Goal: Task Accomplishment & Management: Manage account settings

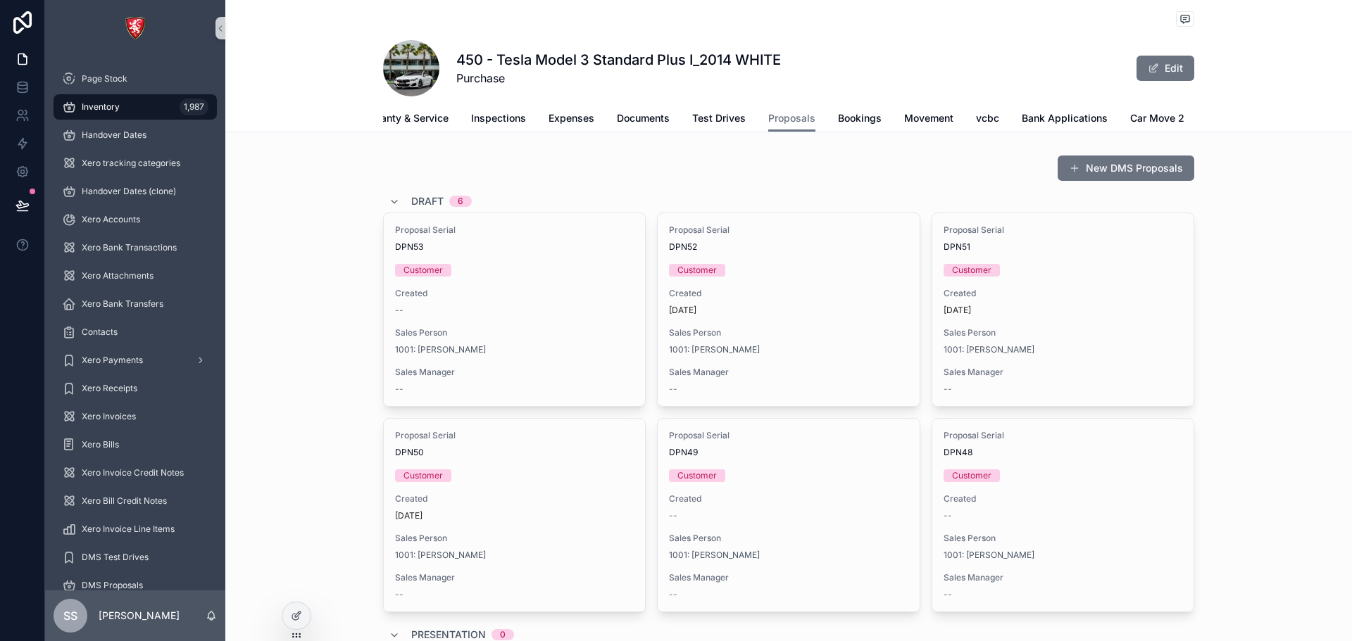
scroll to position [0, 303]
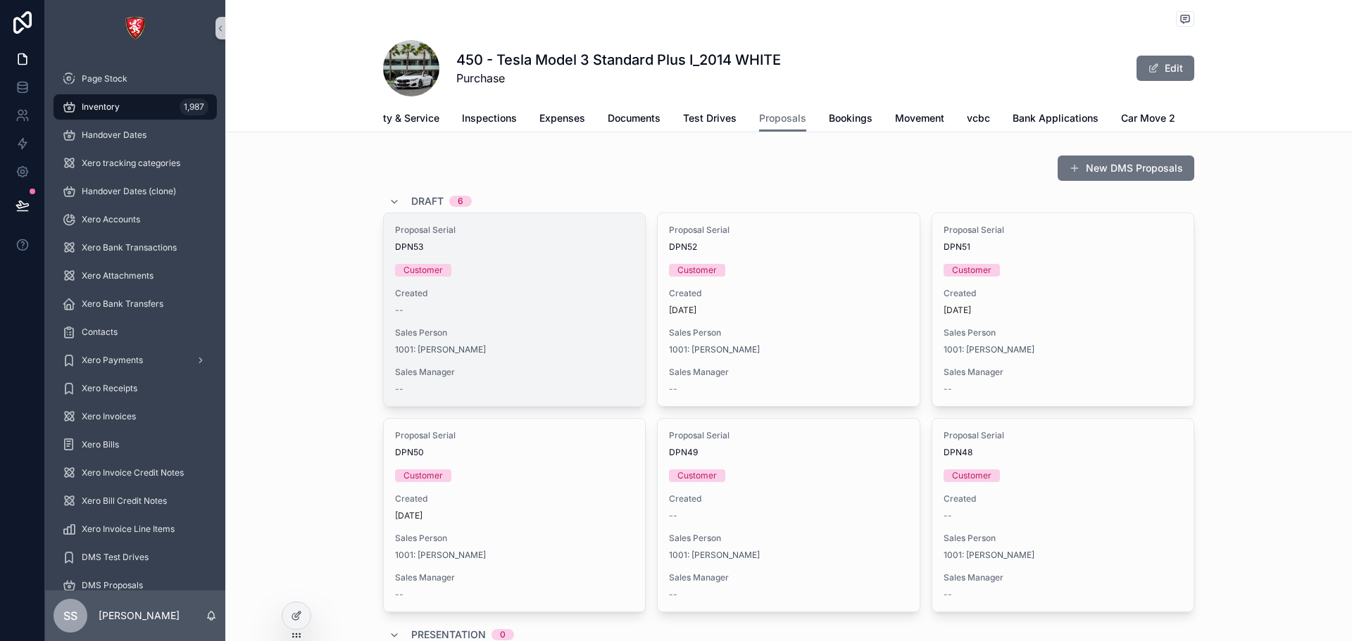
click at [562, 313] on div "Created --" at bounding box center [514, 302] width 239 height 28
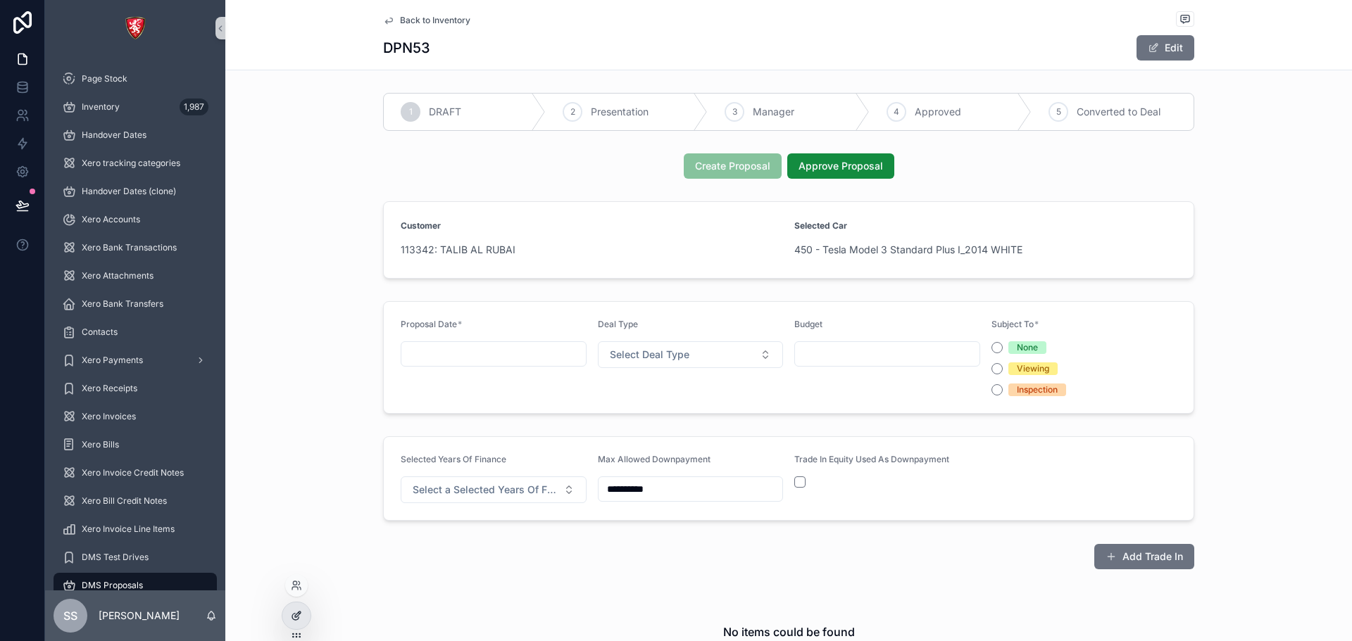
click at [295, 617] on icon at bounding box center [298, 615] width 6 height 6
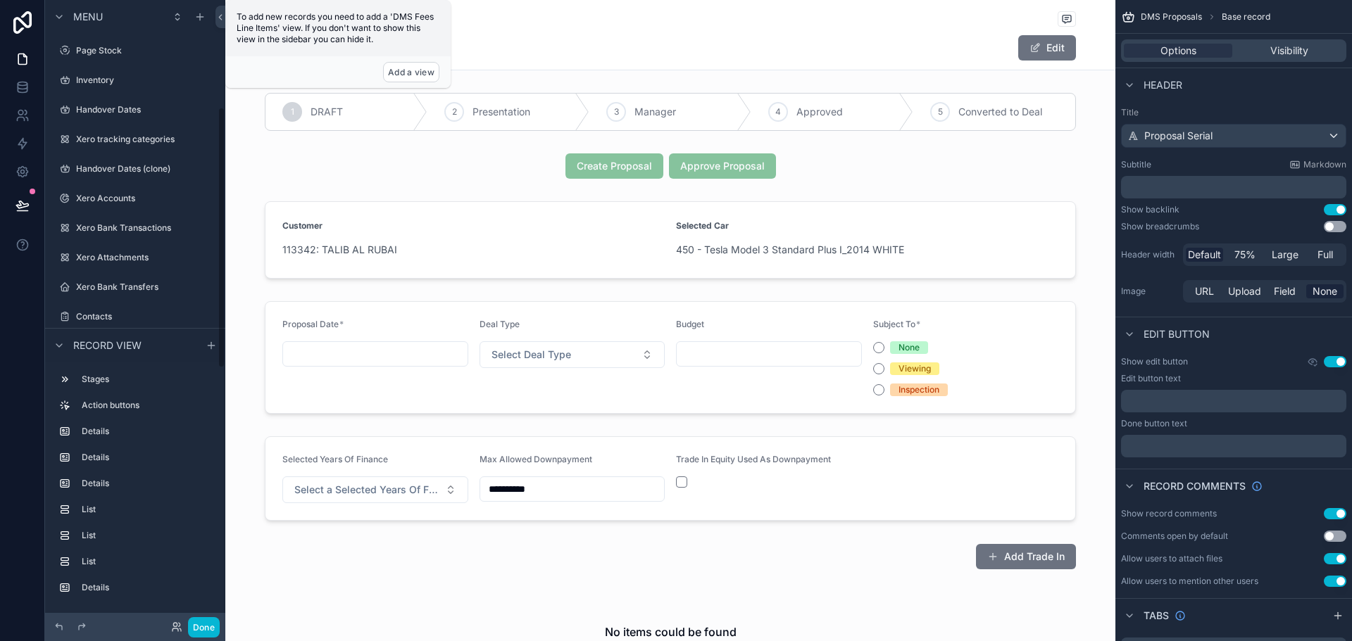
scroll to position [256, 0]
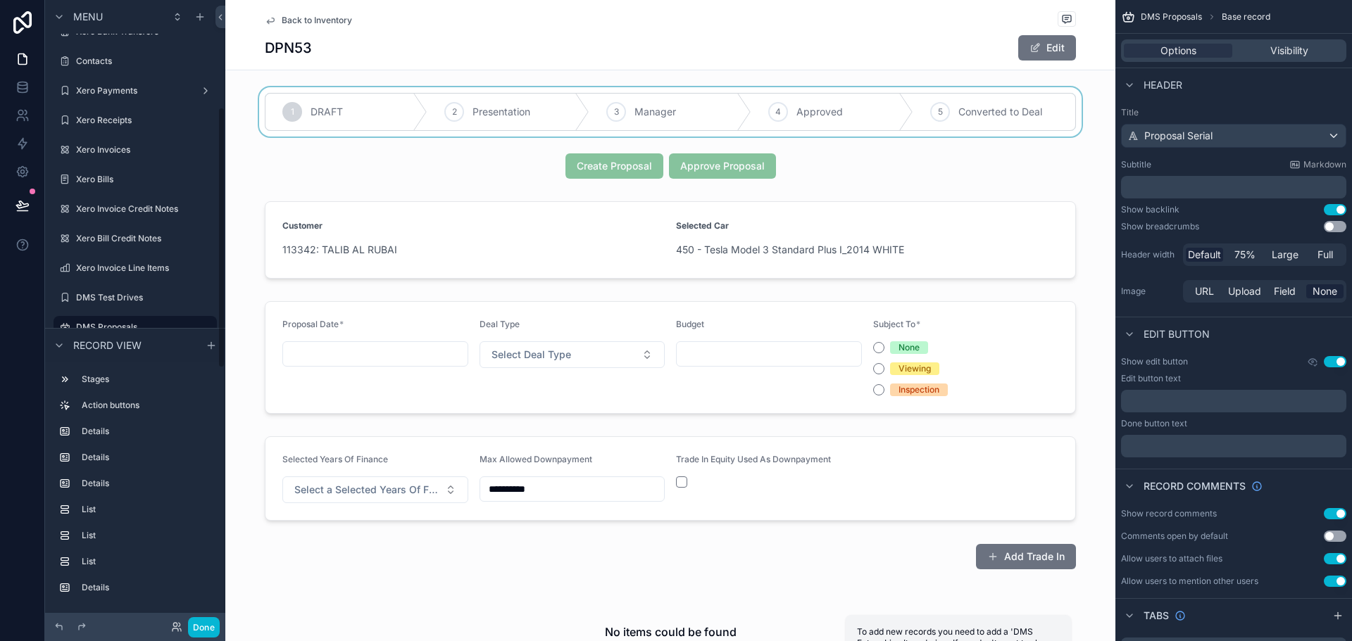
click at [890, 112] on div "scrollable content" at bounding box center [670, 111] width 890 height 49
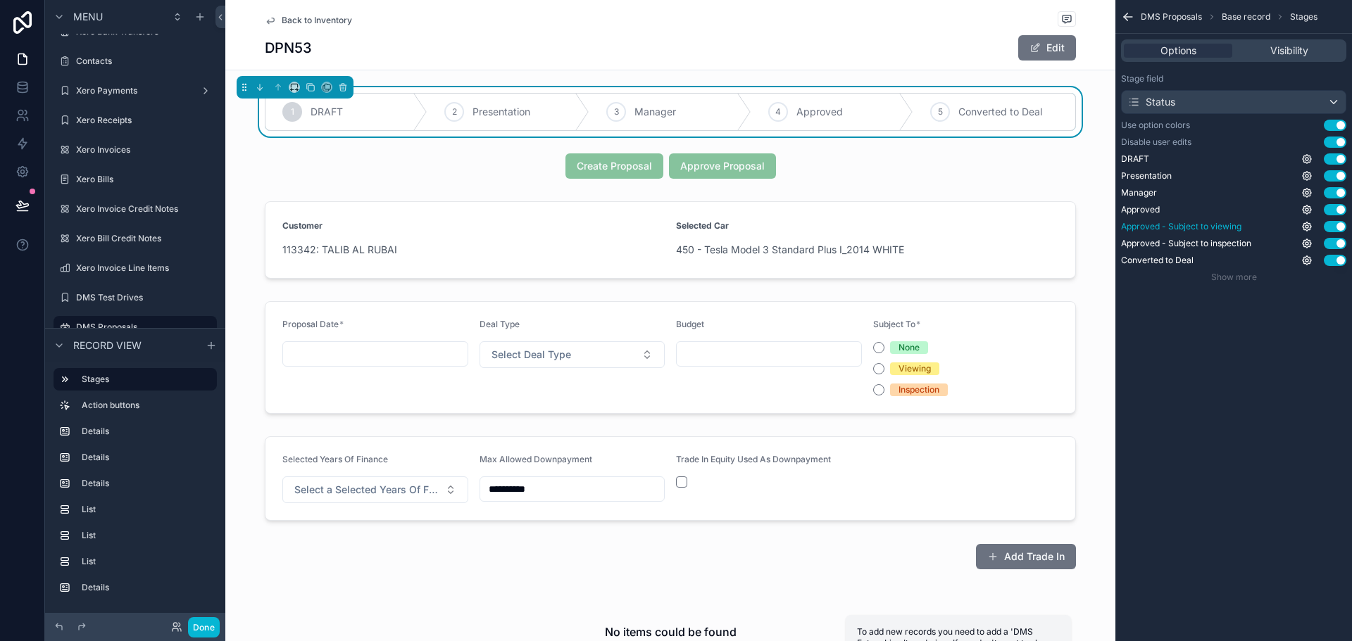
click at [1200, 224] on span "Approved - Subject to viewing" at bounding box center [1181, 226] width 120 height 11
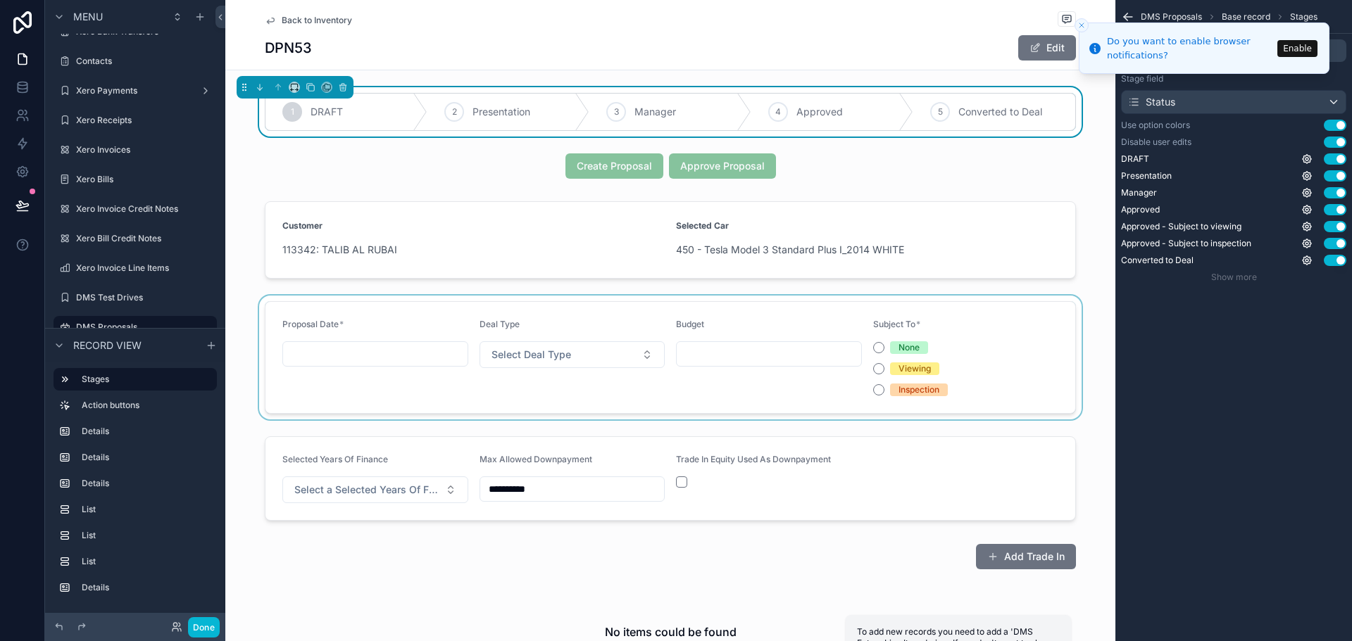
click at [986, 349] on div "scrollable content" at bounding box center [670, 358] width 890 height 124
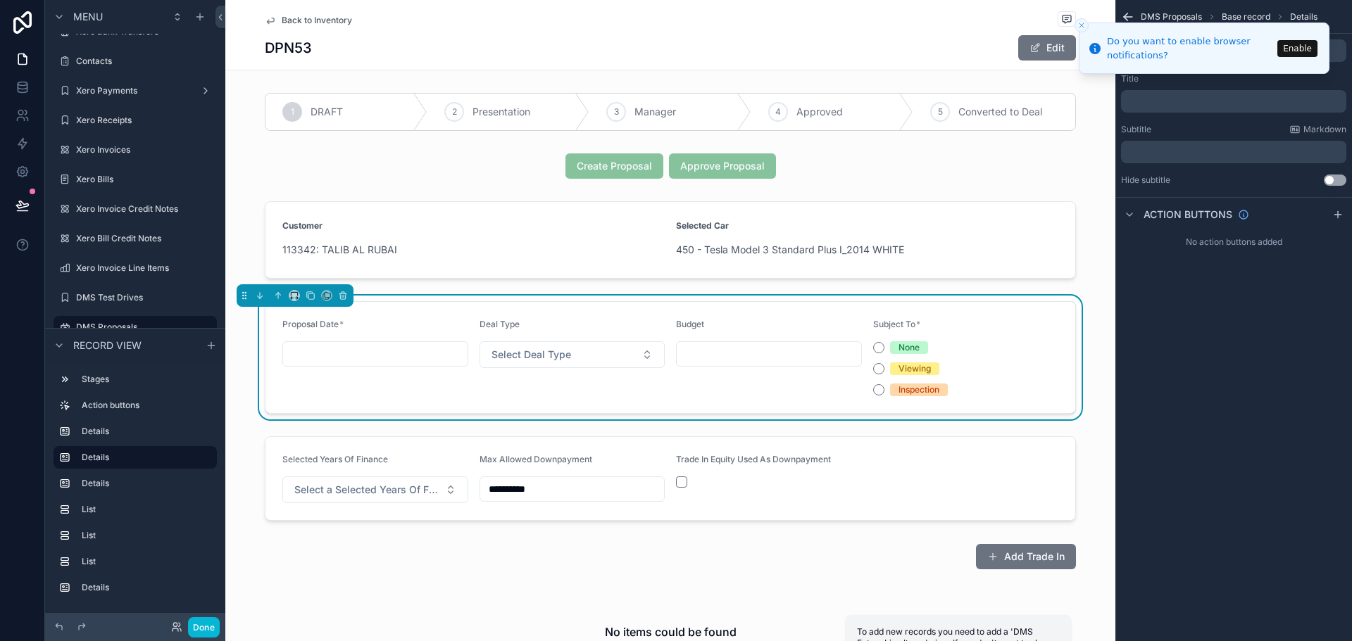
click at [1084, 27] on line "Close toast" at bounding box center [1081, 25] width 4 height 4
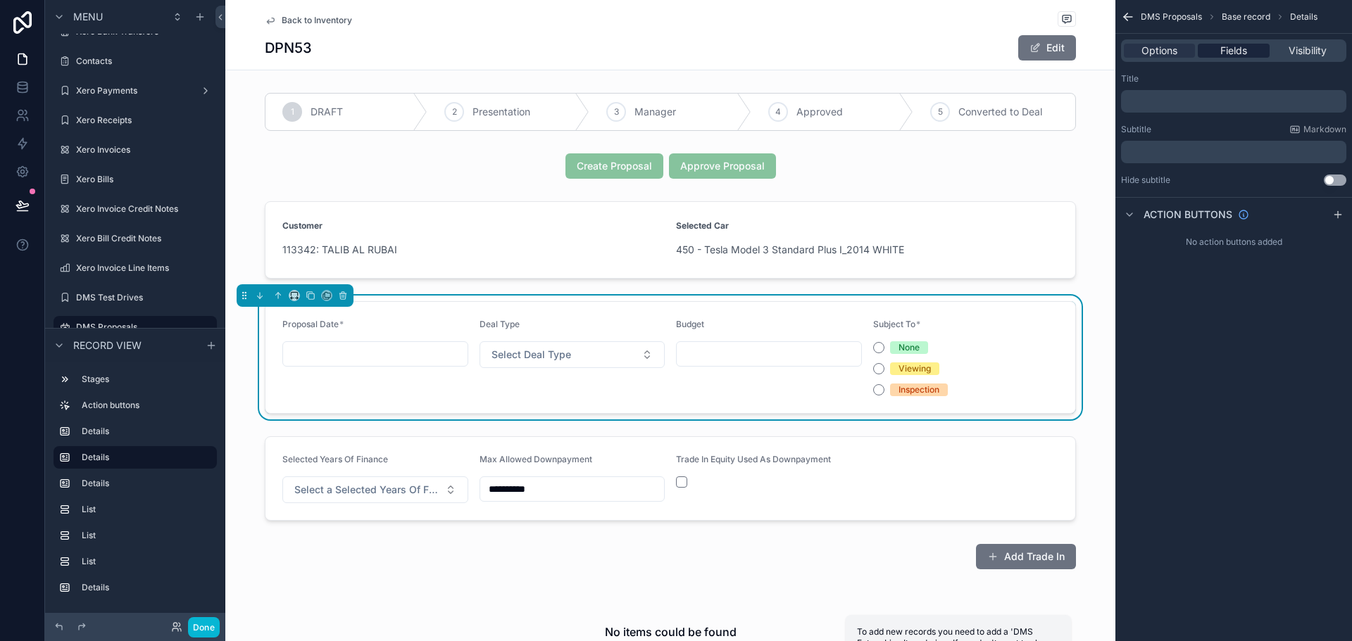
click at [1229, 46] on span "Fields" at bounding box center [1233, 51] width 27 height 14
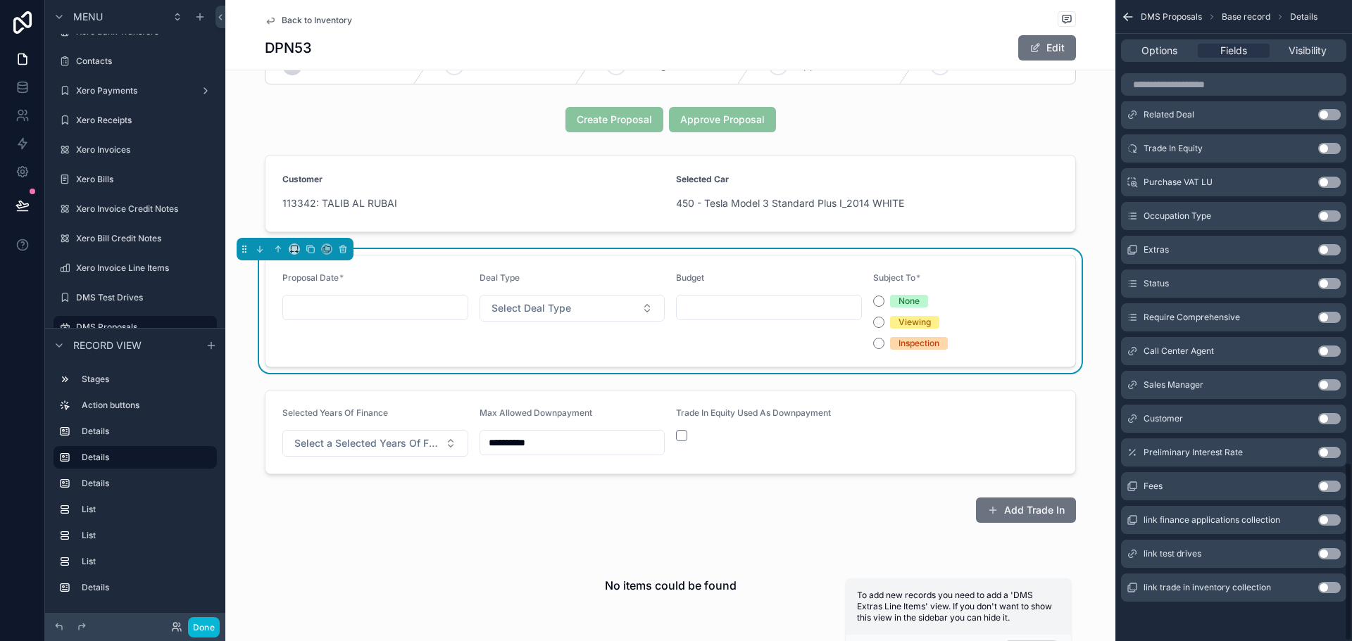
scroll to position [70, 0]
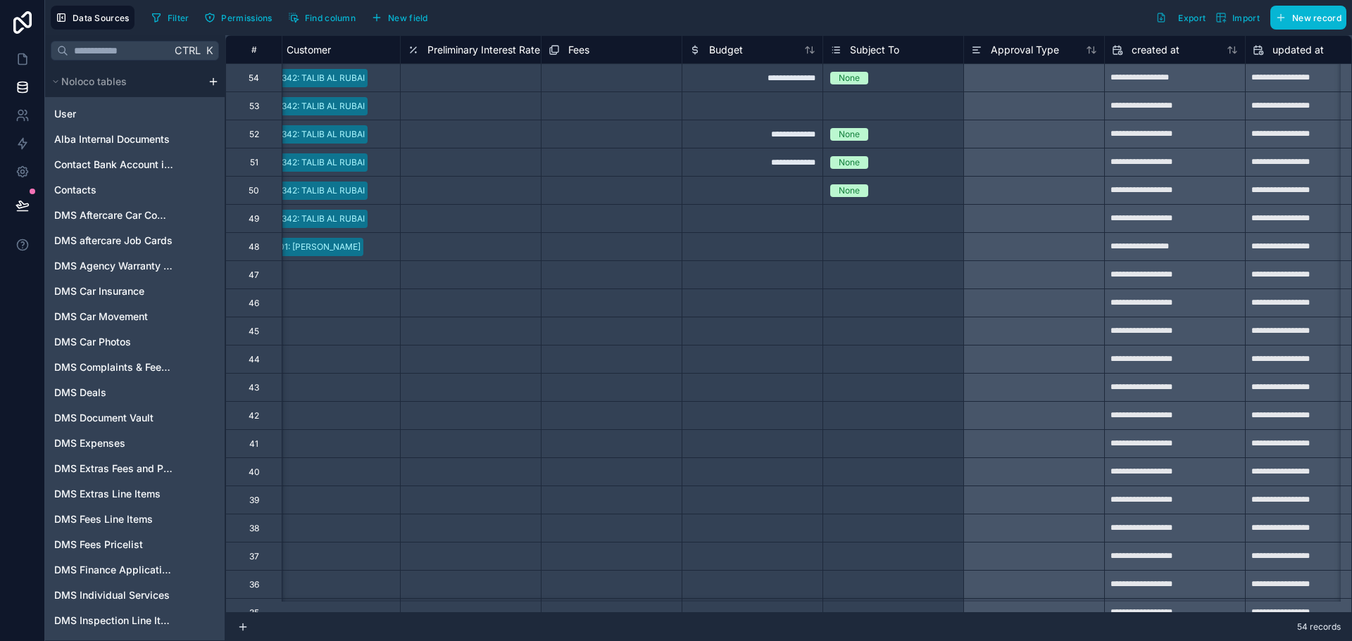
scroll to position [0, 7038]
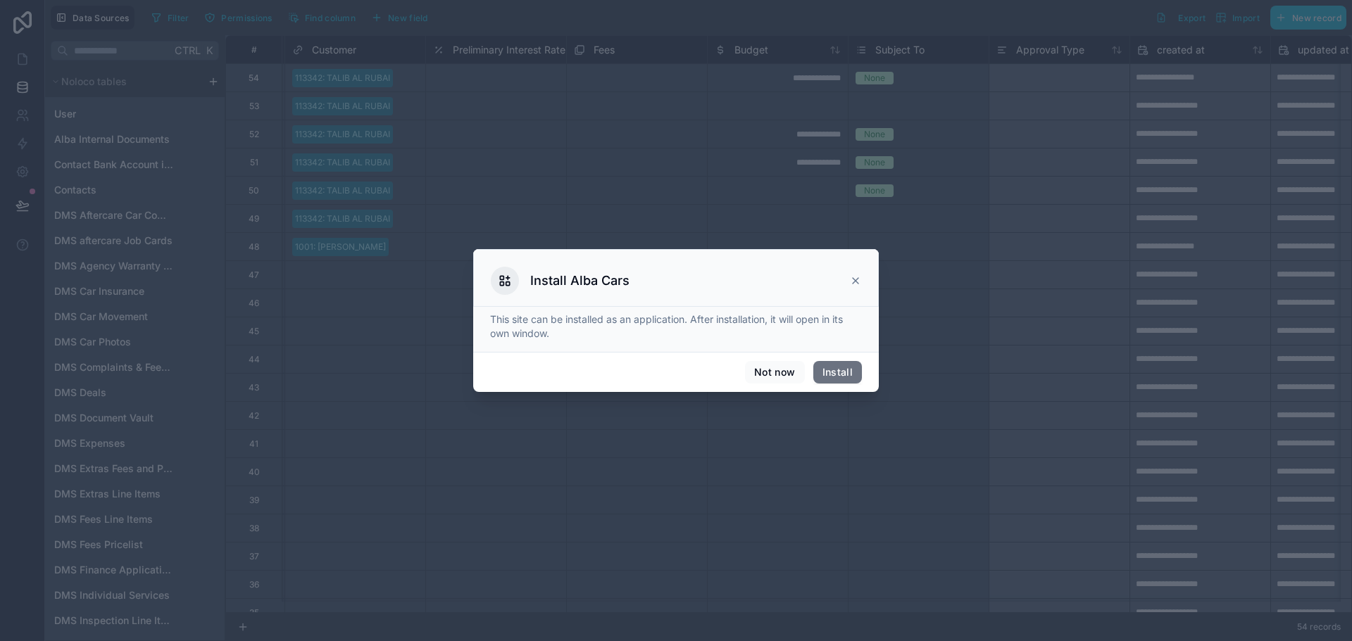
click at [850, 282] on icon at bounding box center [855, 280] width 11 height 11
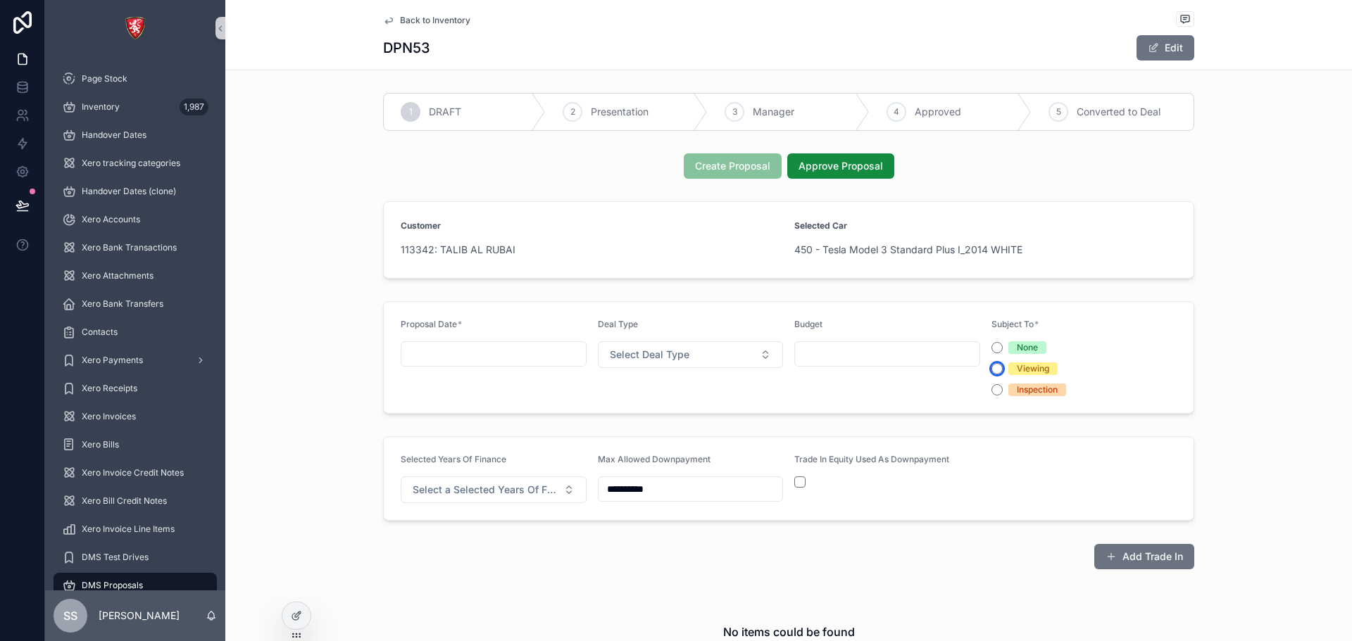
click at [996, 366] on button "Viewing" at bounding box center [996, 368] width 11 height 11
click at [448, 18] on span "Back to Inventory" at bounding box center [435, 20] width 70 height 11
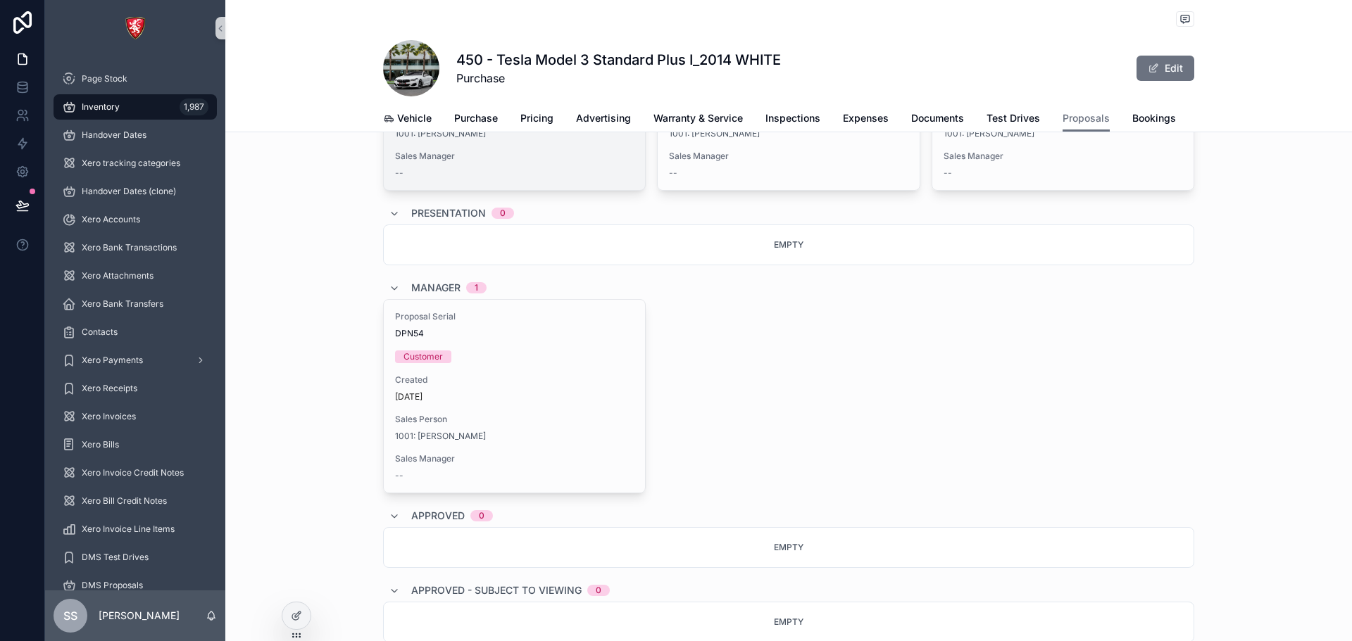
scroll to position [422, 0]
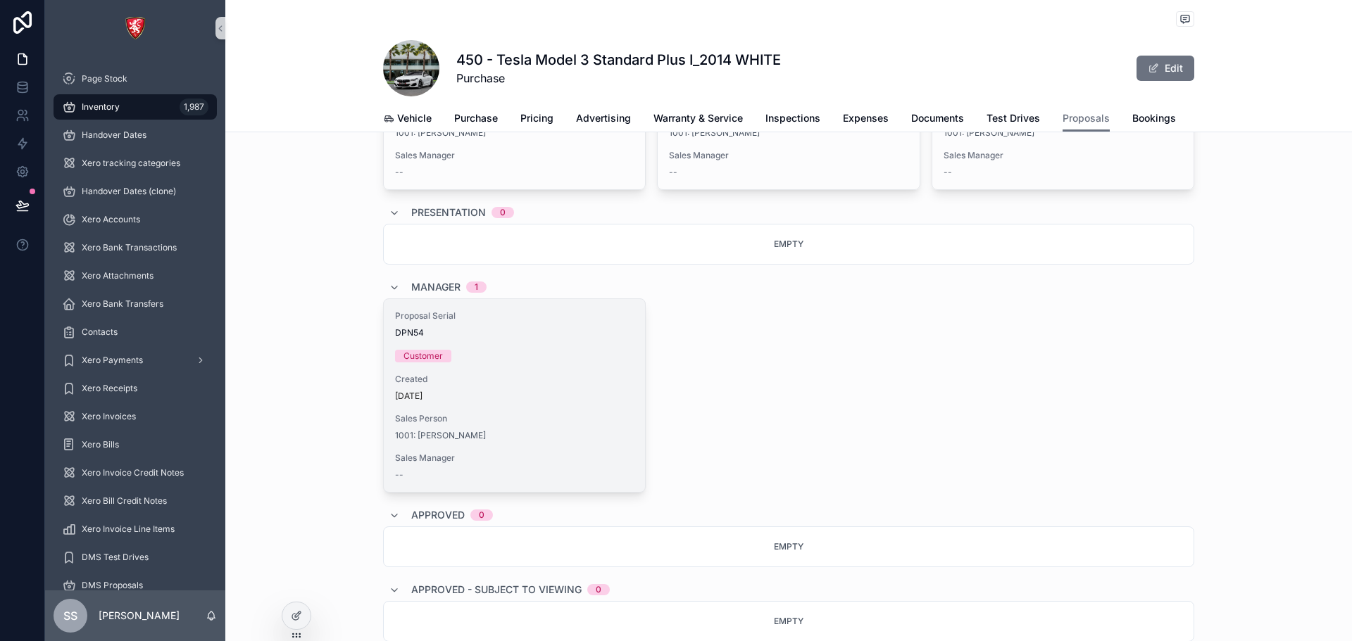
click at [520, 425] on span "Sales Person" at bounding box center [514, 418] width 239 height 11
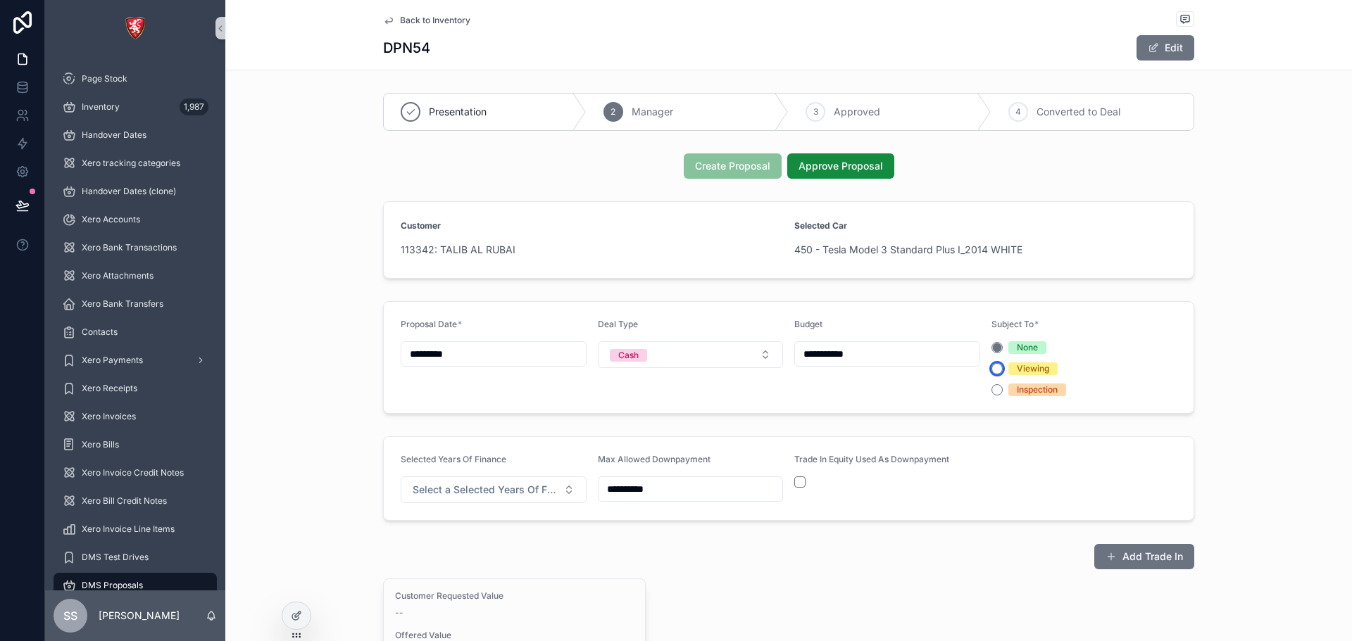
click at [993, 368] on button "Viewing" at bounding box center [996, 368] width 11 height 11
click at [412, 18] on span "Back to Inventory" at bounding box center [435, 20] width 70 height 11
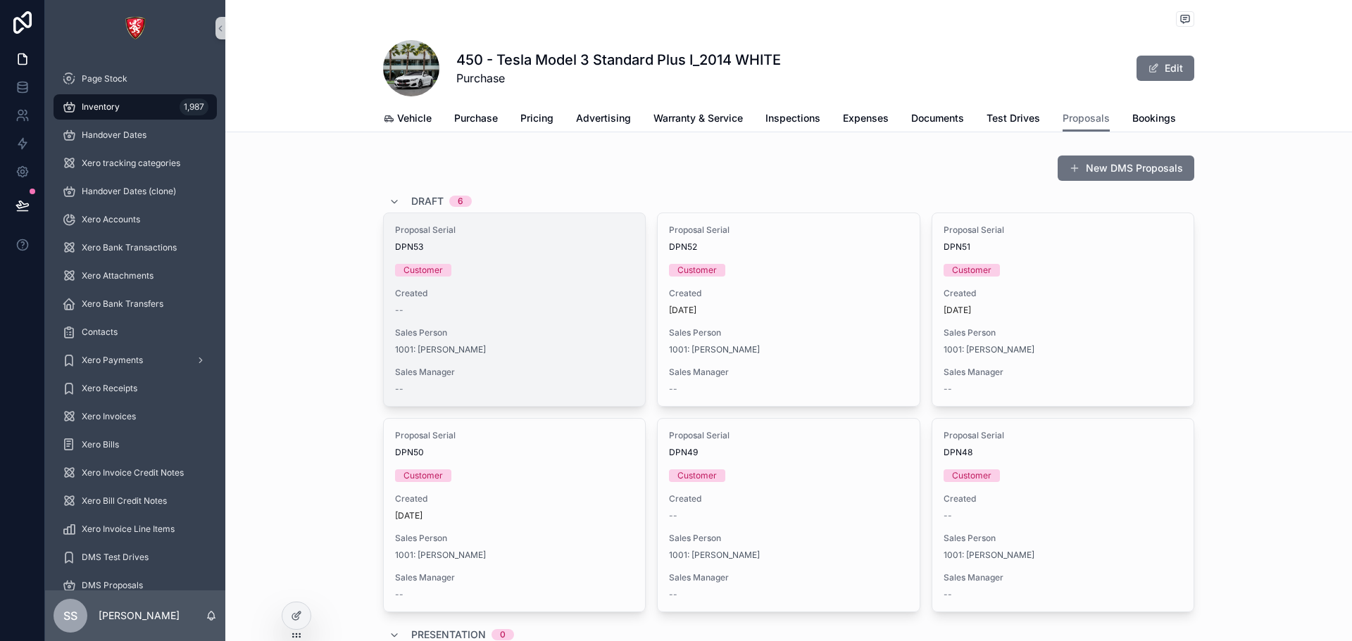
click at [432, 277] on div "Customer" at bounding box center [422, 270] width 39 height 13
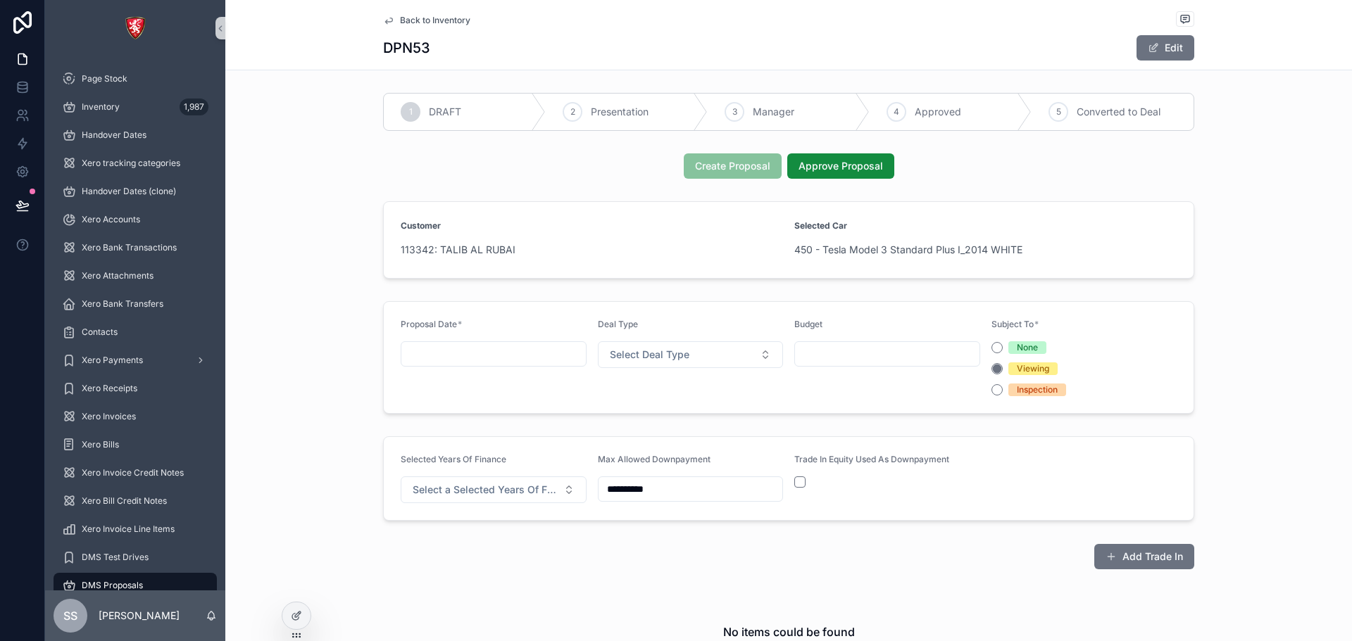
click at [1017, 388] on div "Inspection" at bounding box center [1037, 390] width 41 height 13
click at [1003, 388] on button "Inspection" at bounding box center [996, 389] width 11 height 11
click at [539, 342] on div "scrollable content" at bounding box center [494, 353] width 186 height 25
click at [542, 352] on input "scrollable content" at bounding box center [493, 354] width 184 height 20
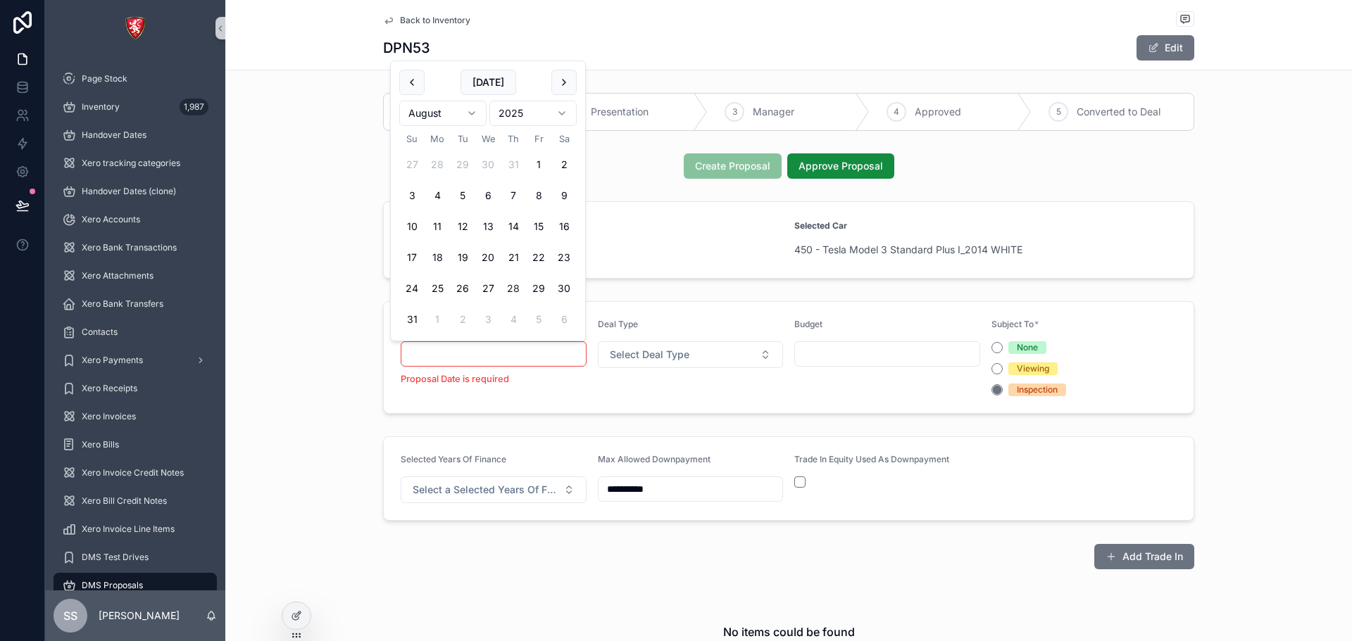
click at [527, 245] on td "22" at bounding box center [538, 257] width 25 height 25
click at [534, 257] on button "22" at bounding box center [538, 257] width 25 height 25
type input "*********"
click at [686, 316] on form "Proposal Date * ********* Deal Type Select Deal Type Budget Subject To * None V…" at bounding box center [789, 357] width 810 height 111
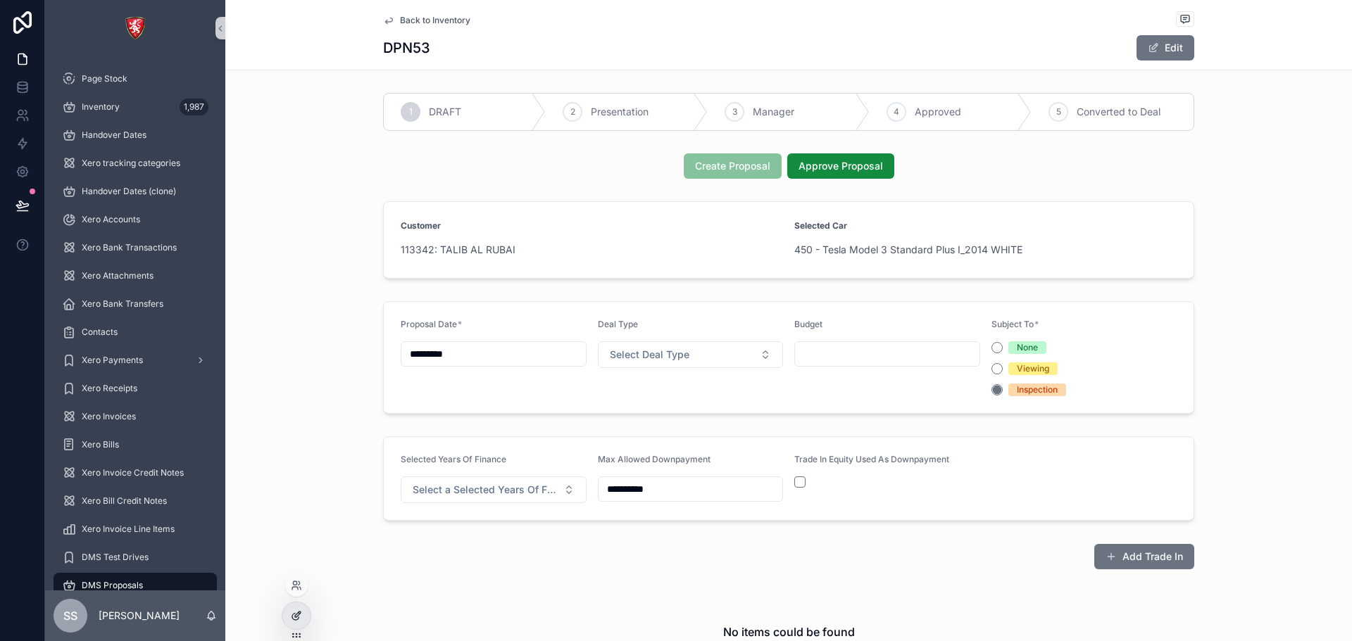
click at [300, 611] on icon at bounding box center [296, 615] width 11 height 11
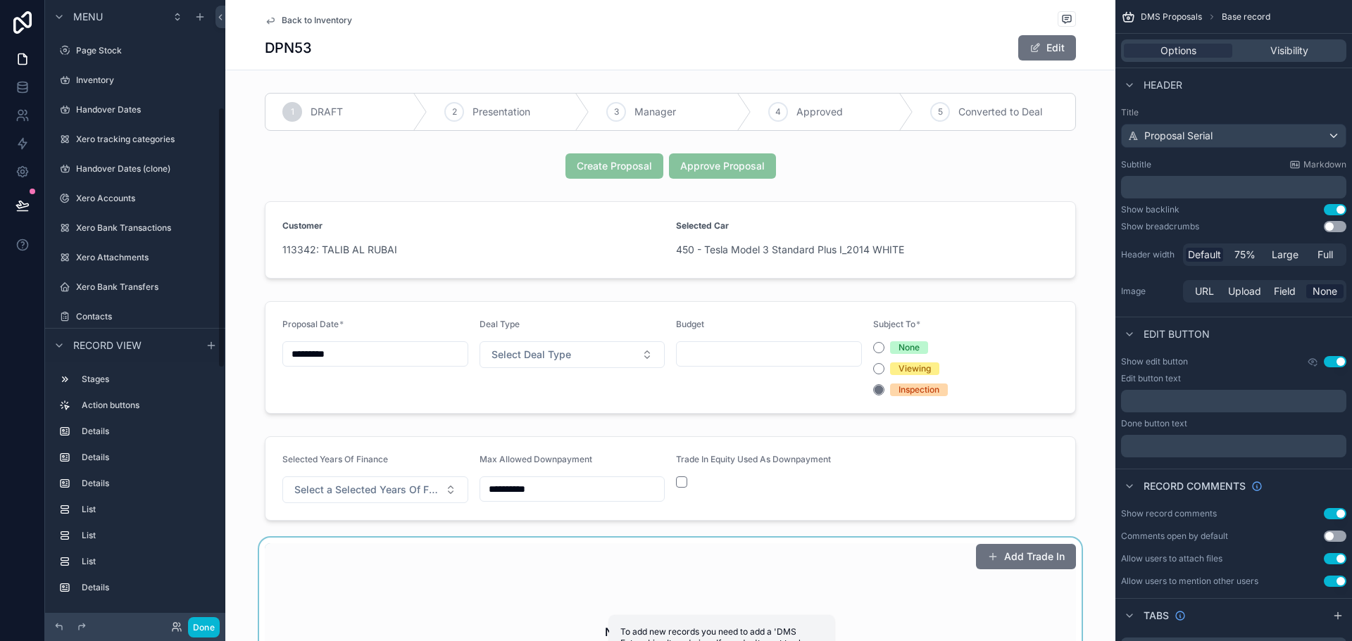
scroll to position [256, 0]
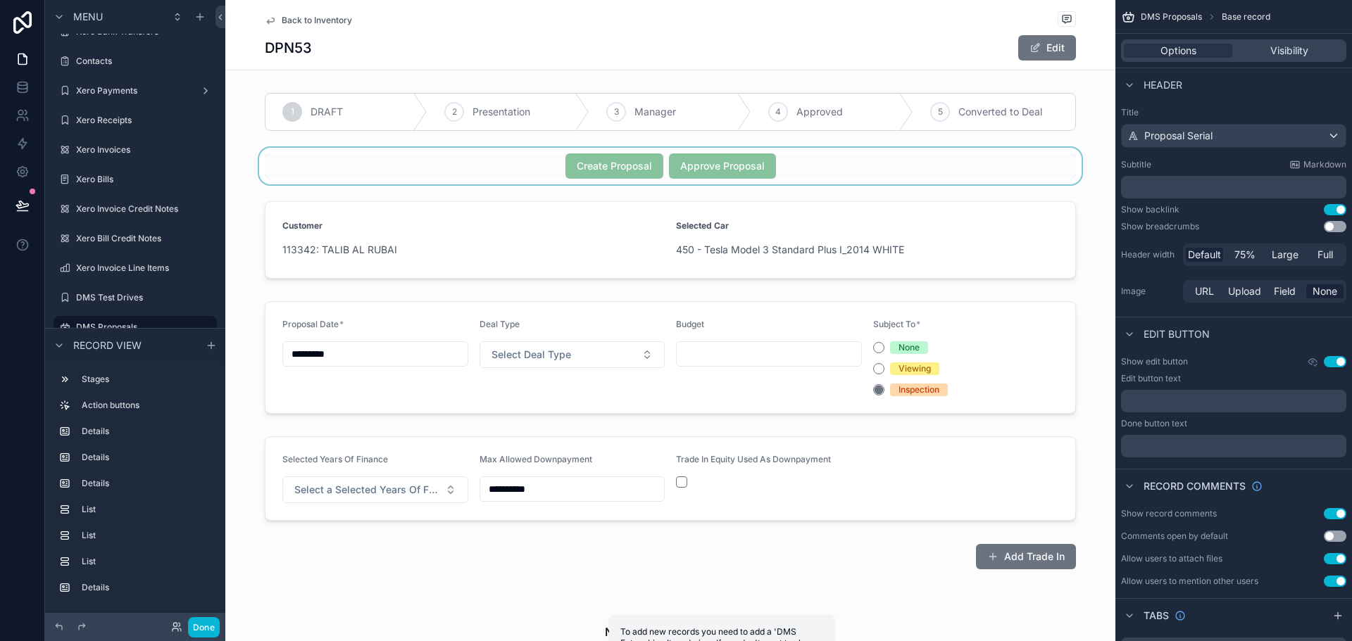
click at [747, 168] on div "scrollable content" at bounding box center [670, 166] width 890 height 37
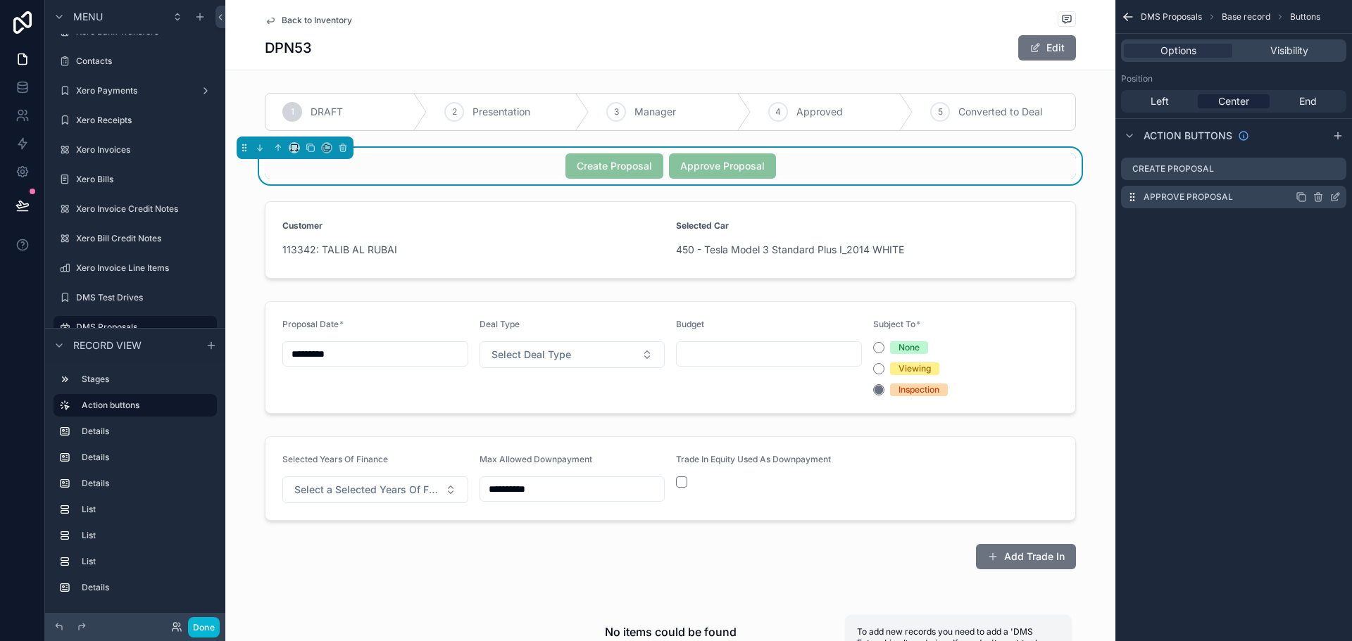
click at [1336, 196] on icon "scrollable content" at bounding box center [1334, 196] width 11 height 11
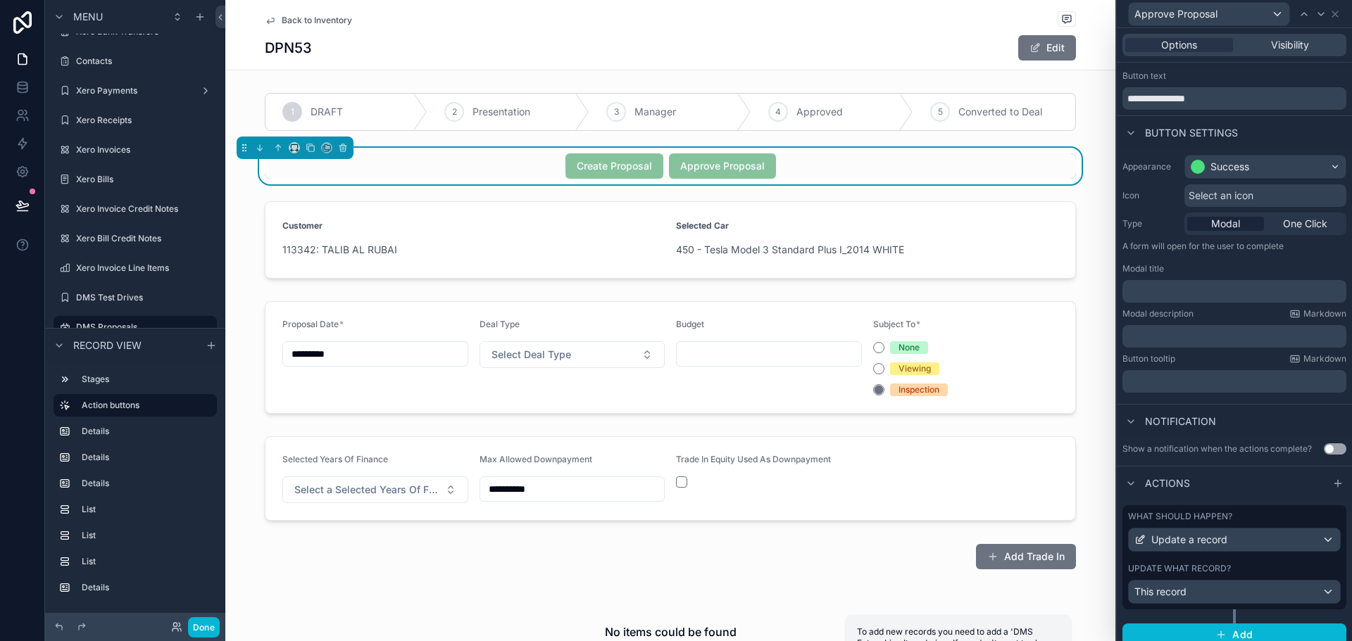
scroll to position [37, 0]
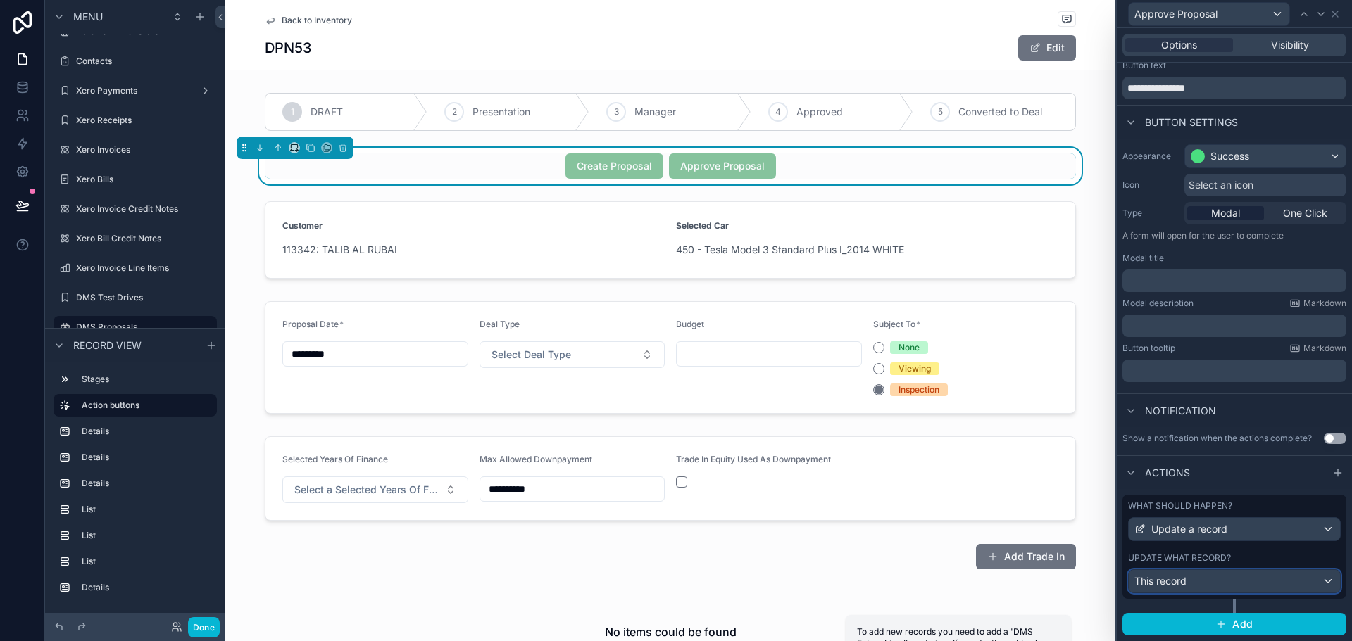
click at [1288, 582] on div "This record" at bounding box center [1234, 581] width 211 height 23
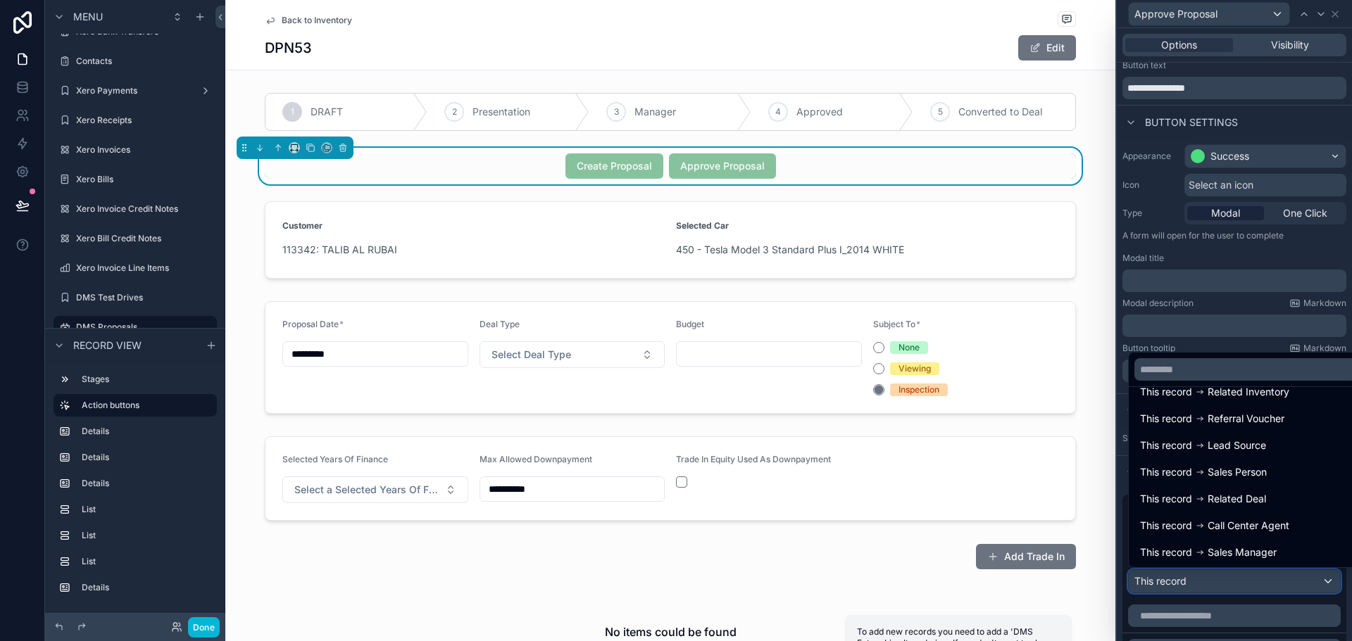
scroll to position [70, 0]
click at [1214, 263] on div at bounding box center [1234, 320] width 235 height 641
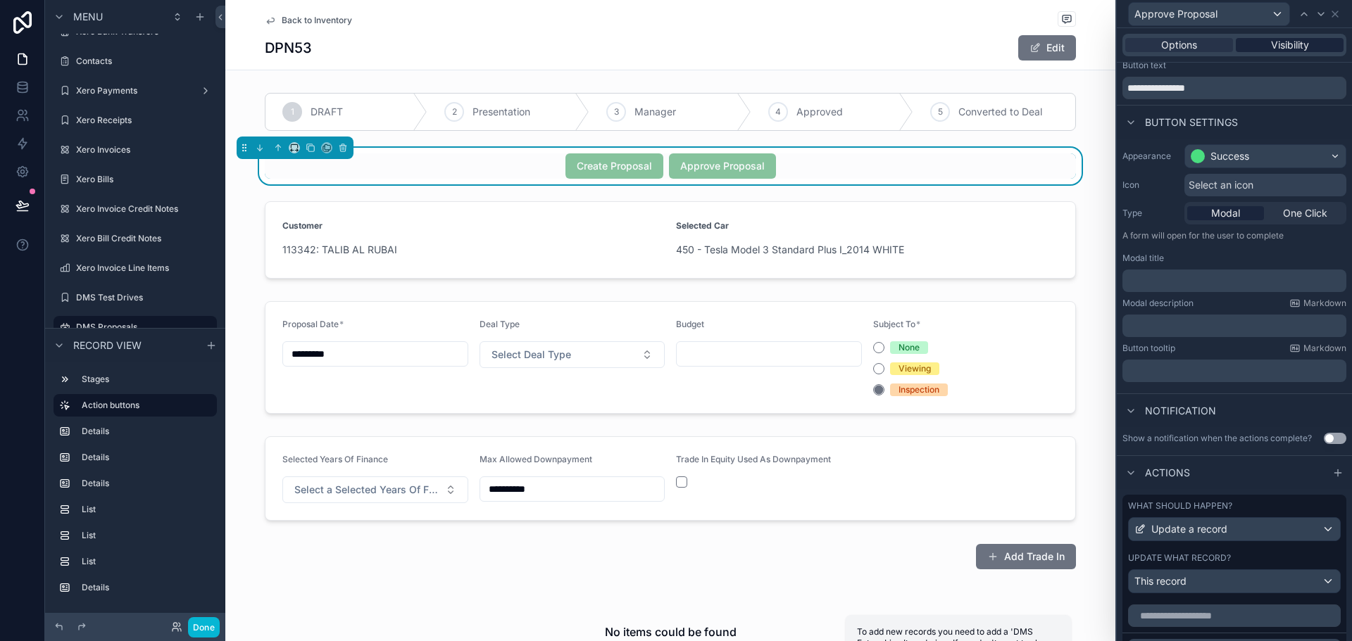
click at [1305, 39] on div "Visibility" at bounding box center [1290, 45] width 108 height 14
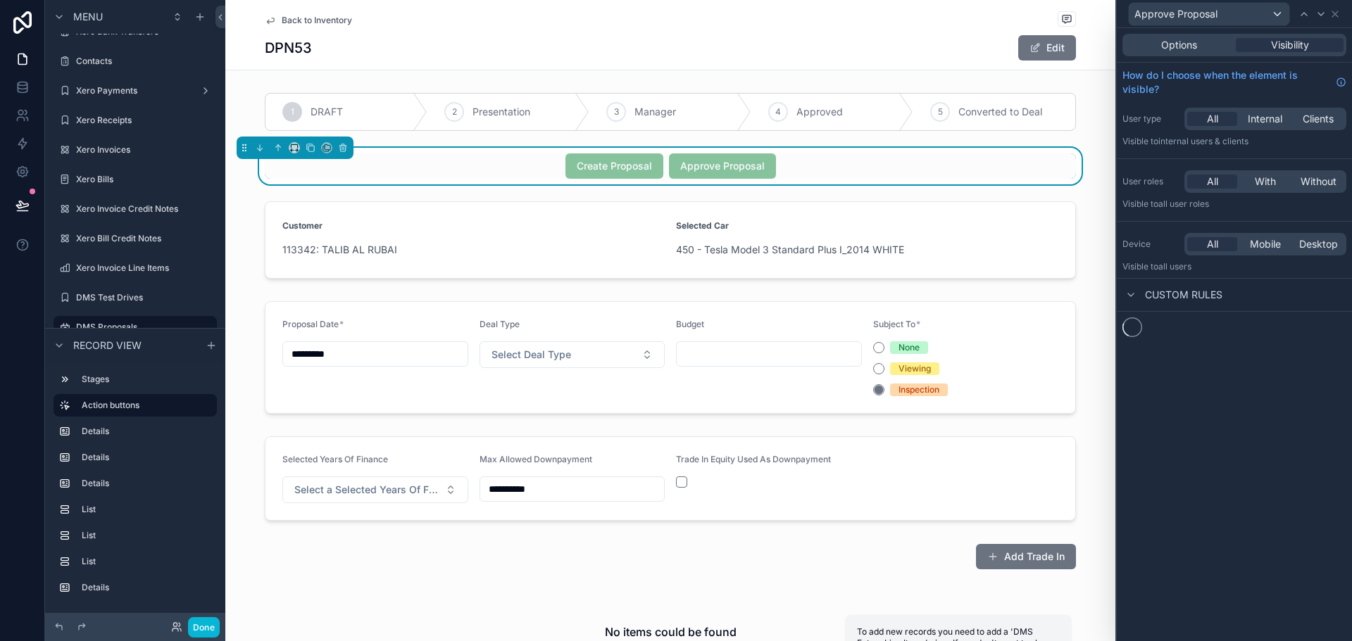
click at [1115, 34] on div "Approve Proposal Options Visibility How do I choose when the element is visible…" at bounding box center [1233, 320] width 237 height 641
click at [1135, 42] on div "Options" at bounding box center [1179, 45] width 108 height 14
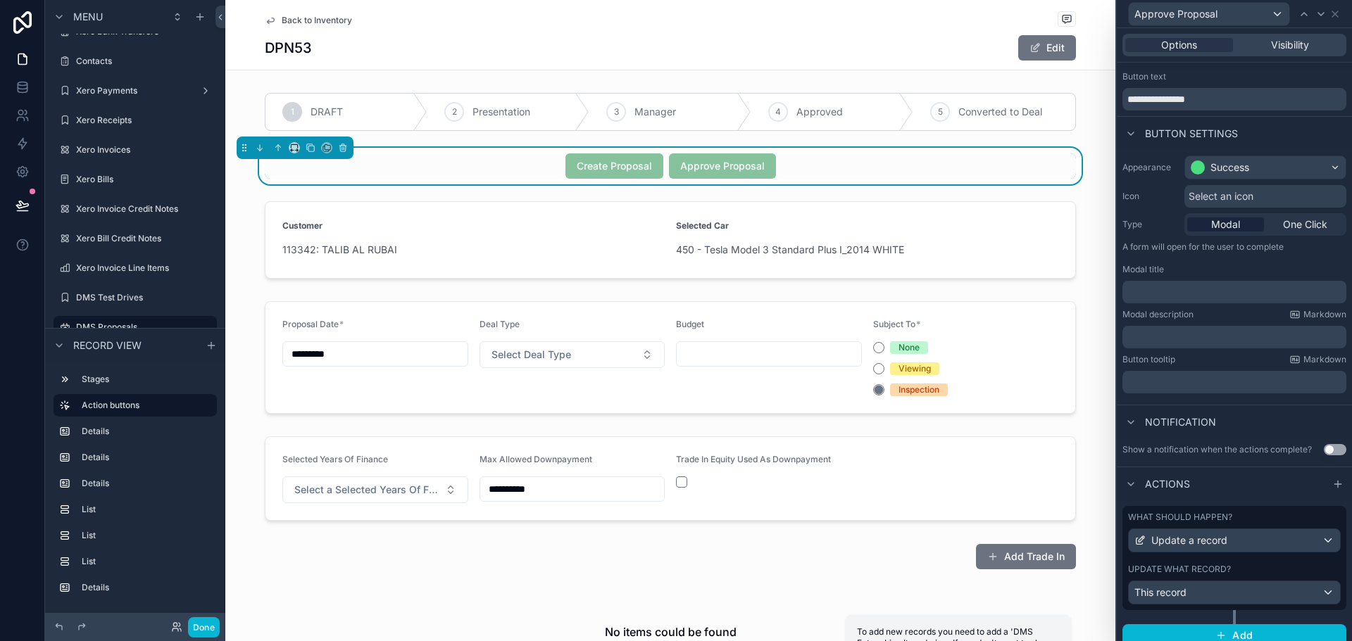
scroll to position [37, 0]
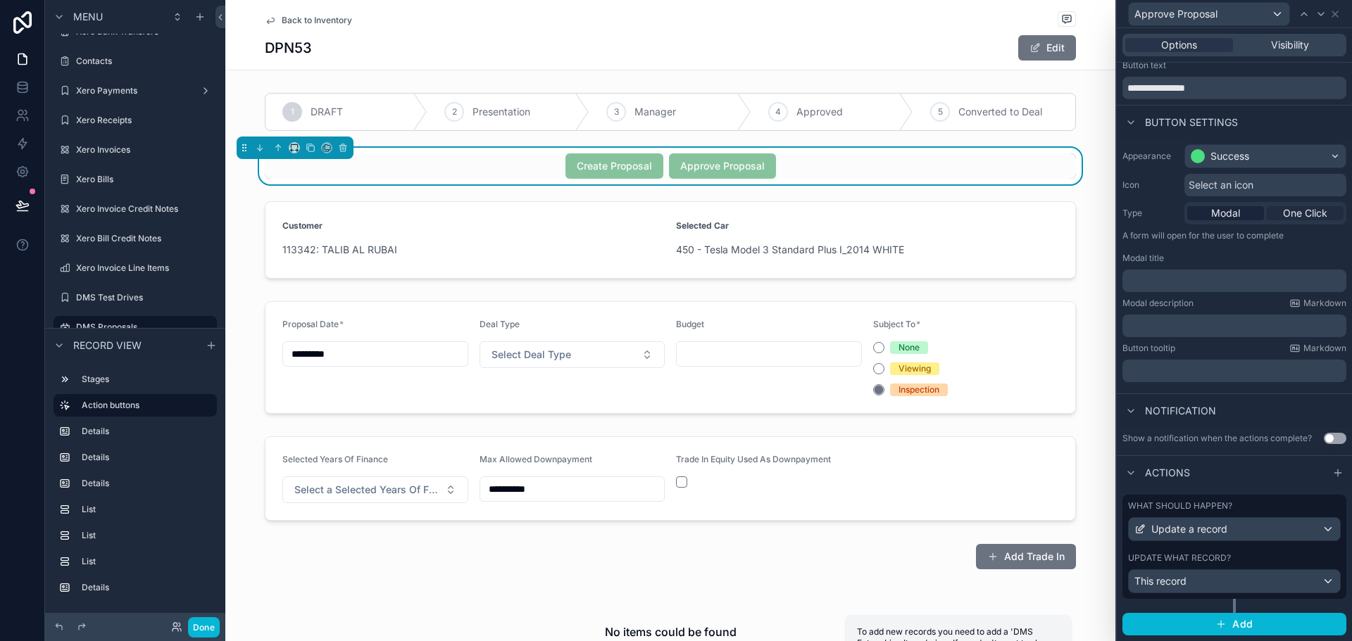
click at [1302, 215] on span "One Click" at bounding box center [1305, 213] width 44 height 14
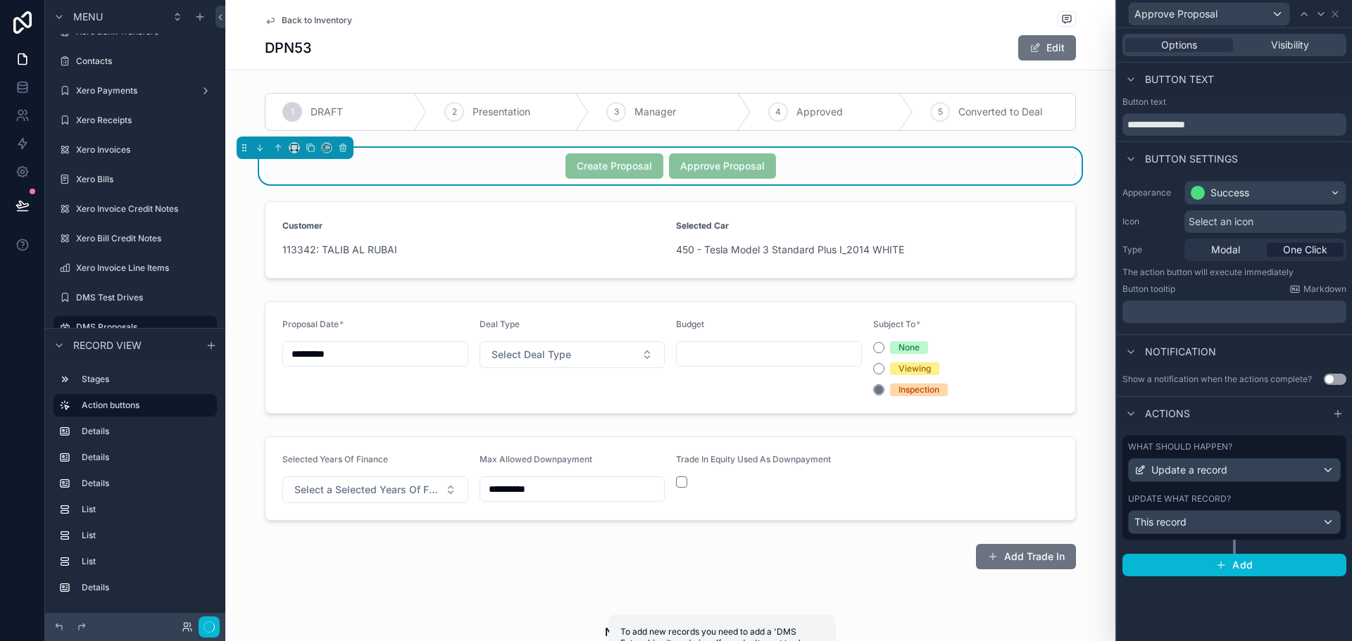
scroll to position [0, 0]
click at [1264, 524] on div "This record" at bounding box center [1234, 522] width 211 height 23
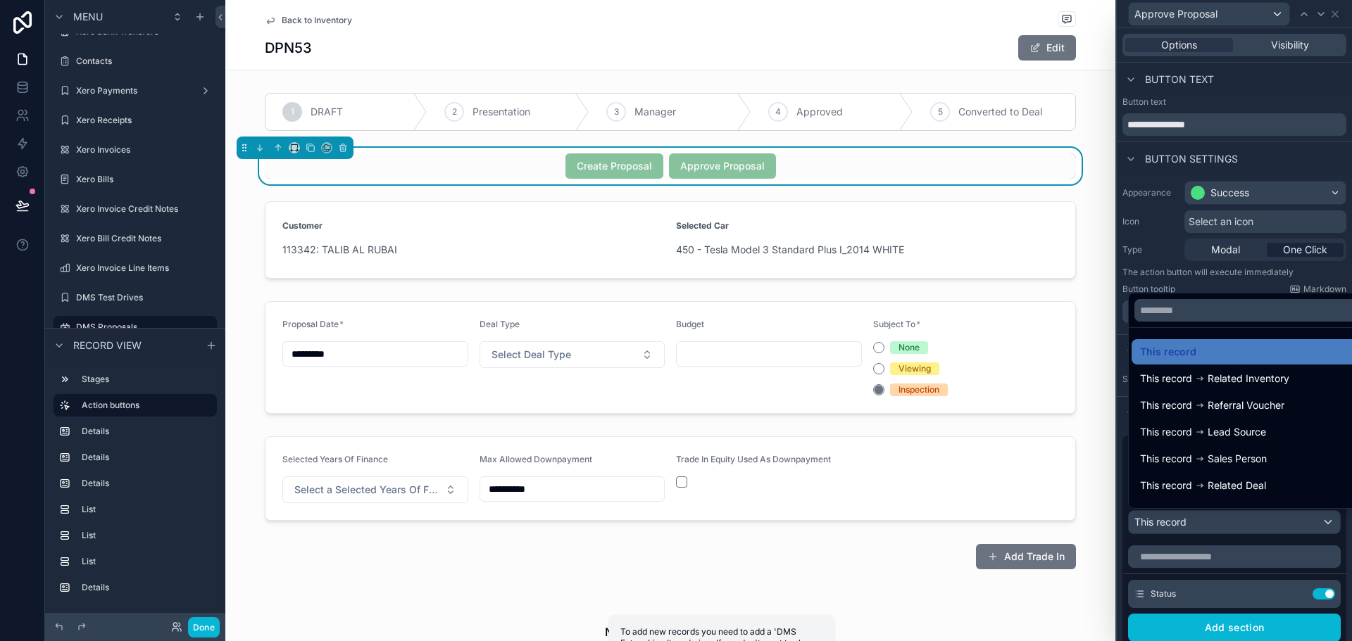
click at [1245, 590] on div at bounding box center [1234, 320] width 235 height 641
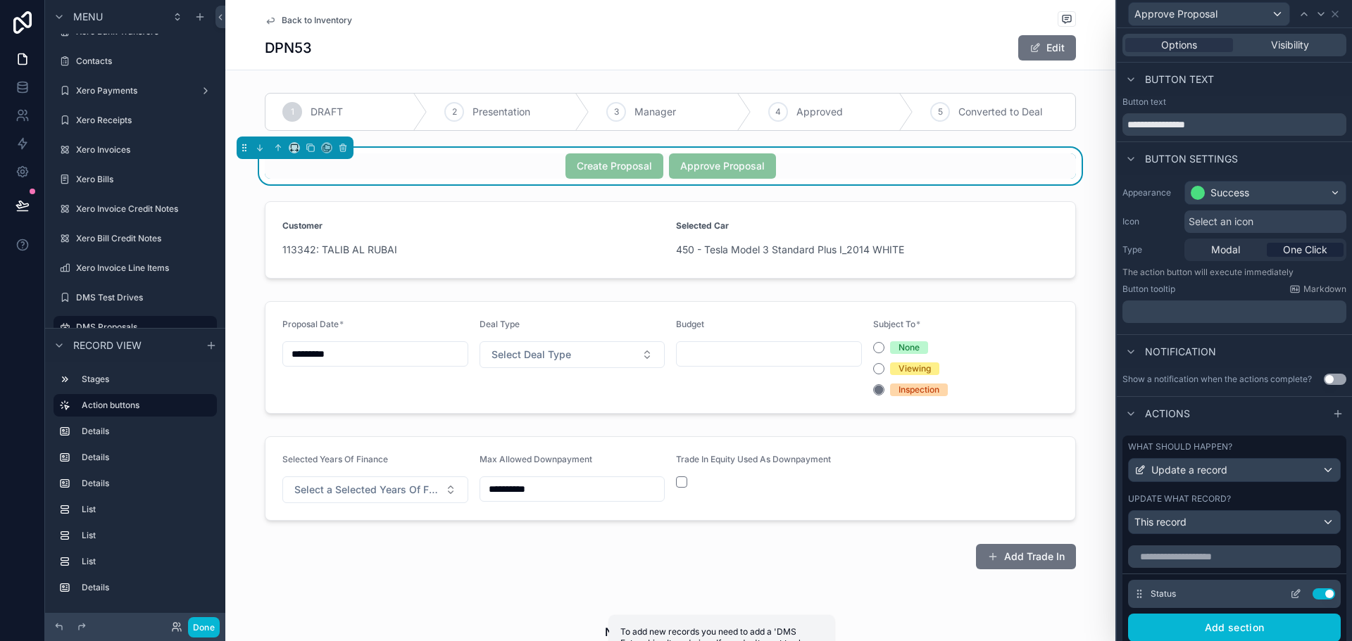
click at [1290, 591] on icon at bounding box center [1295, 594] width 11 height 11
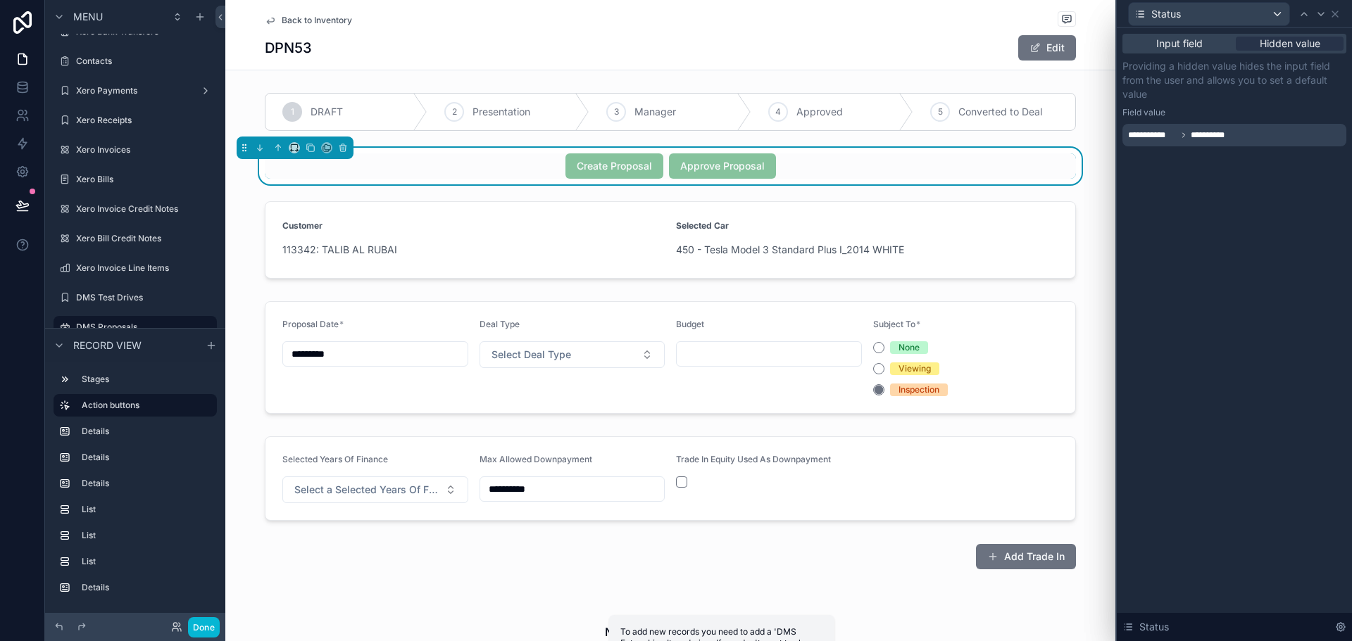
click at [1252, 137] on div "**********" at bounding box center [1234, 135] width 224 height 23
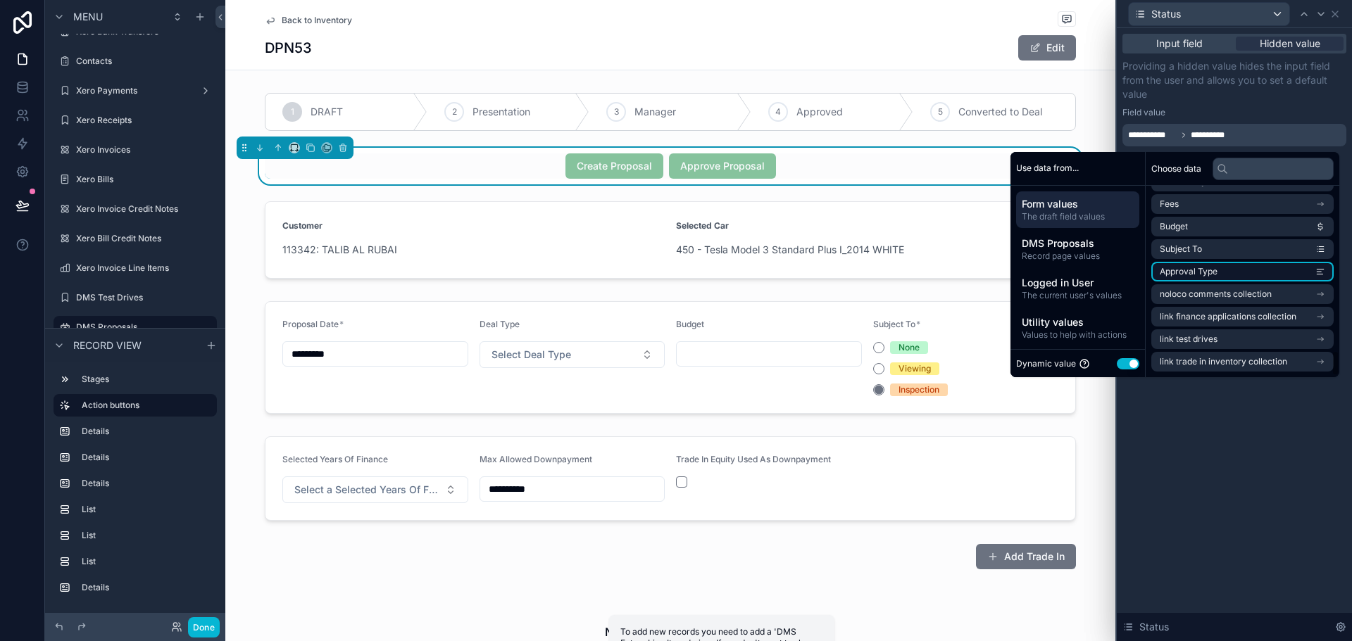
scroll to position [1166, 0]
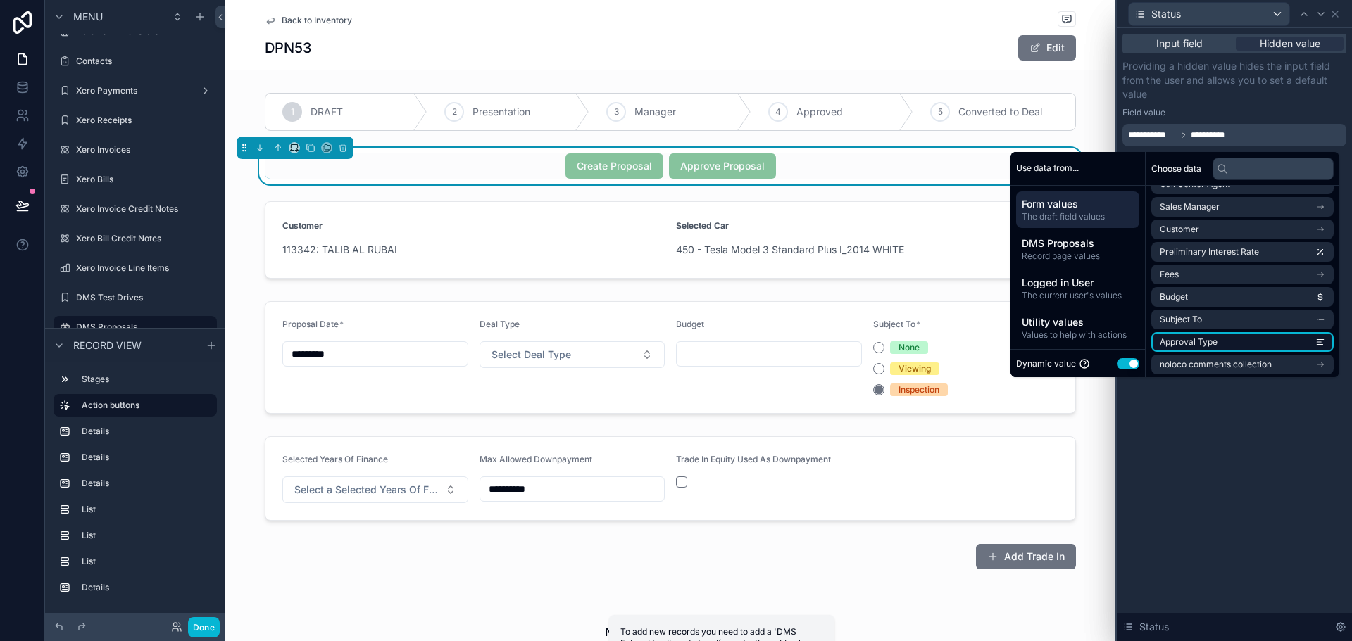
click at [1217, 345] on li "Approval Type" at bounding box center [1242, 342] width 182 height 20
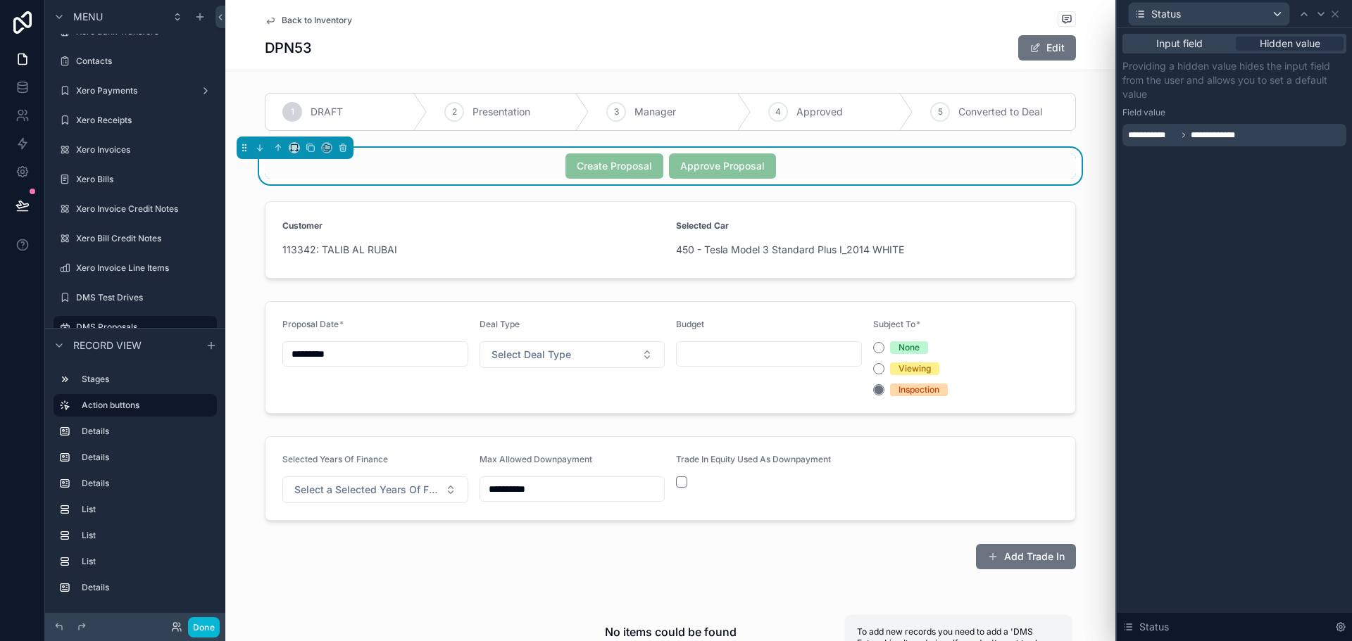
click at [1219, 101] on div "**********" at bounding box center [1234, 102] width 224 height 87
click at [201, 634] on button "Done" at bounding box center [204, 627] width 32 height 20
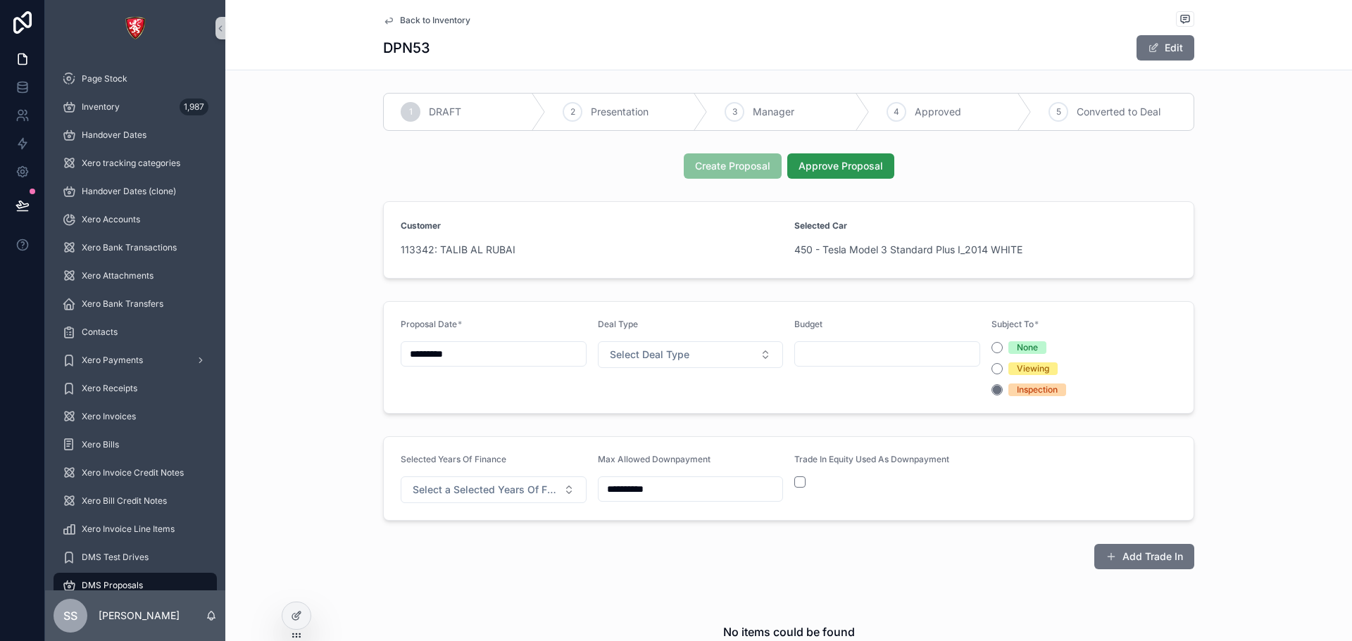
click at [835, 165] on span "Approve Proposal" at bounding box center [840, 166] width 84 height 14
click at [288, 615] on div at bounding box center [296, 616] width 28 height 27
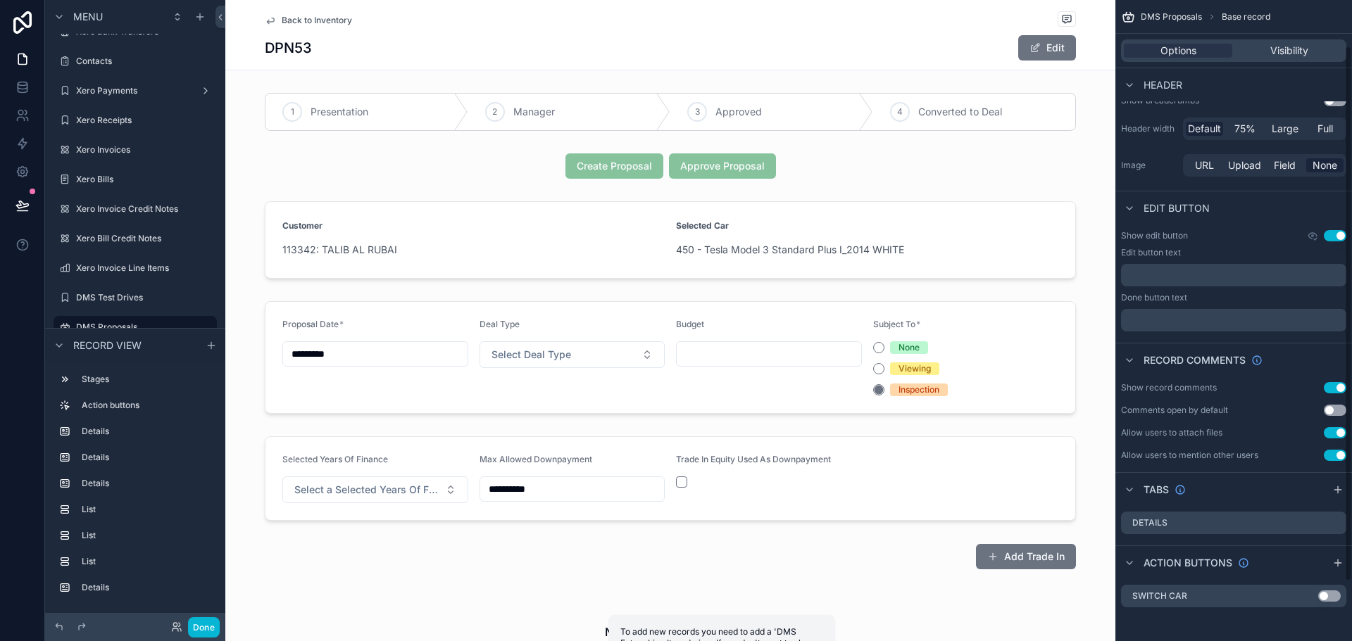
scroll to position [0, 0]
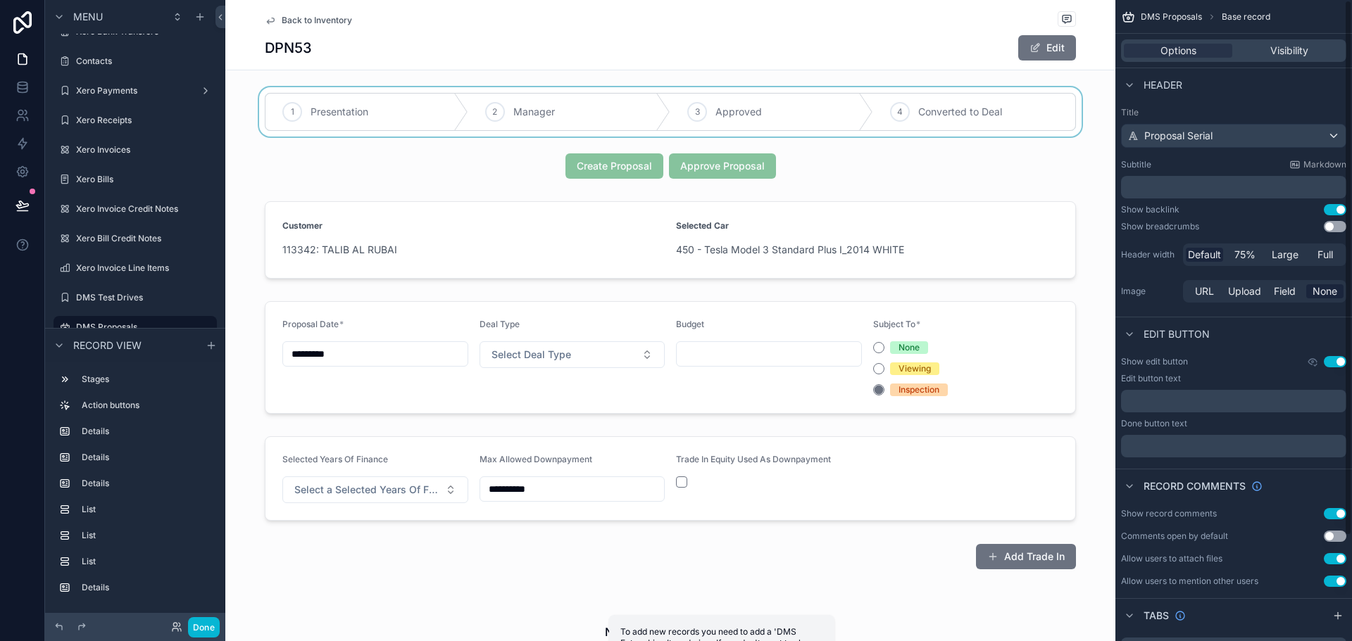
click at [864, 108] on div "scrollable content" at bounding box center [670, 111] width 890 height 49
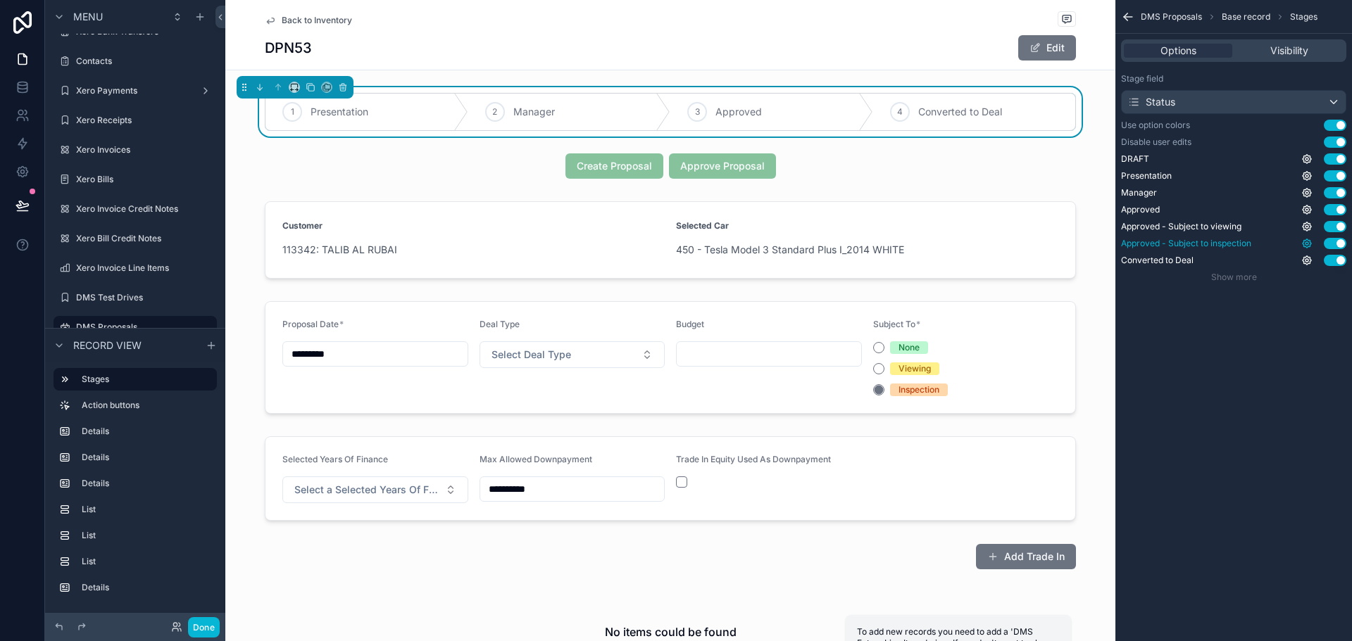
click at [1308, 244] on icon "scrollable content" at bounding box center [1306, 243] width 3 height 3
click at [1241, 451] on div "DMS Proposals Base record Stages Options Visibility Stage field Status Use opti…" at bounding box center [1233, 320] width 237 height 641
click at [1306, 227] on icon "scrollable content" at bounding box center [1306, 226] width 3 height 3
click at [1308, 196] on icon "scrollable content" at bounding box center [1306, 192] width 11 height 11
click at [1306, 208] on icon "scrollable content" at bounding box center [1306, 209] width 3 height 3
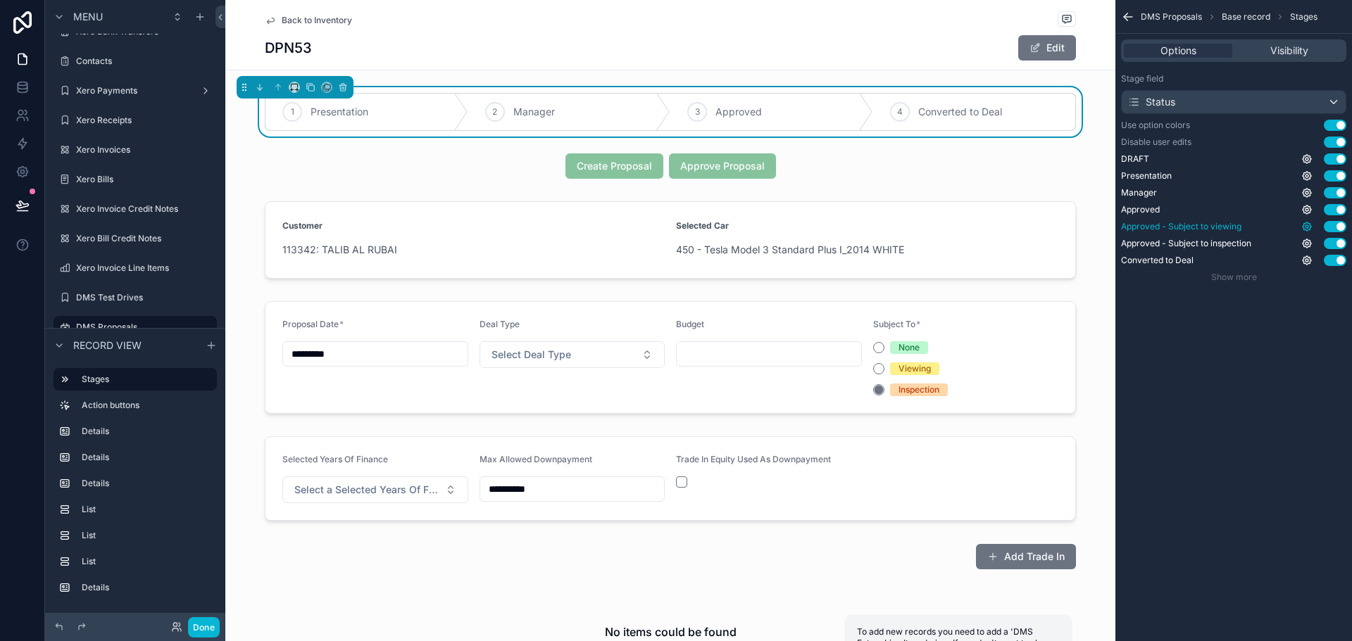
click at [1307, 230] on icon "scrollable content" at bounding box center [1306, 226] width 11 height 11
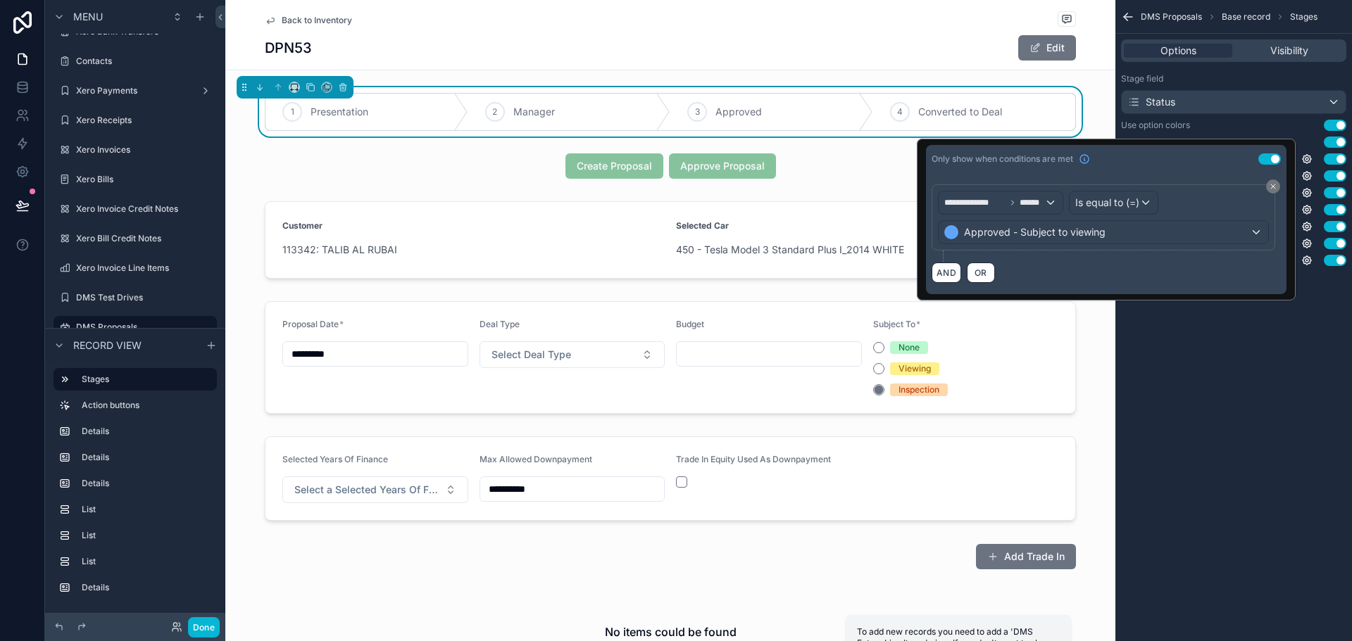
click at [1264, 357] on div "DMS Proposals Base record Stages Options Visibility Stage field Status Use opti…" at bounding box center [1233, 320] width 237 height 641
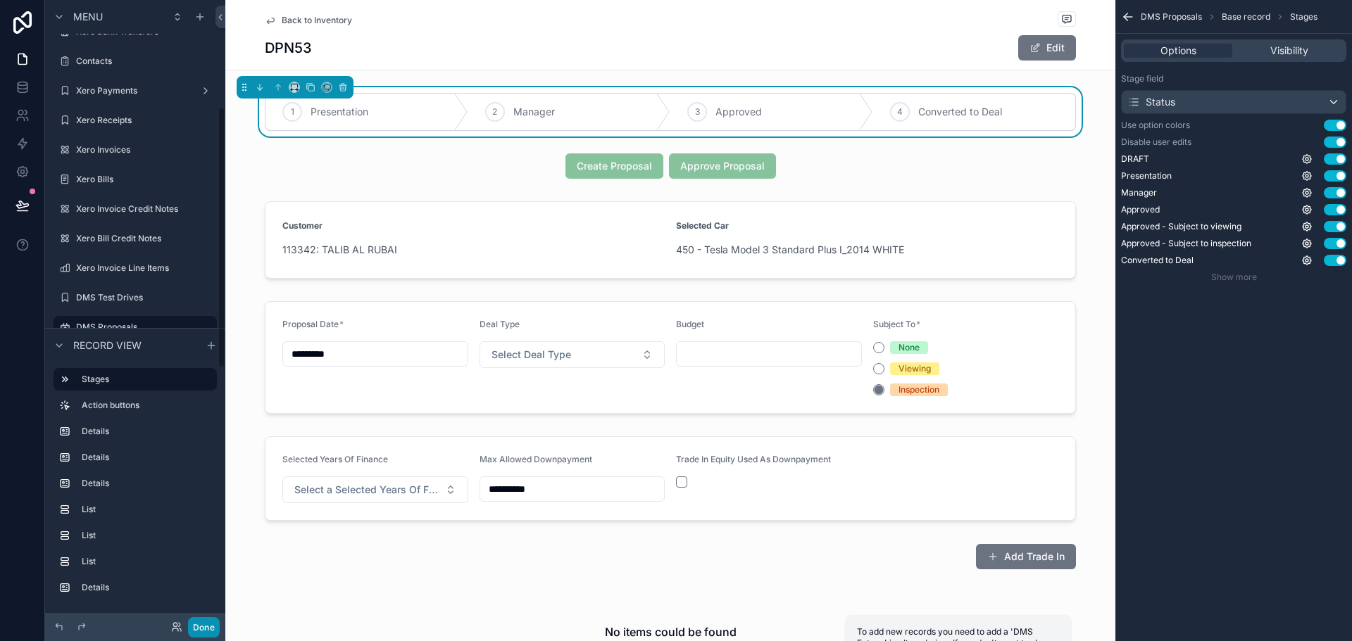
click at [203, 621] on button "Done" at bounding box center [204, 627] width 32 height 20
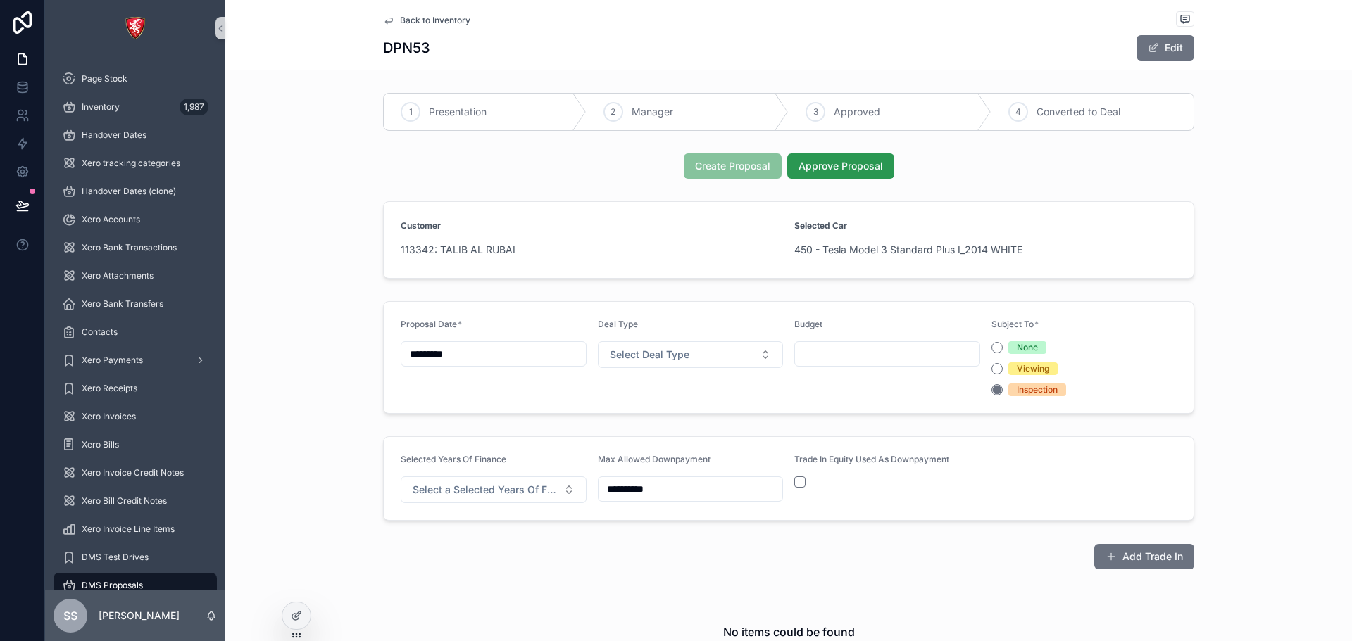
click at [846, 169] on span "Approve Proposal" at bounding box center [840, 166] width 84 height 14
click at [991, 346] on button "None" at bounding box center [996, 347] width 11 height 11
click at [819, 164] on span "Approve Proposal" at bounding box center [840, 166] width 84 height 14
click at [287, 614] on div at bounding box center [296, 616] width 28 height 27
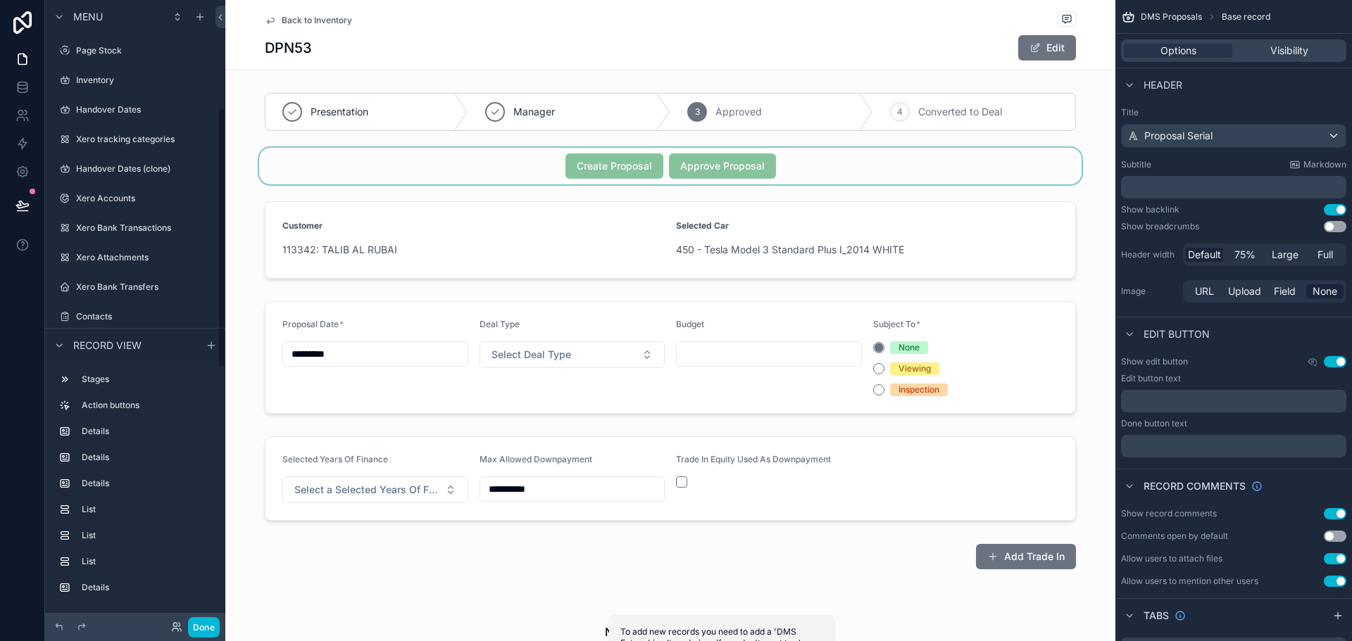
scroll to position [256, 0]
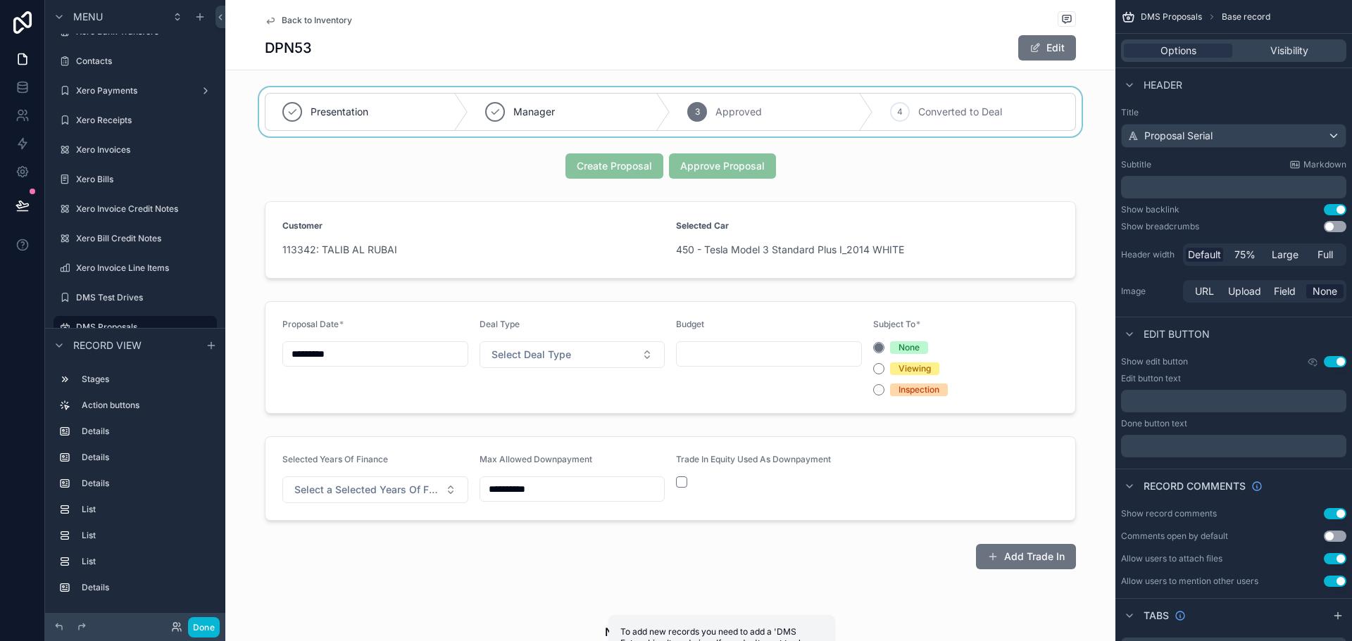
click at [635, 106] on div "scrollable content" at bounding box center [670, 111] width 890 height 49
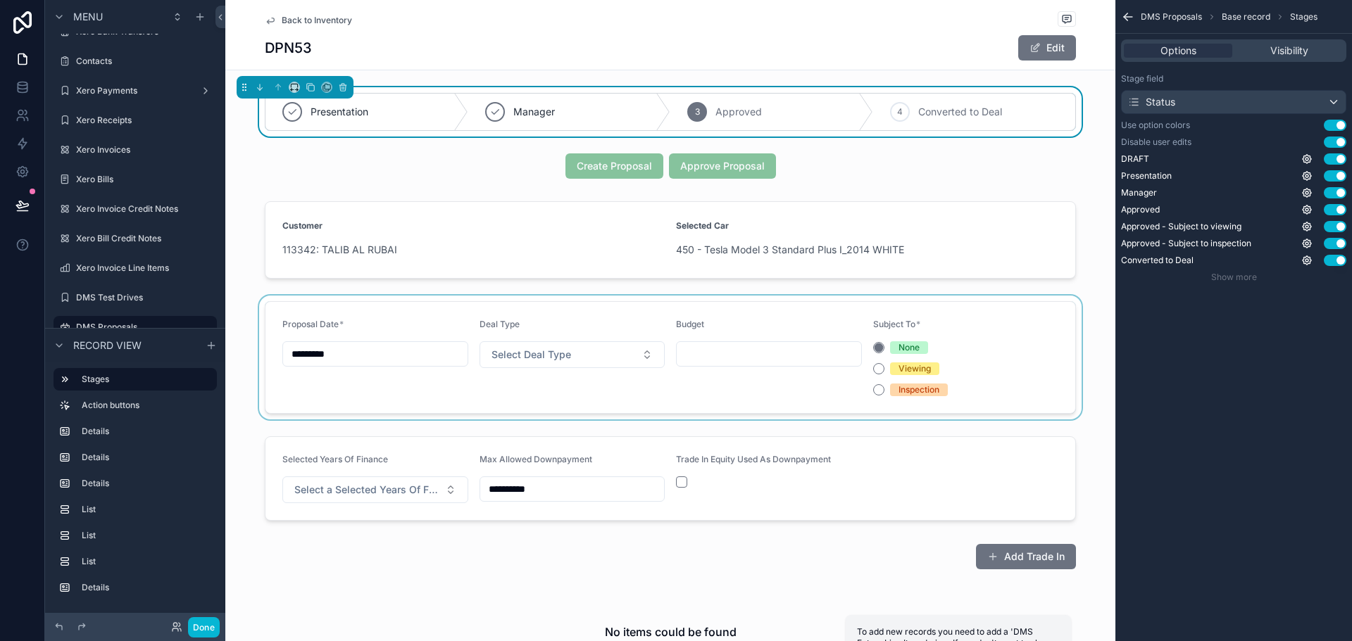
click at [874, 364] on div "scrollable content" at bounding box center [670, 358] width 890 height 124
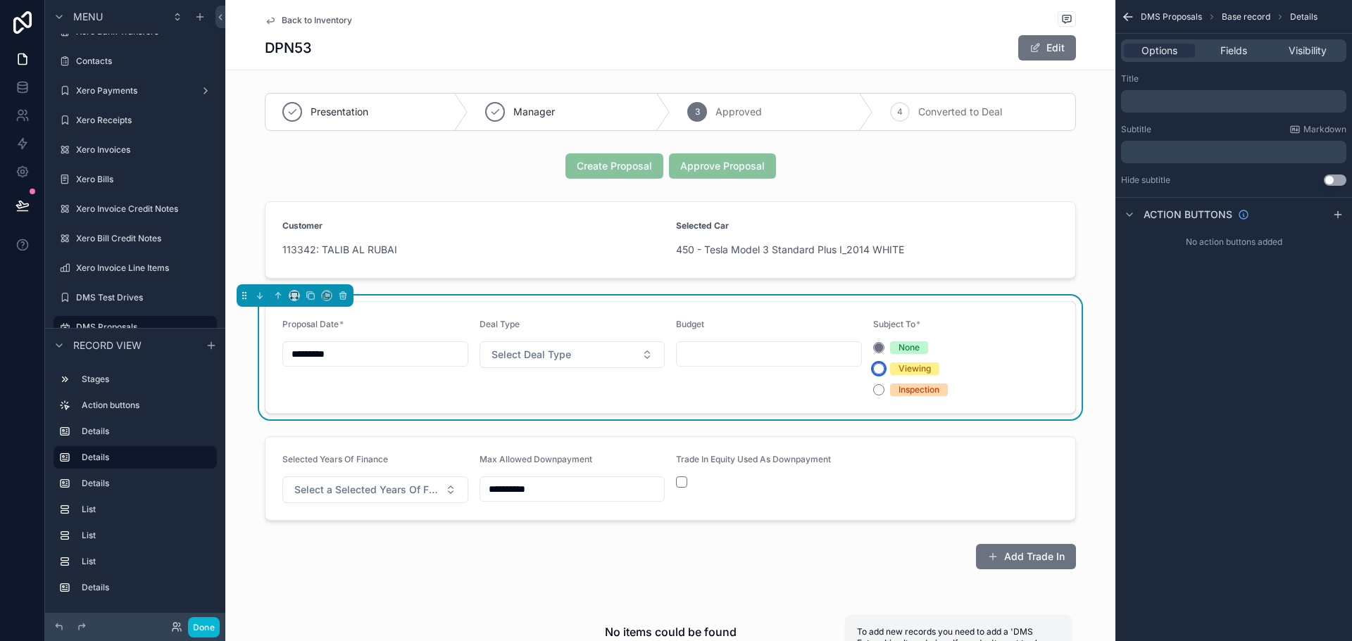
click at [874, 369] on button "Viewing" at bounding box center [878, 368] width 11 height 11
click at [199, 628] on button "Done" at bounding box center [204, 627] width 32 height 20
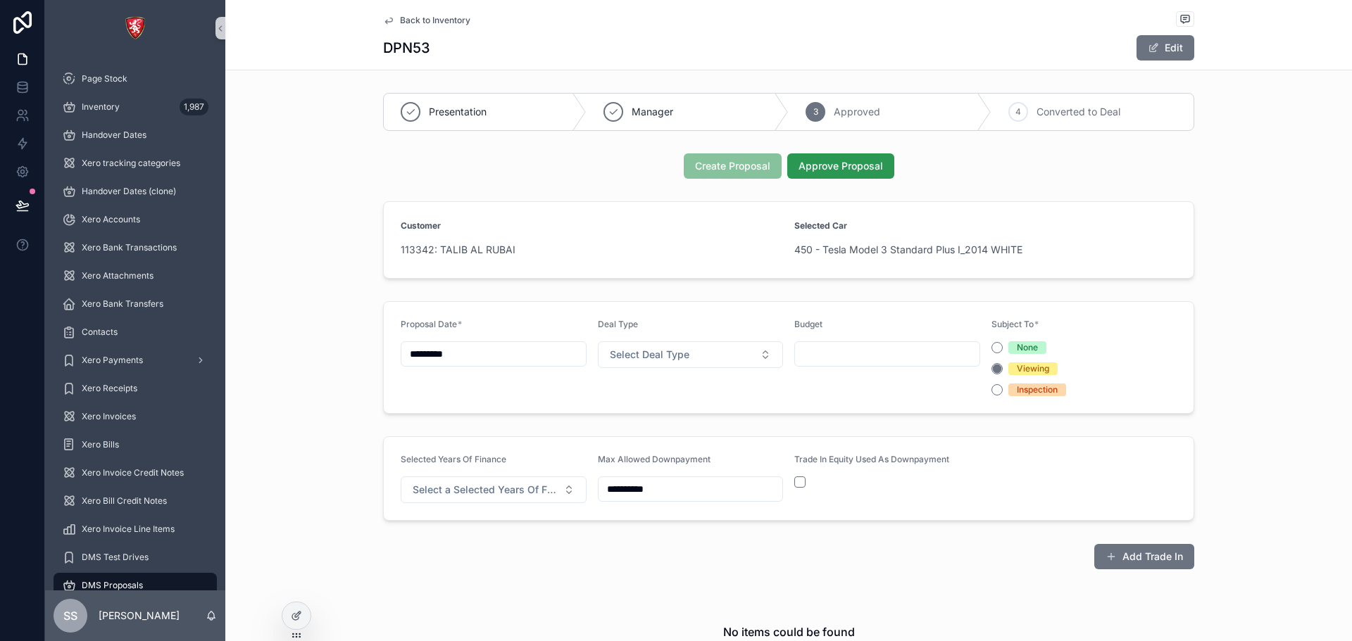
click at [816, 170] on span "Approve Proposal" at bounding box center [840, 166] width 84 height 14
click at [293, 611] on icon at bounding box center [296, 615] width 11 height 11
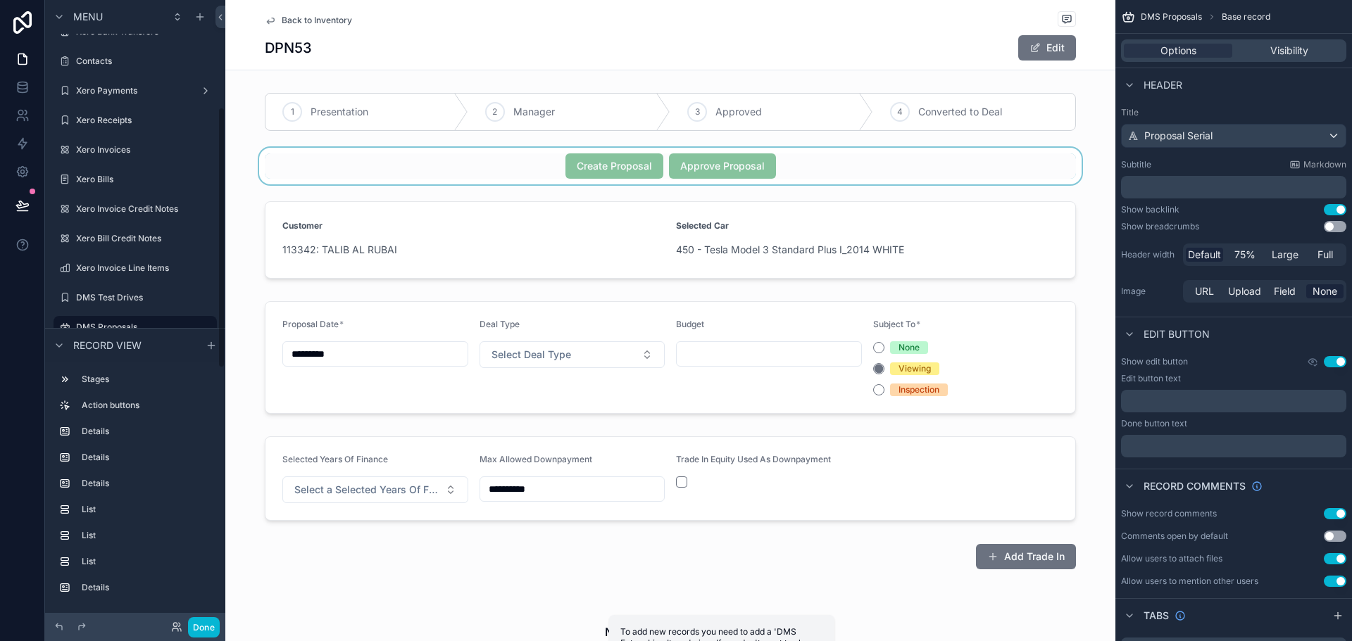
click at [744, 169] on div "scrollable content" at bounding box center [670, 166] width 890 height 37
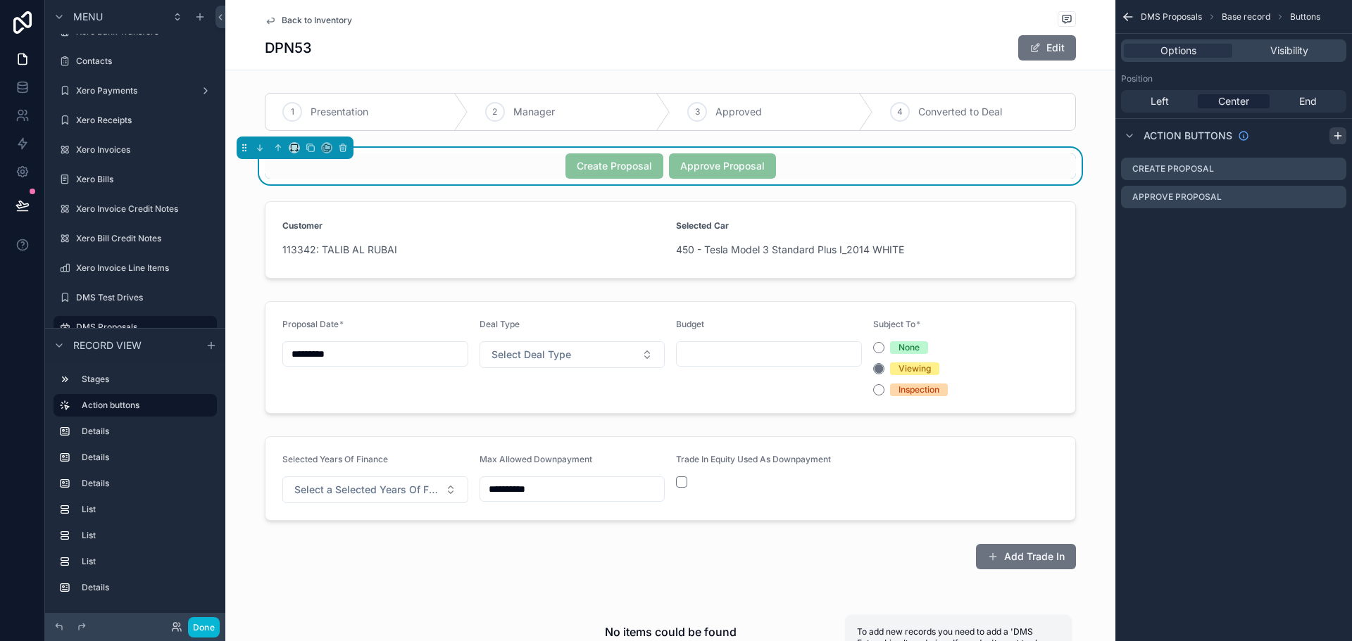
click at [1340, 136] on icon "scrollable content" at bounding box center [1337, 136] width 6 height 0
click at [1333, 196] on icon "scrollable content" at bounding box center [1334, 196] width 11 height 11
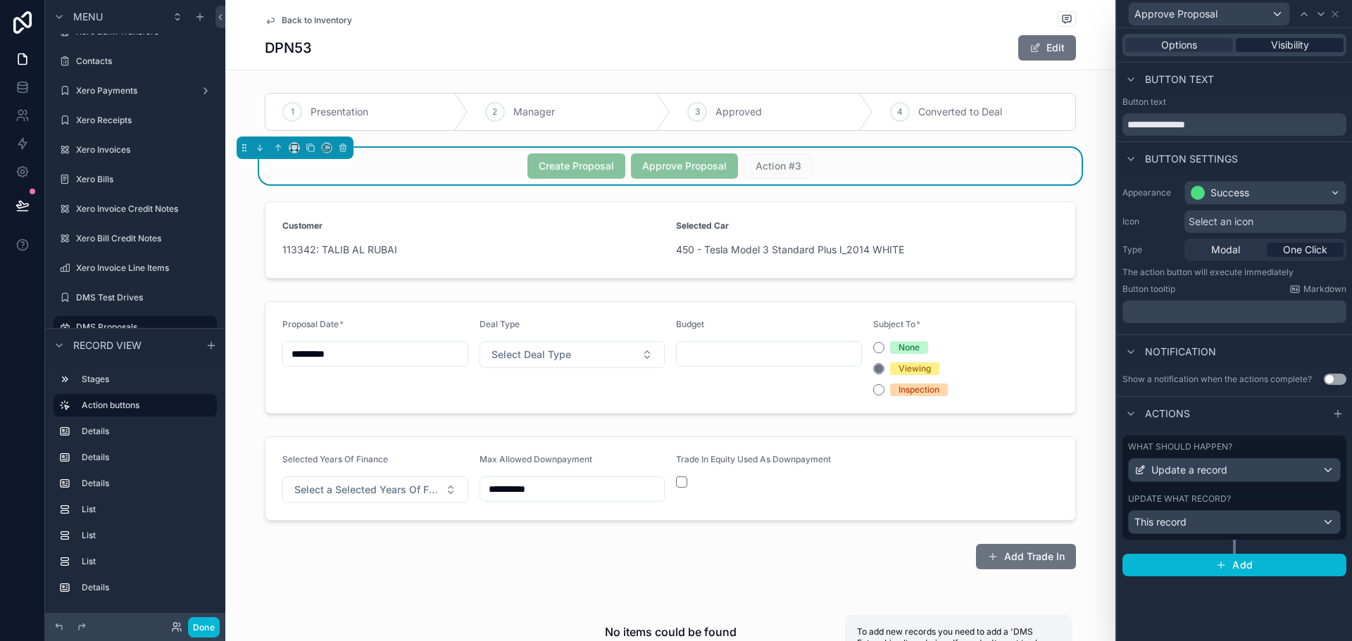
click at [1267, 46] on div "Visibility" at bounding box center [1290, 45] width 108 height 14
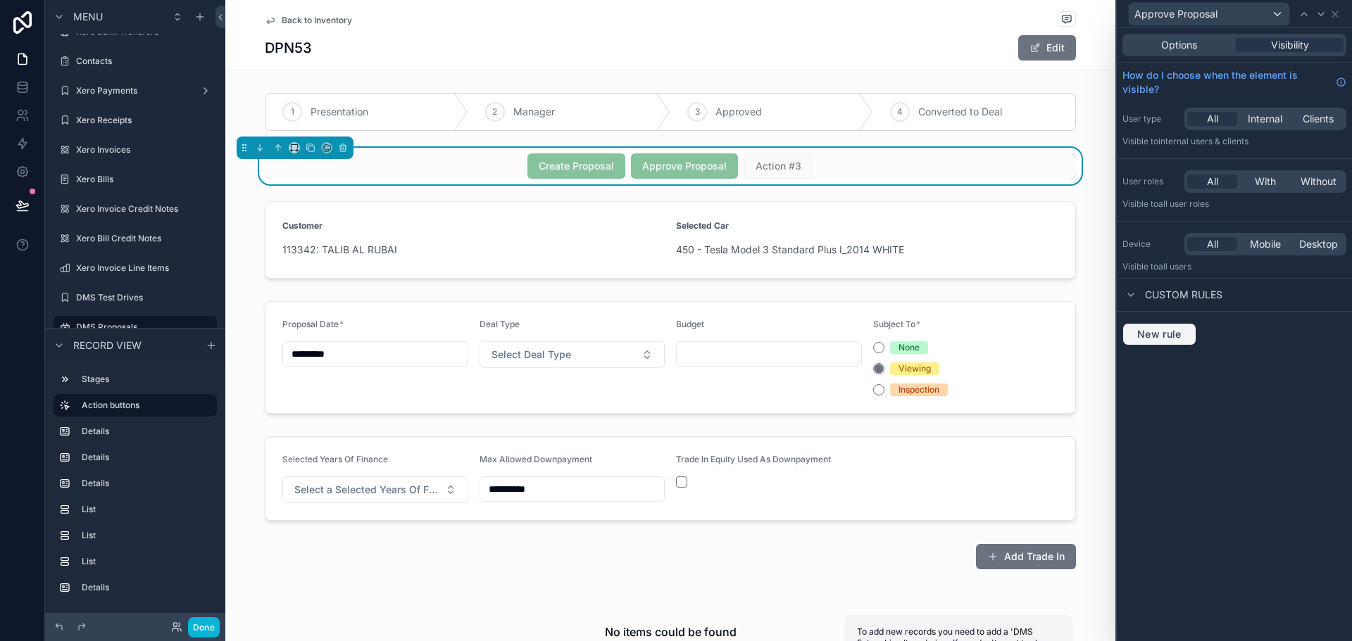
click at [1156, 334] on span "New rule" at bounding box center [1159, 334] width 56 height 13
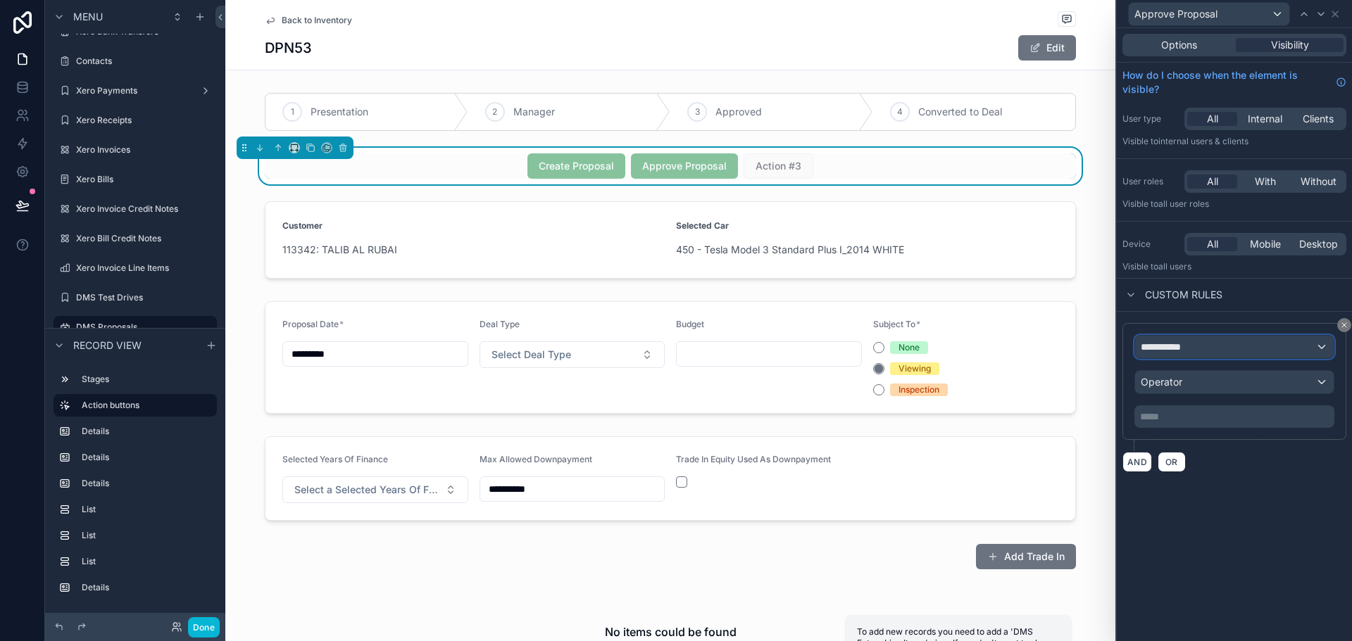
click at [1162, 358] on div "**********" at bounding box center [1234, 347] width 199 height 23
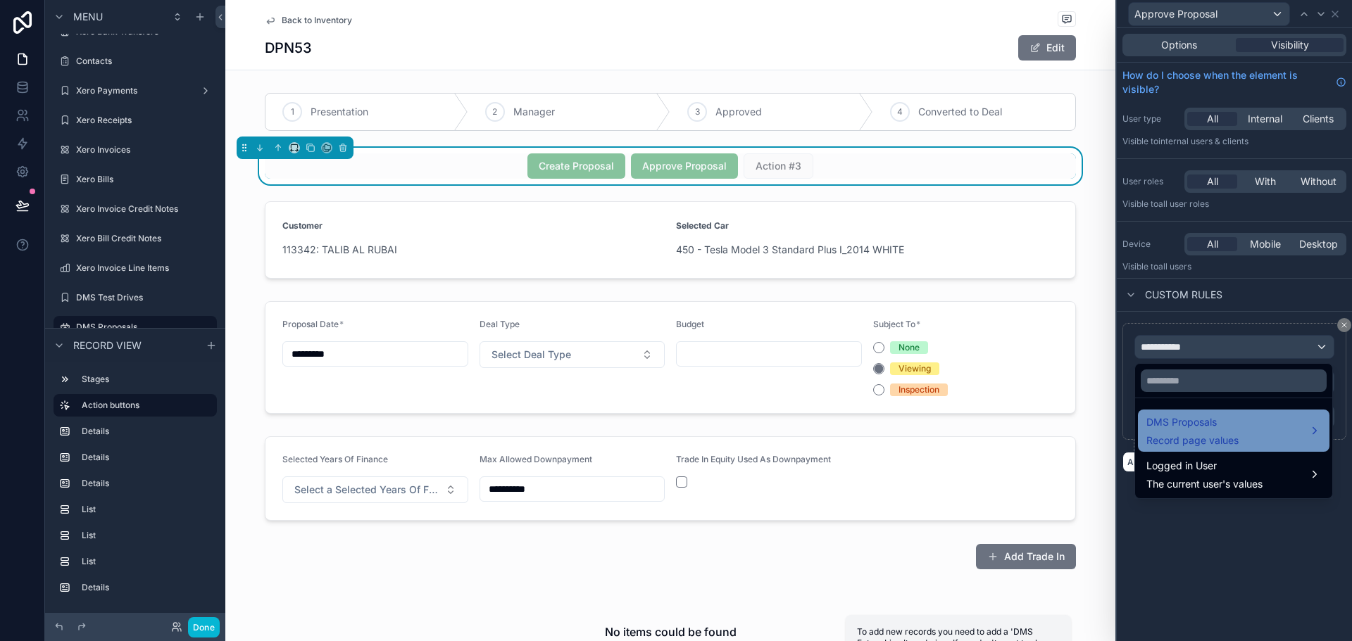
click at [1195, 414] on span "DMS Proposals" at bounding box center [1192, 422] width 92 height 17
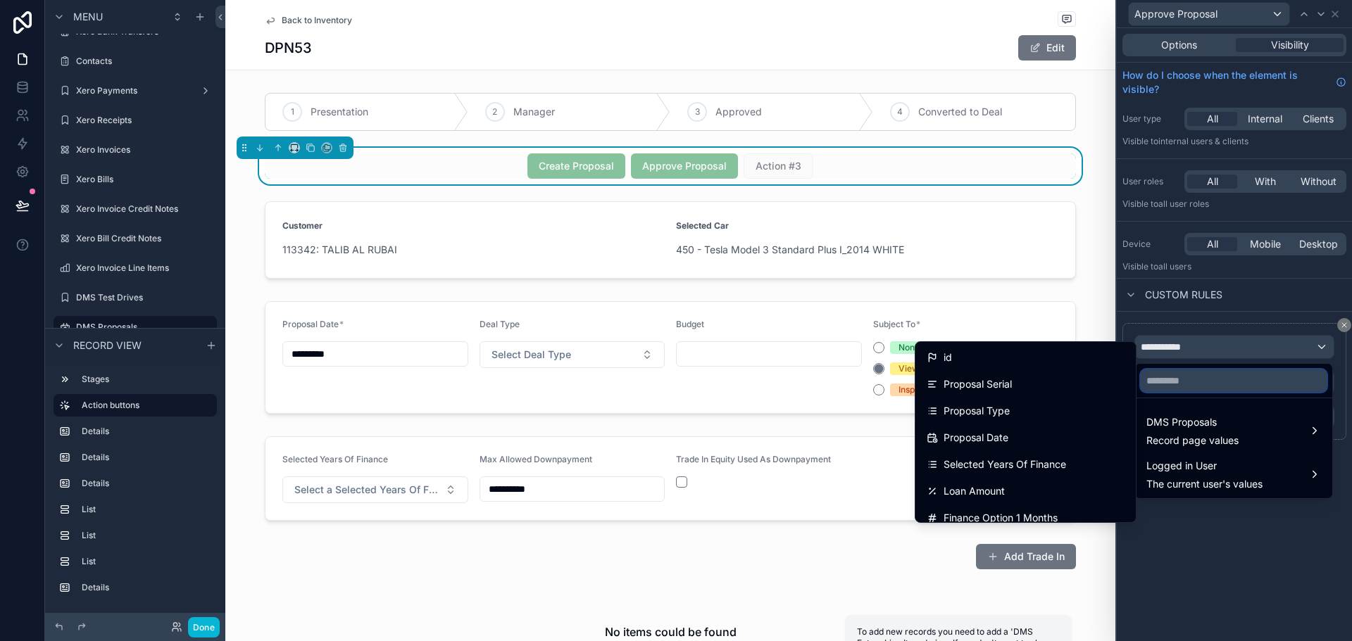
click at [1254, 370] on input "text" at bounding box center [1234, 381] width 186 height 23
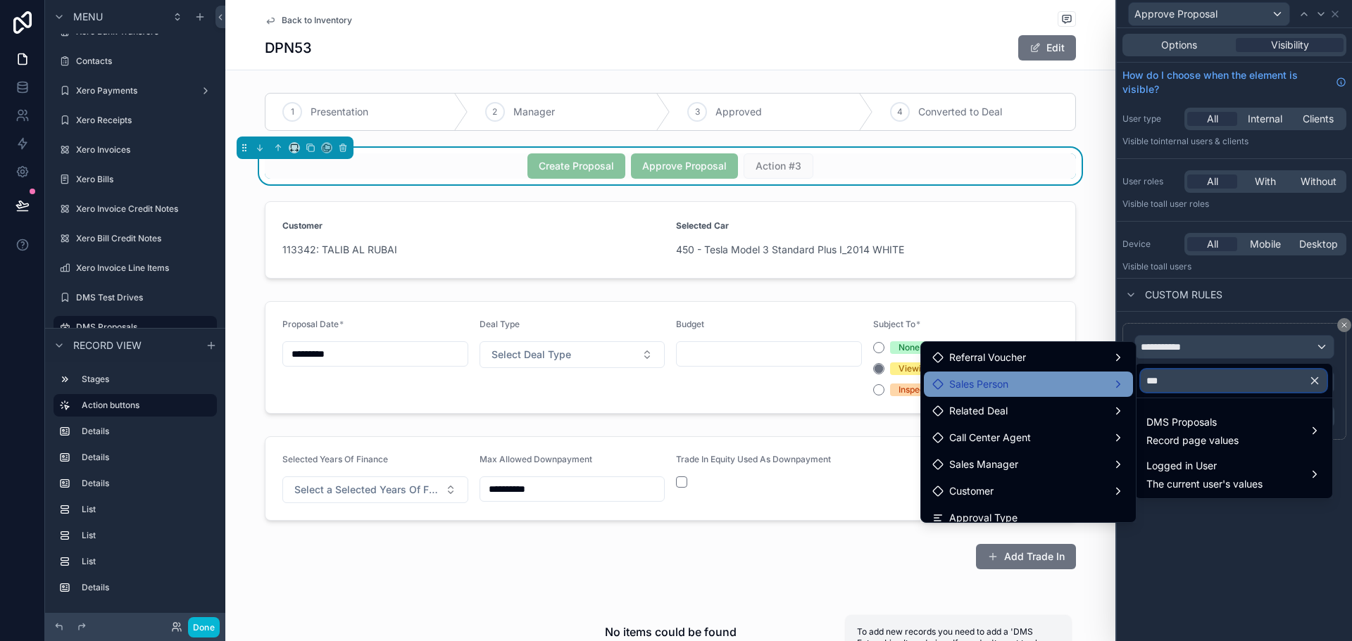
scroll to position [92, 0]
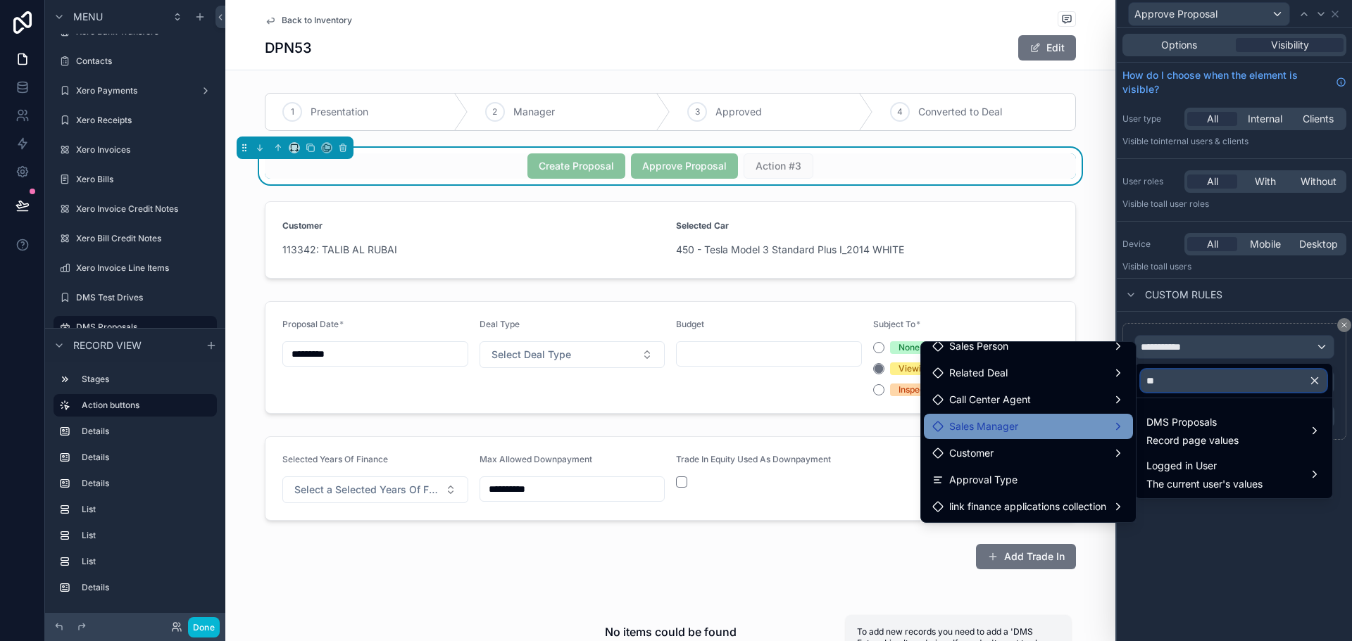
type input "*"
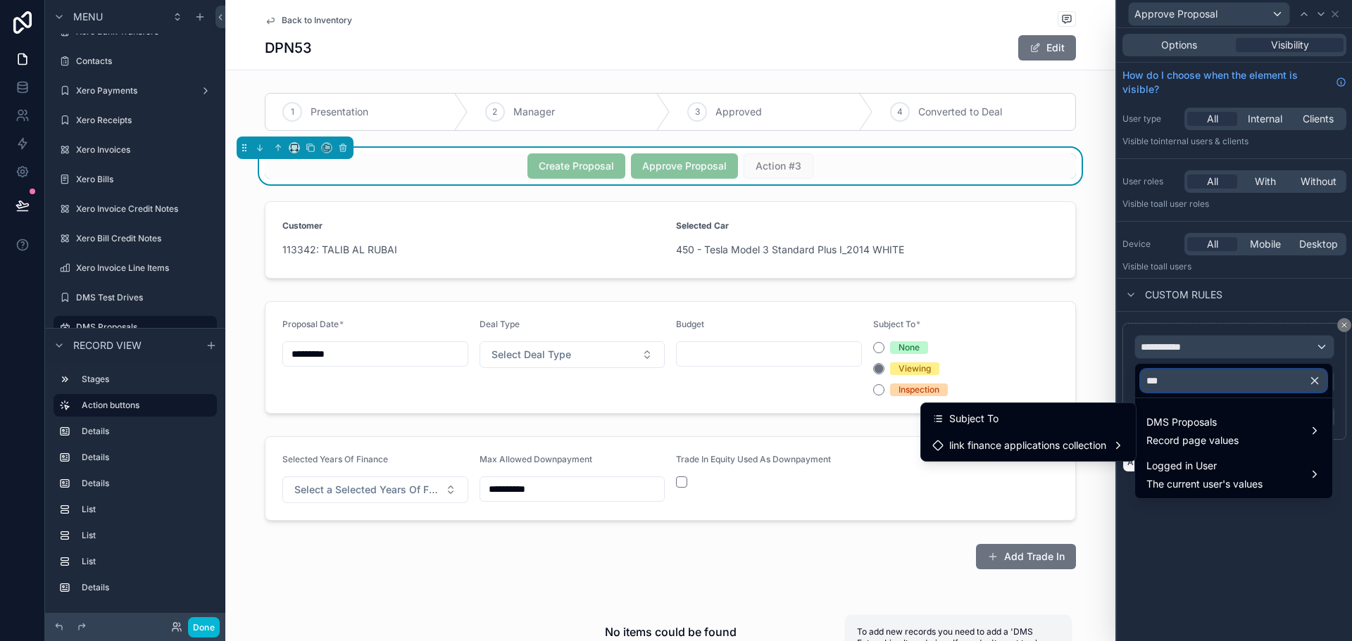
scroll to position [0, 0]
type input "***"
click at [1012, 426] on div "Subject To" at bounding box center [1028, 418] width 192 height 17
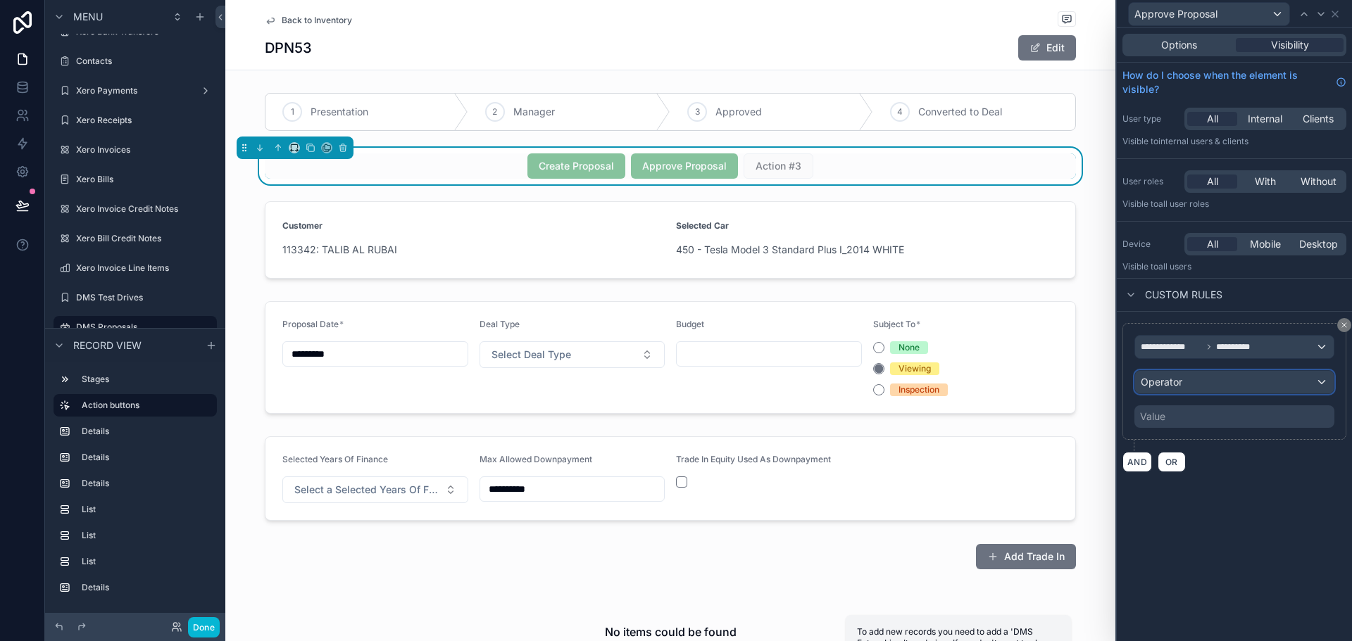
click at [1198, 376] on div "Operator" at bounding box center [1234, 382] width 199 height 23
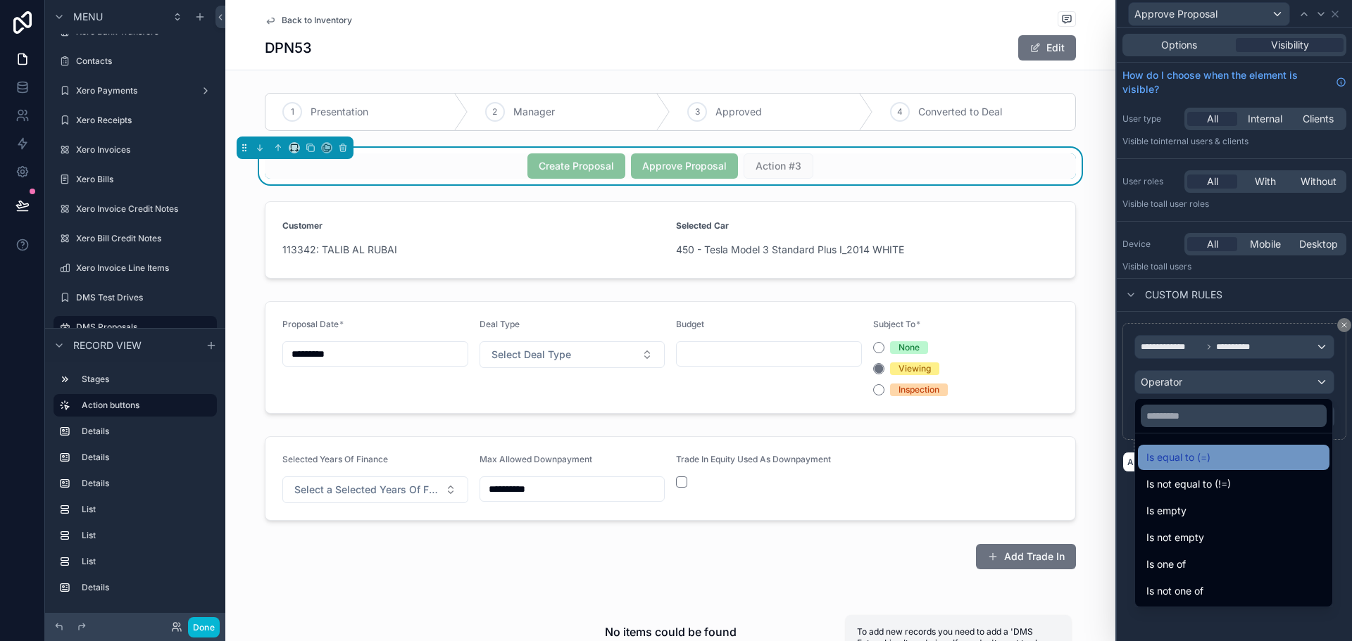
click at [1199, 451] on span "Is equal to (=)" at bounding box center [1178, 457] width 64 height 17
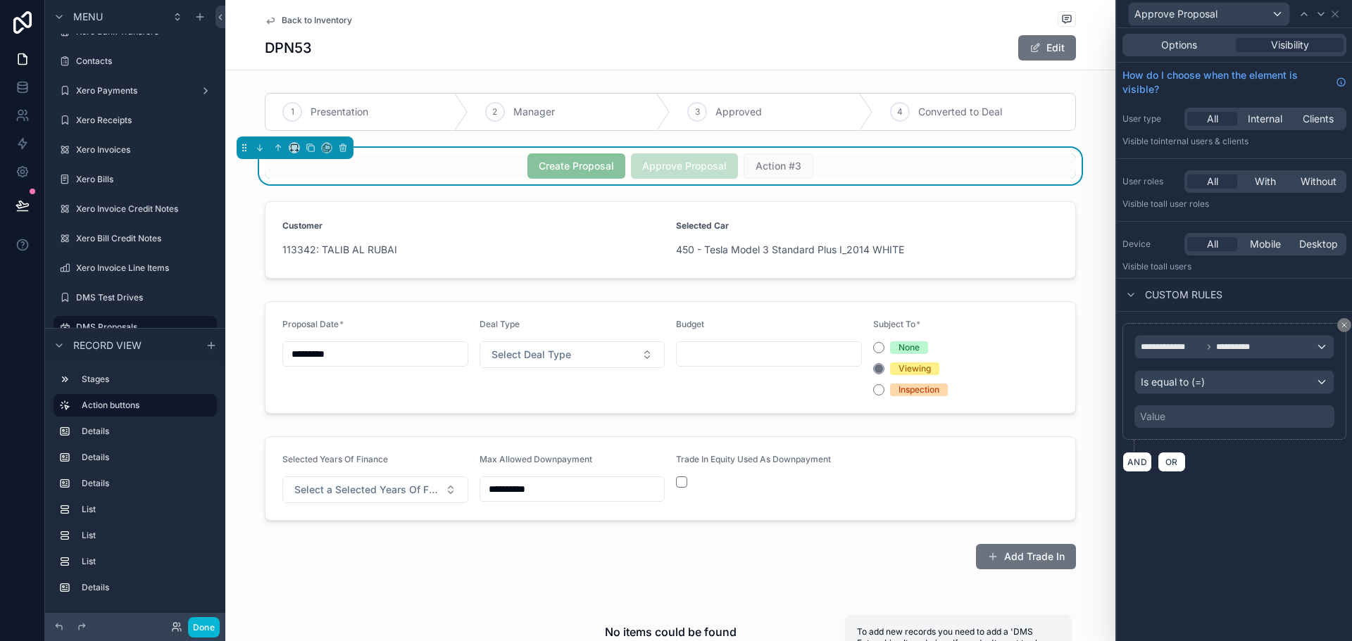
click at [1204, 422] on div "Value" at bounding box center [1234, 417] width 200 height 23
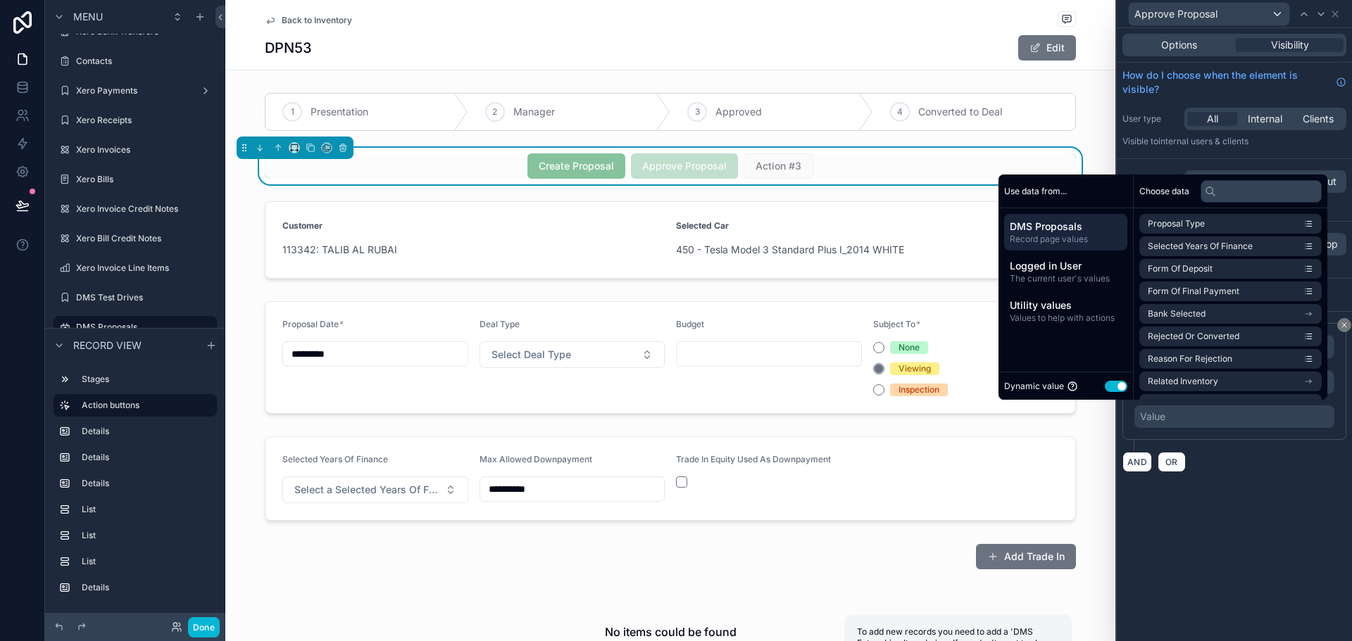
click at [1107, 387] on button "Use setting" at bounding box center [1116, 386] width 23 height 11
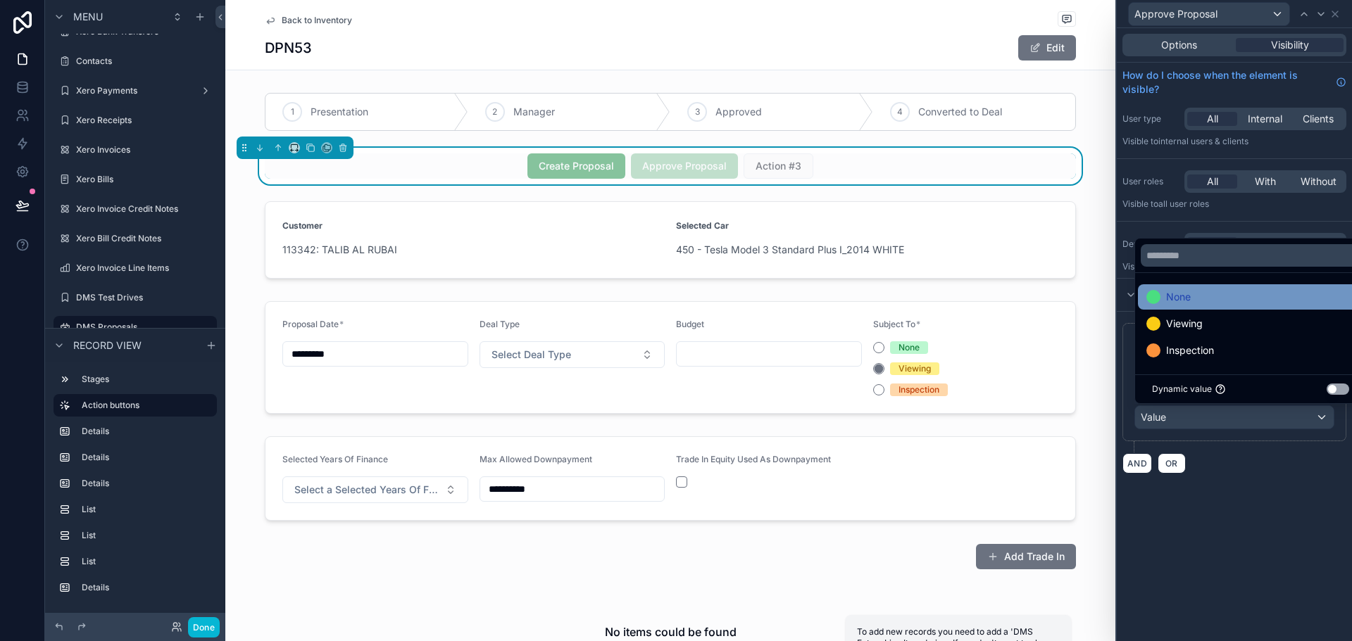
click at [1203, 288] on div "None" at bounding box center [1250, 296] width 225 height 25
click at [1237, 501] on div "**********" at bounding box center [1234, 334] width 235 height 613
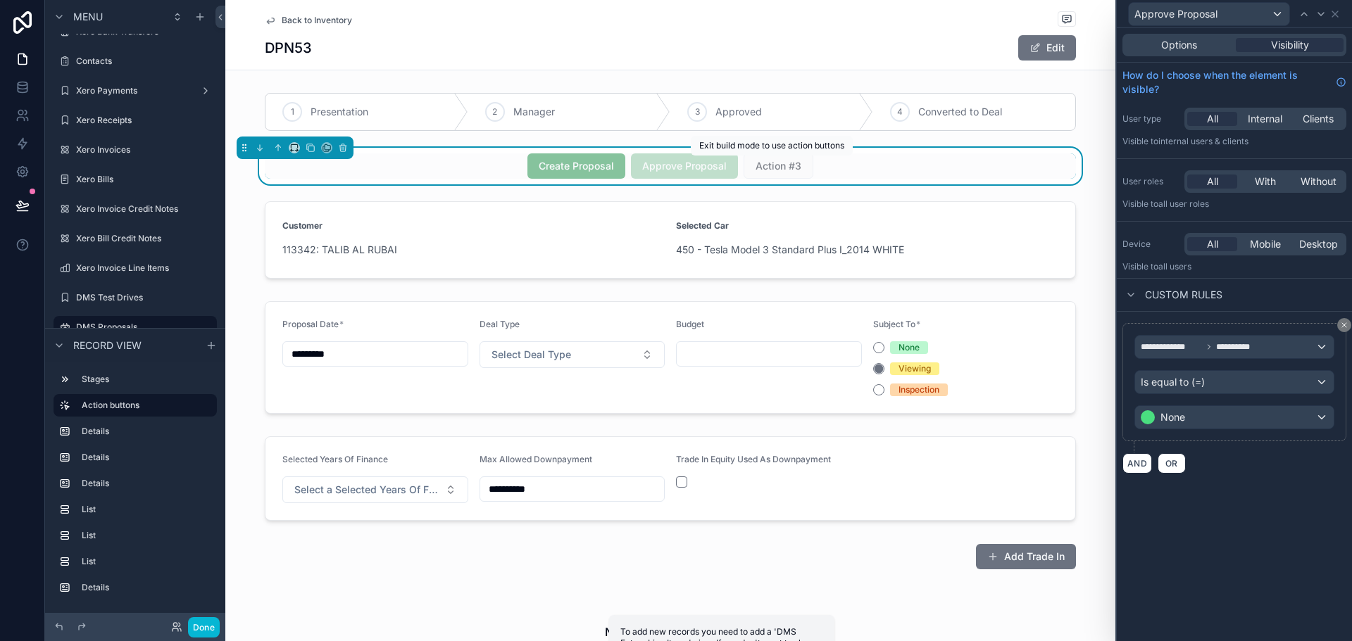
click at [766, 168] on span "Action #3" at bounding box center [778, 165] width 70 height 14
click at [1276, 13] on div "Approve Proposal" at bounding box center [1209, 14] width 161 height 23
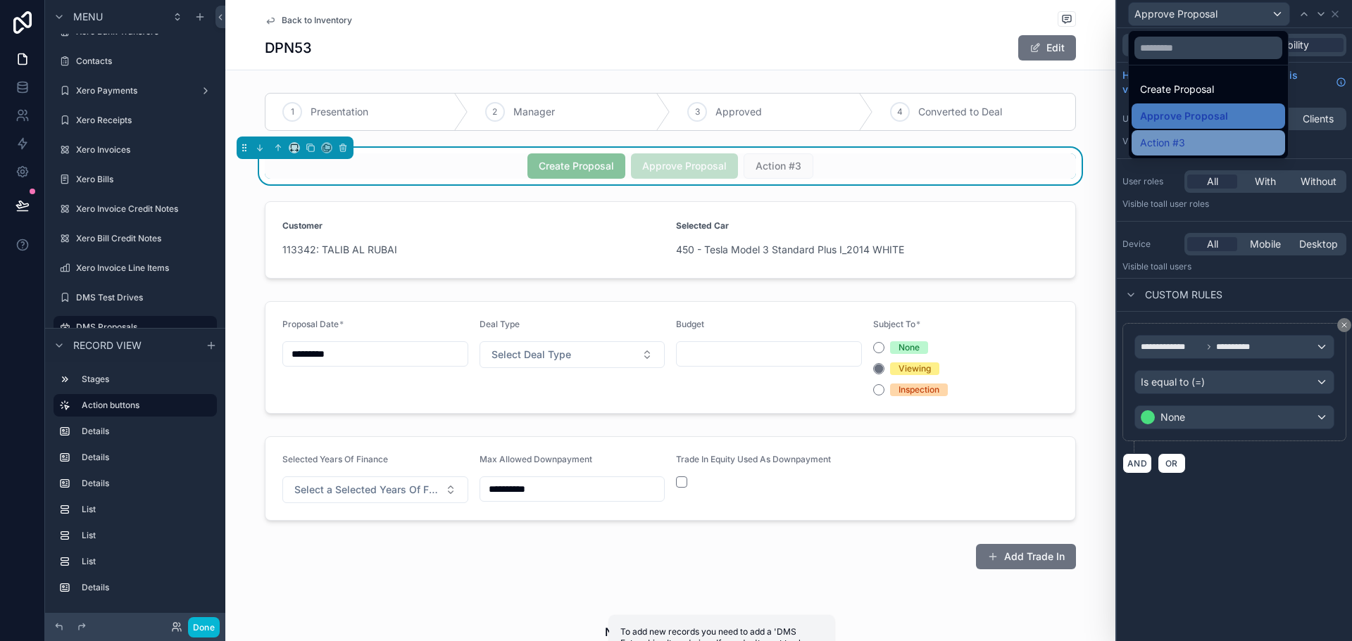
click at [1198, 138] on div "Action #3" at bounding box center [1208, 142] width 137 height 17
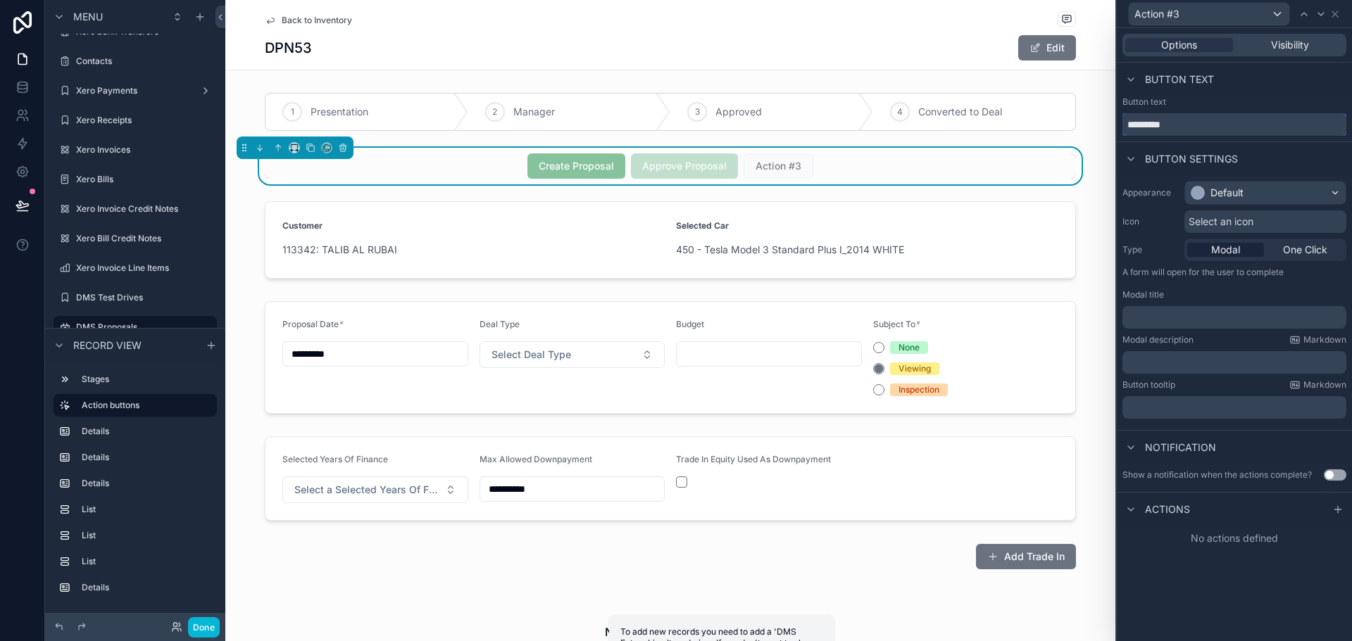
click at [1195, 113] on input "*********" at bounding box center [1234, 124] width 224 height 23
type input "**********"
click at [1229, 207] on div "Appearance Default Icon Select an icon Type Modal One Click A form will open fo…" at bounding box center [1234, 299] width 235 height 249
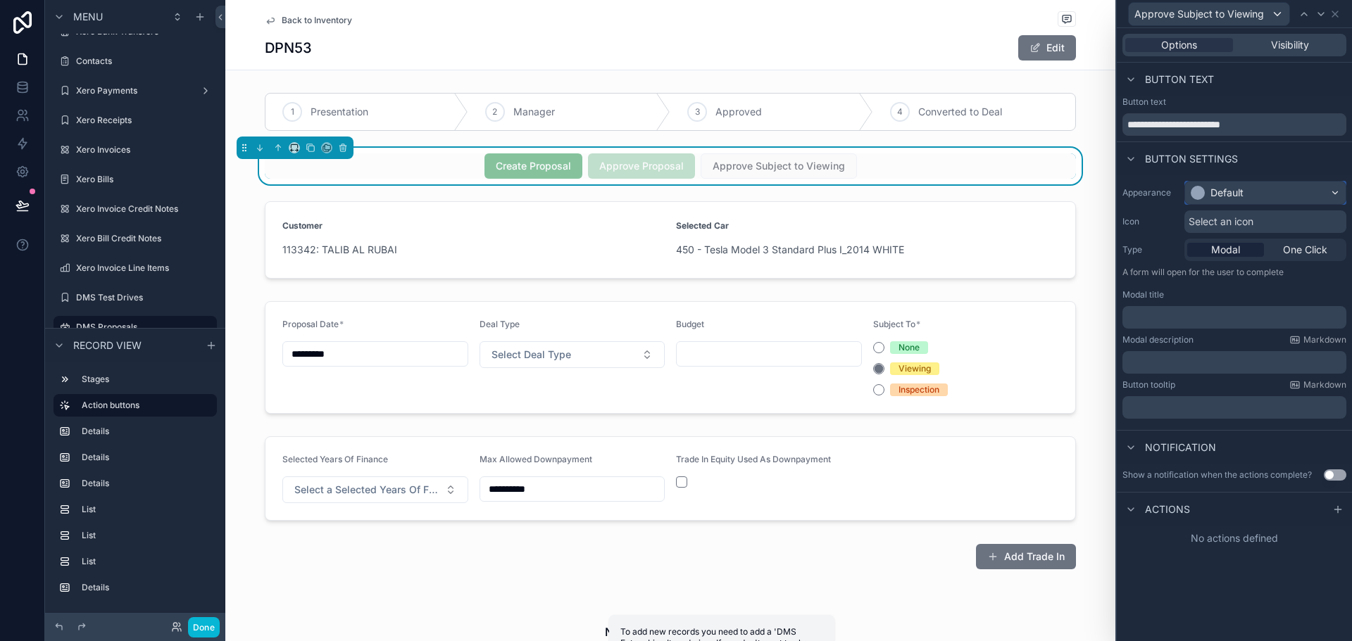
click at [1229, 202] on div "Default" at bounding box center [1265, 193] width 161 height 23
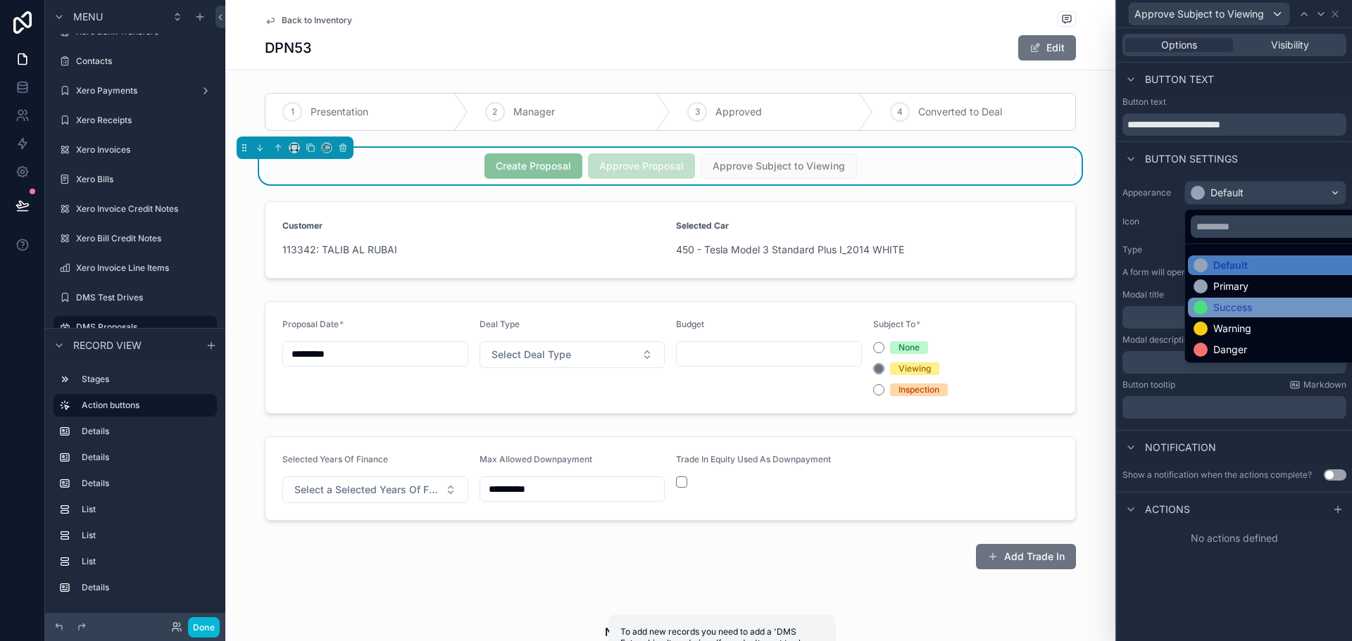
click at [1237, 302] on div "Success" at bounding box center [1232, 308] width 39 height 14
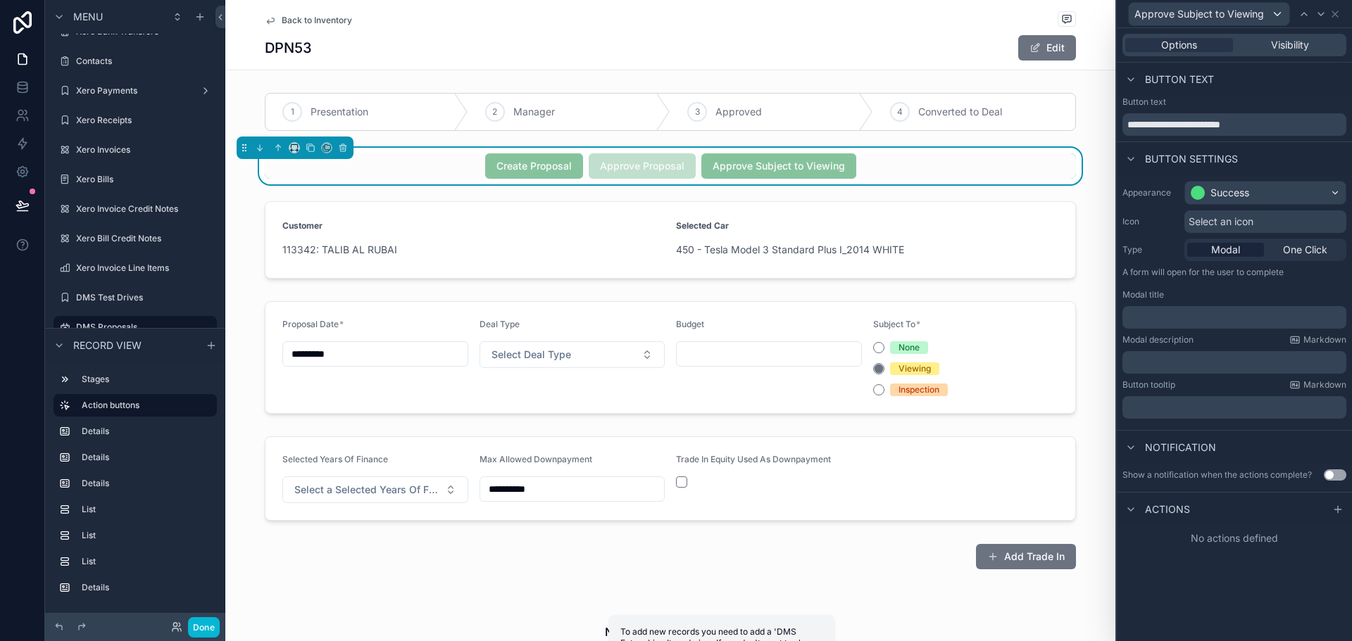
click at [1302, 259] on div "Modal One Click" at bounding box center [1265, 250] width 162 height 23
click at [1305, 251] on span "One Click" at bounding box center [1305, 250] width 44 height 14
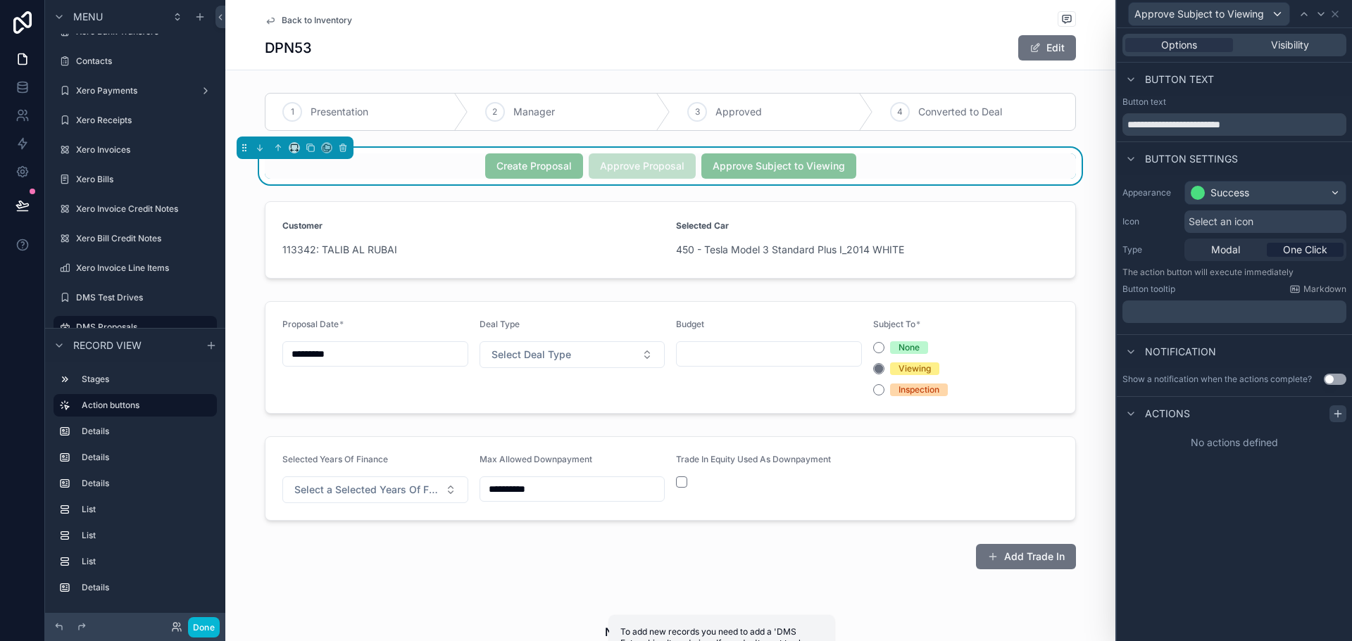
click at [1338, 416] on icon at bounding box center [1338, 413] width 0 height 6
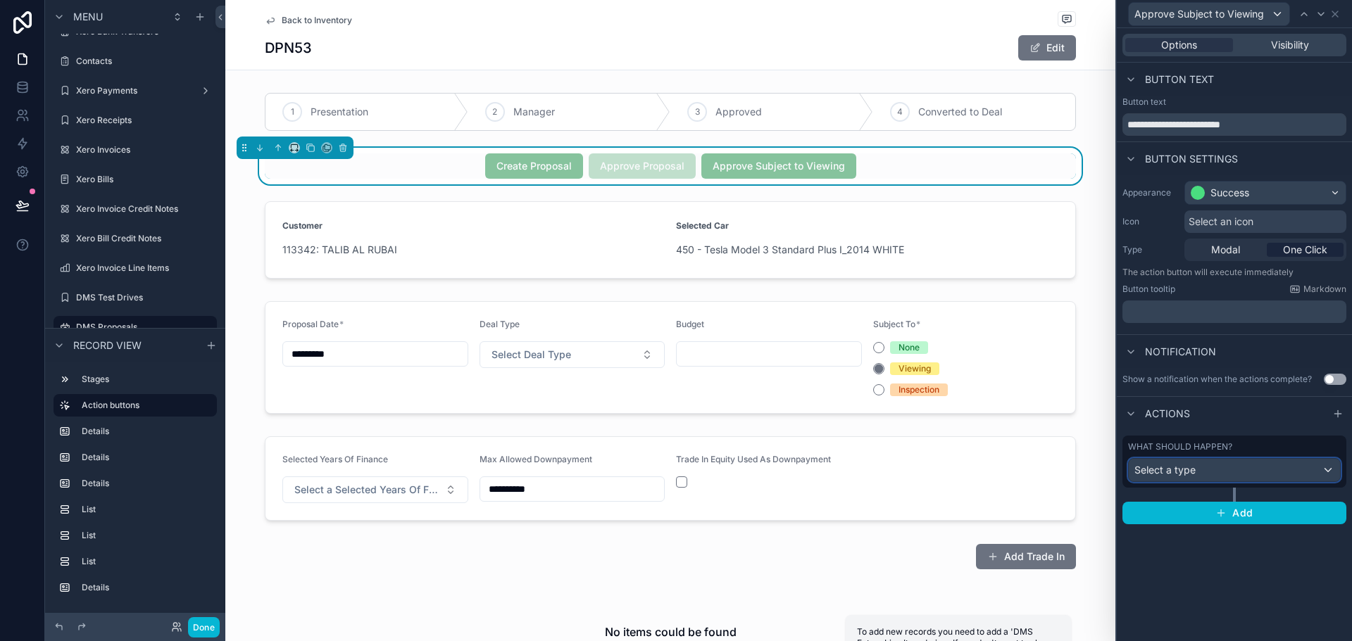
click at [1273, 467] on div "Select a type" at bounding box center [1234, 470] width 211 height 23
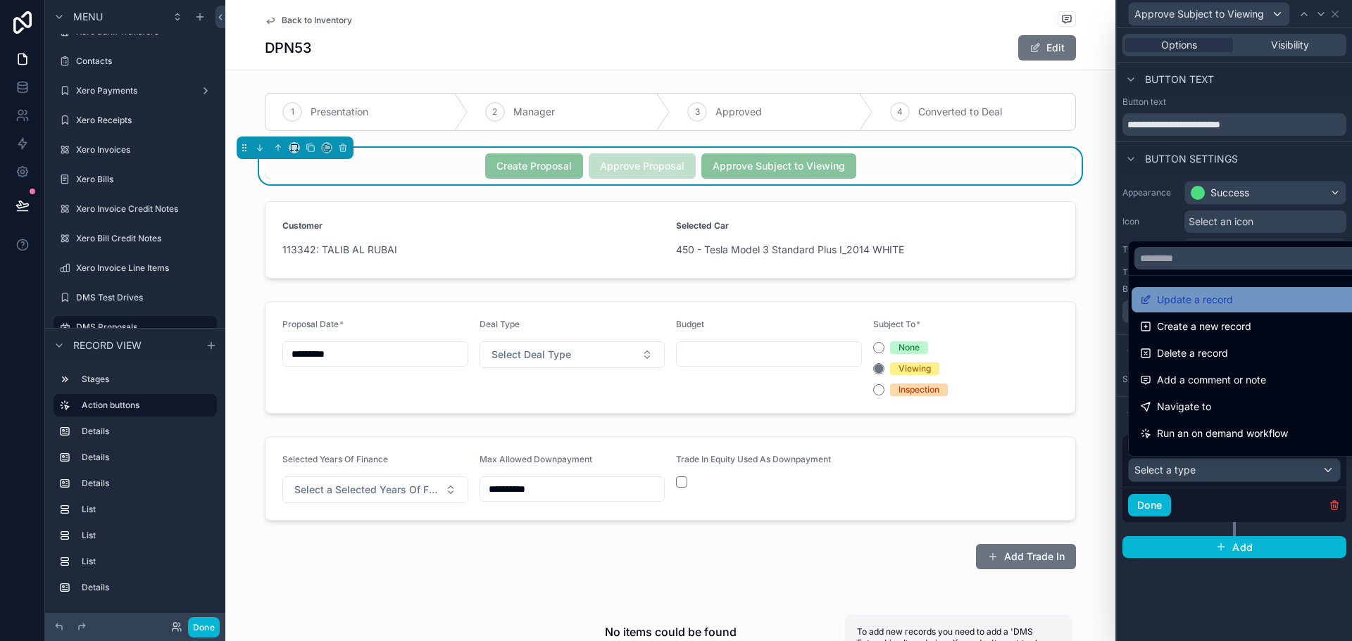
click at [1204, 298] on span "Update a record" at bounding box center [1195, 299] width 76 height 17
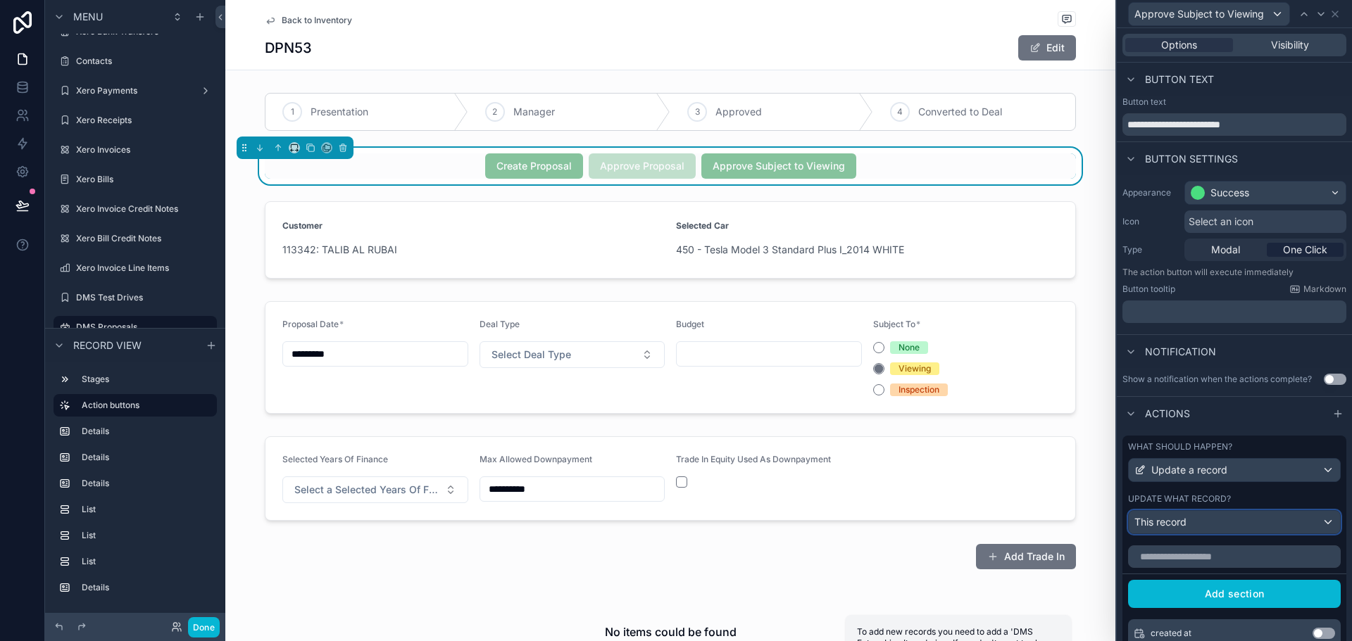
click at [1209, 525] on div "This record" at bounding box center [1234, 522] width 211 height 23
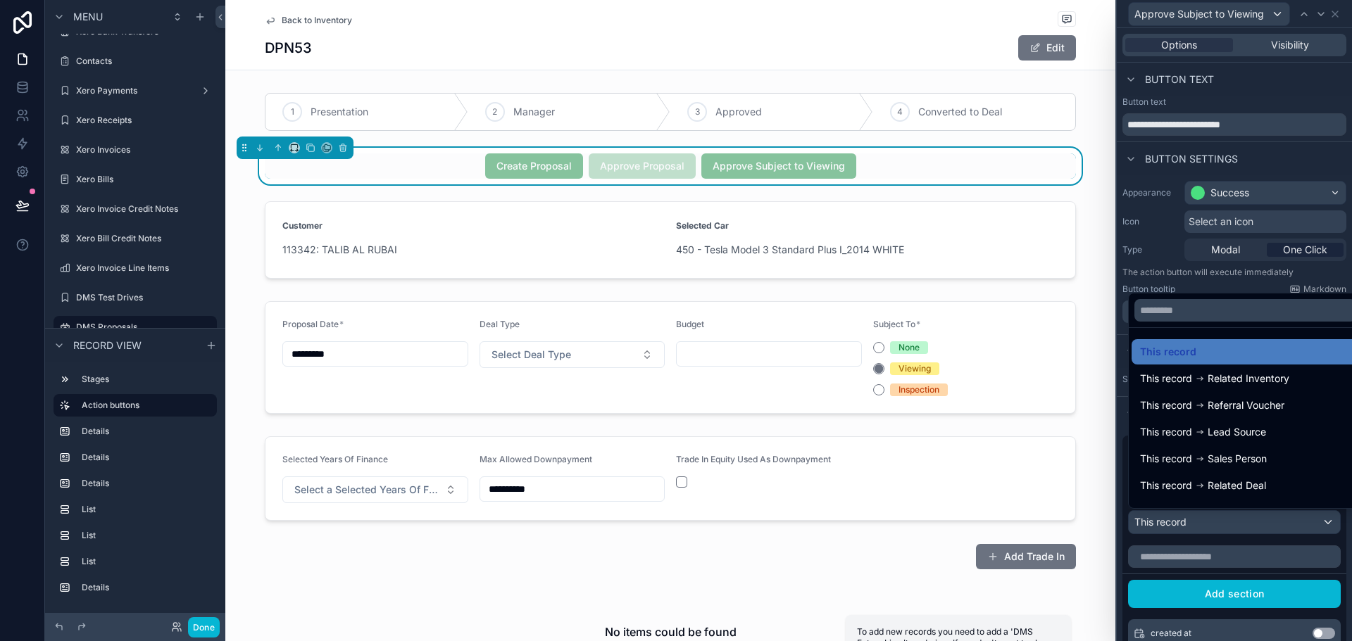
click at [1210, 564] on div at bounding box center [1234, 320] width 235 height 641
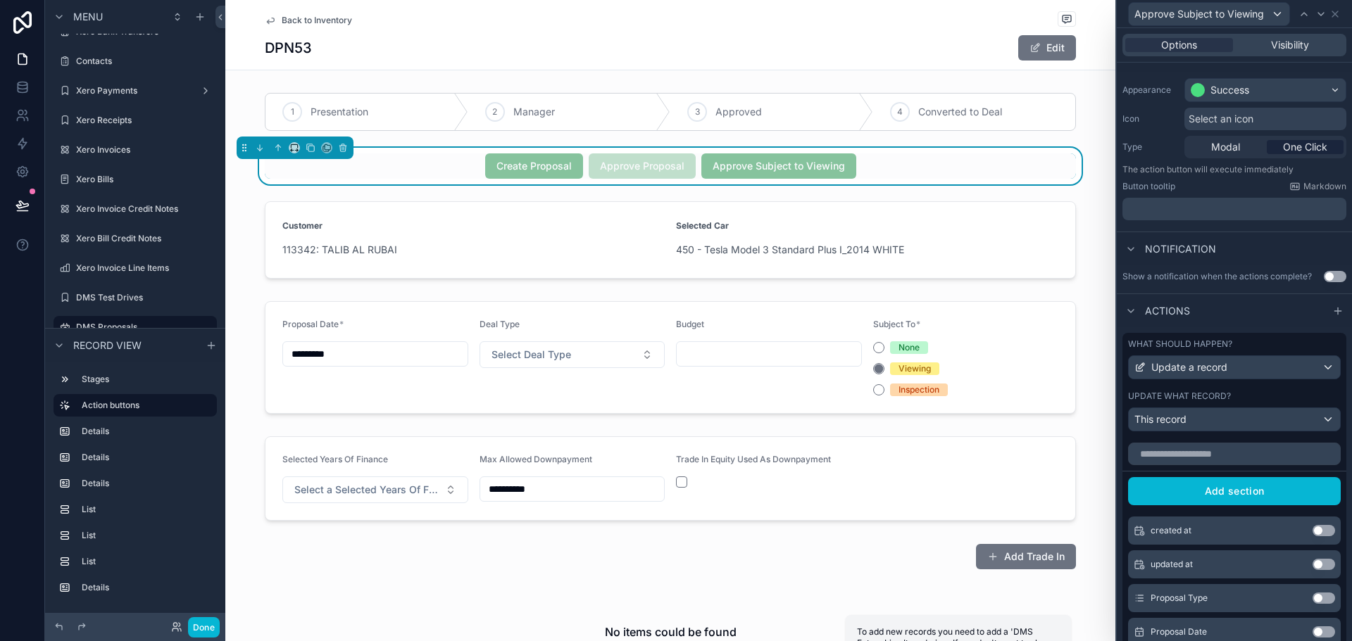
scroll to position [211, 0]
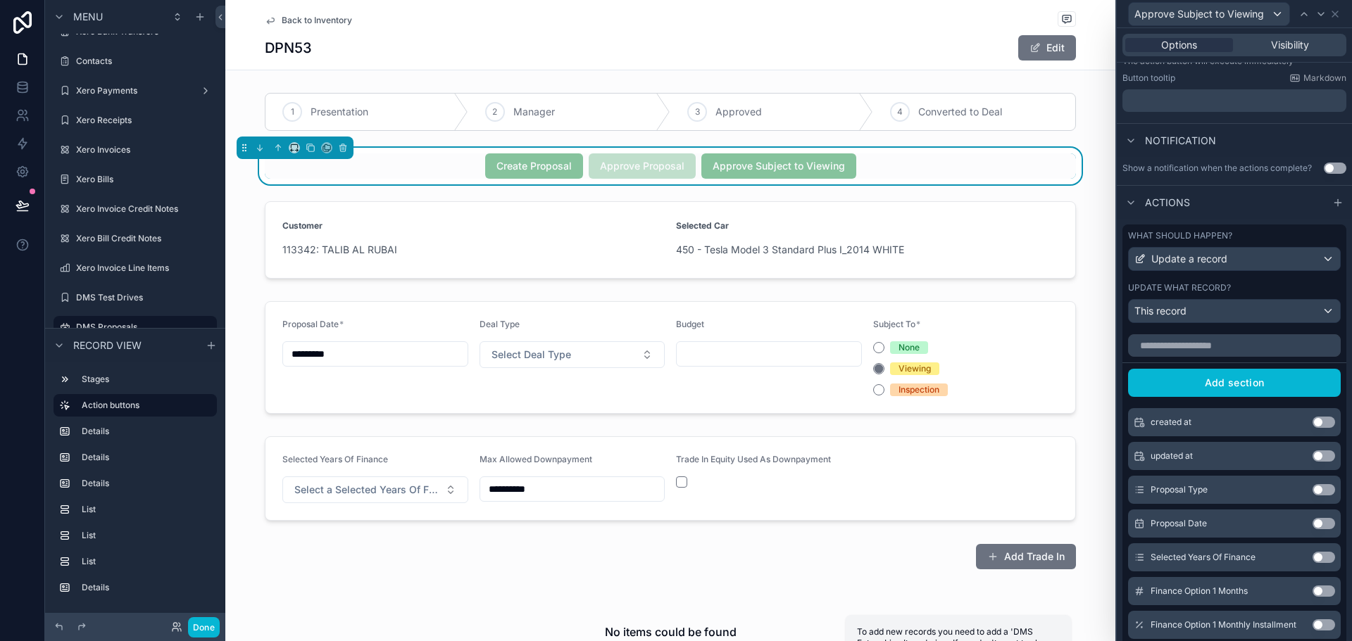
click at [1219, 327] on div "What should happen? Update a record Update what record? This record" at bounding box center [1234, 277] width 224 height 104
click at [1226, 343] on input "text" at bounding box center [1234, 345] width 213 height 23
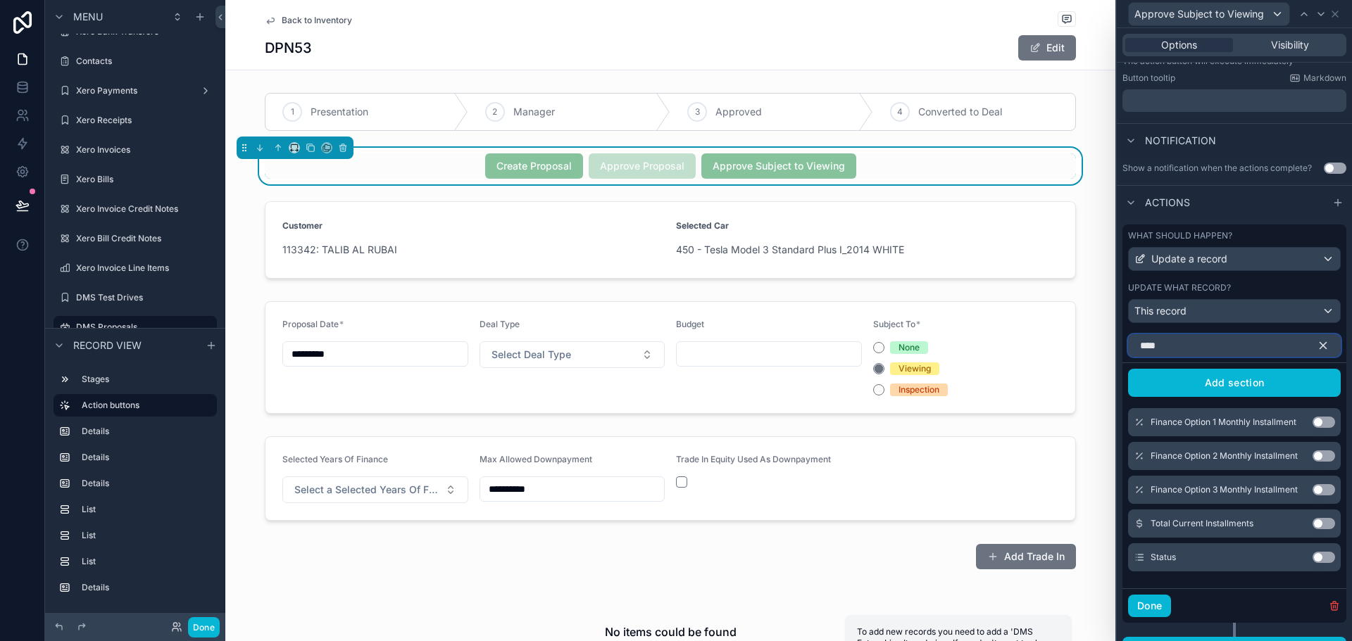
scroll to position [99, 0]
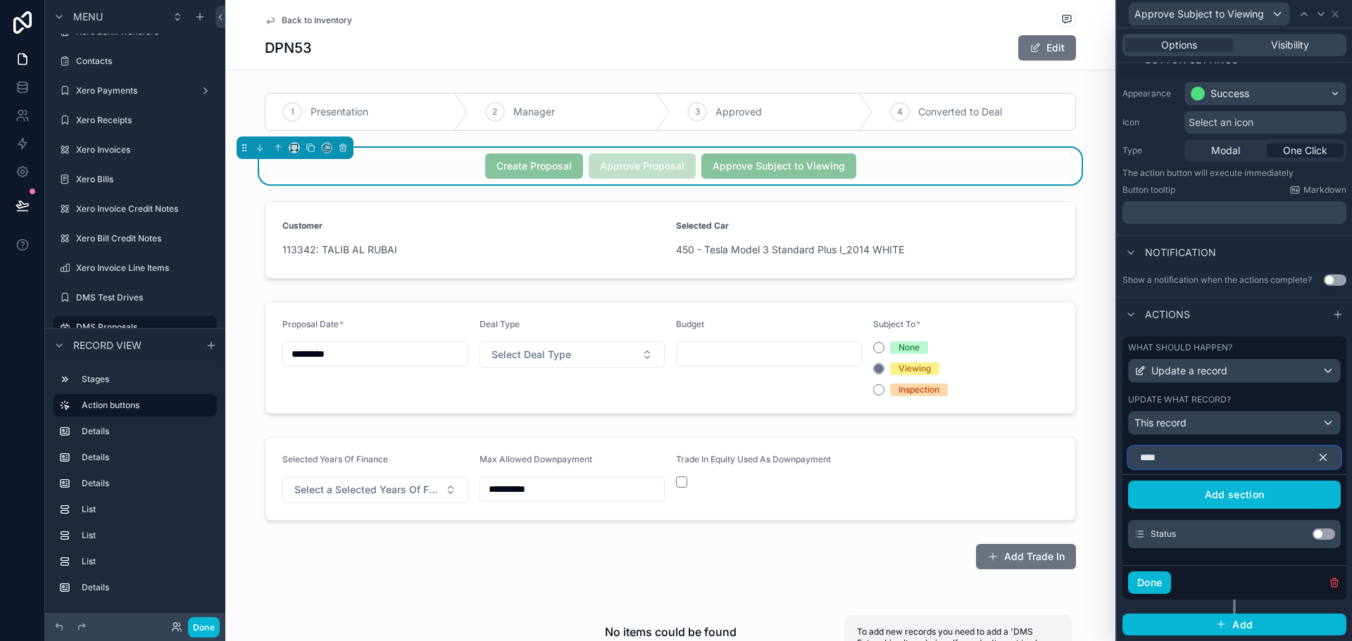
type input "****"
click at [1312, 535] on button "Use setting" at bounding box center [1323, 534] width 23 height 11
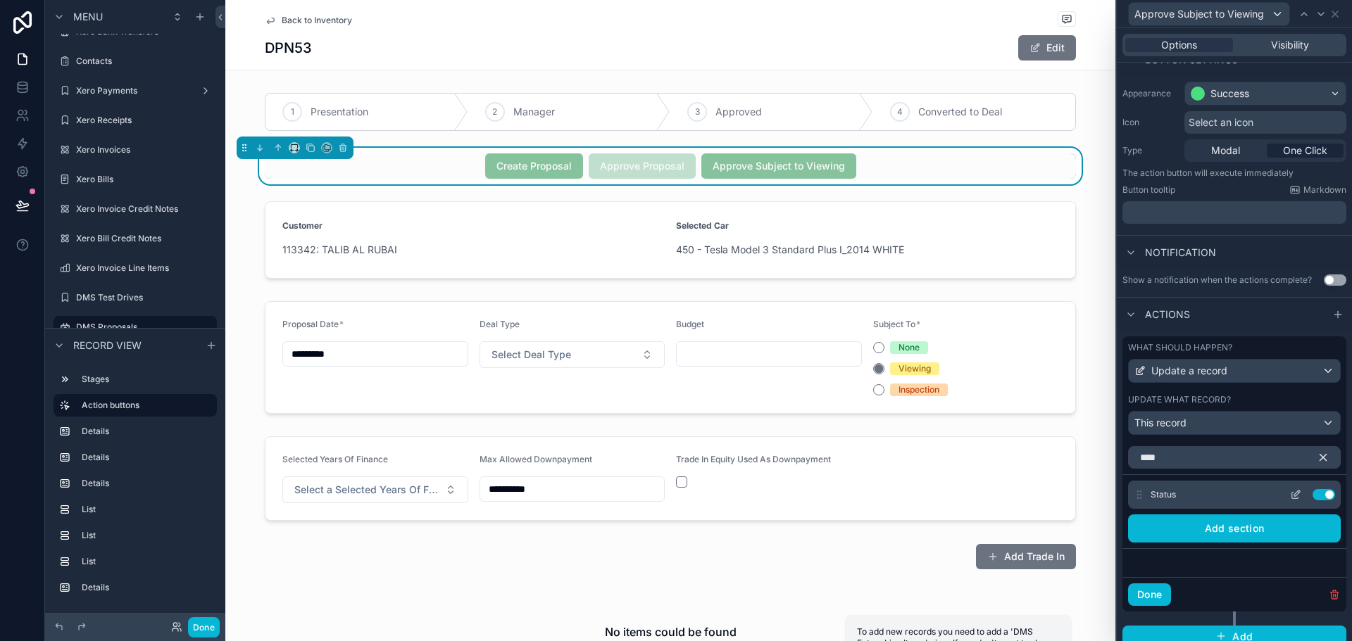
click at [1292, 498] on icon at bounding box center [1295, 496] width 6 height 6
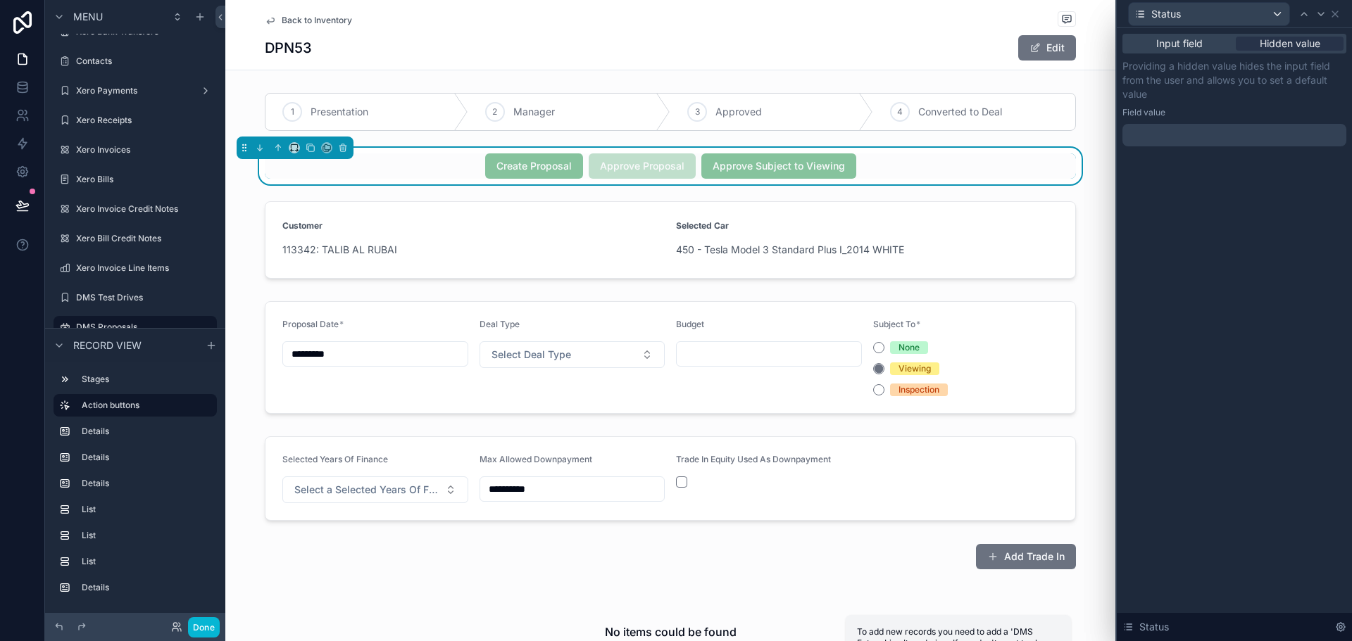
click at [1241, 137] on div at bounding box center [1234, 135] width 224 height 23
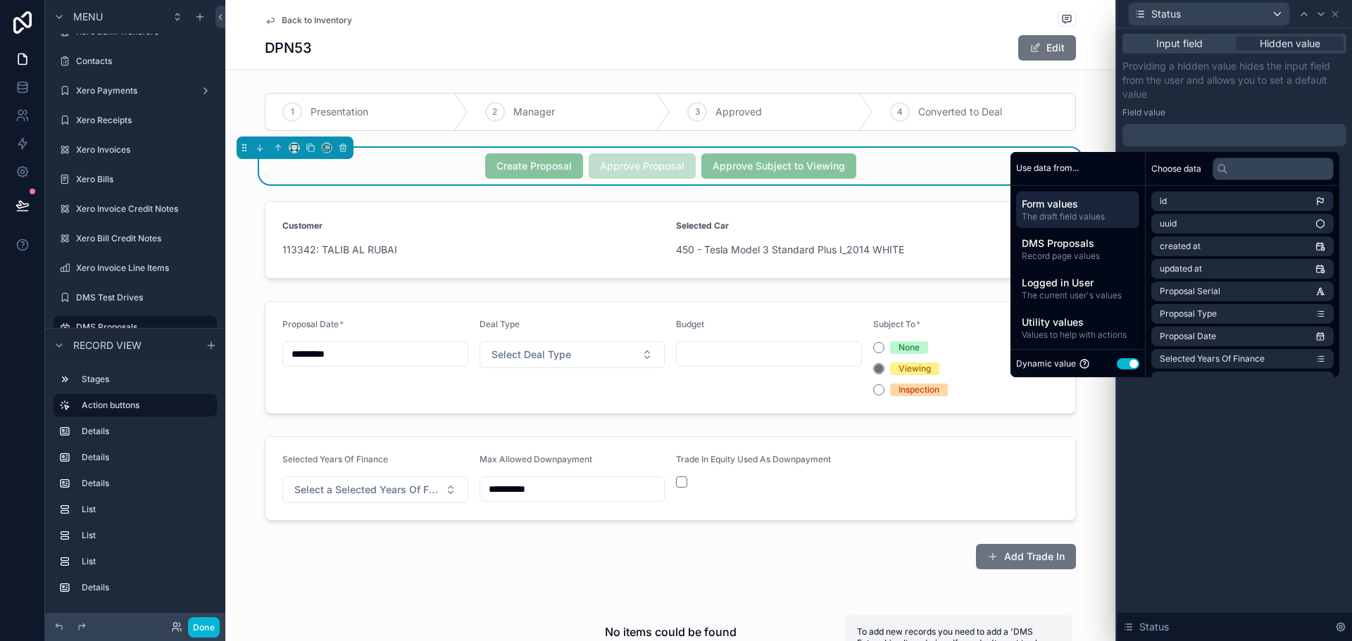
click at [1124, 363] on button "Use setting" at bounding box center [1128, 363] width 23 height 11
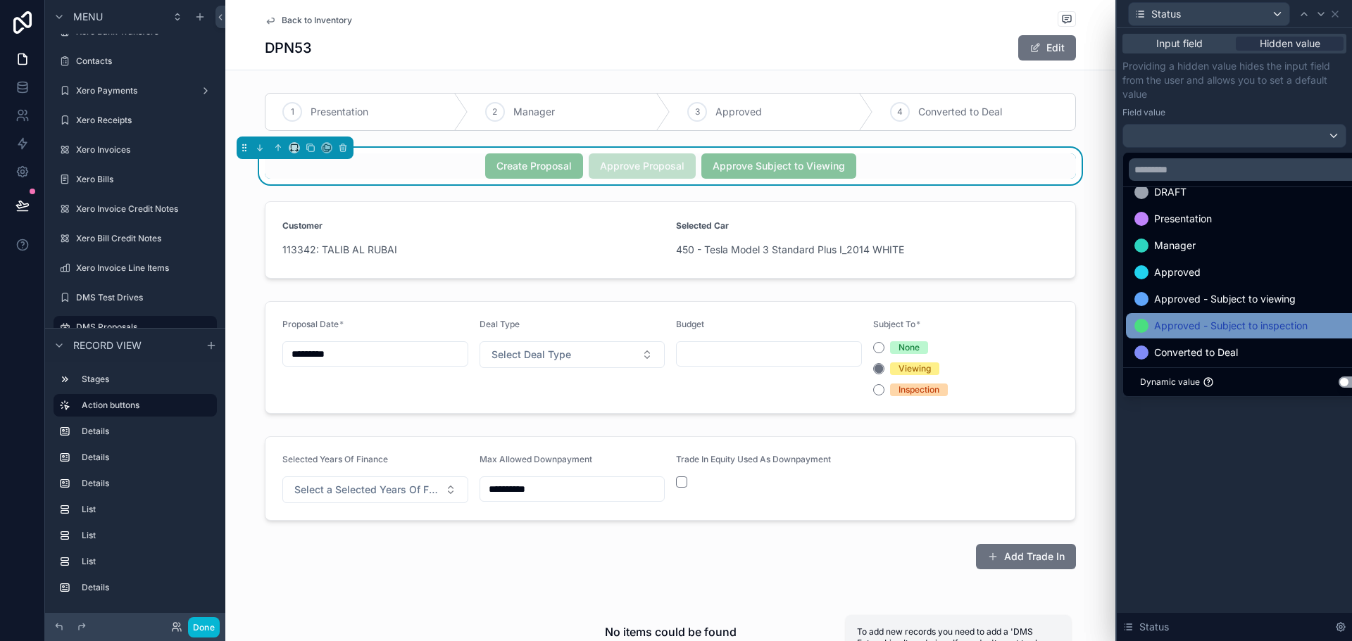
scroll to position [0, 0]
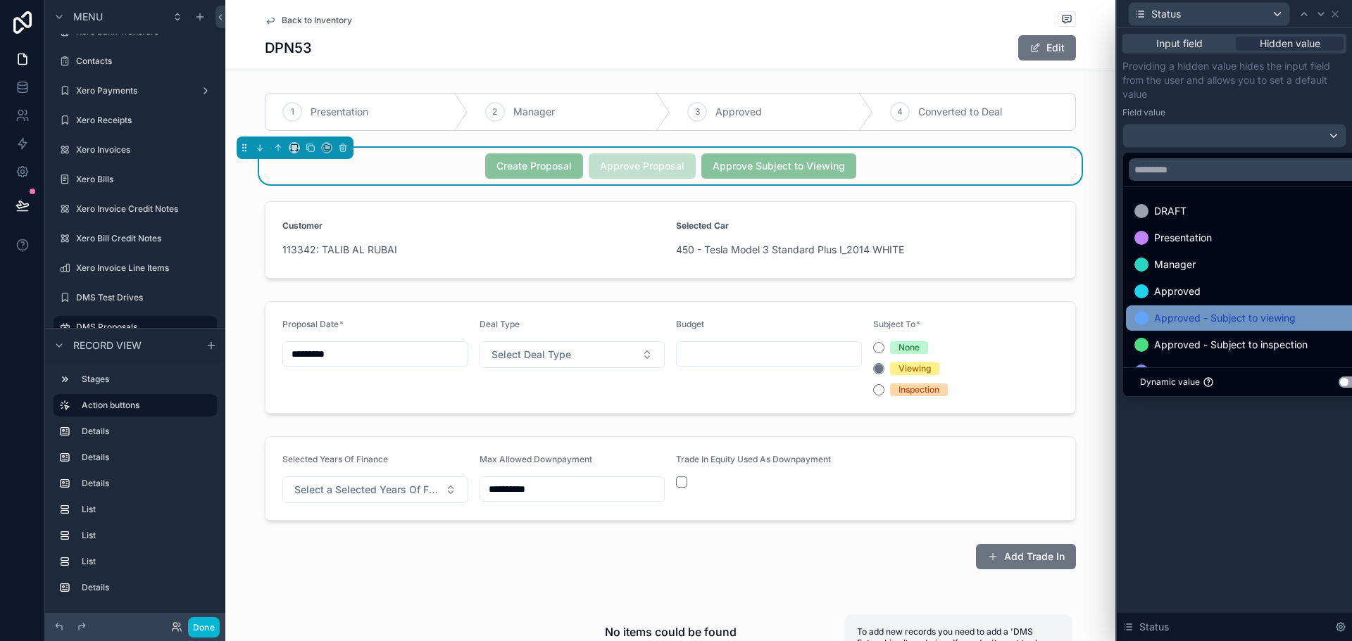
click at [1210, 321] on span "Approved - Subject to viewing" at bounding box center [1225, 318] width 142 height 17
click at [1217, 319] on span "Approved - Subject to viewing" at bounding box center [1228, 318] width 149 height 17
click at [1248, 453] on div "Input field Hidden value Providing a hidden value hides the input field from th…" at bounding box center [1234, 334] width 235 height 613
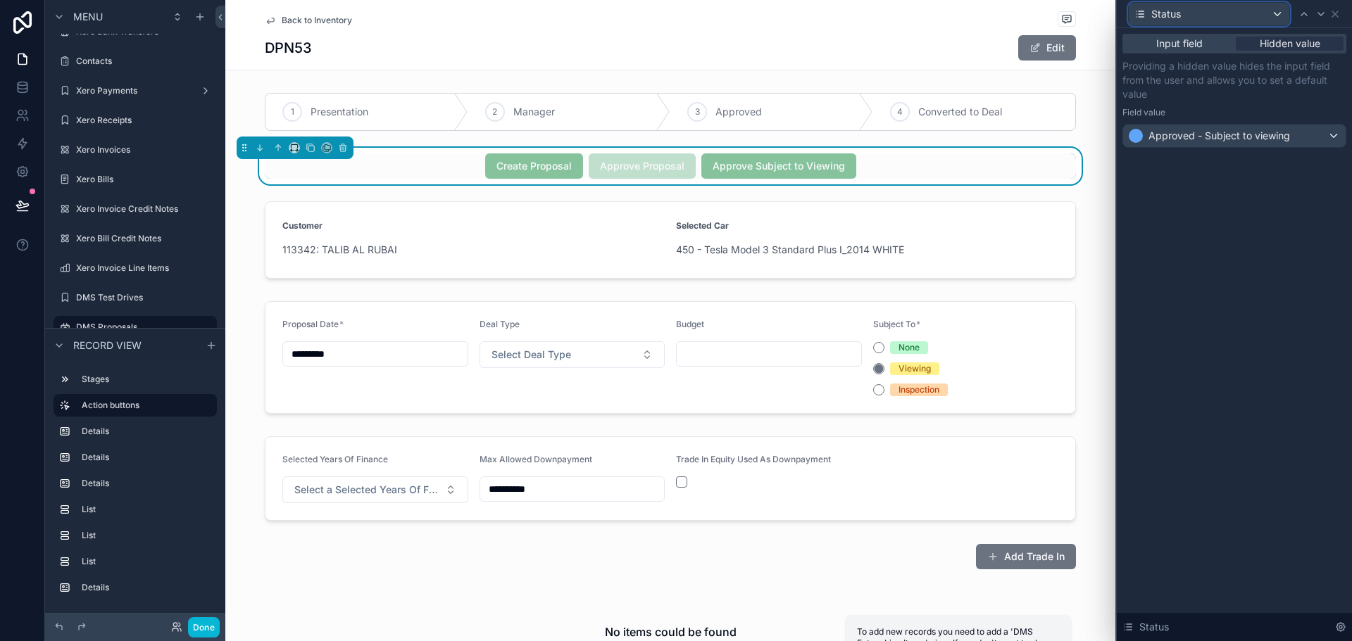
click at [1194, 11] on div "Status" at bounding box center [1209, 14] width 161 height 23
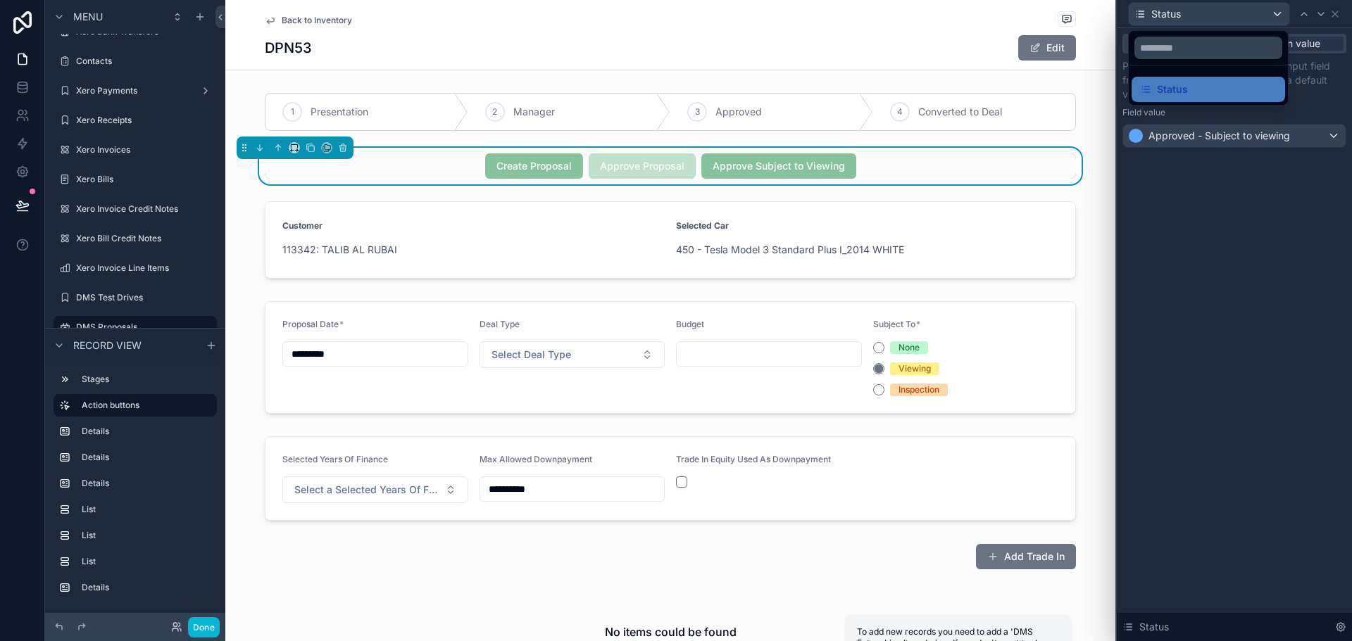
click at [1200, 15] on div at bounding box center [1234, 320] width 235 height 641
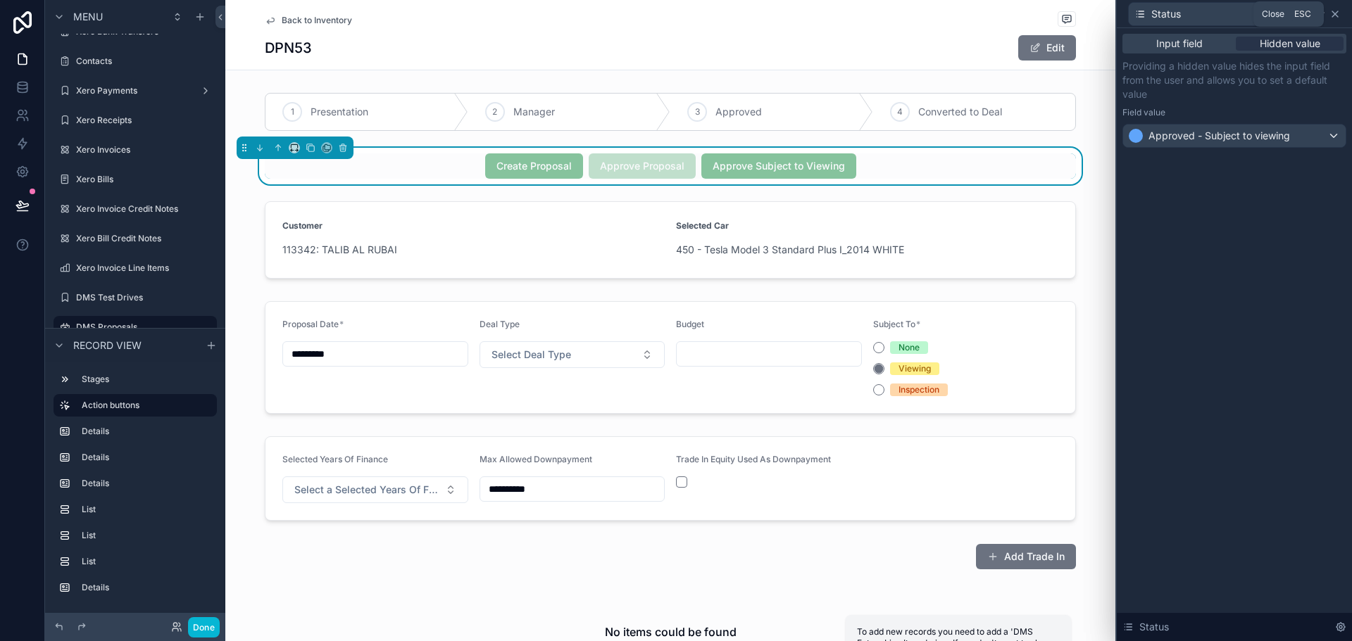
click at [1332, 15] on icon at bounding box center [1334, 13] width 11 height 11
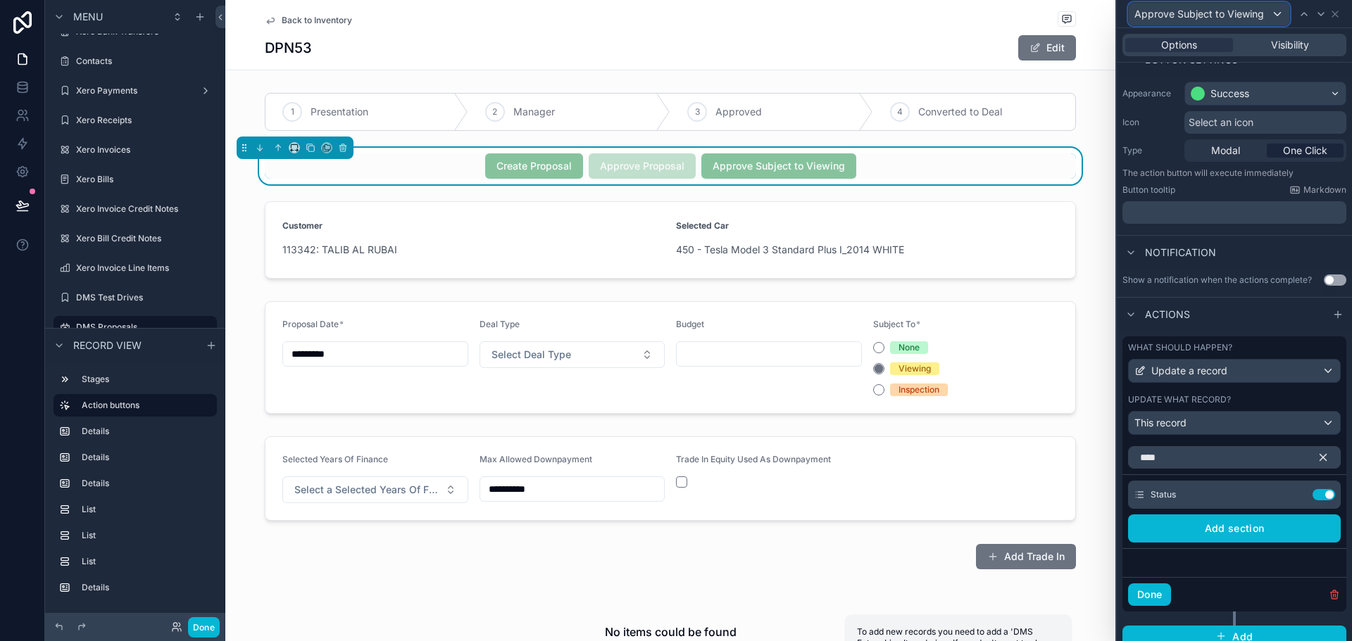
click at [1208, 16] on span "Approve Subject to Viewing" at bounding box center [1199, 14] width 130 height 14
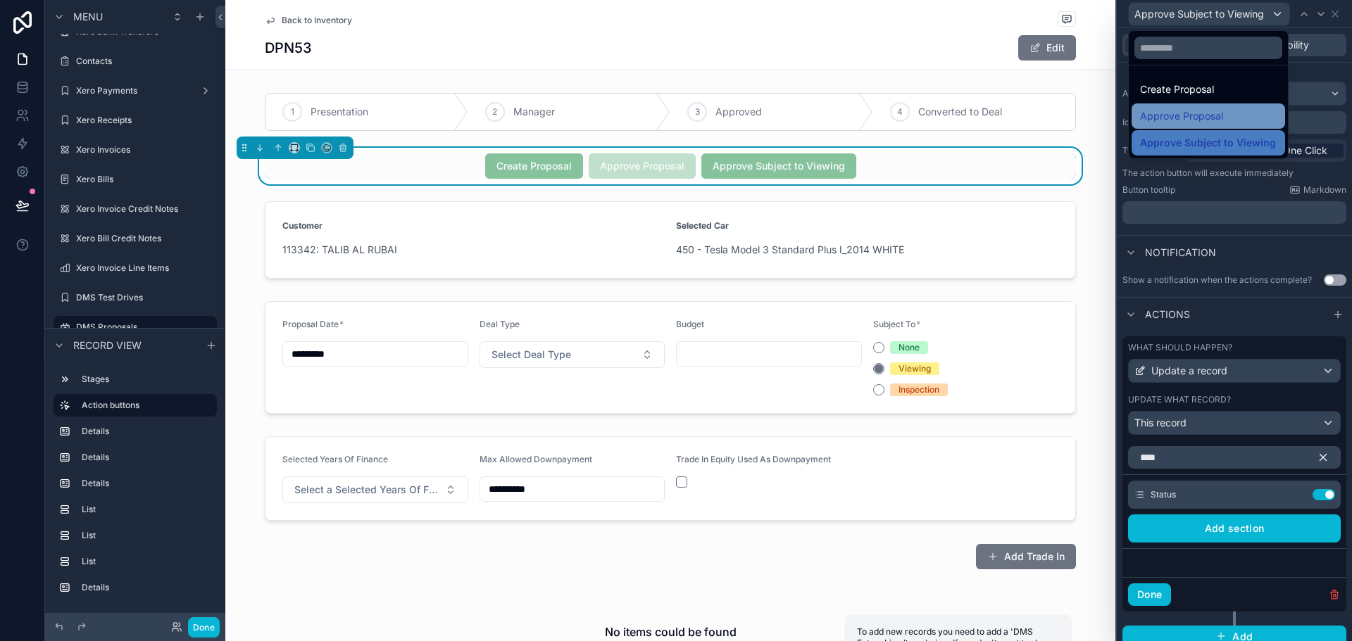
click at [1198, 111] on span "Approve Proposal" at bounding box center [1181, 116] width 83 height 17
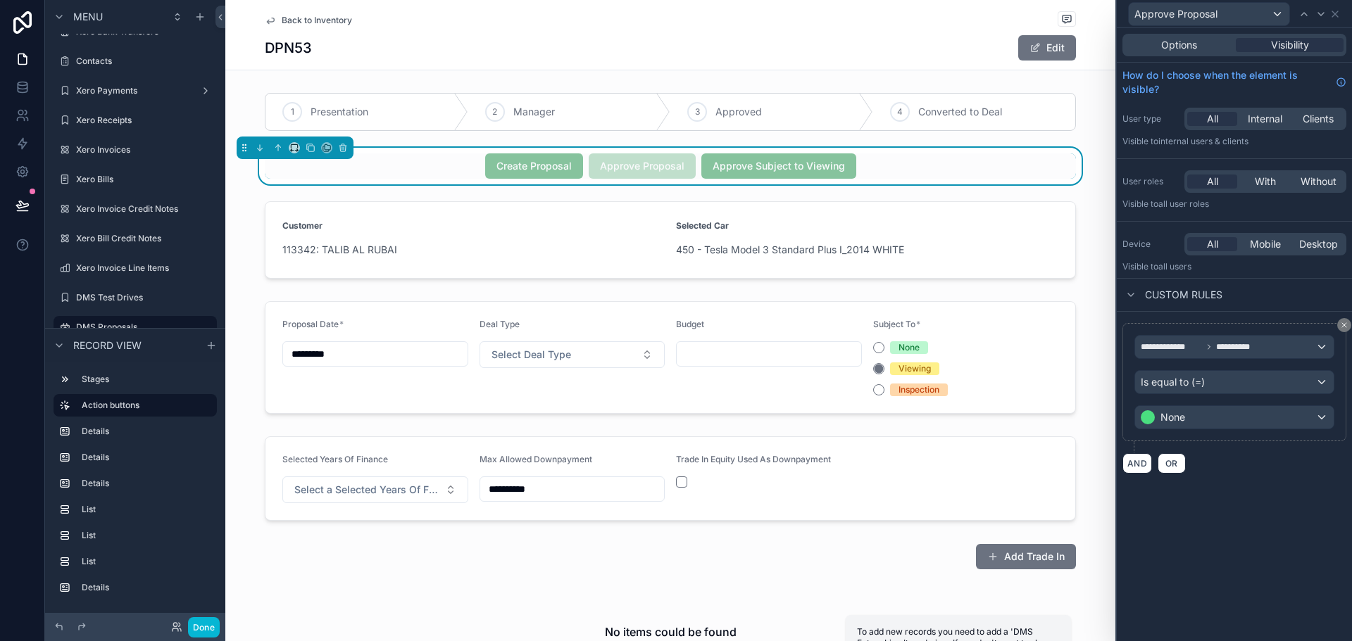
click at [1169, 37] on div "Options Visibility" at bounding box center [1234, 45] width 224 height 23
click at [1182, 47] on span "Options" at bounding box center [1179, 45] width 36 height 14
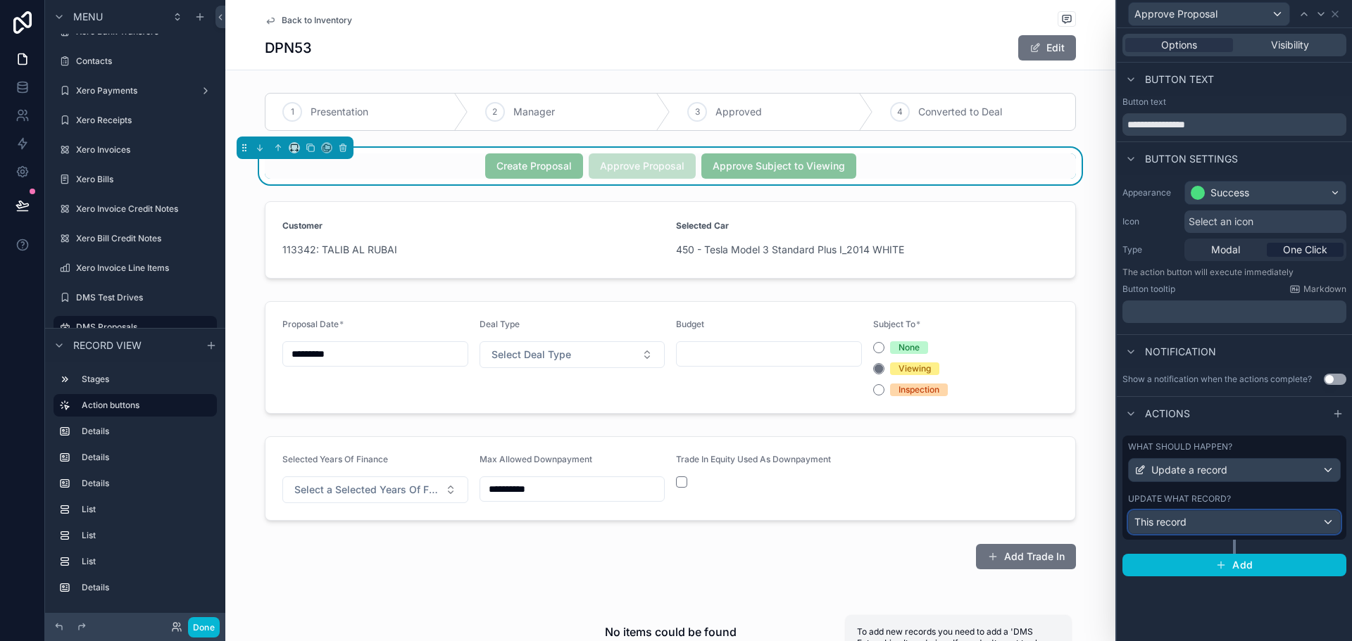
click at [1248, 517] on div "This record" at bounding box center [1234, 522] width 211 height 23
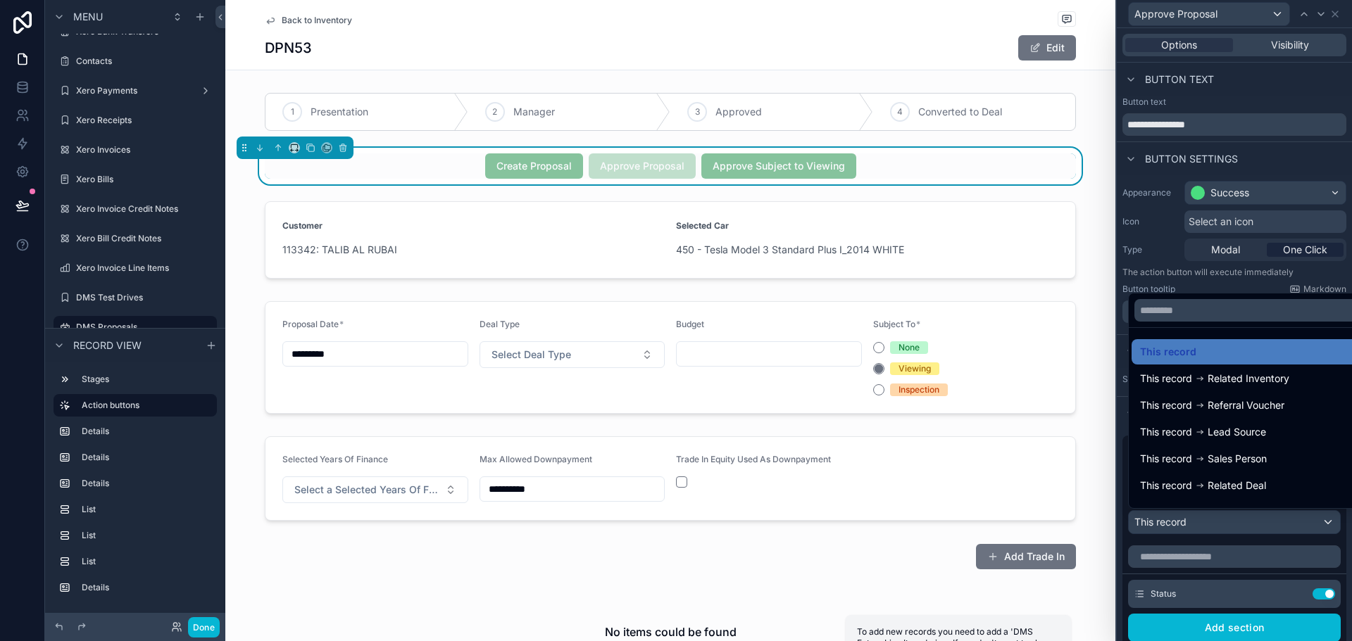
click at [1280, 585] on div at bounding box center [1234, 320] width 235 height 641
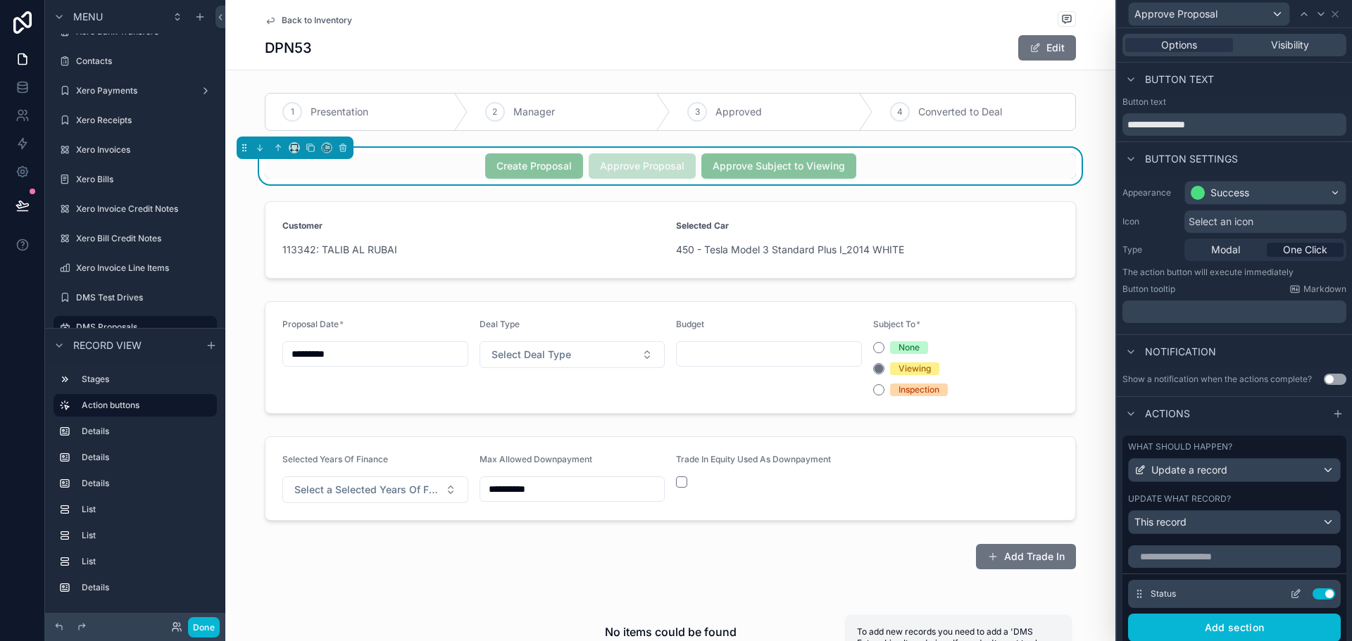
click at [1294, 596] on icon at bounding box center [1297, 593] width 6 height 6
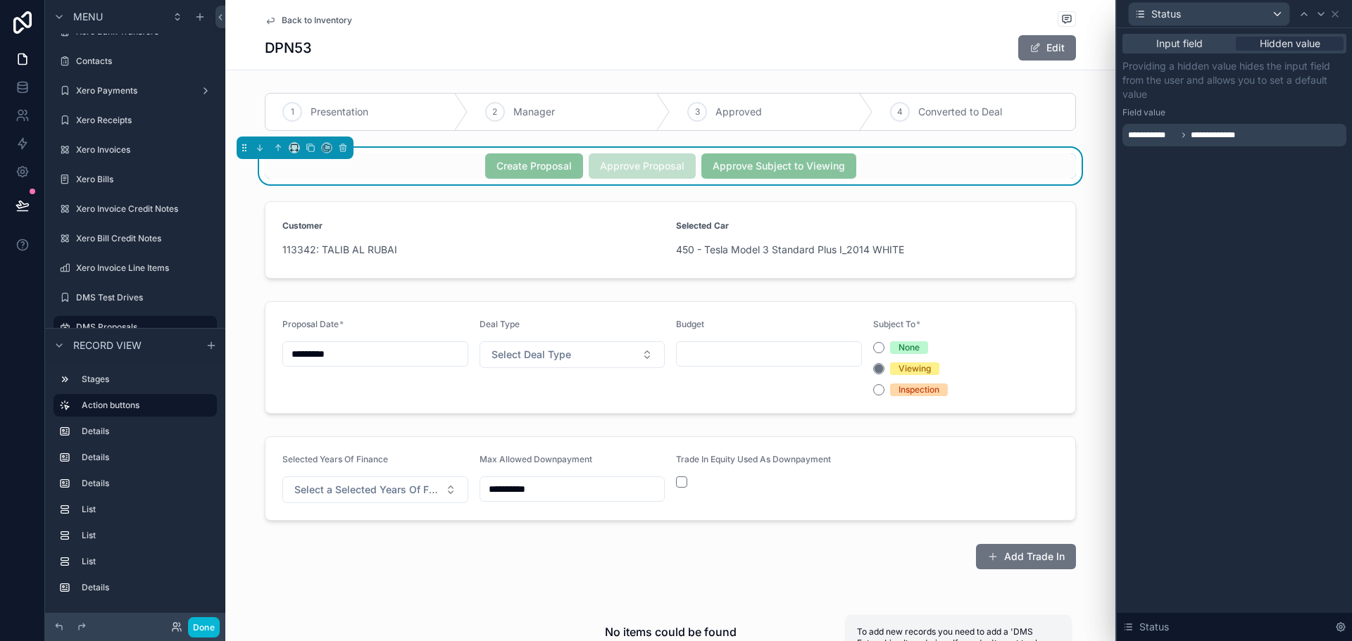
click at [1224, 134] on span "**********" at bounding box center [1220, 135] width 58 height 11
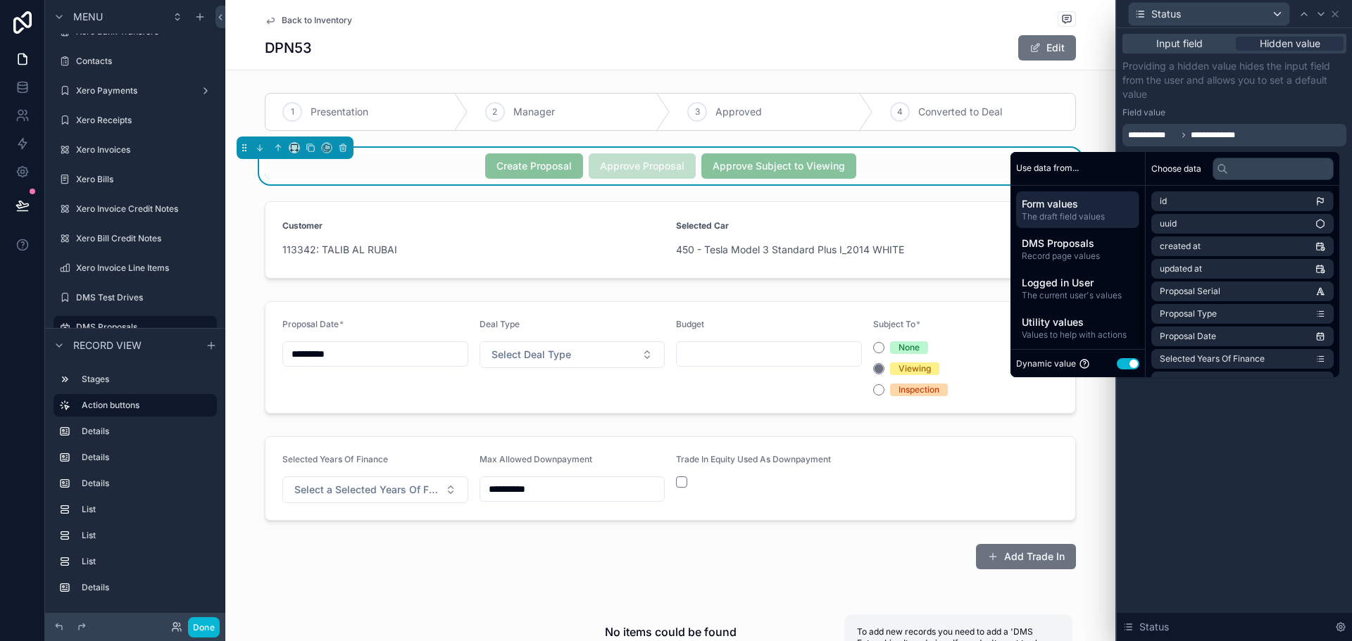
click at [1119, 365] on button "Use setting" at bounding box center [1128, 363] width 23 height 11
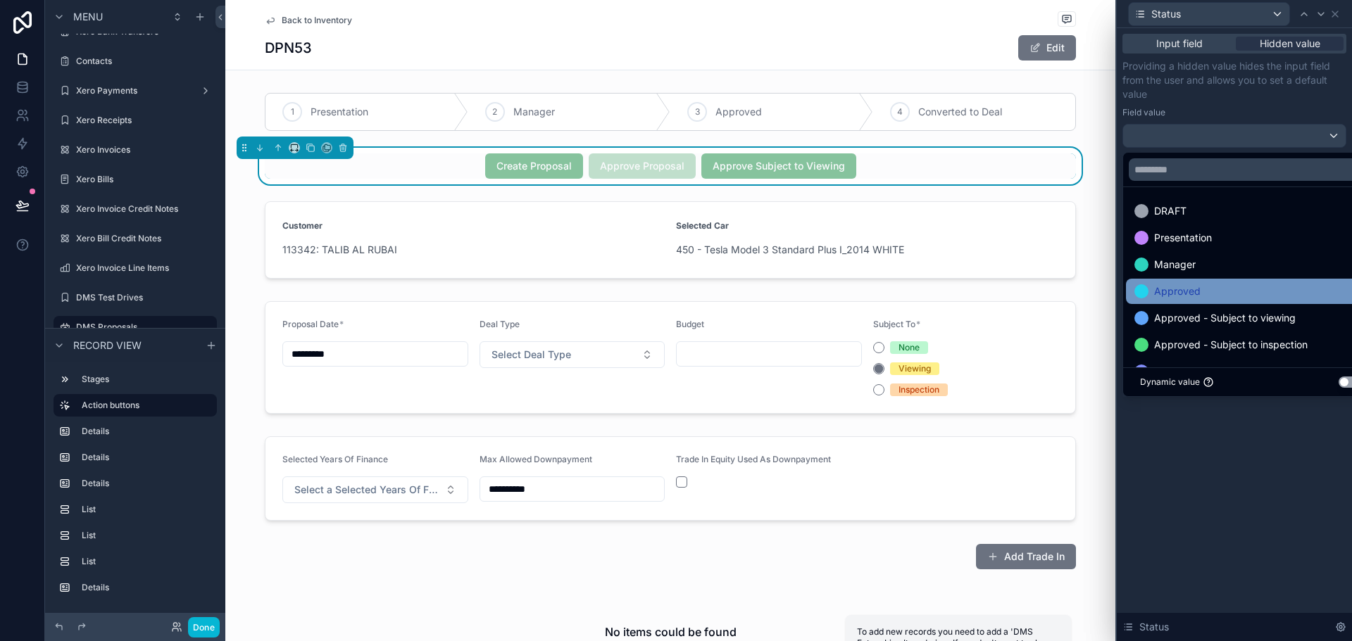
click at [1201, 286] on div "Approved" at bounding box center [1250, 291] width 232 height 17
click at [1230, 108] on div "Field value" at bounding box center [1234, 112] width 224 height 11
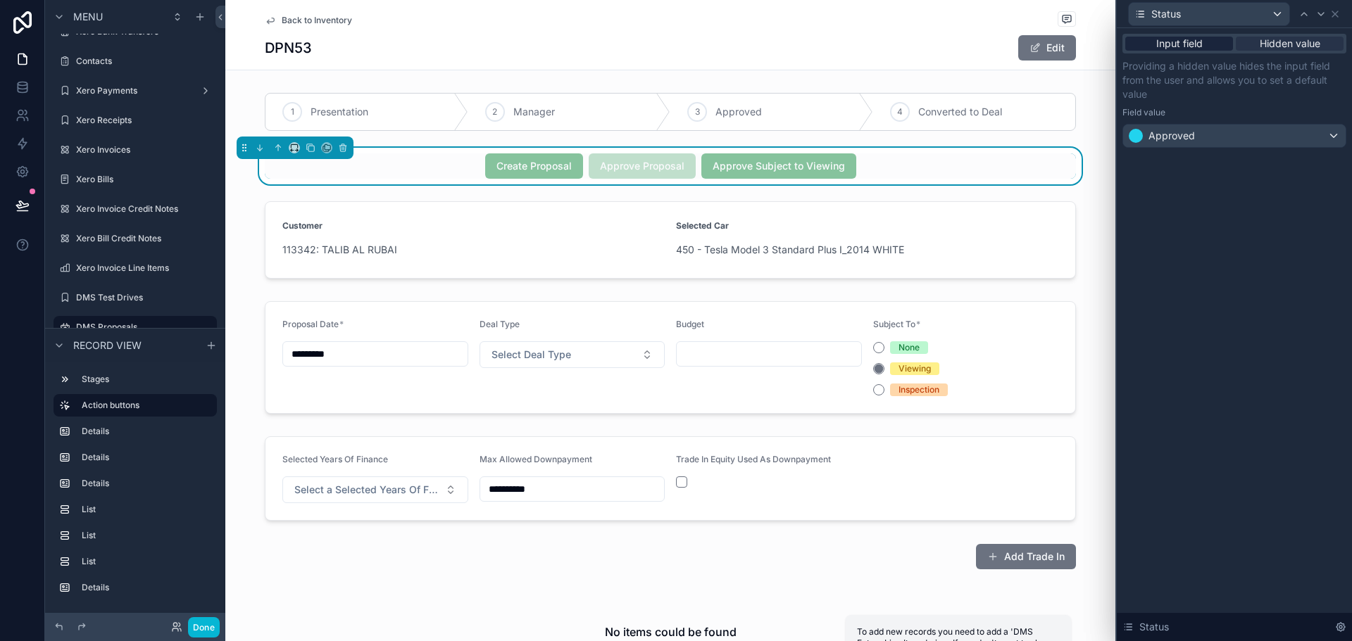
click at [1212, 41] on div "Input field" at bounding box center [1179, 44] width 108 height 14
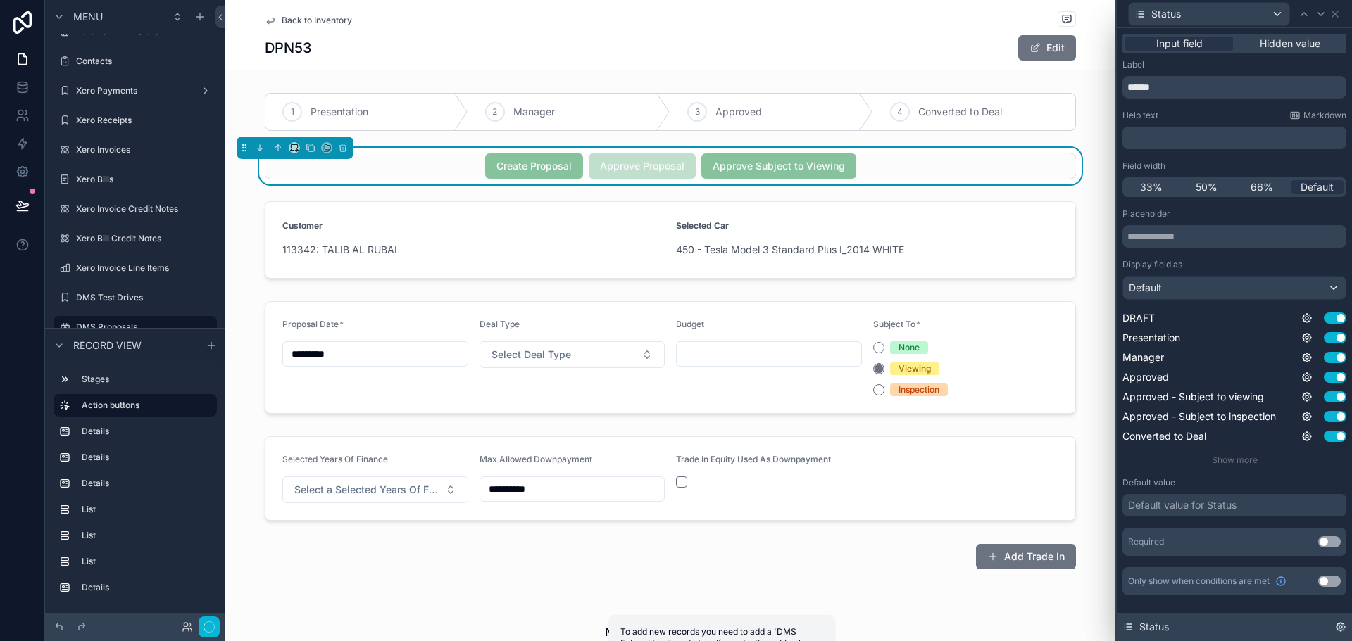
scroll to position [296, 0]
click at [939, 156] on div "Create Proposal Approve Proposal Approve Subject to Viewing" at bounding box center [670, 165] width 811 height 25
click at [1206, 18] on div "Status" at bounding box center [1209, 14] width 161 height 23
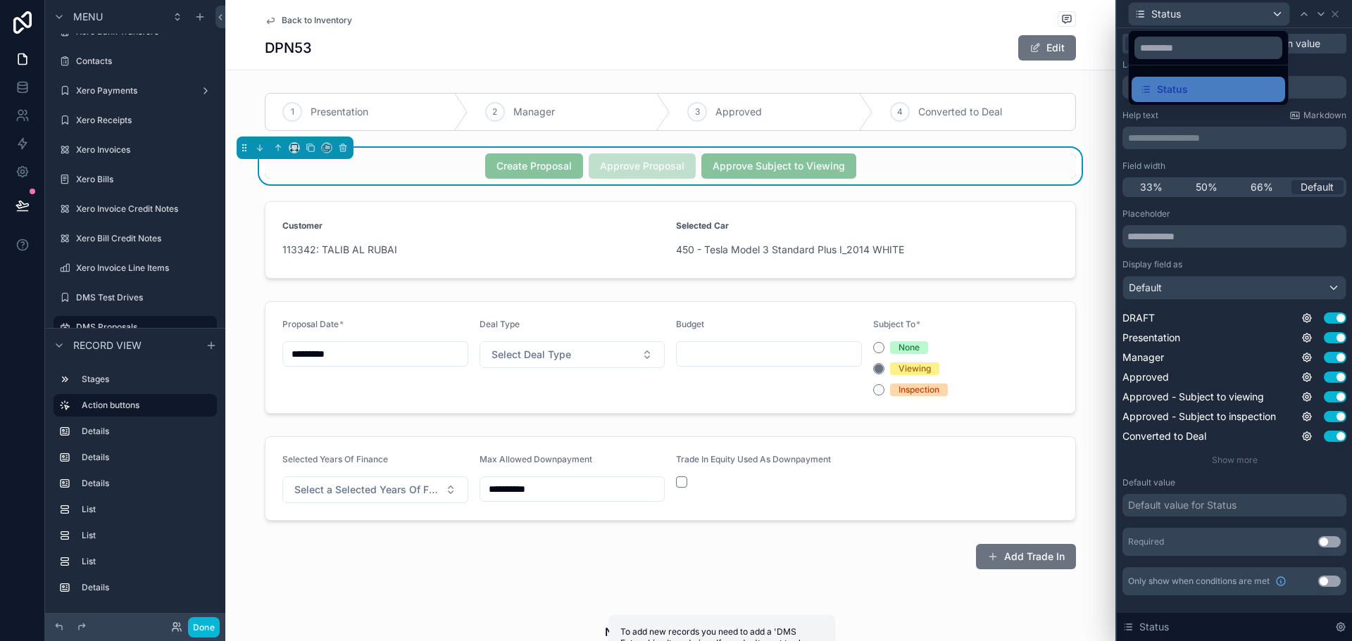
click at [1330, 9] on div at bounding box center [1234, 320] width 235 height 641
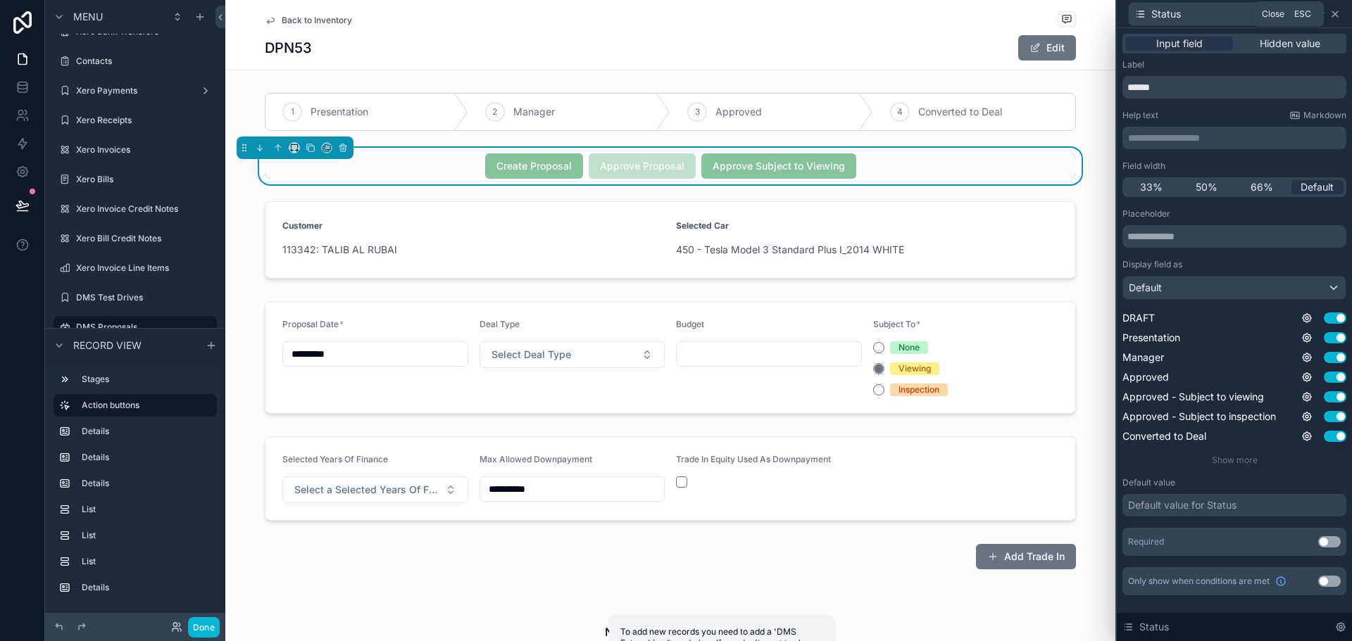
click at [1333, 13] on icon at bounding box center [1334, 13] width 11 height 11
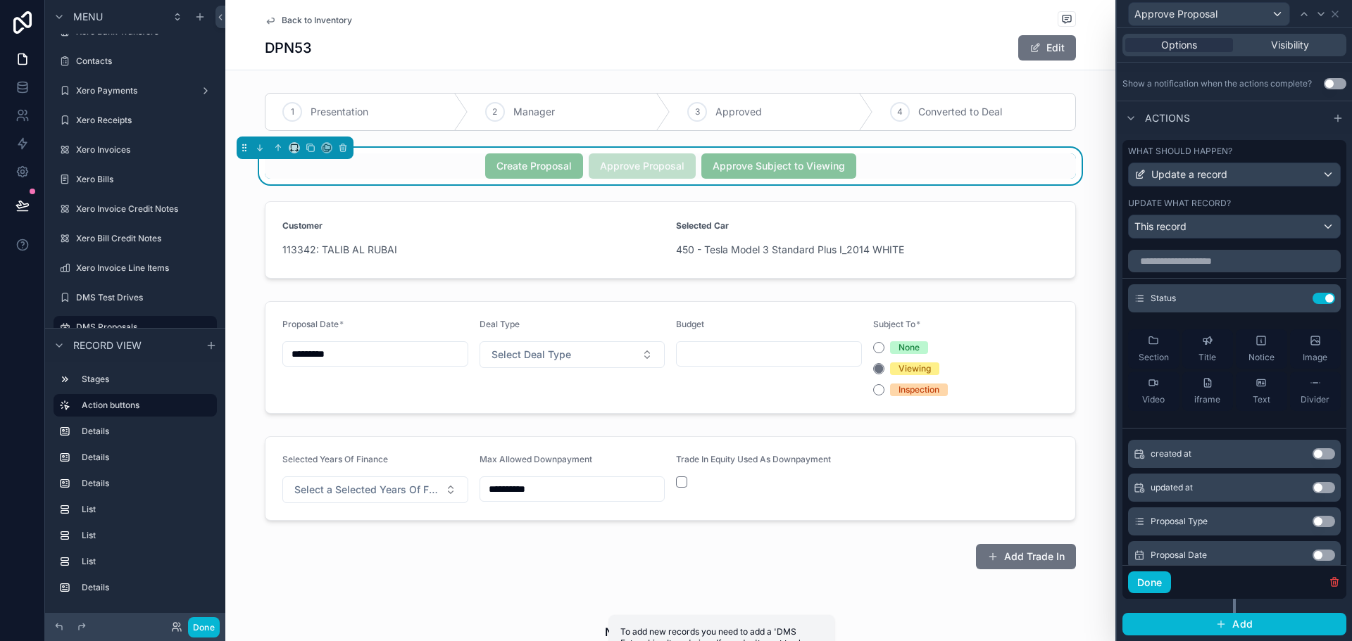
scroll to position [0, 0]
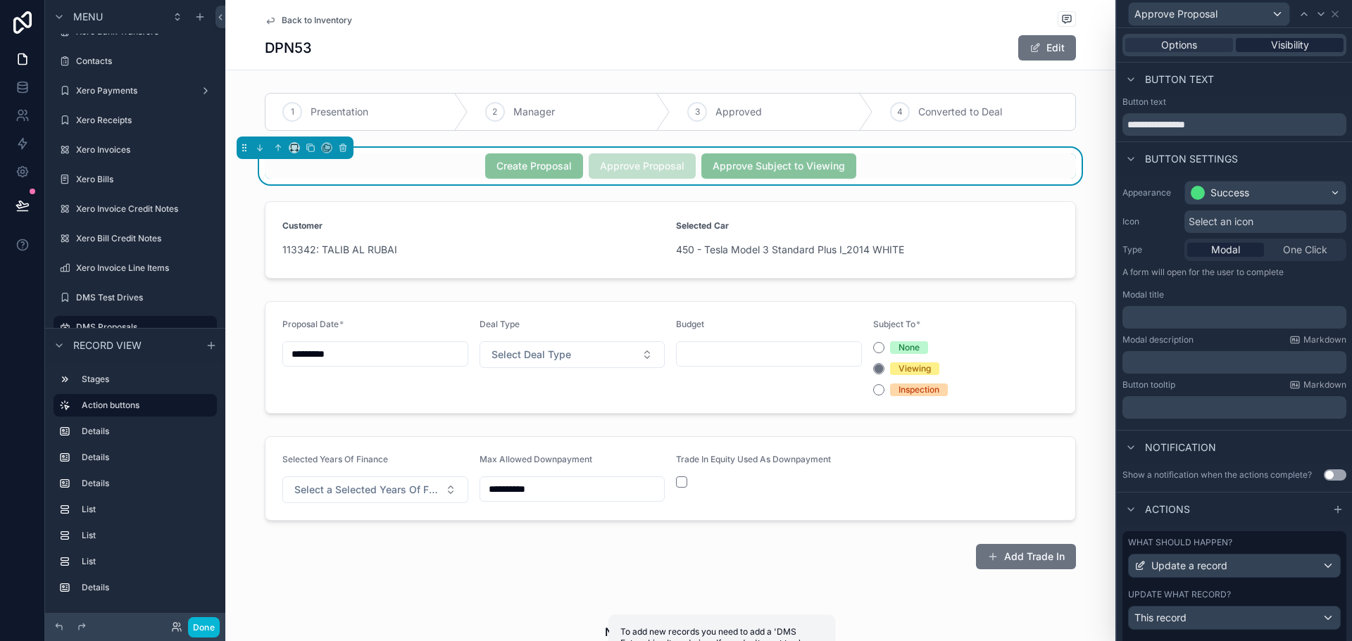
click at [1278, 41] on span "Visibility" at bounding box center [1290, 45] width 38 height 14
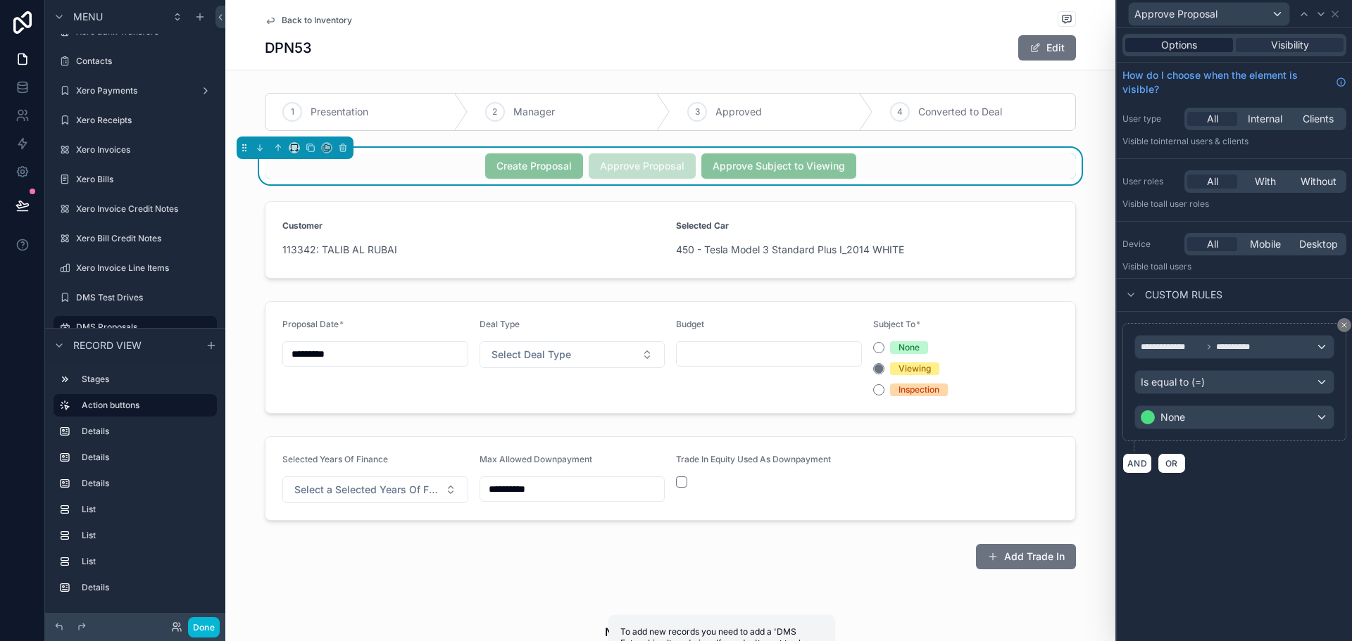
click at [1215, 44] on div "Options" at bounding box center [1179, 45] width 108 height 14
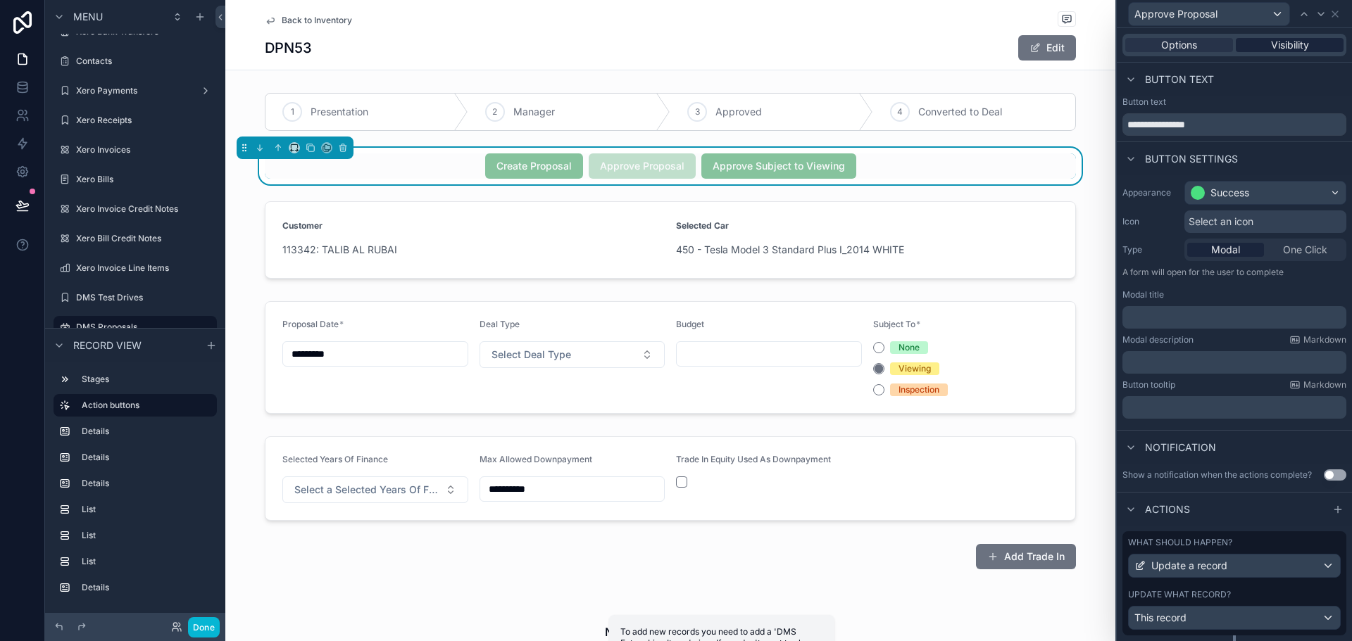
click at [1271, 44] on span "Visibility" at bounding box center [1290, 45] width 38 height 14
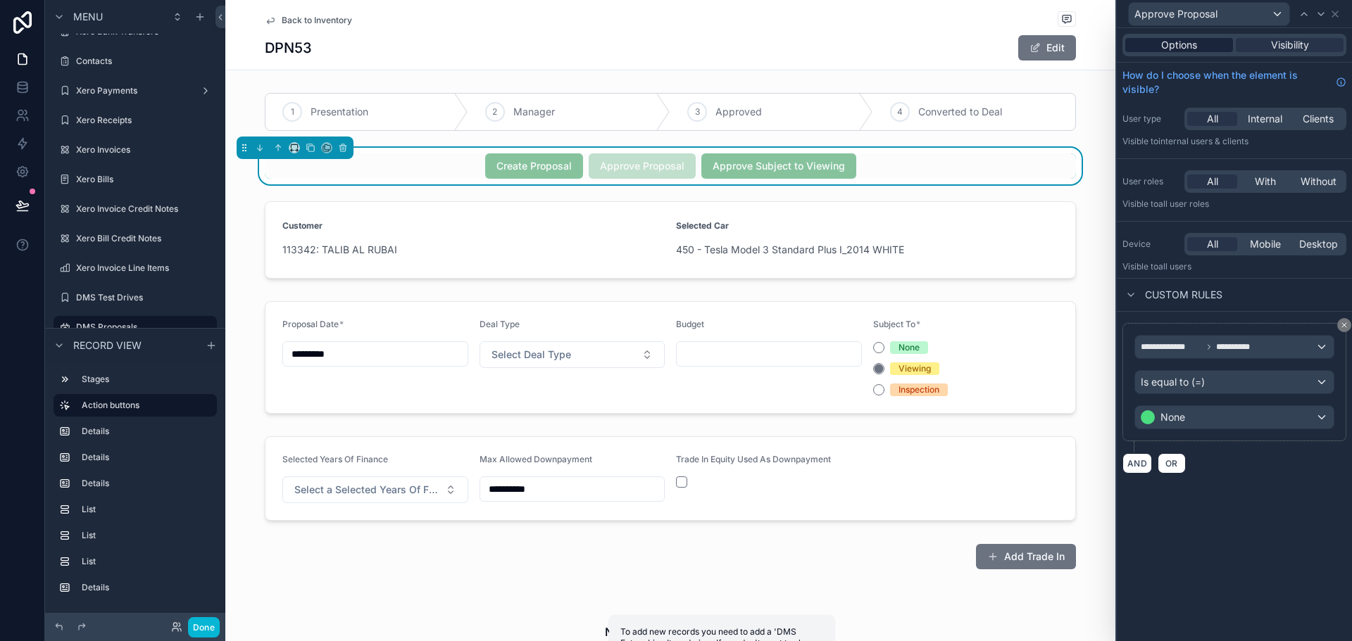
click at [1203, 47] on div "Options" at bounding box center [1179, 45] width 108 height 14
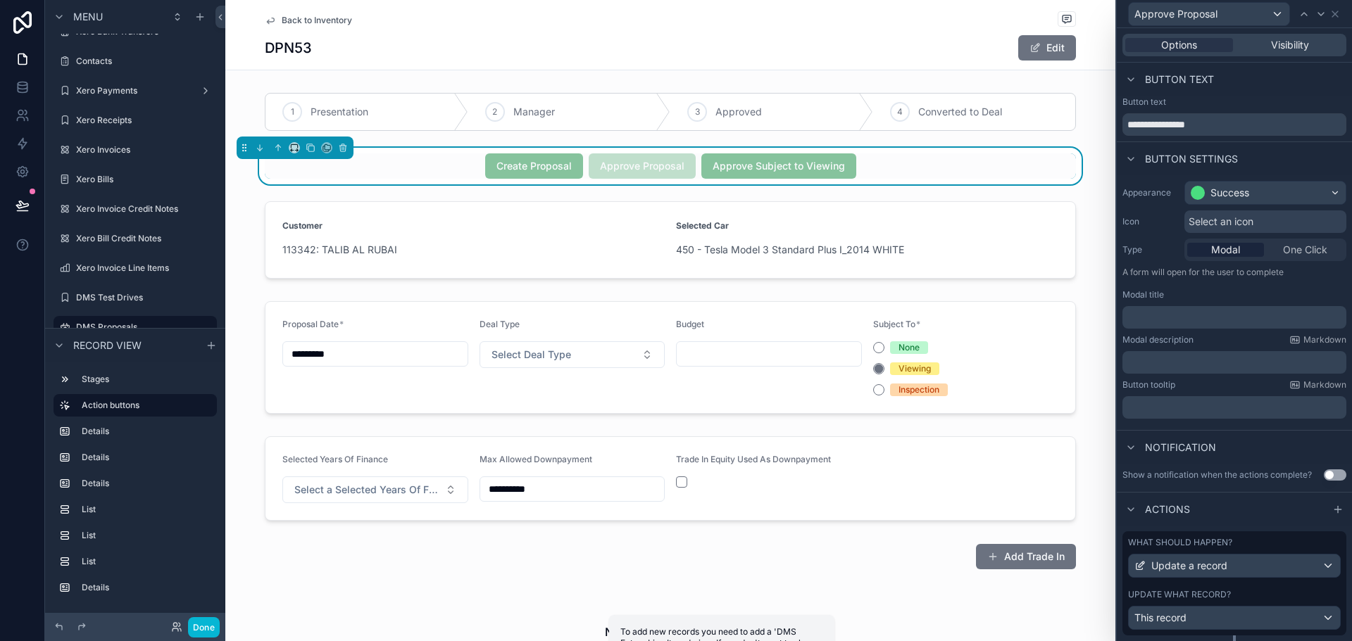
click at [1267, 34] on div "Options Visibility" at bounding box center [1234, 45] width 224 height 23
click at [1271, 38] on span "Visibility" at bounding box center [1290, 45] width 38 height 14
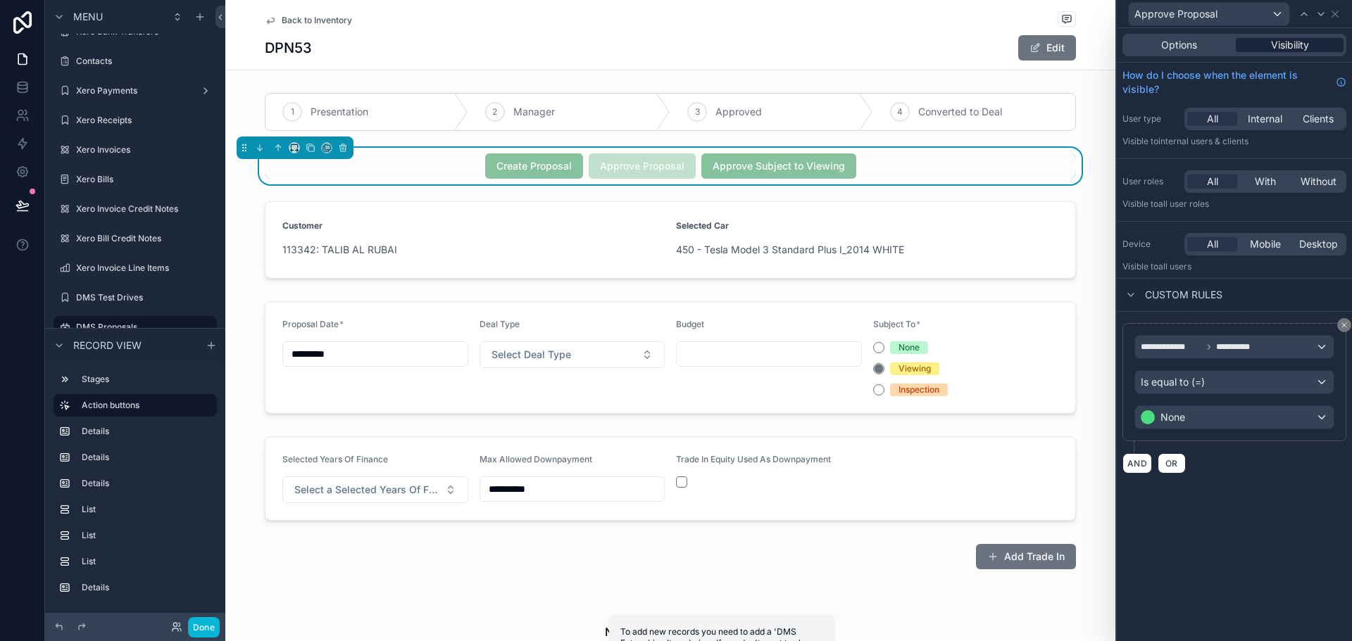
click at [1238, 42] on div "Visibility" at bounding box center [1290, 45] width 108 height 14
click at [1205, 41] on div "Options" at bounding box center [1179, 45] width 108 height 14
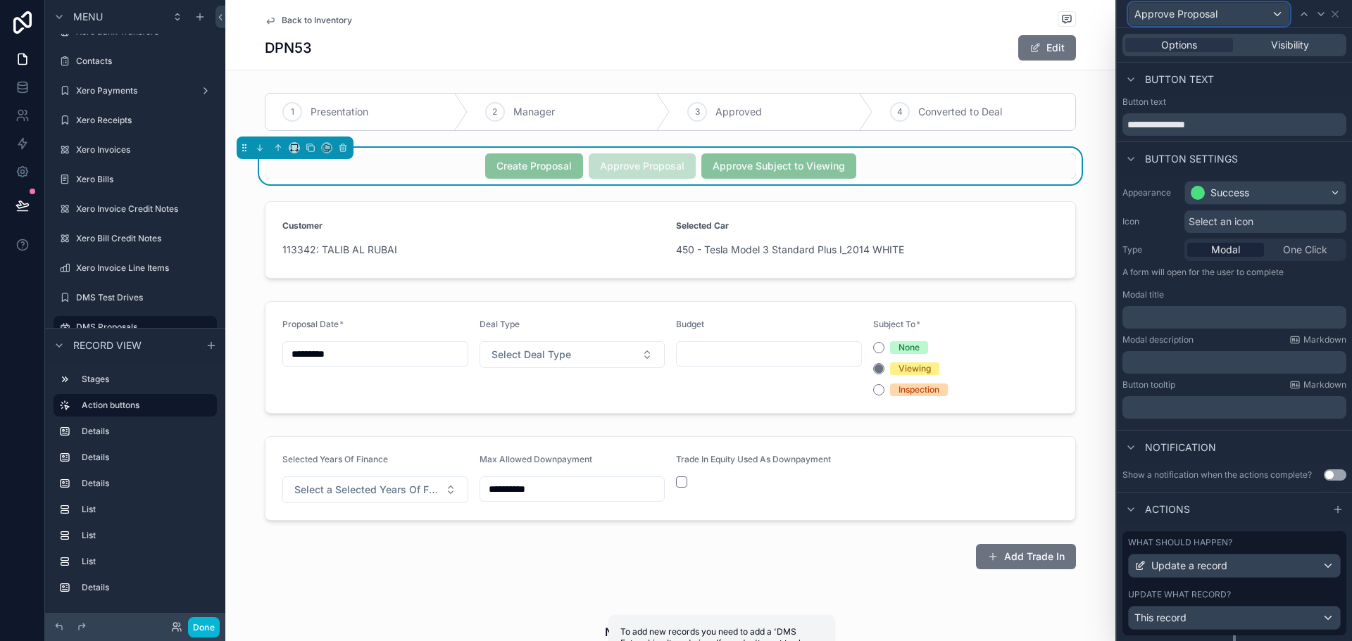
click at [1232, 13] on div "Approve Proposal" at bounding box center [1209, 14] width 161 height 23
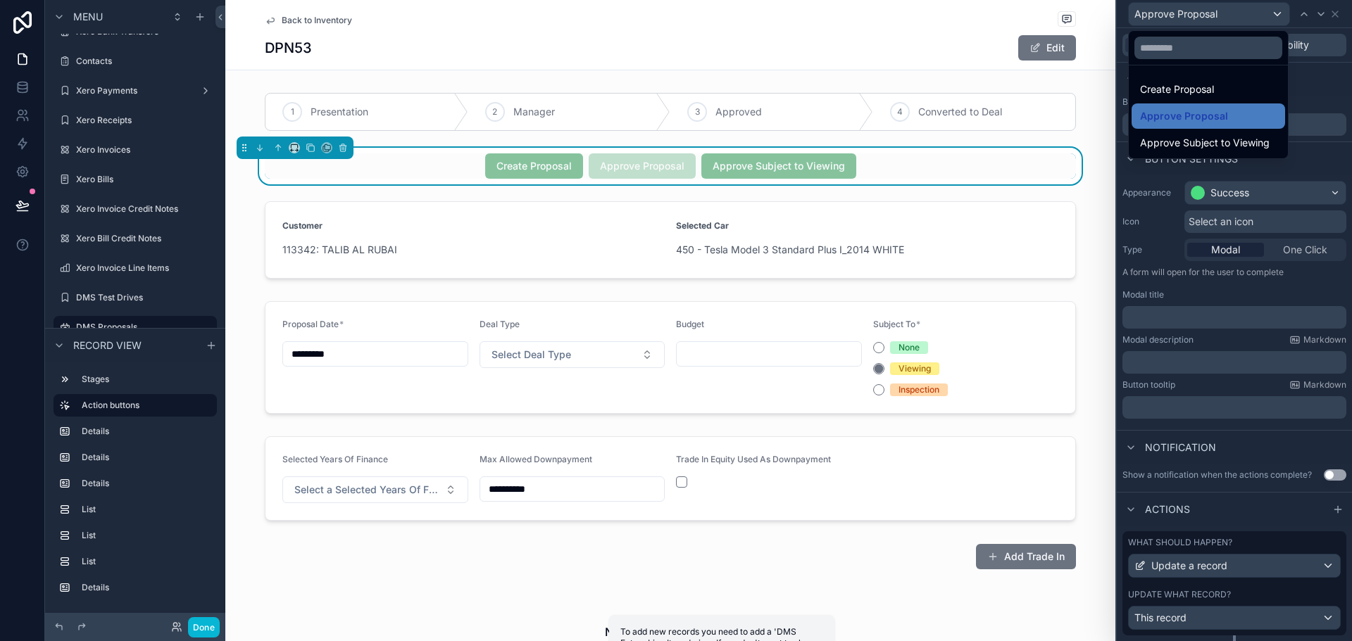
click at [1281, 173] on div at bounding box center [1234, 320] width 235 height 641
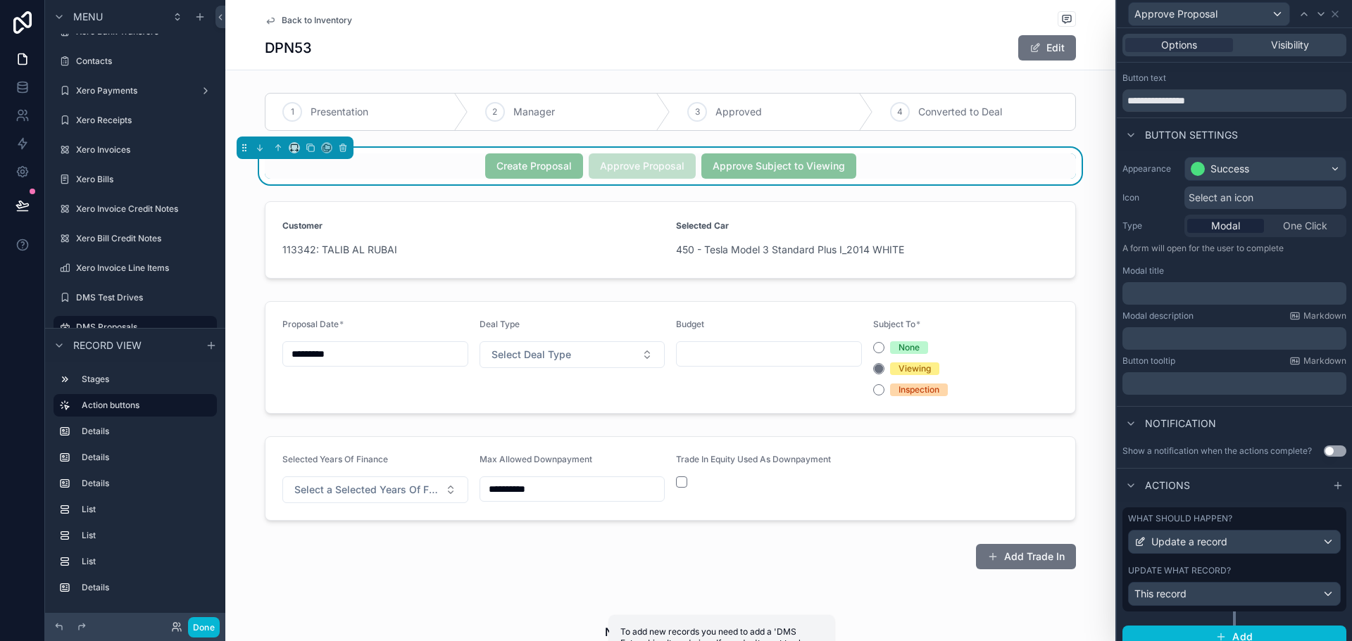
scroll to position [37, 0]
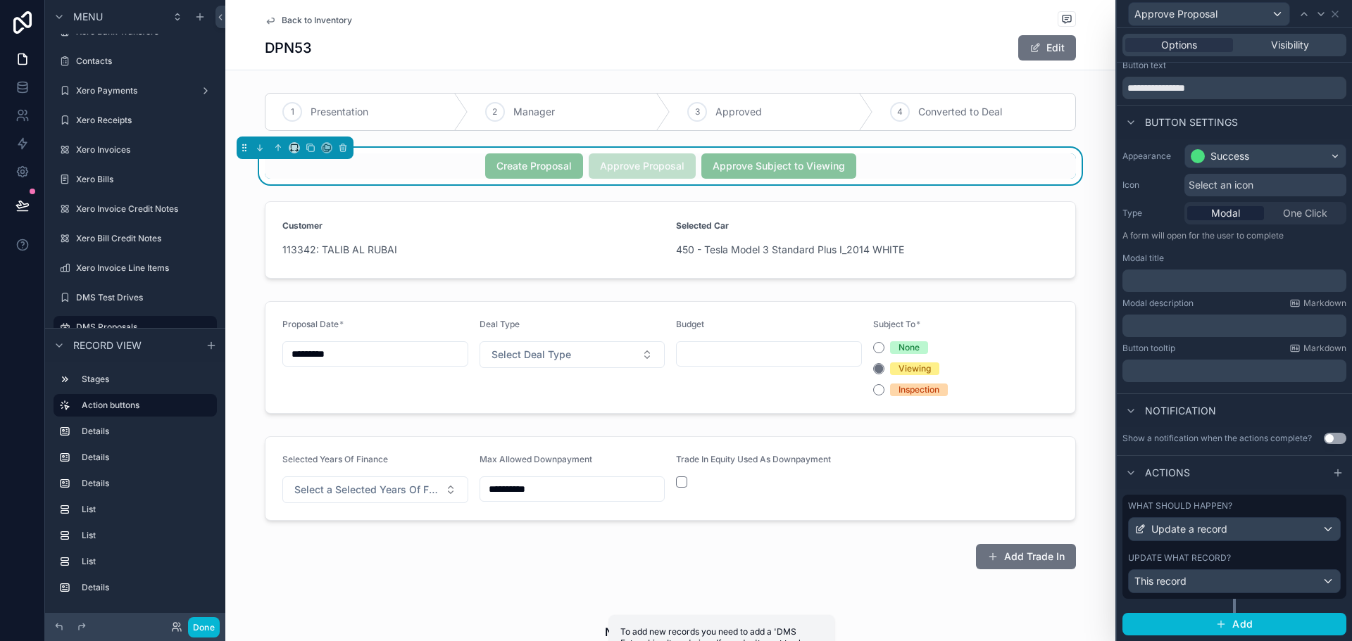
click at [1294, 36] on div "Options Visibility" at bounding box center [1234, 45] width 224 height 23
click at [1294, 37] on div "Options Visibility" at bounding box center [1234, 45] width 224 height 23
click at [1298, 42] on span "Visibility" at bounding box center [1290, 45] width 38 height 14
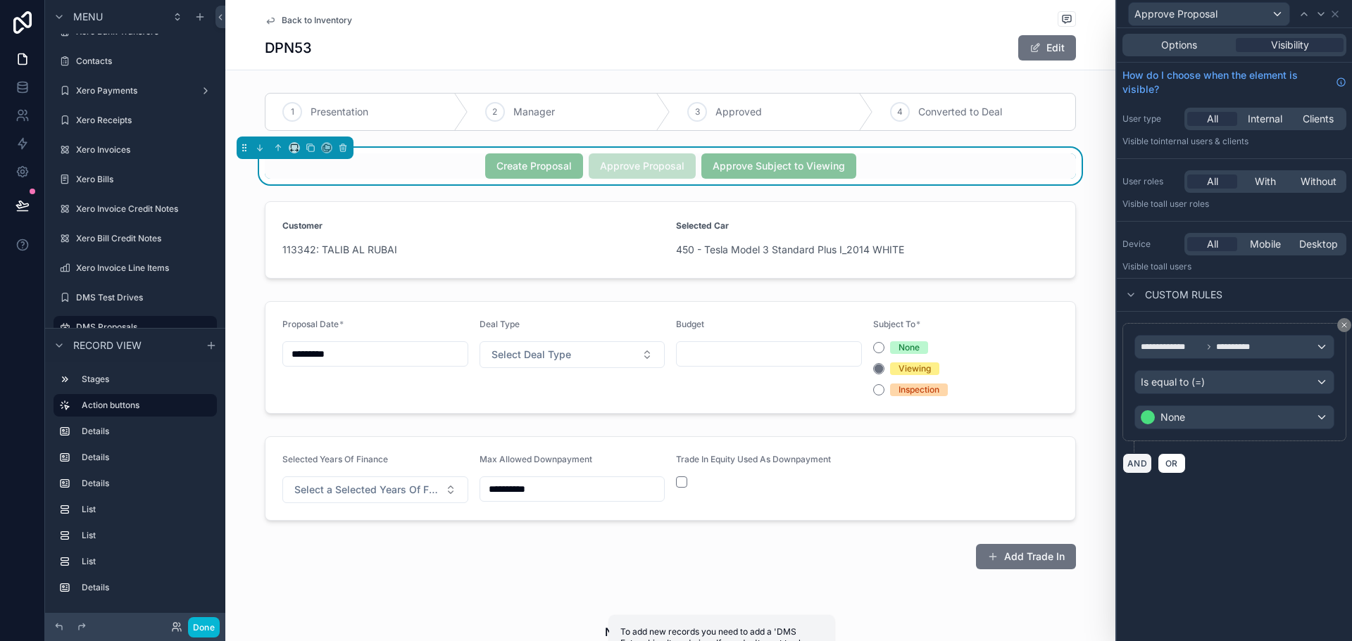
click at [1143, 460] on button "AND" at bounding box center [1137, 463] width 30 height 20
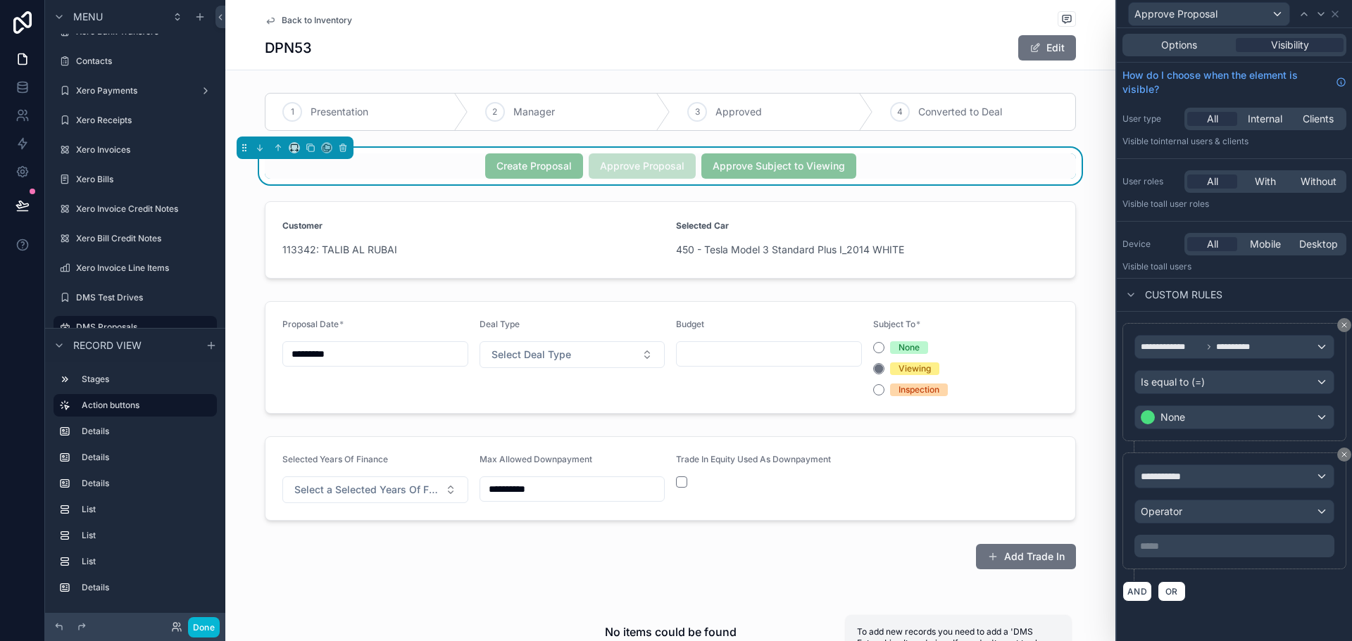
click at [1174, 491] on div "**********" at bounding box center [1234, 511] width 200 height 93
click at [1181, 484] on div "**********" at bounding box center [1234, 476] width 199 height 23
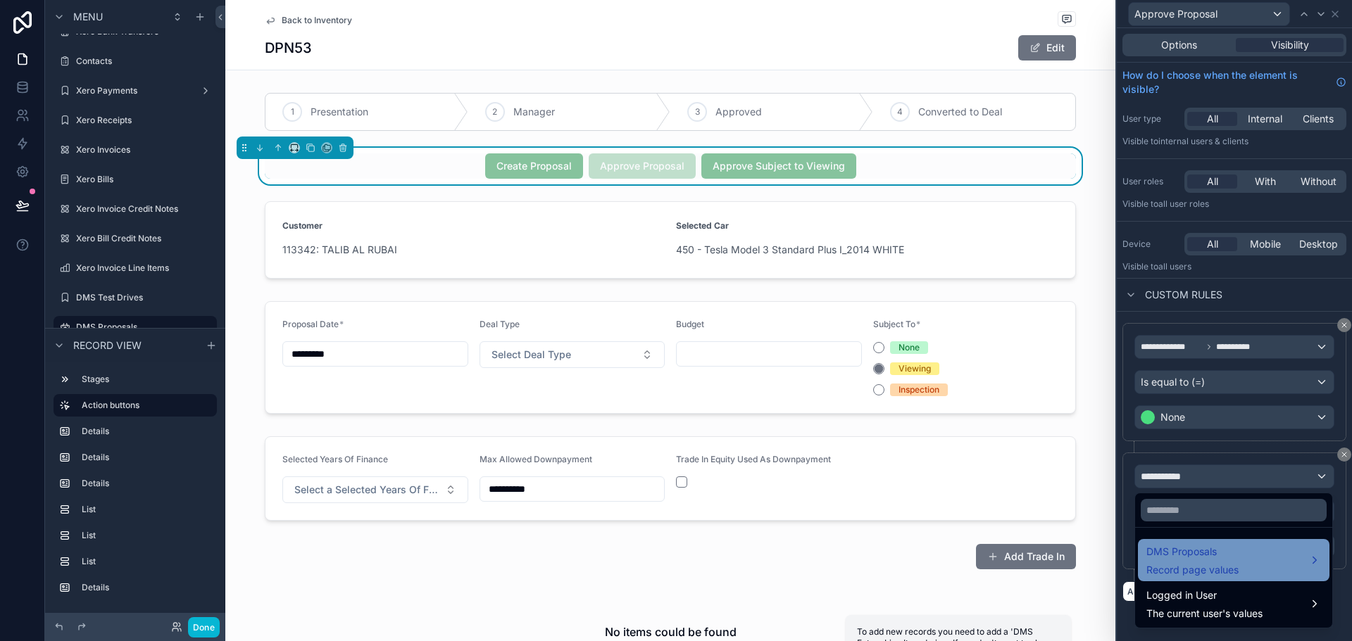
click at [1181, 548] on span "DMS Proposals" at bounding box center [1192, 552] width 92 height 17
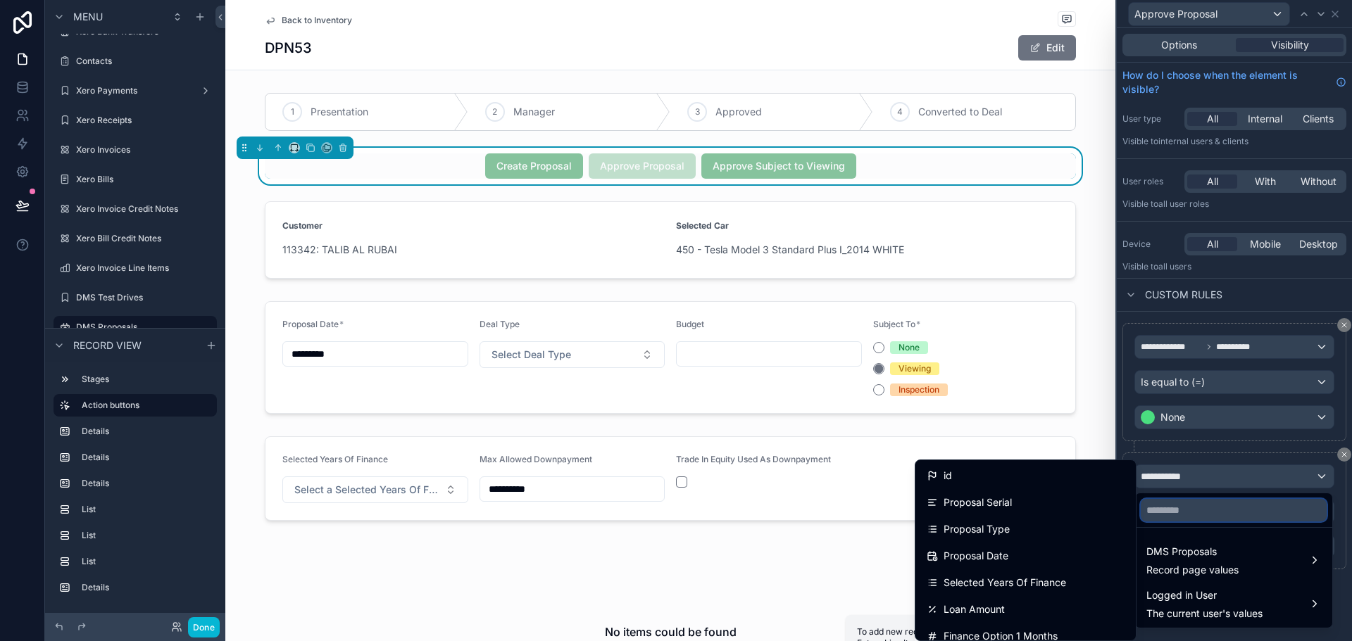
click at [1183, 508] on input "text" at bounding box center [1234, 510] width 186 height 23
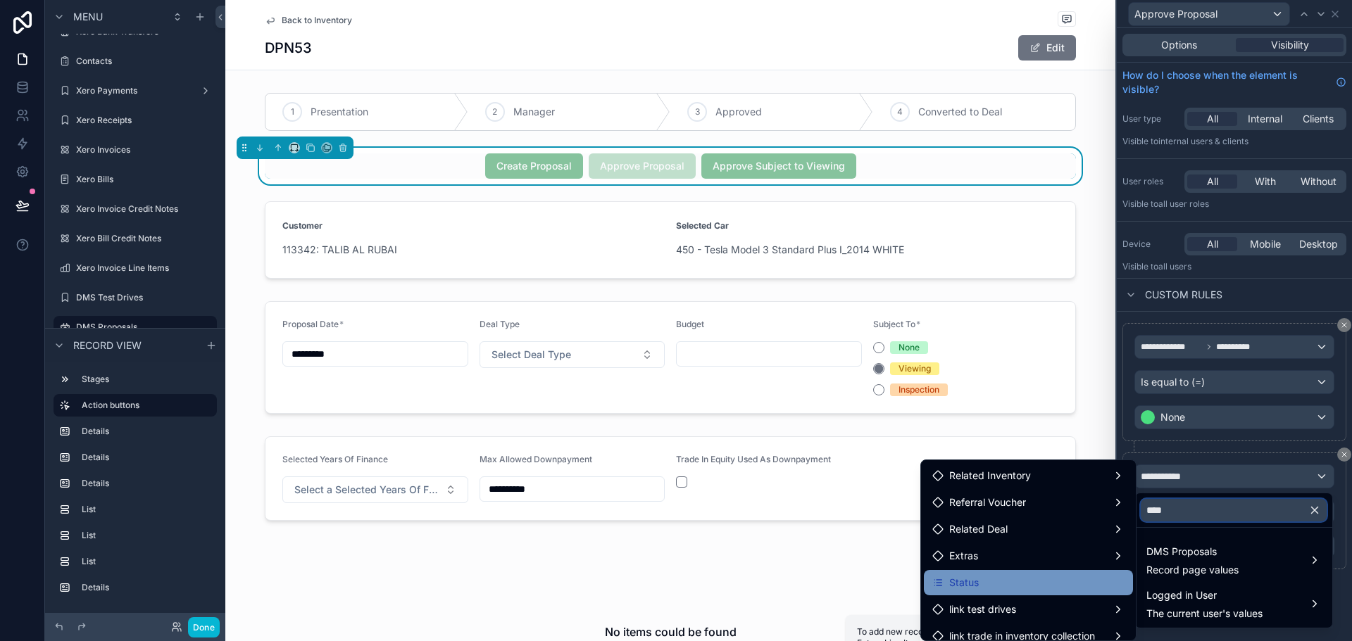
type input "****"
click at [1016, 580] on div "Status" at bounding box center [1028, 582] width 192 height 17
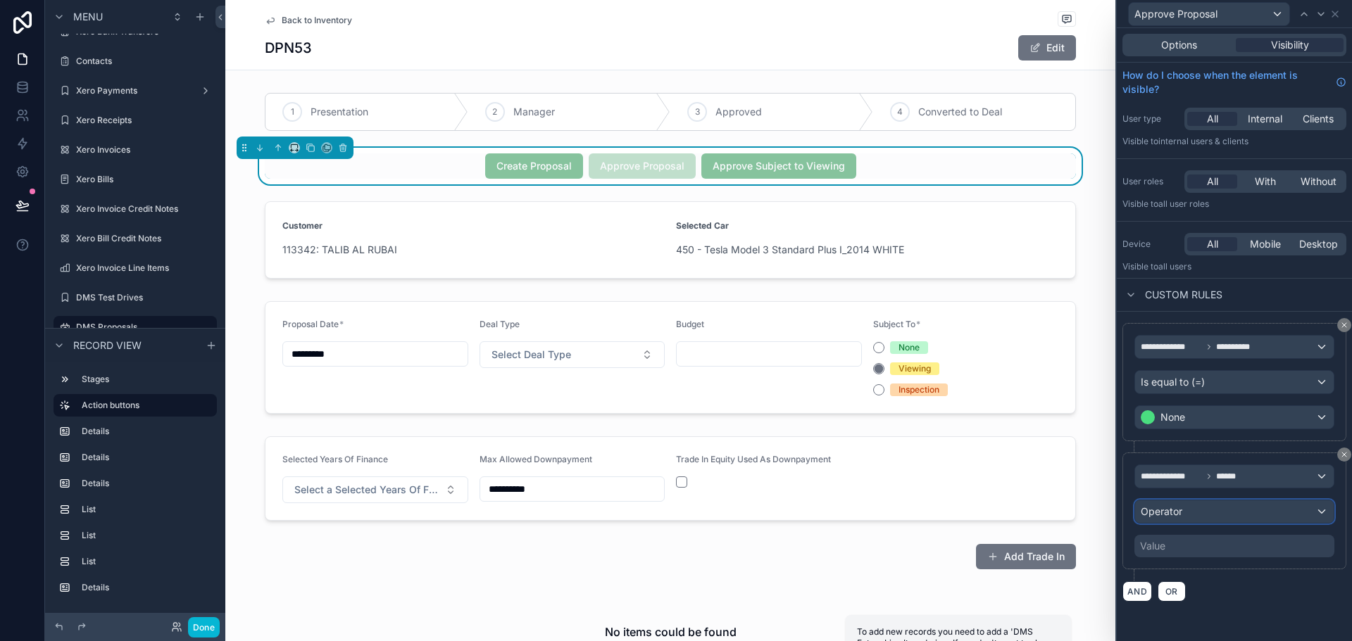
click at [1204, 519] on div "Operator" at bounding box center [1234, 512] width 199 height 23
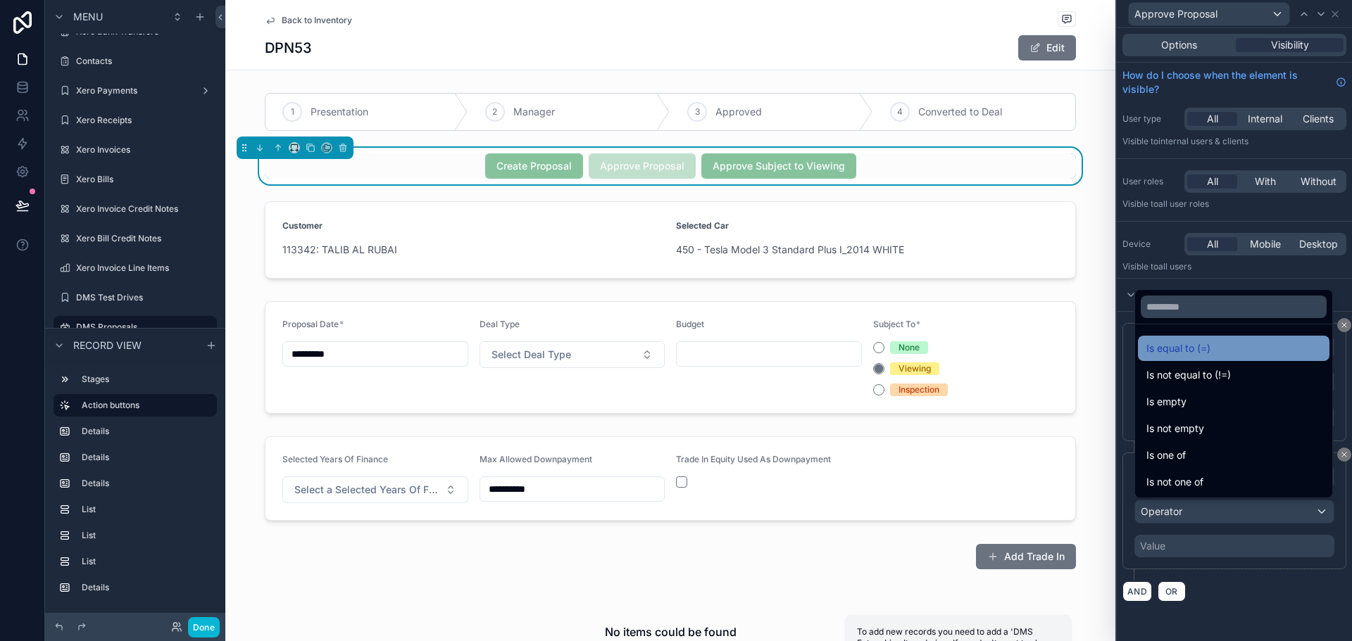
click at [1187, 353] on span "Is equal to (=)" at bounding box center [1178, 348] width 64 height 17
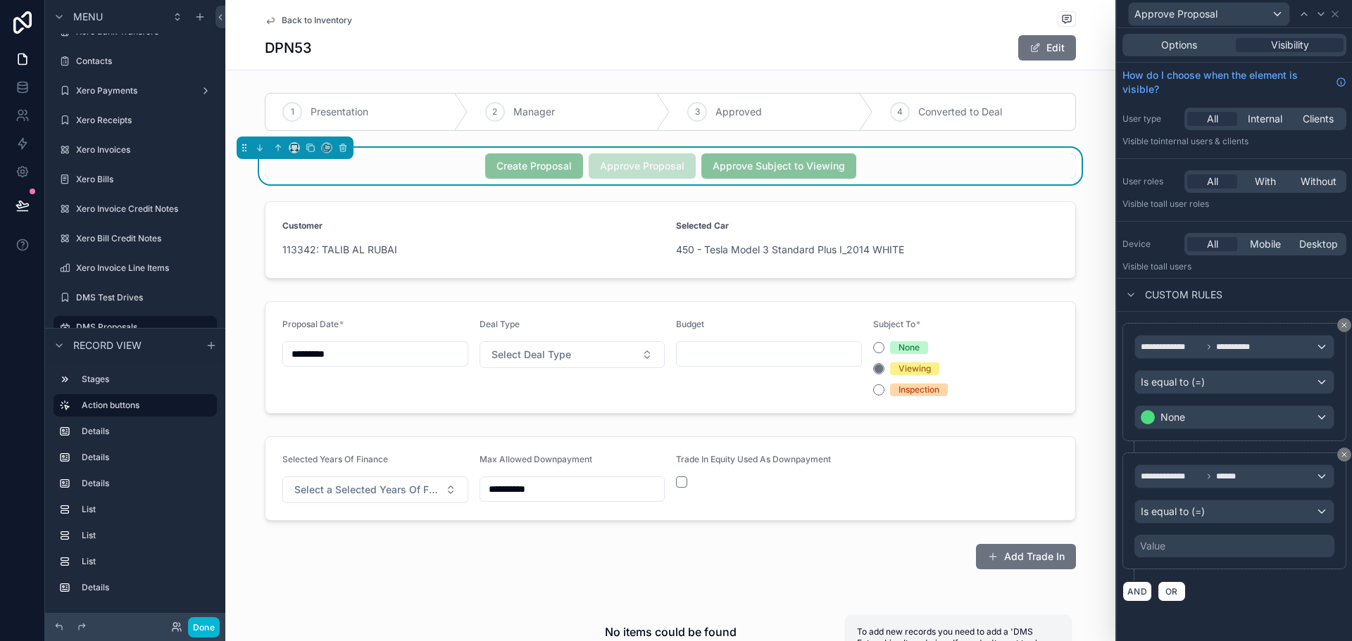
click at [1164, 545] on div "Value" at bounding box center [1152, 546] width 25 height 14
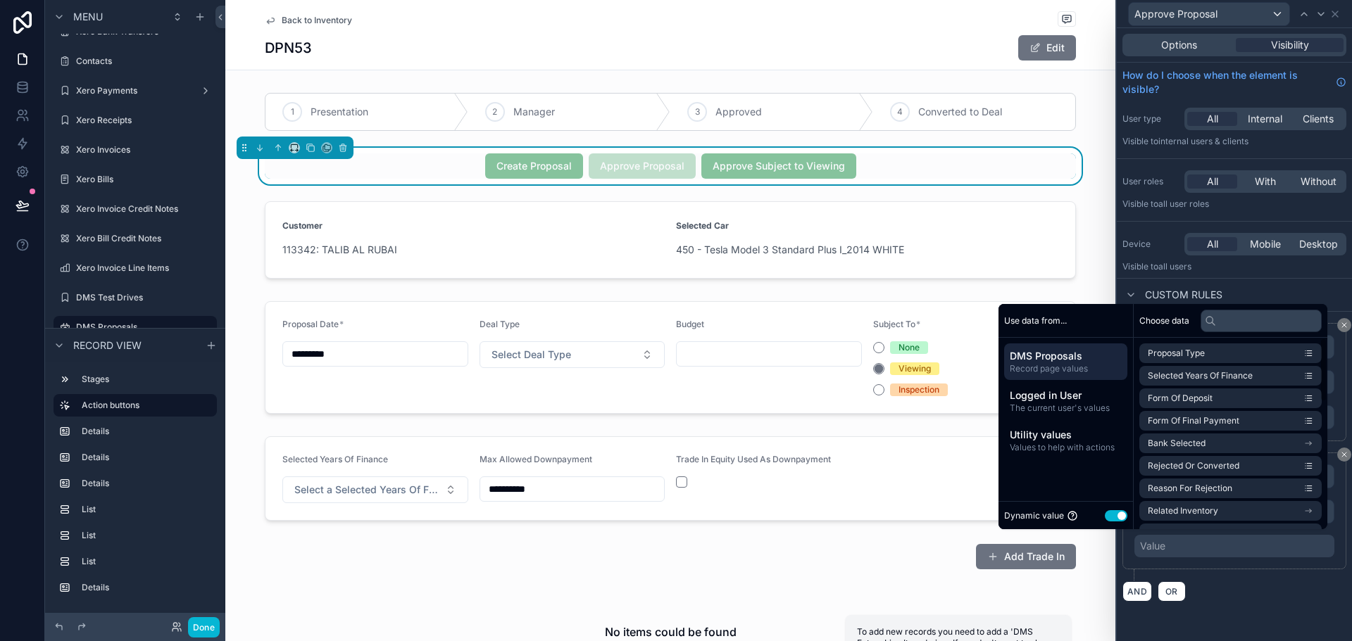
click at [1115, 515] on button "Use setting" at bounding box center [1116, 515] width 23 height 11
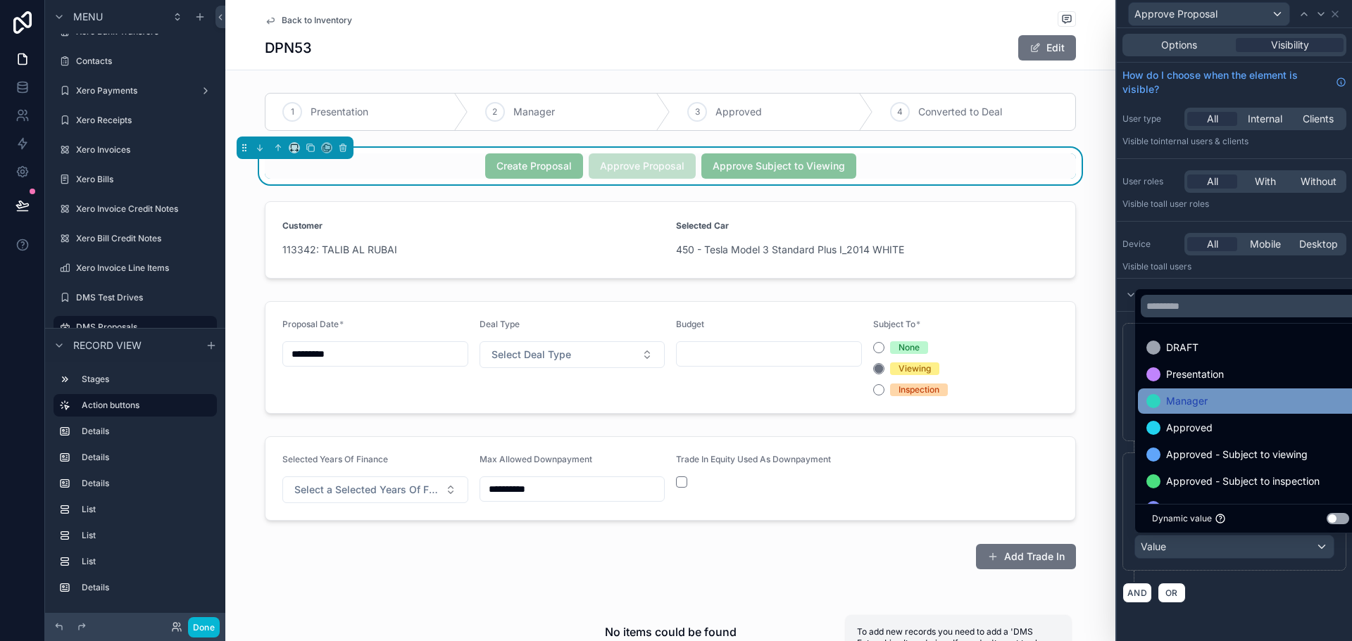
click at [1196, 403] on span "Manager" at bounding box center [1187, 401] width 42 height 17
click at [1234, 582] on div "**********" at bounding box center [1234, 518] width 224 height 130
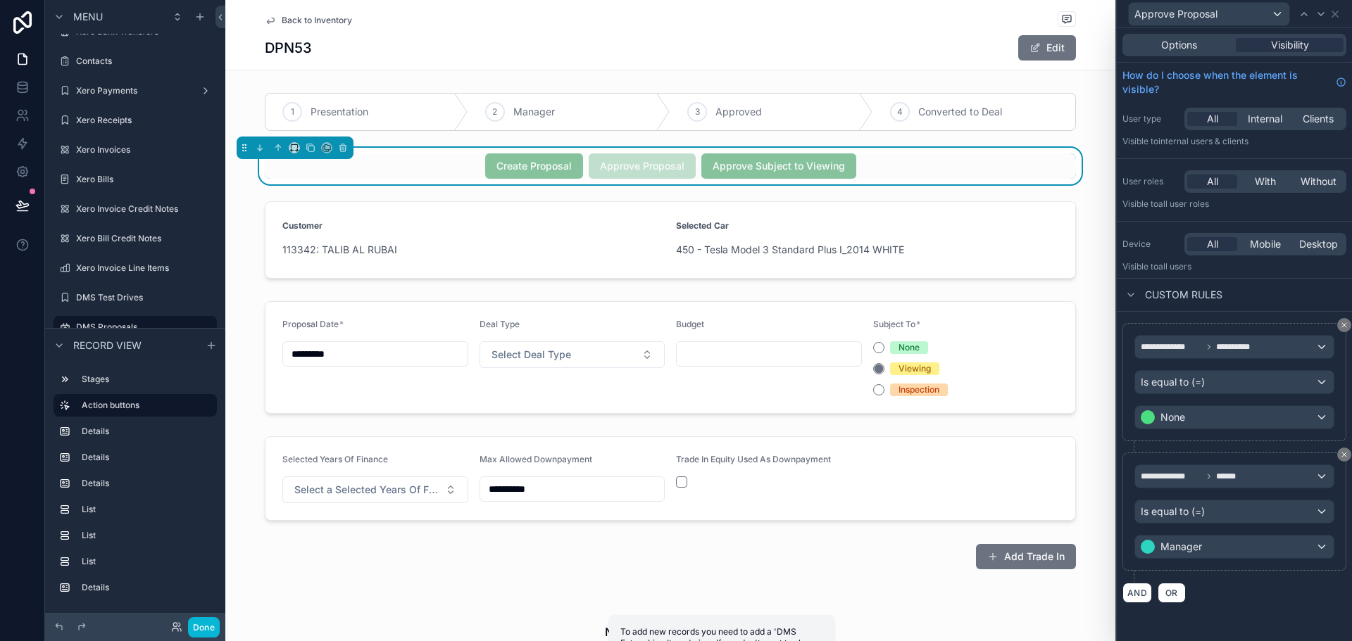
click at [1075, 151] on div "Create Proposal Approve Proposal Approve Subject to Viewing" at bounding box center [670, 166] width 890 height 37
click at [1067, 160] on div "Create Proposal Approve Proposal Approve Subject to Viewing" at bounding box center [670, 165] width 811 height 25
click at [1255, 18] on div "Approve Proposal" at bounding box center [1209, 14] width 161 height 23
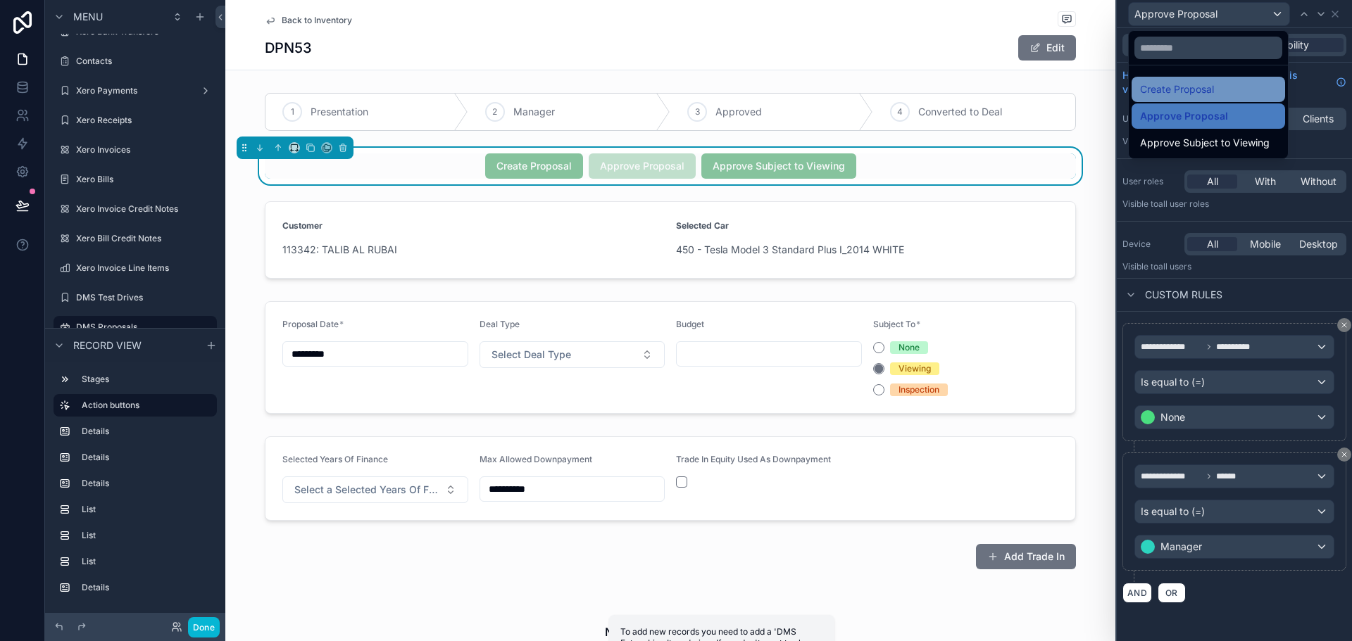
click at [1225, 100] on div "Create Proposal" at bounding box center [1207, 89] width 153 height 25
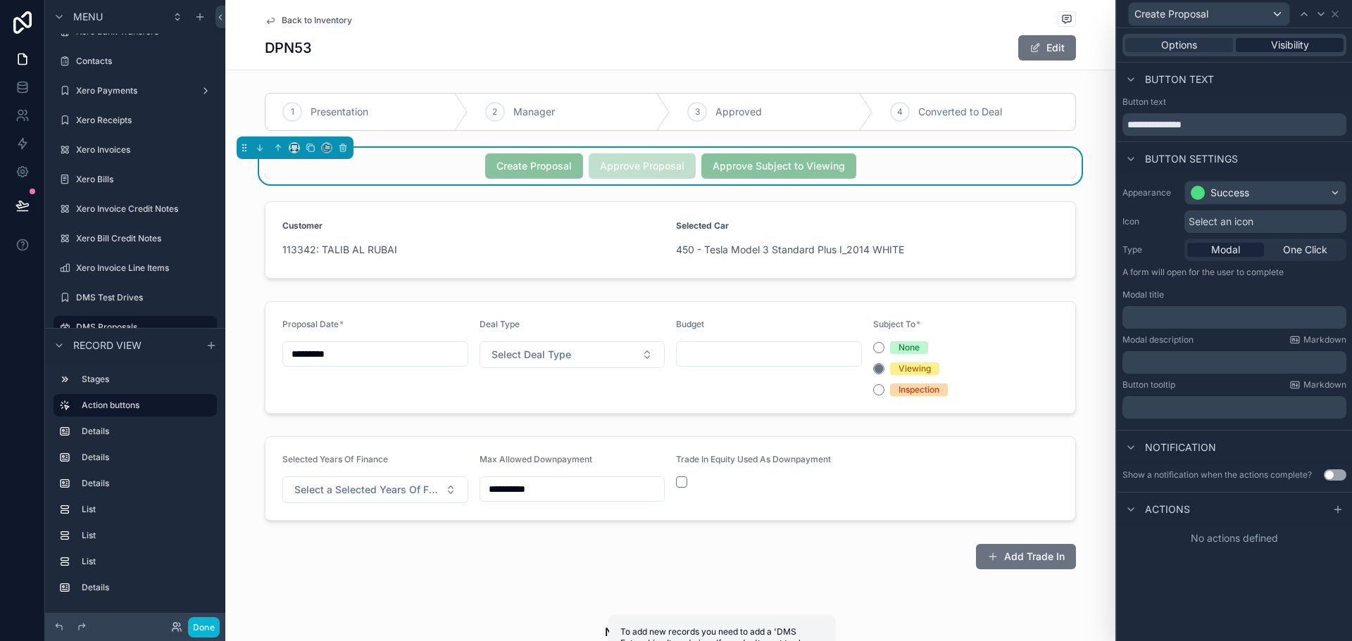
drag, startPoint x: 1282, startPoint y: 56, endPoint x: 1284, endPoint y: 42, distance: 14.9
click at [1283, 52] on div "Options Visibility" at bounding box center [1234, 45] width 235 height 34
click at [1284, 42] on span "Visibility" at bounding box center [1290, 45] width 38 height 14
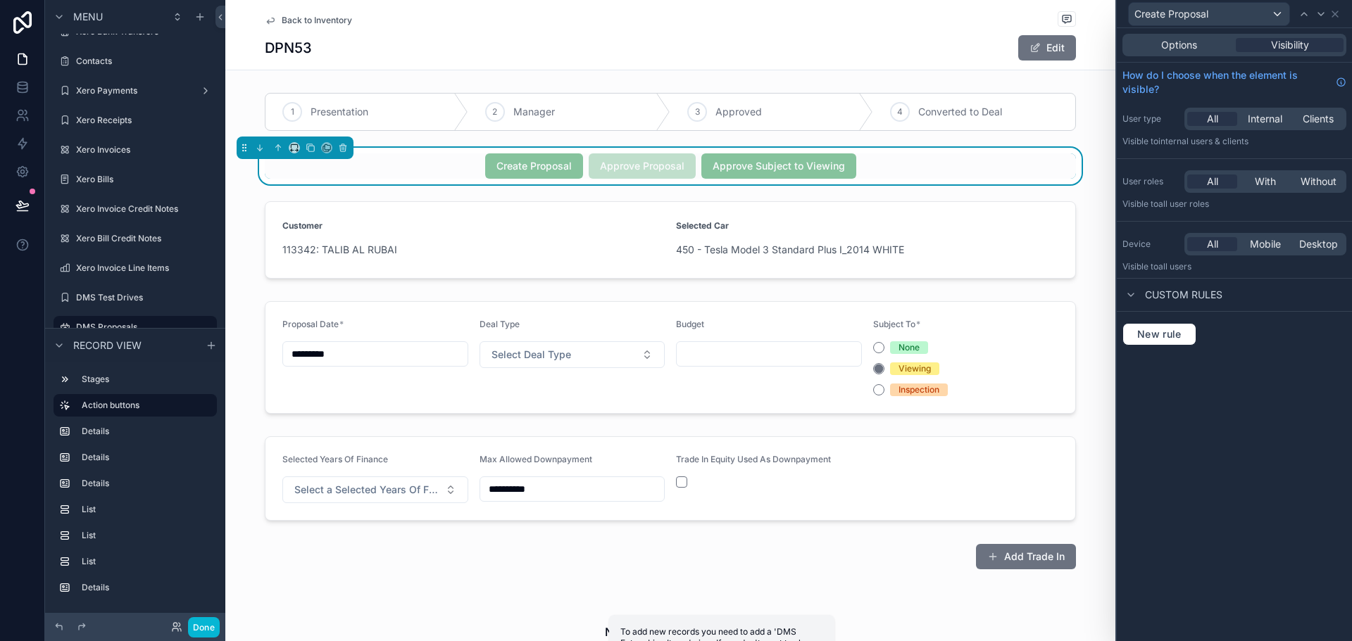
click at [997, 178] on div "Create Proposal Approve Proposal Approve Subject to Viewing" at bounding box center [670, 165] width 811 height 25
click at [1329, 16] on div "Create Proposal" at bounding box center [1234, 13] width 224 height 27
click at [1336, 15] on icon at bounding box center [1335, 14] width 6 height 6
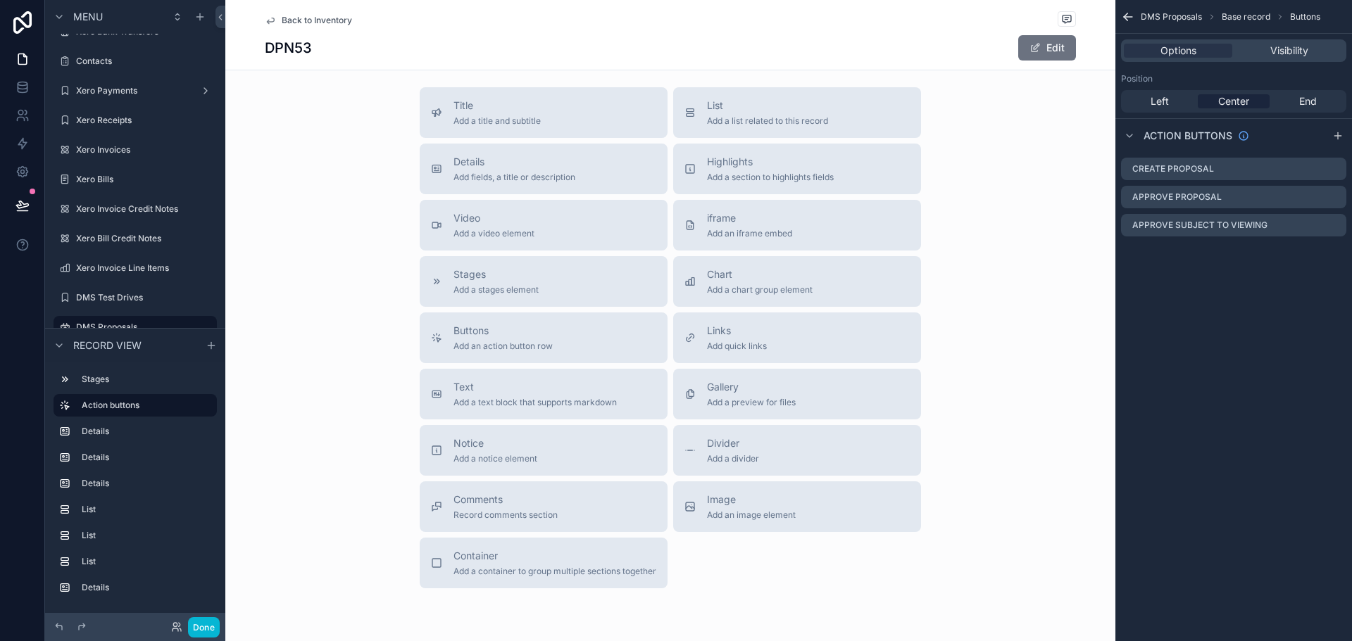
scroll to position [1265, 0]
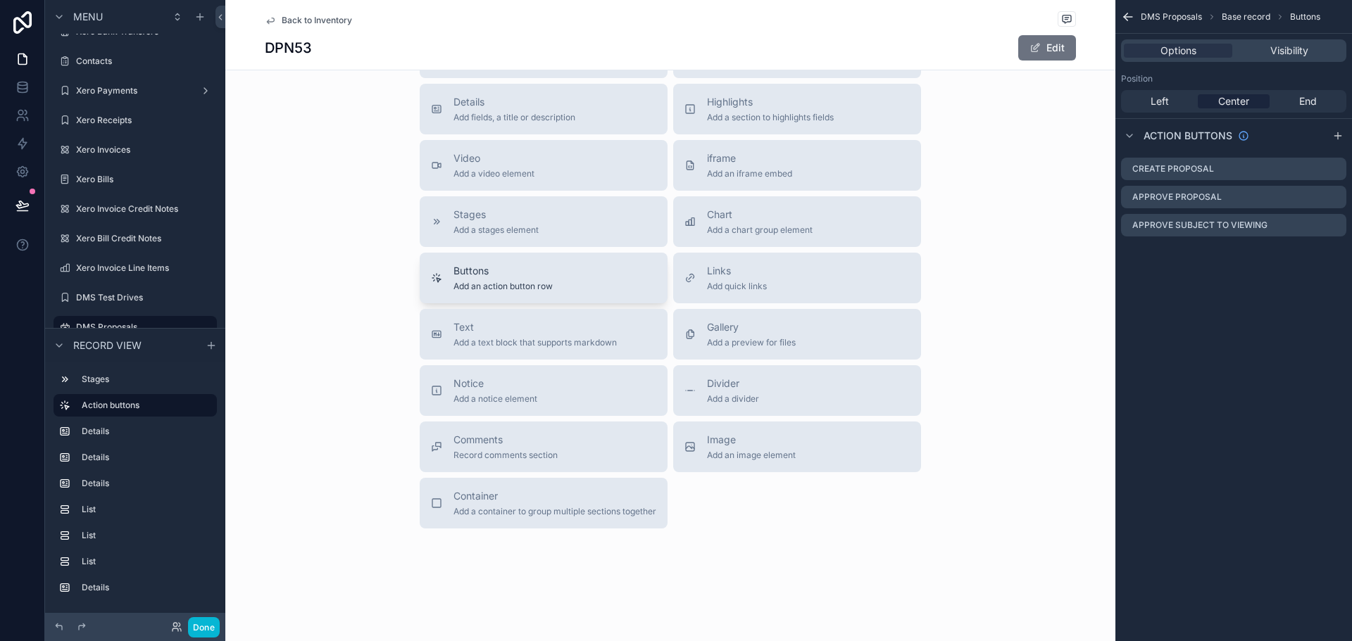
click at [561, 291] on div "Buttons Add an action button row" at bounding box center [543, 278] width 225 height 28
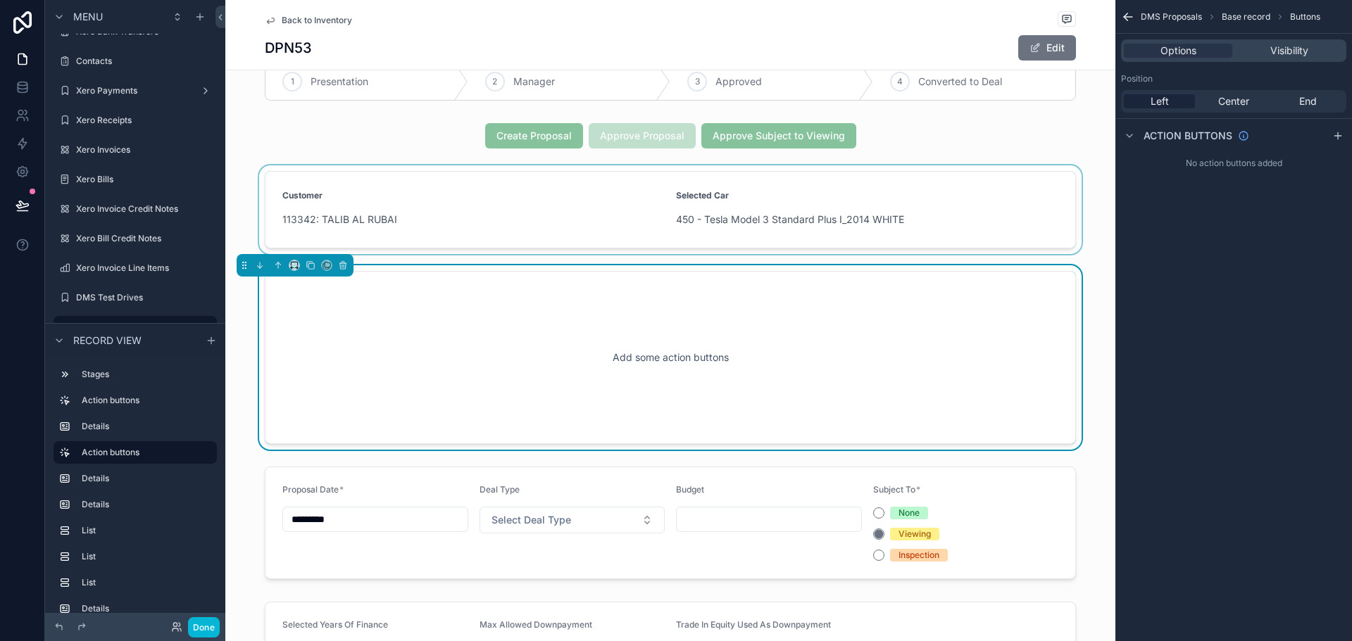
scroll to position [0, 0]
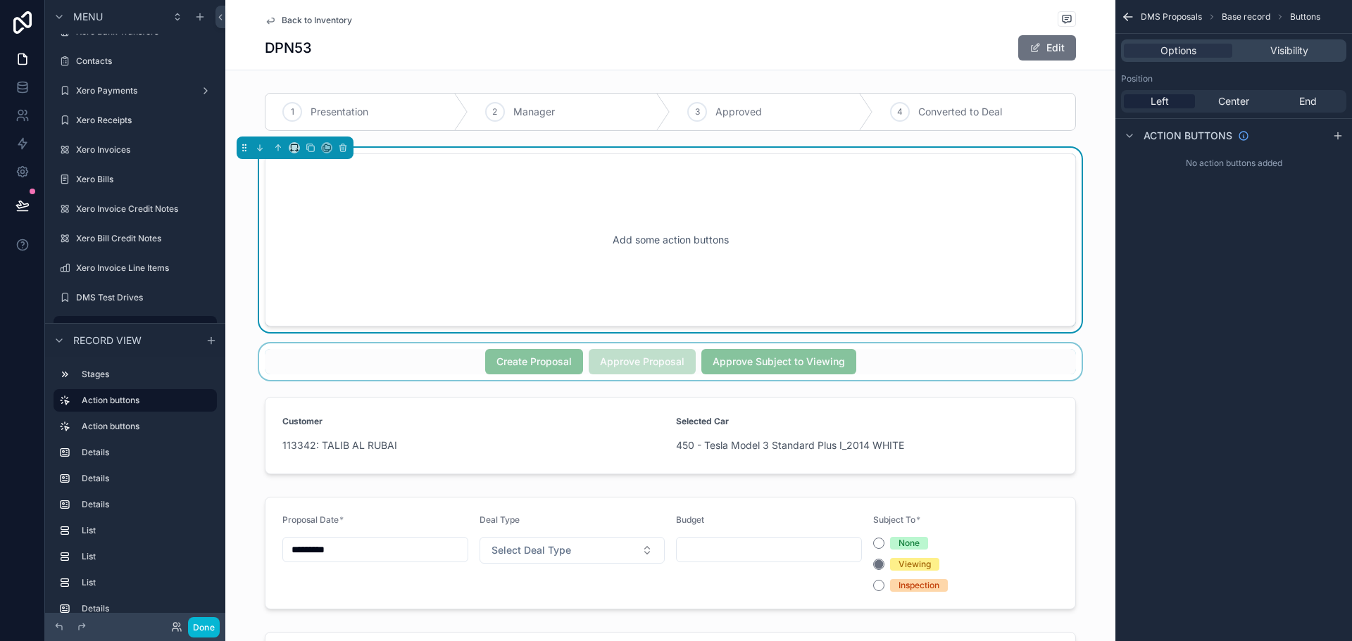
click at [769, 371] on div "scrollable content" at bounding box center [670, 362] width 890 height 37
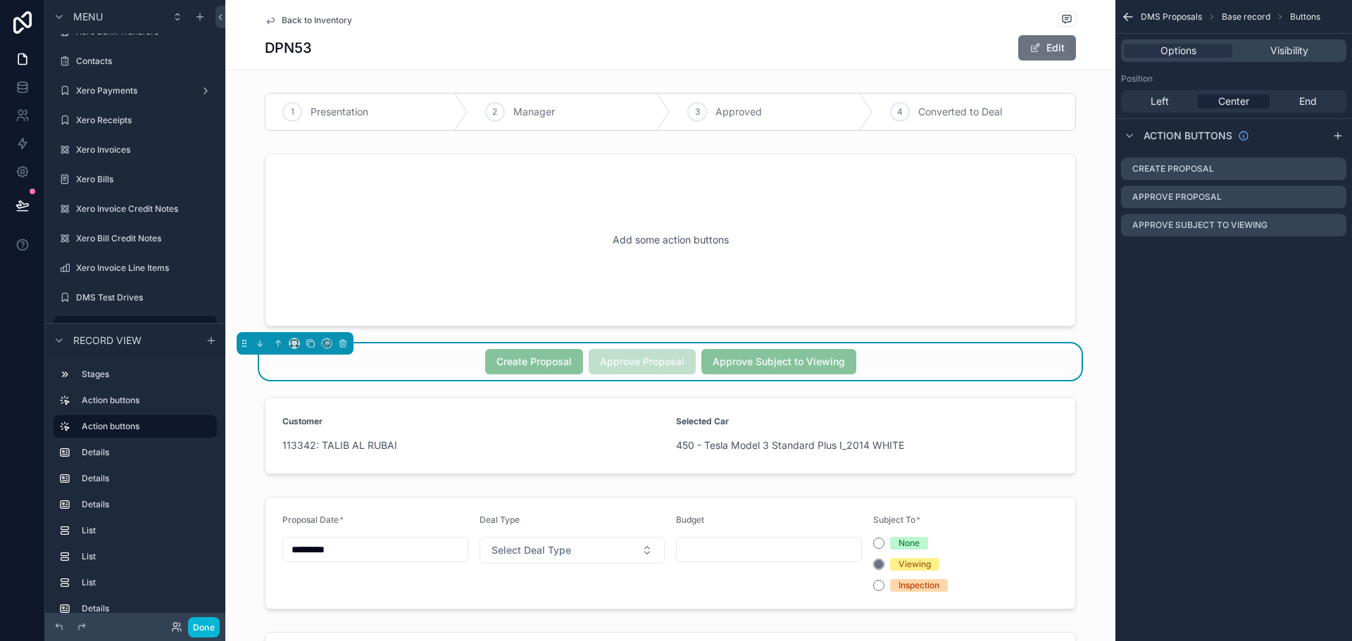
click at [525, 370] on div "Create Proposal" at bounding box center [534, 361] width 98 height 25
click at [1317, 200] on icon "scrollable content" at bounding box center [1317, 196] width 11 height 11
click at [1312, 177] on icon at bounding box center [1312, 175] width 0 height 3
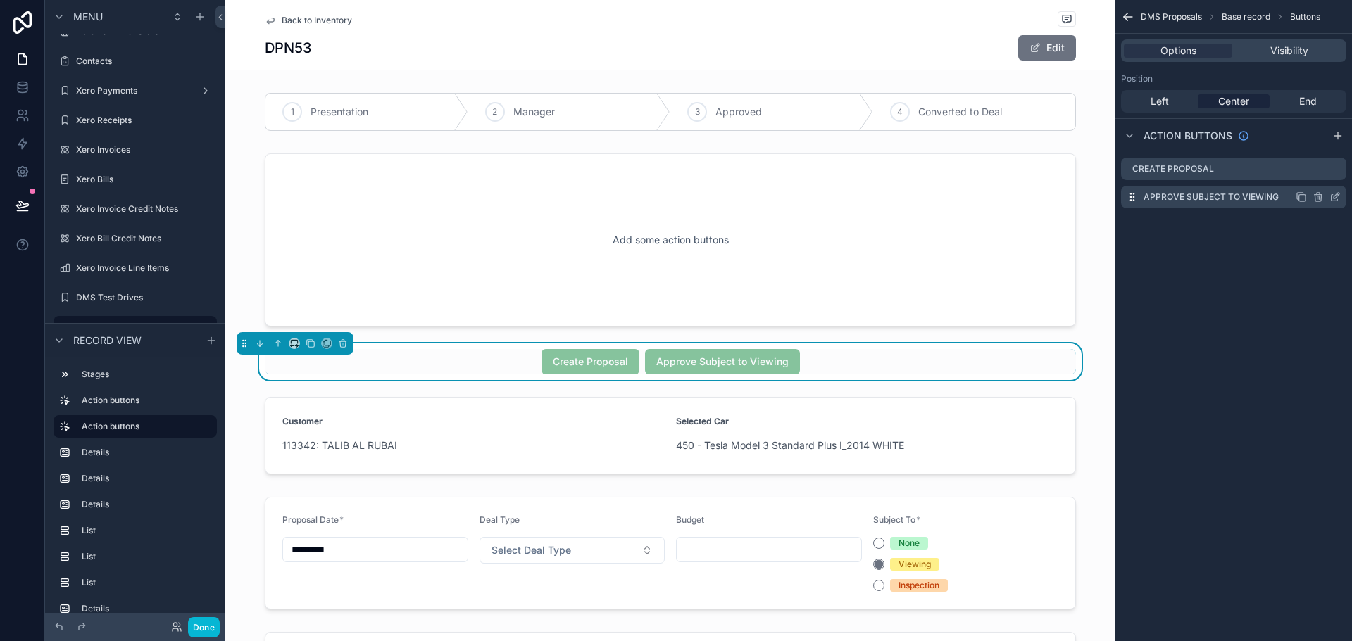
click at [1317, 199] on icon "scrollable content" at bounding box center [1317, 197] width 0 height 3
click at [1314, 172] on icon at bounding box center [1313, 172] width 8 height 0
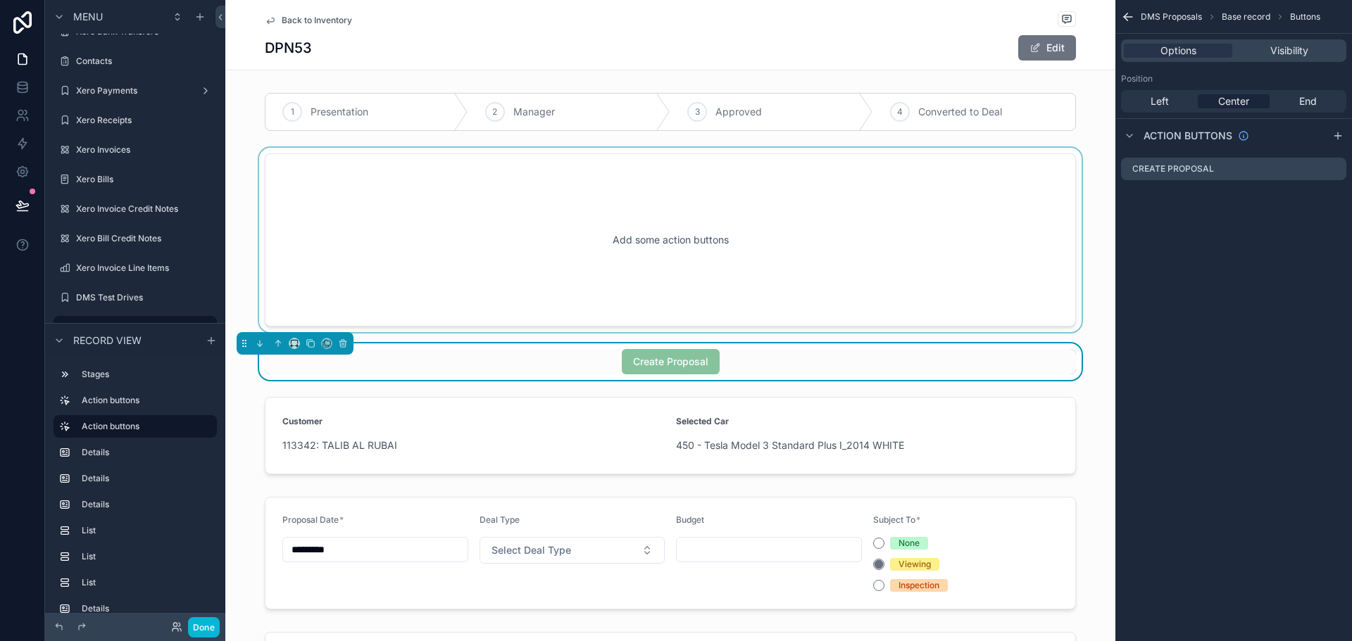
click at [617, 236] on div "scrollable content" at bounding box center [670, 240] width 890 height 184
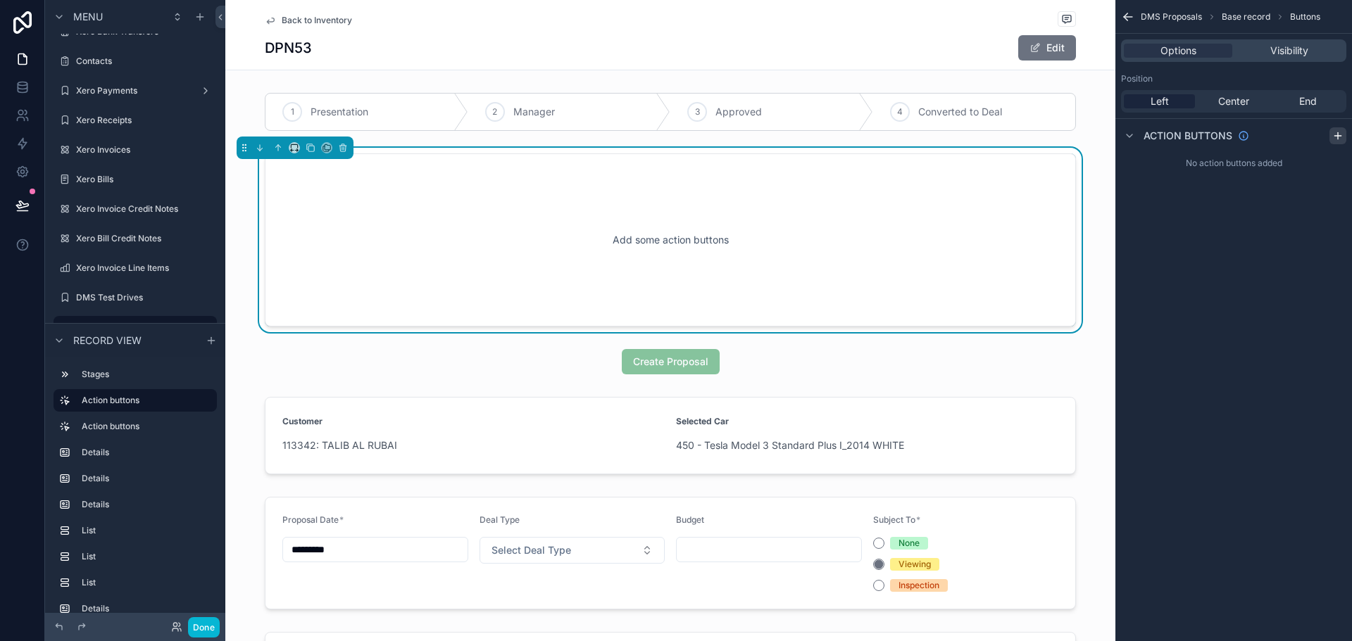
click at [1337, 136] on icon "scrollable content" at bounding box center [1337, 136] width 6 height 0
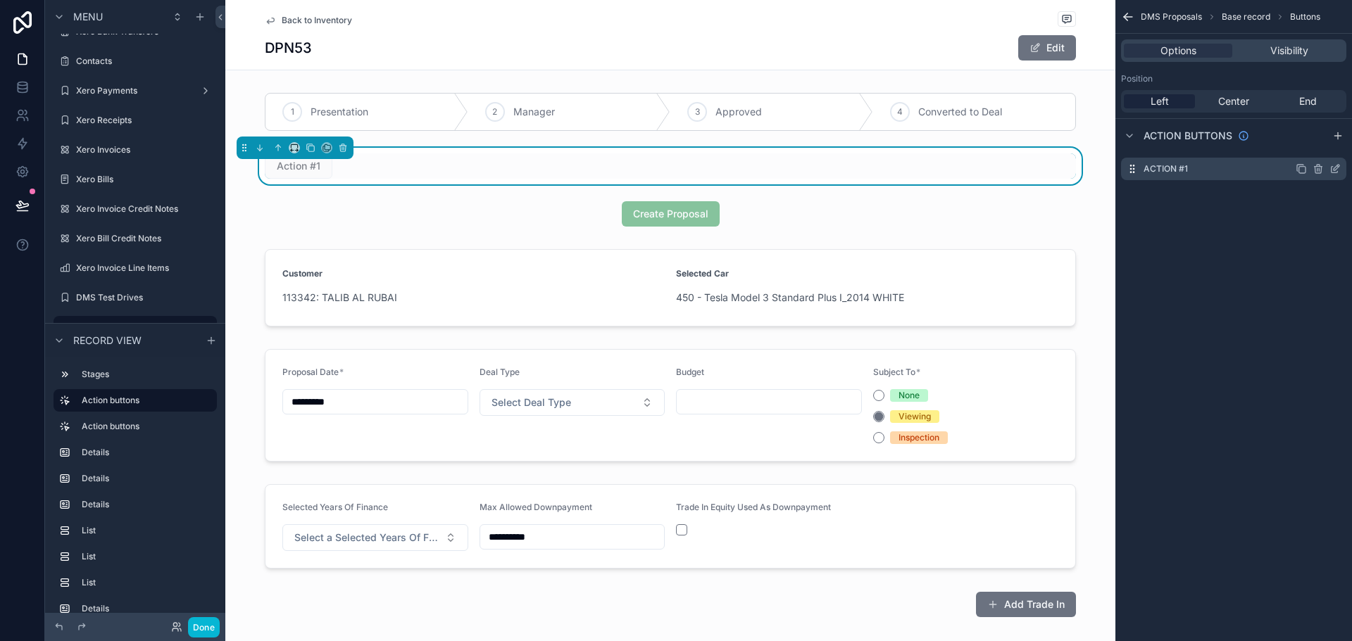
click at [1336, 170] on icon "scrollable content" at bounding box center [1334, 168] width 11 height 11
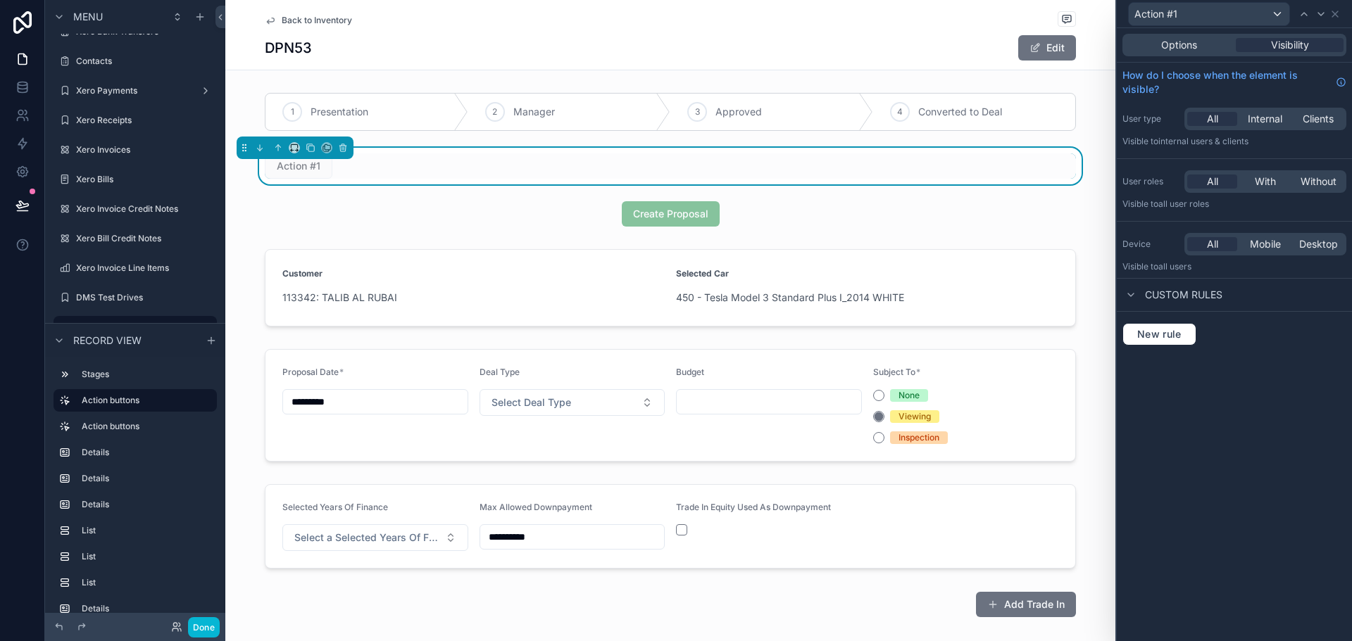
click at [1188, 52] on div "Options Visibility" at bounding box center [1234, 45] width 224 height 23
click at [1187, 38] on div "Options Visibility" at bounding box center [1234, 45] width 224 height 23
click at [1190, 47] on span "Options" at bounding box center [1179, 45] width 36 height 14
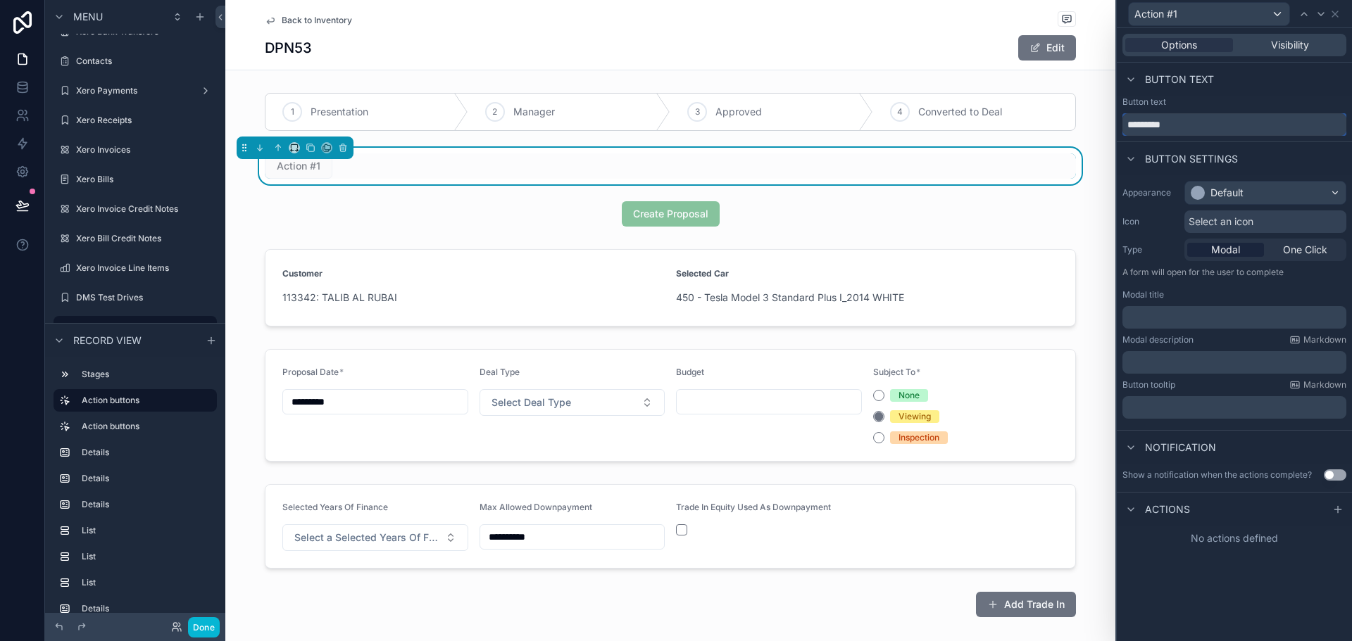
click at [1217, 123] on input "*********" at bounding box center [1234, 124] width 224 height 23
type input "*******"
click at [295, 149] on icon "scrollable content" at bounding box center [294, 148] width 10 height 10
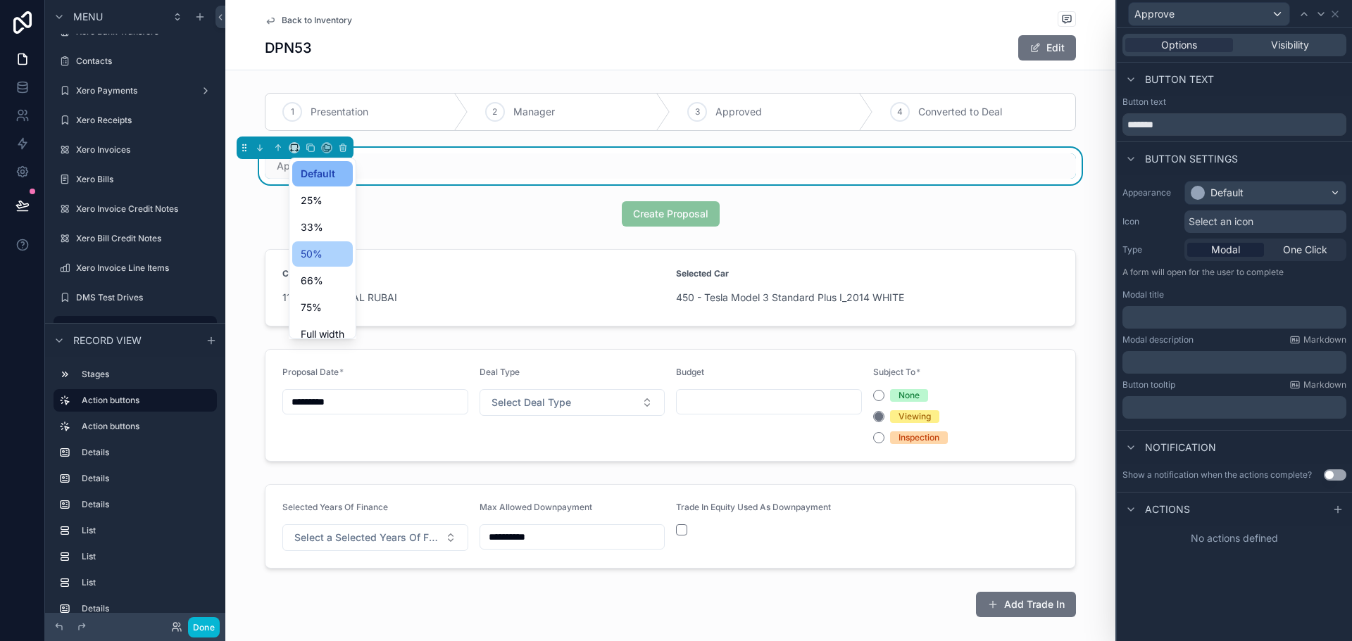
click at [325, 259] on div "50%" at bounding box center [323, 254] width 44 height 17
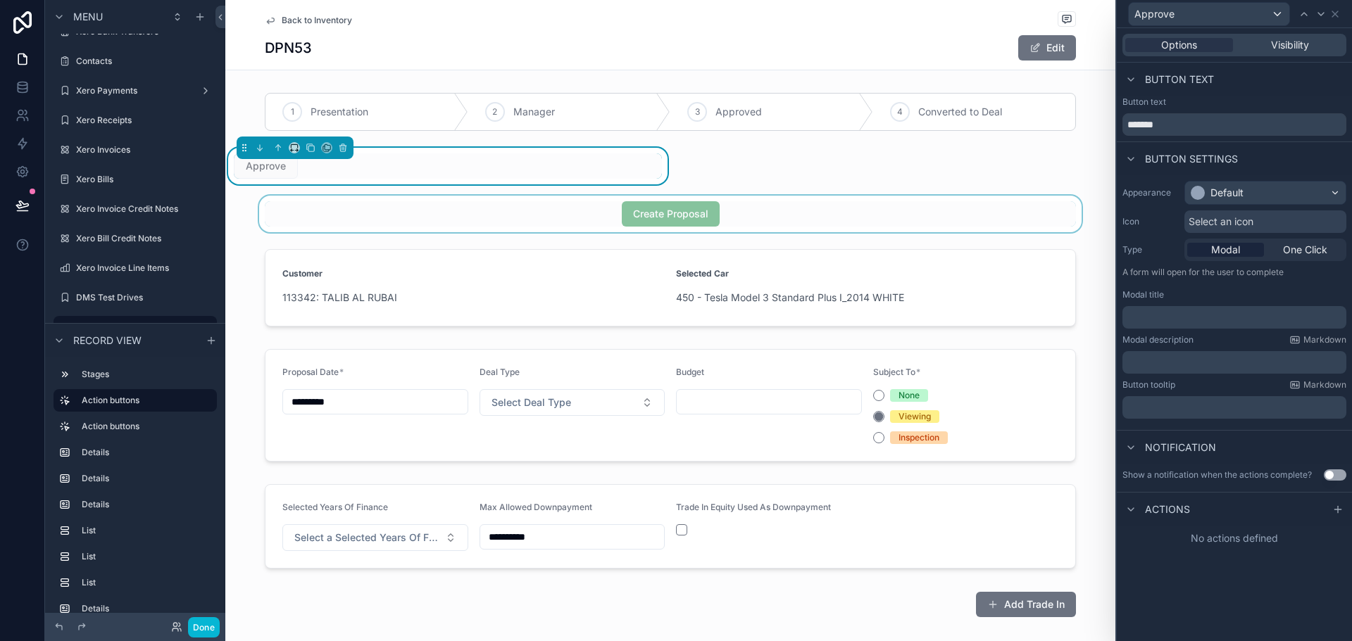
click at [732, 213] on div "scrollable content" at bounding box center [670, 214] width 890 height 37
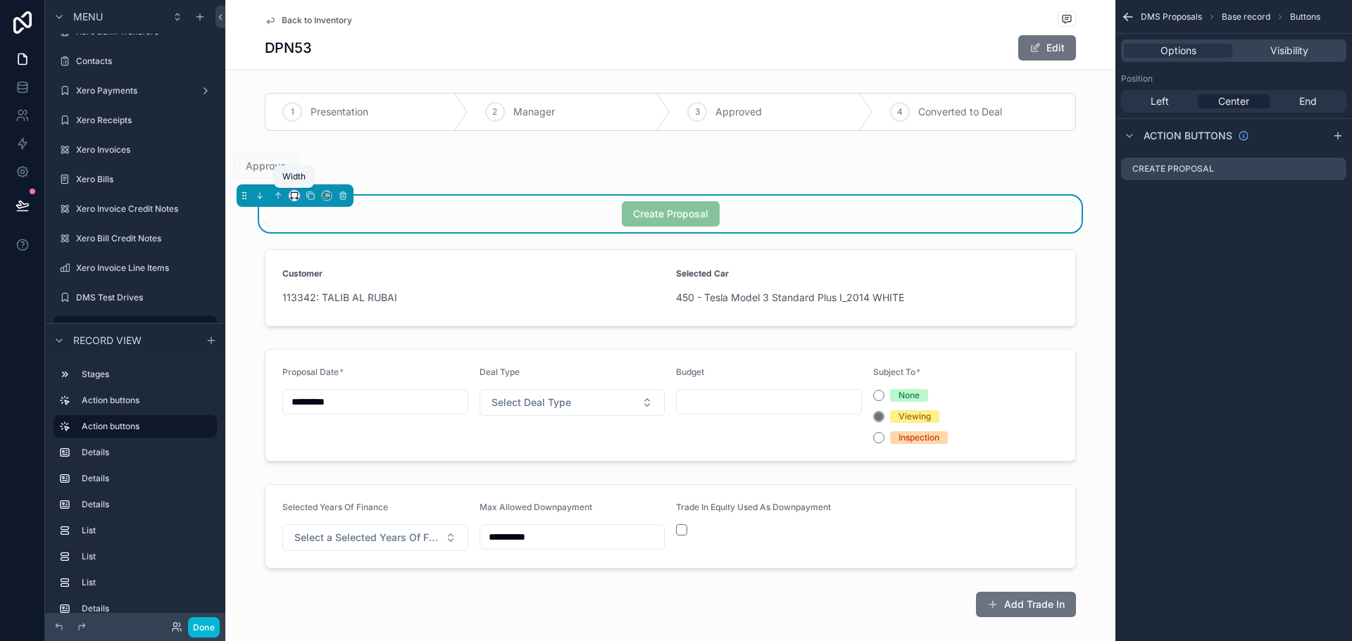
click at [294, 193] on icon "scrollable content" at bounding box center [294, 196] width 10 height 10
click at [327, 296] on div "50%" at bounding box center [323, 302] width 44 height 17
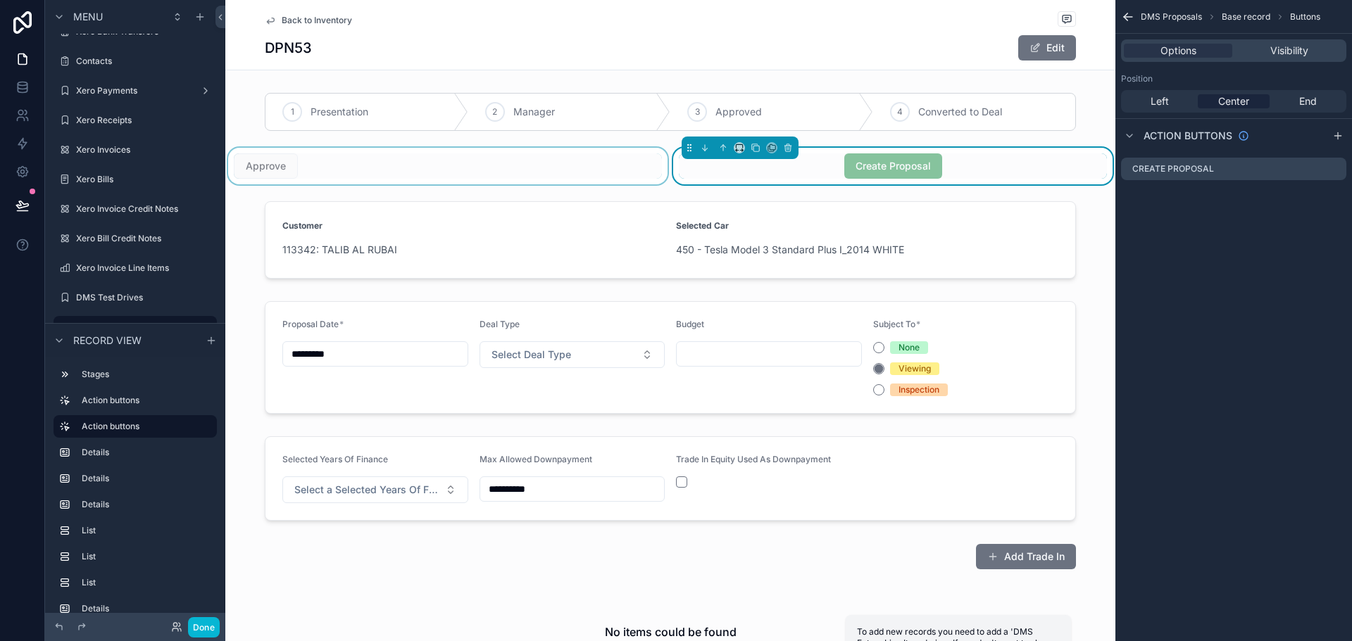
click at [487, 175] on div "scrollable content" at bounding box center [447, 166] width 445 height 37
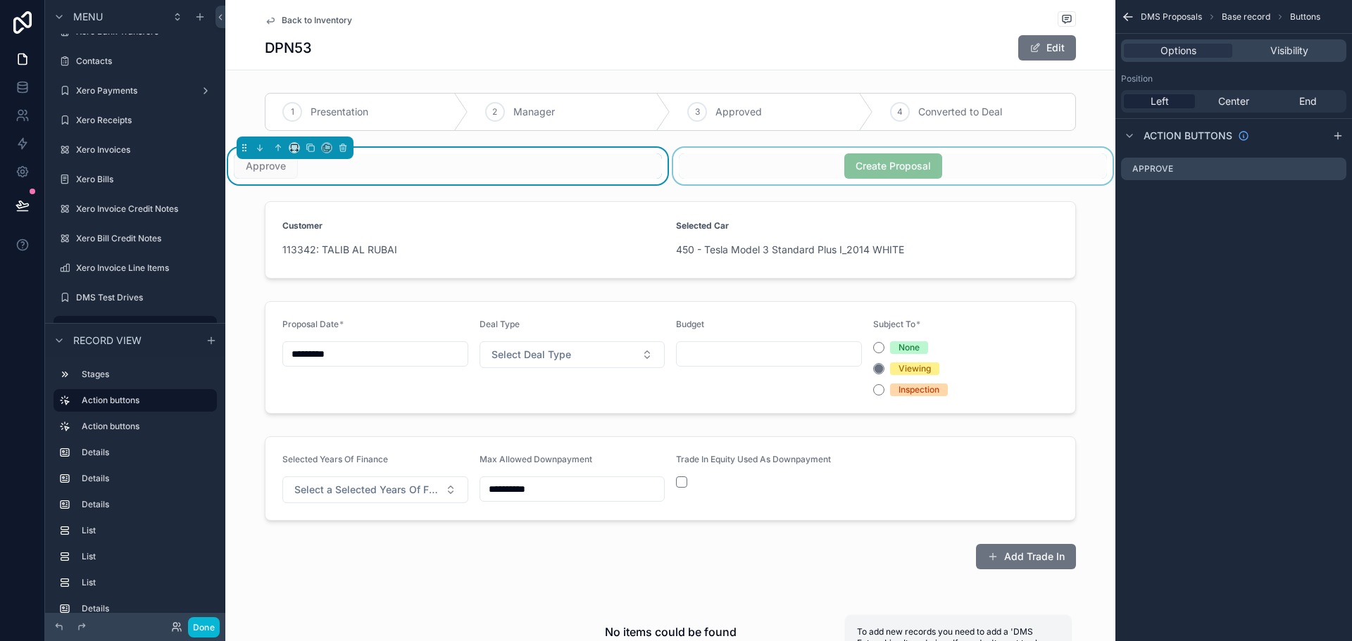
click at [823, 161] on div "scrollable content" at bounding box center [892, 166] width 445 height 37
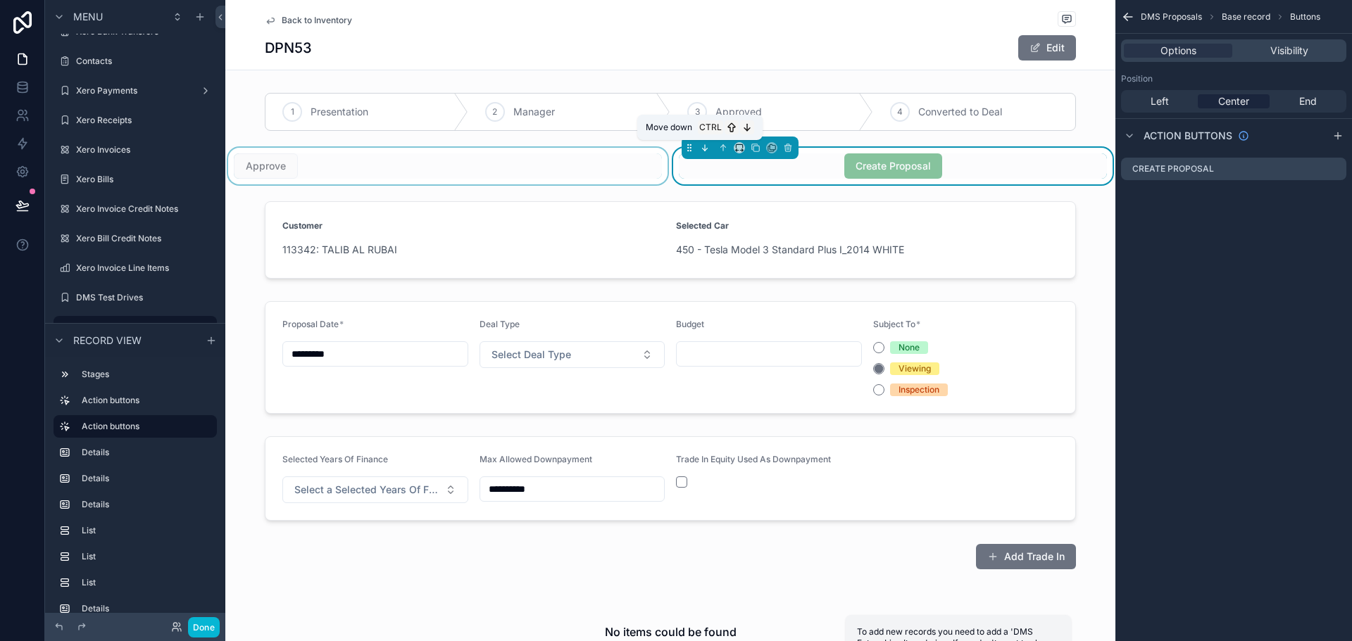
click at [701, 150] on icon "scrollable content" at bounding box center [705, 148] width 10 height 10
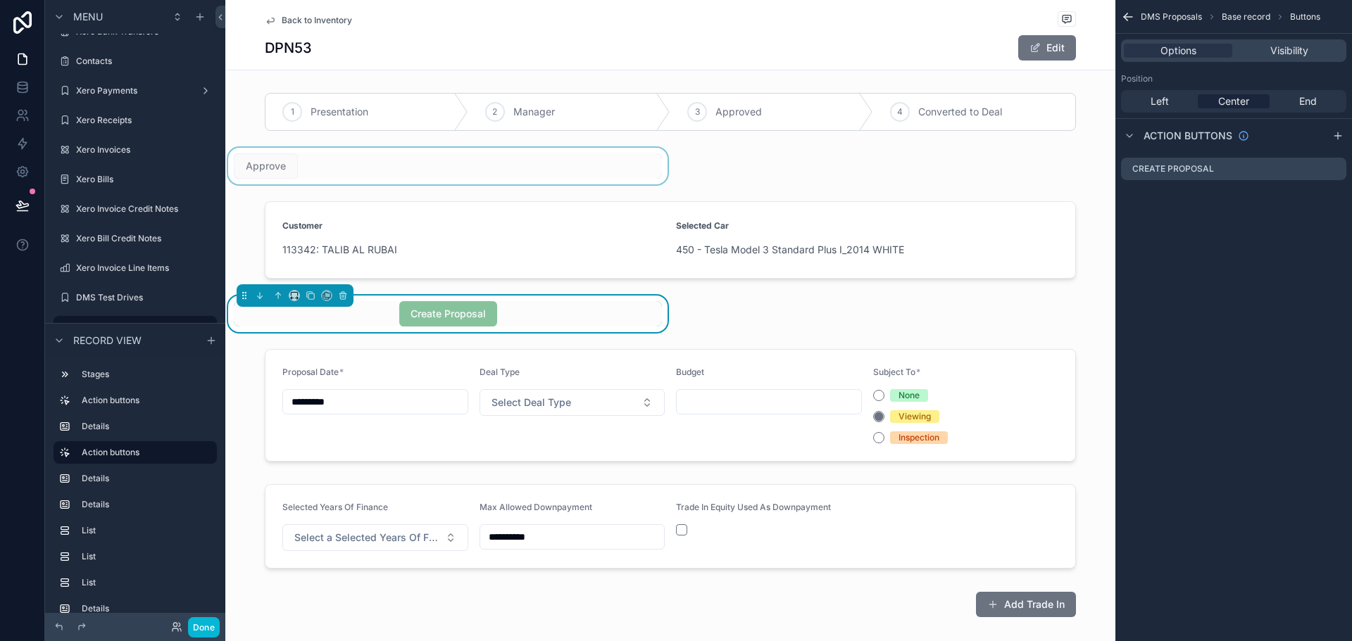
click at [429, 160] on div "scrollable content" at bounding box center [447, 166] width 445 height 37
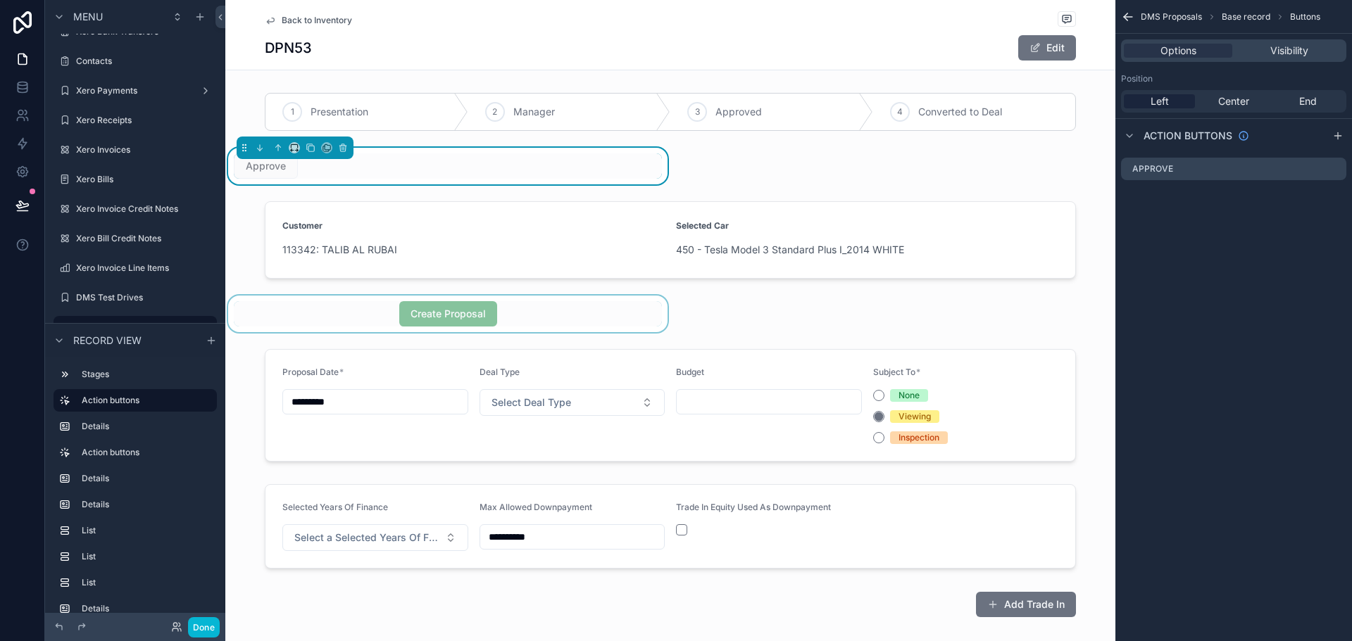
click at [475, 315] on div "scrollable content" at bounding box center [447, 314] width 445 height 37
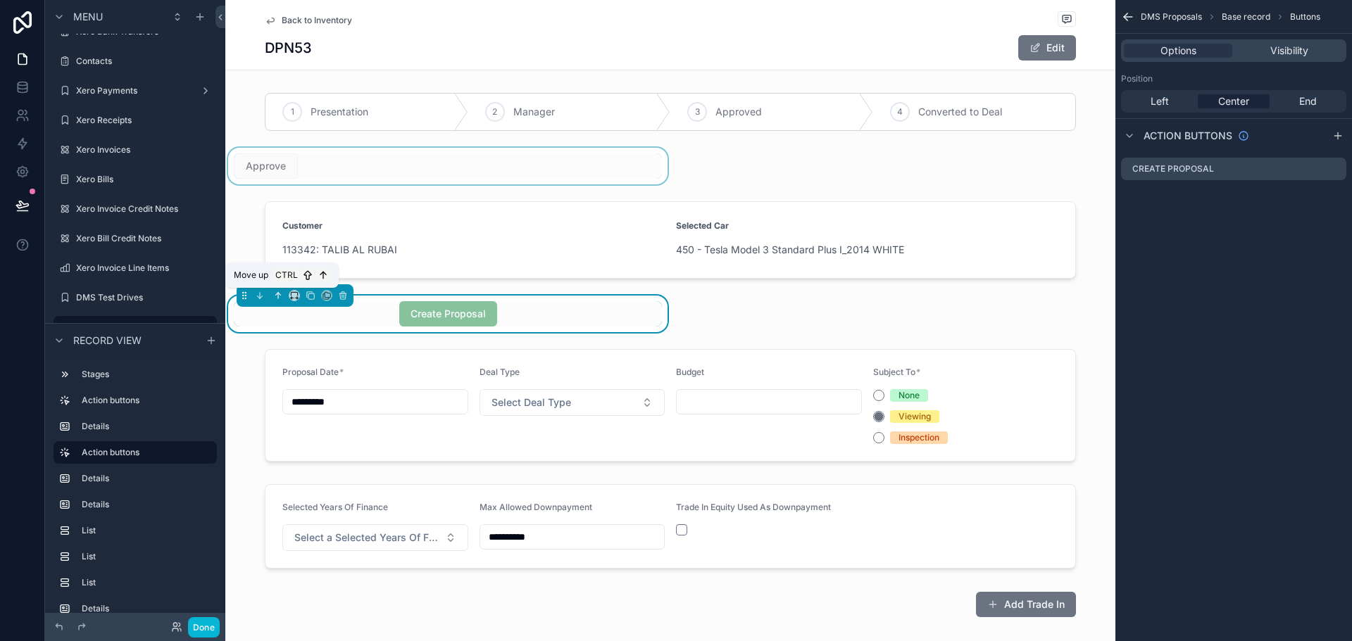
click at [275, 295] on icon "scrollable content" at bounding box center [278, 296] width 10 height 10
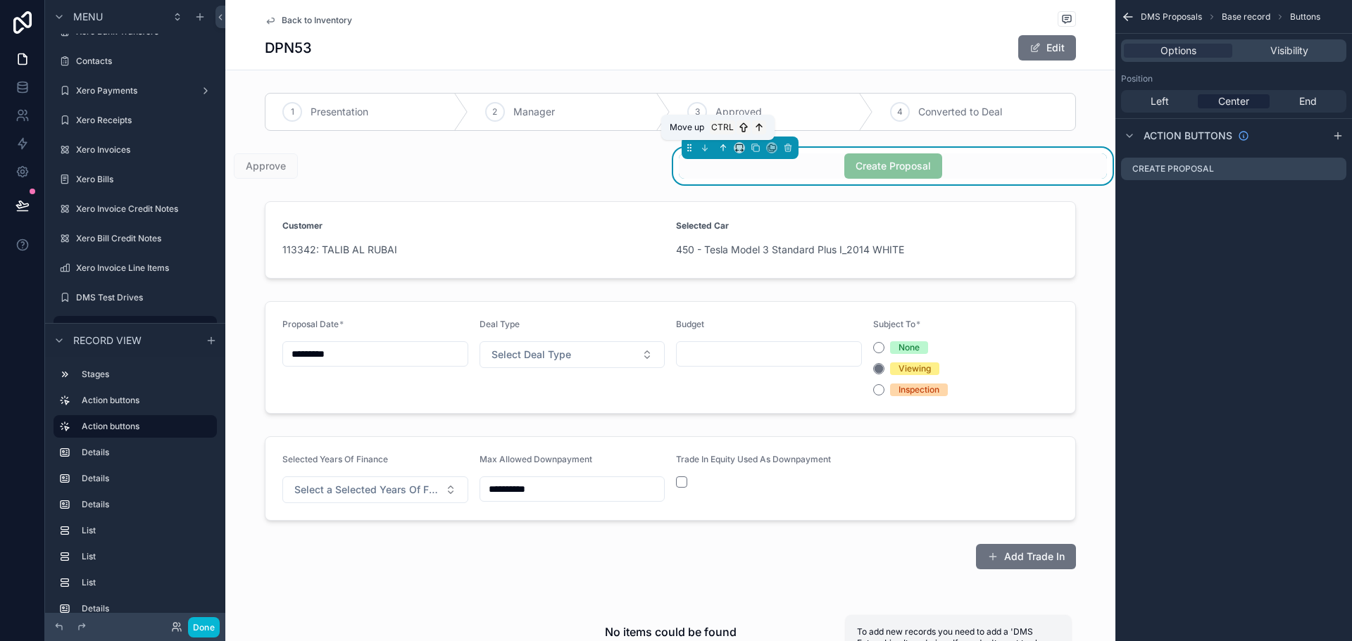
click at [721, 146] on icon "scrollable content" at bounding box center [722, 146] width 3 height 3
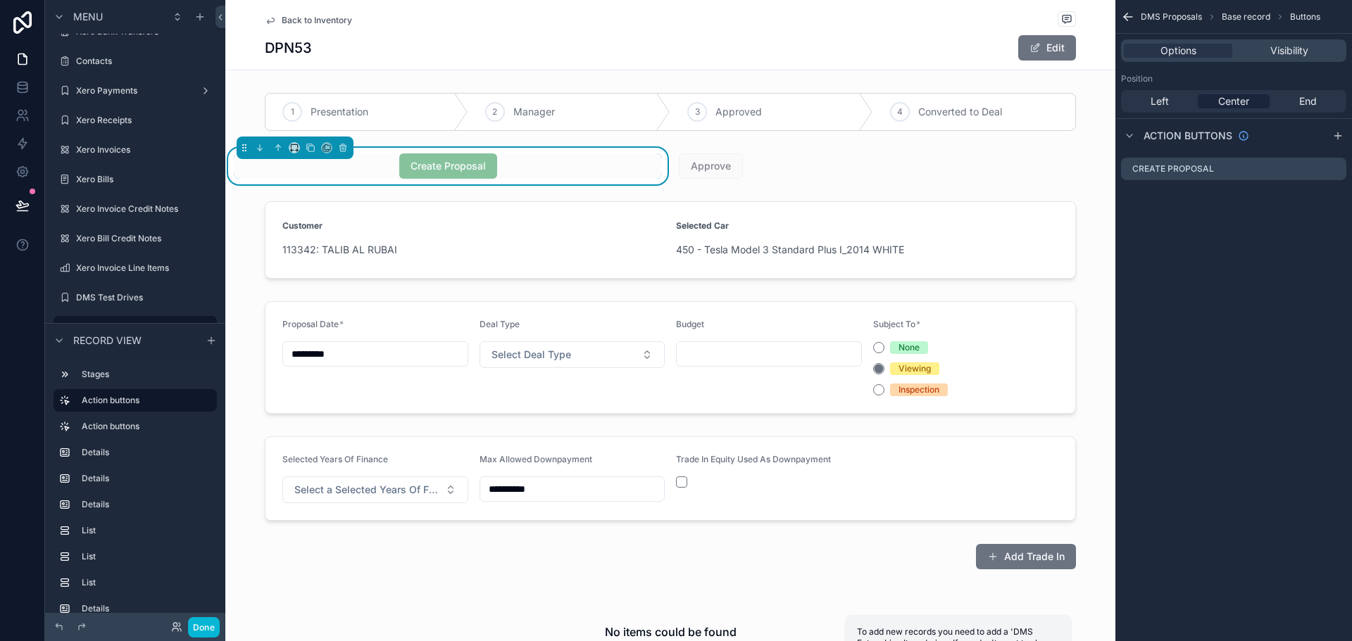
click at [584, 165] on div "Create Proposal" at bounding box center [448, 165] width 428 height 25
click at [577, 166] on div "Create Proposal" at bounding box center [448, 165] width 428 height 25
click at [1178, 95] on div "Left" at bounding box center [1159, 101] width 71 height 14
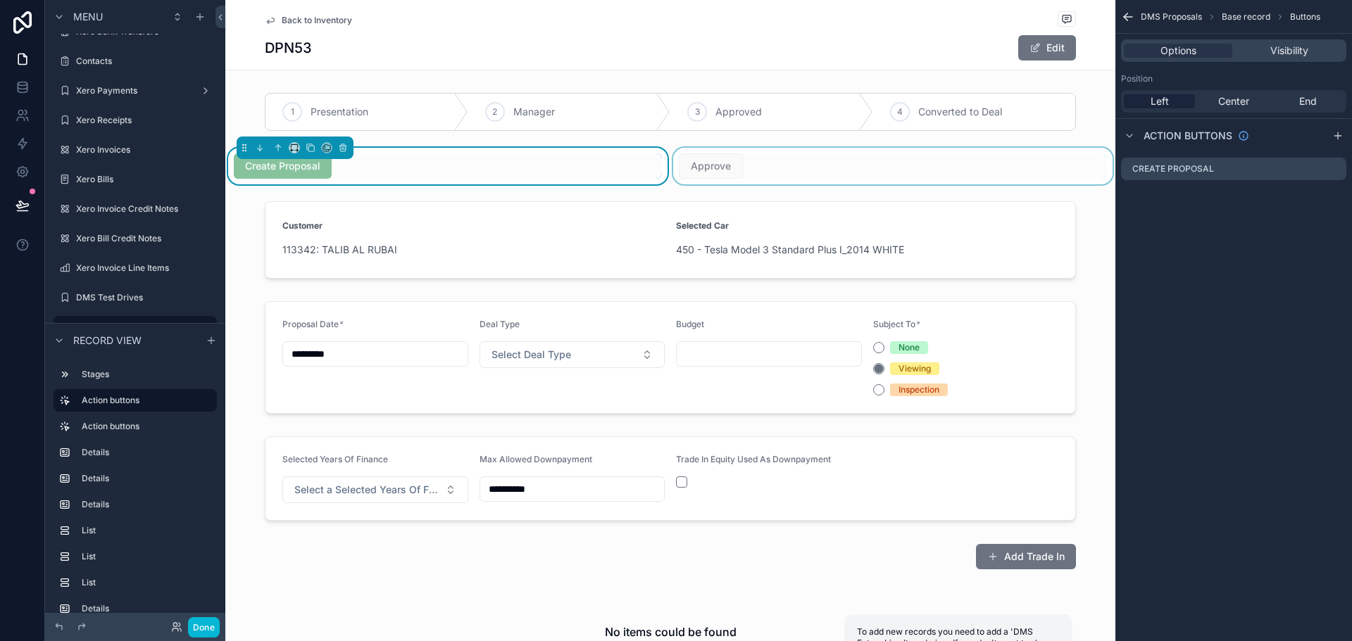
click at [767, 169] on div "scrollable content" at bounding box center [892, 166] width 445 height 37
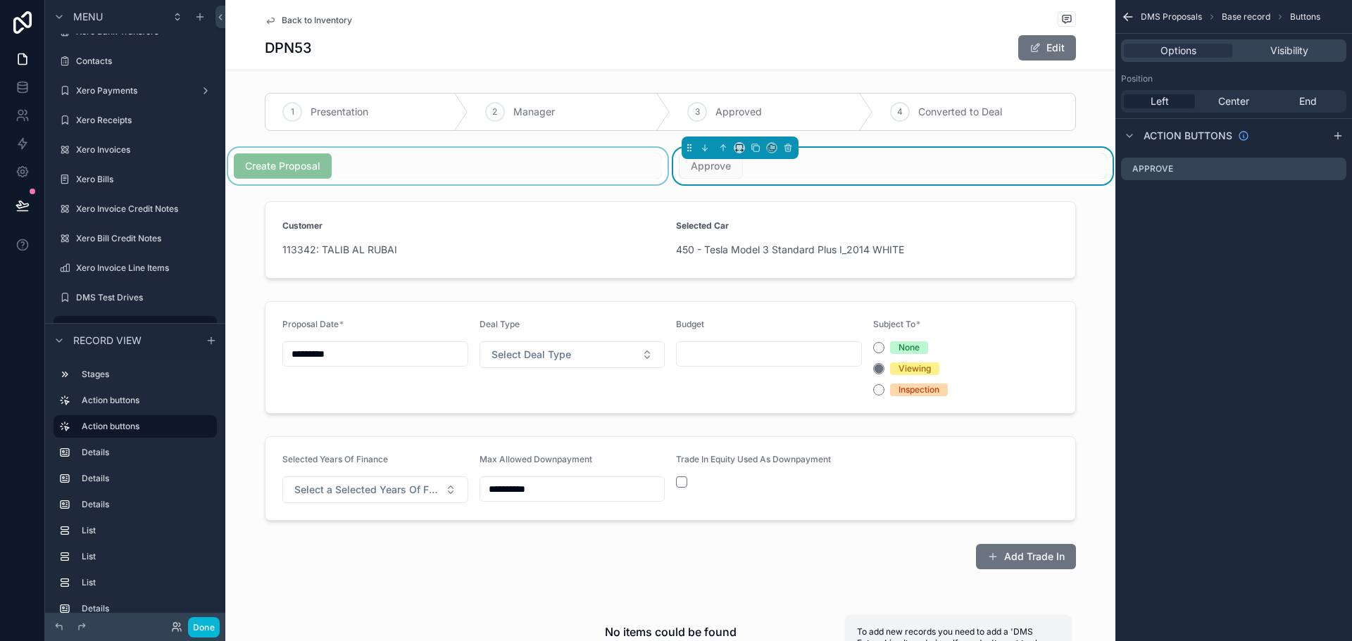
click at [400, 175] on div "scrollable content" at bounding box center [447, 166] width 445 height 37
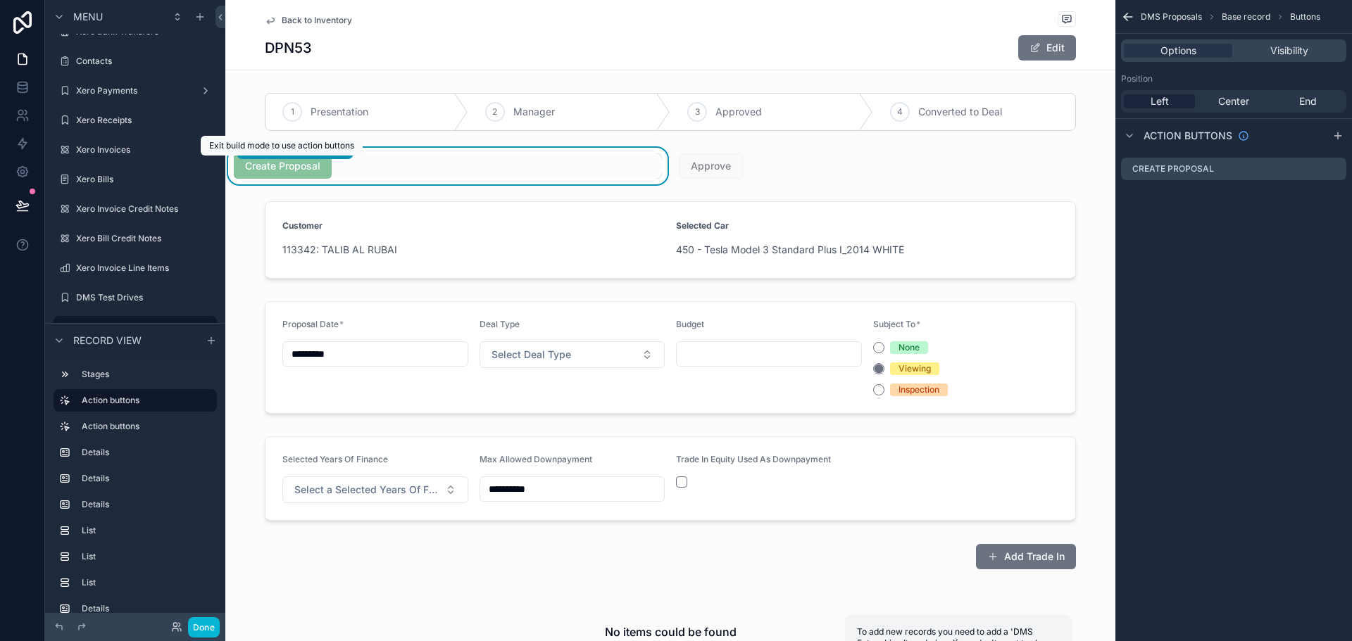
click at [504, 163] on div "Create Proposal" at bounding box center [448, 165] width 428 height 25
click at [655, 177] on div "Create Proposal" at bounding box center [448, 165] width 428 height 25
click at [295, 144] on icon "scrollable content" at bounding box center [294, 148] width 10 height 10
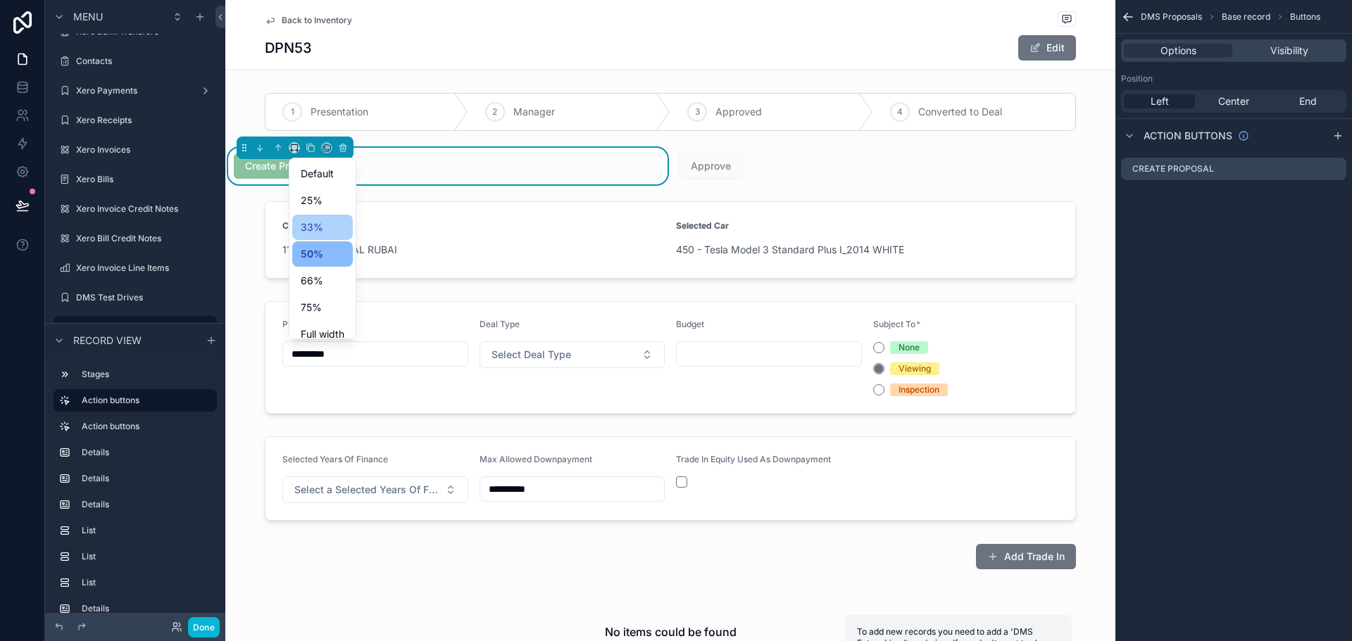
click at [318, 224] on span "33%" at bounding box center [312, 227] width 23 height 17
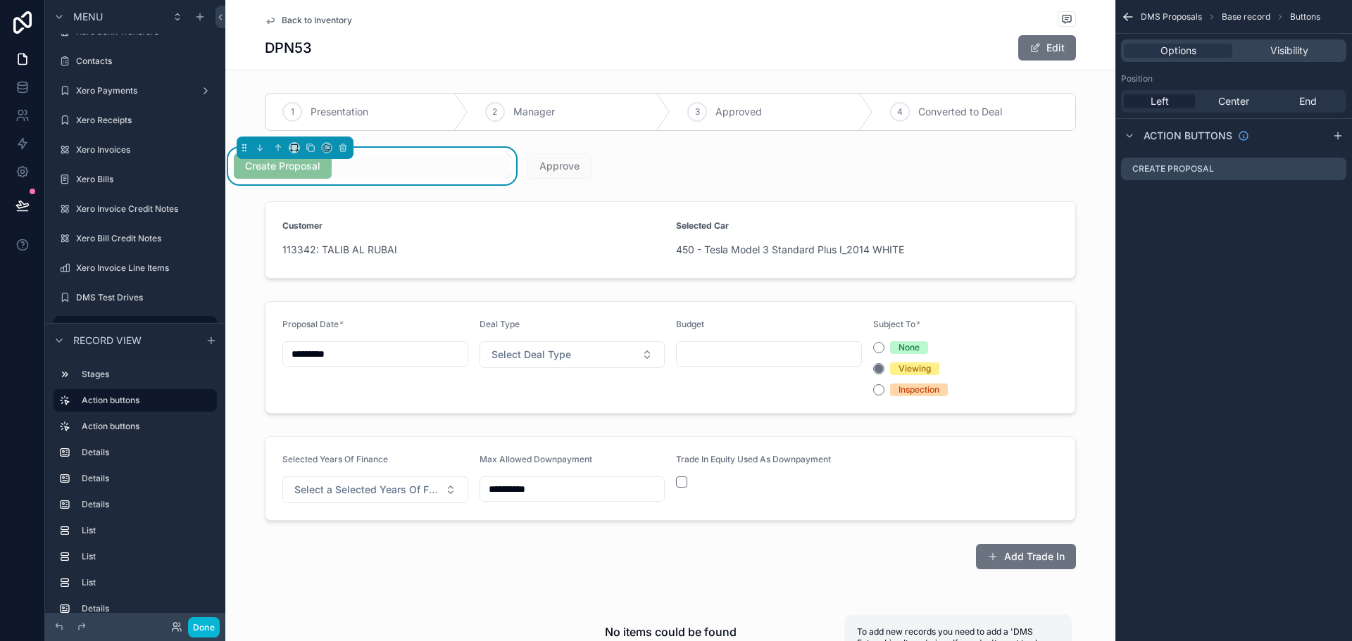
click at [420, 160] on div "Create Proposal" at bounding box center [372, 165] width 277 height 25
click at [289, 146] on button "scrollable content" at bounding box center [294, 147] width 11 height 11
click at [331, 260] on div "50%" at bounding box center [323, 254] width 44 height 17
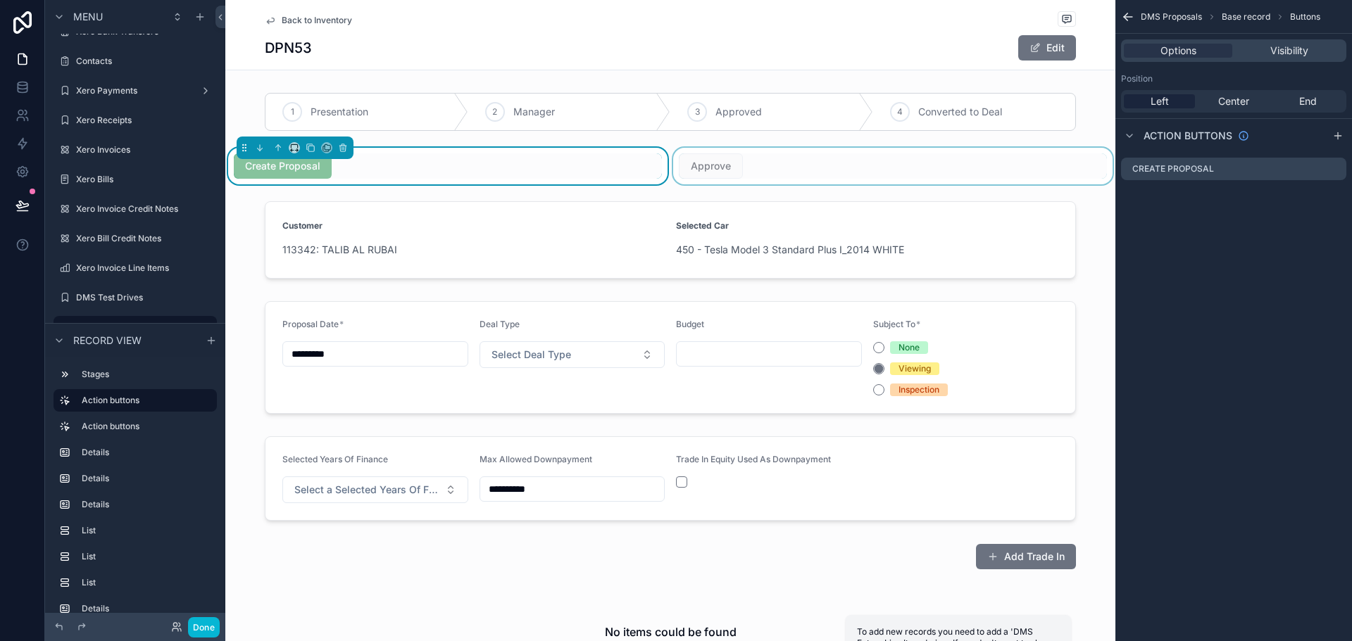
click at [810, 184] on div "scrollable content" at bounding box center [892, 166] width 445 height 37
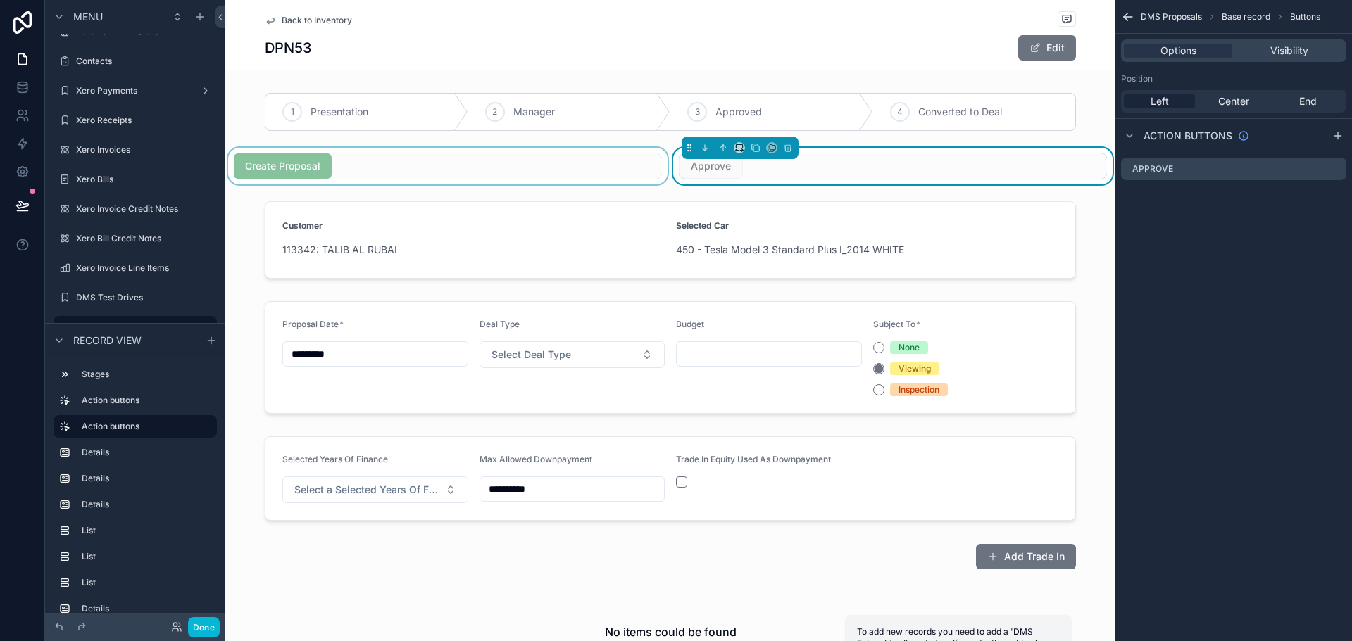
click at [529, 183] on div "scrollable content" at bounding box center [447, 166] width 445 height 37
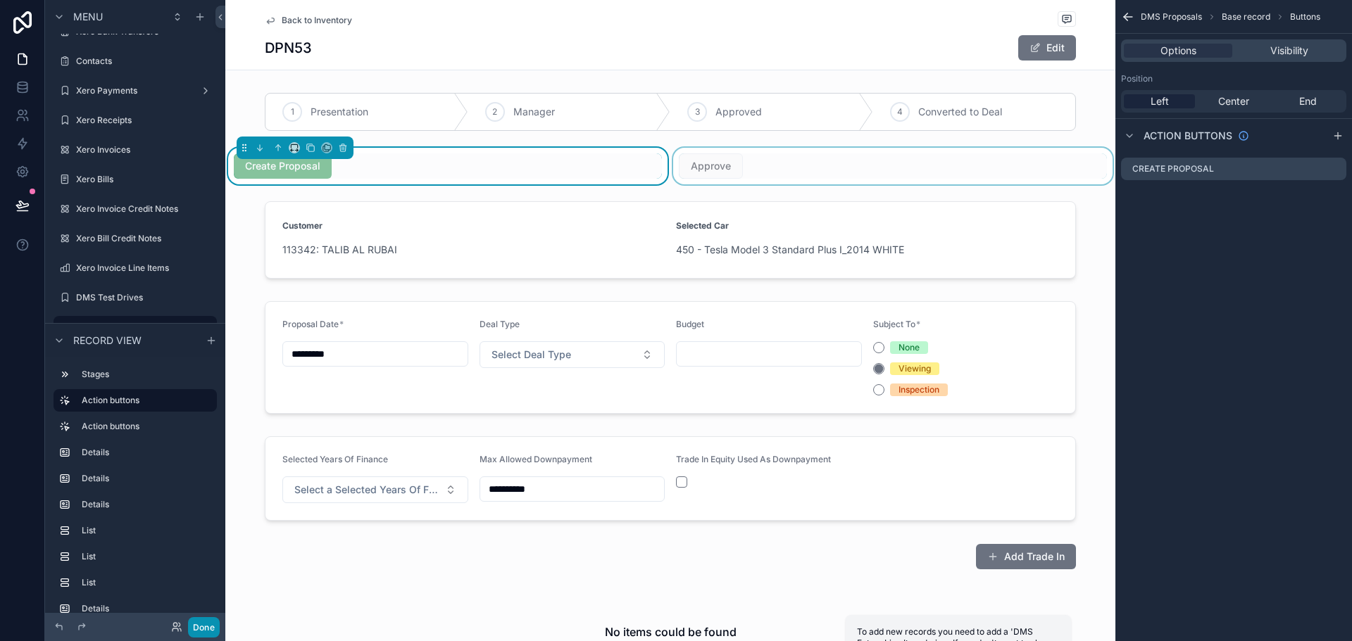
click at [187, 626] on div "Done" at bounding box center [191, 627] width 56 height 20
click at [199, 626] on button "Done" at bounding box center [204, 627] width 32 height 20
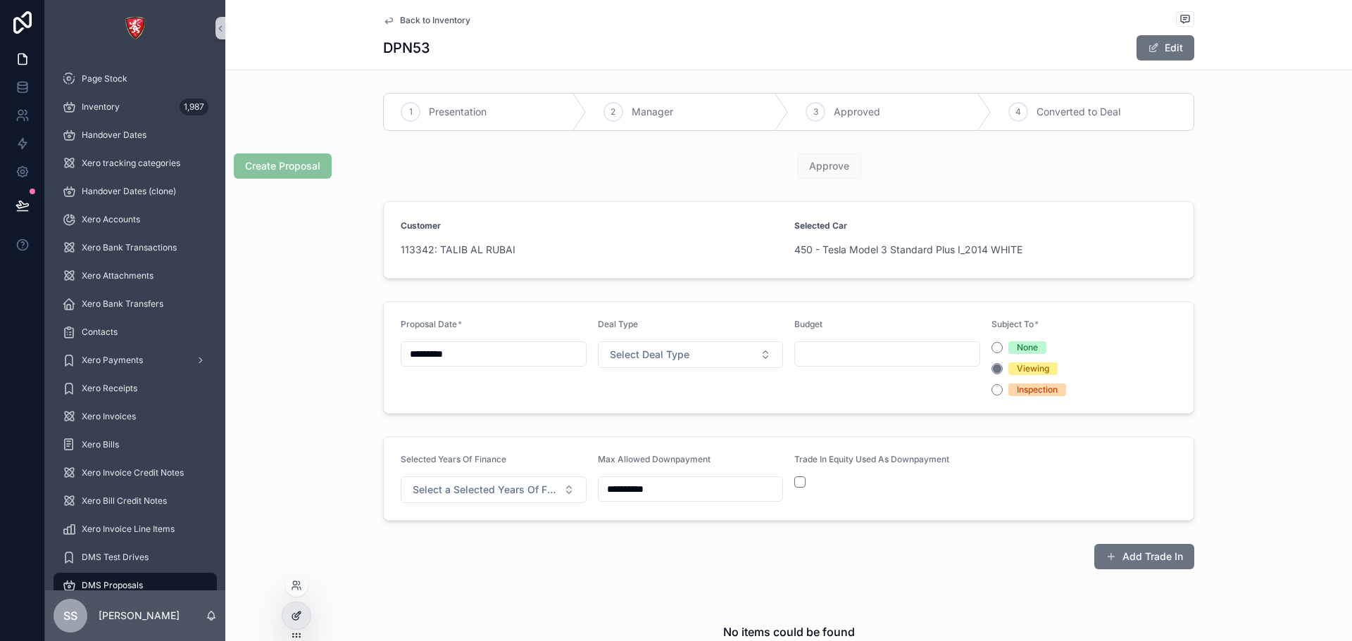
click at [289, 620] on div at bounding box center [296, 616] width 28 height 27
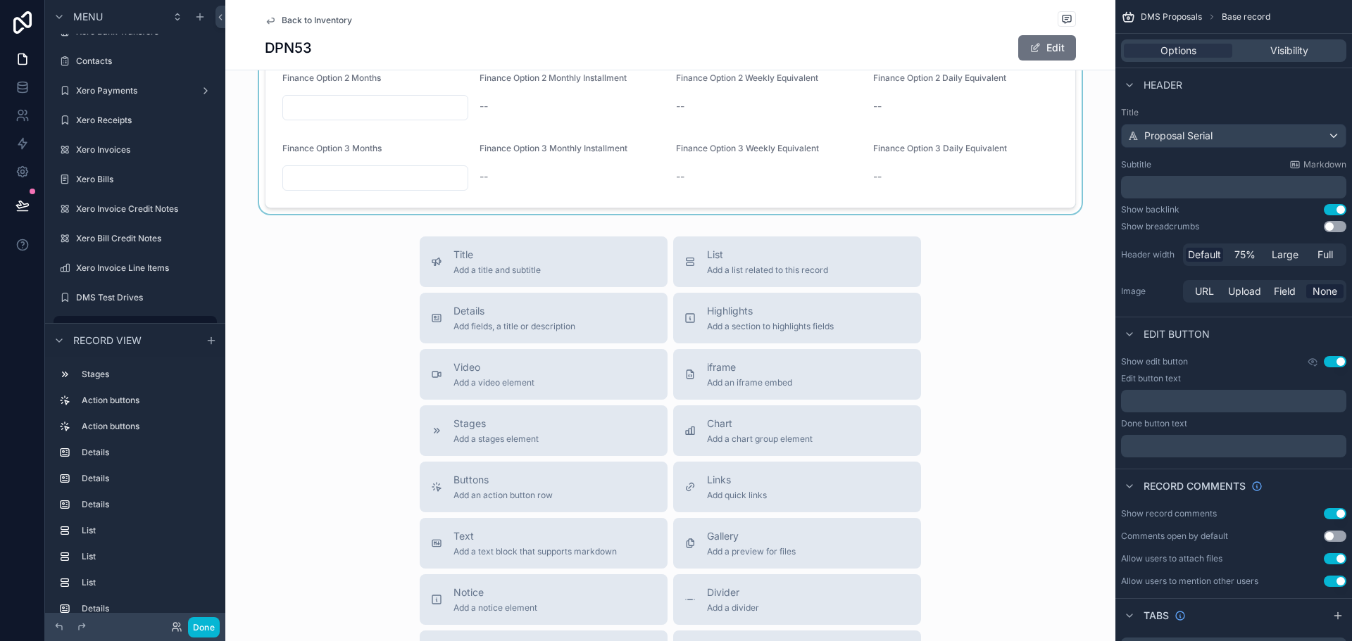
scroll to position [1265, 0]
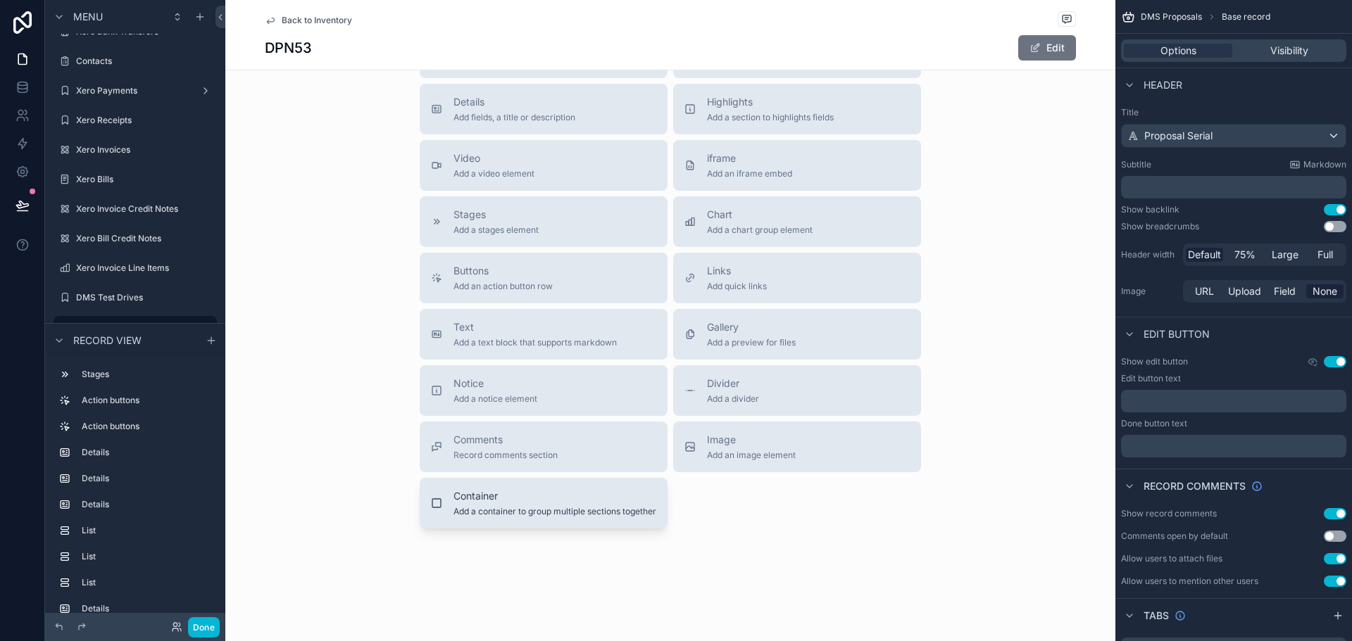
click at [522, 512] on span "Add a container to group multiple sections together" at bounding box center [554, 511] width 203 height 11
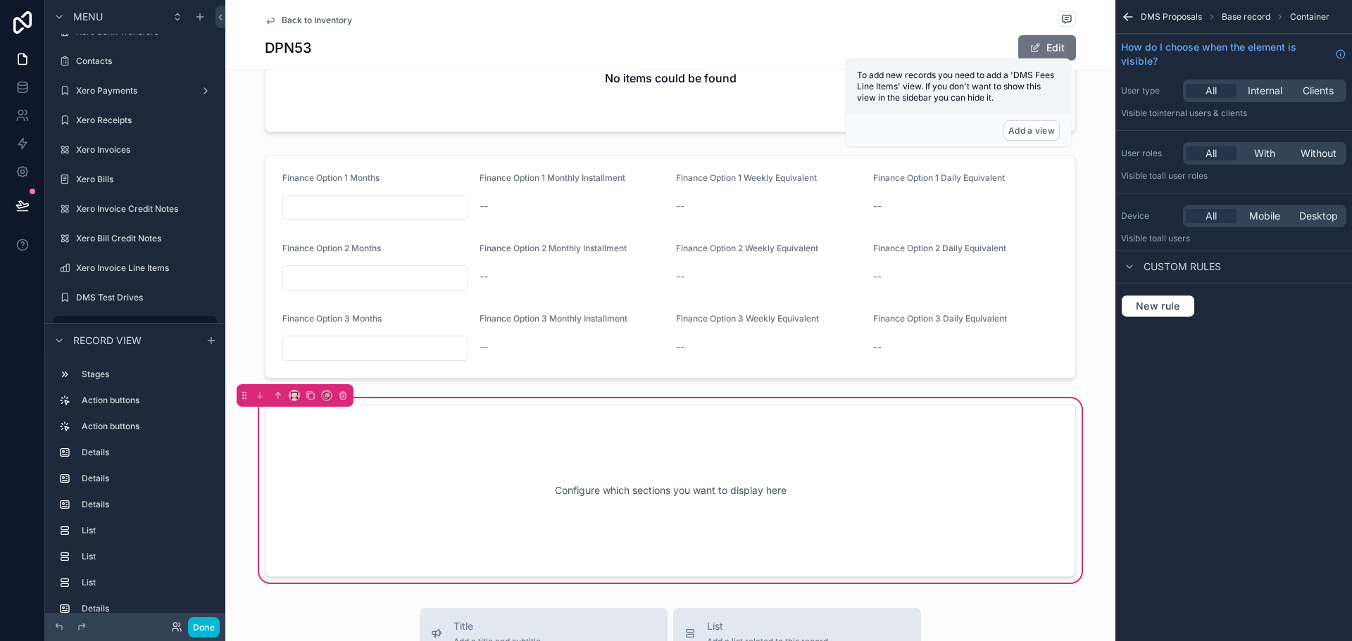
scroll to position [848, 0]
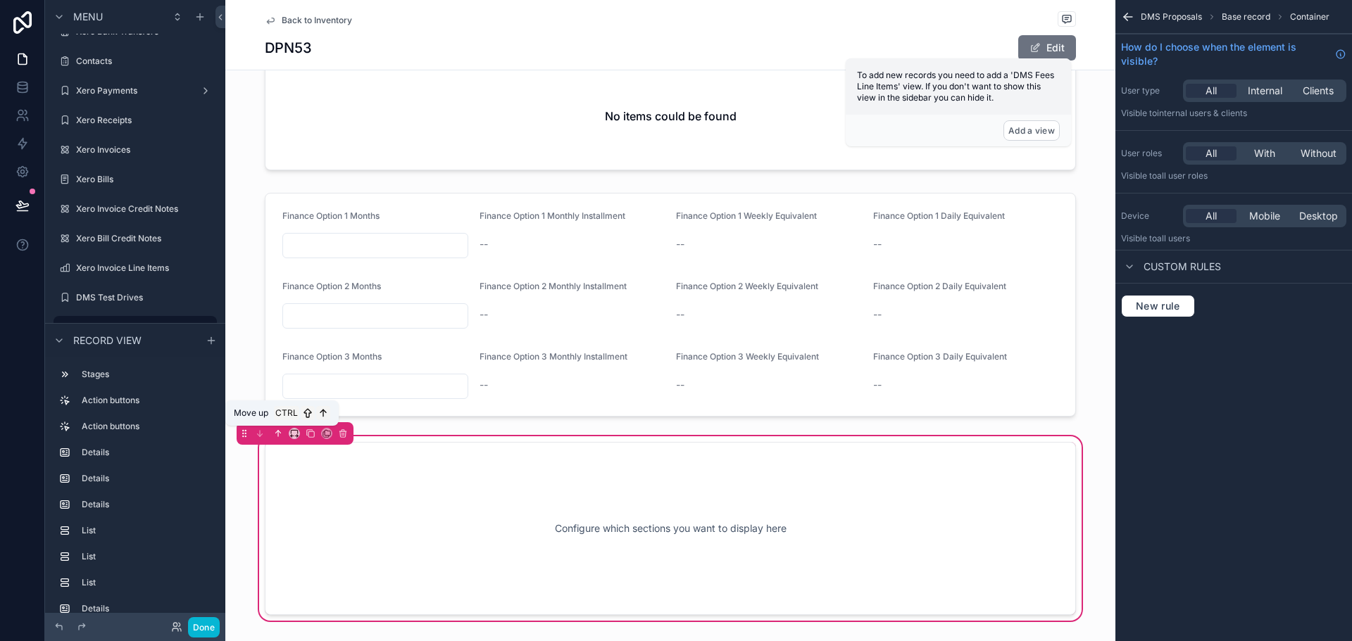
click at [275, 437] on icon "scrollable content" at bounding box center [278, 434] width 10 height 10
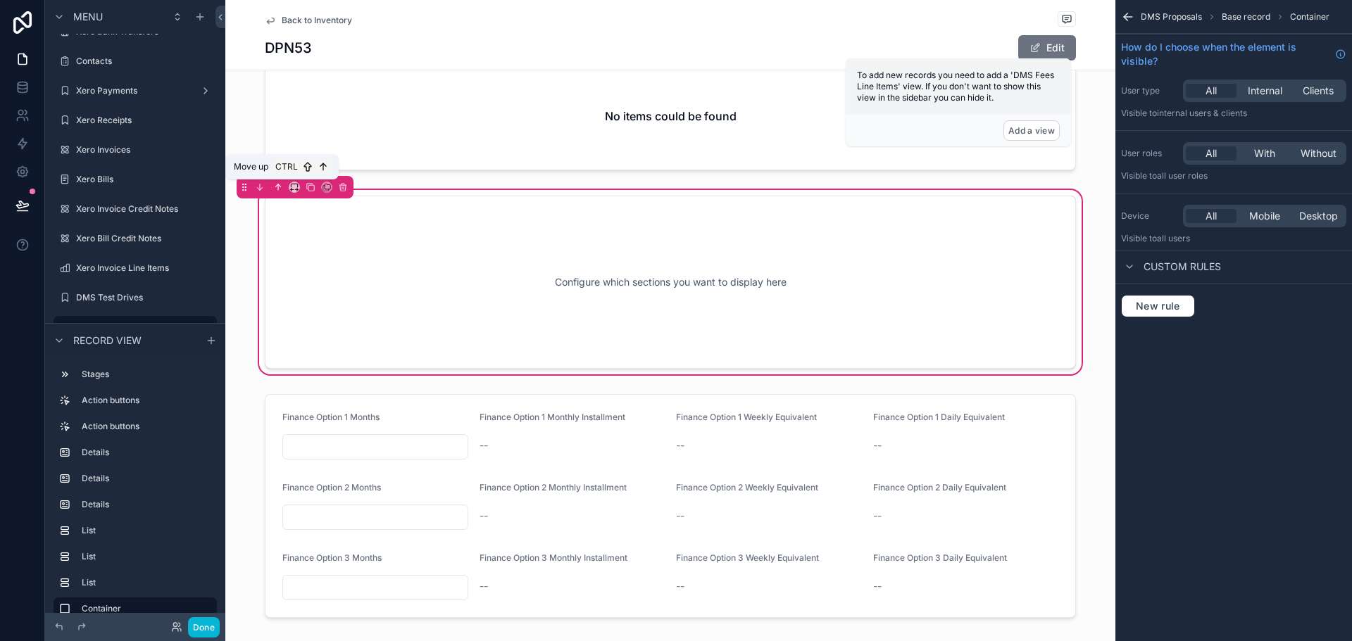
click at [271, 189] on button "scrollable content" at bounding box center [277, 187] width 15 height 15
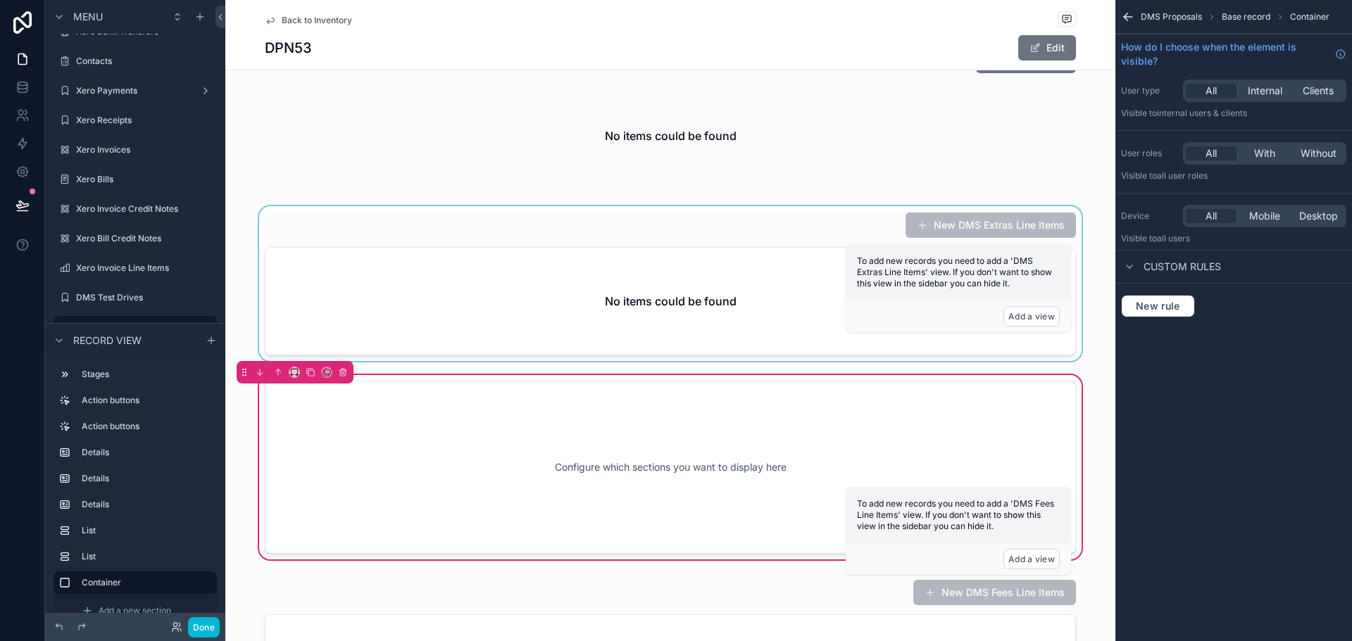
scroll to position [496, 0]
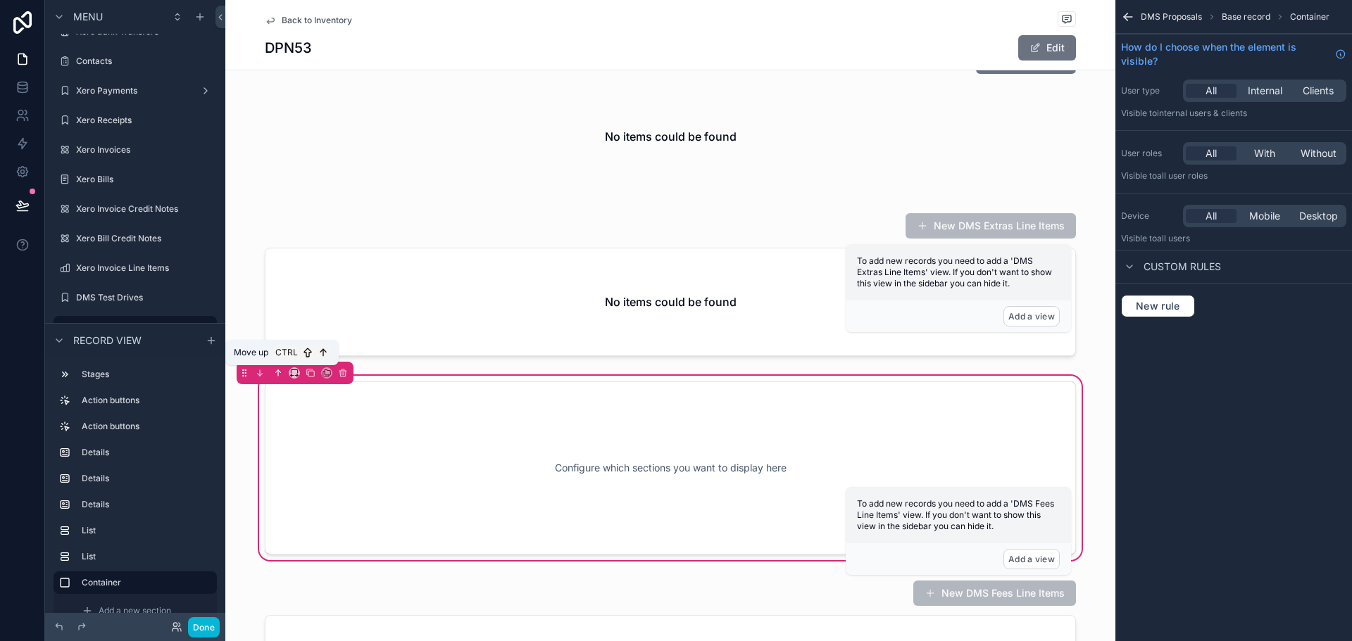
click at [275, 374] on icon "scrollable content" at bounding box center [278, 373] width 10 height 10
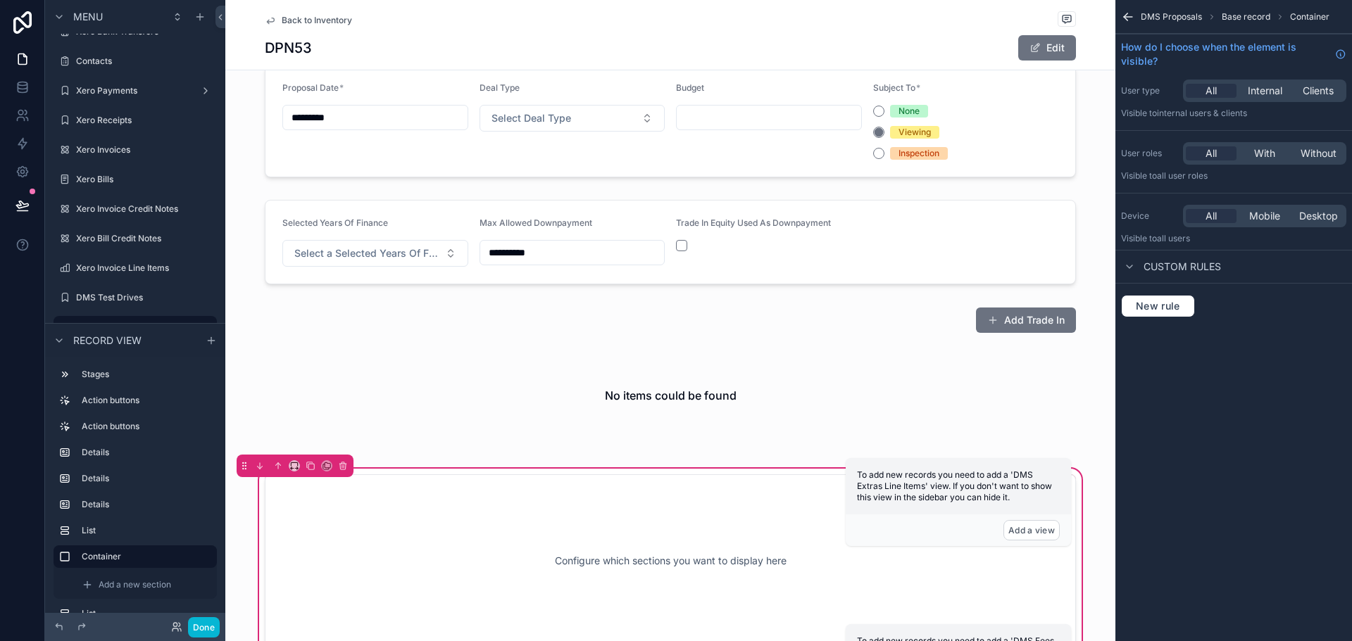
scroll to position [144, 0]
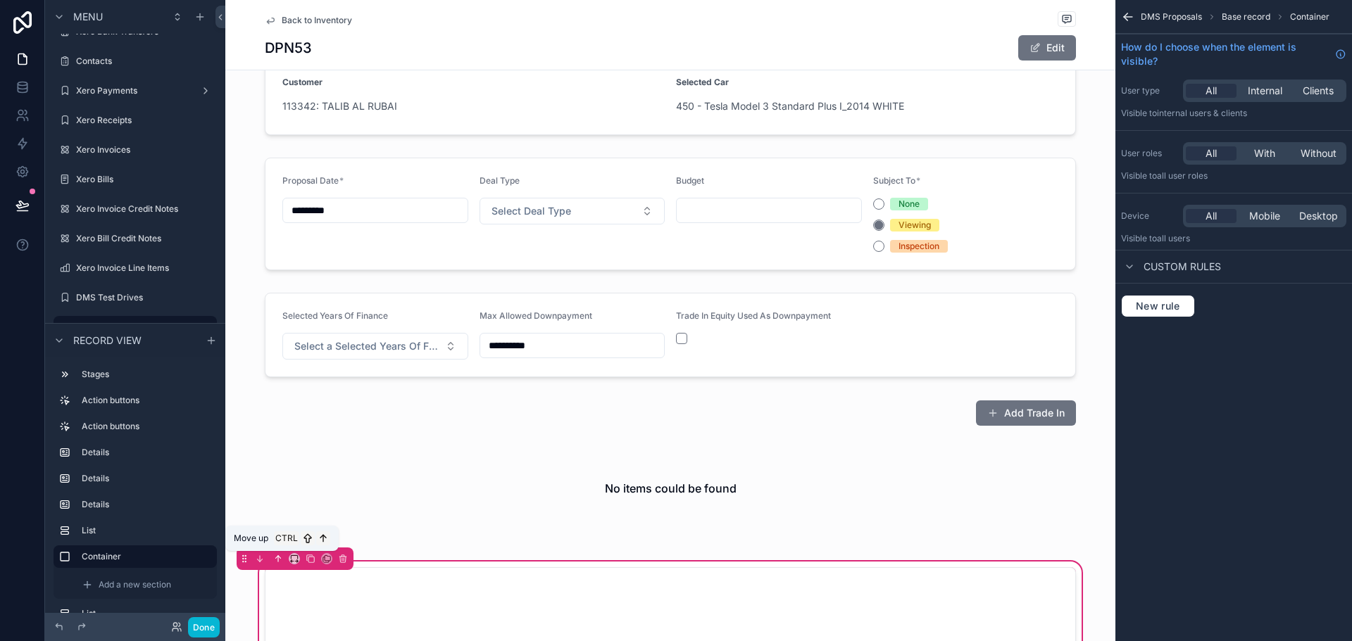
click at [277, 554] on icon "scrollable content" at bounding box center [278, 559] width 10 height 10
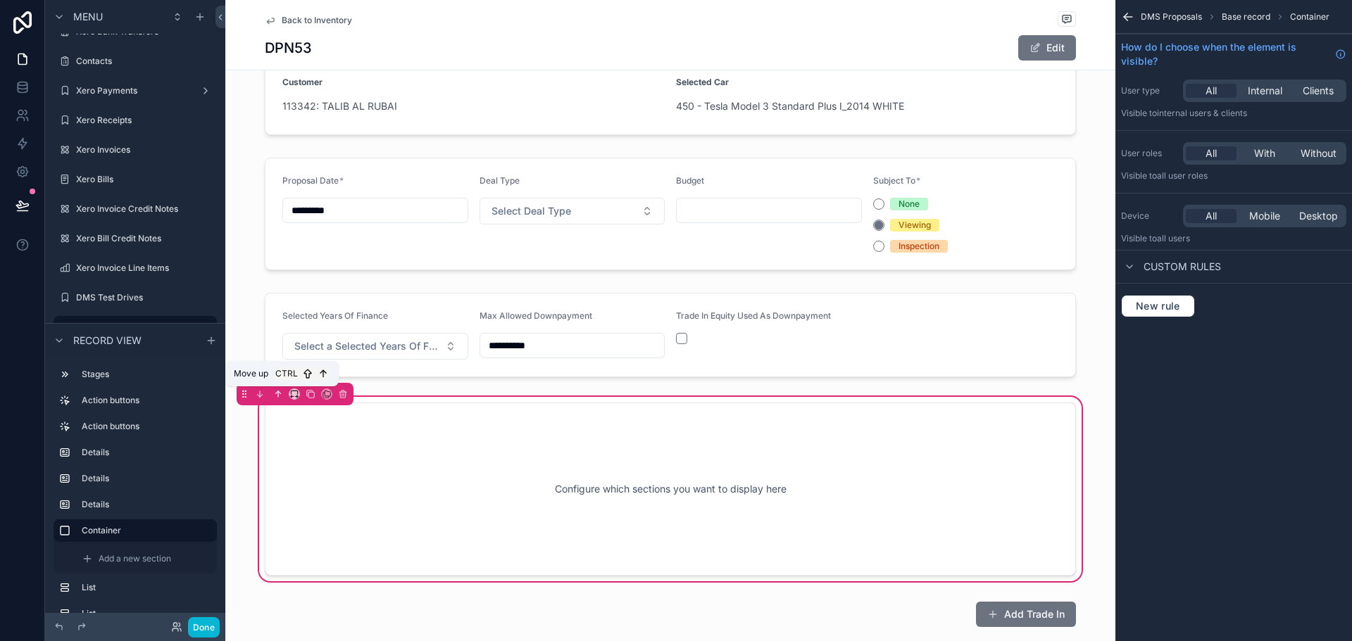
click at [280, 397] on icon "scrollable content" at bounding box center [278, 394] width 10 height 10
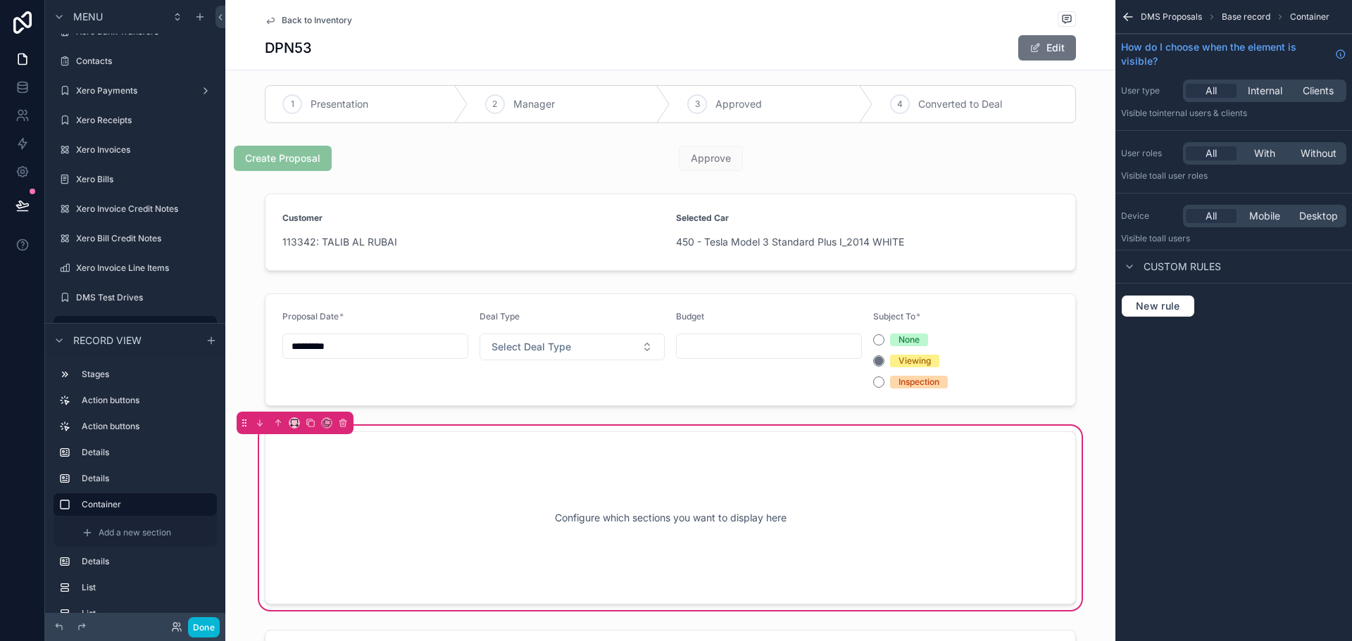
scroll to position [0, 0]
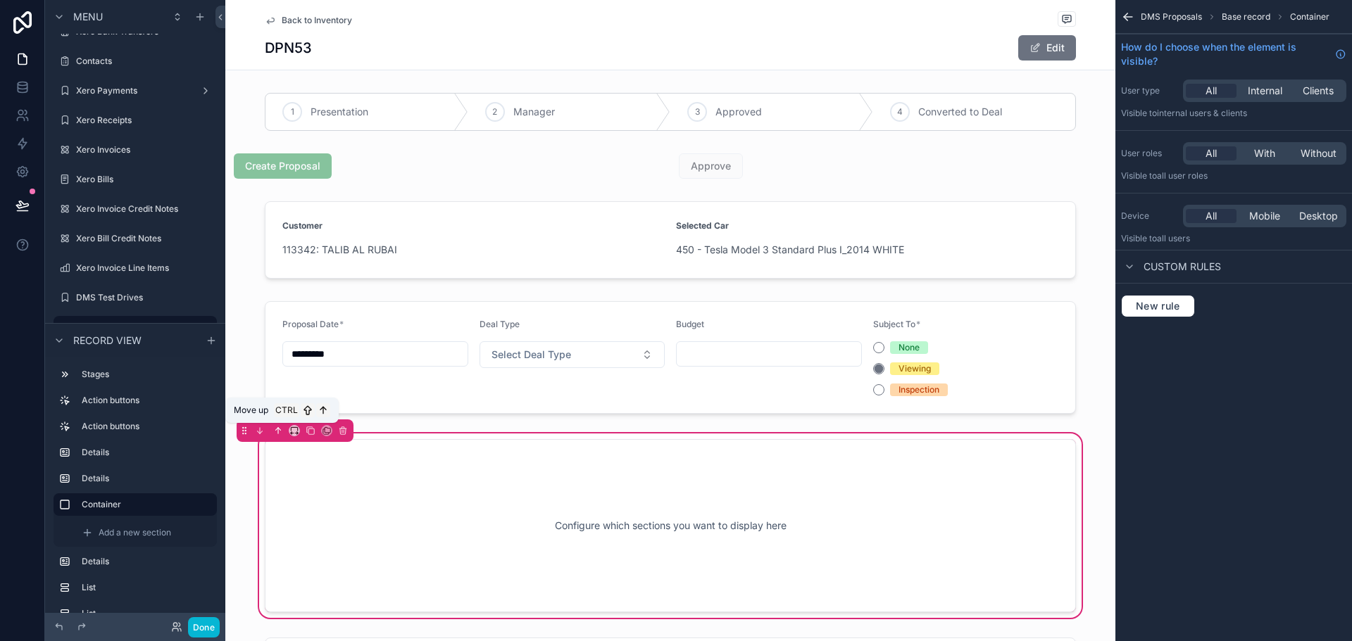
click at [276, 432] on icon "scrollable content" at bounding box center [278, 431] width 10 height 10
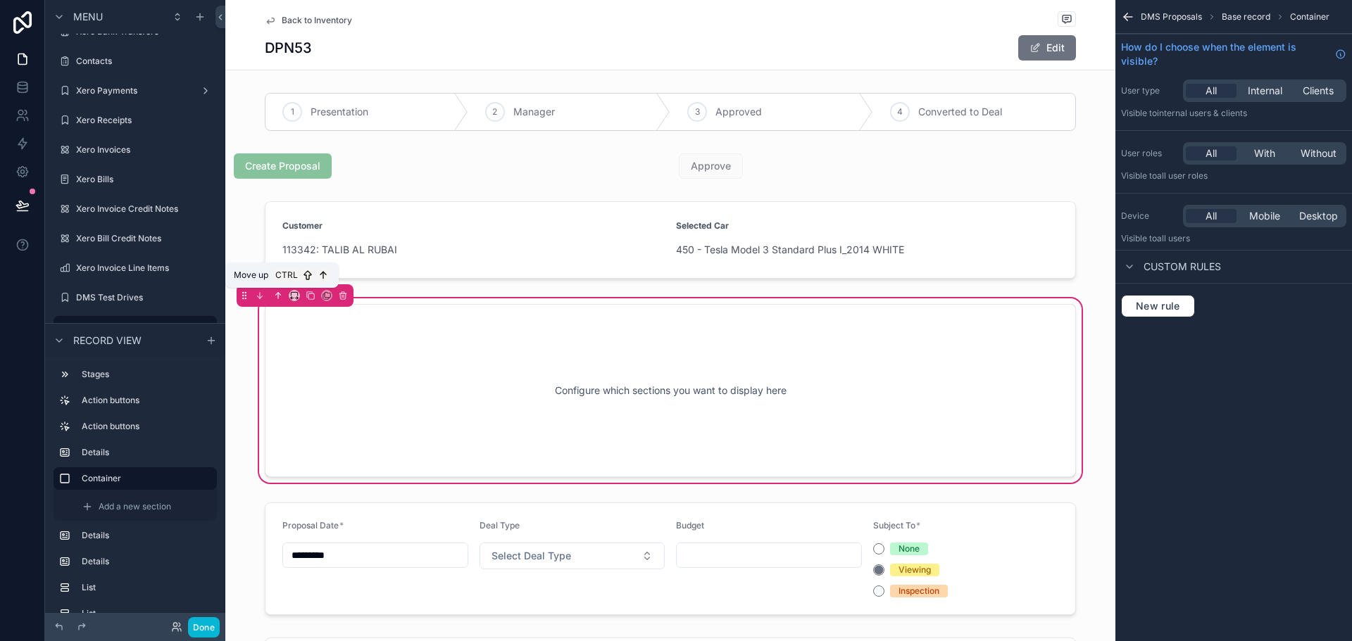
click at [277, 295] on icon "scrollable content" at bounding box center [278, 296] width 10 height 10
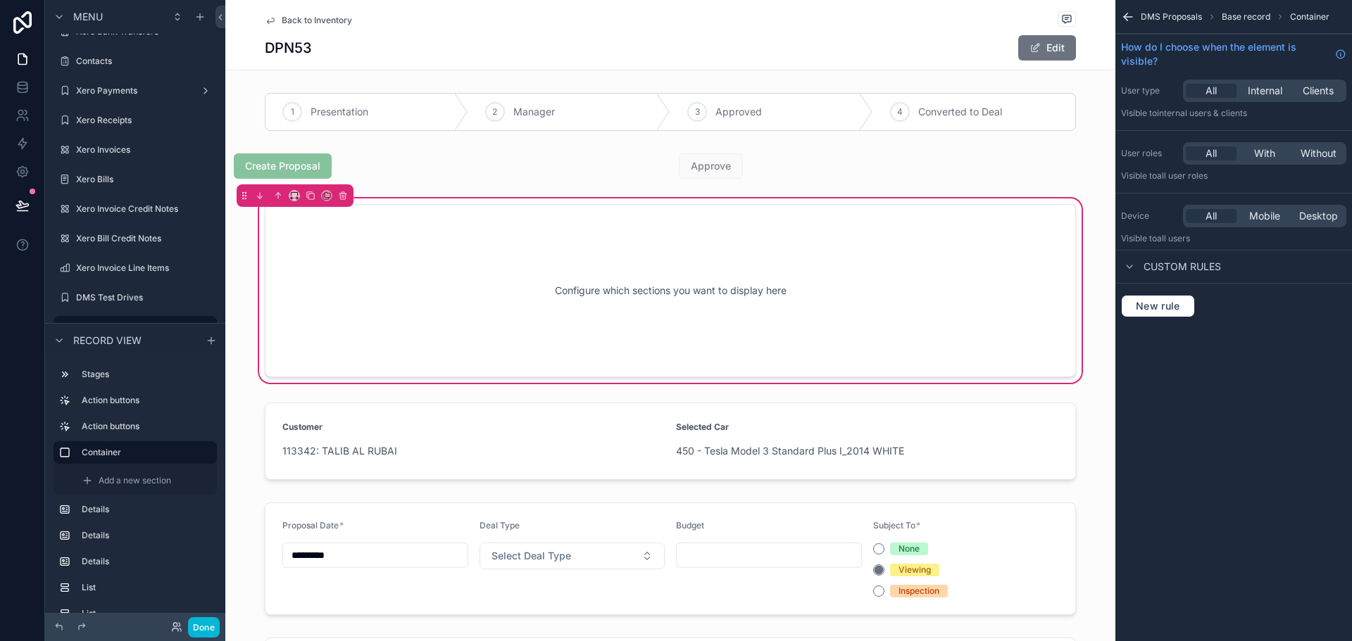
click at [900, 272] on div "Configure which sections you want to display here" at bounding box center [670, 290] width 765 height 127
drag, startPoint x: 467, startPoint y: 167, endPoint x: 400, endPoint y: 170, distance: 66.9
click at [236, 167] on div "scrollable content" at bounding box center [447, 166] width 445 height 37
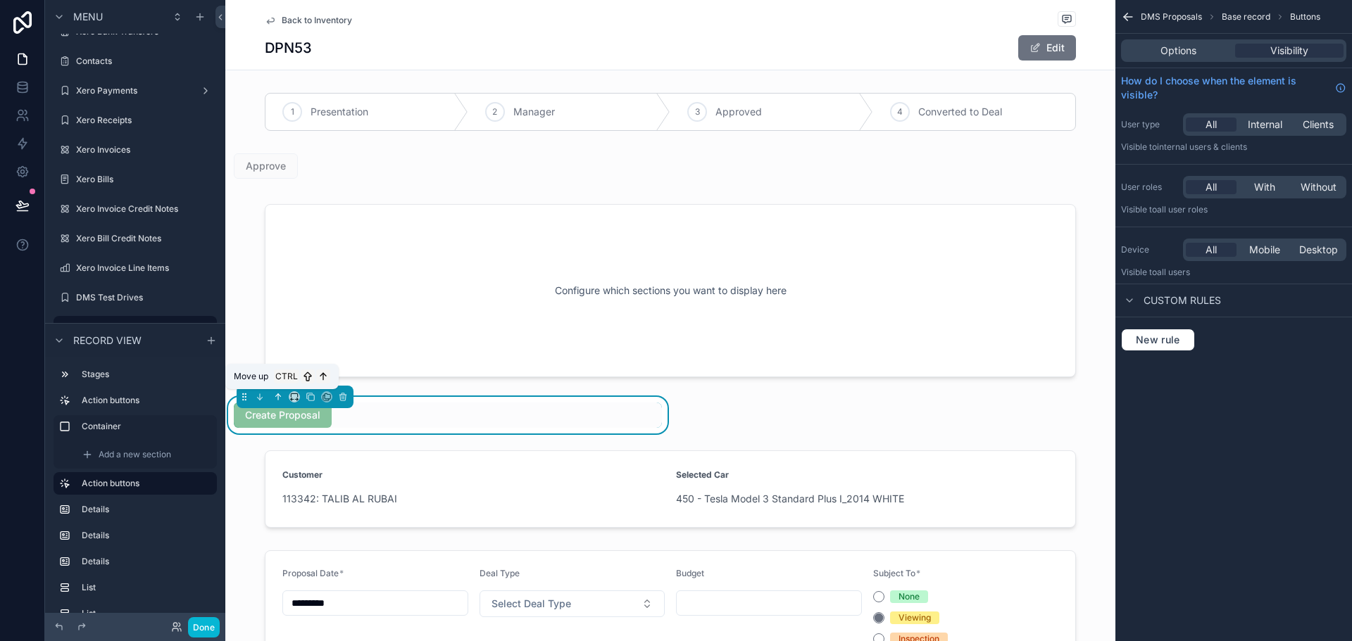
click at [272, 396] on button "scrollable content" at bounding box center [277, 396] width 15 height 15
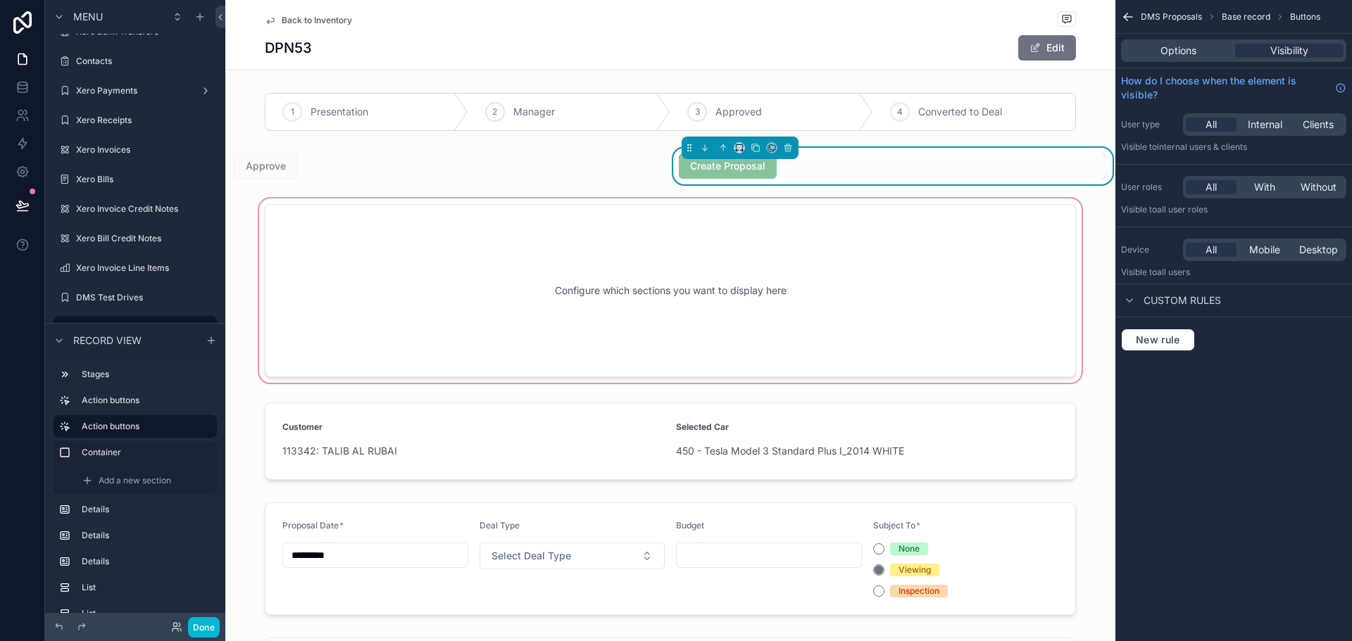
click at [485, 280] on div "scrollable content" at bounding box center [670, 291] width 890 height 190
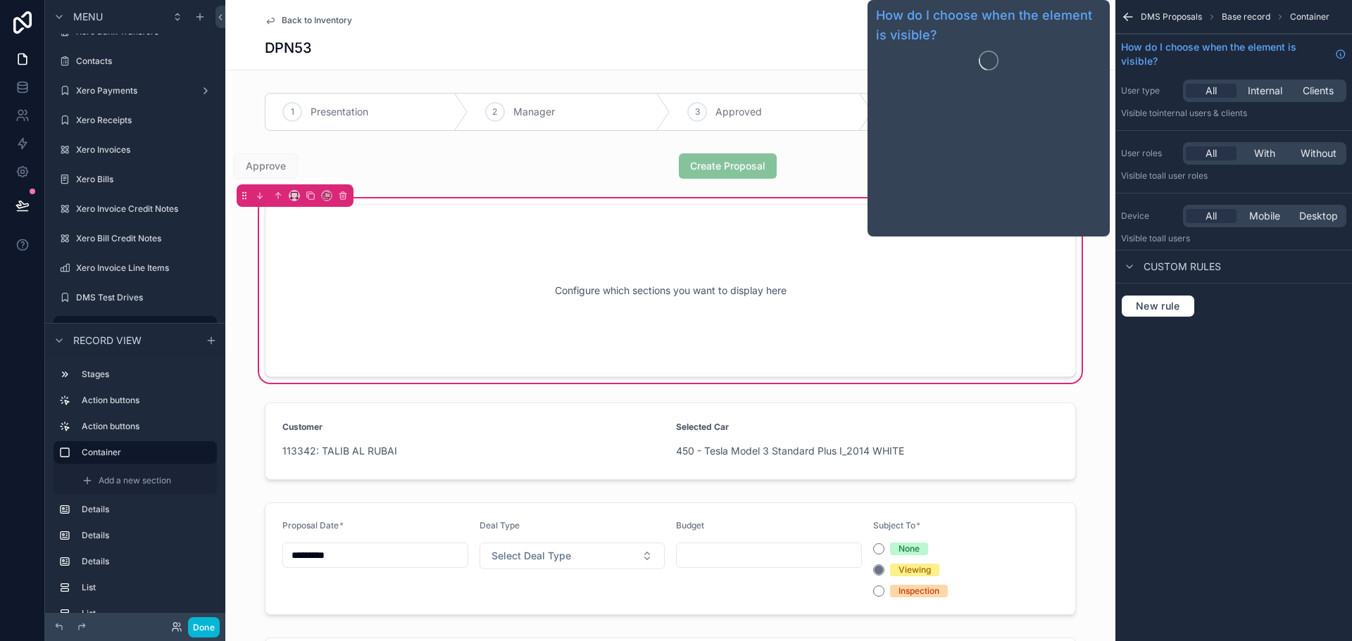
click at [843, 317] on div "Configure which sections you want to display here" at bounding box center [670, 290] width 765 height 127
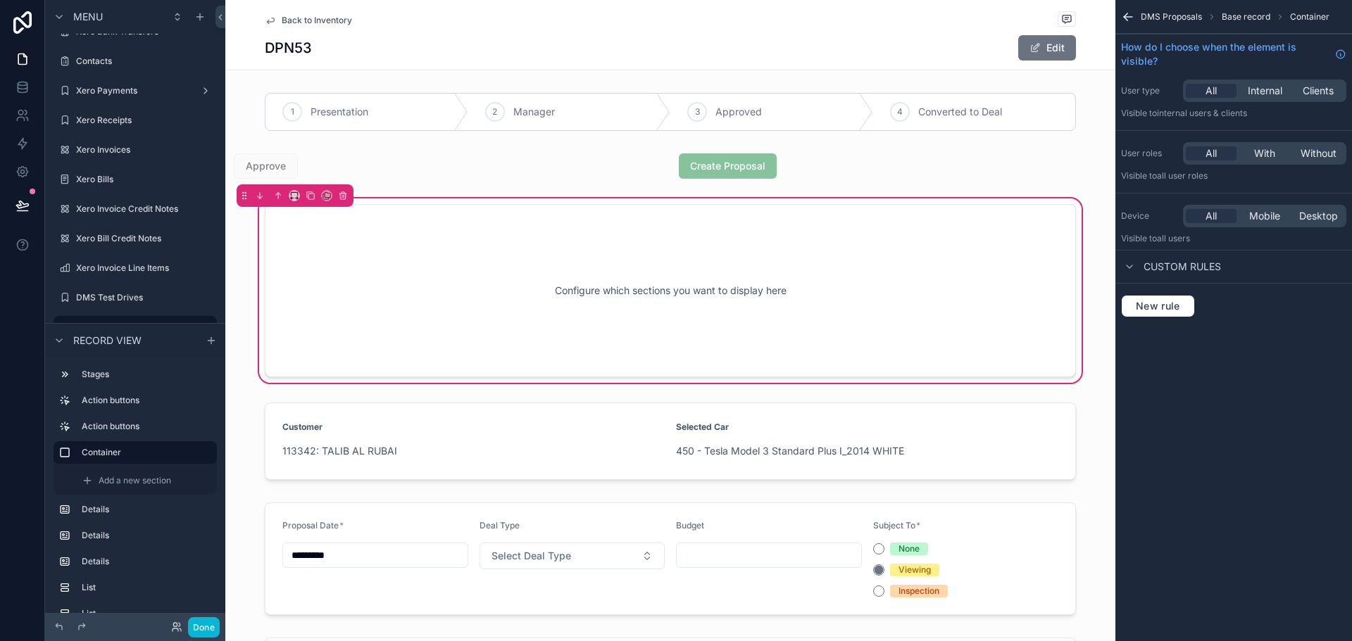
click at [653, 310] on div "Configure which sections you want to display here" at bounding box center [670, 290] width 765 height 127
click at [1174, 258] on div "Custom rules" at bounding box center [1233, 267] width 237 height 34
click at [1179, 265] on span "Custom rules" at bounding box center [1181, 267] width 77 height 14
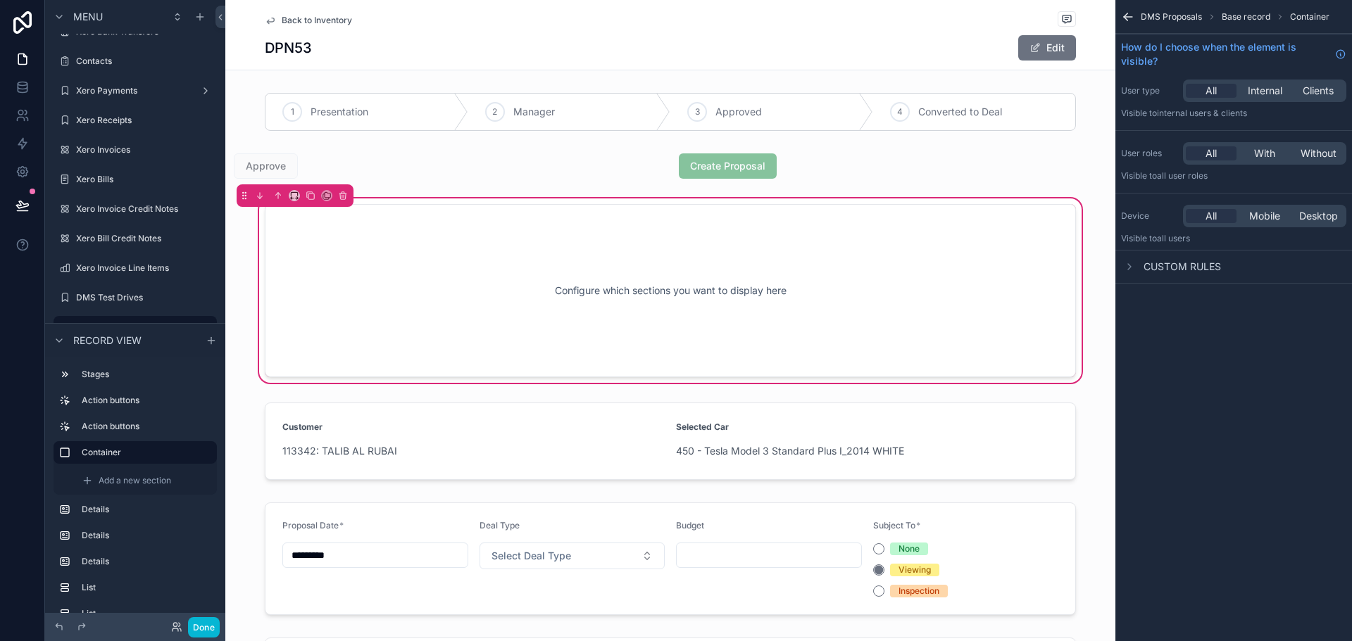
click at [1179, 265] on span "Custom rules" at bounding box center [1181, 267] width 77 height 14
click at [1311, 21] on span "Container" at bounding box center [1309, 16] width 39 height 11
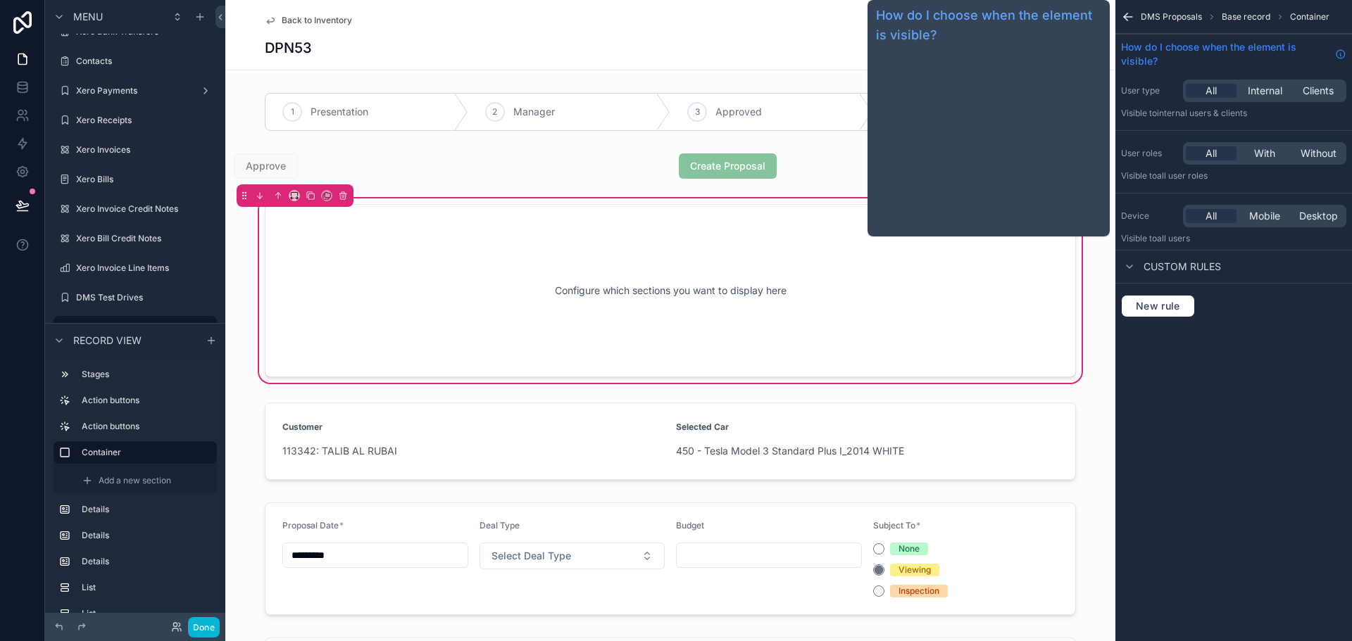
click at [1341, 50] on icon "scrollable content" at bounding box center [1340, 54] width 8 height 8
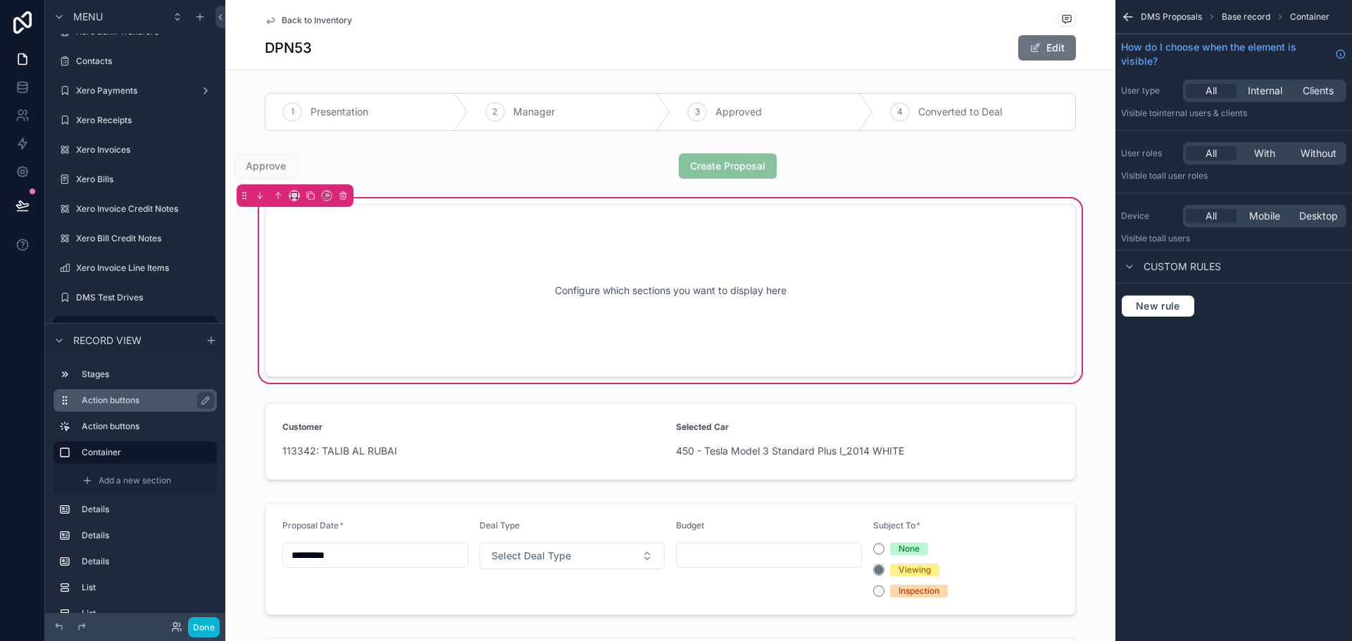
click at [137, 400] on label "Action buttons" at bounding box center [144, 400] width 124 height 11
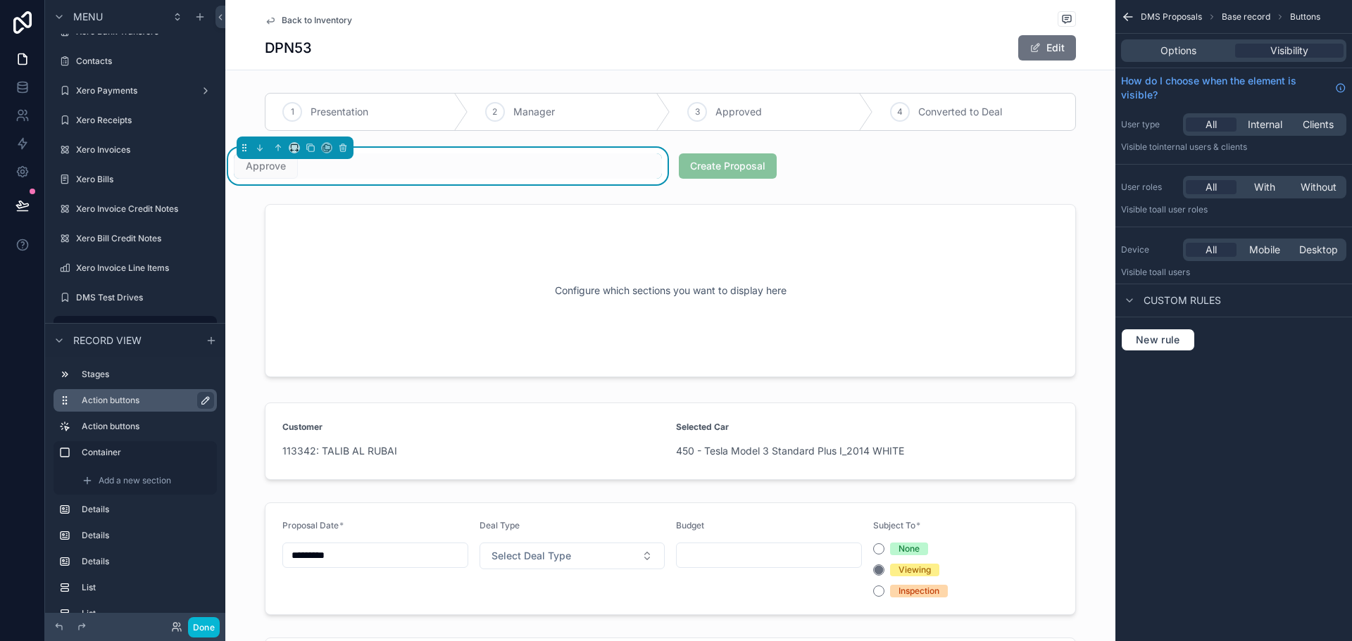
click at [206, 400] on icon "scrollable content" at bounding box center [205, 400] width 11 height 11
click at [206, 400] on icon "scrollable content" at bounding box center [202, 400] width 11 height 11
click at [162, 484] on span "Add a new section" at bounding box center [135, 480] width 73 height 11
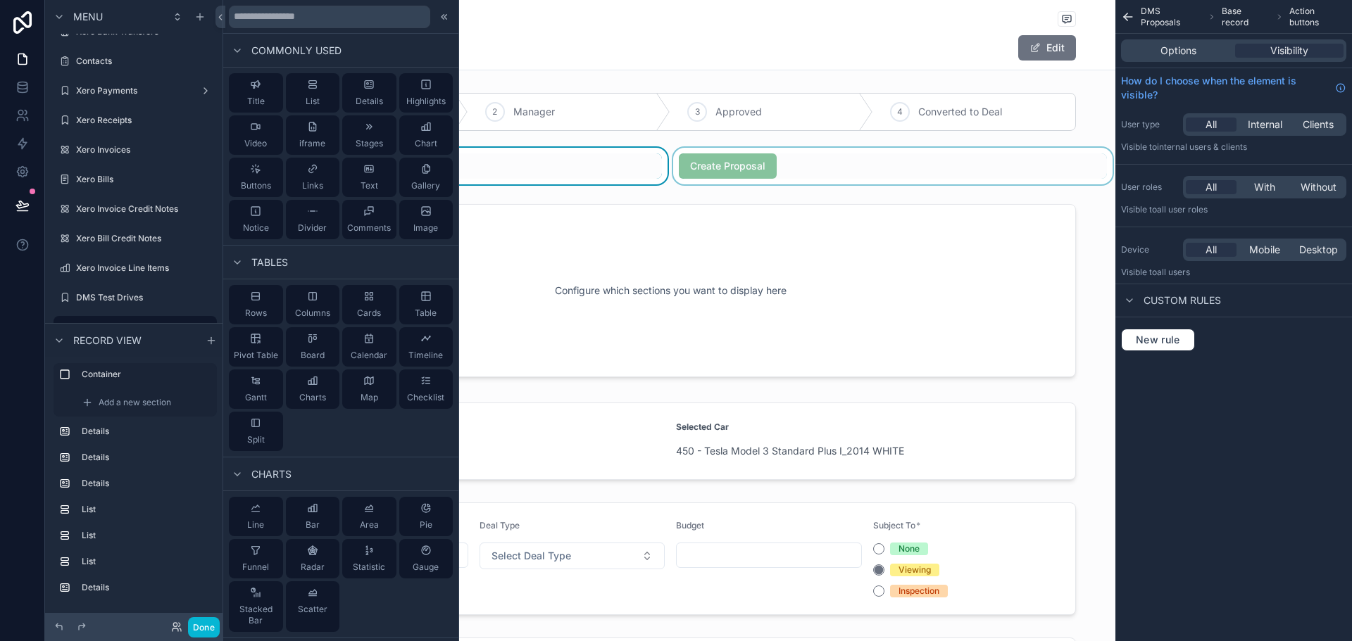
click at [841, 168] on div "scrollable content" at bounding box center [892, 166] width 445 height 37
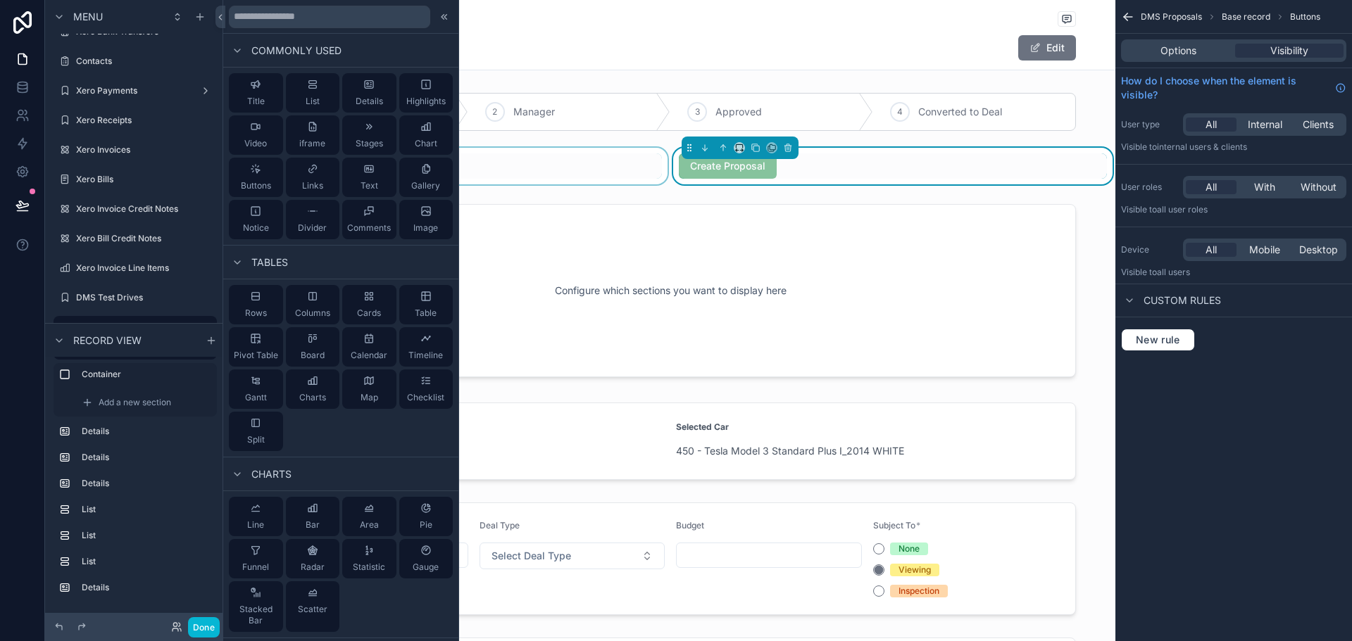
click at [625, 174] on div "scrollable content" at bounding box center [447, 166] width 445 height 37
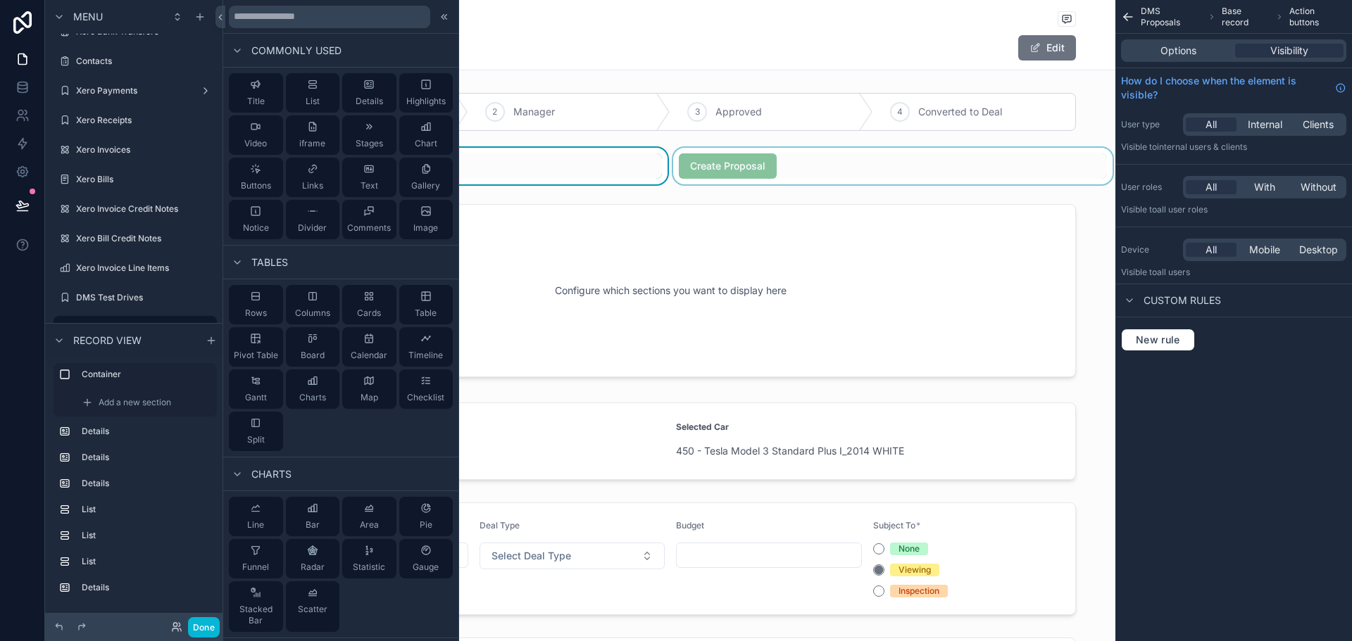
click at [773, 161] on div "scrollable content" at bounding box center [892, 166] width 445 height 37
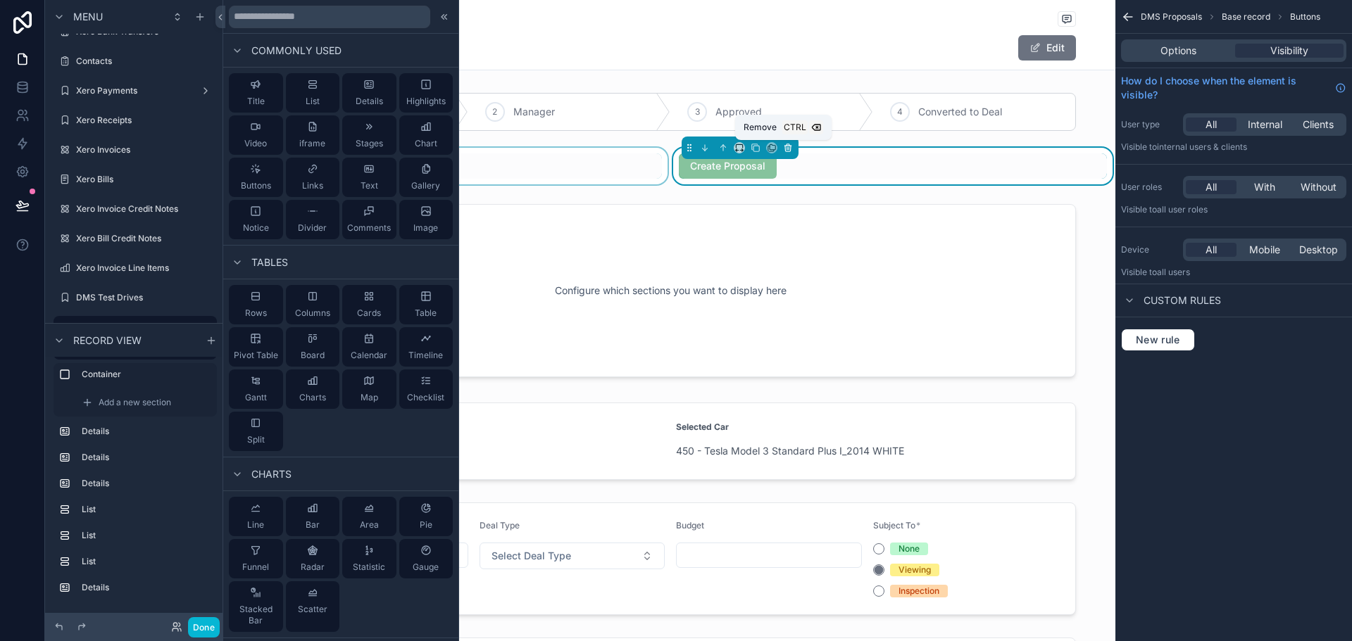
click at [786, 148] on icon "scrollable content" at bounding box center [788, 148] width 10 height 10
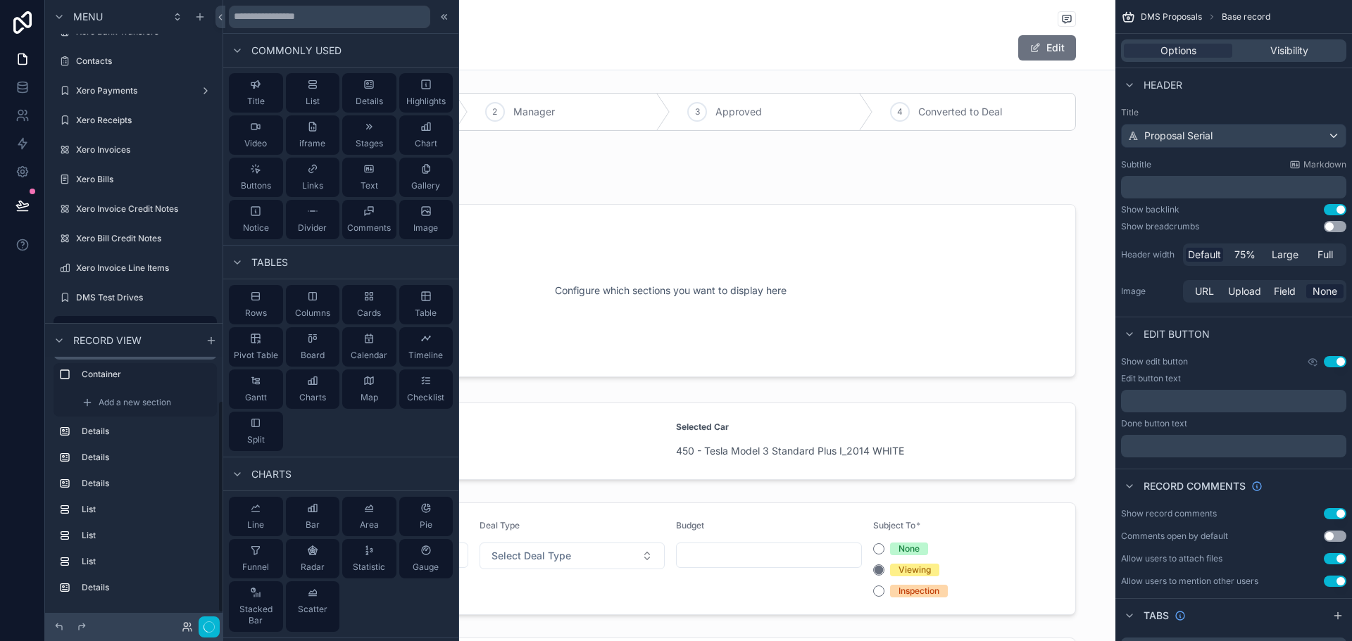
scroll to position [52, 0]
click at [706, 262] on div "scrollable content" at bounding box center [670, 291] width 890 height 190
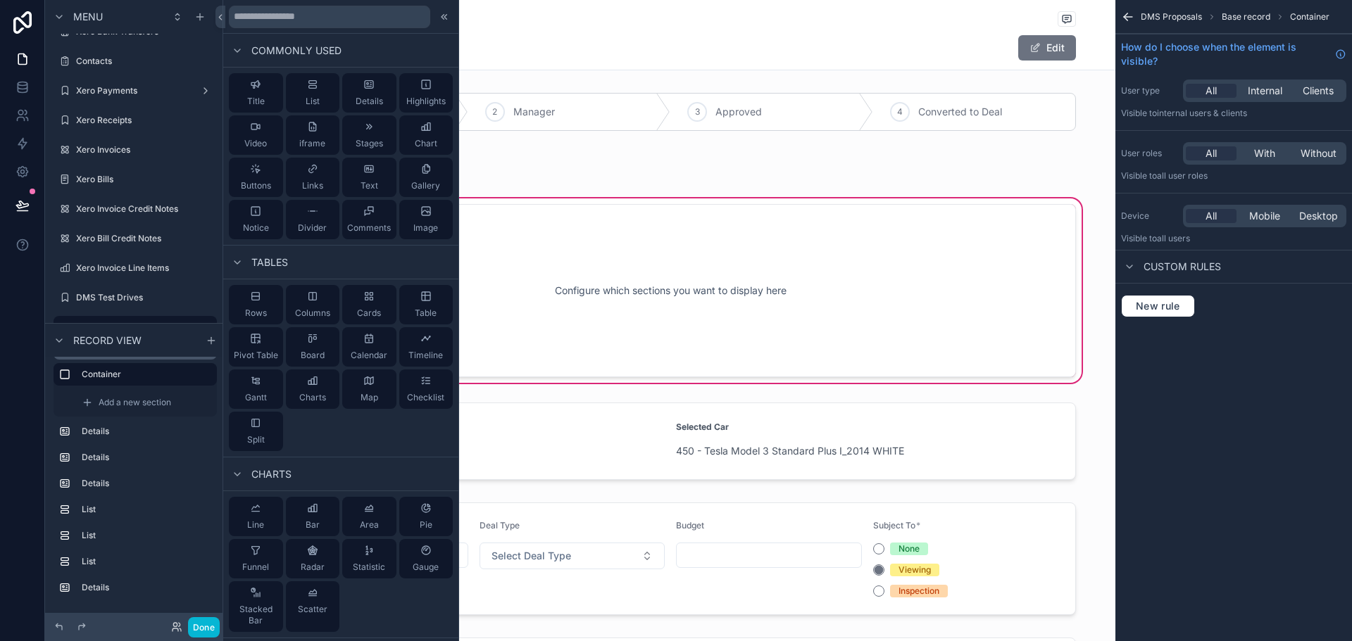
scroll to position [422, 0]
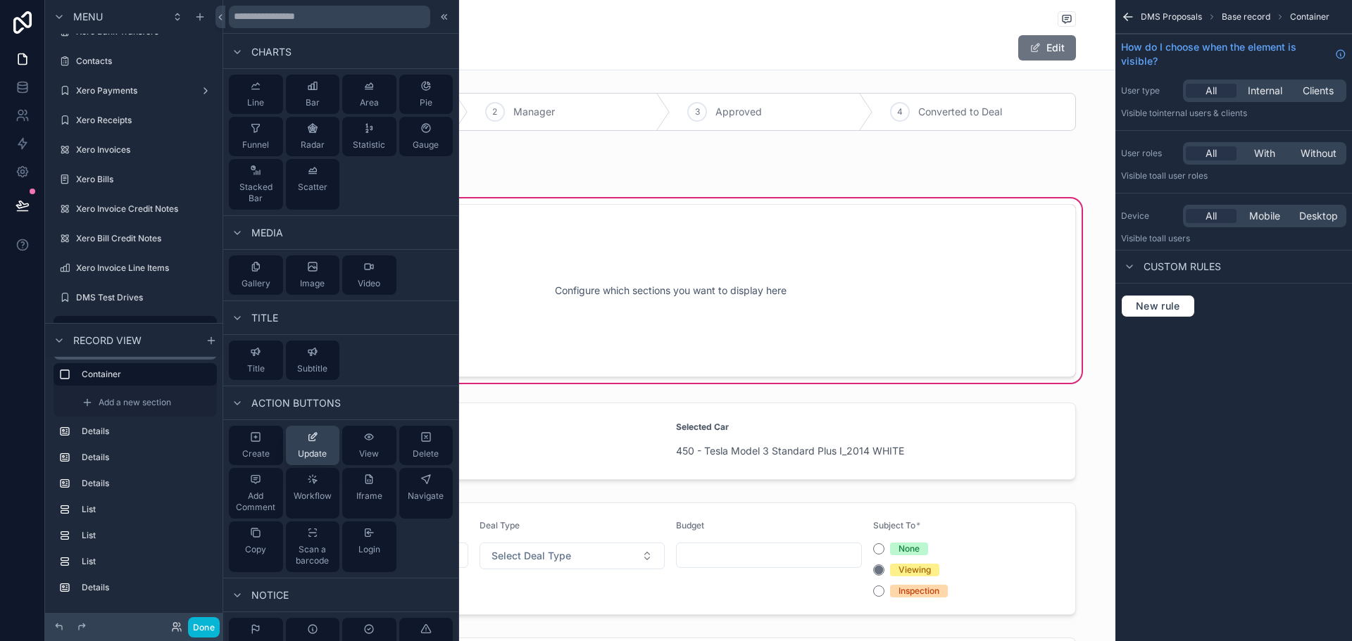
click at [313, 460] on button "Update" at bounding box center [313, 445] width 54 height 39
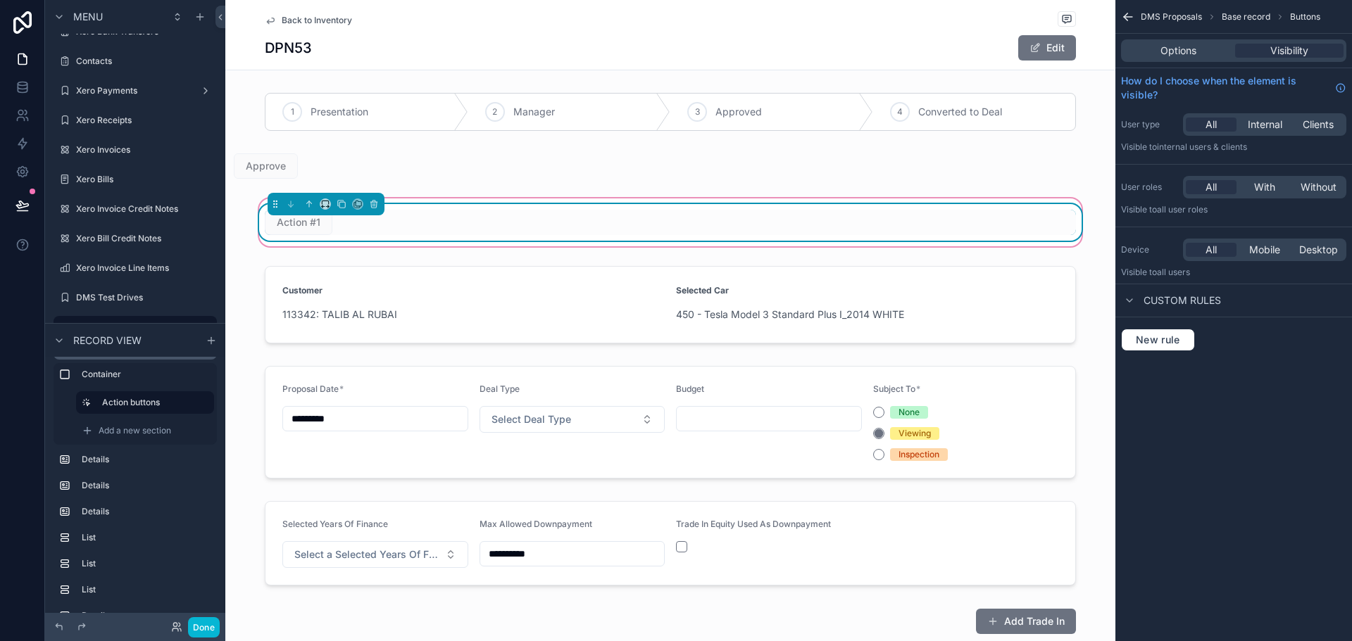
click at [360, 229] on div "Action #1" at bounding box center [670, 222] width 811 height 25
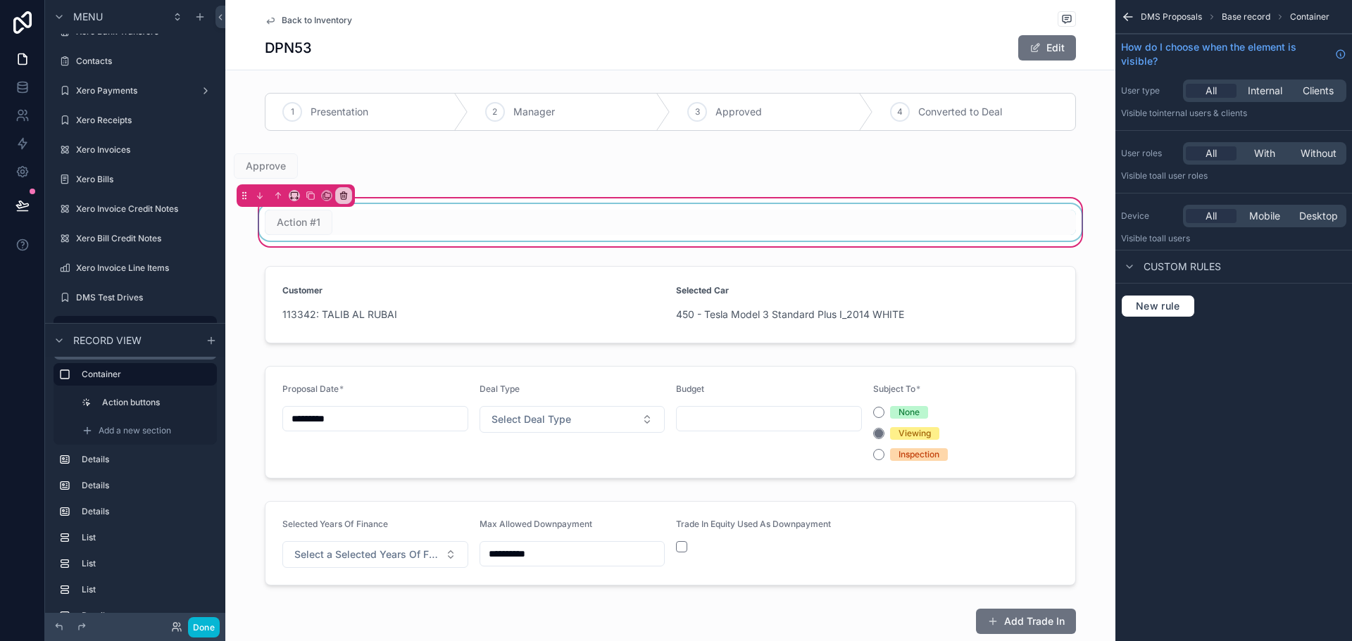
click at [452, 220] on div "scrollable content" at bounding box center [670, 222] width 828 height 37
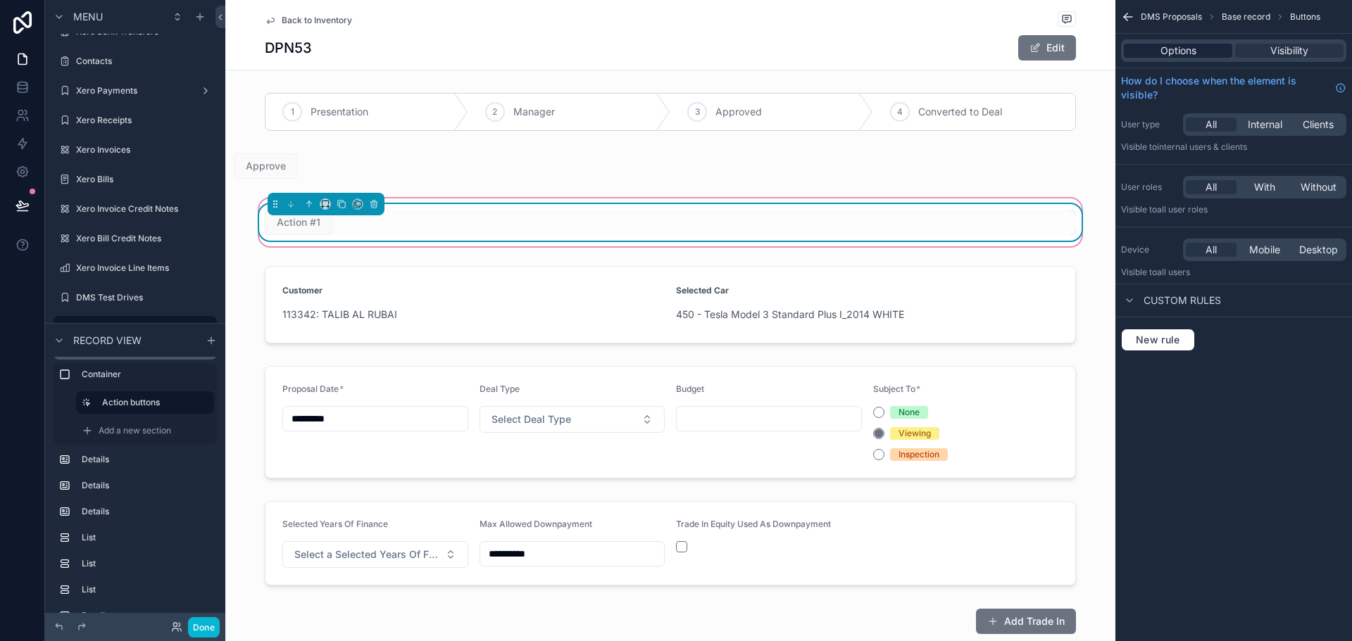
click at [1188, 44] on span "Options" at bounding box center [1178, 51] width 36 height 14
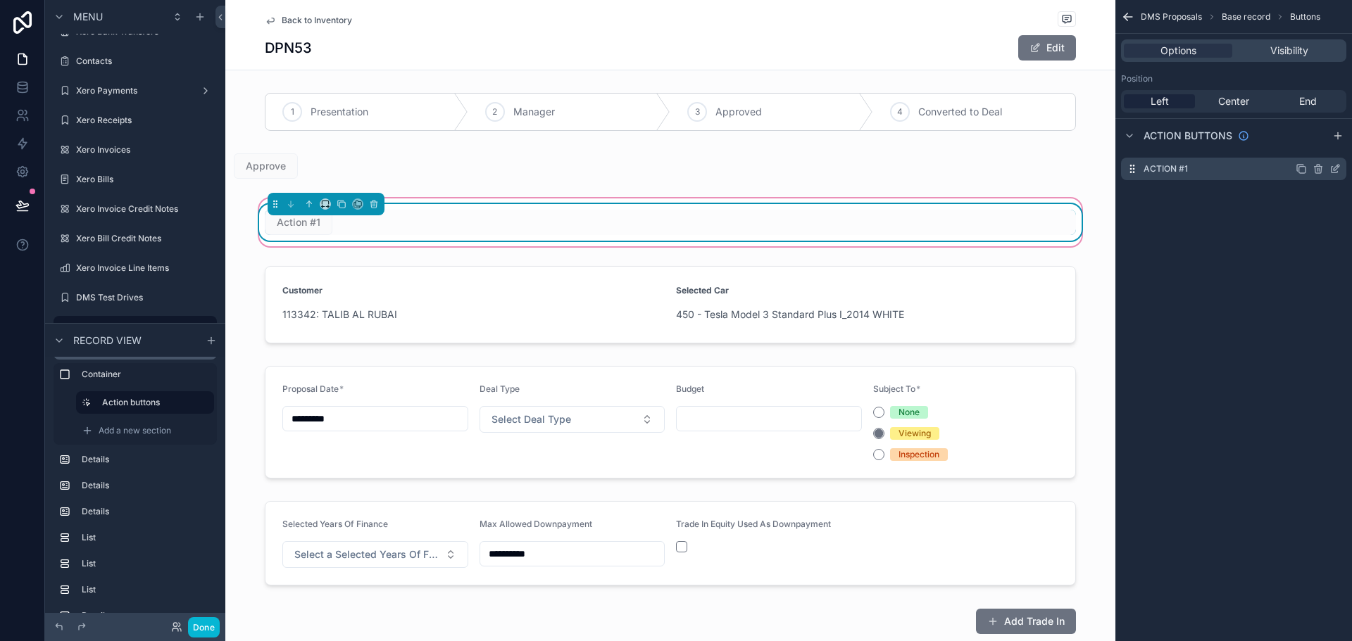
click at [1337, 167] on icon "scrollable content" at bounding box center [1334, 168] width 11 height 11
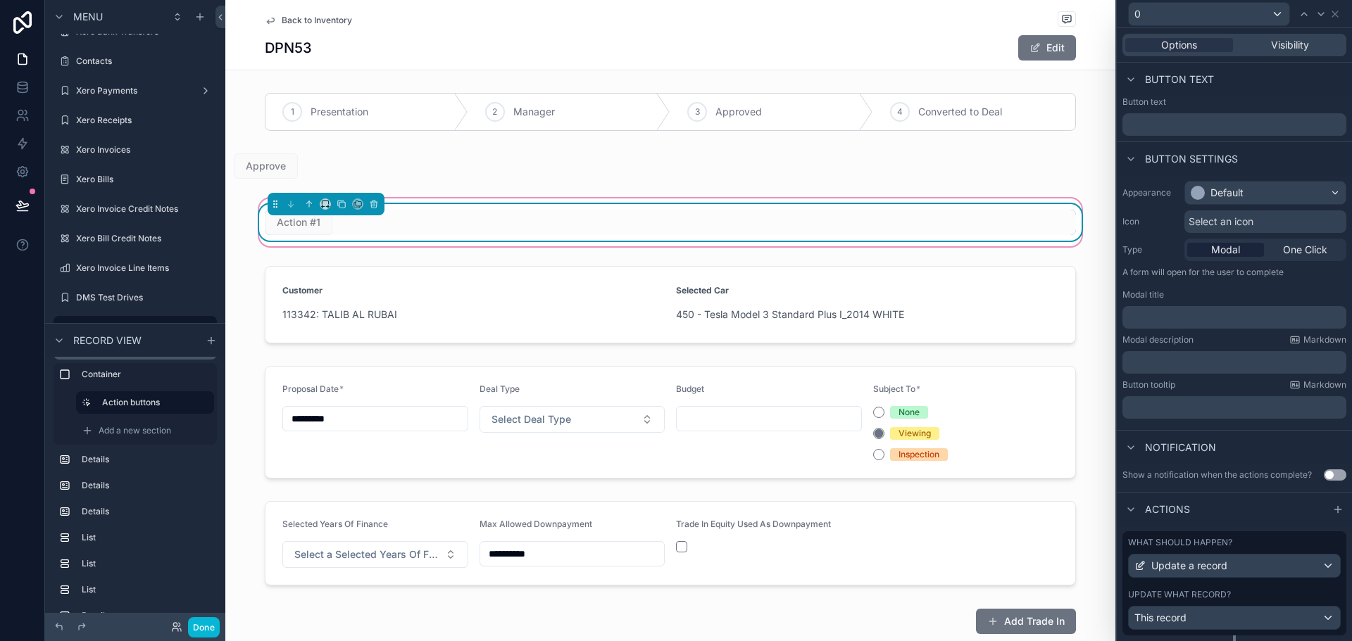
click at [413, 228] on div "Action #1" at bounding box center [670, 222] width 811 height 25
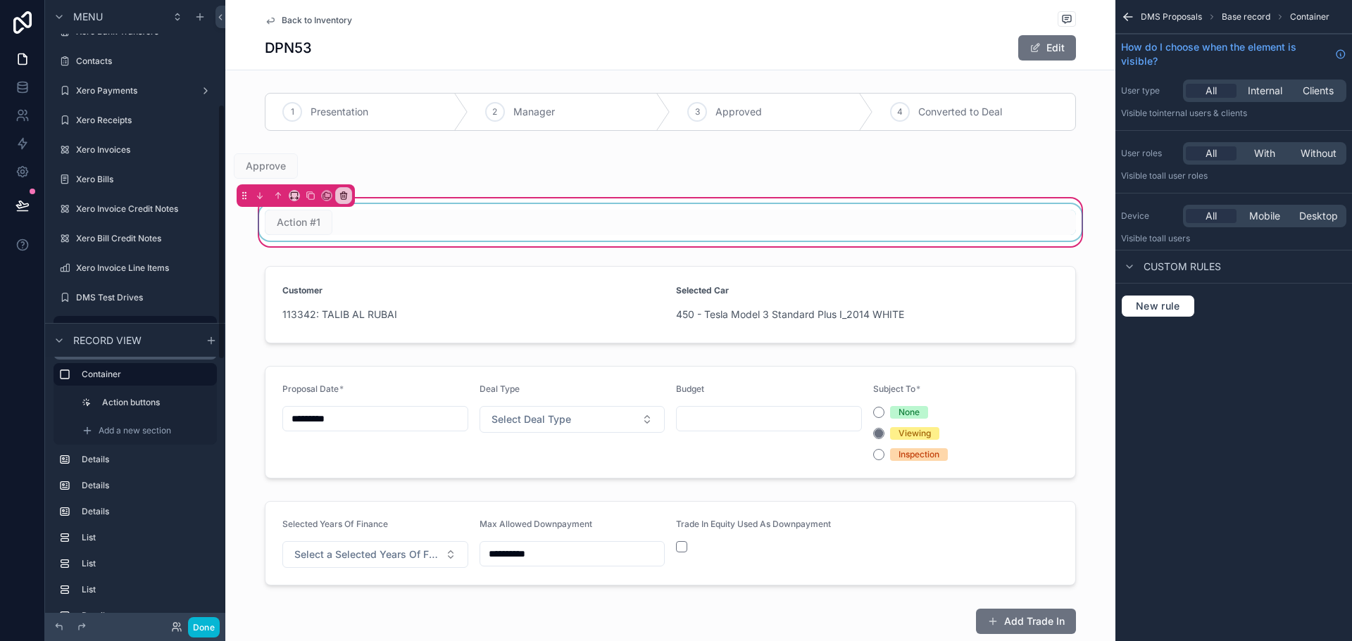
click at [343, 222] on div "scrollable content" at bounding box center [670, 222] width 828 height 37
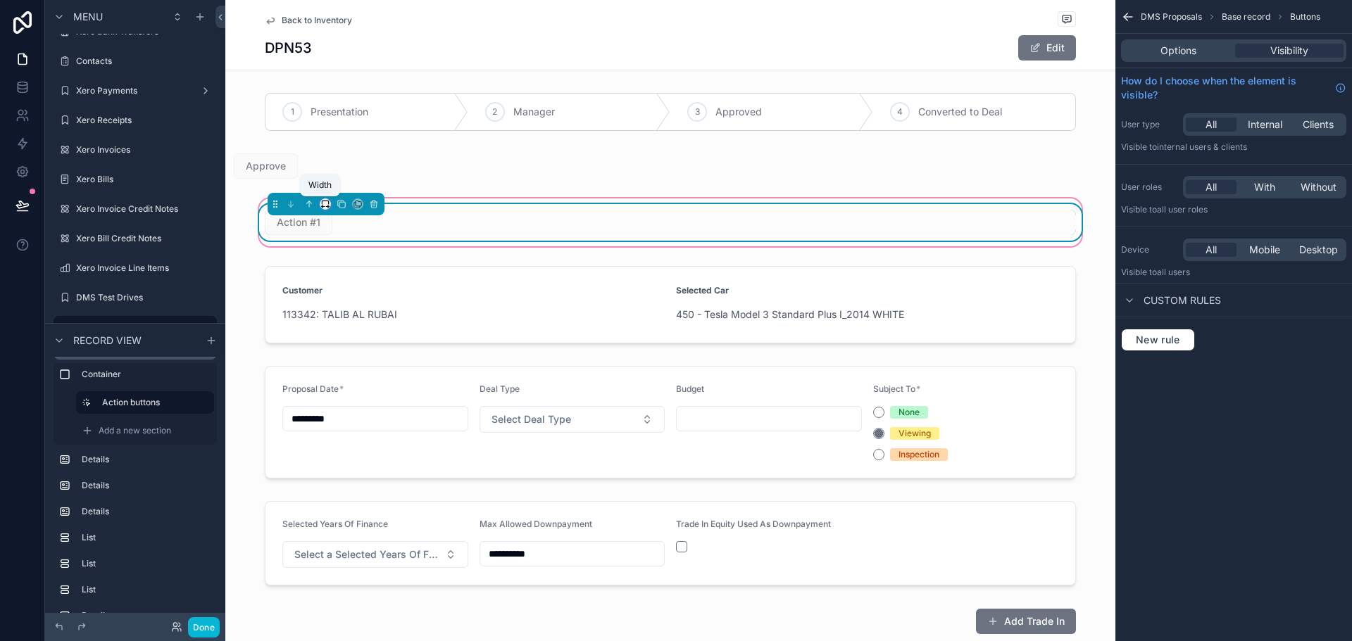
click at [320, 205] on icon "scrollable content" at bounding box center [325, 204] width 10 height 10
click at [355, 310] on div "50%" at bounding box center [349, 310] width 44 height 17
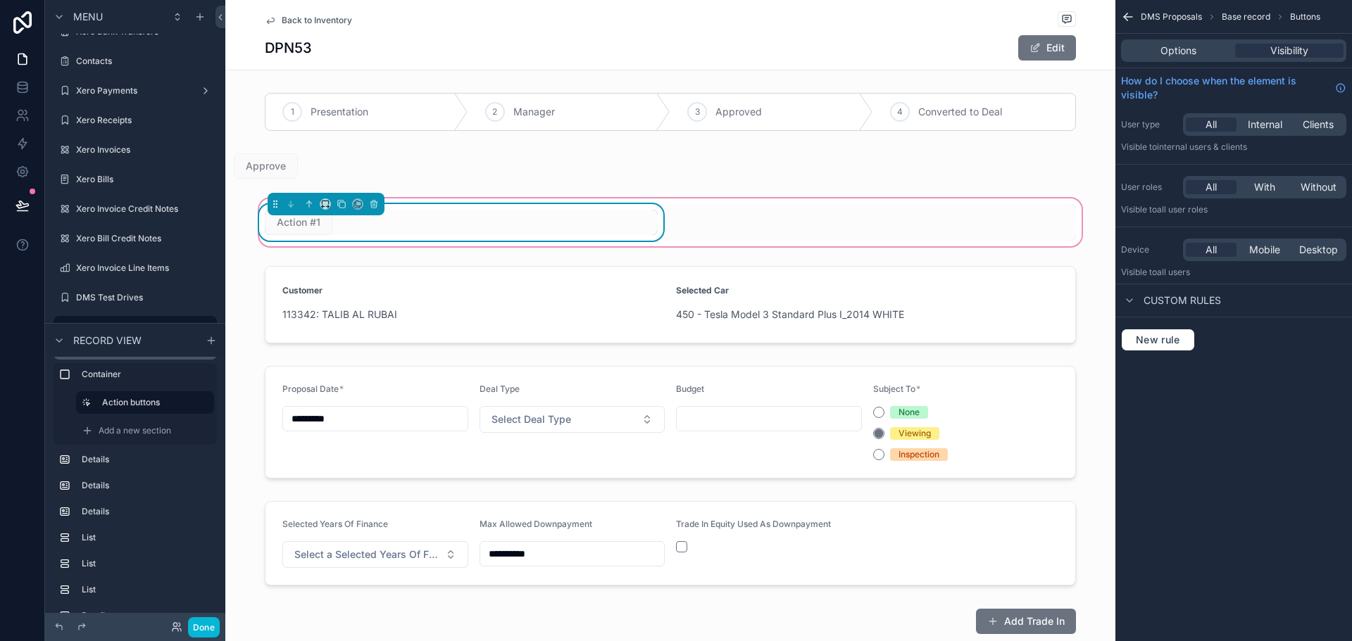
click at [375, 220] on div "Action #1" at bounding box center [461, 222] width 393 height 25
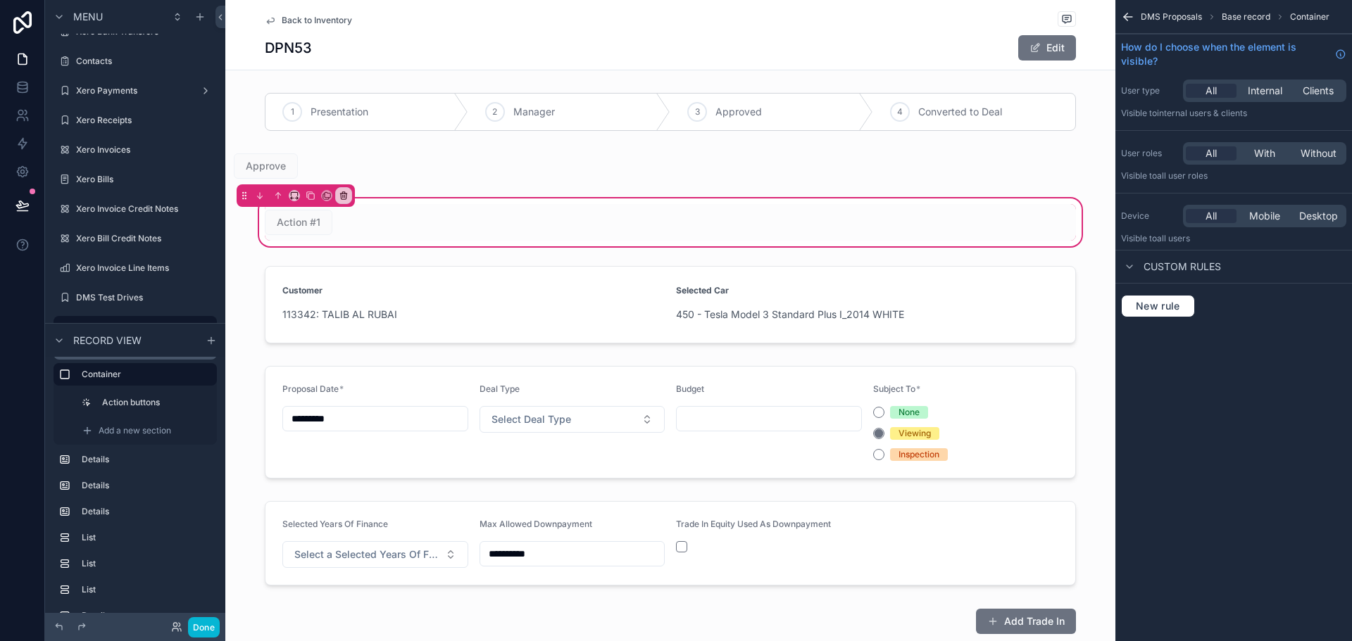
click at [794, 227] on div "Action #1" at bounding box center [670, 222] width 828 height 37
click at [458, 241] on div "Action #1" at bounding box center [670, 223] width 890 height 54
click at [453, 217] on div "scrollable content" at bounding box center [461, 222] width 410 height 37
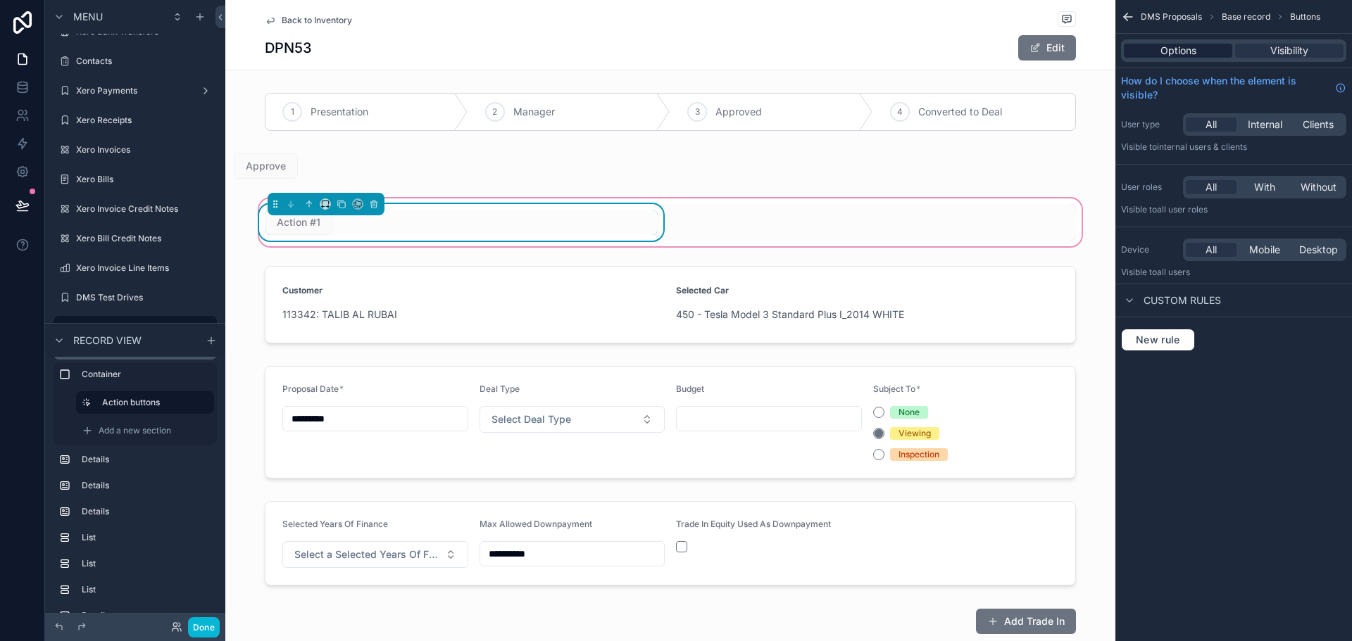
click at [1161, 54] on span "Options" at bounding box center [1178, 51] width 36 height 14
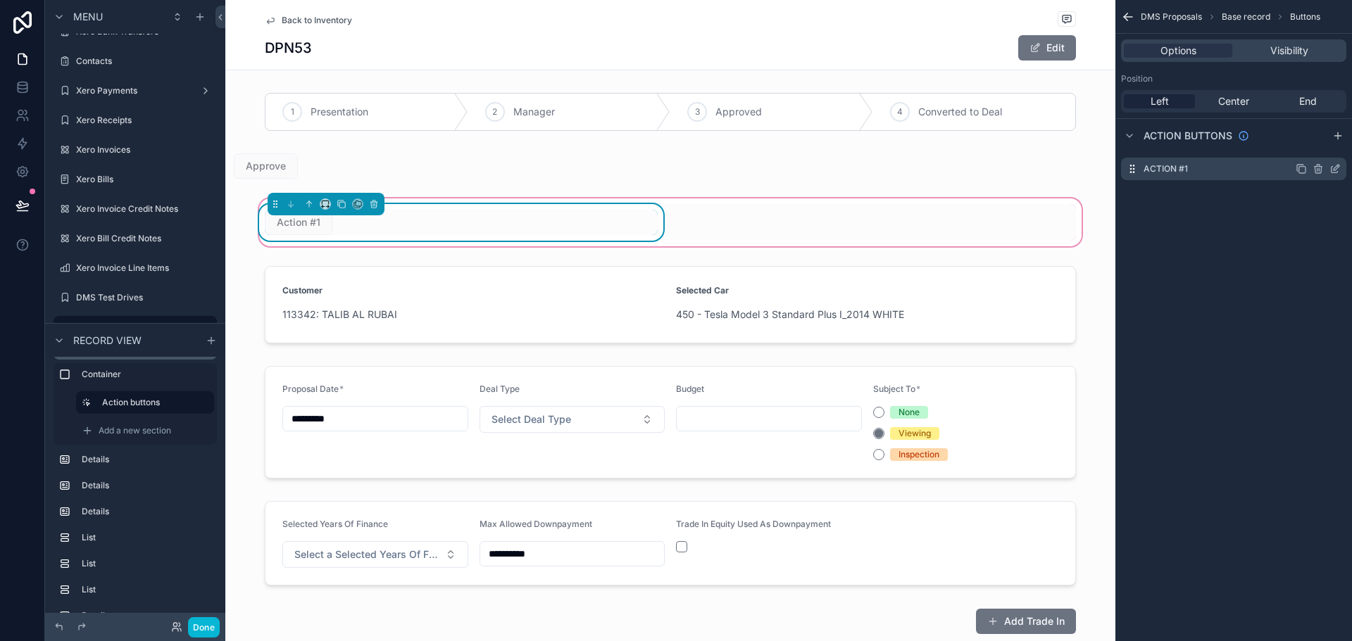
click at [1336, 173] on icon "scrollable content" at bounding box center [1334, 170] width 6 height 6
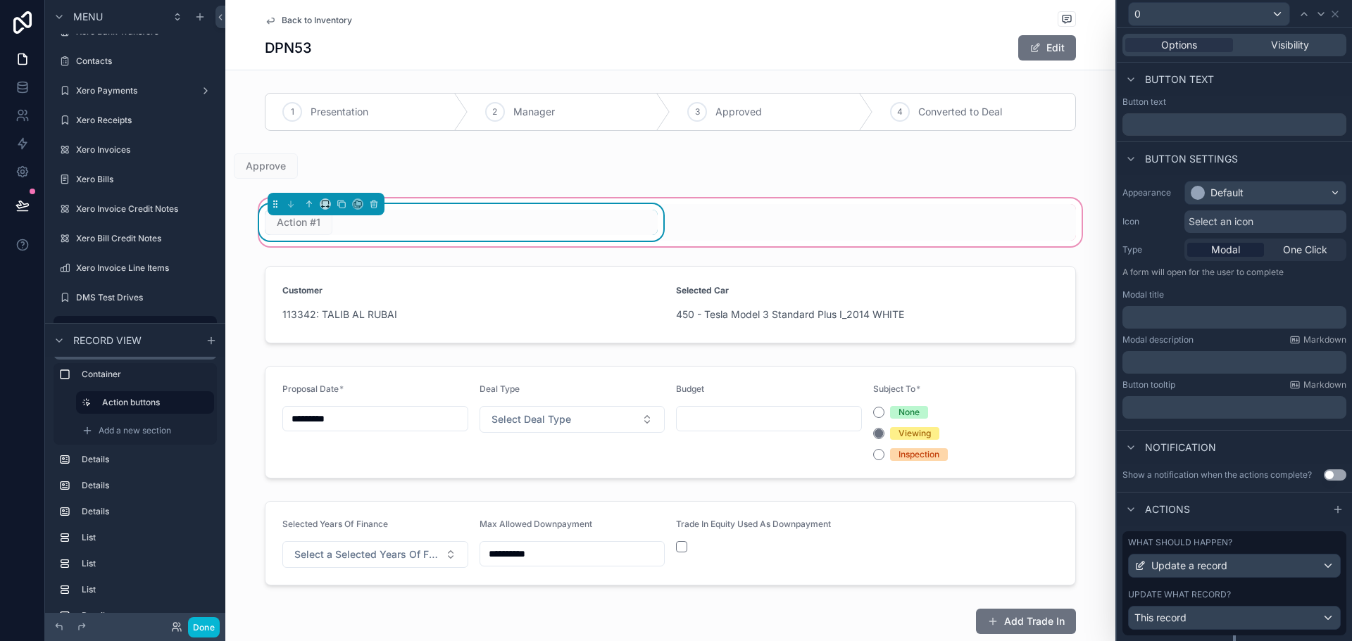
click at [688, 225] on div "Action #1" at bounding box center [670, 222] width 828 height 37
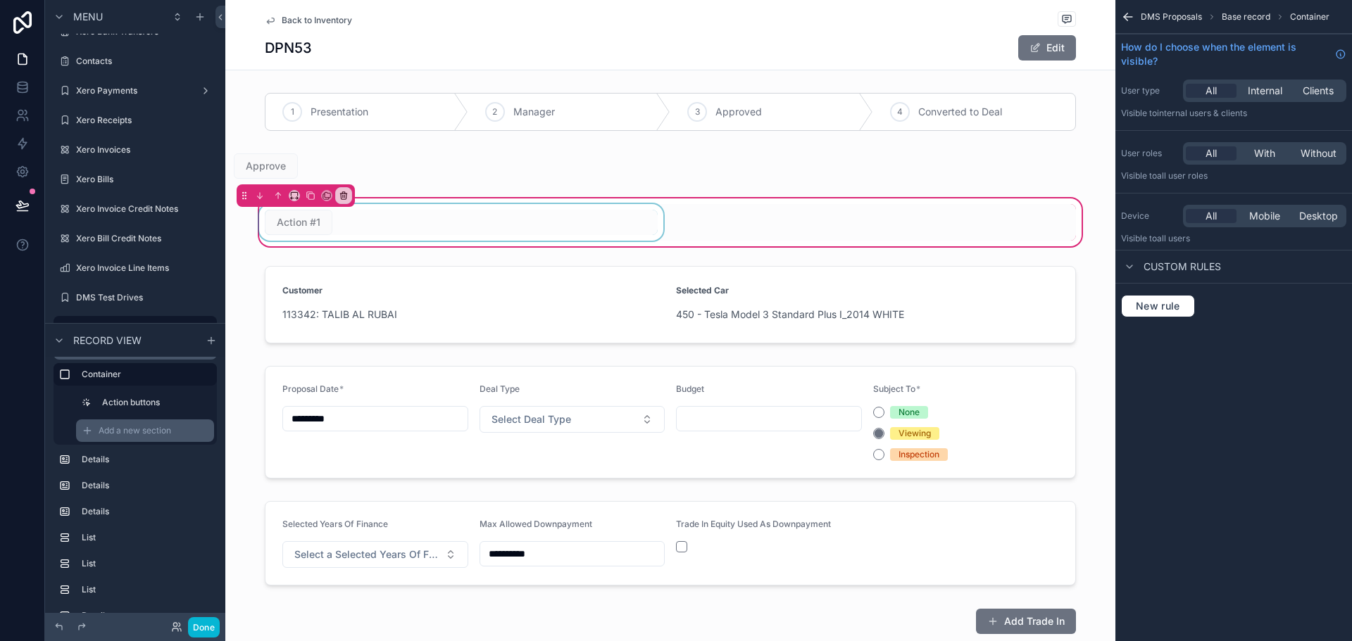
click at [165, 428] on span "Add a new section" at bounding box center [135, 430] width 73 height 11
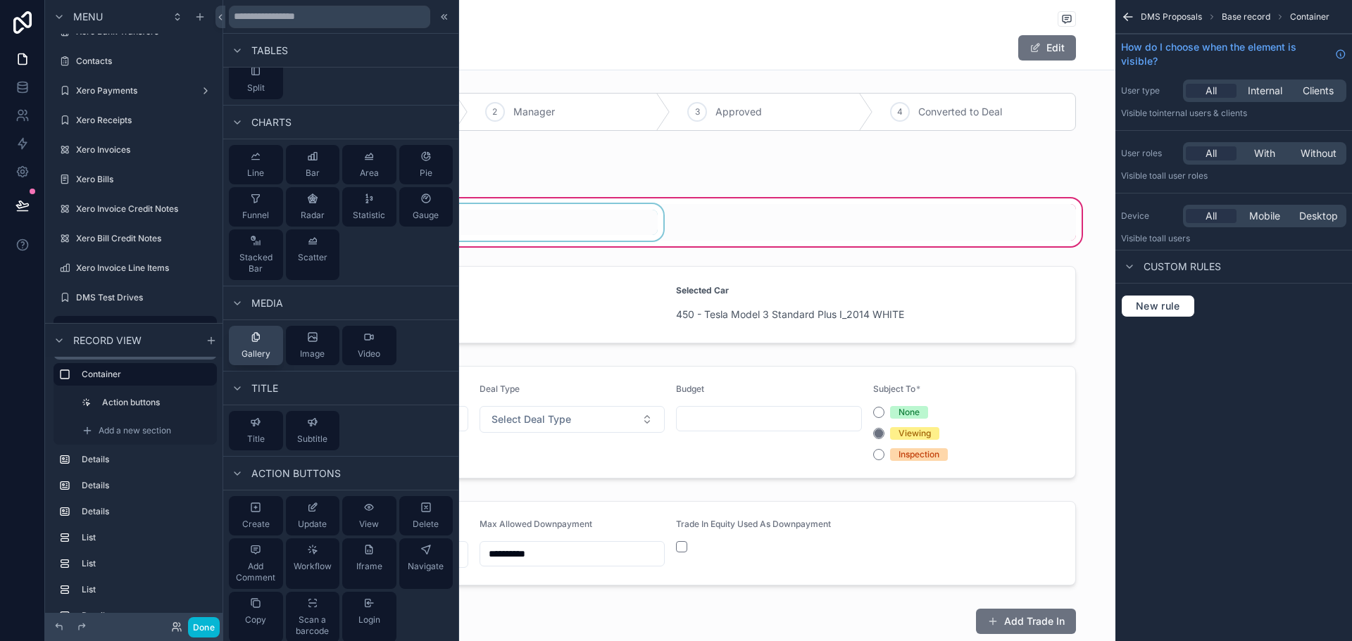
scroll to position [487, 0]
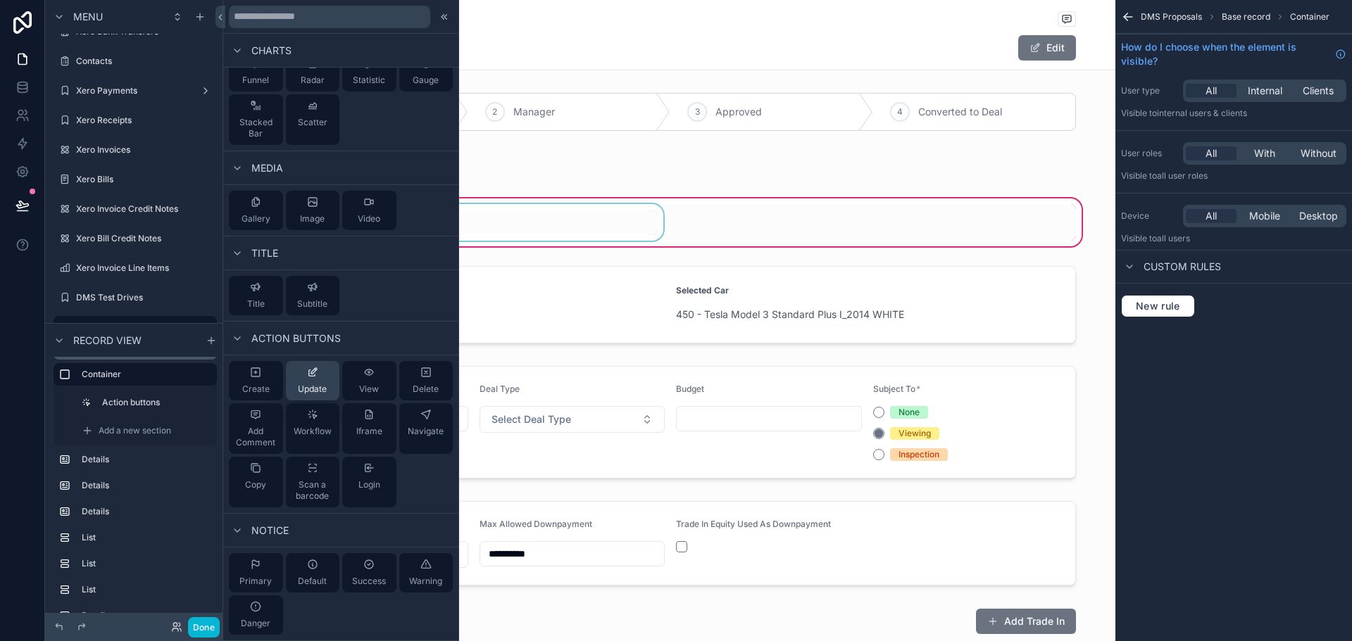
click at [315, 381] on div "Update" at bounding box center [312, 381] width 29 height 28
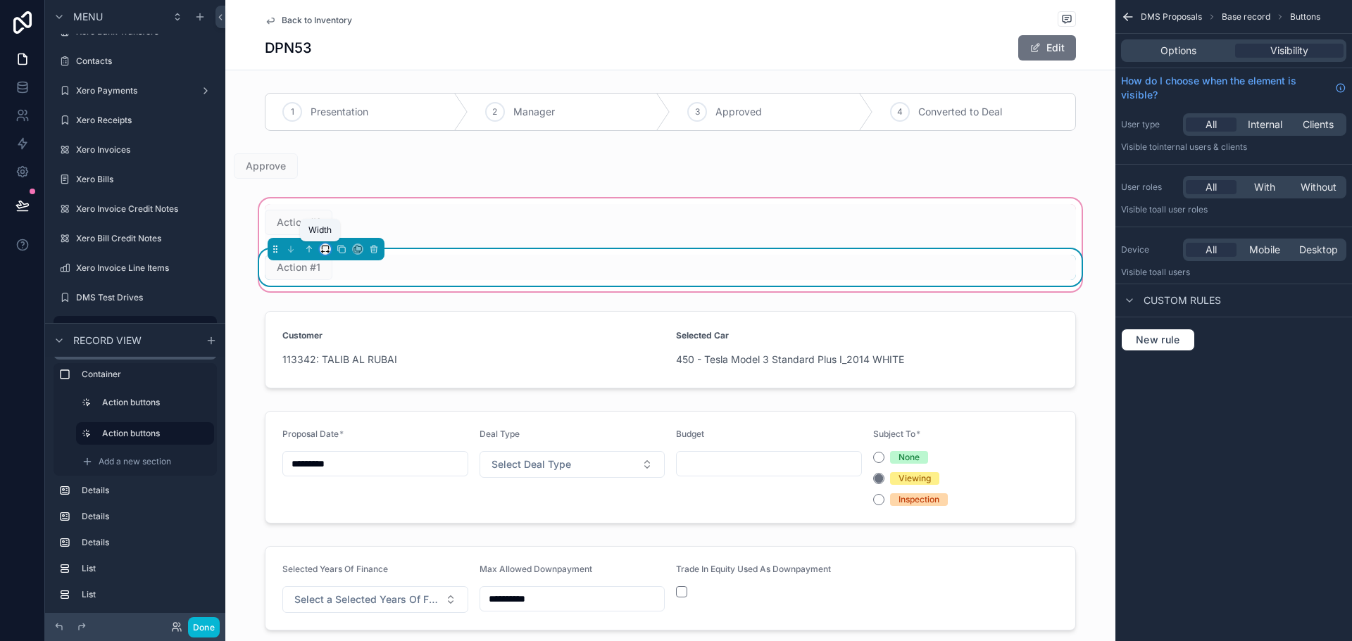
click at [322, 249] on icon "scrollable content" at bounding box center [325, 248] width 6 height 4
click at [344, 358] on span "50%" at bounding box center [338, 355] width 22 height 17
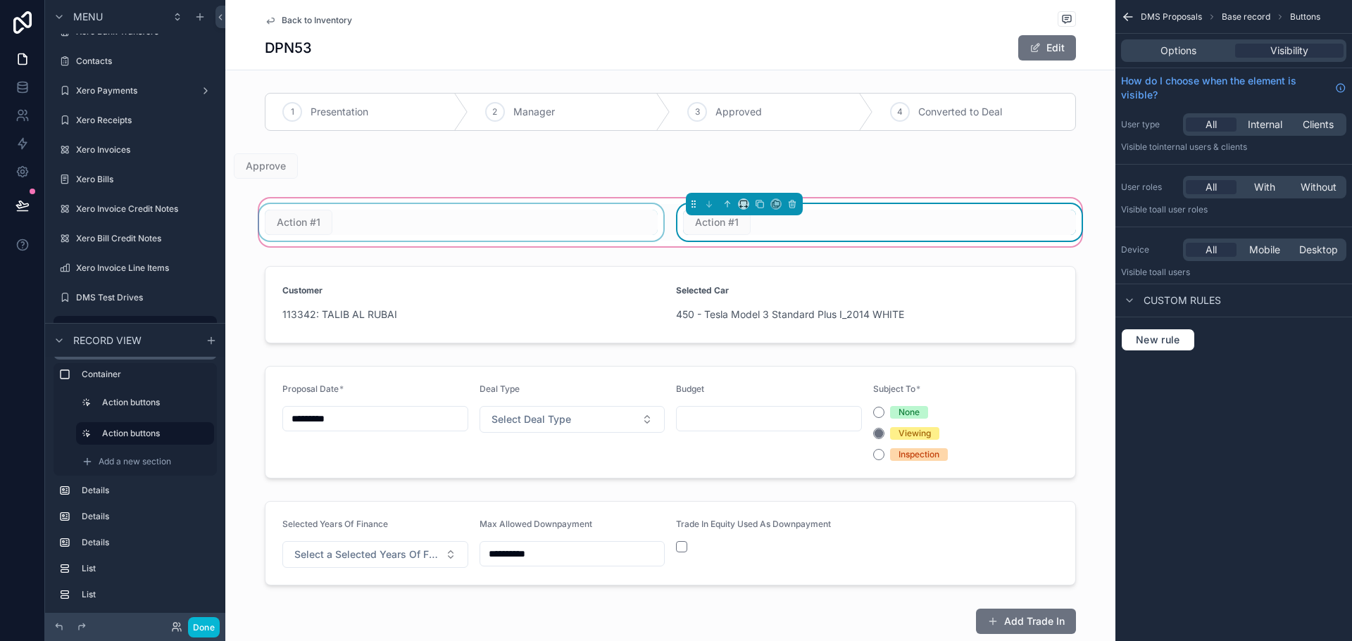
click at [308, 231] on div "scrollable content" at bounding box center [461, 222] width 410 height 37
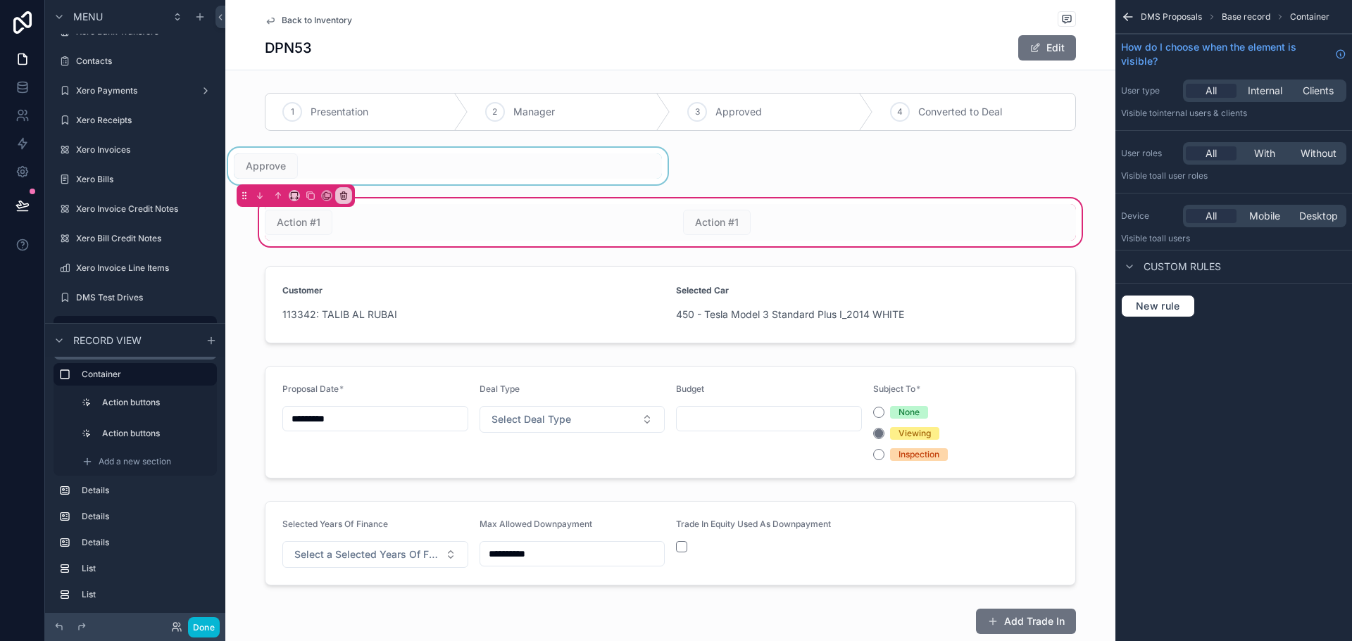
click at [394, 175] on div "scrollable content" at bounding box center [447, 166] width 445 height 37
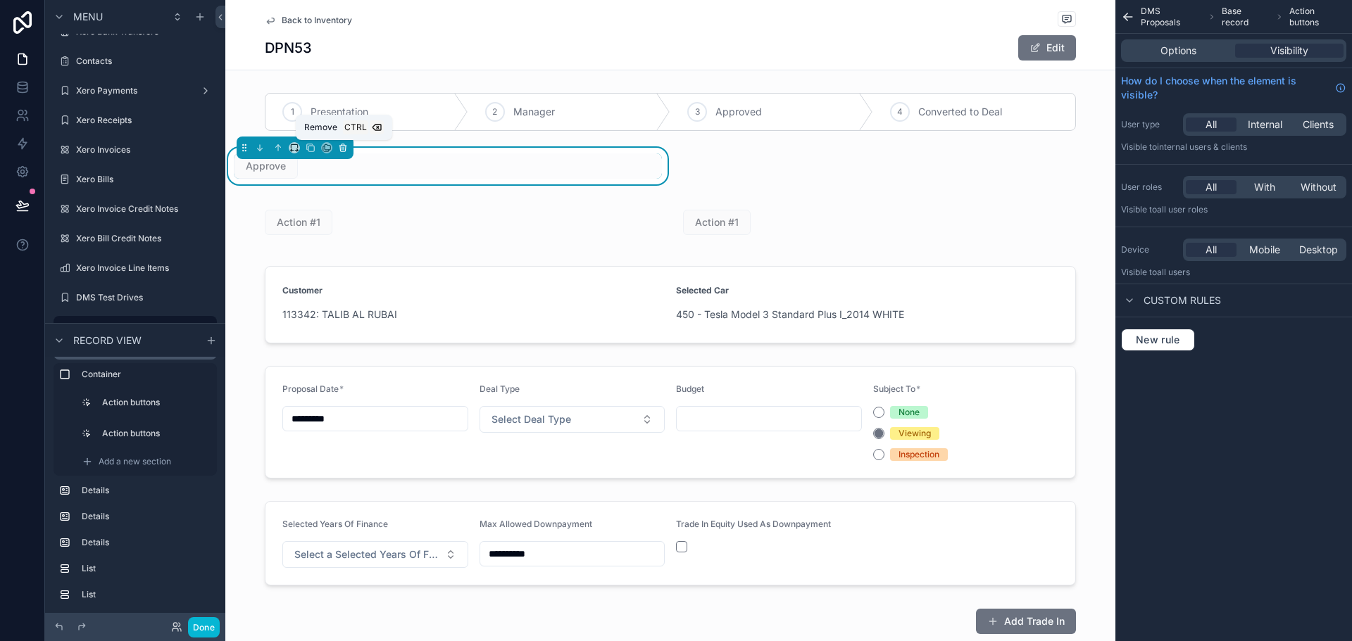
click at [349, 148] on button "scrollable content" at bounding box center [342, 147] width 15 height 15
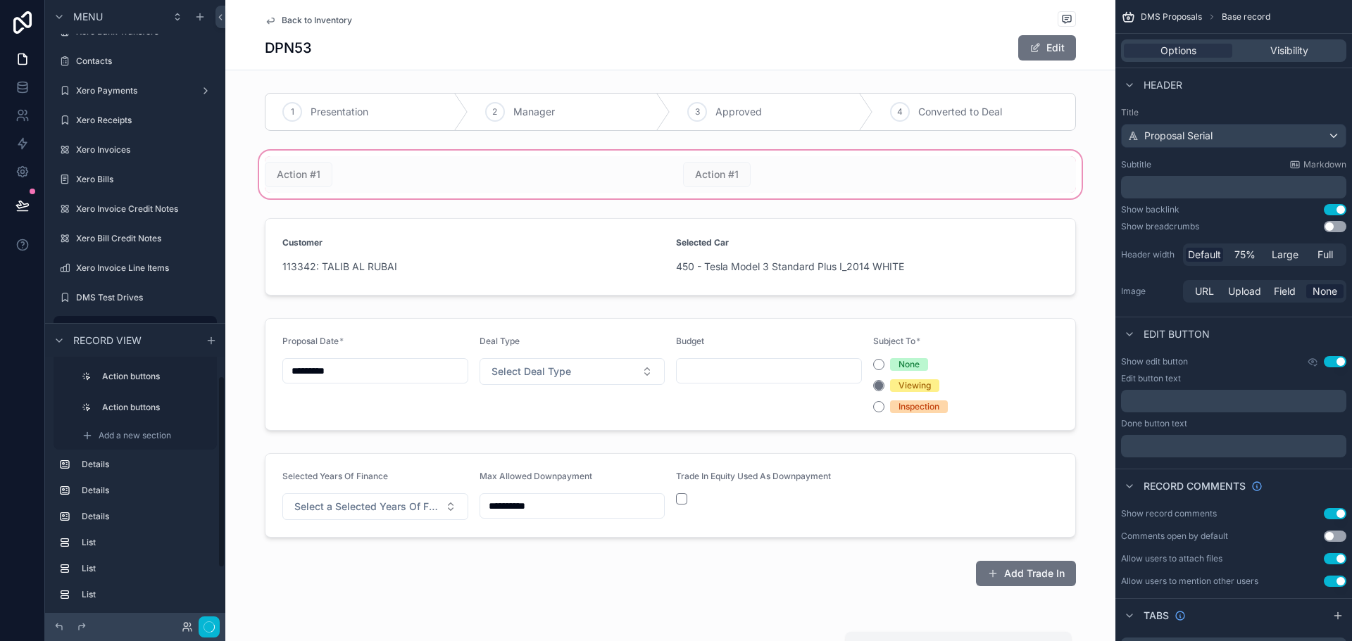
scroll to position [26, 0]
click at [545, 175] on div "scrollable content" at bounding box center [670, 175] width 890 height 54
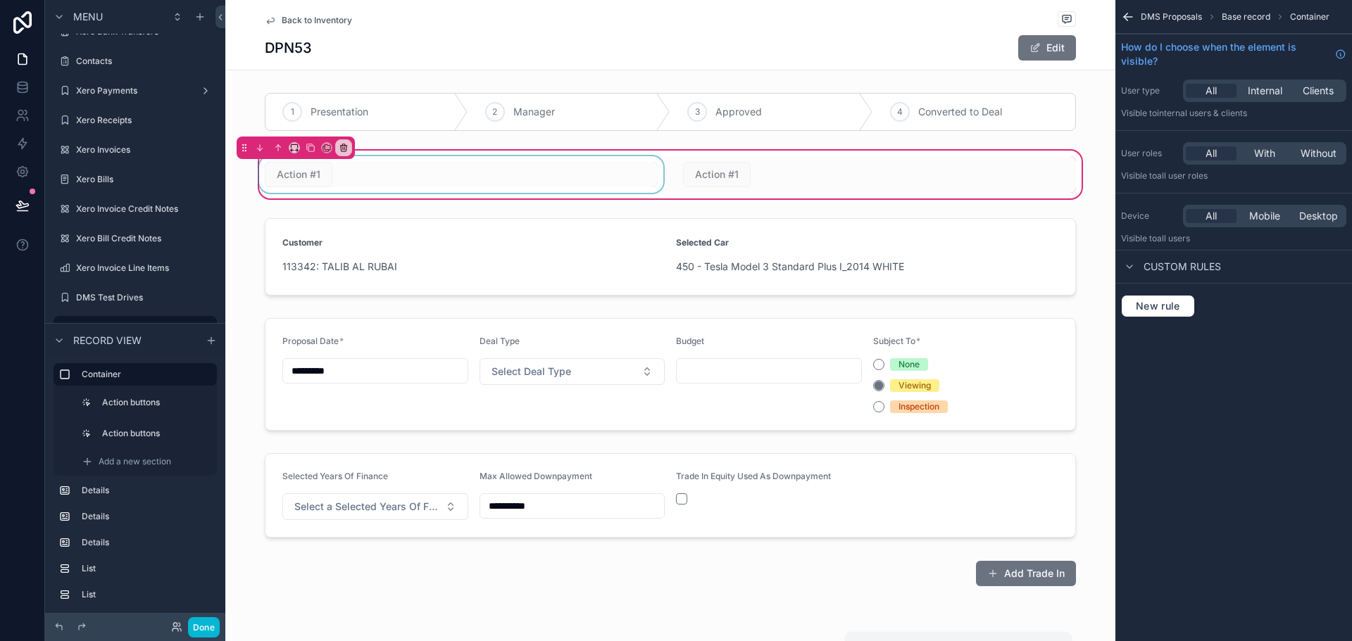
click at [314, 176] on div "scrollable content" at bounding box center [461, 174] width 410 height 37
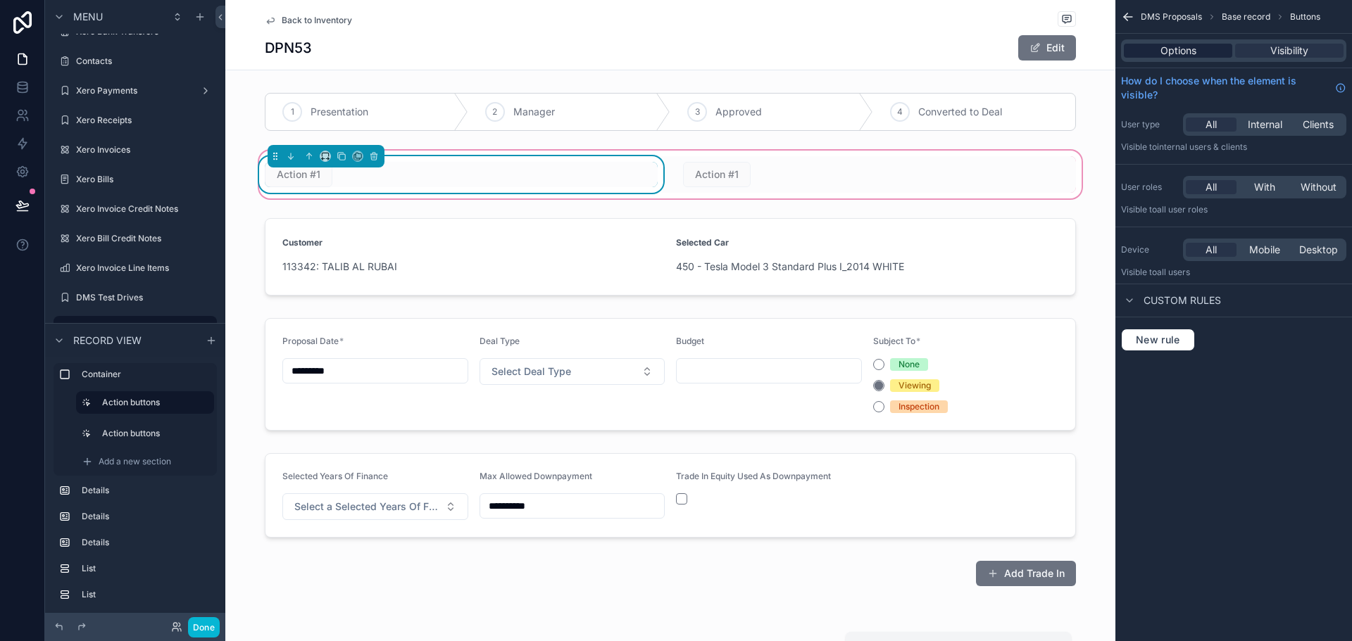
click at [1211, 51] on div "Options" at bounding box center [1178, 51] width 108 height 14
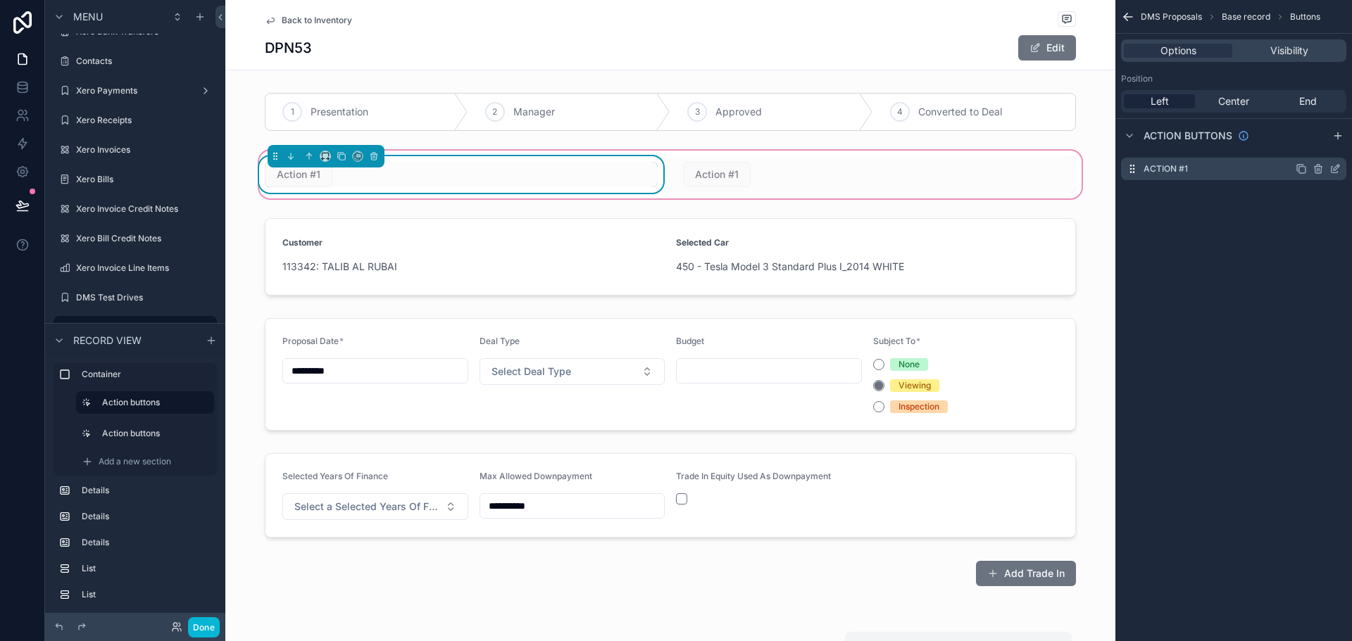
click at [1157, 170] on label "Action #1" at bounding box center [1165, 168] width 44 height 11
click at [1339, 170] on icon "scrollable content" at bounding box center [1334, 168] width 11 height 11
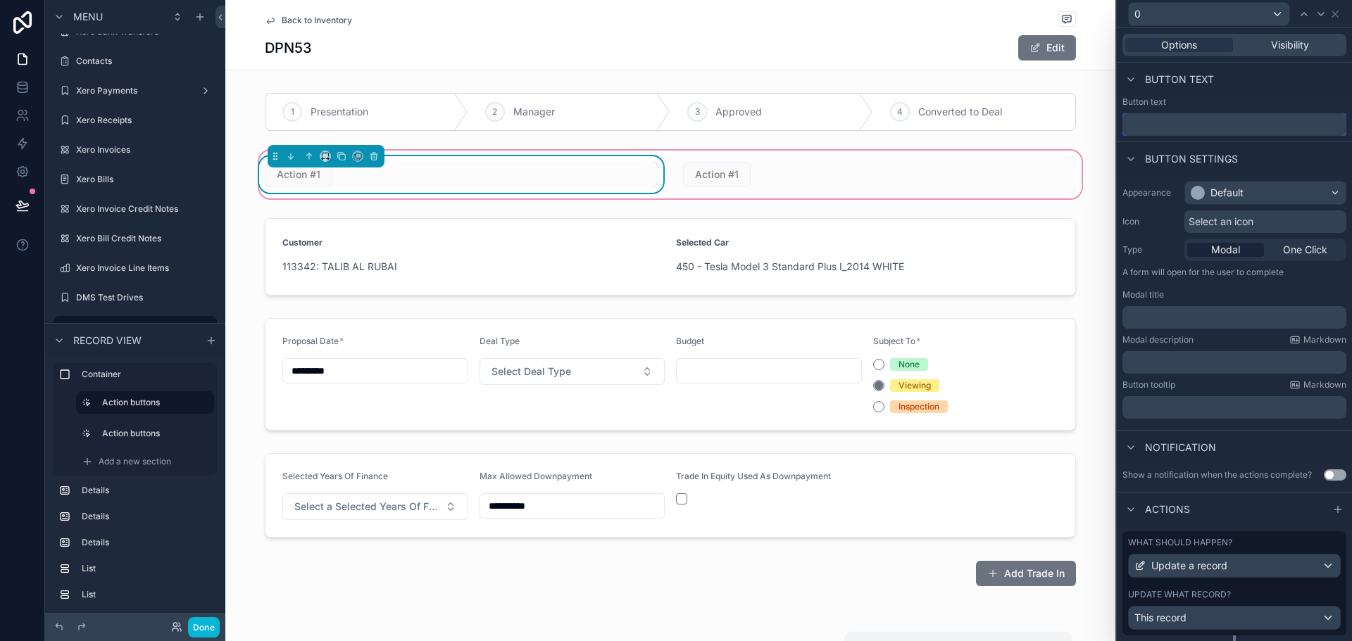
click at [1224, 123] on input "text" at bounding box center [1234, 124] width 224 height 23
type input "**********"
click at [1250, 188] on div "Default" at bounding box center [1265, 193] width 161 height 23
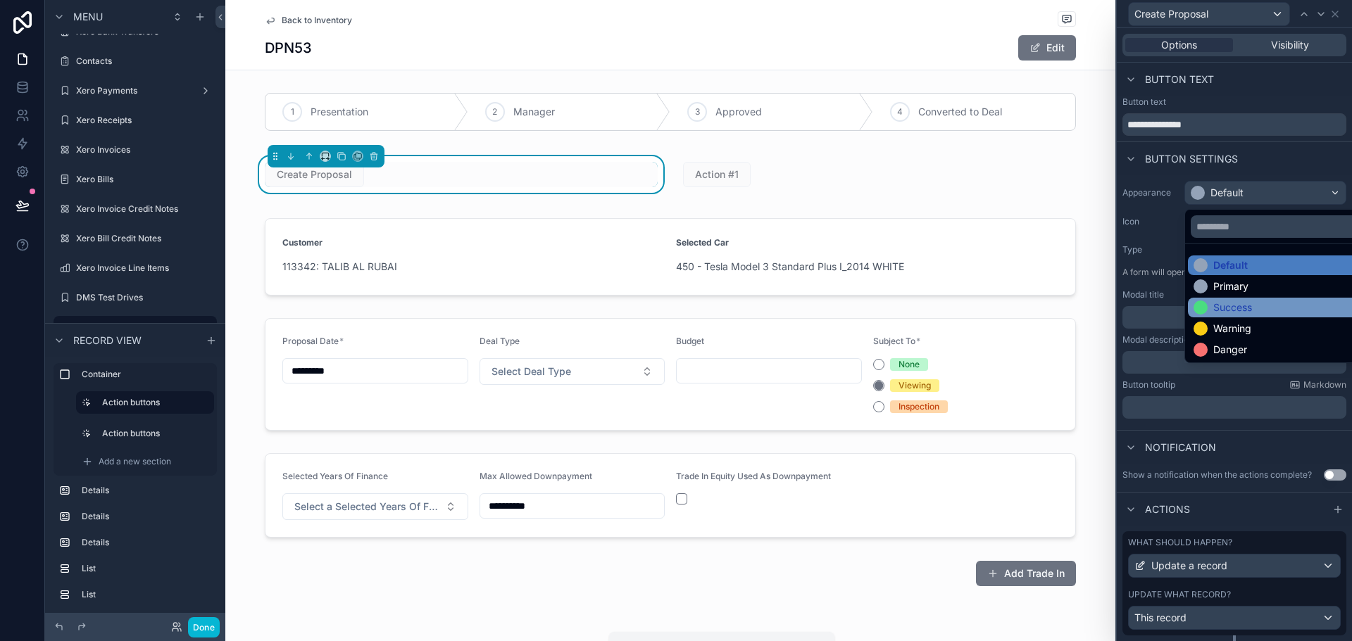
click at [1253, 301] on div "Success" at bounding box center [1275, 308] width 165 height 14
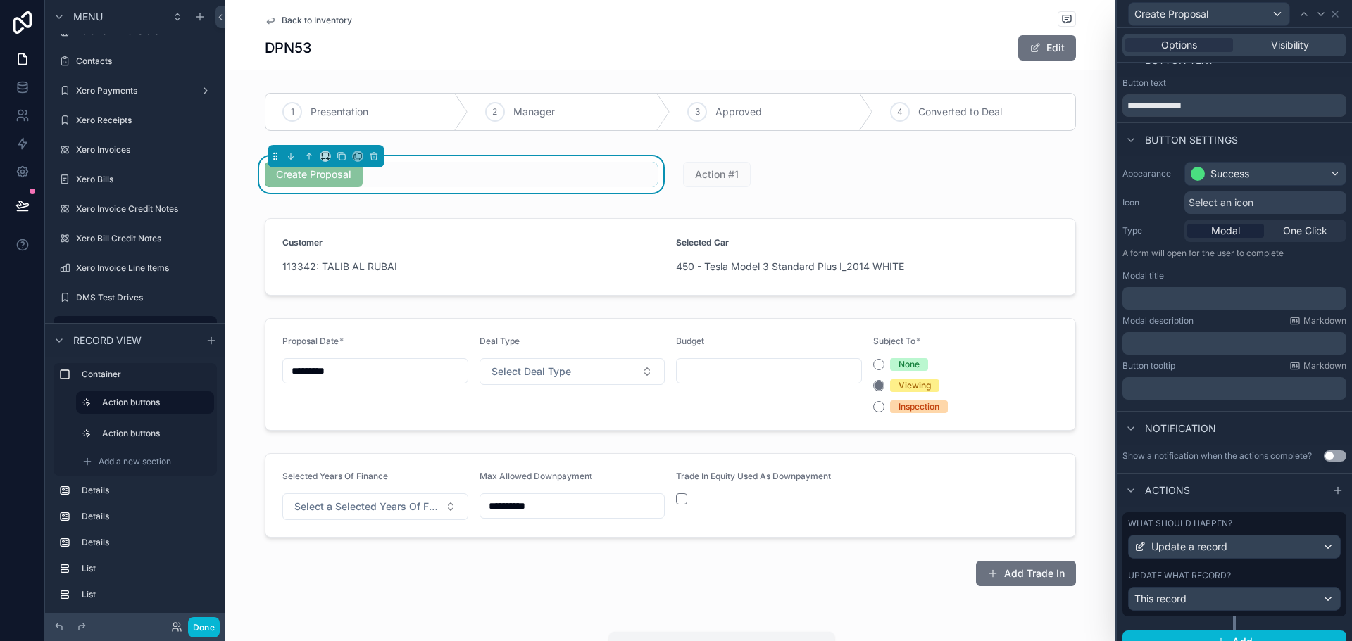
scroll to position [37, 0]
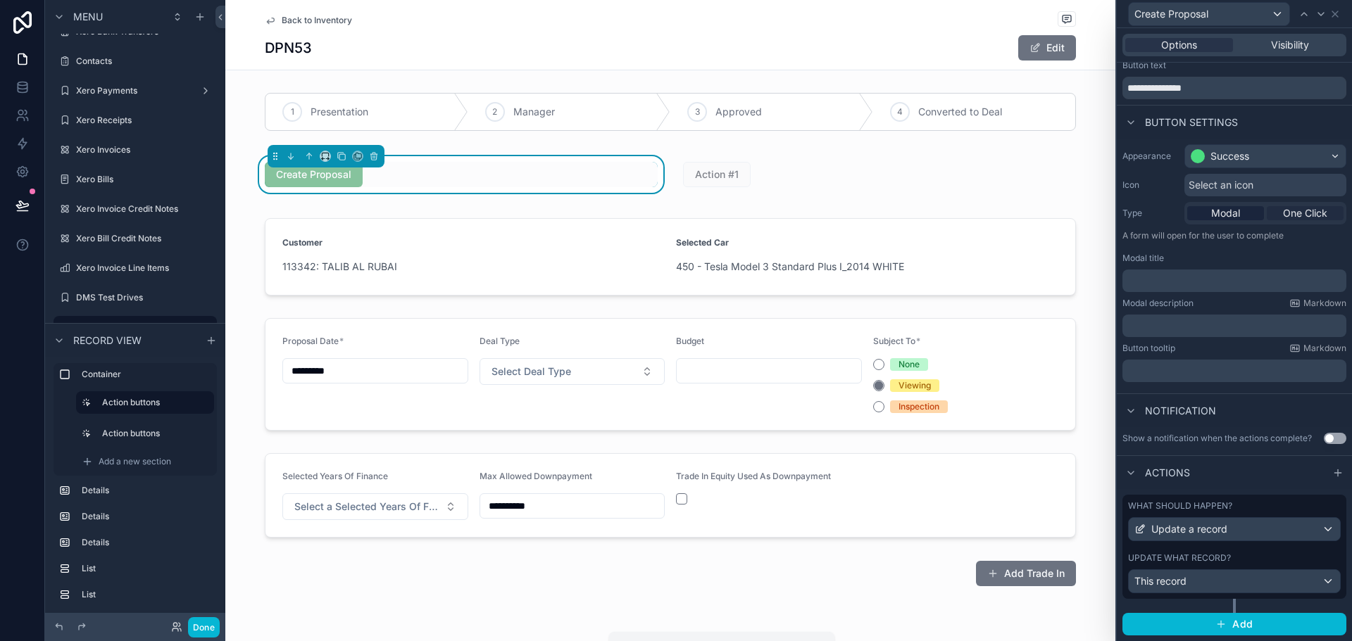
click at [1293, 213] on span "One Click" at bounding box center [1305, 213] width 44 height 14
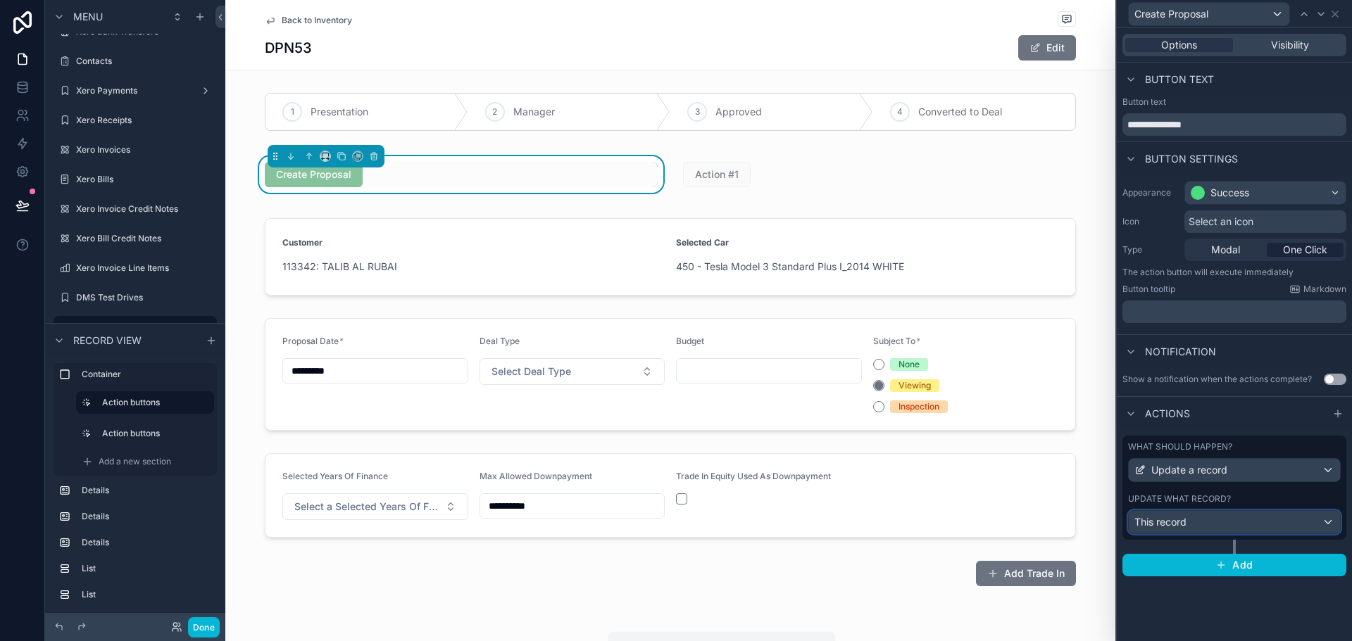
click at [1264, 522] on div "This record" at bounding box center [1234, 522] width 211 height 23
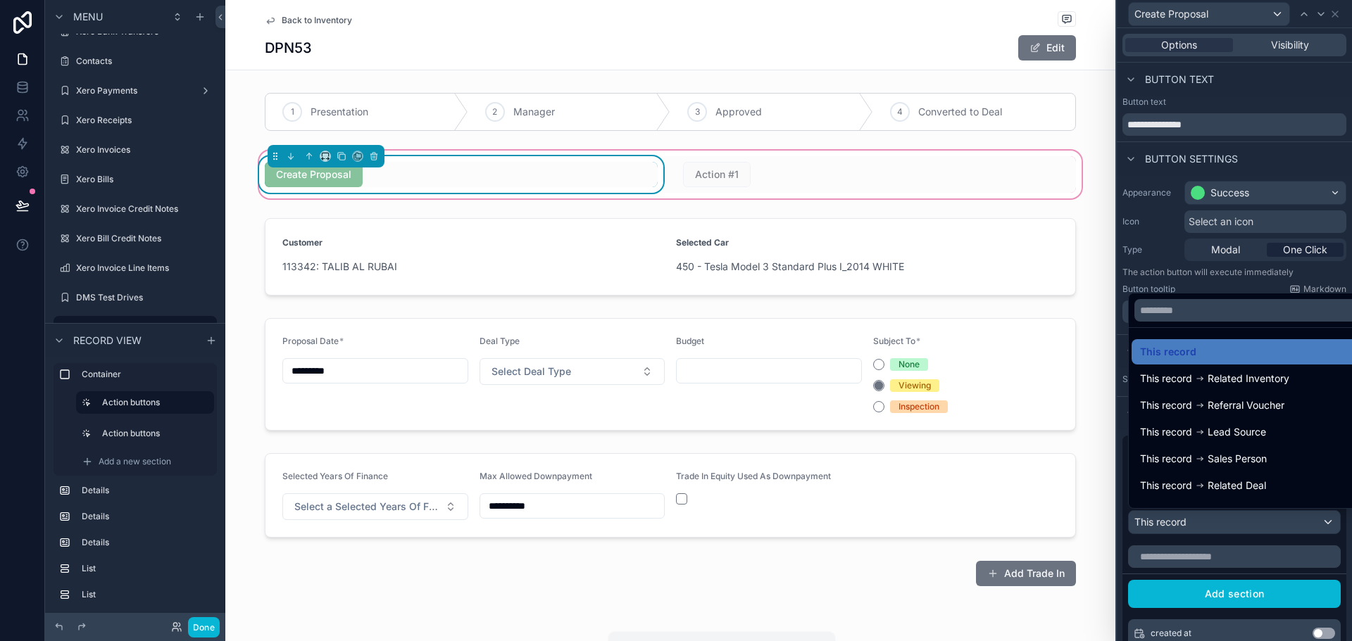
click at [627, 170] on div "Create Proposal" at bounding box center [461, 174] width 393 height 25
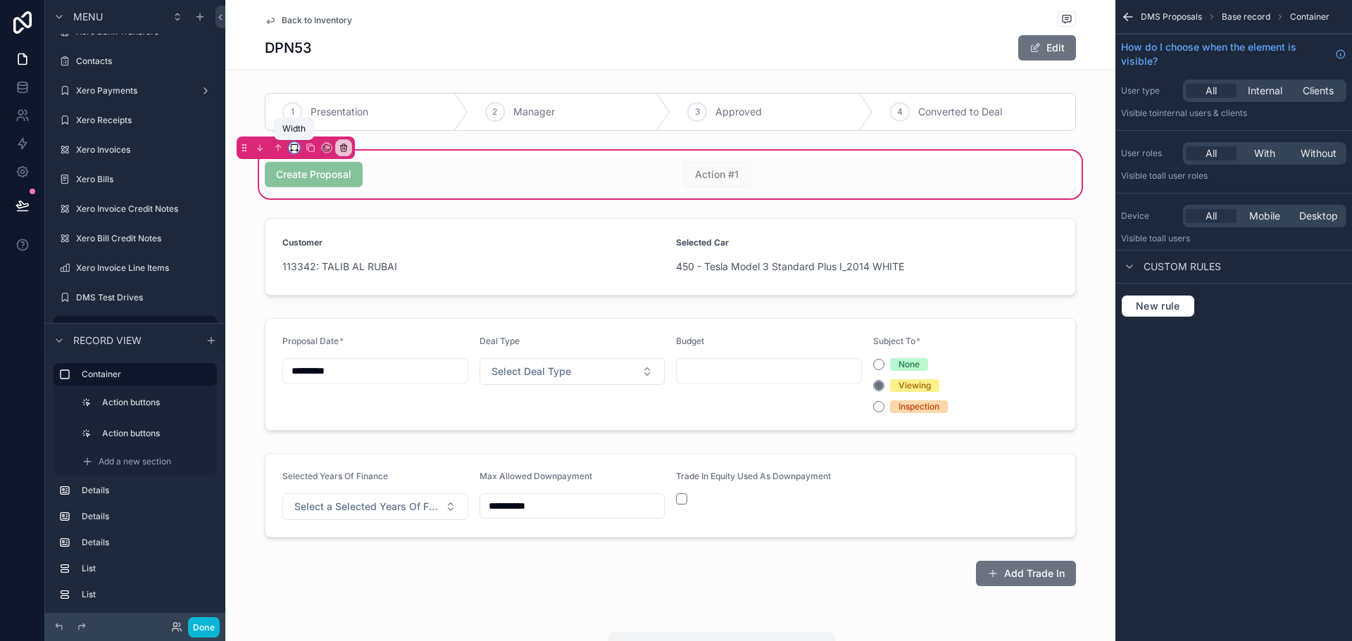
click at [296, 147] on icon "scrollable content" at bounding box center [294, 148] width 10 height 10
click at [336, 296] on span "Full width" at bounding box center [323, 296] width 44 height 17
click at [299, 143] on div "scrollable content" at bounding box center [294, 147] width 11 height 11
click at [294, 143] on icon "scrollable content" at bounding box center [294, 148] width 10 height 10
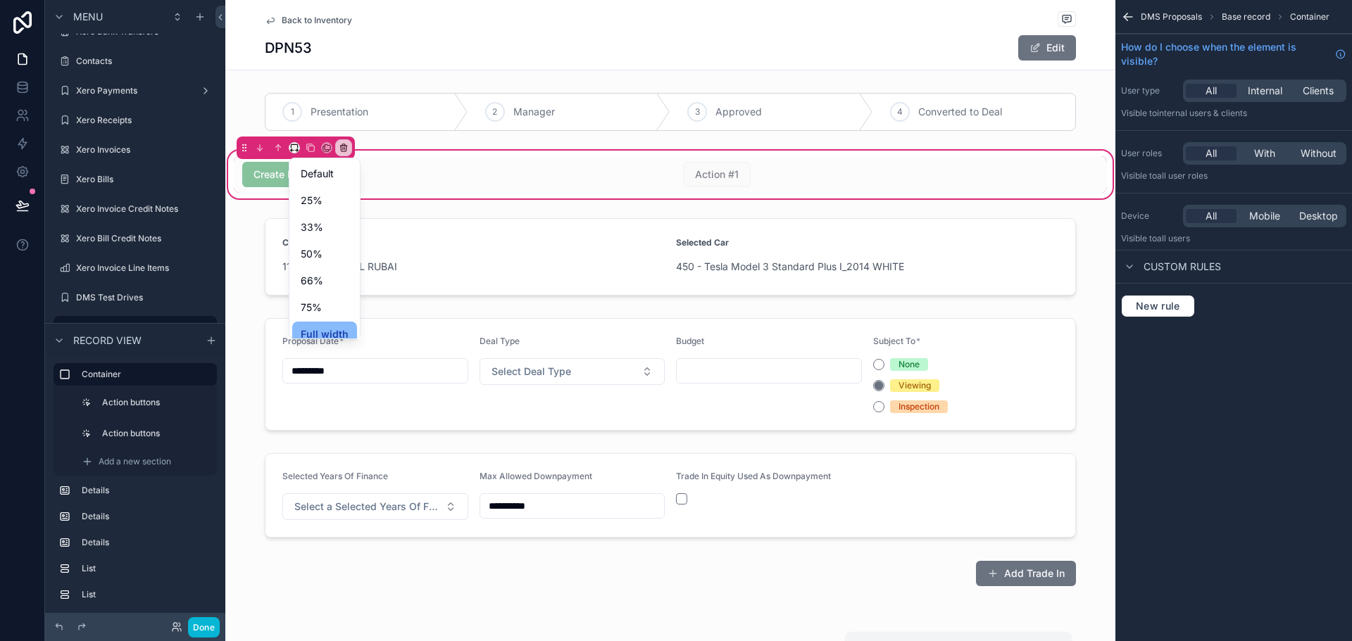
click at [427, 170] on div "scrollable content" at bounding box center [676, 320] width 1352 height 641
click at [422, 175] on div "scrollable content" at bounding box center [450, 174] width 432 height 37
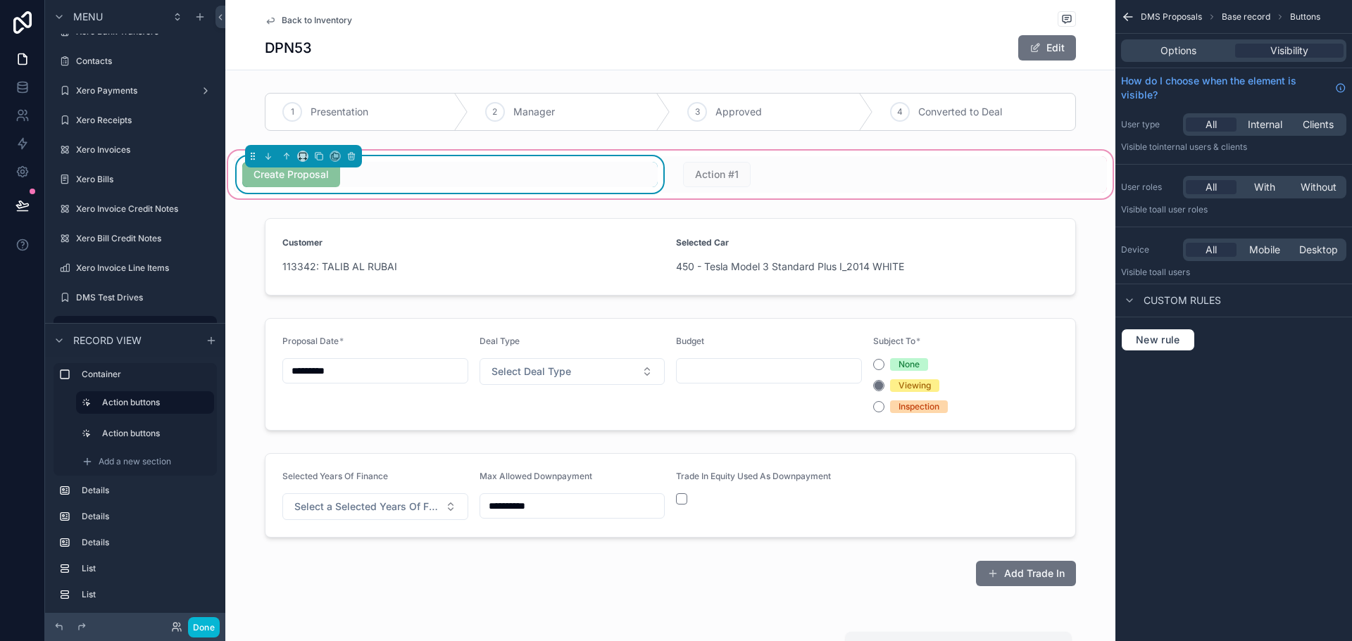
drag, startPoint x: 697, startPoint y: 153, endPoint x: 690, endPoint y: 152, distance: 7.2
click at [698, 153] on div "Create Proposal Action #1" at bounding box center [670, 175] width 890 height 54
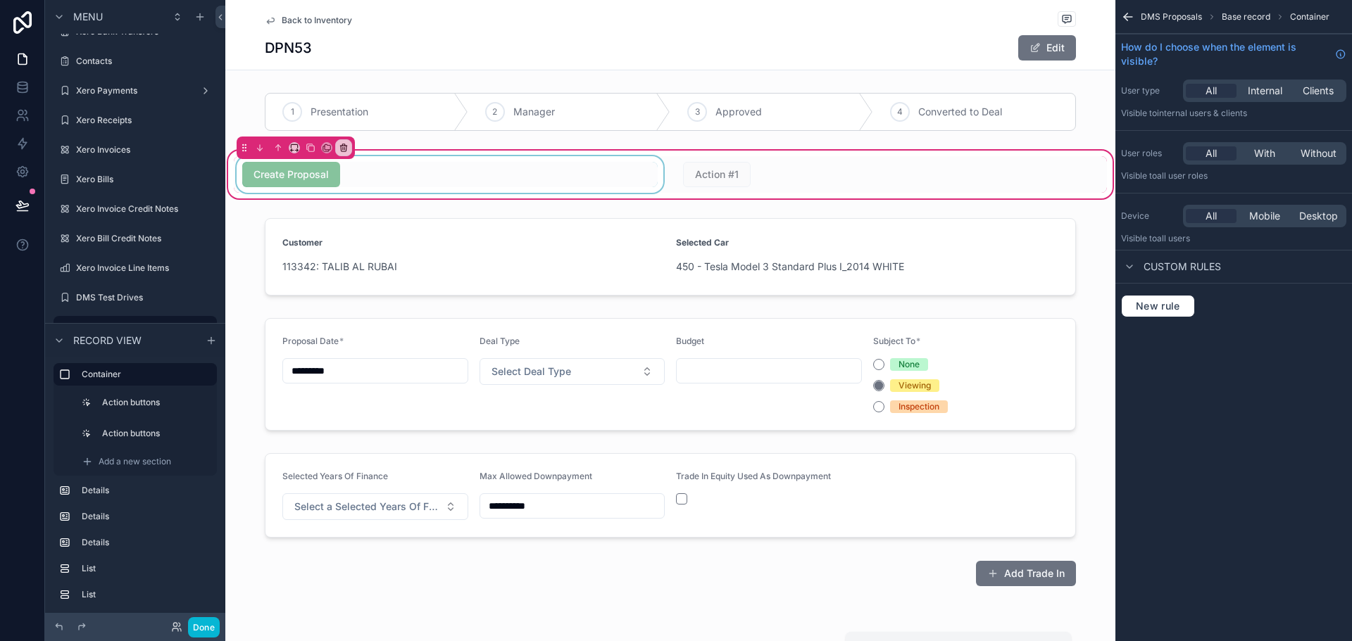
click at [670, 151] on div "Create Proposal Action #1" at bounding box center [670, 175] width 890 height 54
click at [299, 150] on button "scrollable content" at bounding box center [294, 147] width 11 height 11
click at [333, 177] on span "Default" at bounding box center [317, 173] width 33 height 17
click at [446, 176] on div "scrollable content" at bounding box center [461, 174] width 410 height 37
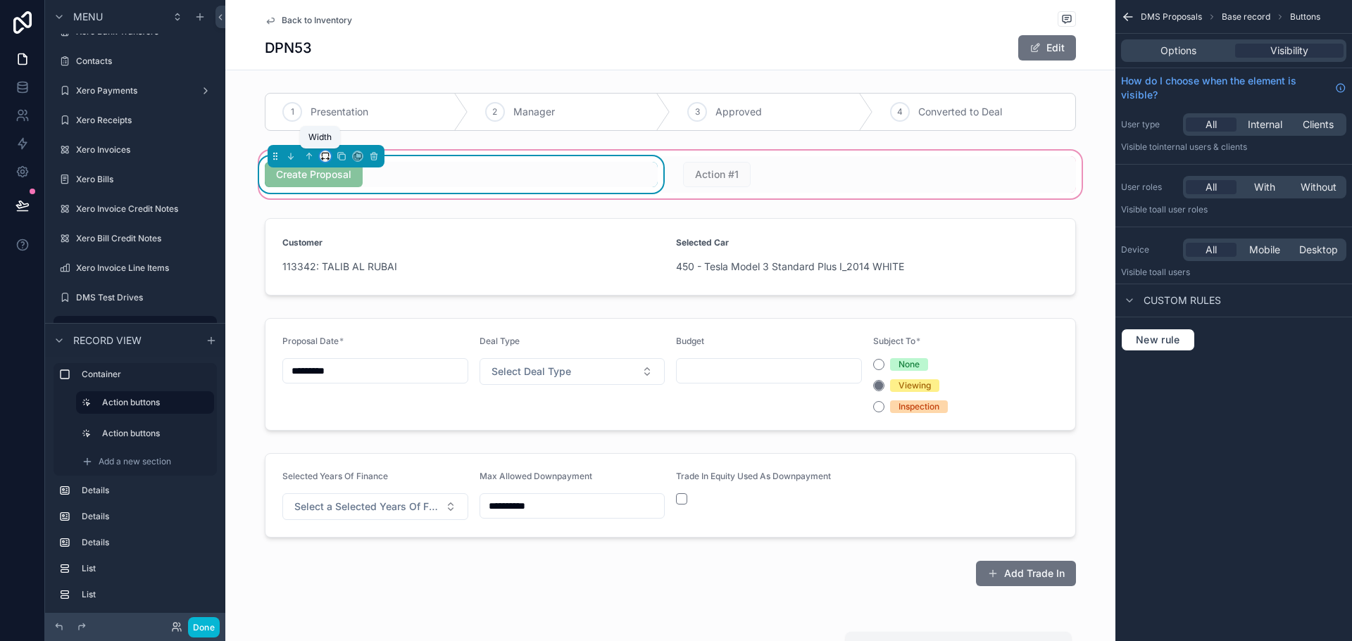
click at [322, 159] on icon "scrollable content" at bounding box center [323, 159] width 3 height 0
click at [348, 176] on span "Default" at bounding box center [343, 171] width 33 height 17
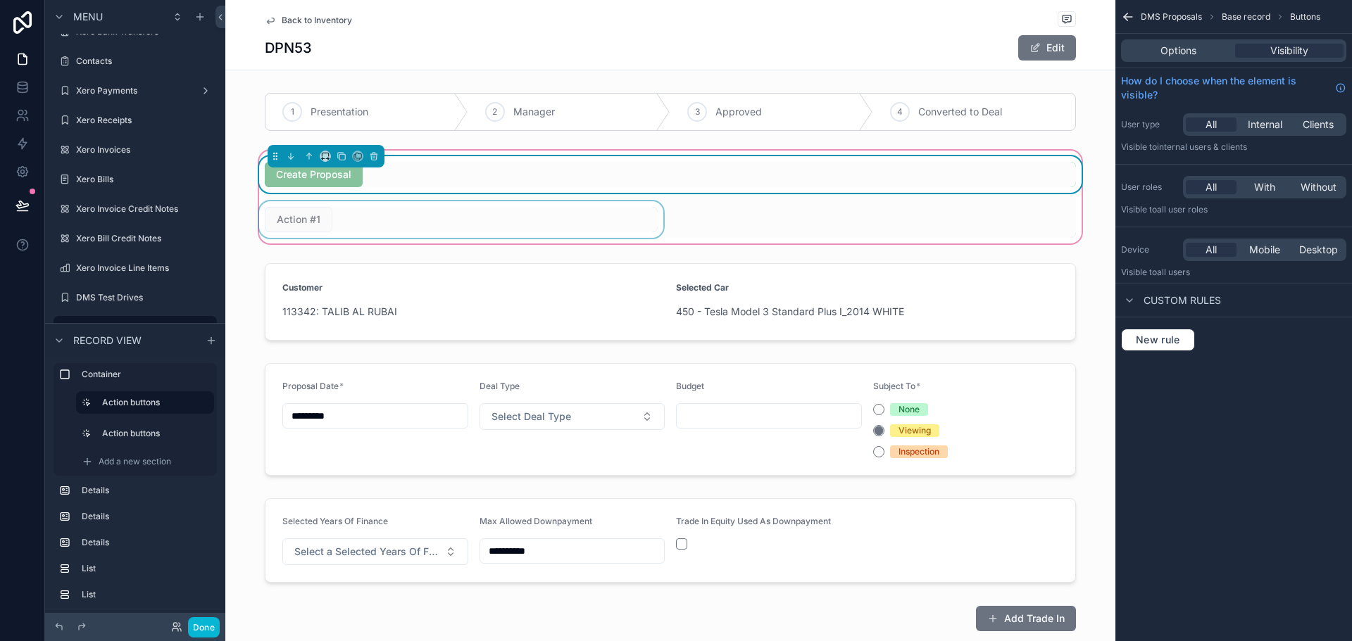
click at [456, 214] on div "scrollable content" at bounding box center [461, 219] width 410 height 37
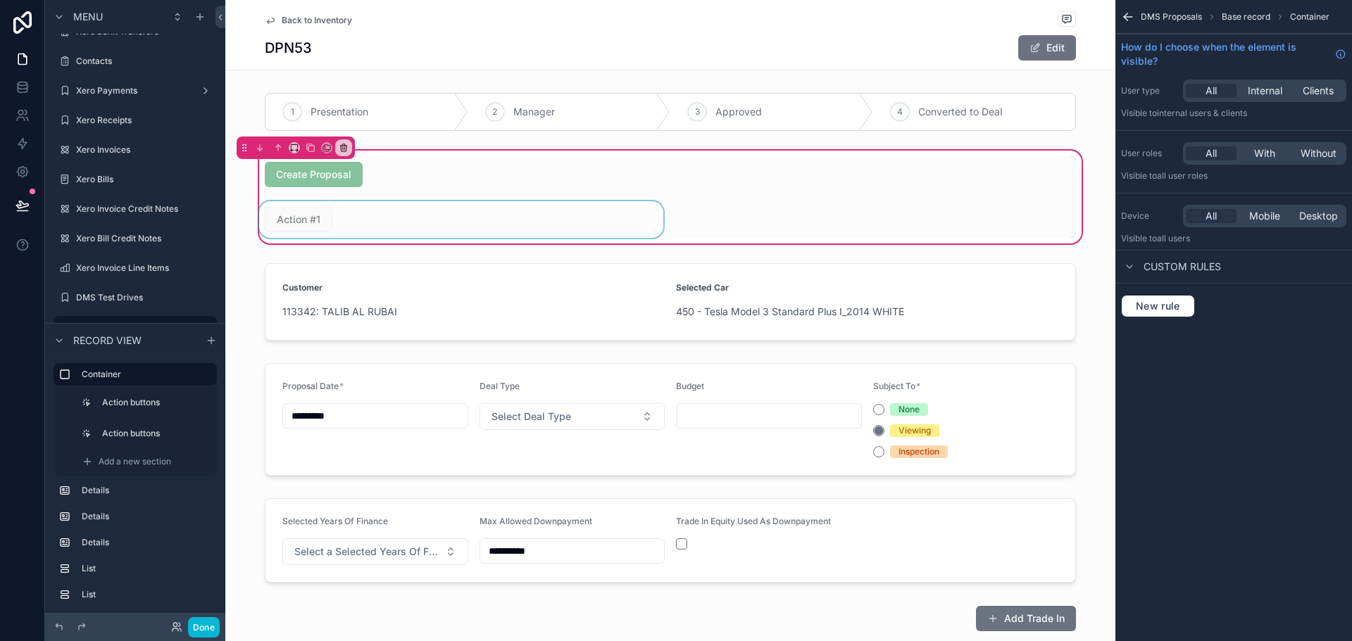
click at [413, 213] on div "scrollable content" at bounding box center [461, 219] width 410 height 37
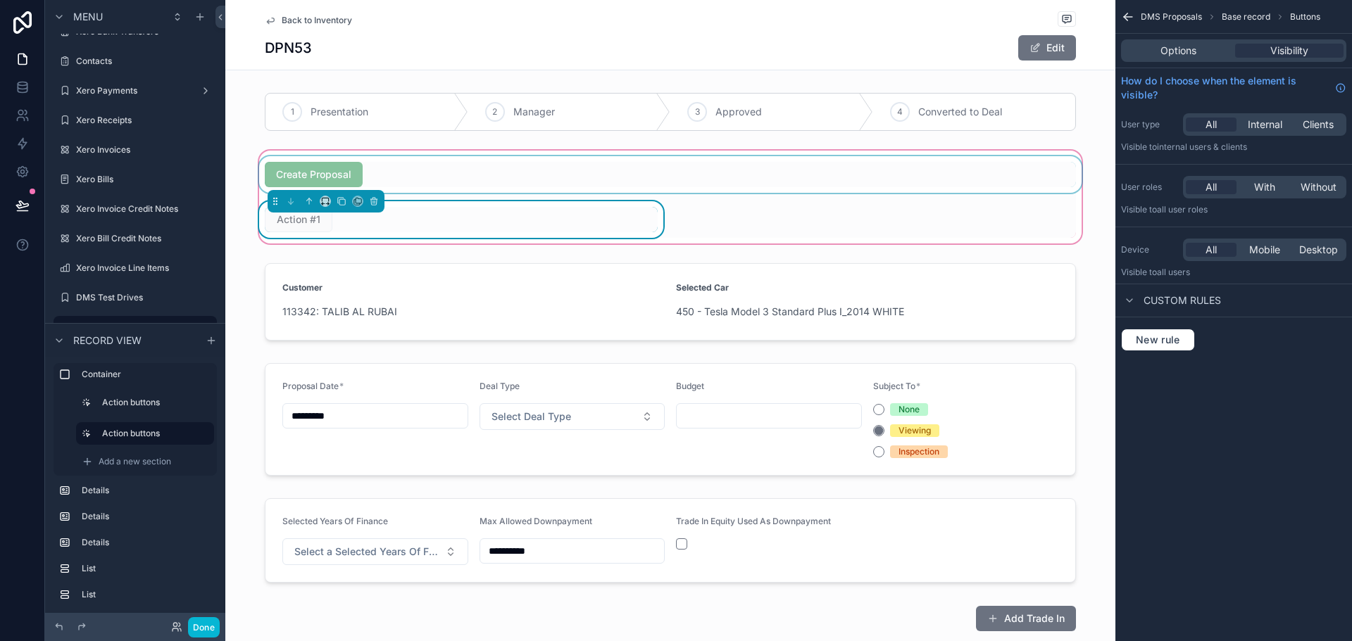
click at [460, 172] on div "scrollable content" at bounding box center [670, 174] width 828 height 37
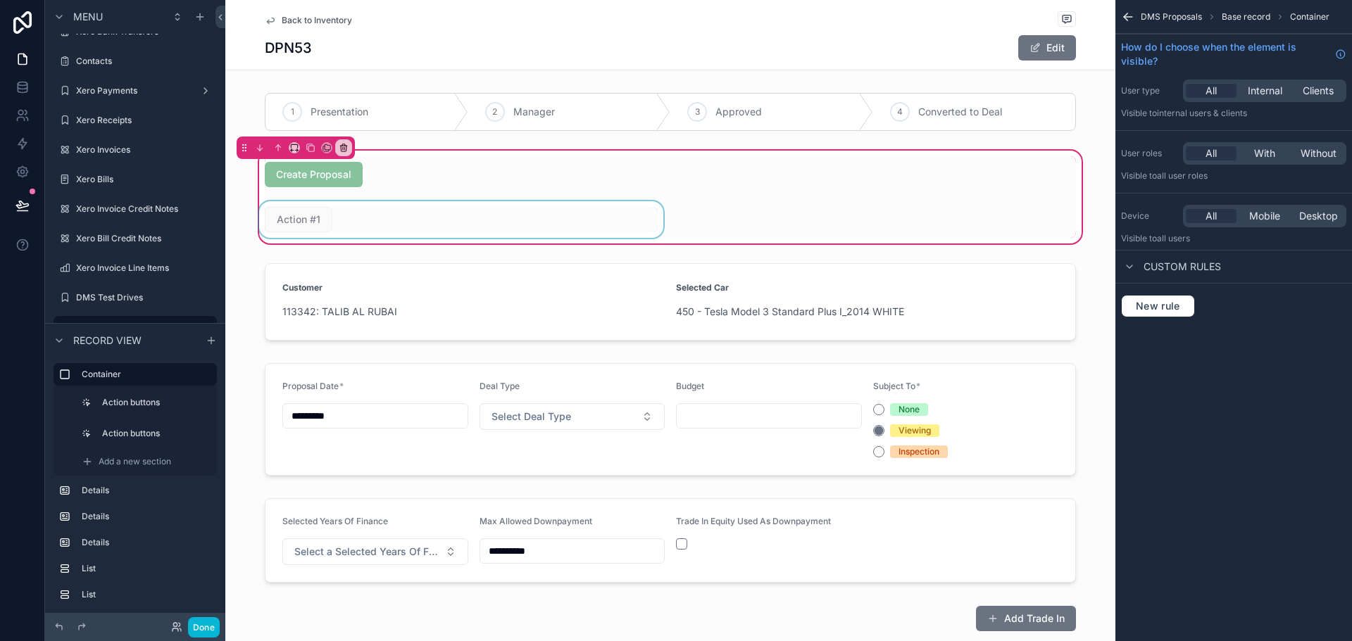
click at [442, 225] on div "scrollable content" at bounding box center [461, 219] width 410 height 37
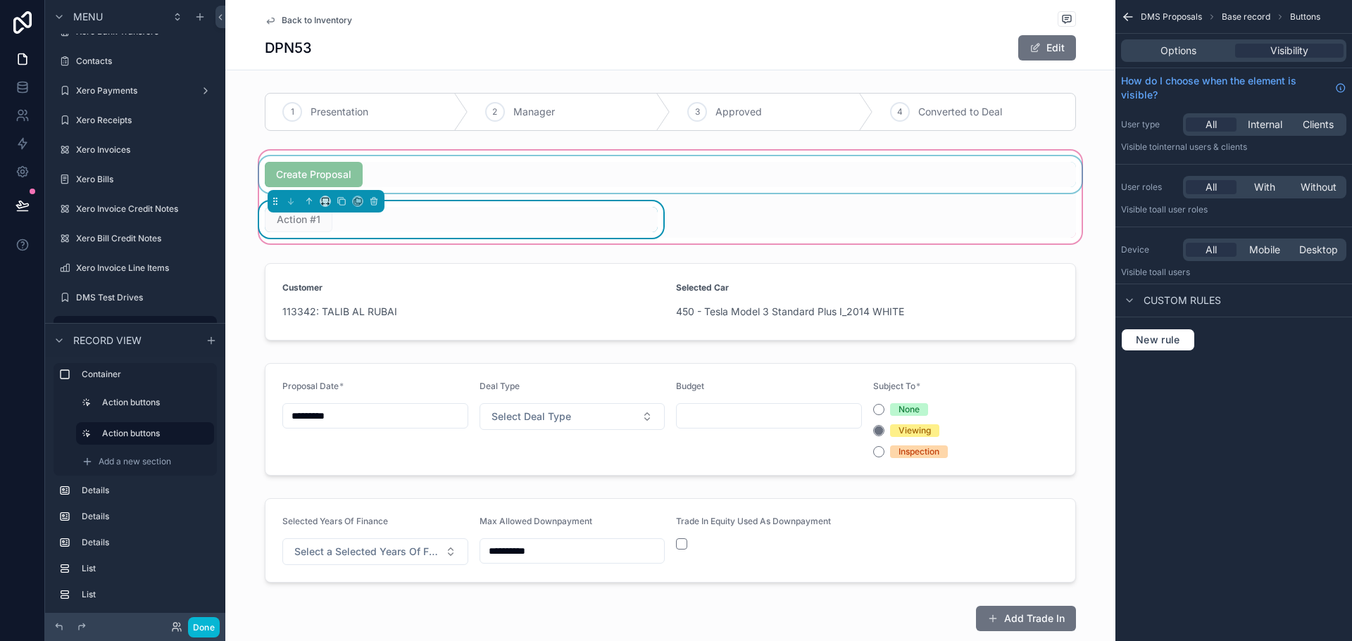
click at [439, 179] on div "scrollable content" at bounding box center [670, 174] width 828 height 37
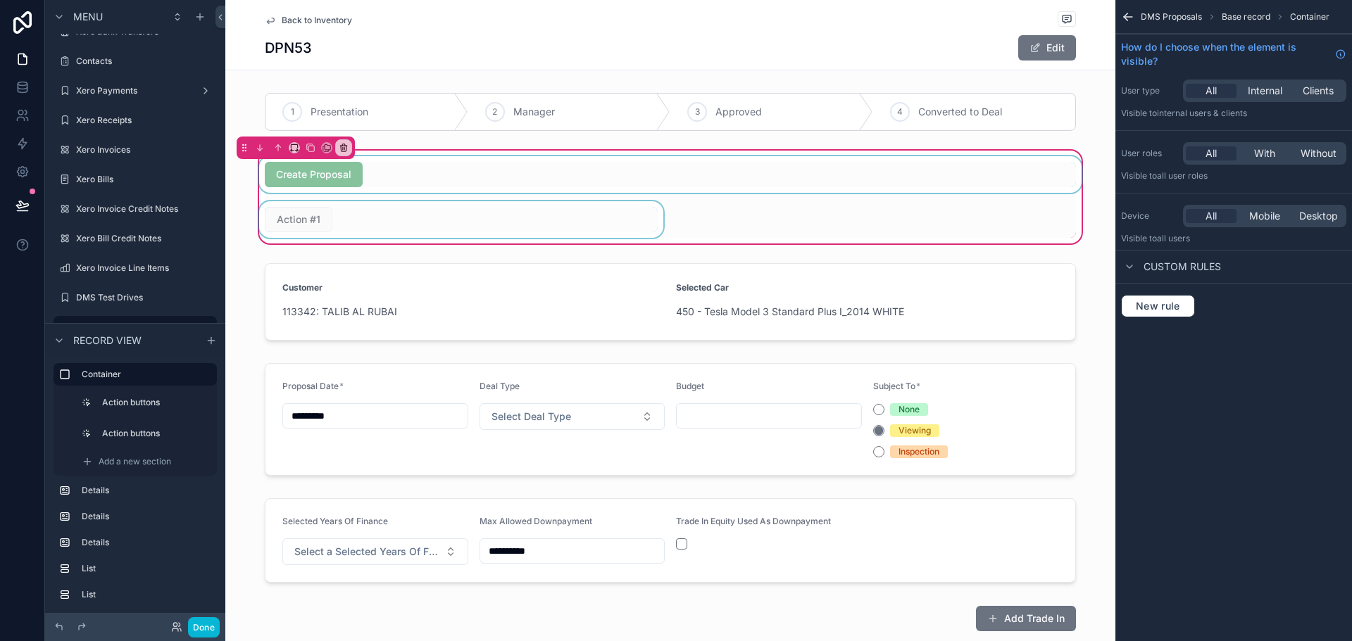
click at [410, 171] on div "scrollable content" at bounding box center [670, 174] width 828 height 37
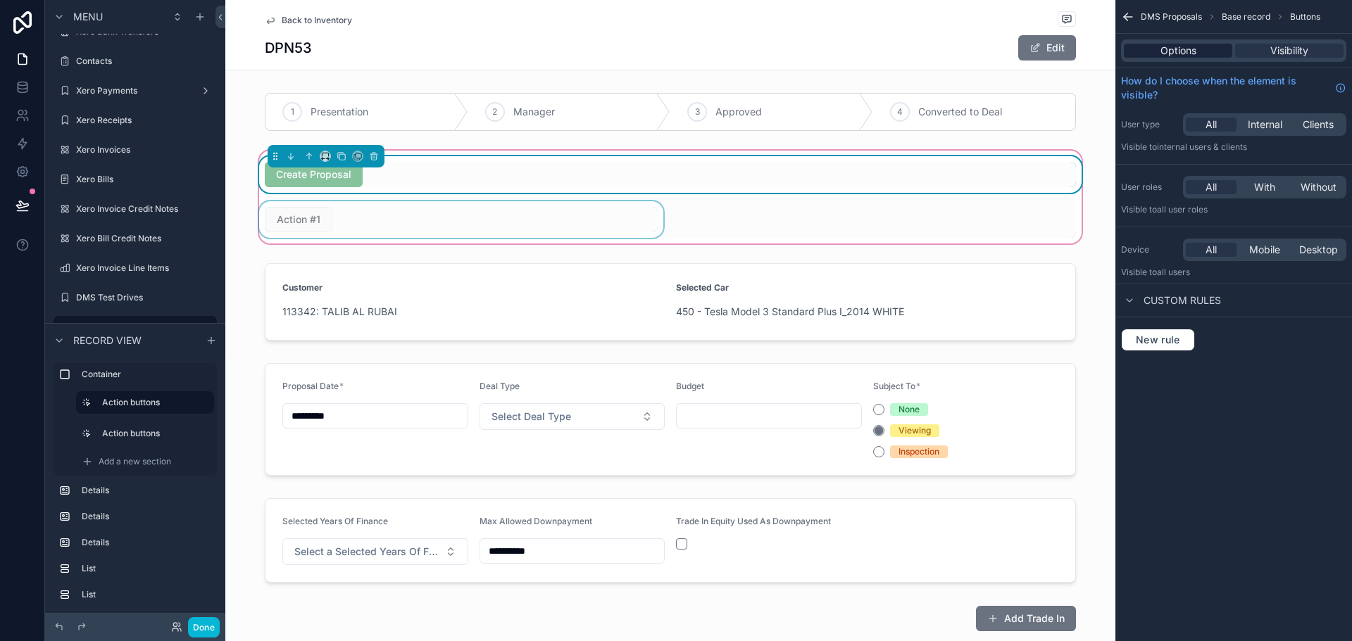
click at [1195, 52] on span "Options" at bounding box center [1178, 51] width 36 height 14
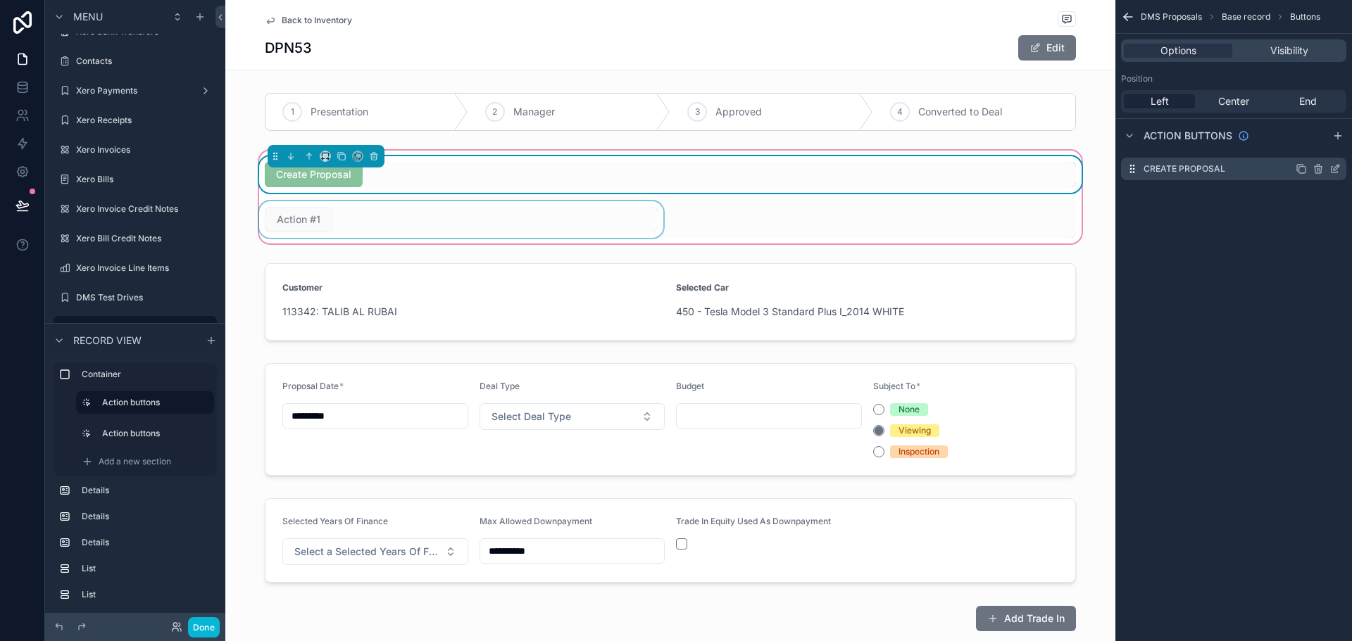
click at [1340, 170] on icon "scrollable content" at bounding box center [1334, 168] width 11 height 11
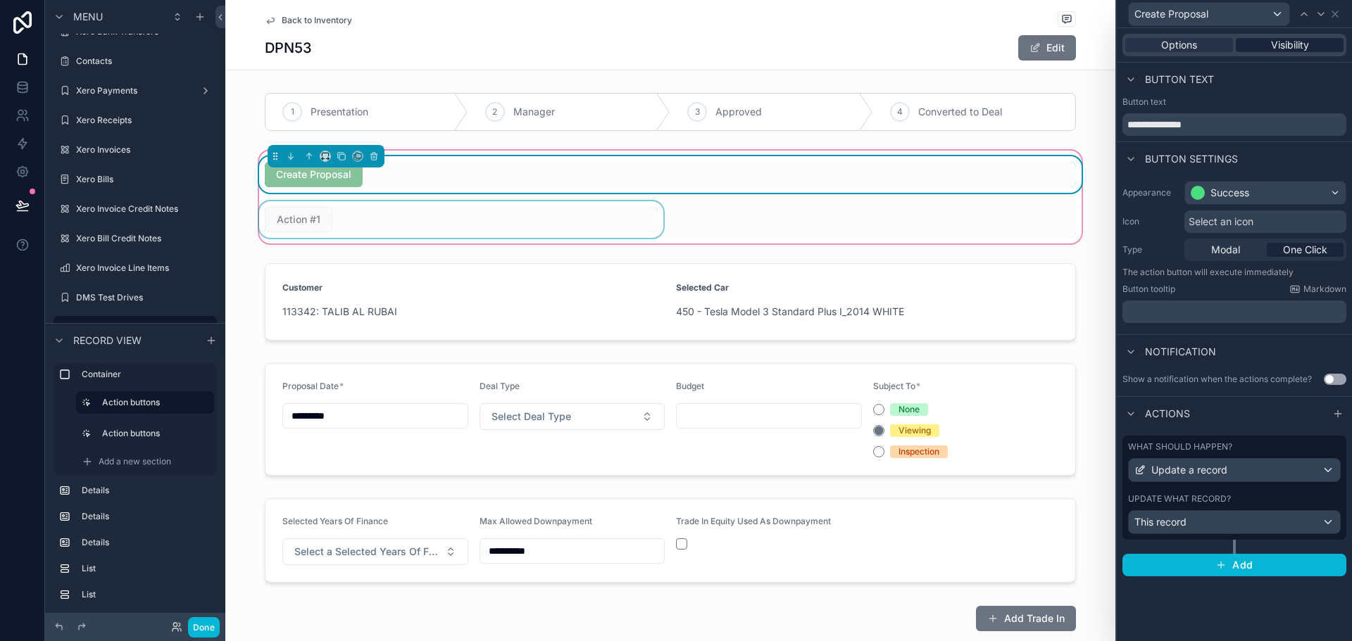
click at [1310, 47] on div "Visibility" at bounding box center [1290, 45] width 108 height 14
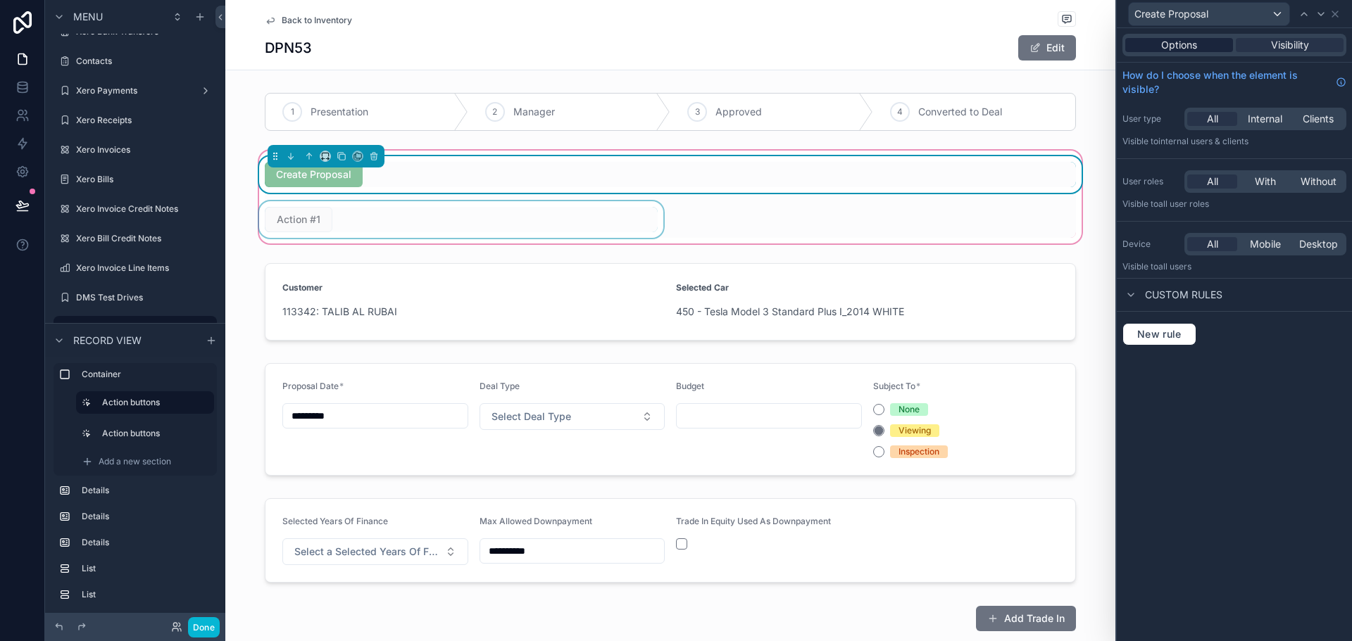
click at [1223, 46] on div "Options" at bounding box center [1179, 45] width 108 height 14
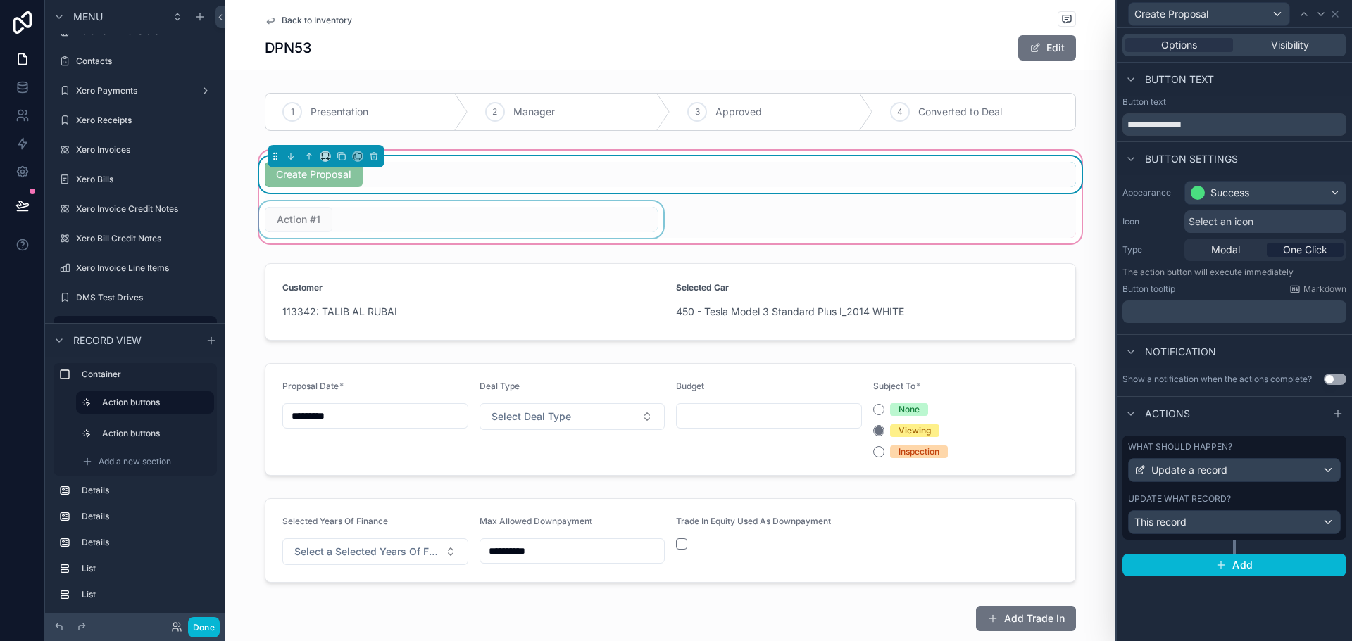
click at [428, 171] on div "Create Proposal" at bounding box center [670, 174] width 811 height 25
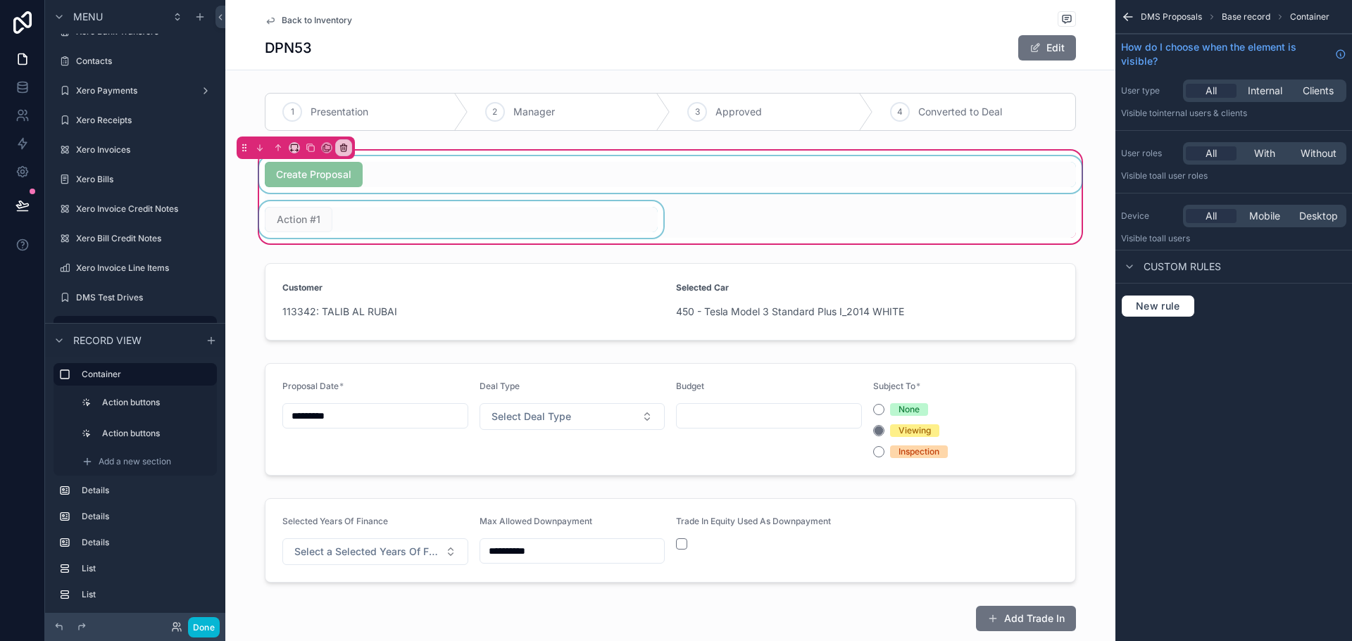
click at [301, 182] on div "scrollable content" at bounding box center [670, 174] width 828 height 37
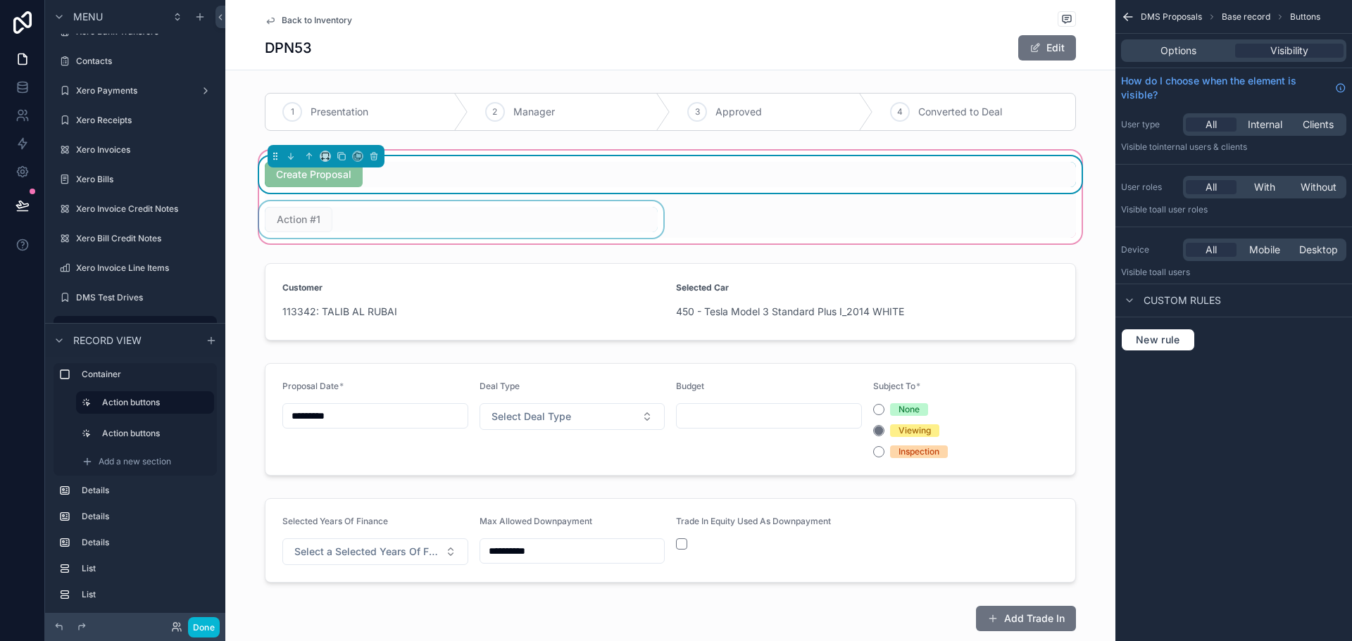
click at [1193, 42] on div "Options Visibility" at bounding box center [1233, 50] width 225 height 23
click at [1192, 49] on span "Options" at bounding box center [1178, 51] width 36 height 14
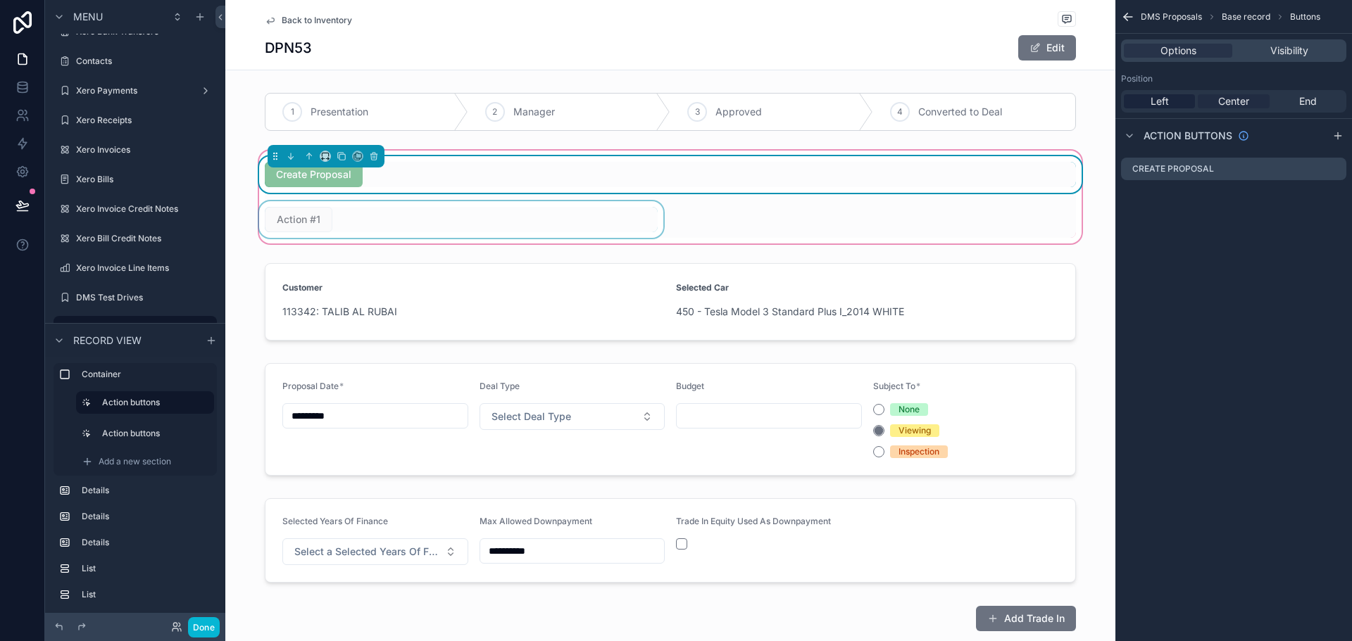
click at [1248, 102] on span "Center" at bounding box center [1233, 101] width 31 height 14
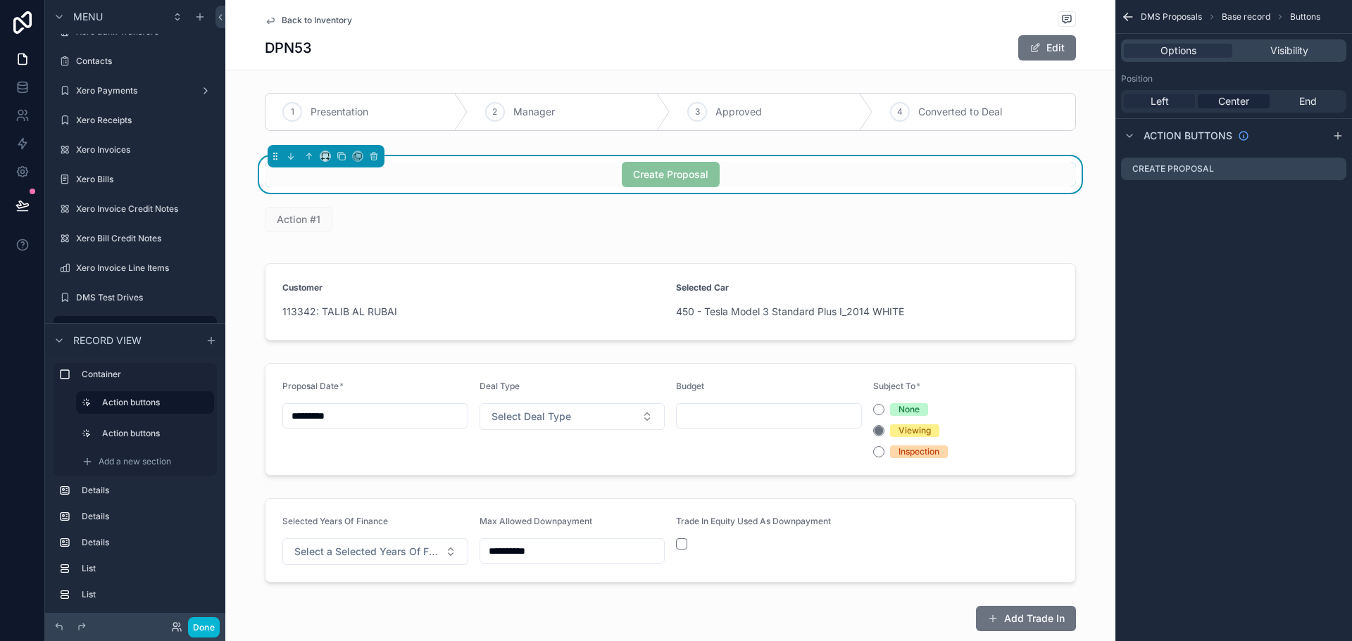
click at [1174, 106] on div "Left" at bounding box center [1159, 101] width 71 height 14
click at [1204, 103] on div "Center" at bounding box center [1233, 101] width 71 height 14
click at [323, 155] on icon "scrollable content" at bounding box center [325, 155] width 6 height 4
click at [341, 260] on span "50%" at bounding box center [338, 262] width 22 height 17
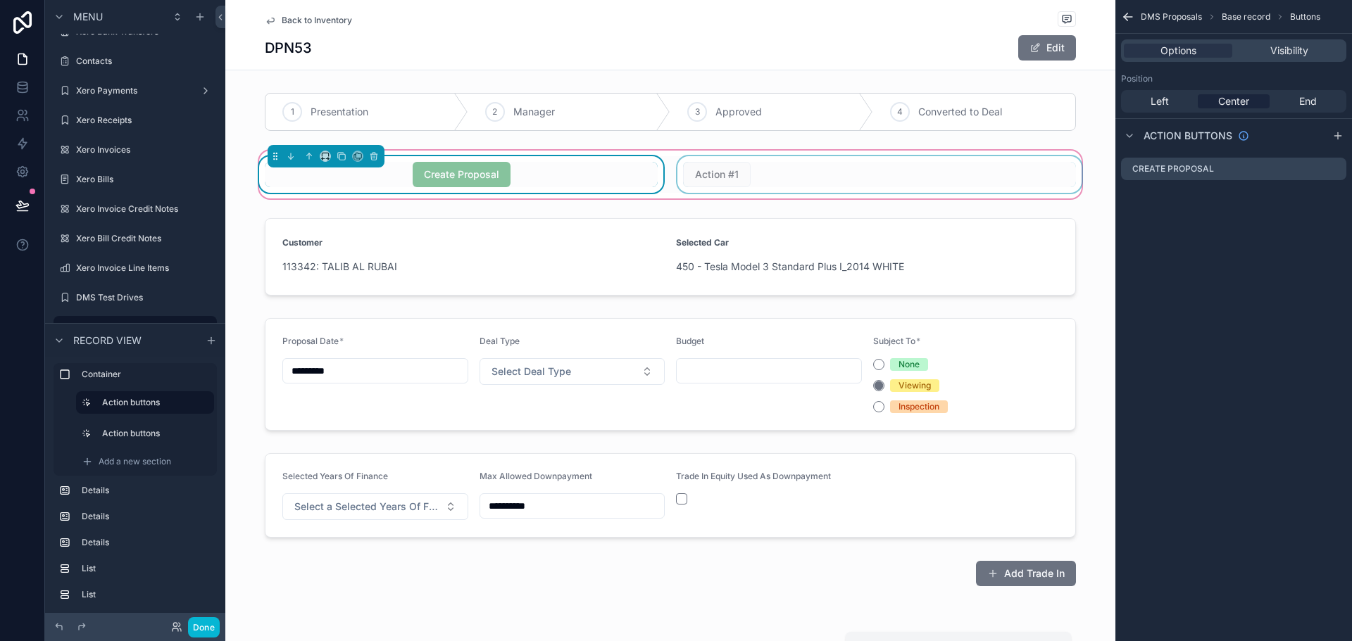
click at [779, 180] on div "scrollable content" at bounding box center [879, 174] width 410 height 37
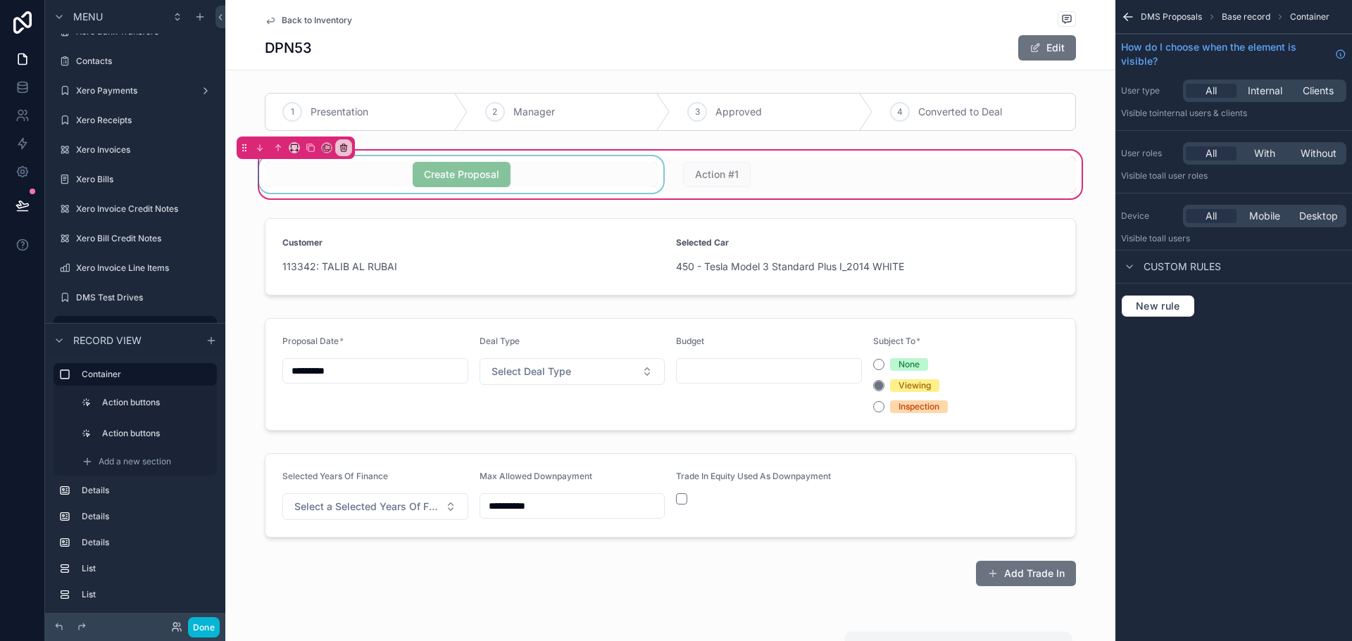
click at [566, 172] on div "scrollable content" at bounding box center [461, 174] width 410 height 37
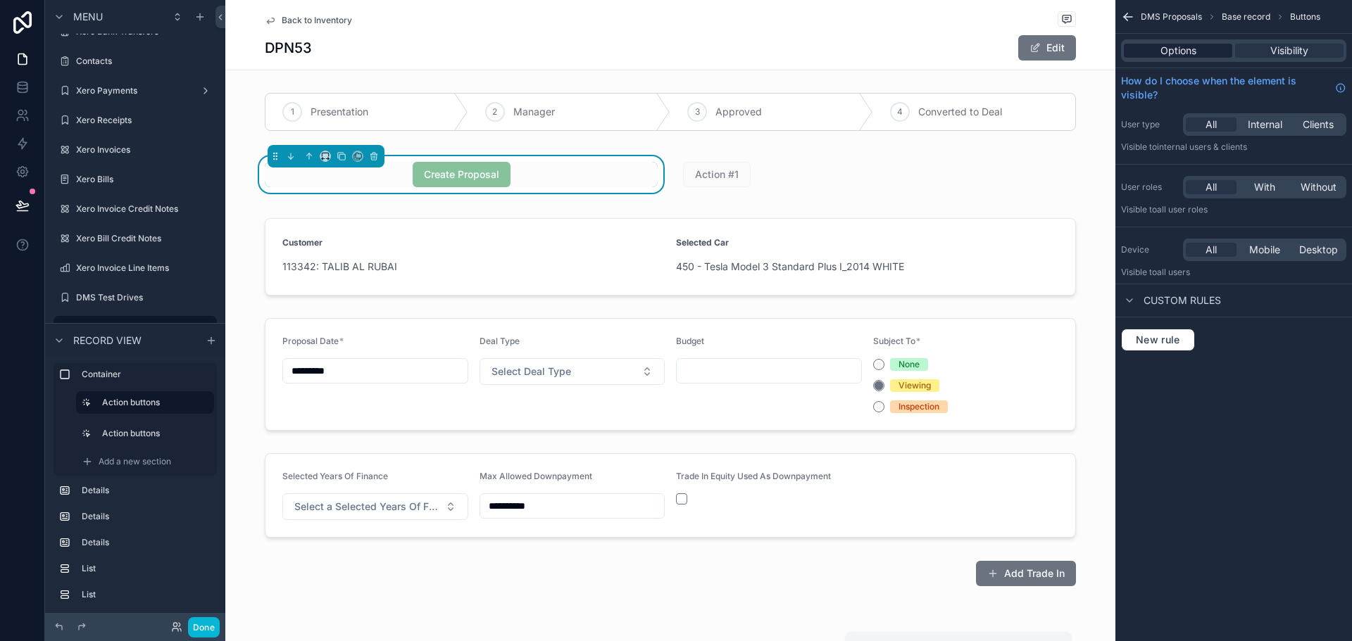
click at [1151, 51] on div "Options" at bounding box center [1178, 51] width 108 height 14
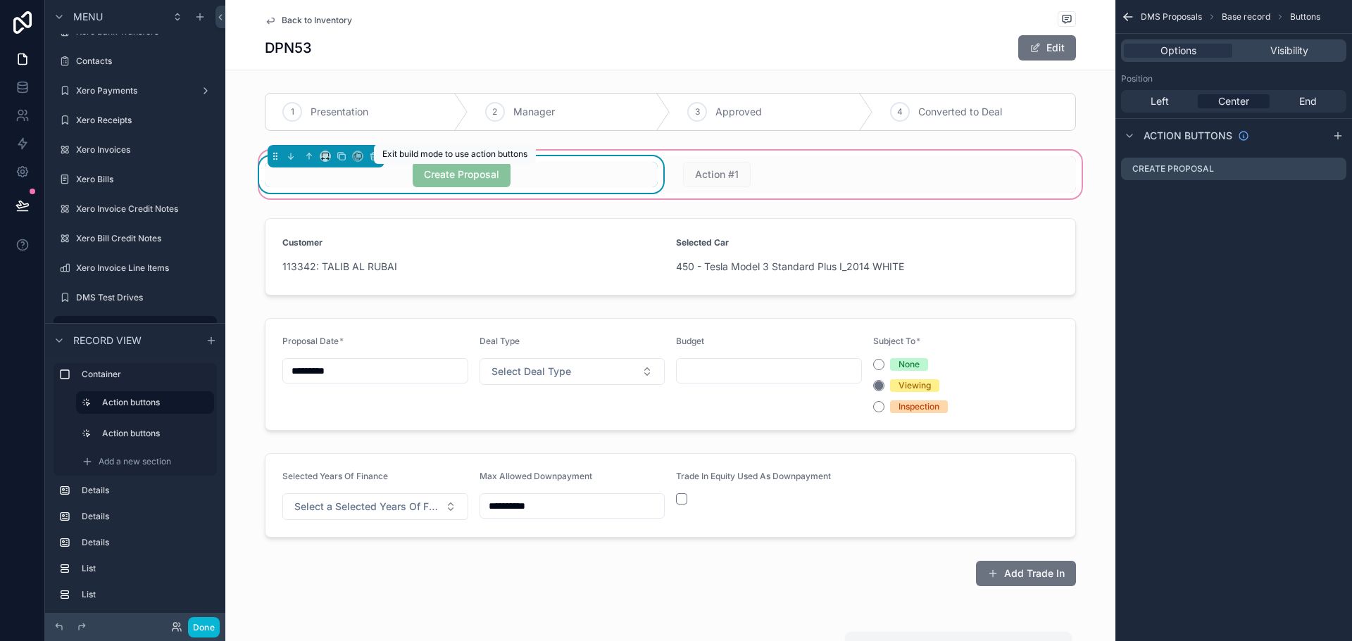
click at [462, 177] on span "Create Proposal" at bounding box center [462, 174] width 98 height 14
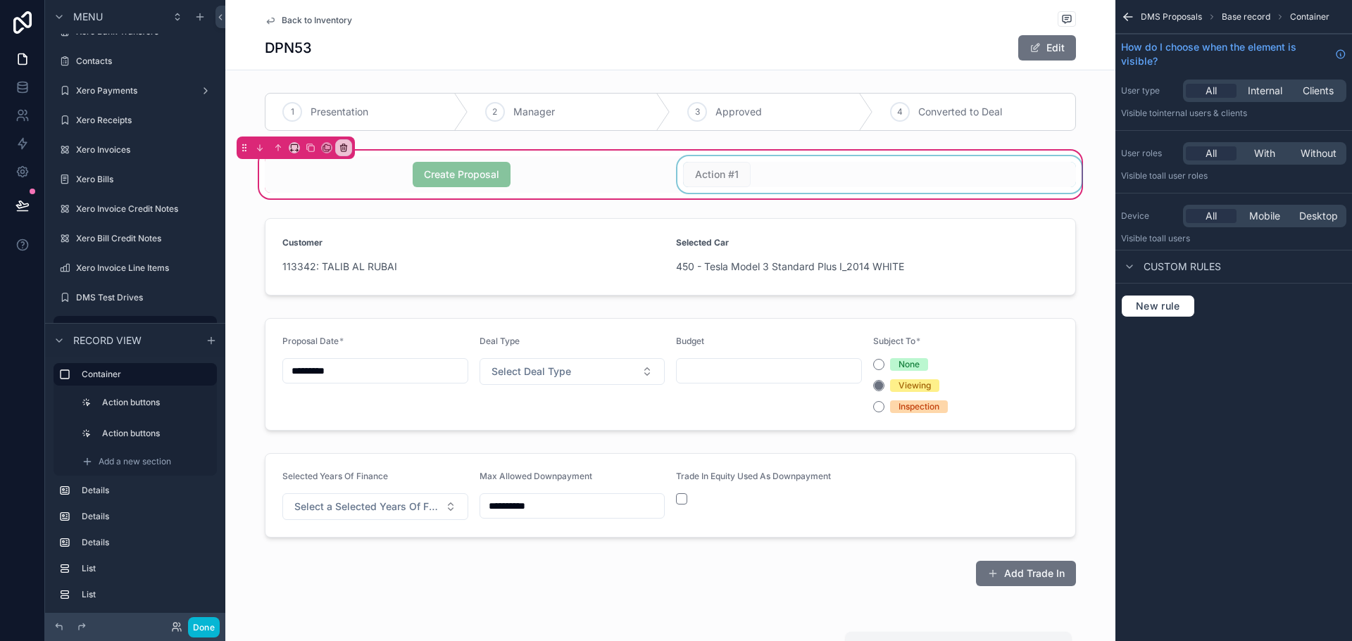
click at [784, 168] on div "scrollable content" at bounding box center [879, 174] width 410 height 37
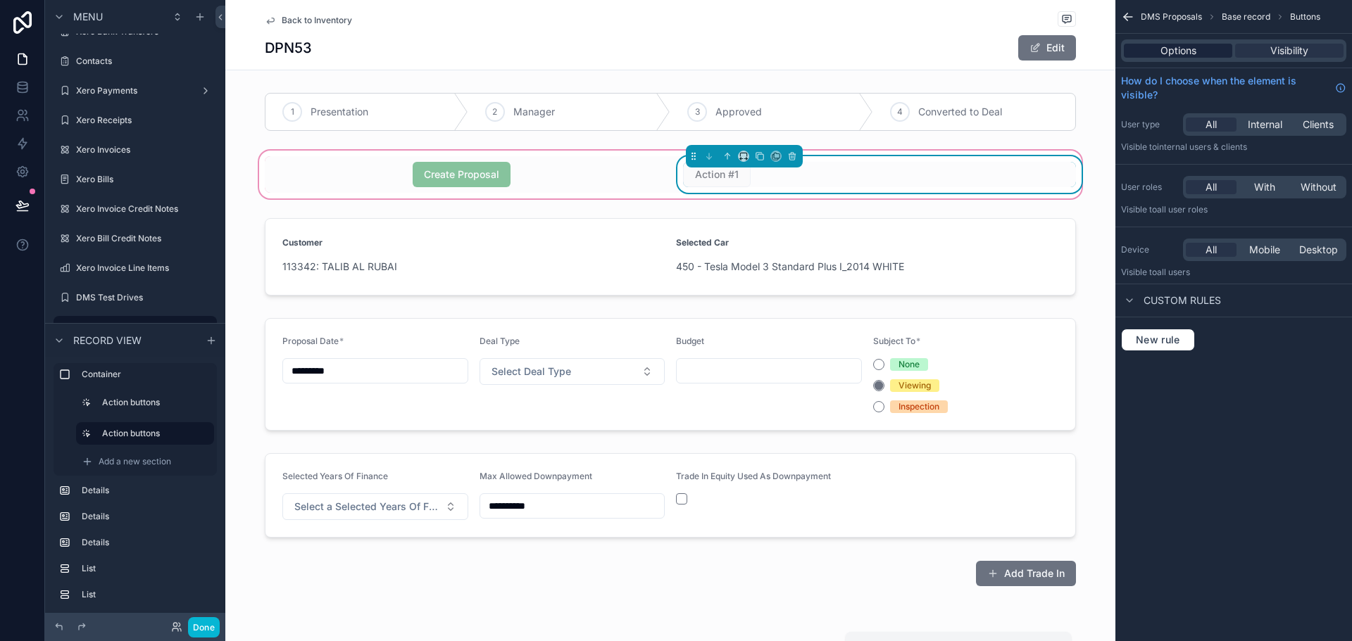
click at [1176, 47] on span "Options" at bounding box center [1178, 51] width 36 height 14
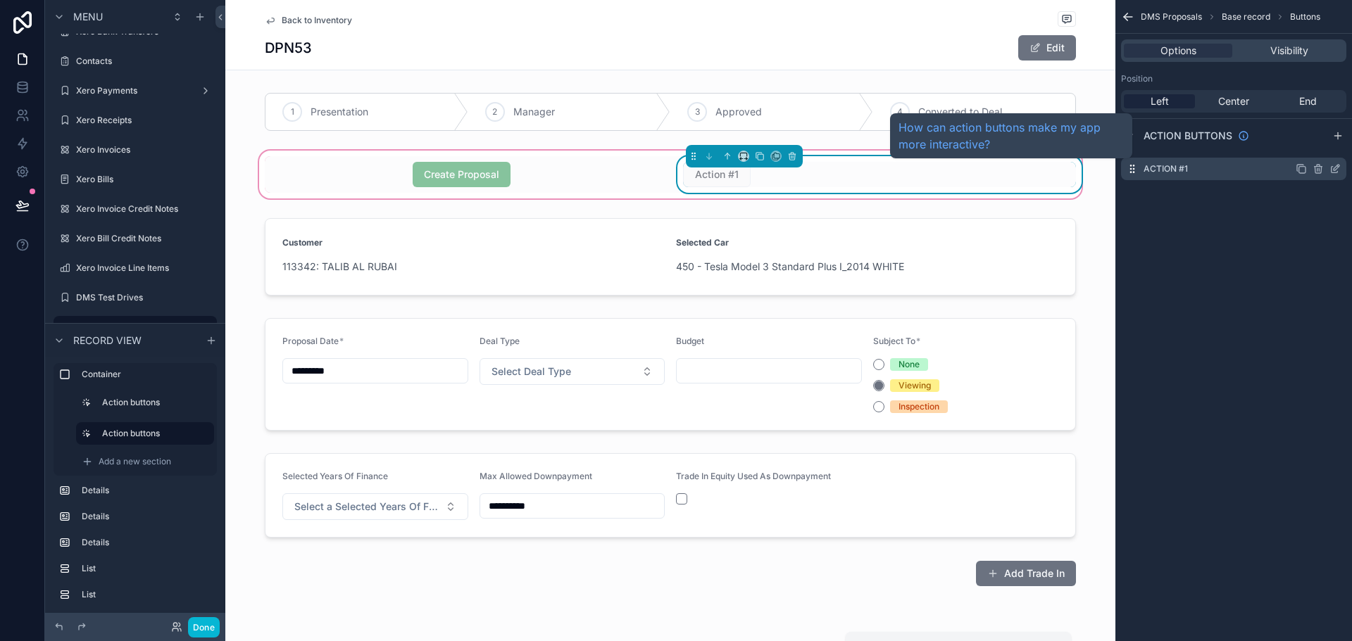
click at [1192, 174] on div "Action #1" at bounding box center [1233, 169] width 225 height 23
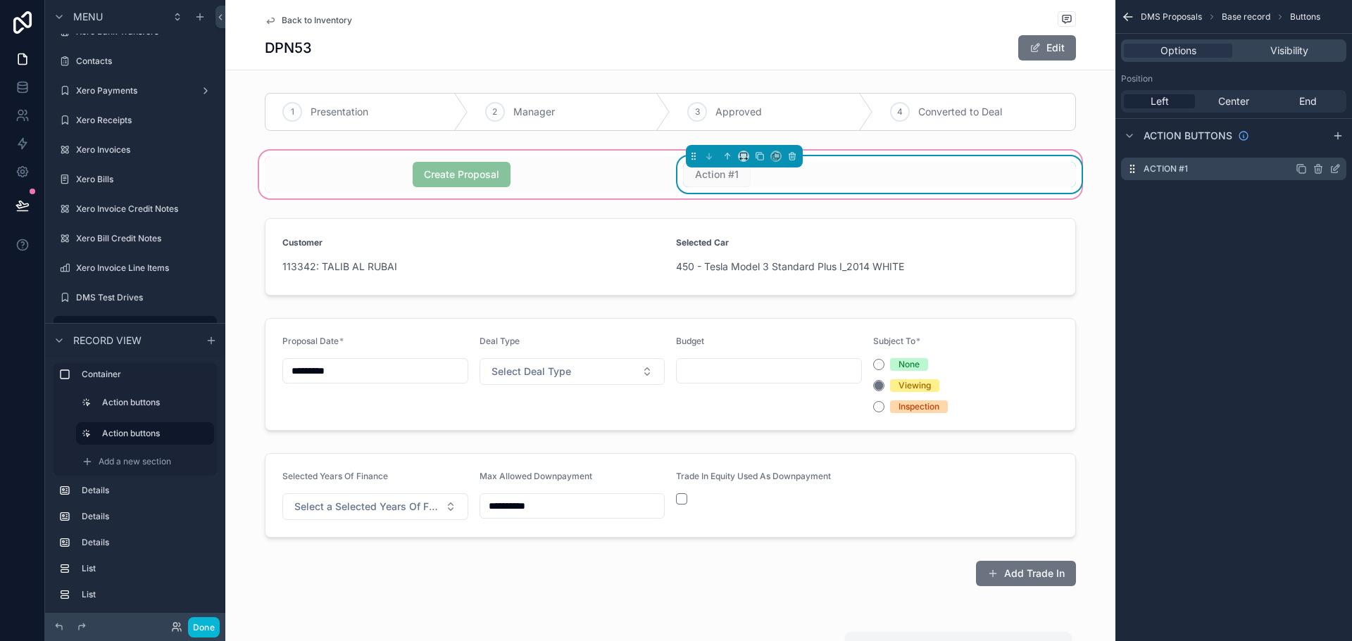
click at [1333, 168] on icon "scrollable content" at bounding box center [1334, 168] width 11 height 11
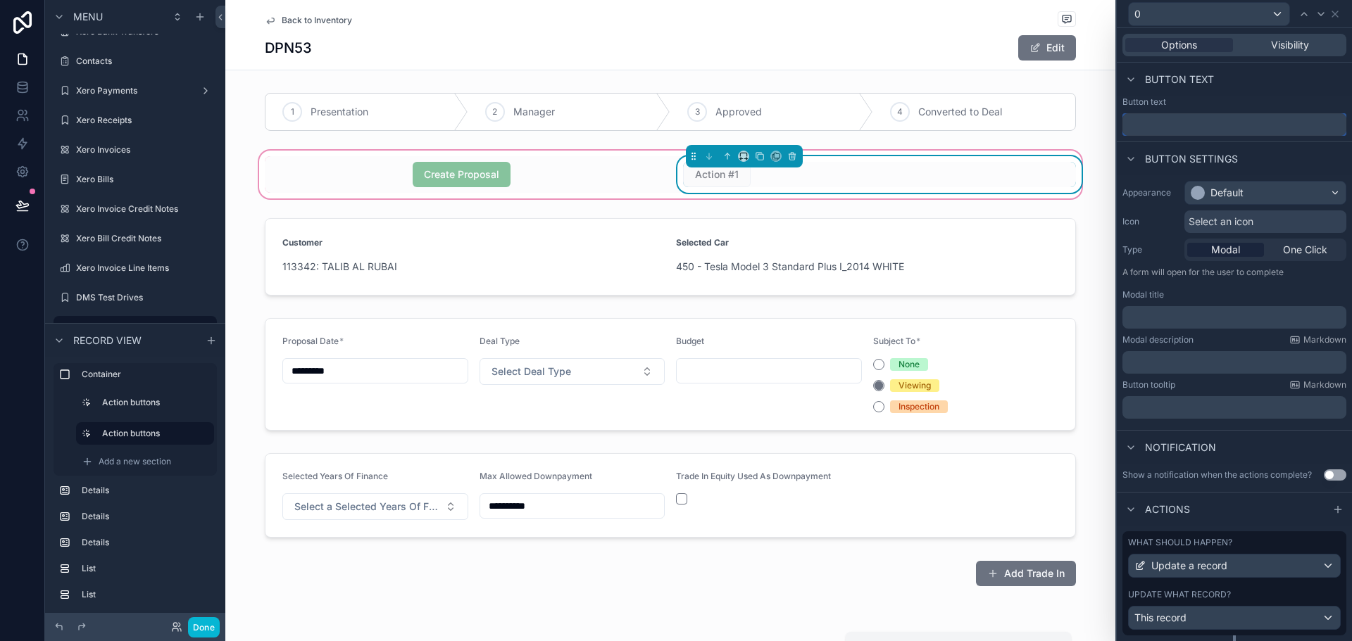
click at [1188, 128] on input "text" at bounding box center [1234, 124] width 224 height 23
type input "*******"
click at [1239, 198] on div "Default" at bounding box center [1226, 193] width 33 height 14
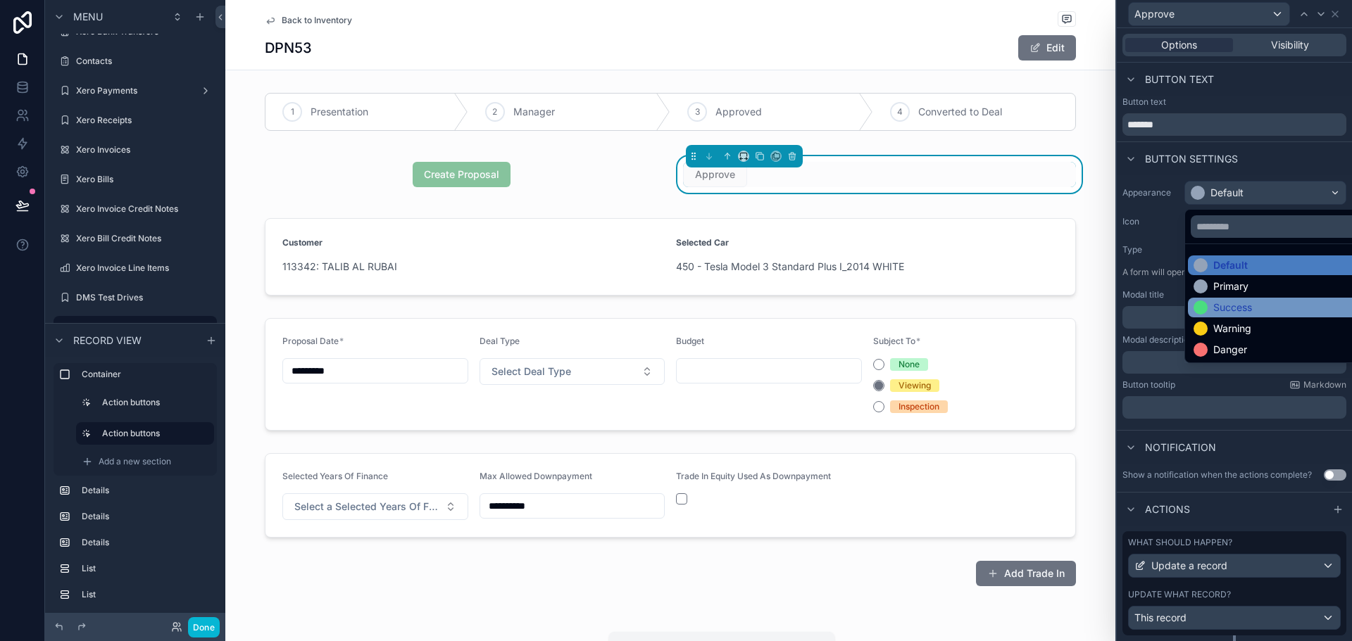
click at [1231, 305] on div "Success" at bounding box center [1232, 308] width 39 height 14
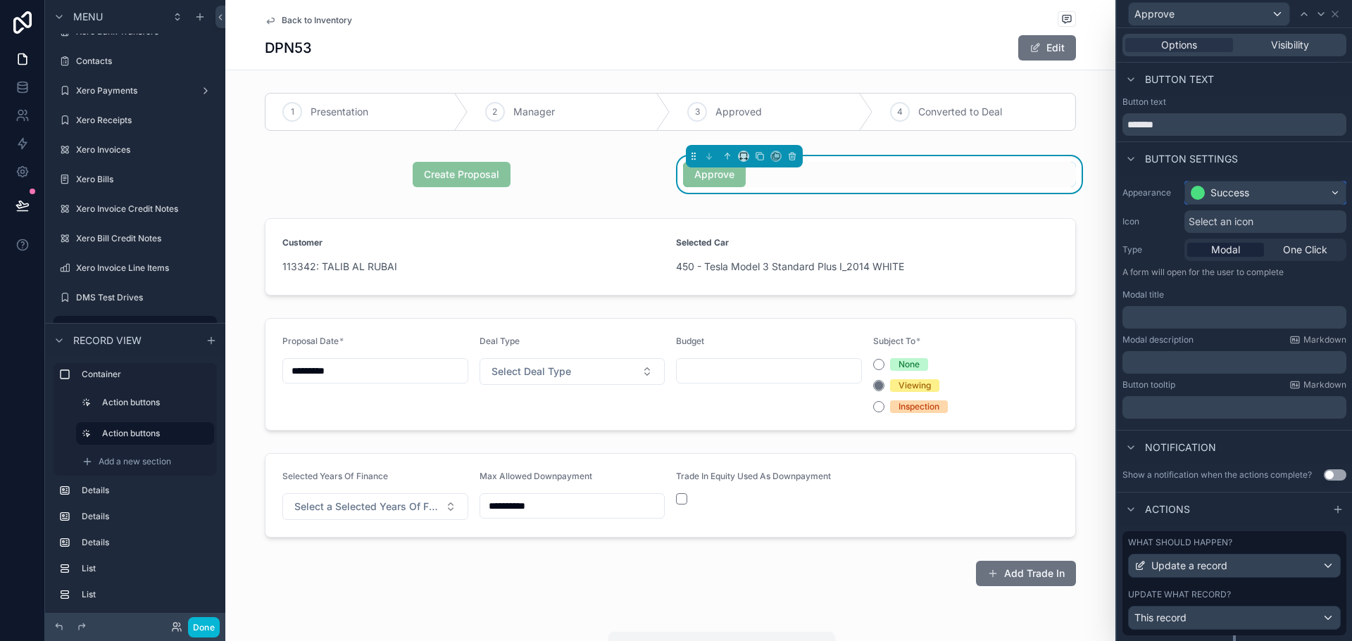
click at [1248, 192] on div "Success" at bounding box center [1229, 193] width 39 height 14
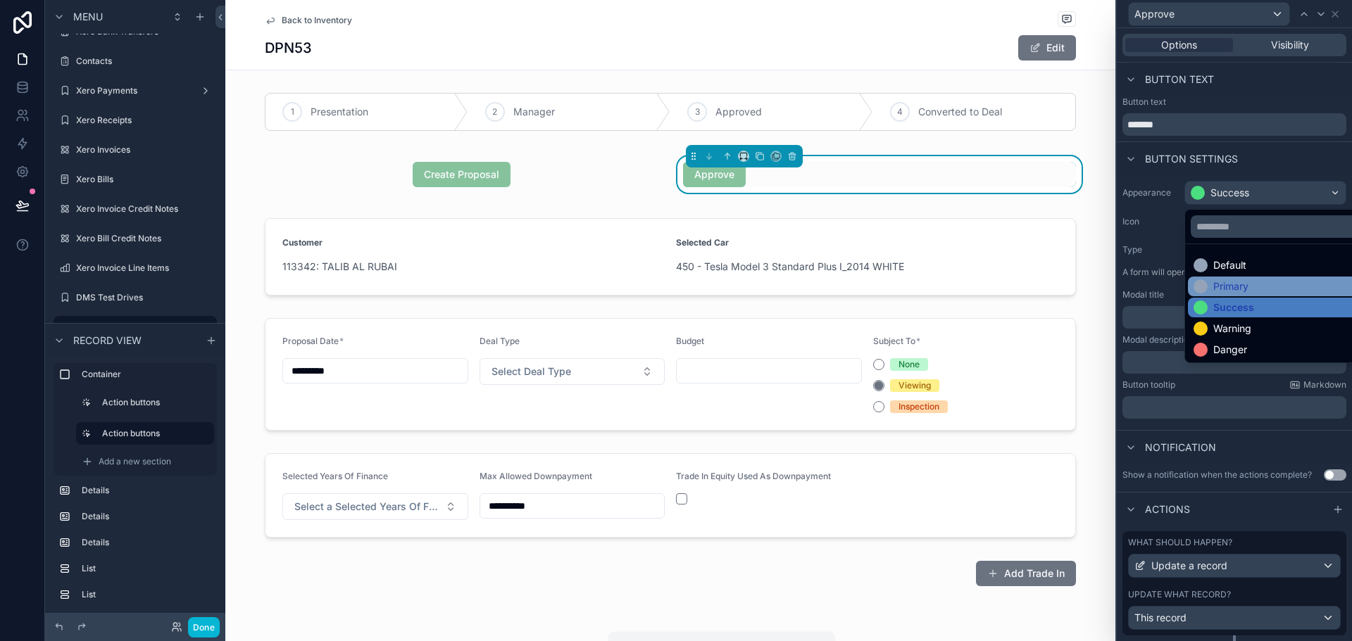
click at [1231, 289] on div "Primary" at bounding box center [1230, 287] width 35 height 14
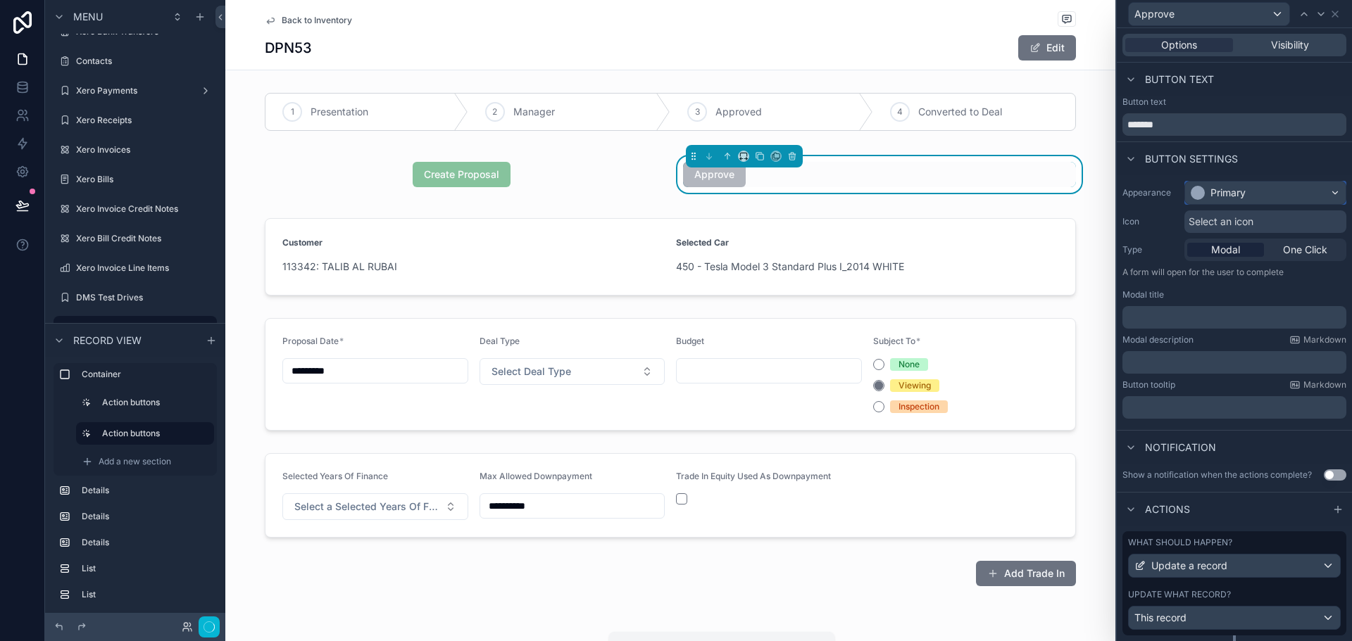
click at [1244, 193] on div "Primary" at bounding box center [1227, 193] width 35 height 14
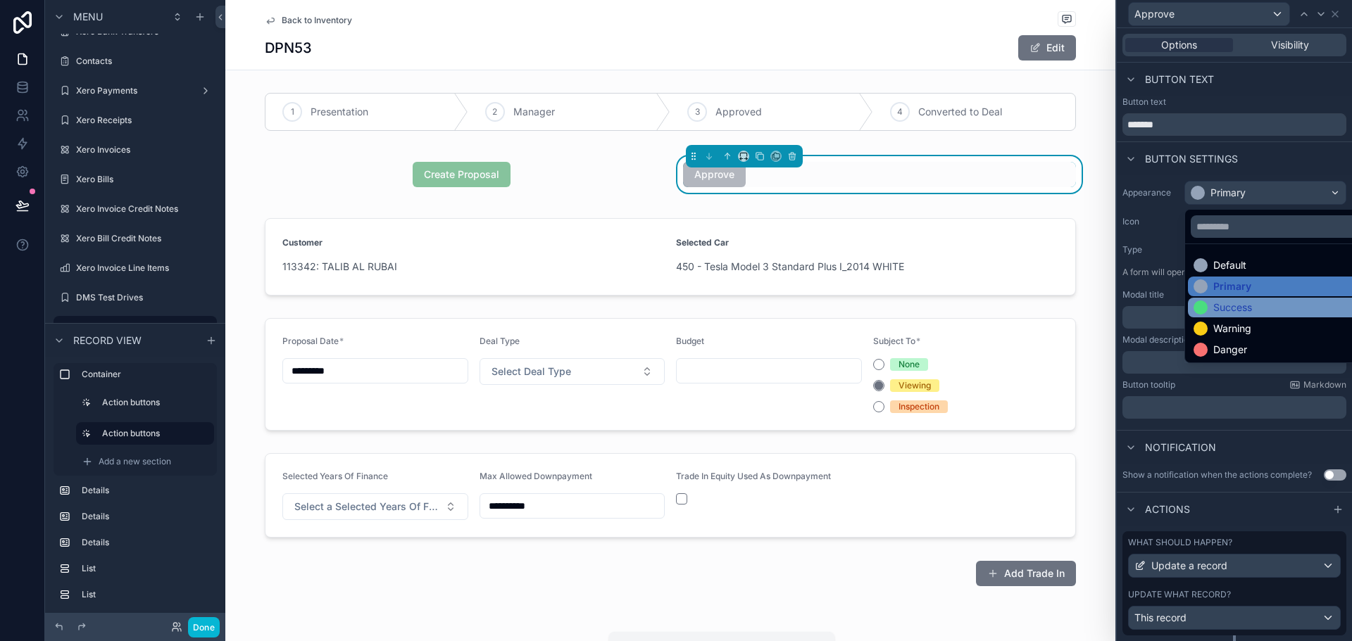
click at [1240, 313] on div "Success" at bounding box center [1232, 308] width 39 height 14
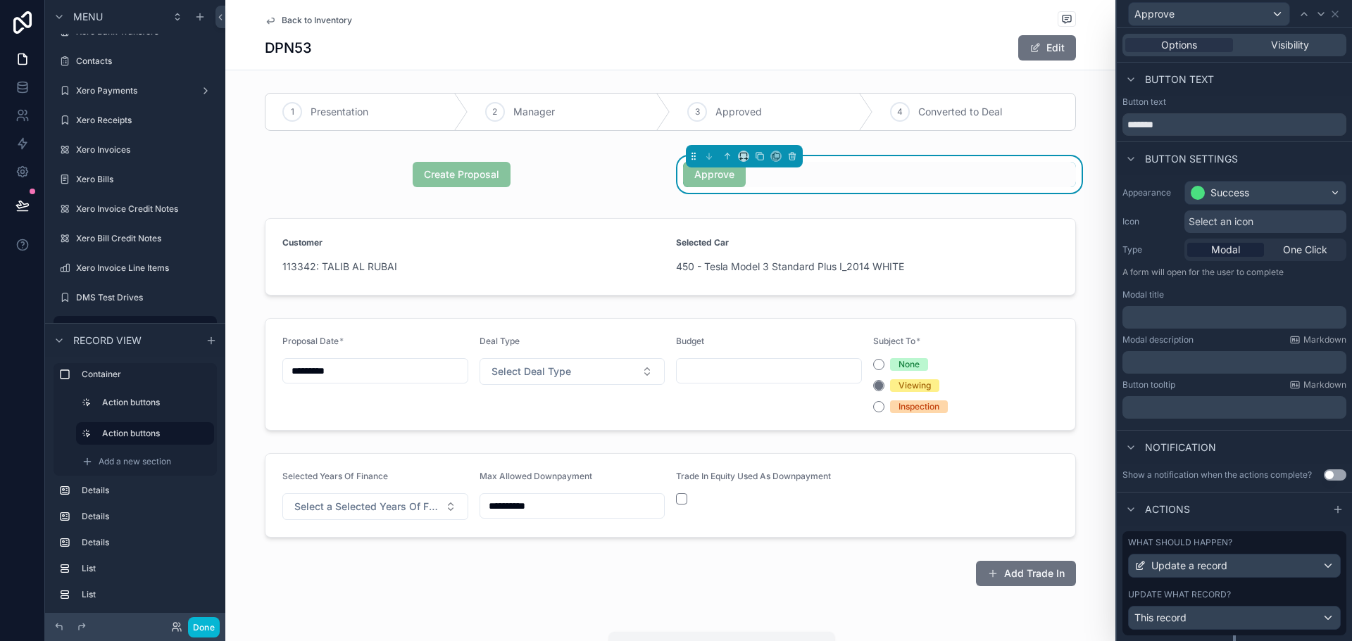
scroll to position [37, 0]
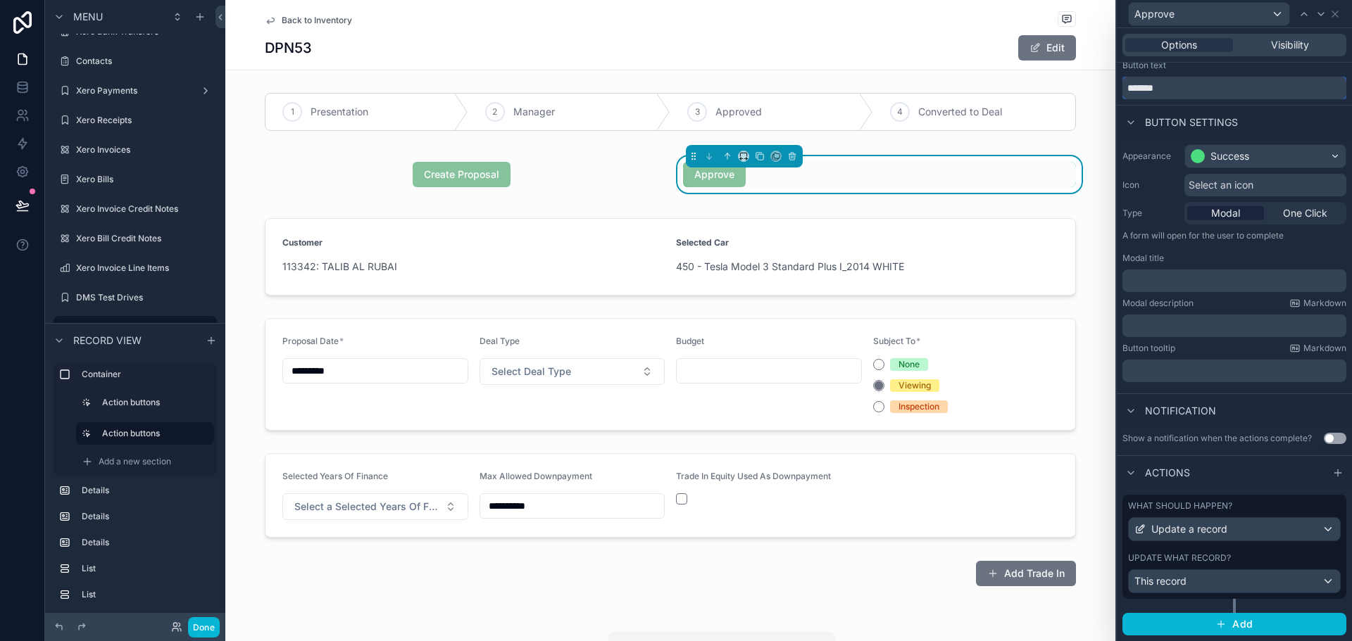
click at [1186, 84] on input "*******" at bounding box center [1234, 88] width 224 height 23
click at [1229, 584] on div "This record" at bounding box center [1234, 581] width 211 height 23
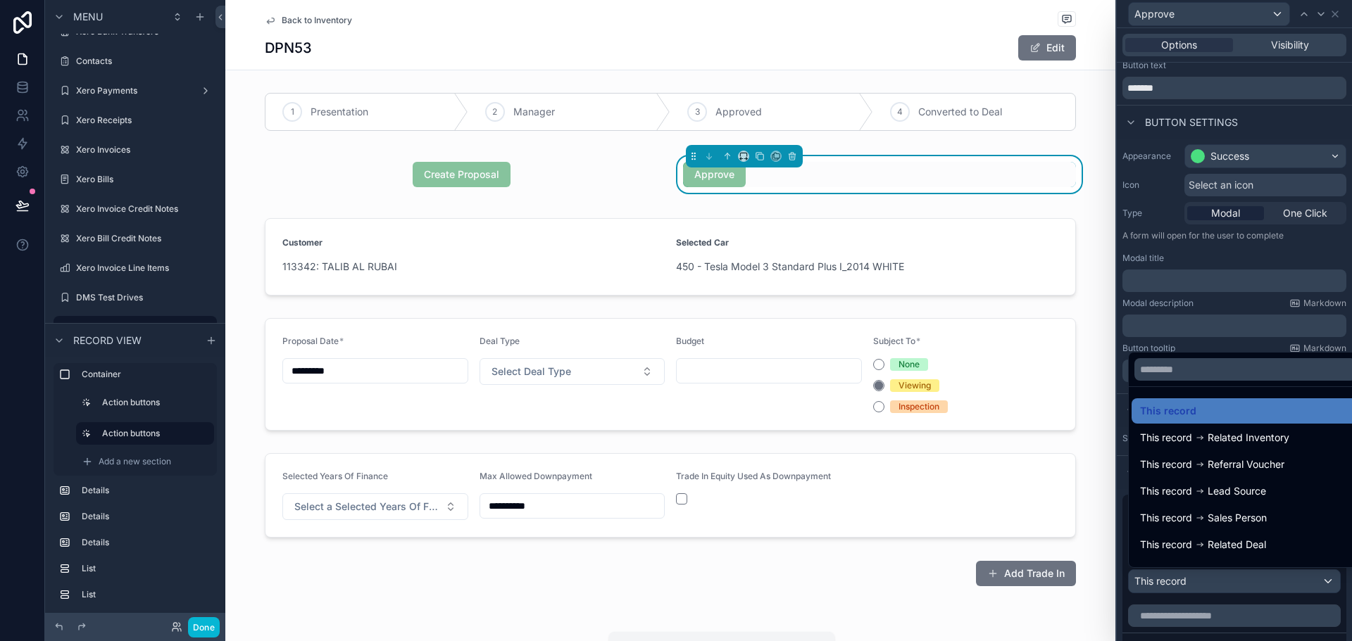
click at [1225, 342] on div at bounding box center [1234, 320] width 235 height 641
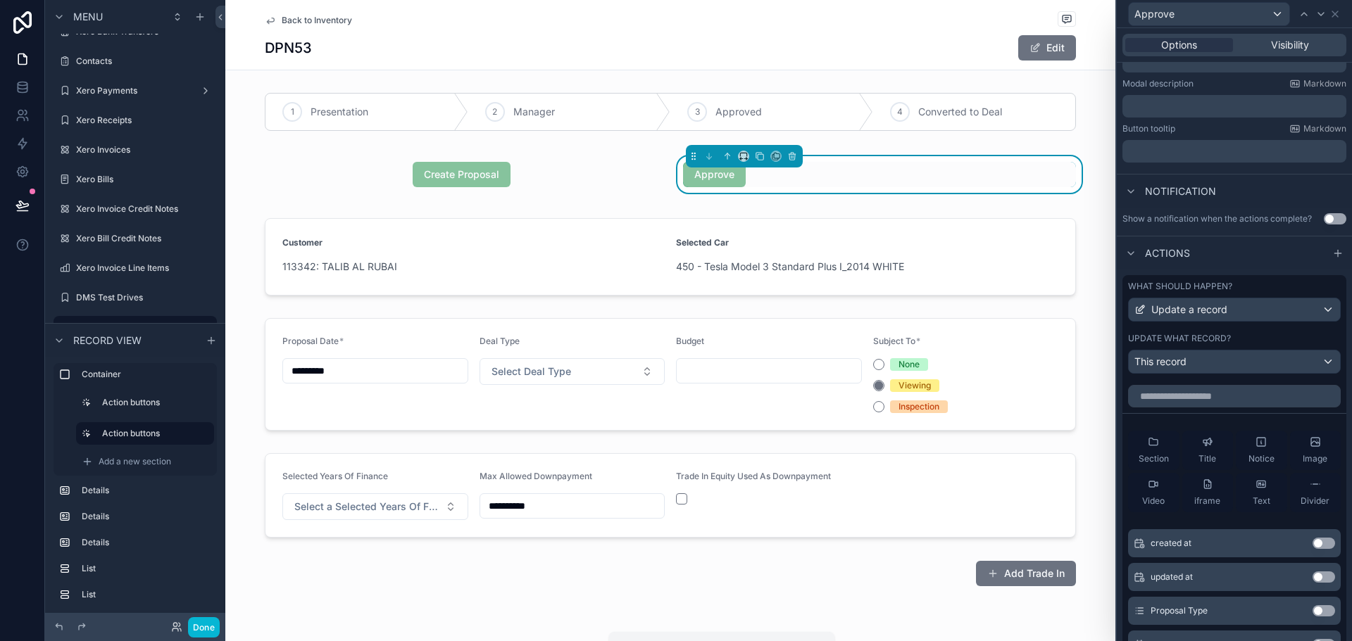
scroll to position [391, 0]
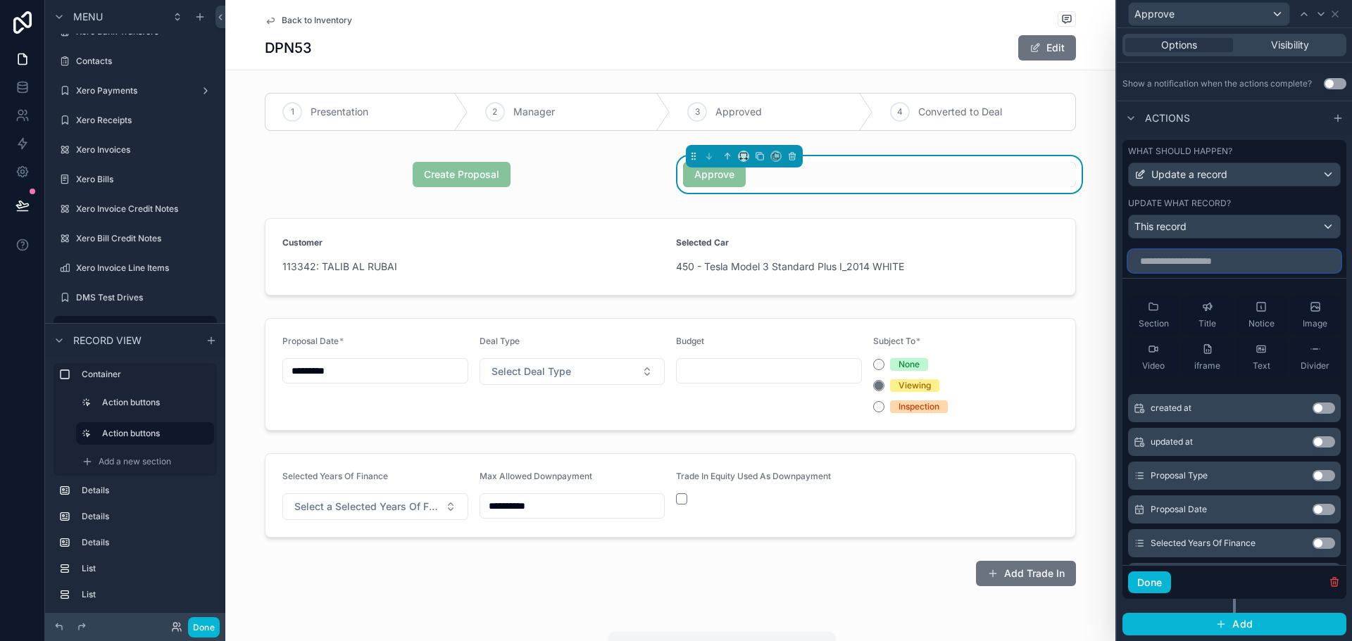
click at [1212, 260] on input "text" at bounding box center [1234, 261] width 213 height 23
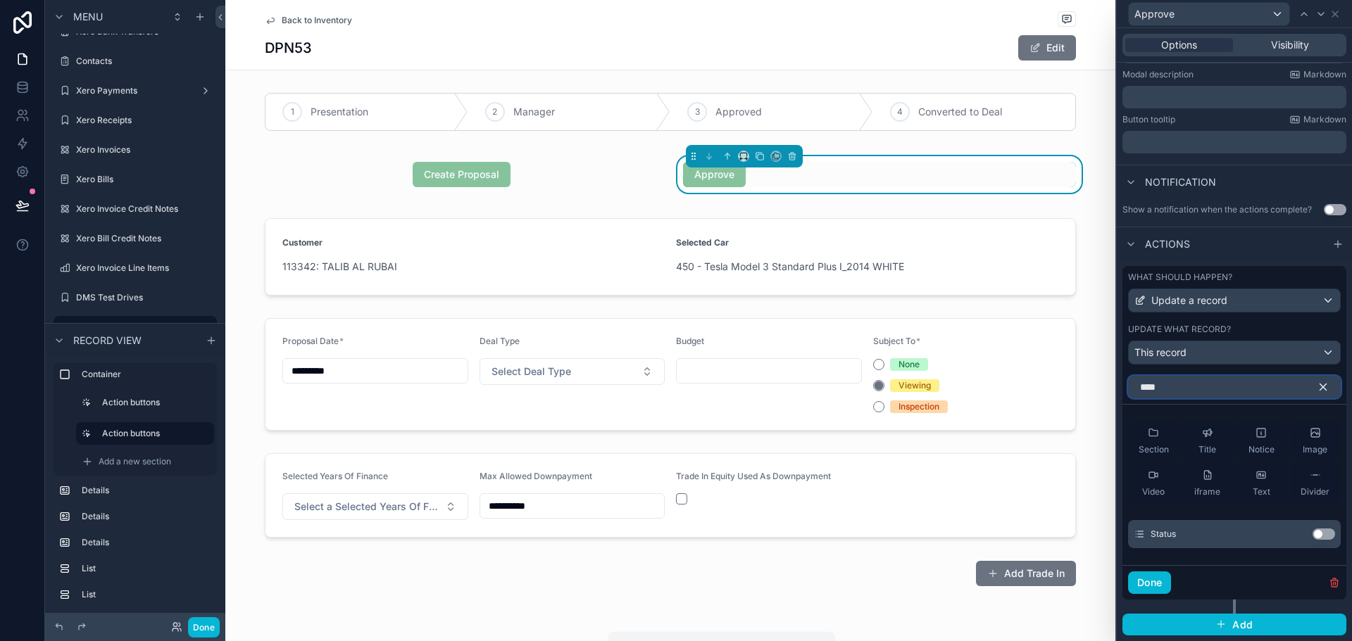
type input "****"
click at [1316, 535] on button "Use setting" at bounding box center [1323, 534] width 23 height 11
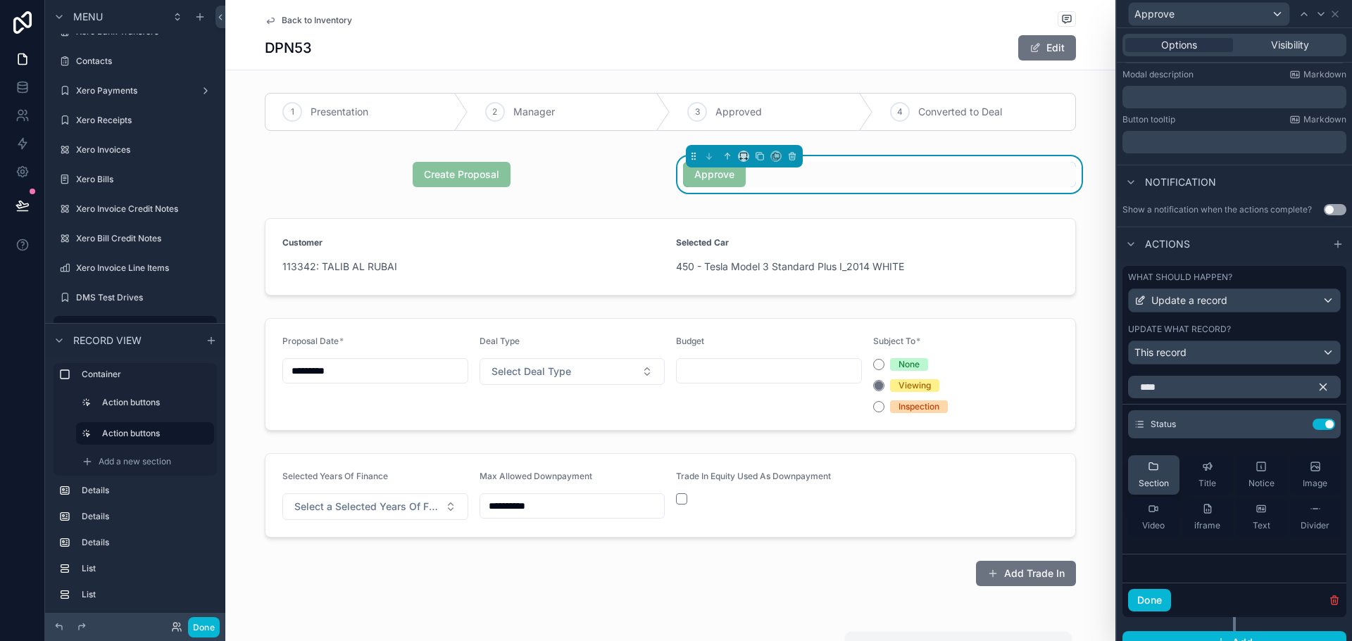
click at [1143, 471] on div "Section" at bounding box center [1153, 475] width 30 height 28
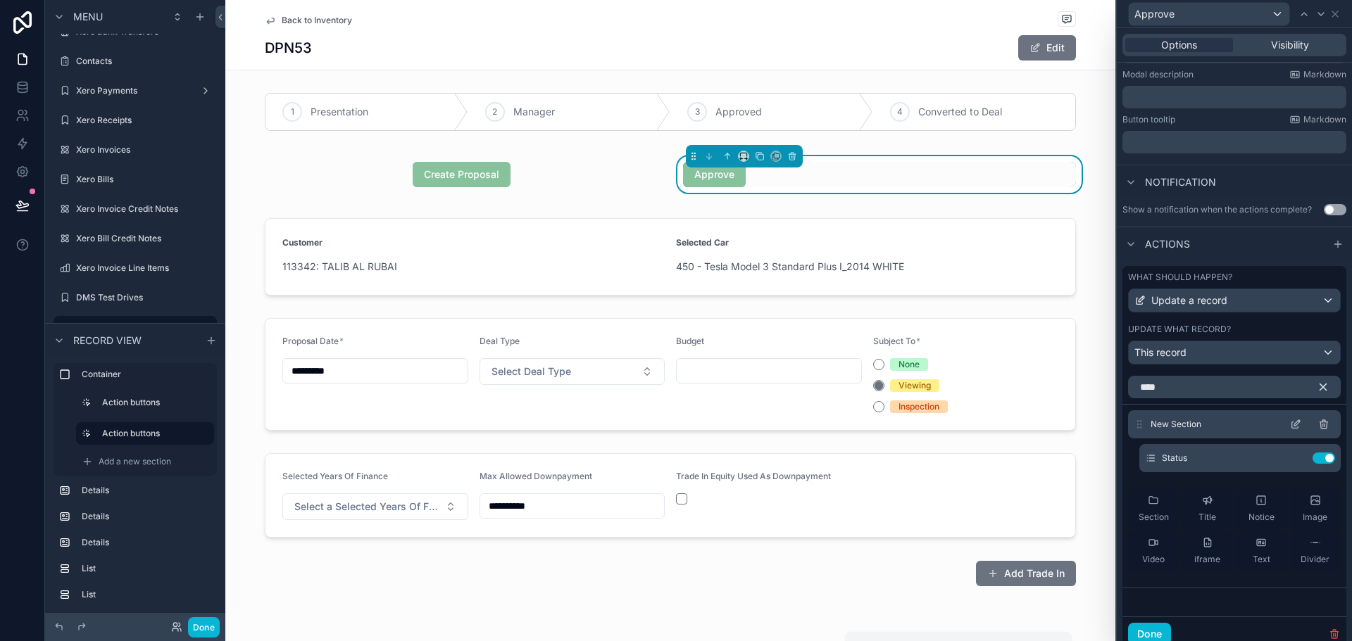
click at [1323, 425] on icon at bounding box center [1323, 425] width 0 height 3
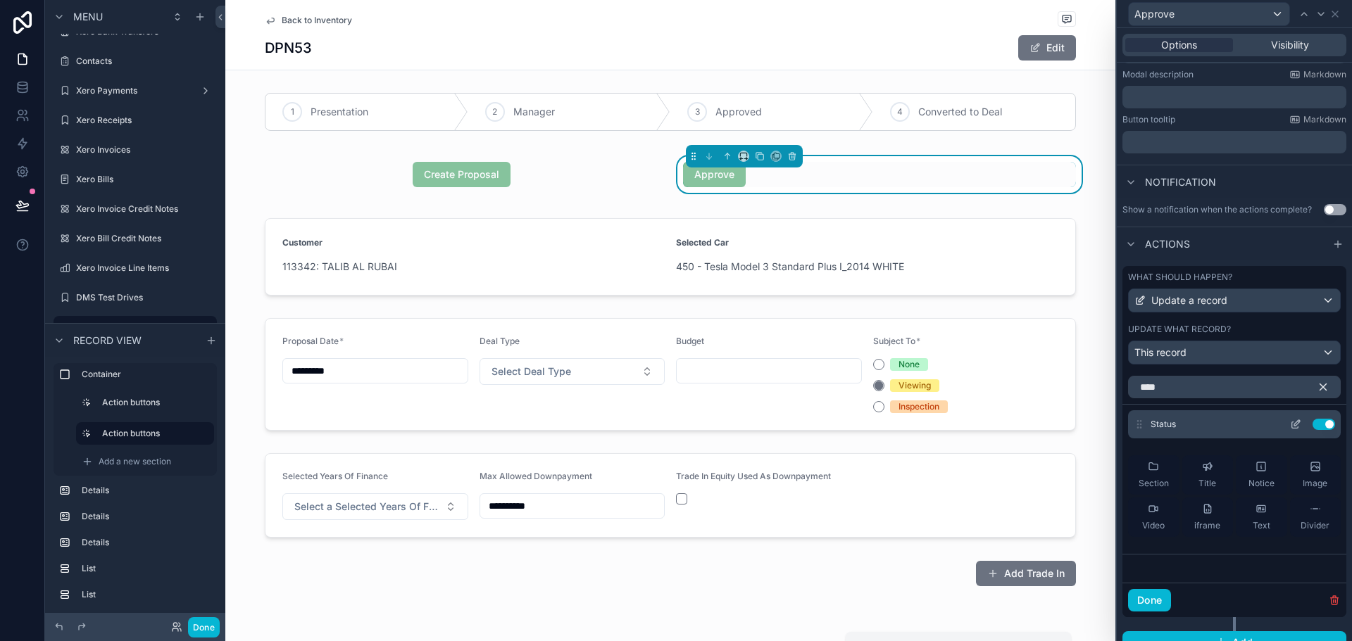
click at [1290, 420] on icon at bounding box center [1295, 424] width 11 height 11
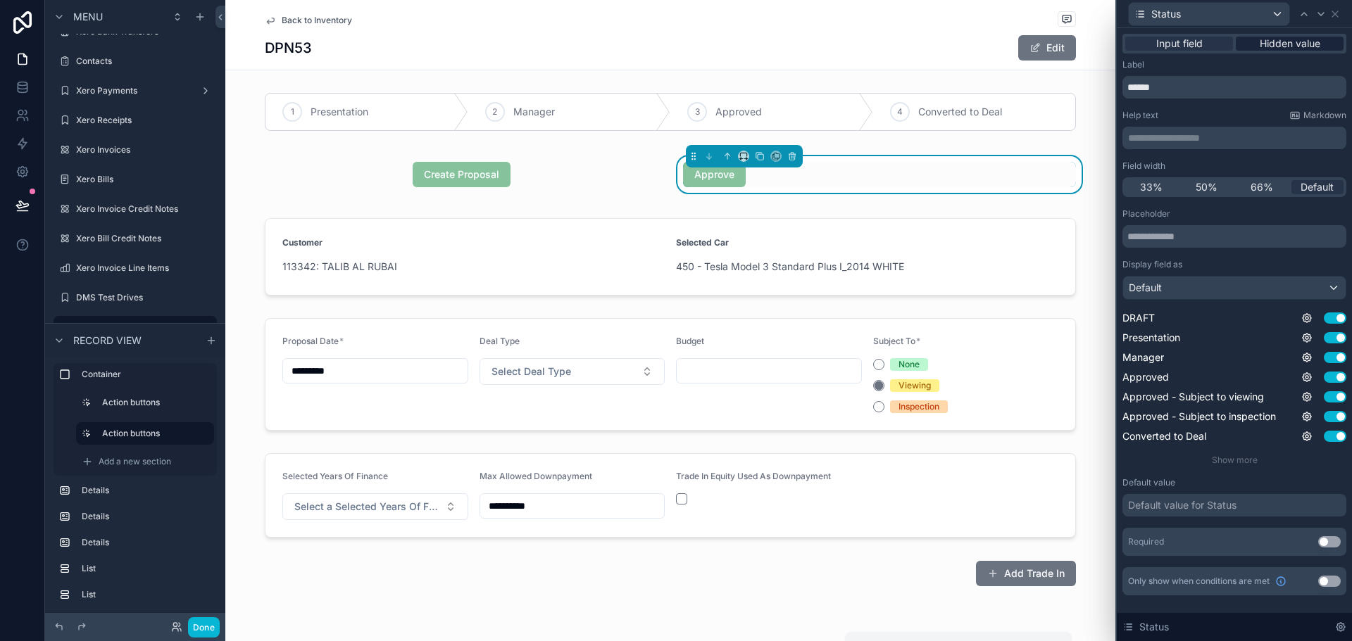
click at [1328, 42] on div "Hidden value" at bounding box center [1290, 44] width 108 height 14
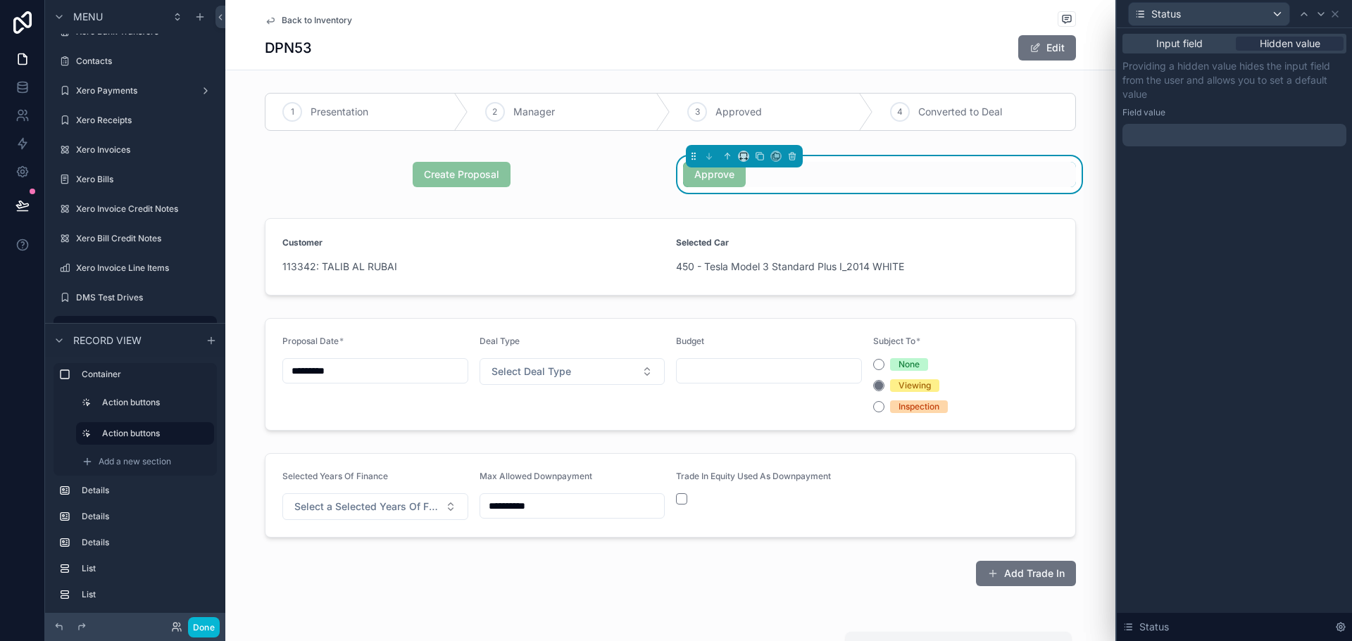
click at [1193, 132] on div at bounding box center [1234, 135] width 224 height 23
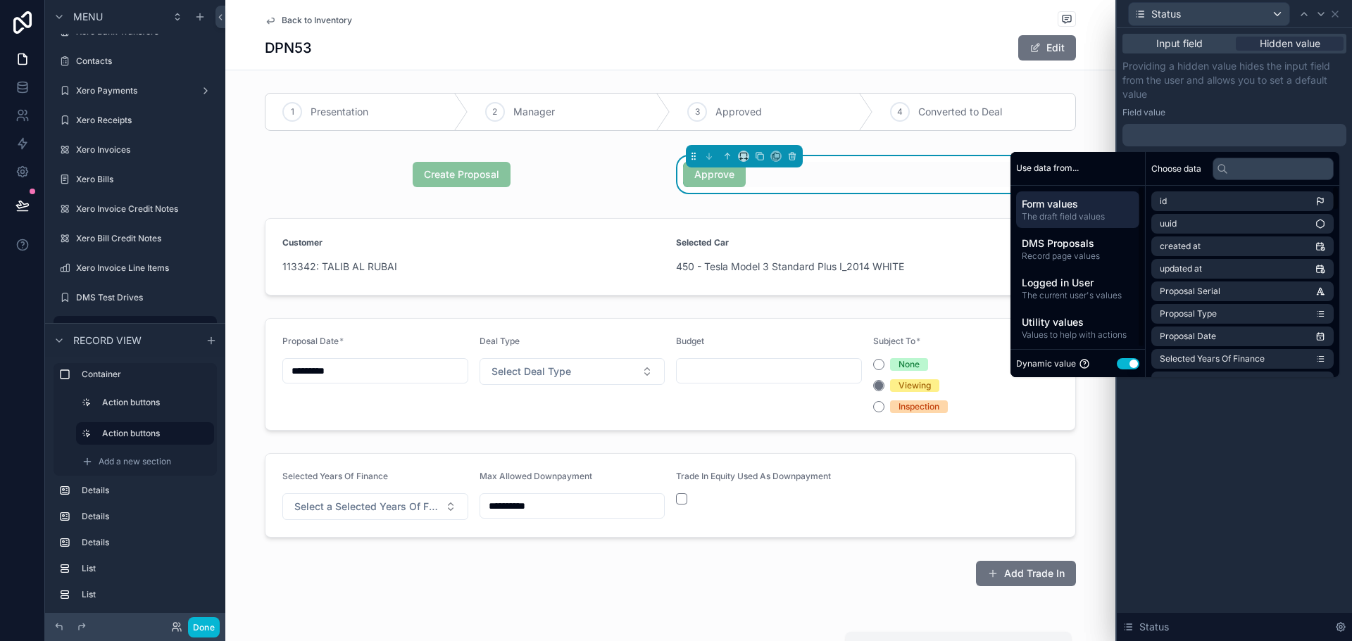
click at [1122, 365] on button "Use setting" at bounding box center [1128, 363] width 23 height 11
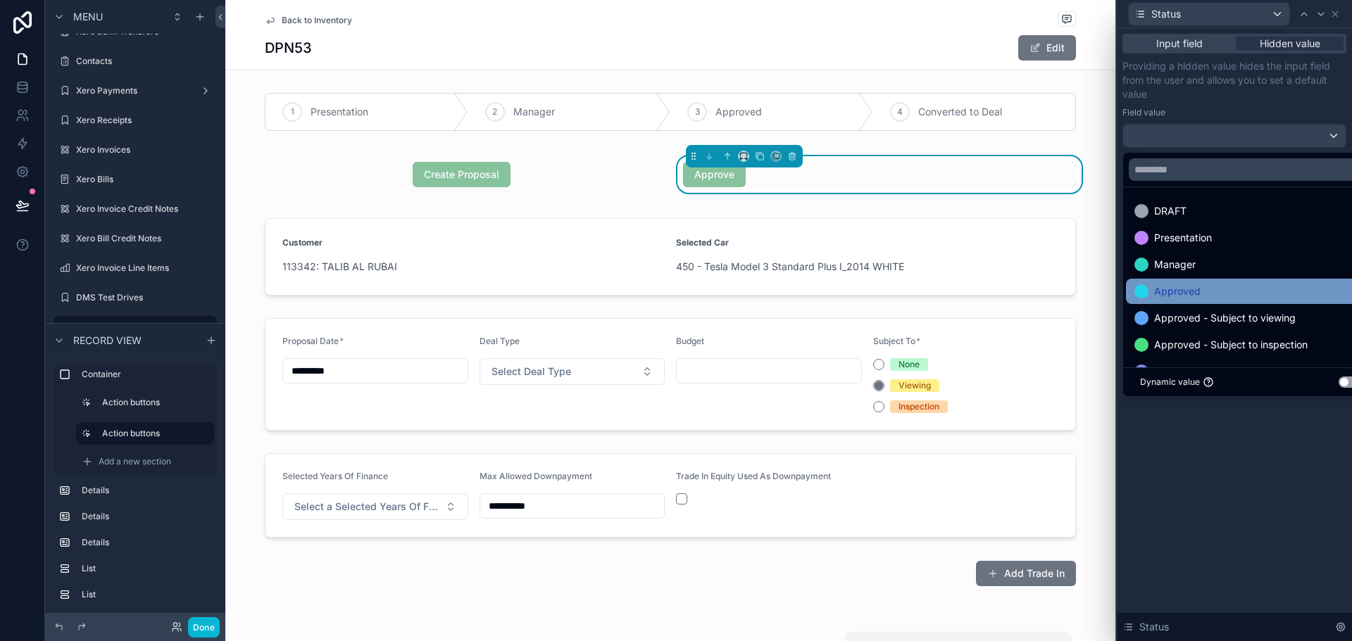
click at [1176, 298] on span "Approved" at bounding box center [1177, 291] width 46 height 17
click at [1224, 99] on p "Providing a hidden value hides the input field from the user and allows you to …" at bounding box center [1234, 80] width 224 height 42
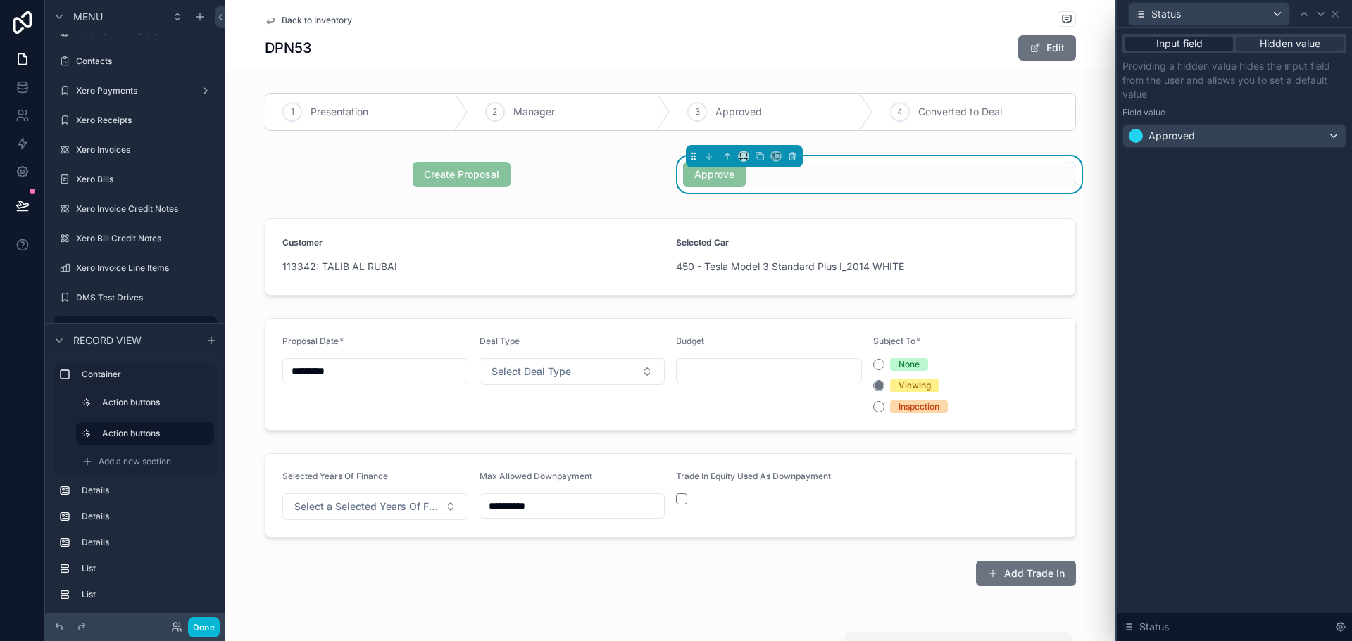
click at [1206, 44] on div "Input field" at bounding box center [1179, 44] width 108 height 14
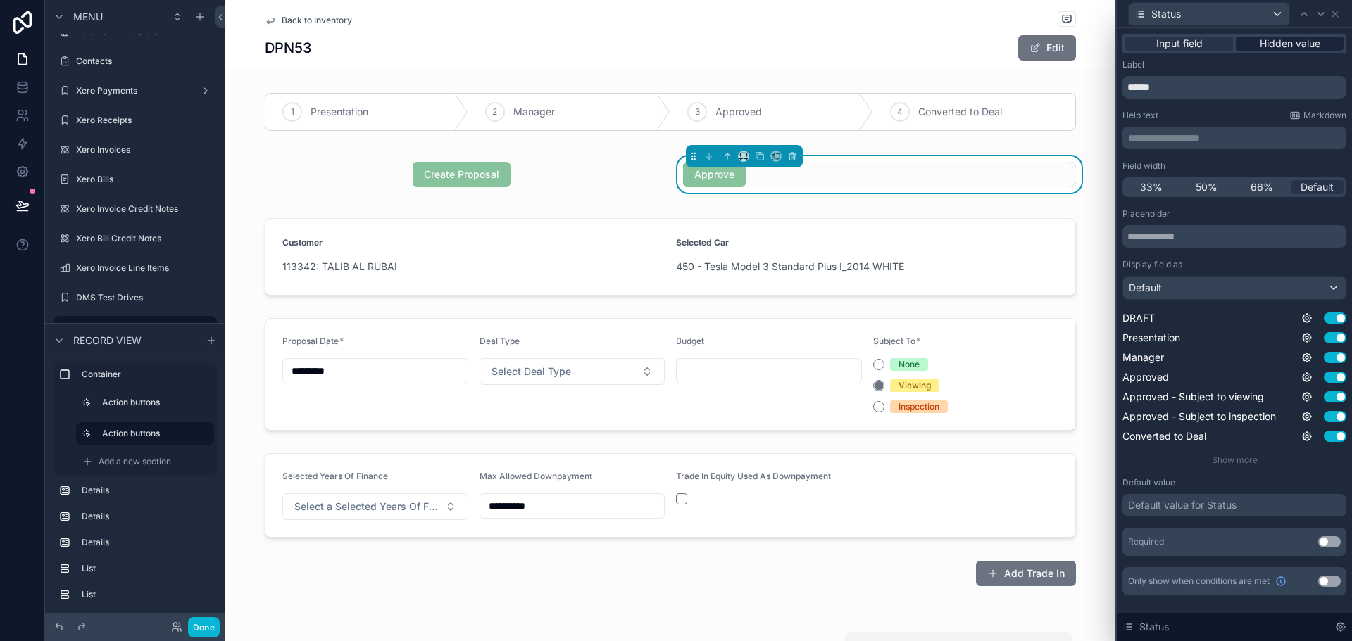
click at [1307, 46] on span "Hidden value" at bounding box center [1290, 44] width 61 height 14
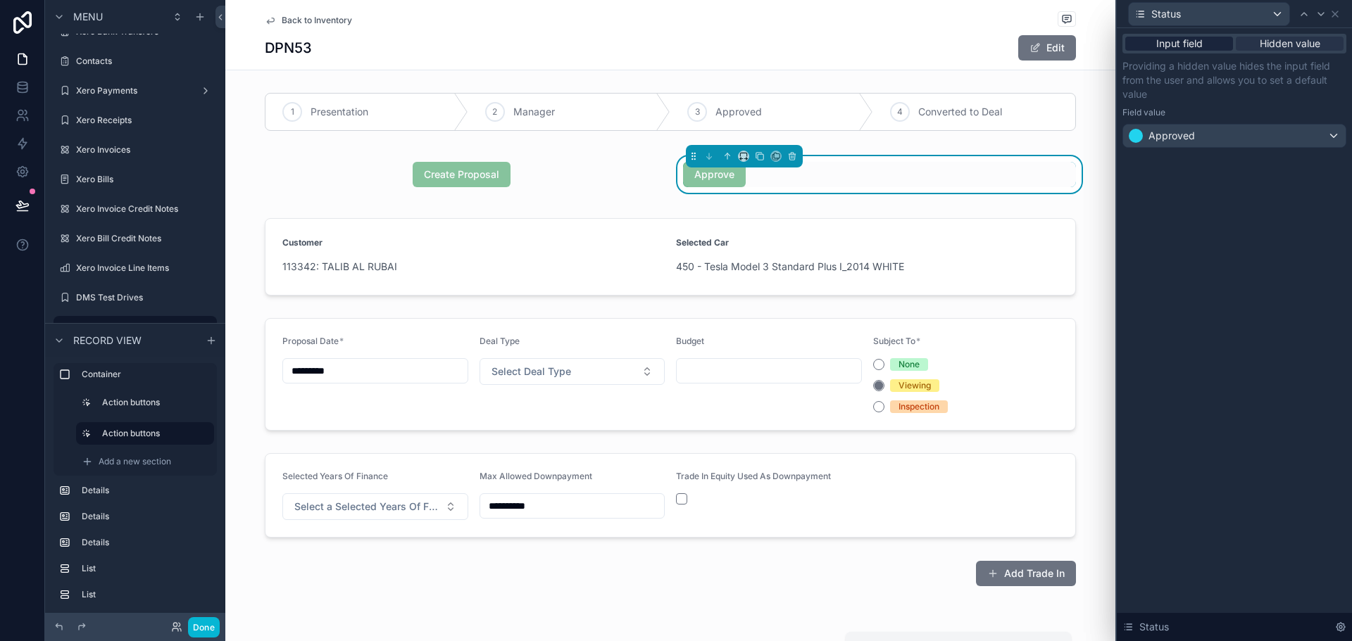
click at [1183, 43] on span "Input field" at bounding box center [1179, 44] width 46 height 14
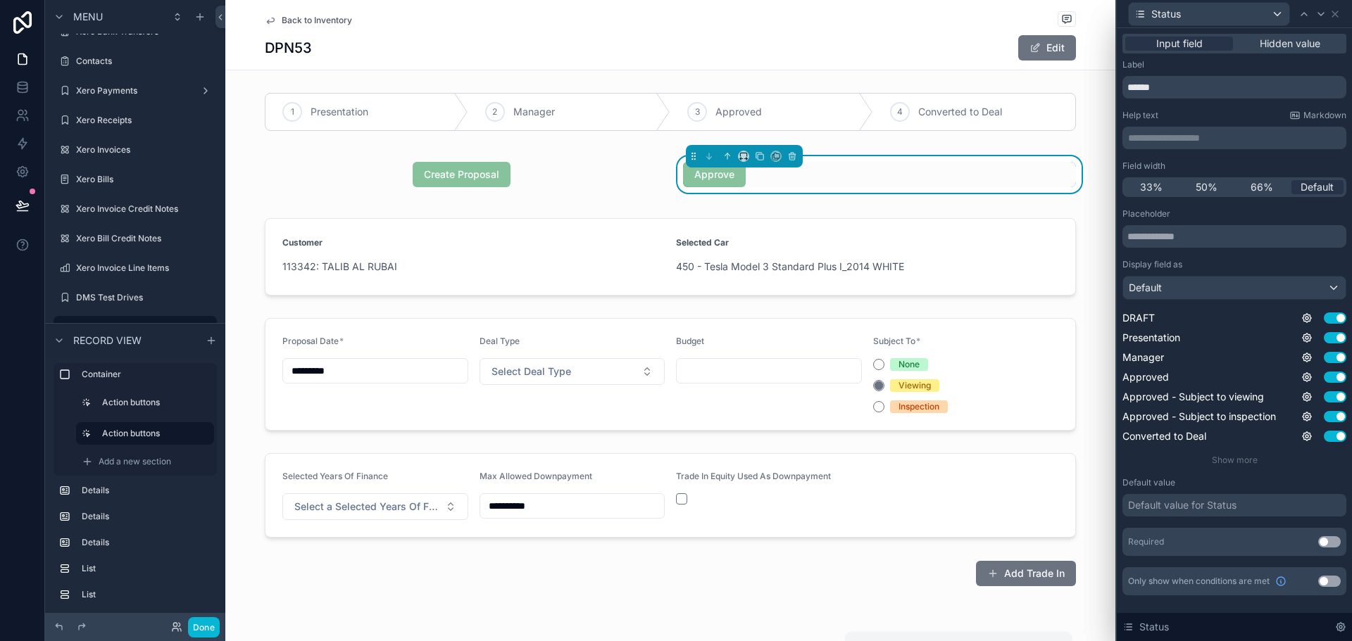
drag, startPoint x: 1312, startPoint y: 42, endPoint x: 1314, endPoint y: 27, distance: 14.2
click at [1313, 43] on span "Hidden value" at bounding box center [1290, 44] width 61 height 14
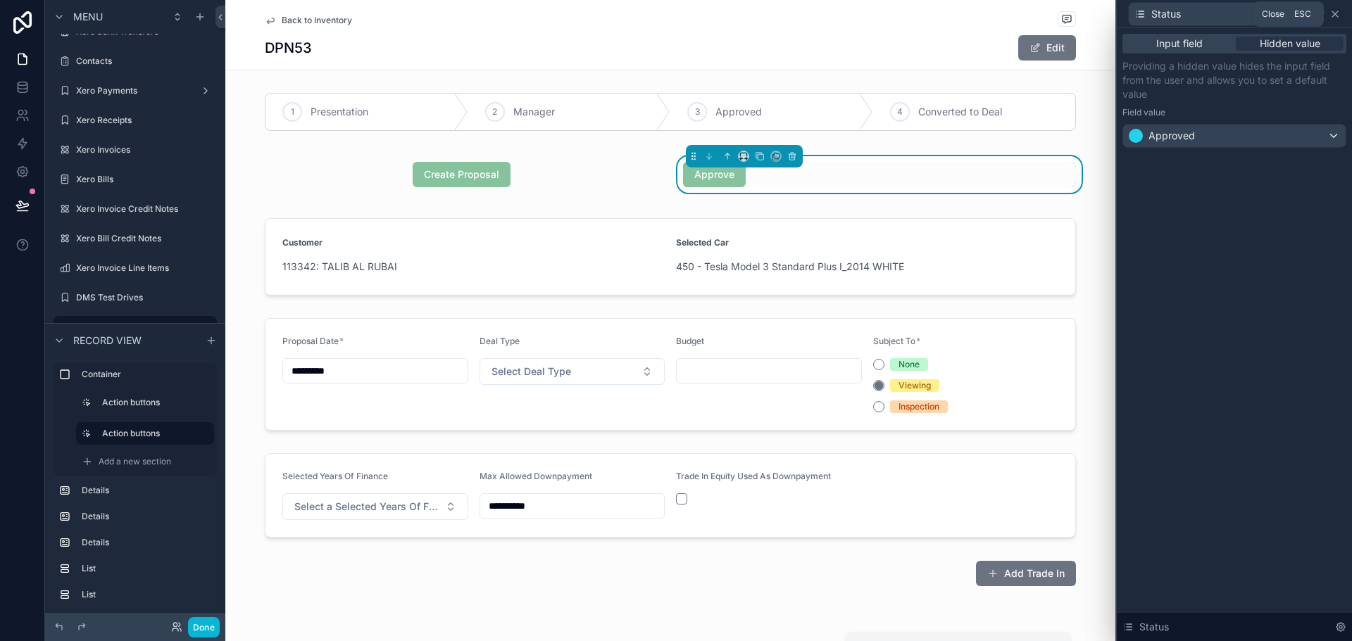
click at [1334, 9] on icon at bounding box center [1334, 13] width 11 height 11
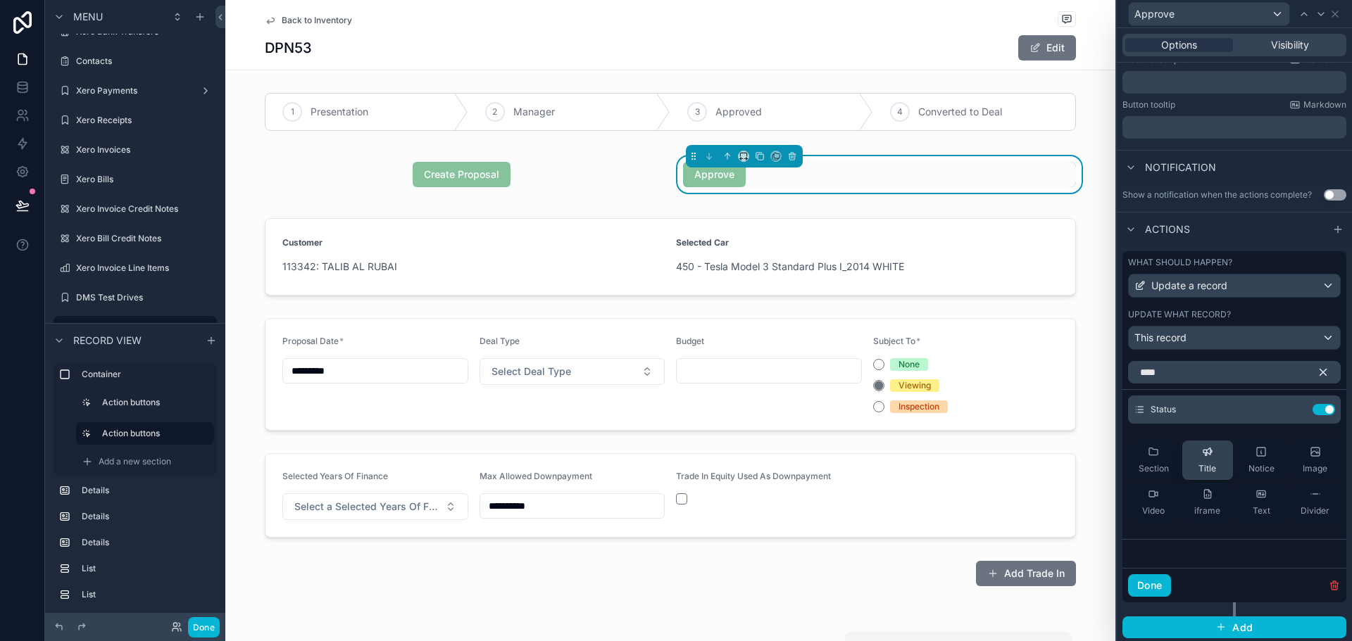
scroll to position [283, 0]
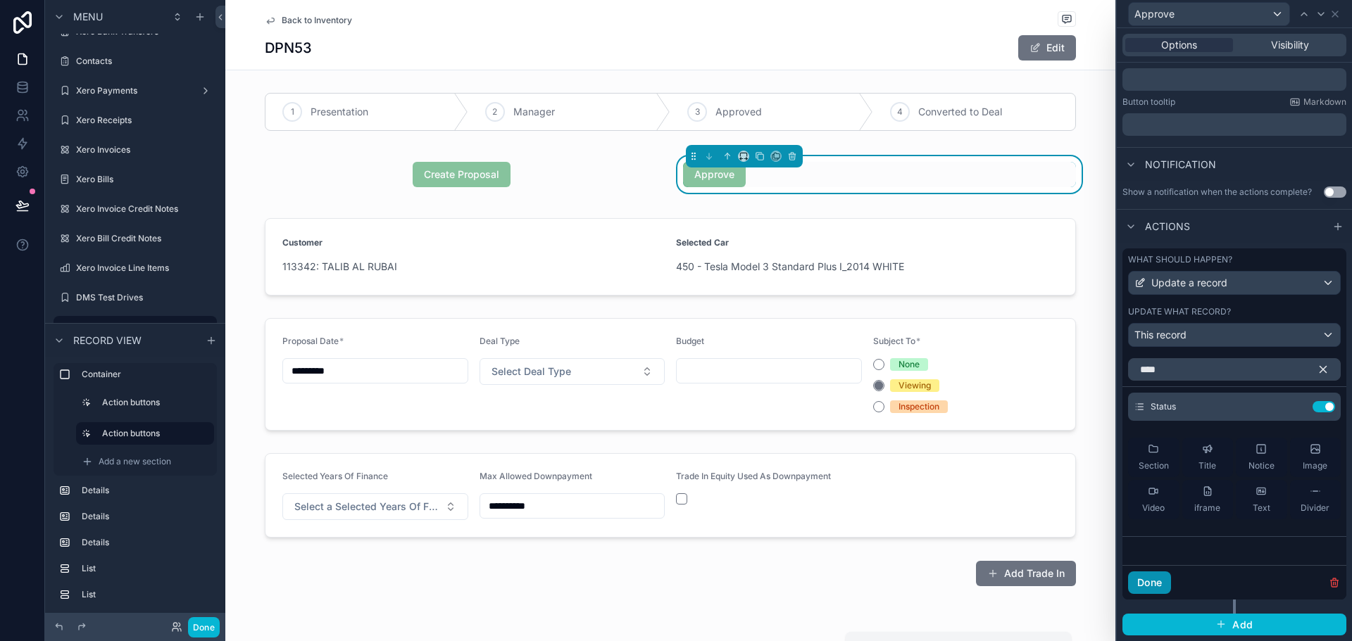
click at [1155, 583] on button "Done" at bounding box center [1149, 583] width 43 height 23
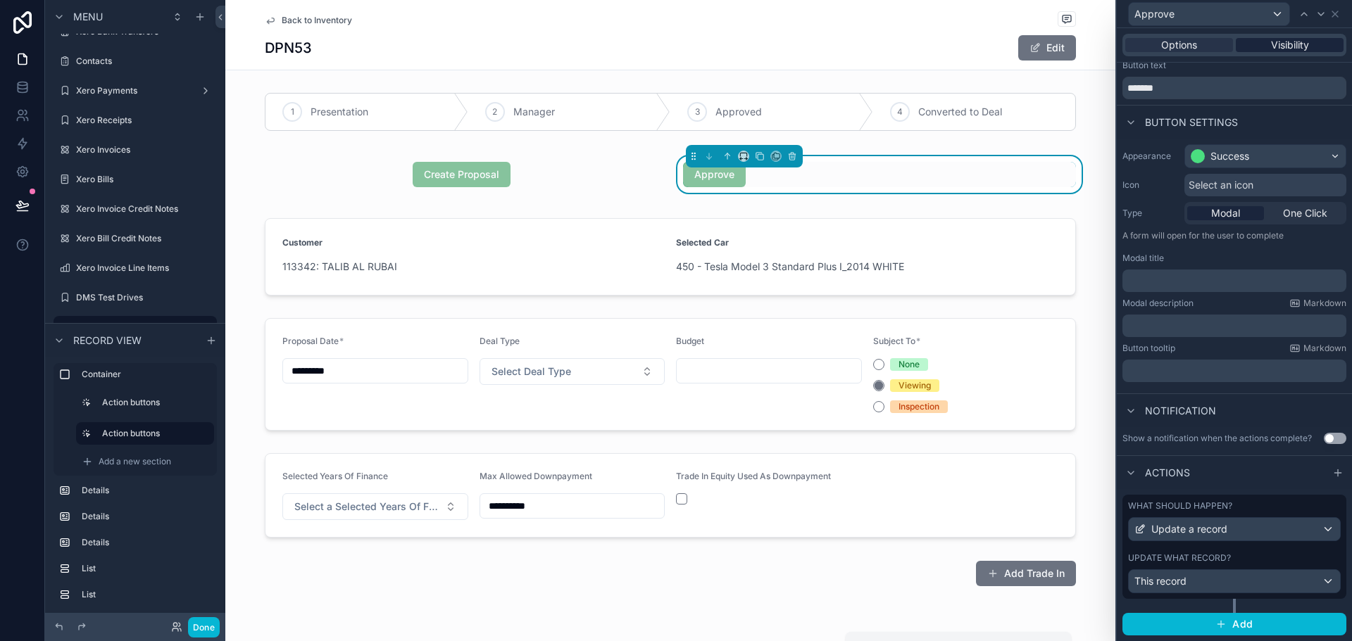
click at [1280, 49] on span "Visibility" at bounding box center [1290, 45] width 38 height 14
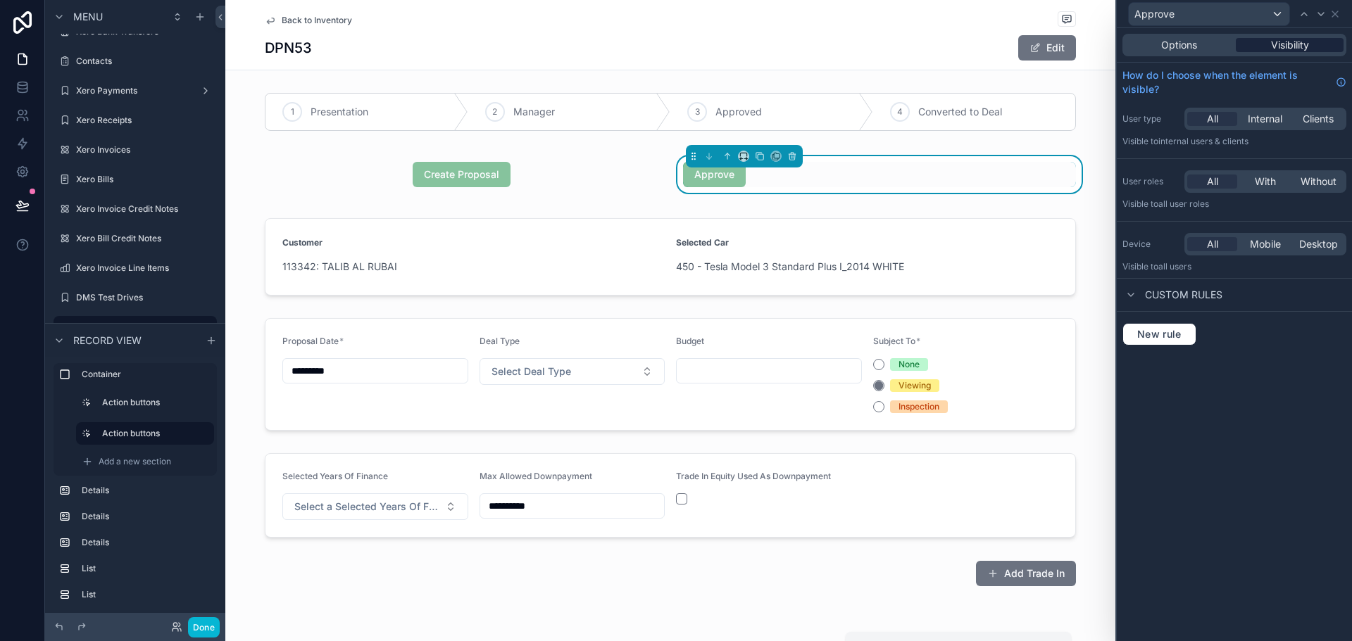
scroll to position [0, 0]
click at [1174, 332] on span "New rule" at bounding box center [1159, 334] width 56 height 13
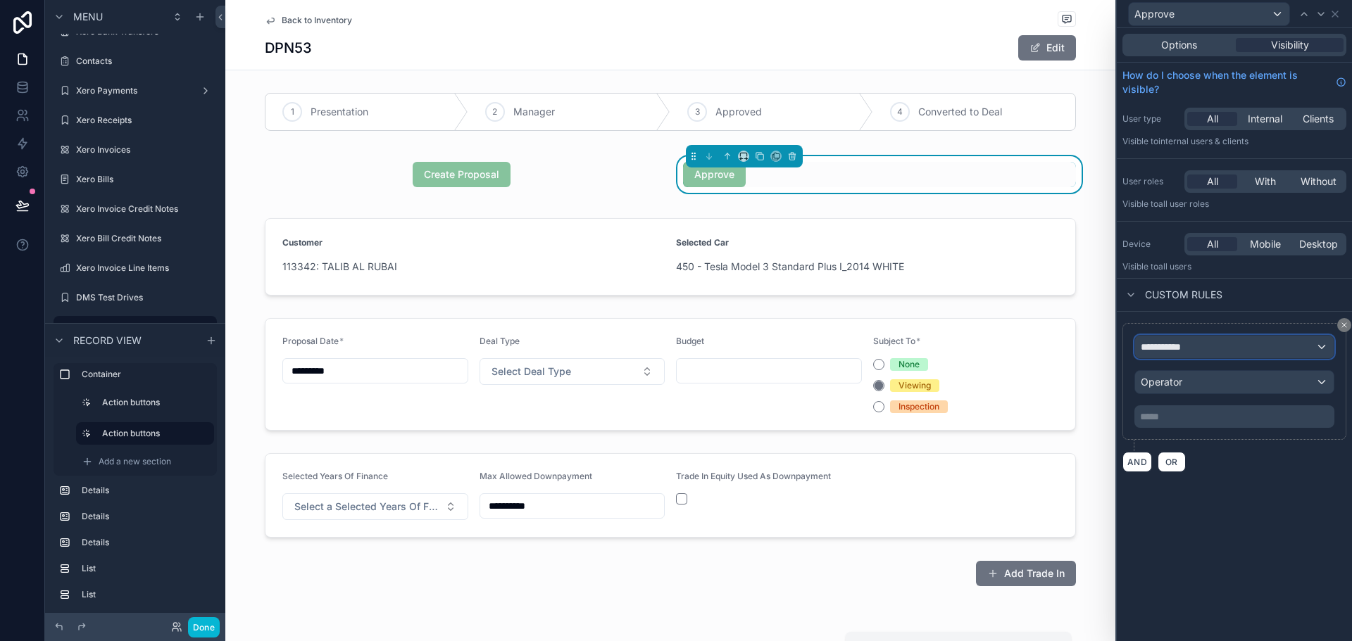
click at [1187, 345] on span "**********" at bounding box center [1167, 347] width 52 height 14
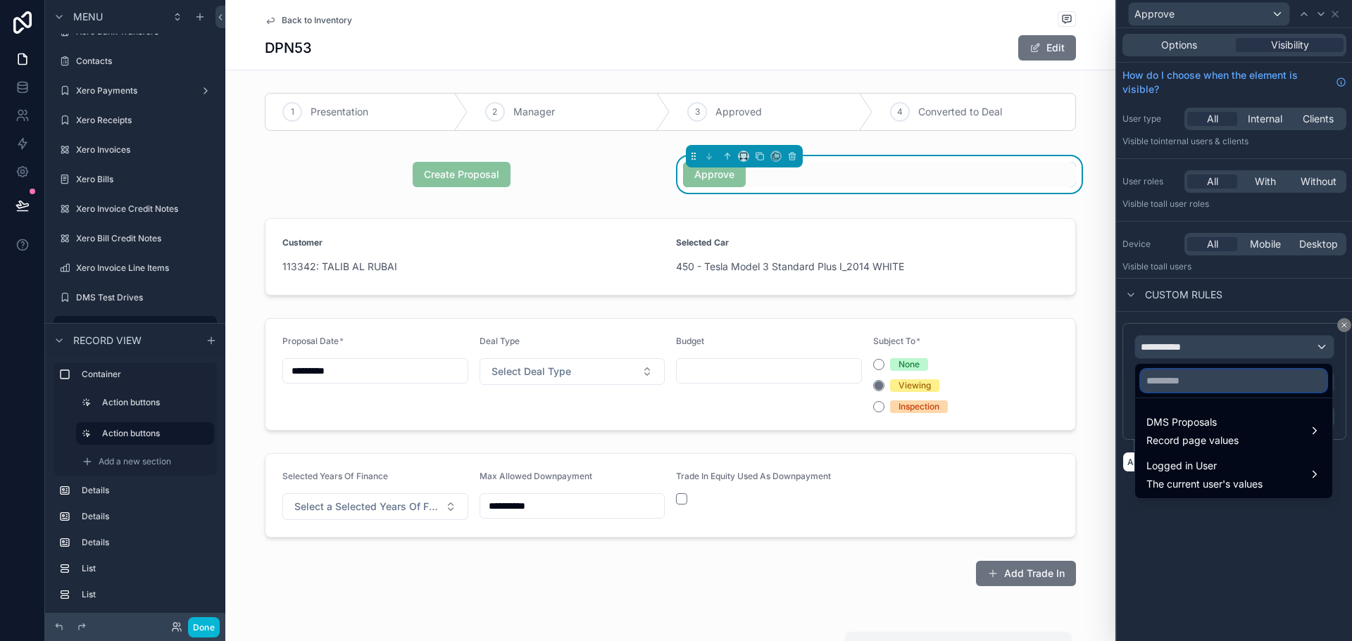
click at [1171, 382] on input "text" at bounding box center [1234, 381] width 186 height 23
type input "***"
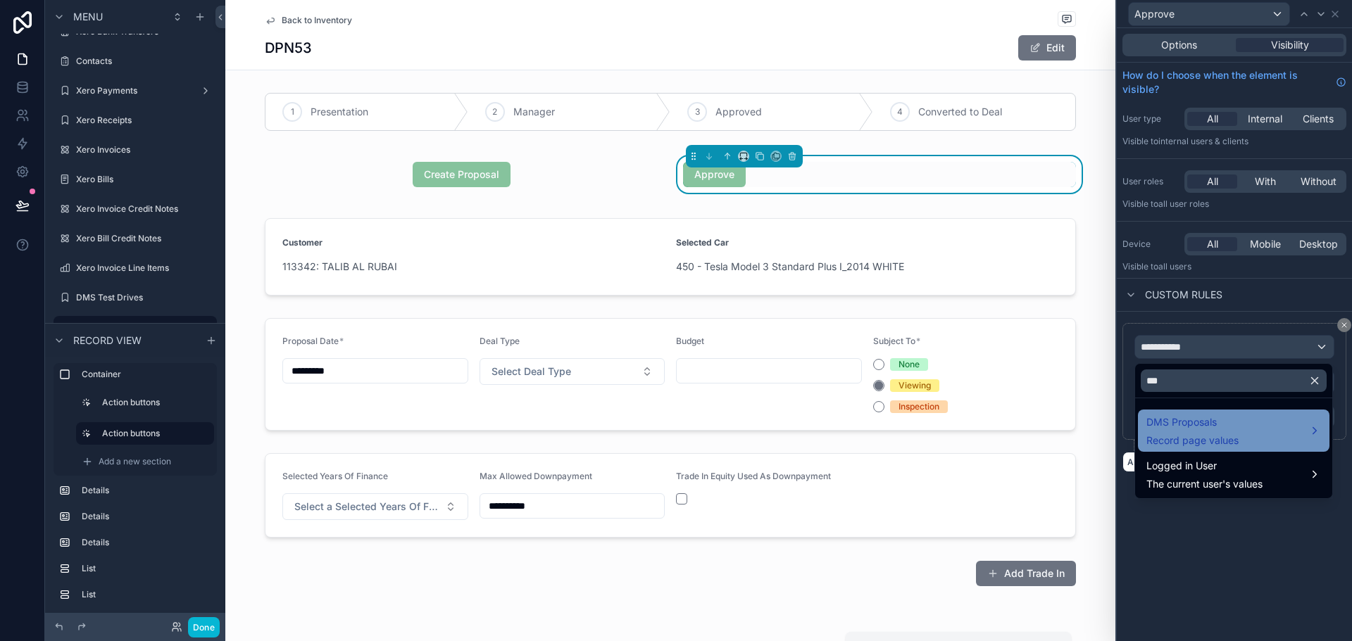
click at [1188, 427] on span "DMS Proposals" at bounding box center [1192, 422] width 92 height 17
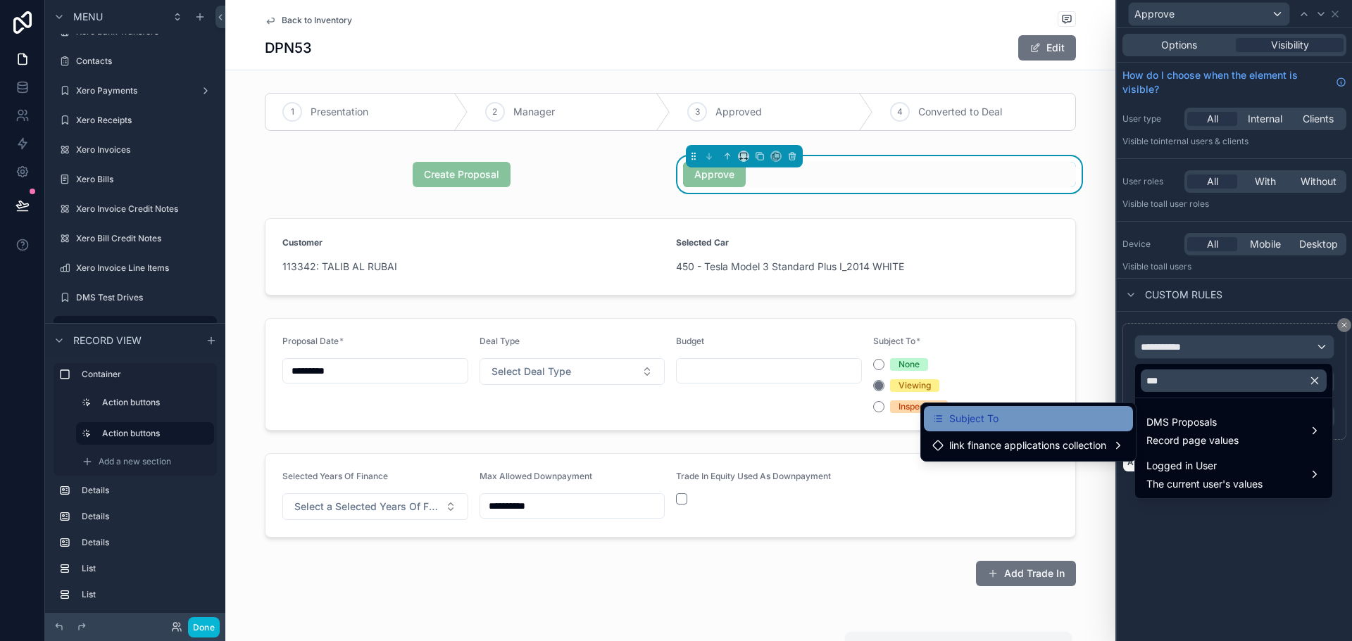
click at [1012, 419] on div "Subject To" at bounding box center [1028, 418] width 192 height 17
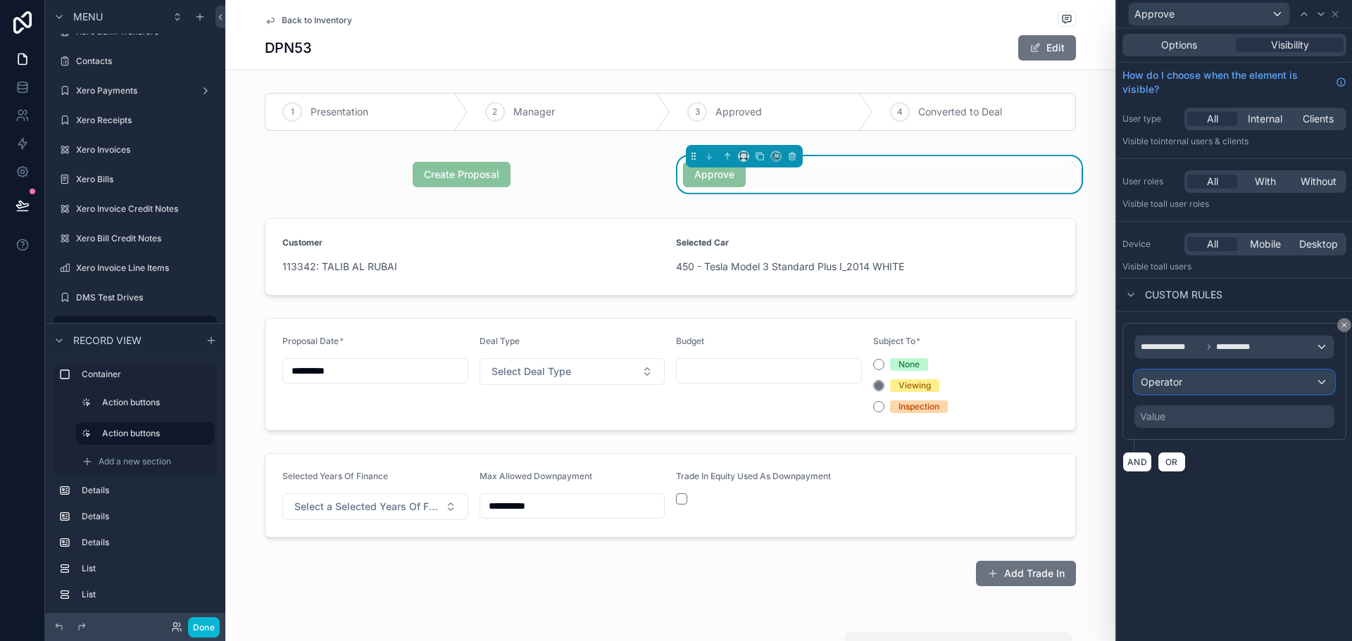
click at [1156, 387] on span "Operator" at bounding box center [1162, 382] width 42 height 12
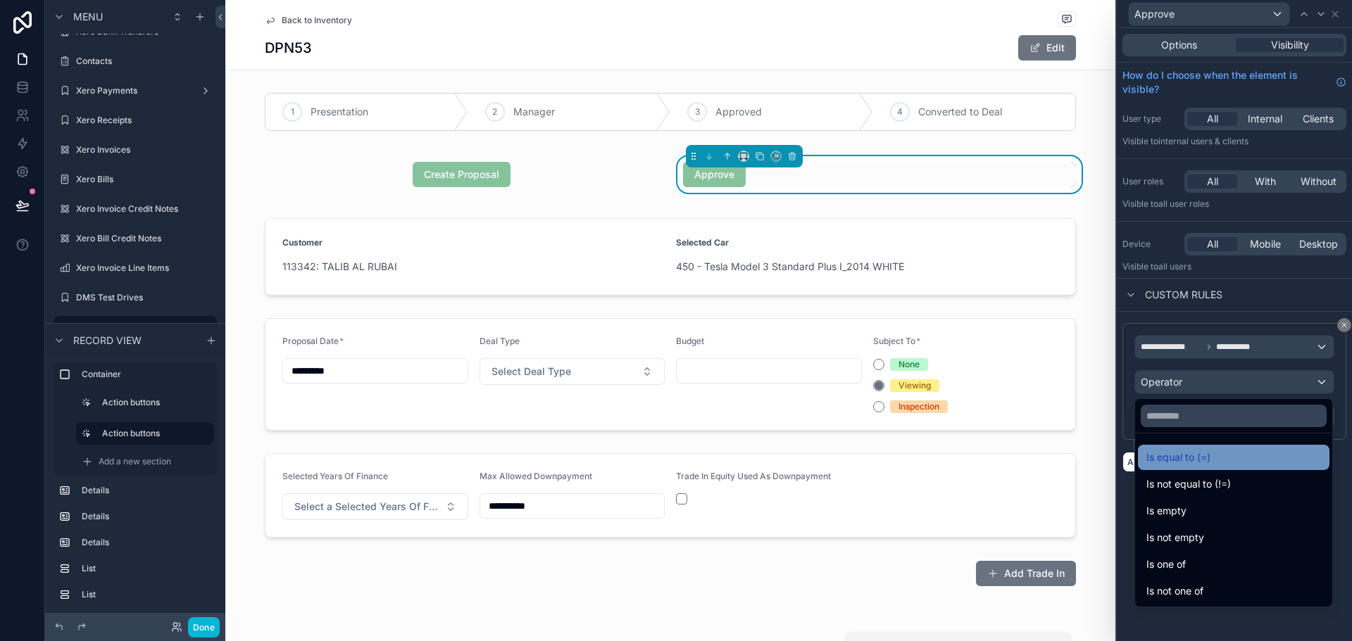
click at [1167, 467] on div "Is equal to (=)" at bounding box center [1233, 457] width 191 height 25
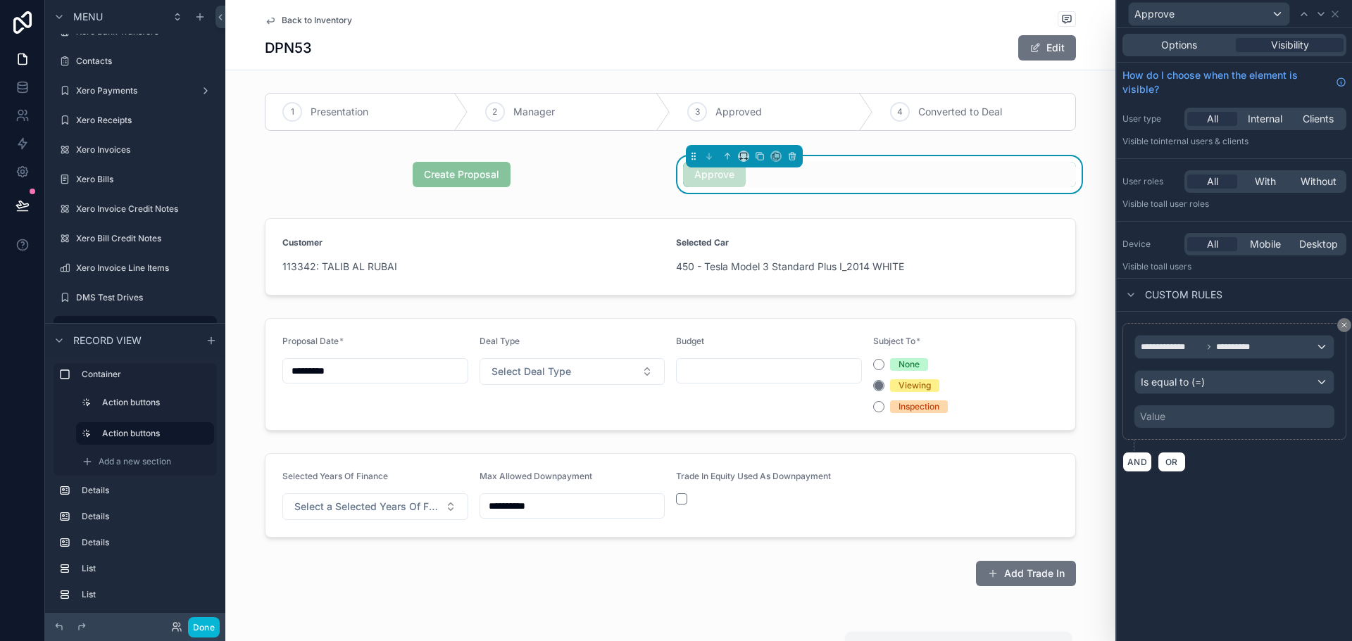
click at [1155, 420] on div "Value" at bounding box center [1152, 417] width 25 height 14
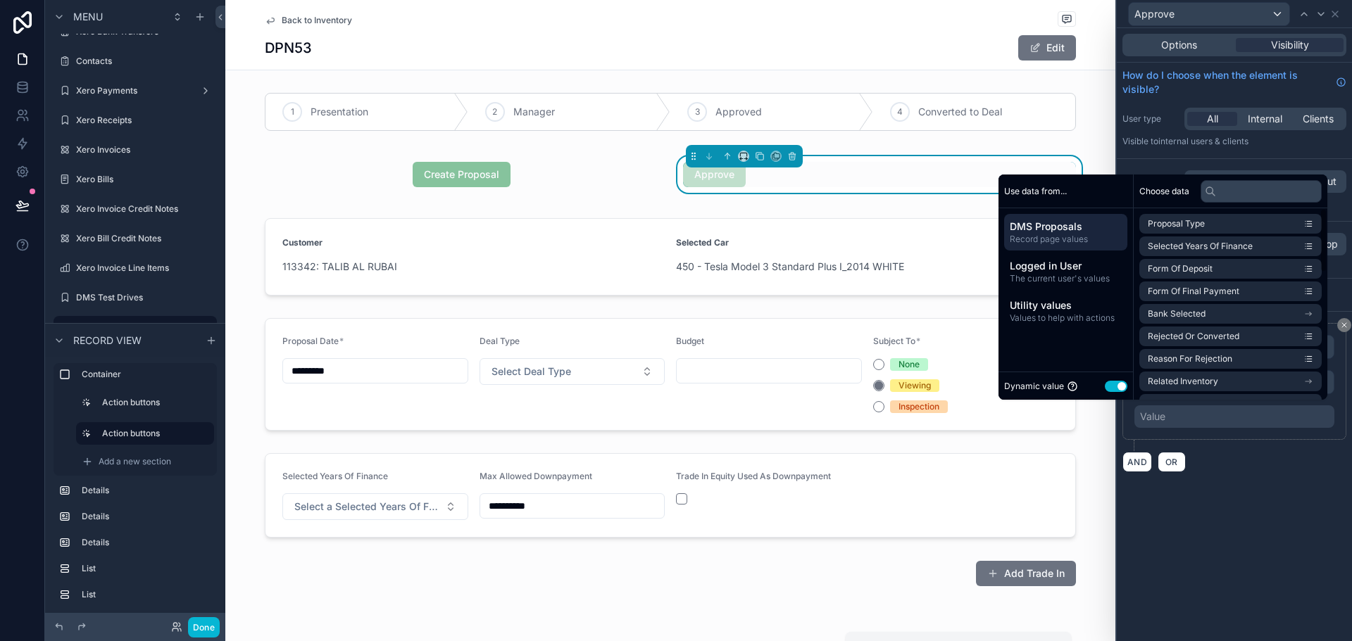
click at [1096, 383] on div "Dynamic value Use setting" at bounding box center [1065, 386] width 123 height 16
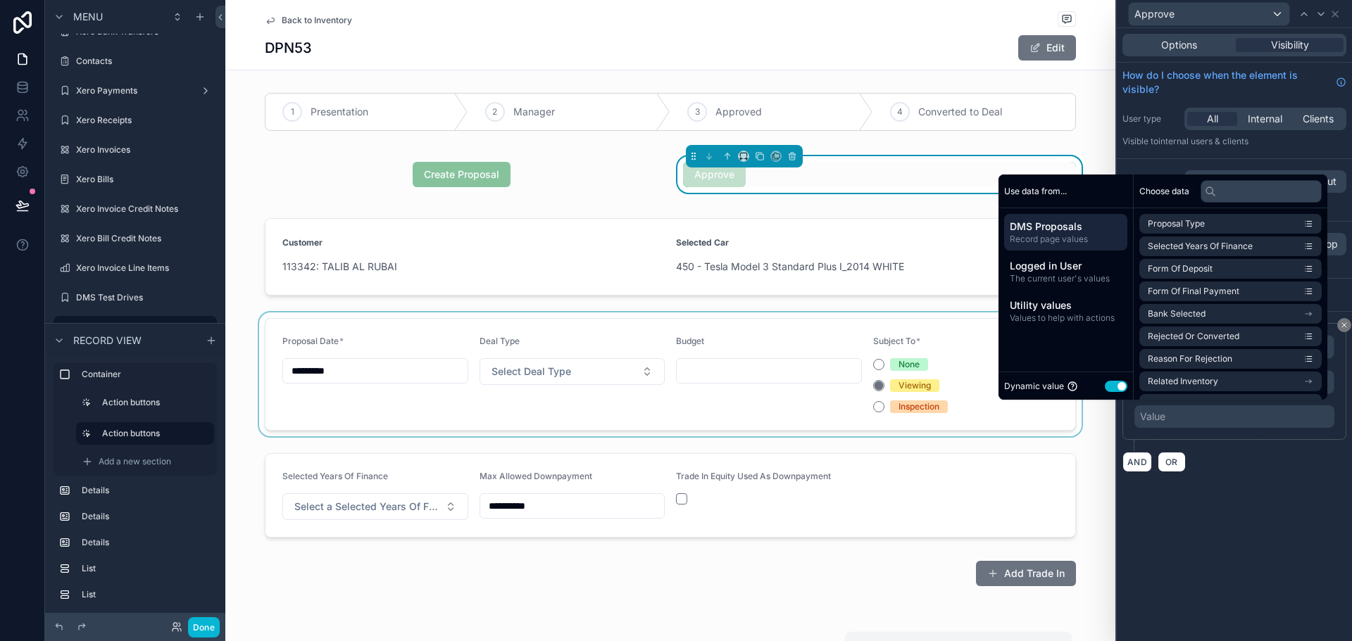
click at [1105, 385] on button "Use setting" at bounding box center [1116, 386] width 23 height 11
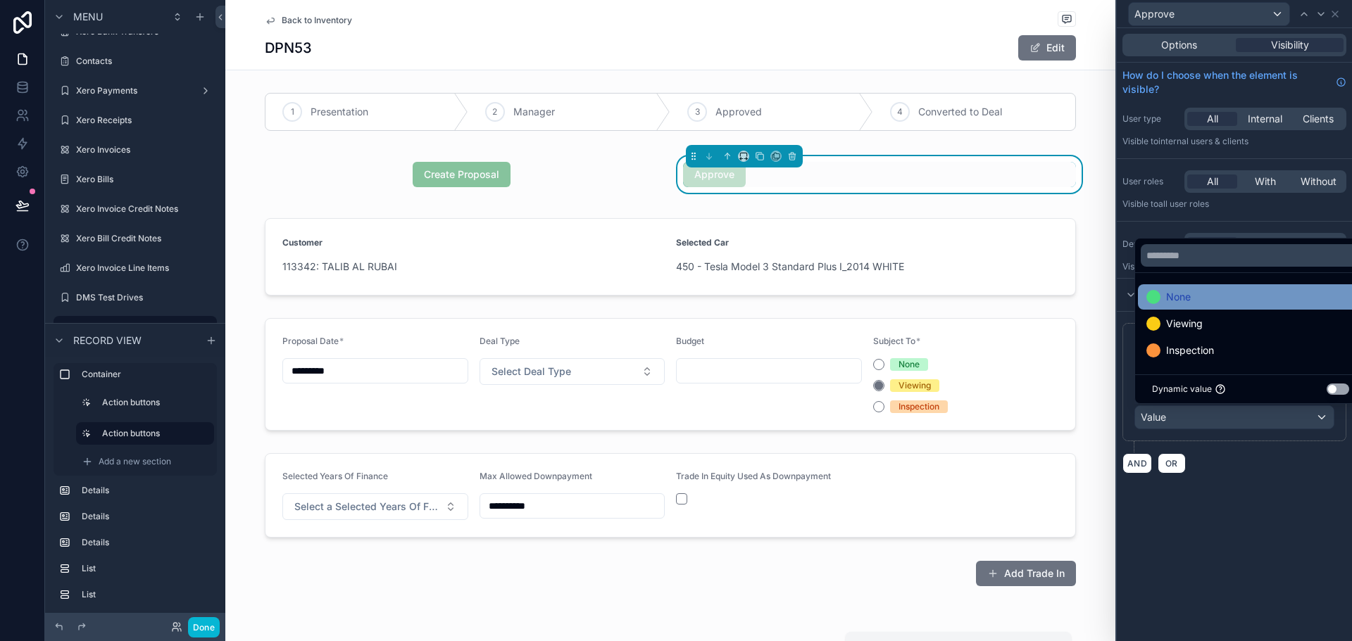
click at [1263, 296] on div "None" at bounding box center [1250, 297] width 208 height 17
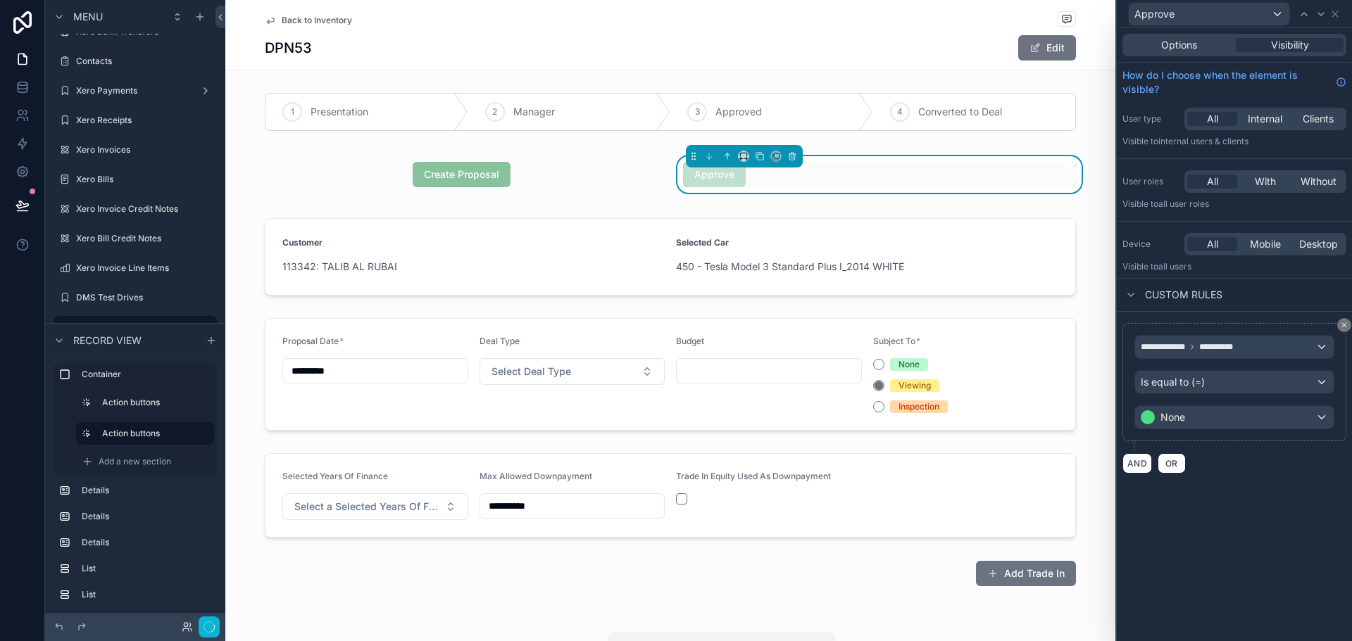
click at [1160, 222] on div "**********" at bounding box center [1234, 256] width 235 height 457
click at [1335, 13] on icon at bounding box center [1334, 13] width 11 height 11
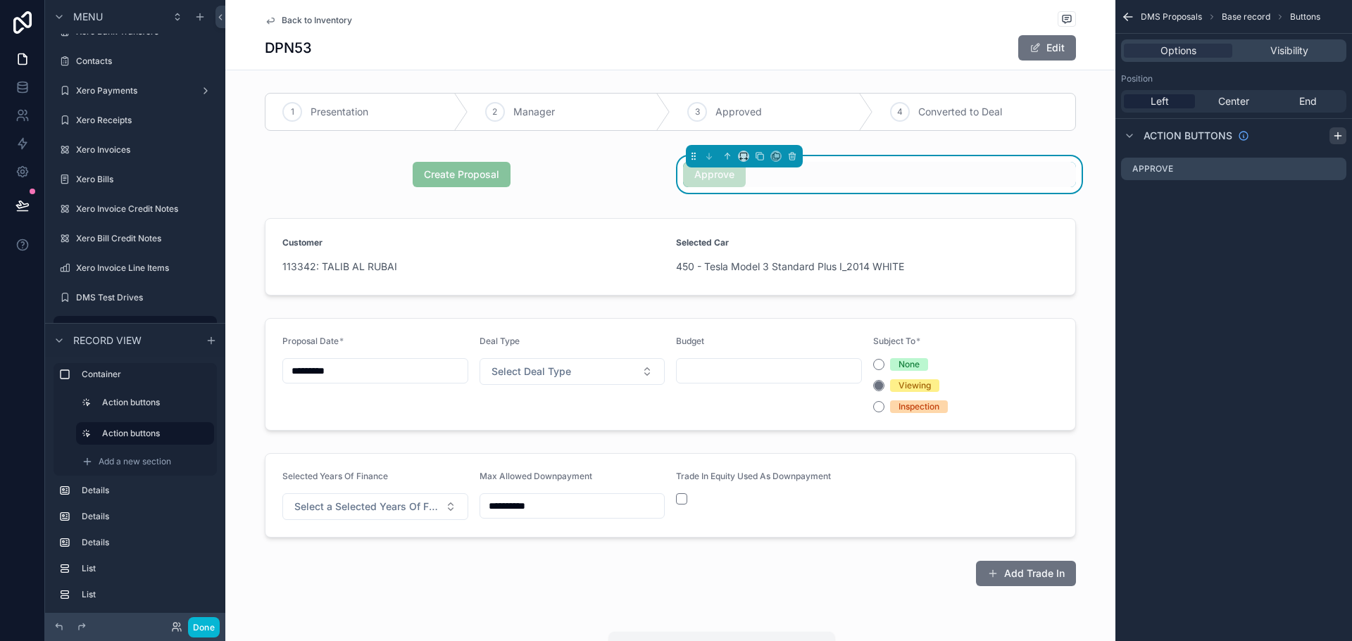
click at [1341, 133] on icon "scrollable content" at bounding box center [1337, 135] width 11 height 11
click at [1331, 195] on icon "scrollable content" at bounding box center [1334, 198] width 6 height 6
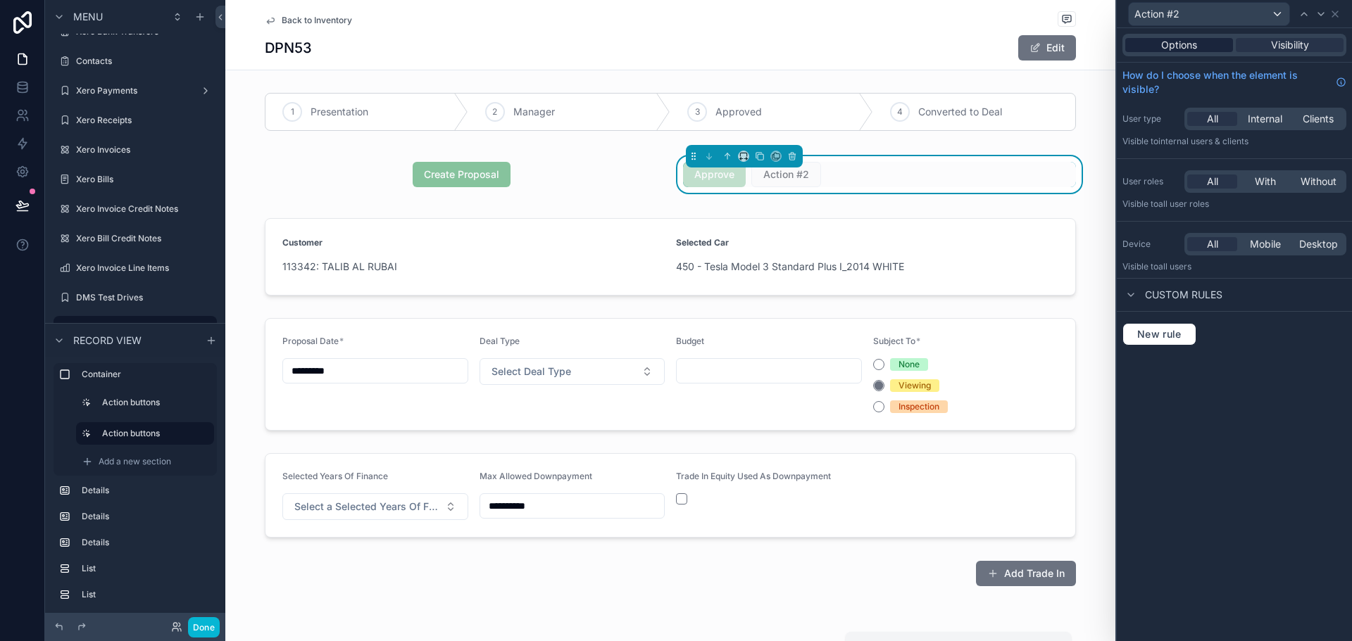
click at [1213, 46] on div "Options" at bounding box center [1179, 45] width 108 height 14
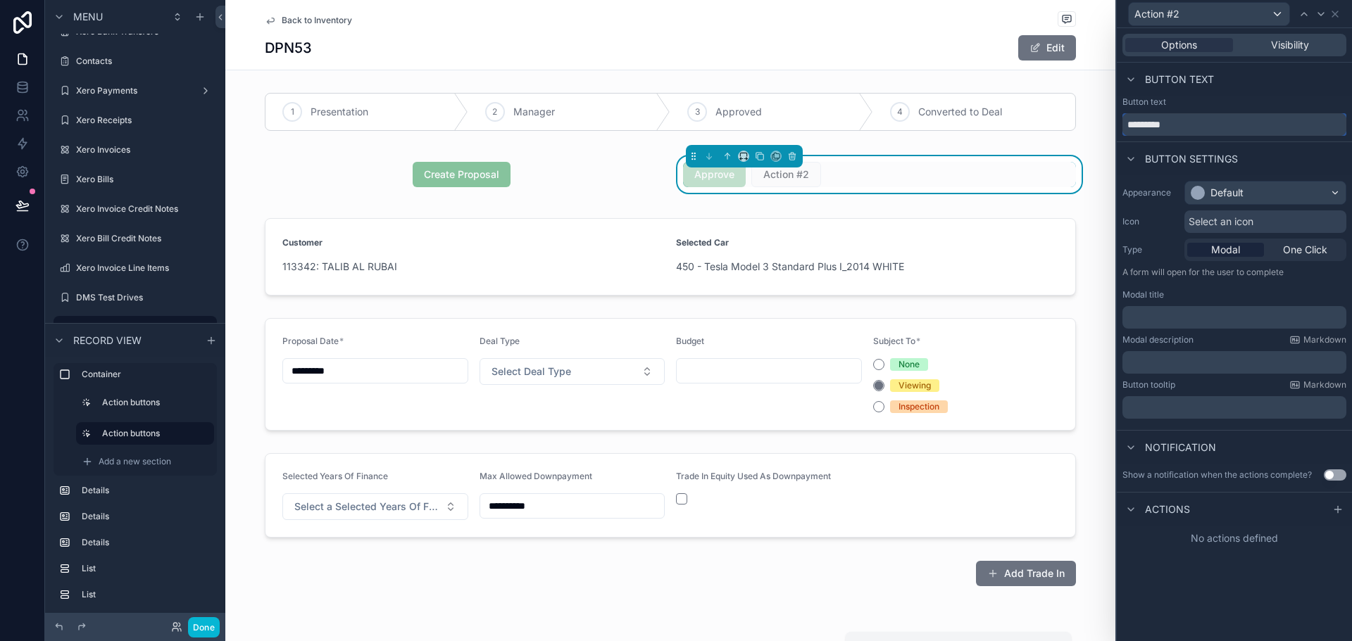
click at [1215, 127] on input "*********" at bounding box center [1234, 124] width 224 height 23
click at [1214, 127] on input "*********" at bounding box center [1234, 124] width 224 height 23
click at [1174, 124] on input "**********" at bounding box center [1234, 124] width 224 height 23
drag, startPoint x: 1226, startPoint y: 124, endPoint x: 1217, endPoint y: 123, distance: 9.9
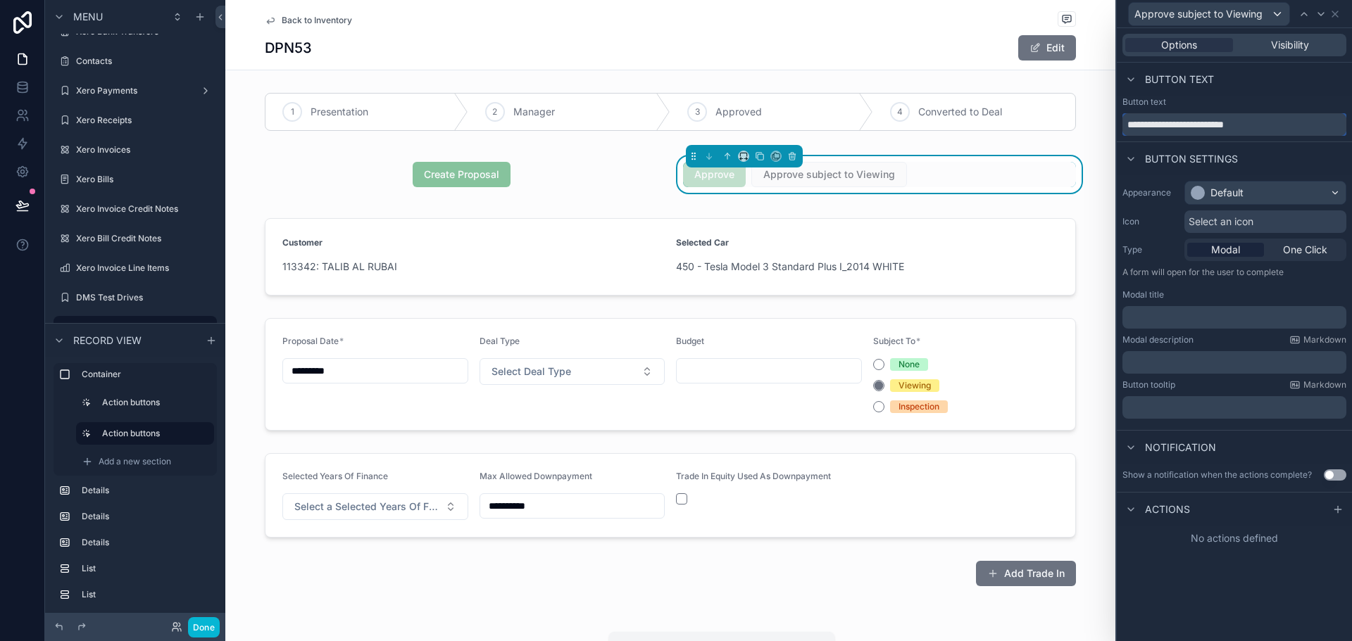
click at [1217, 123] on input "**********" at bounding box center [1234, 124] width 224 height 23
type input "**********"
click at [1269, 90] on div "Button text" at bounding box center [1234, 80] width 235 height 34
click at [1272, 197] on div "Default" at bounding box center [1265, 193] width 161 height 23
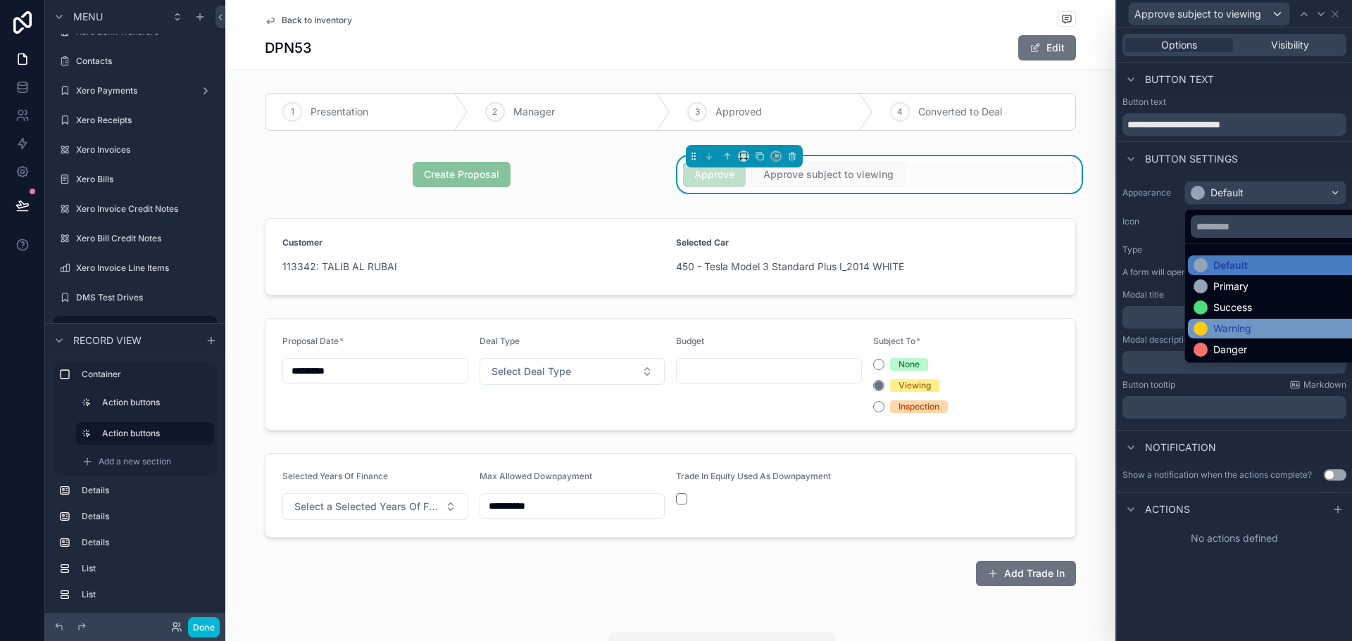
click at [1272, 330] on div "Warning" at bounding box center [1281, 329] width 176 height 14
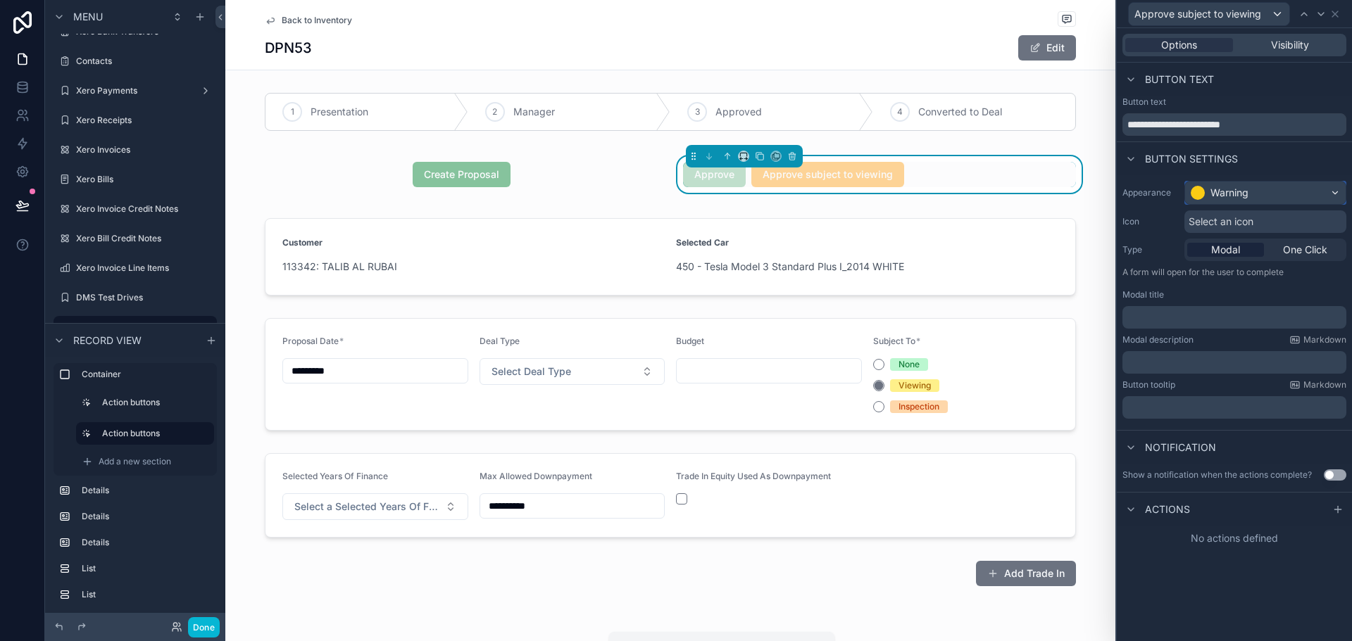
click at [1241, 200] on div "Warning" at bounding box center [1265, 193] width 161 height 23
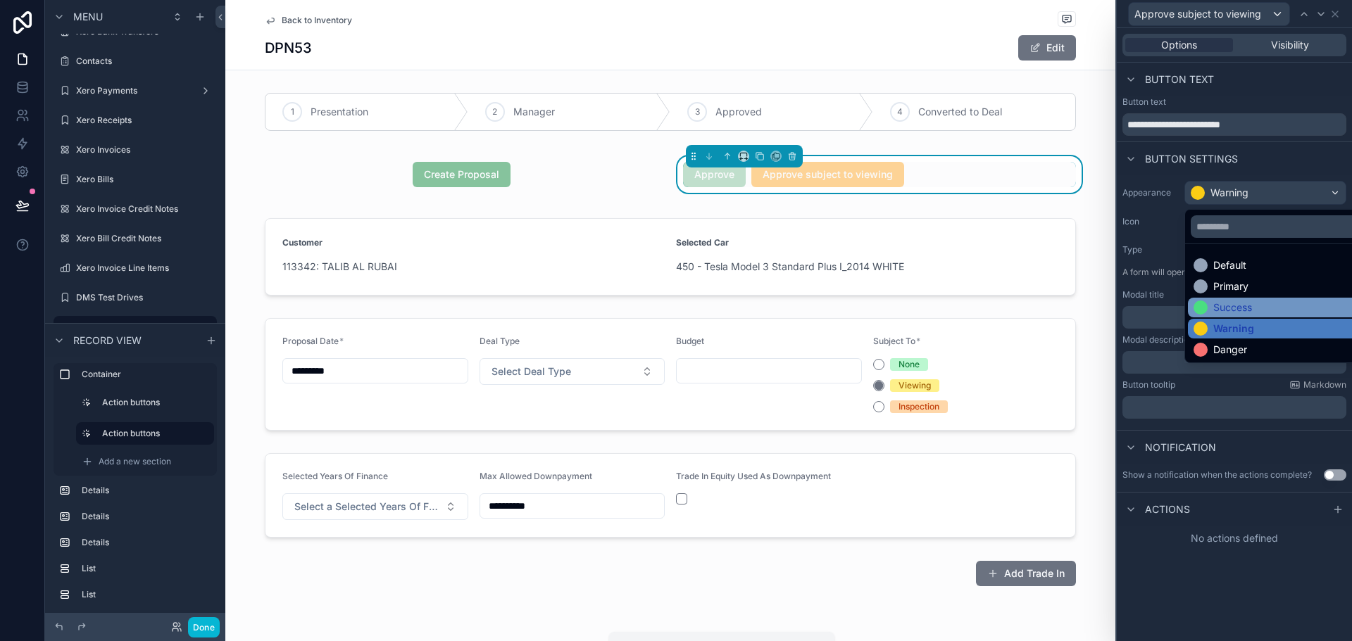
click at [1245, 314] on div "Success" at bounding box center [1232, 308] width 39 height 14
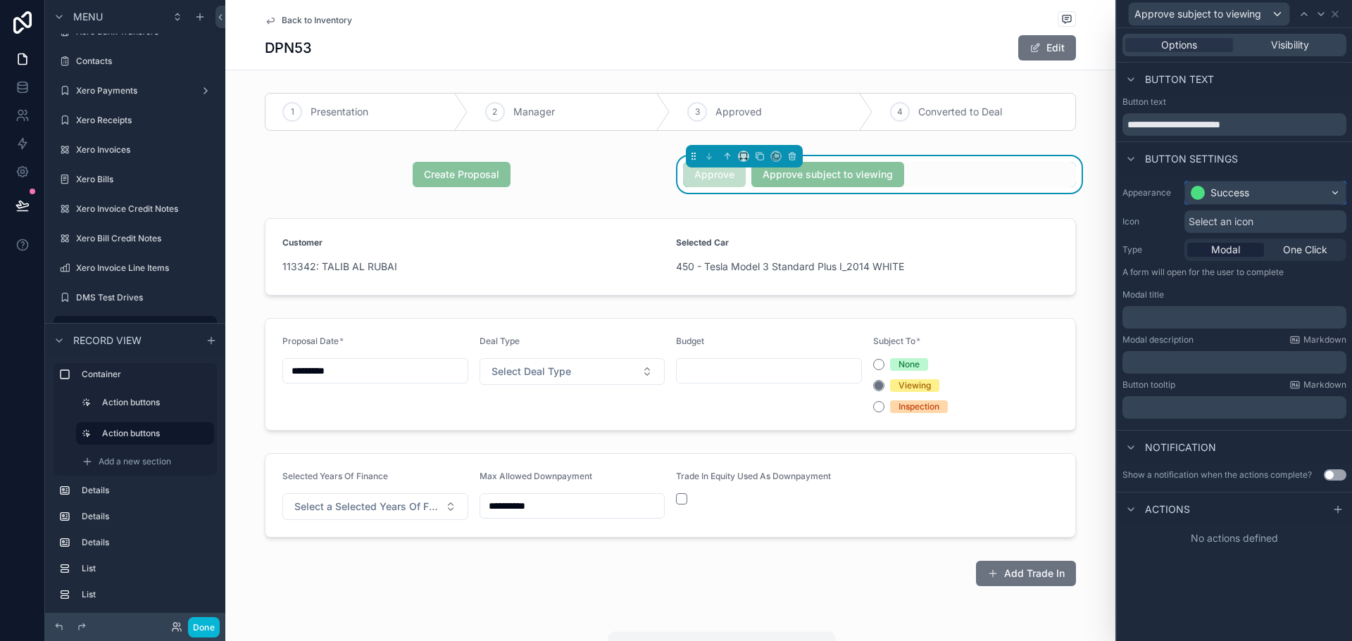
click at [1248, 191] on div "Success" at bounding box center [1229, 193] width 39 height 14
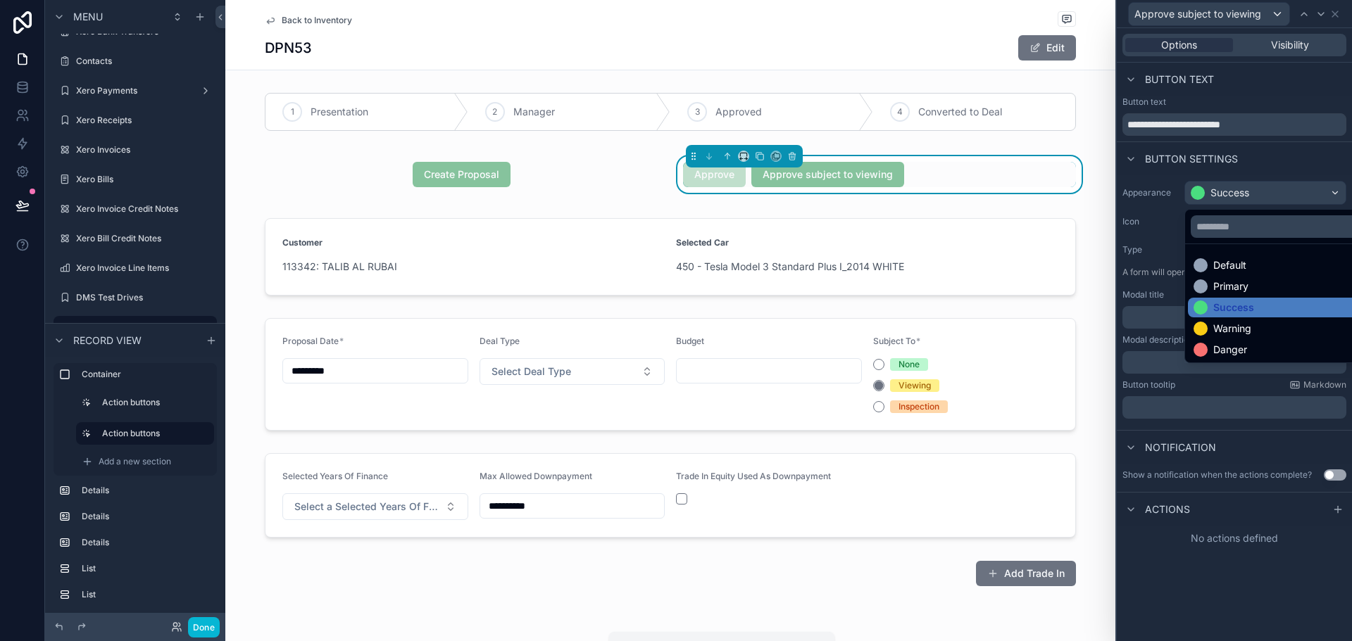
click at [1253, 165] on div at bounding box center [1234, 320] width 235 height 641
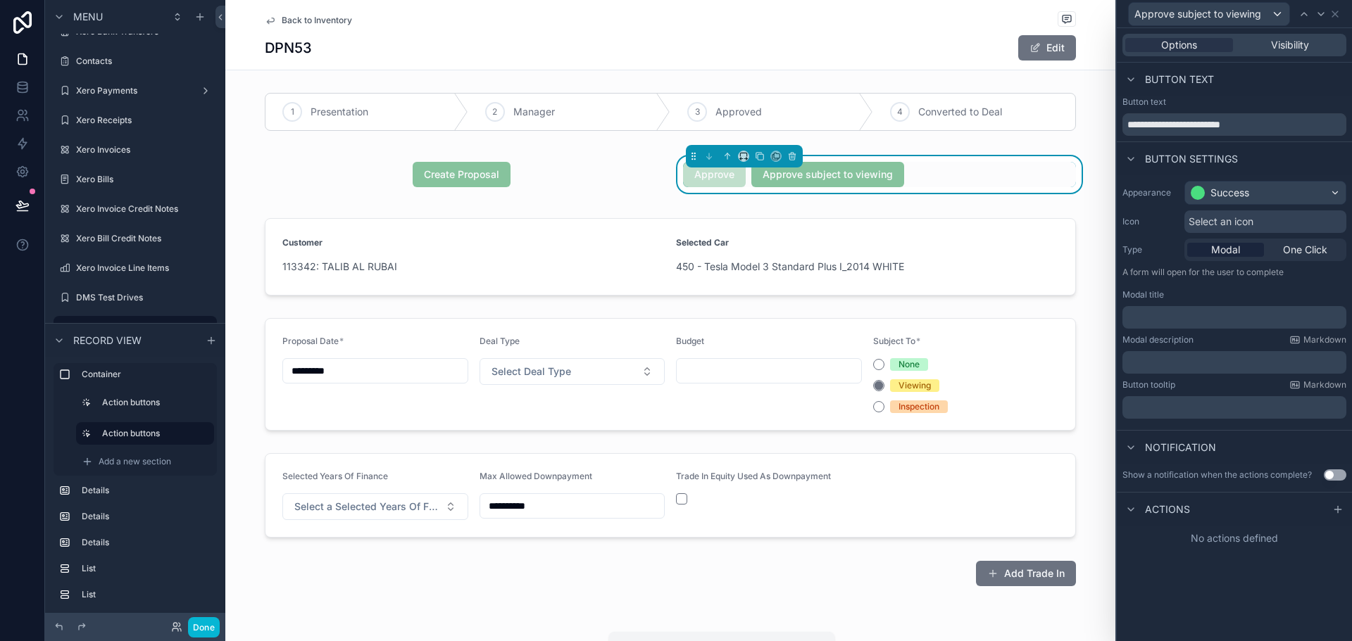
click at [1350, 506] on div "Actions" at bounding box center [1234, 509] width 235 height 34
click at [1312, 254] on span "One Click" at bounding box center [1305, 250] width 44 height 14
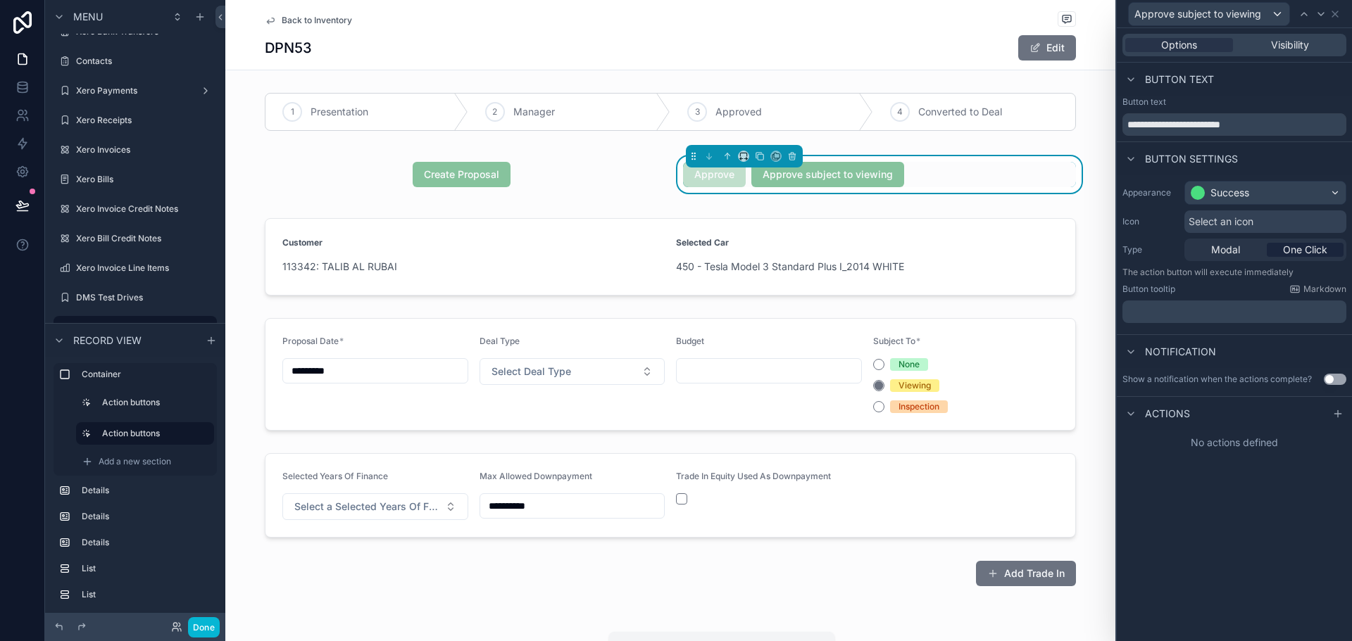
click at [1341, 425] on div "Actions" at bounding box center [1234, 413] width 235 height 34
click at [1347, 417] on div "Actions" at bounding box center [1234, 413] width 235 height 34
click at [1345, 415] on div at bounding box center [1337, 414] width 17 height 17
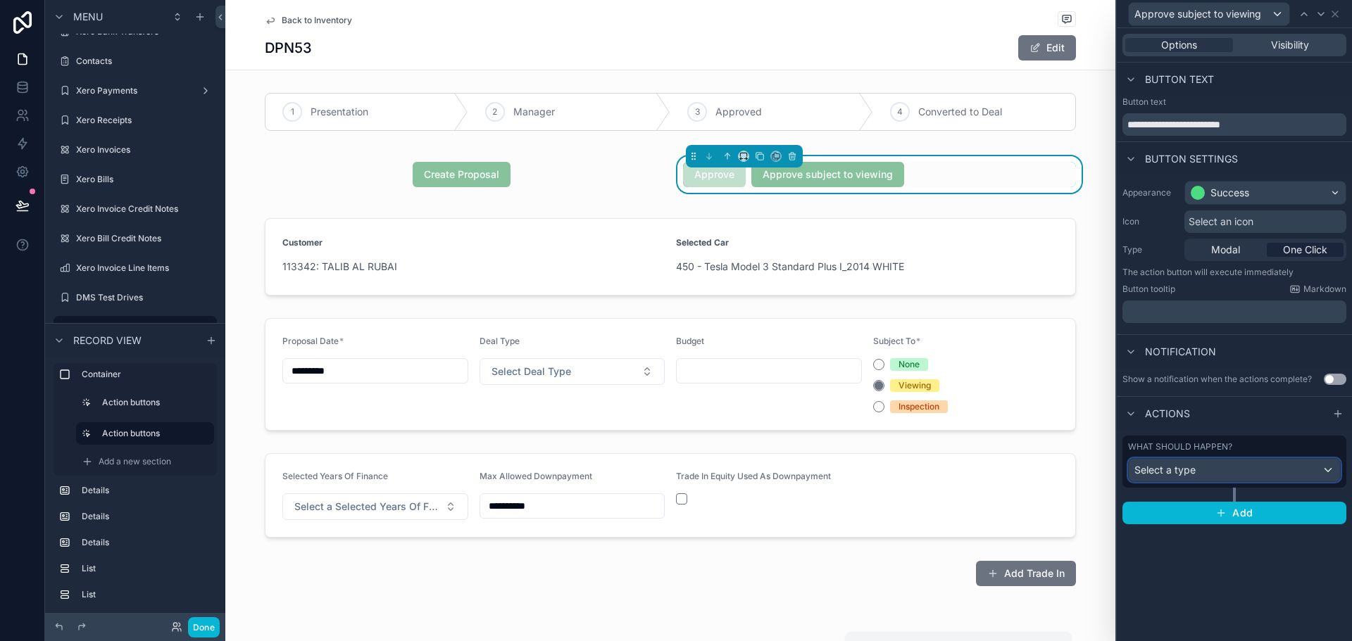
click at [1260, 464] on div "Select a type" at bounding box center [1234, 470] width 211 height 23
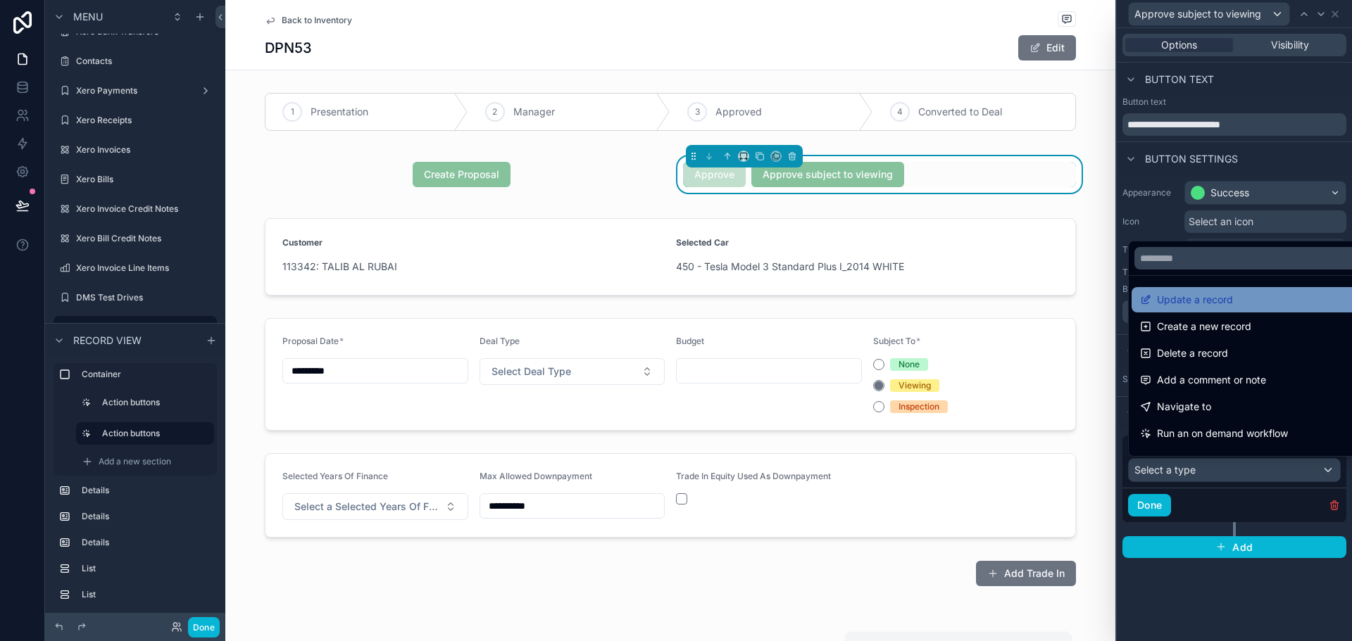
click at [1212, 301] on span "Update a record" at bounding box center [1195, 299] width 76 height 17
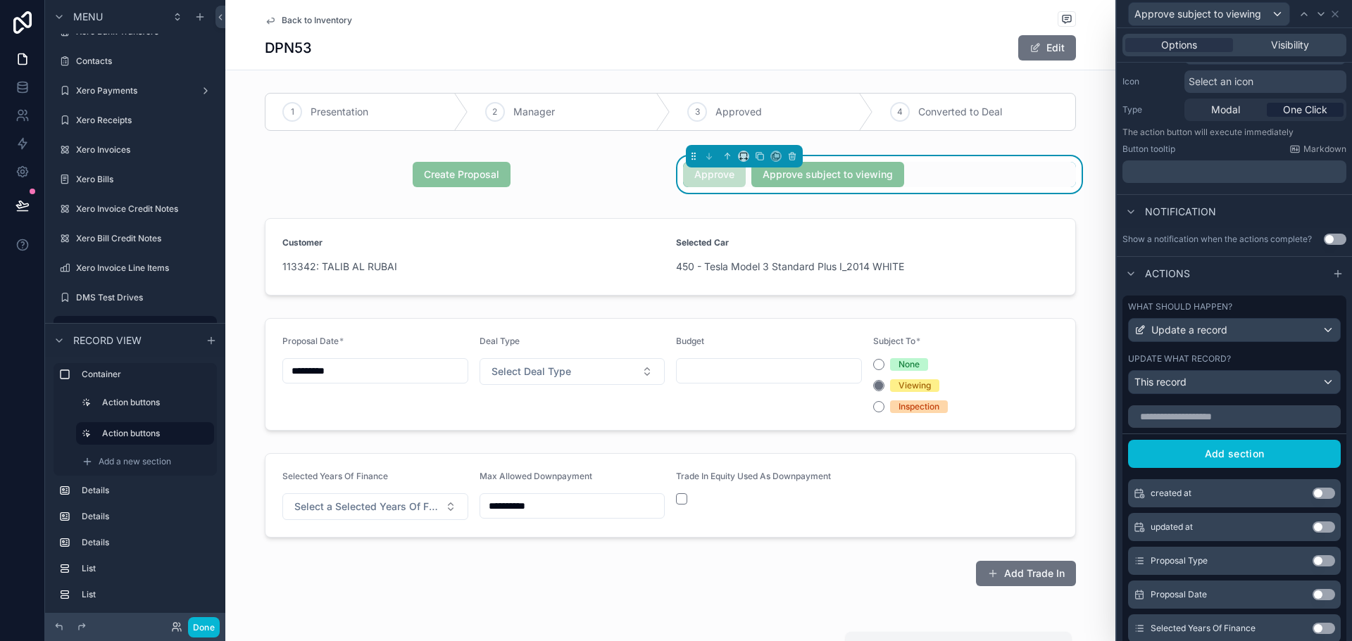
scroll to position [141, 0]
click at [1216, 408] on input "text" at bounding box center [1234, 416] width 213 height 23
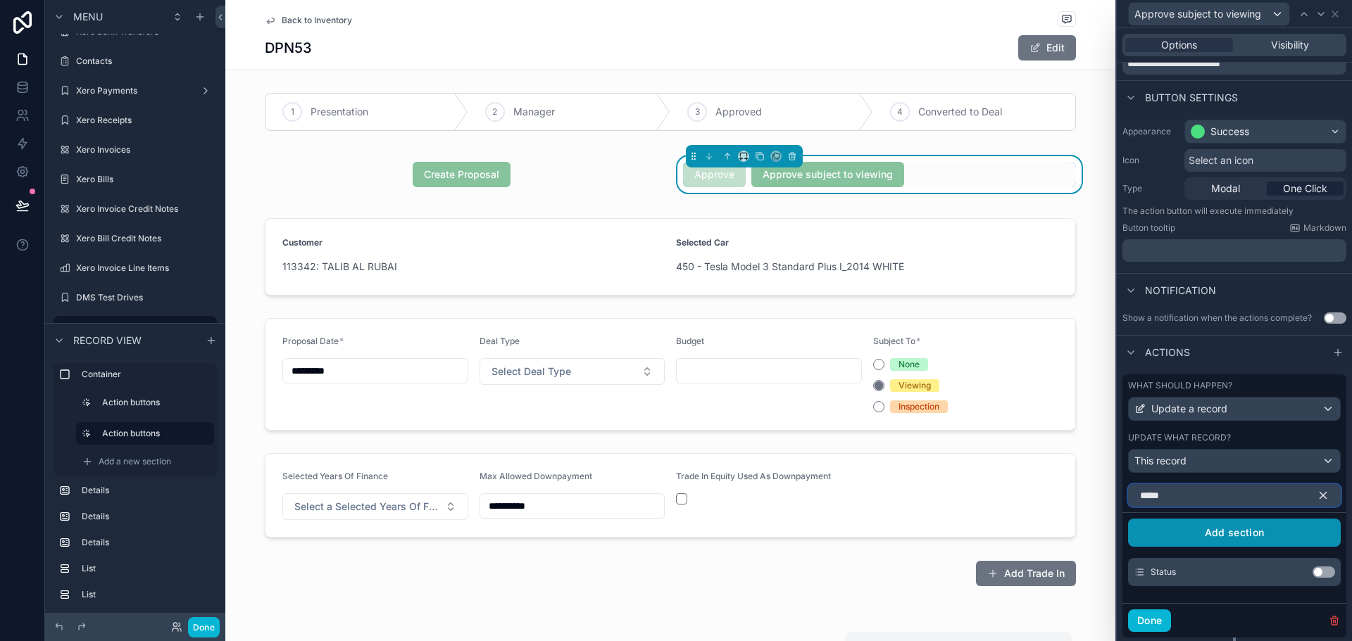
scroll to position [29, 0]
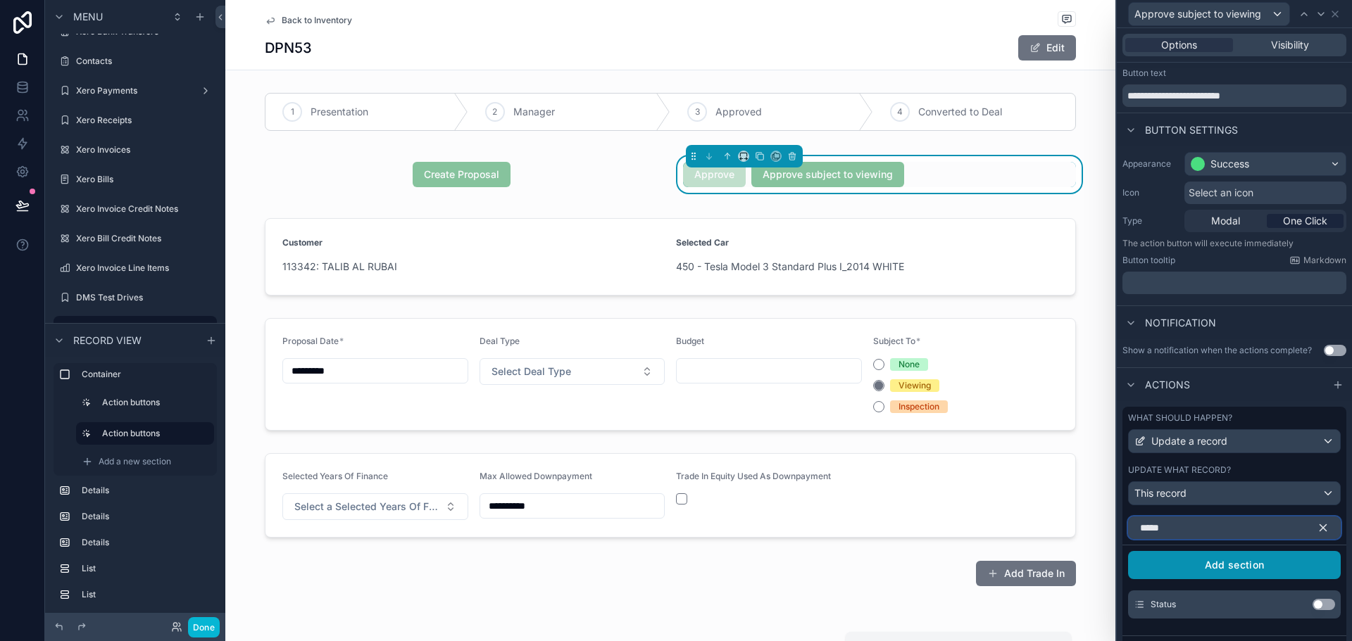
type input "*****"
click at [1312, 608] on button "Use setting" at bounding box center [1323, 604] width 23 height 11
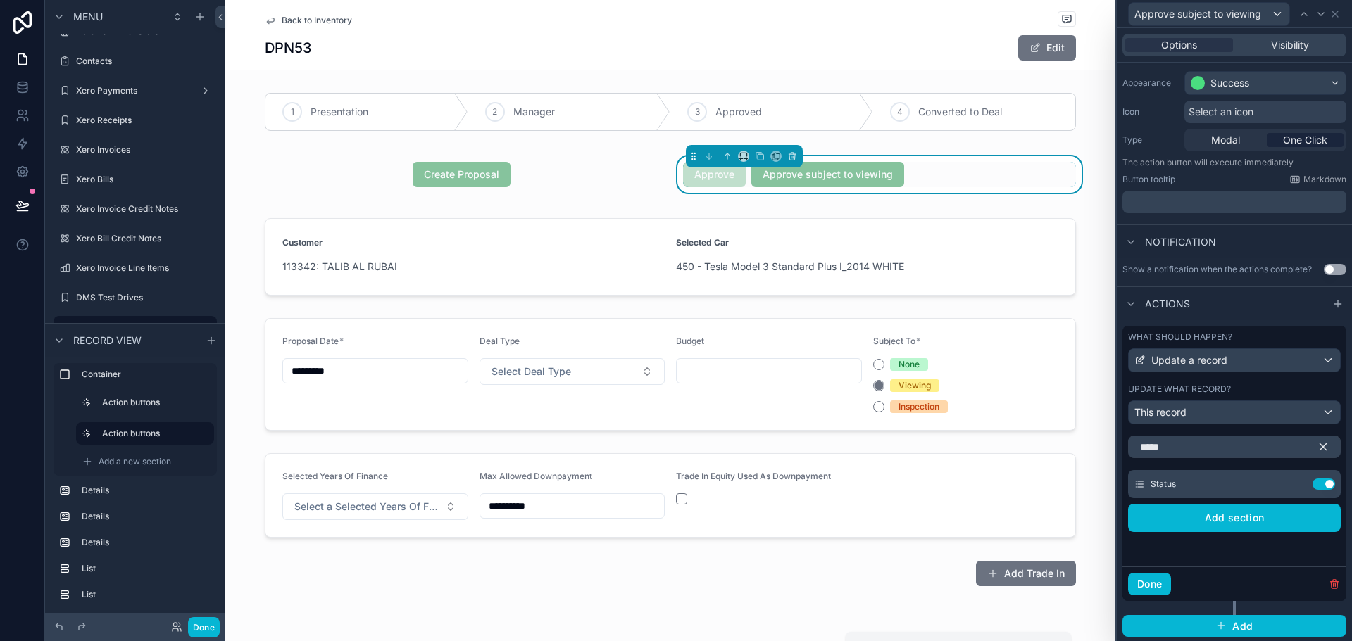
scroll to position [111, 0]
click at [1290, 484] on icon at bounding box center [1295, 482] width 11 height 11
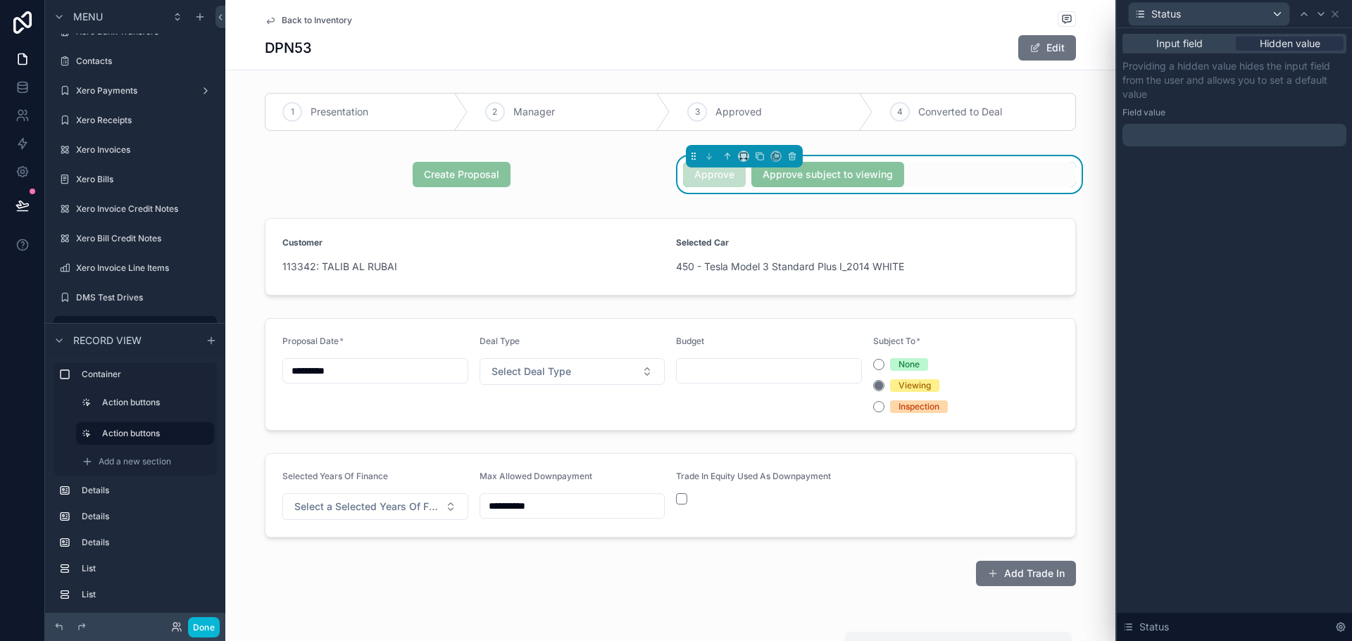
click at [1181, 136] on div at bounding box center [1234, 135] width 224 height 23
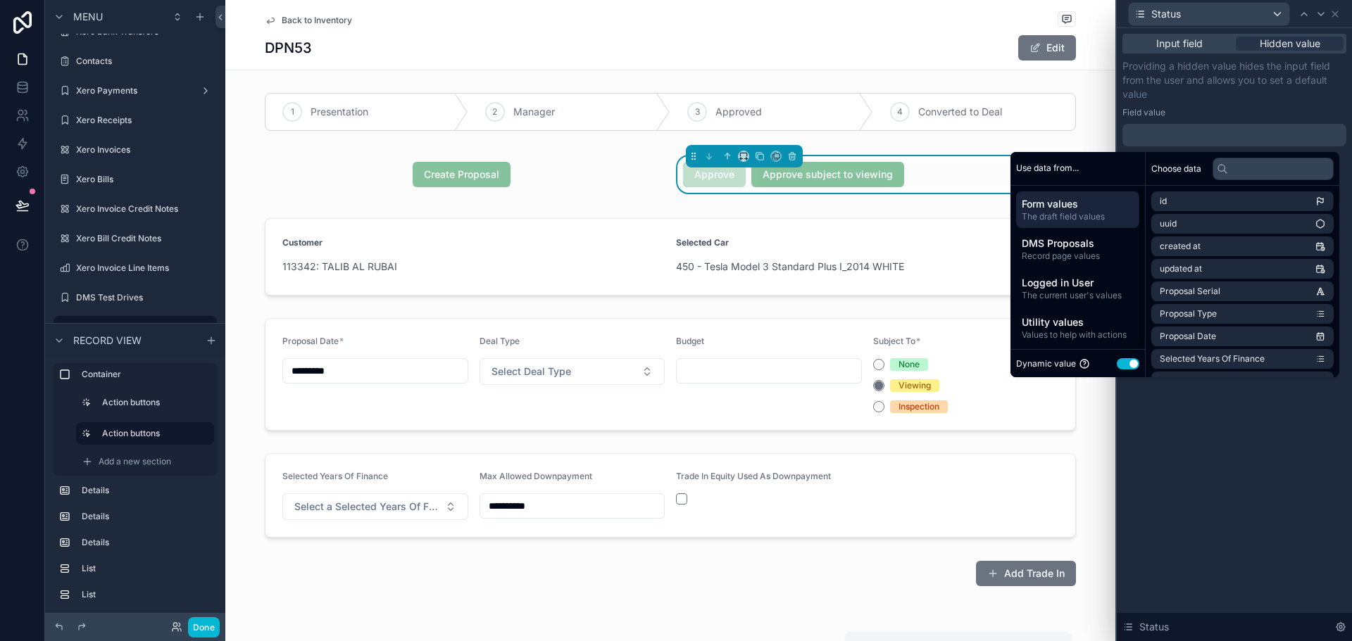
click at [1117, 362] on button "Use setting" at bounding box center [1128, 363] width 23 height 11
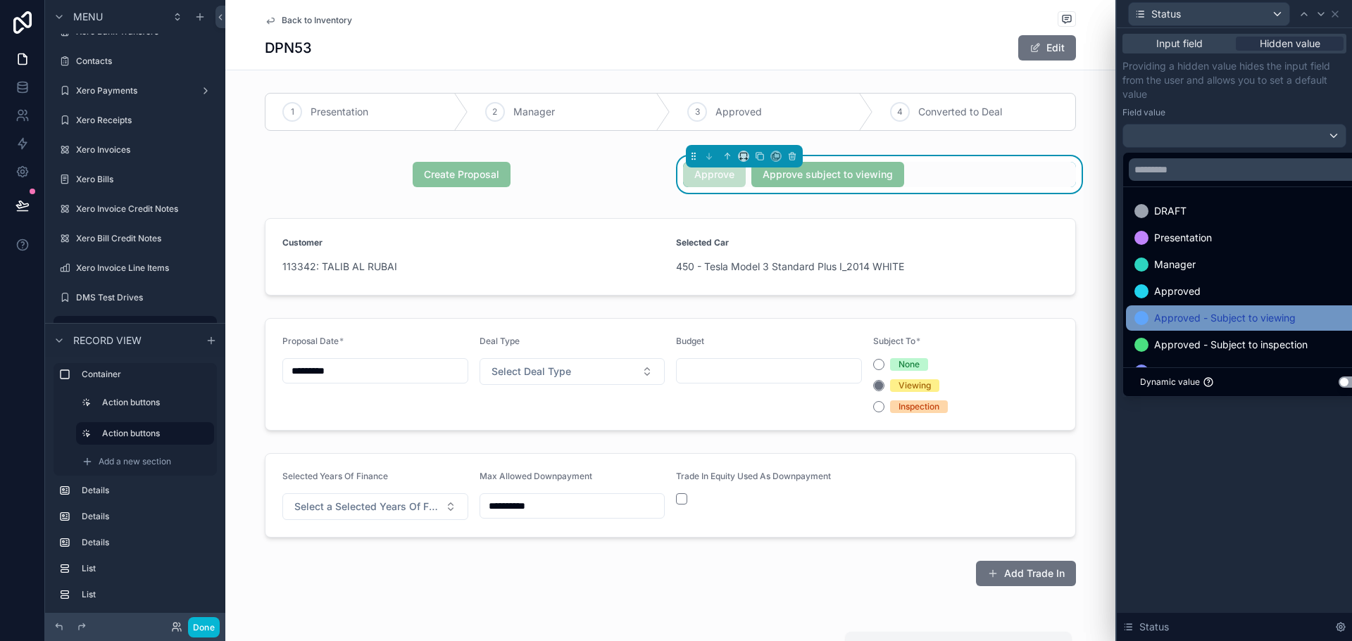
click at [1180, 320] on span "Approved - Subject to viewing" at bounding box center [1225, 318] width 142 height 17
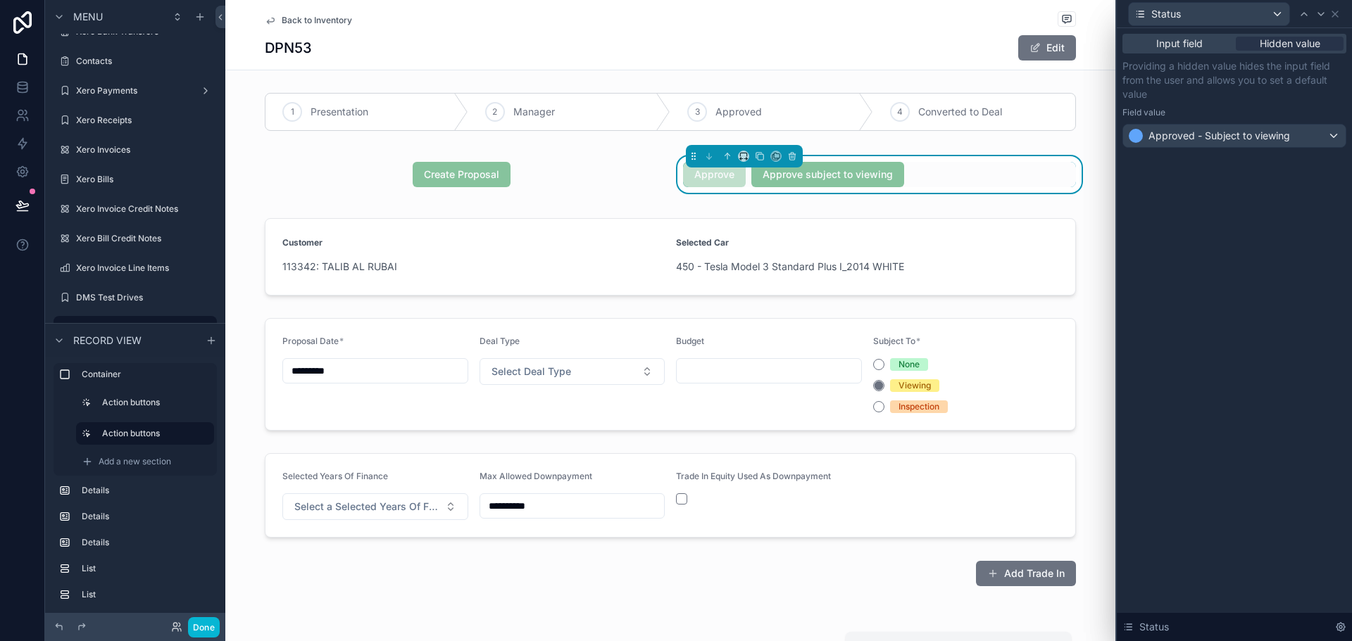
click at [1213, 428] on div "Input field Hidden value Providing a hidden value hides the input field from th…" at bounding box center [1234, 334] width 235 height 613
click at [1274, 14] on div "Status" at bounding box center [1209, 14] width 161 height 23
click at [1324, 13] on div at bounding box center [1234, 320] width 235 height 641
click at [1331, 14] on icon at bounding box center [1334, 13] width 11 height 11
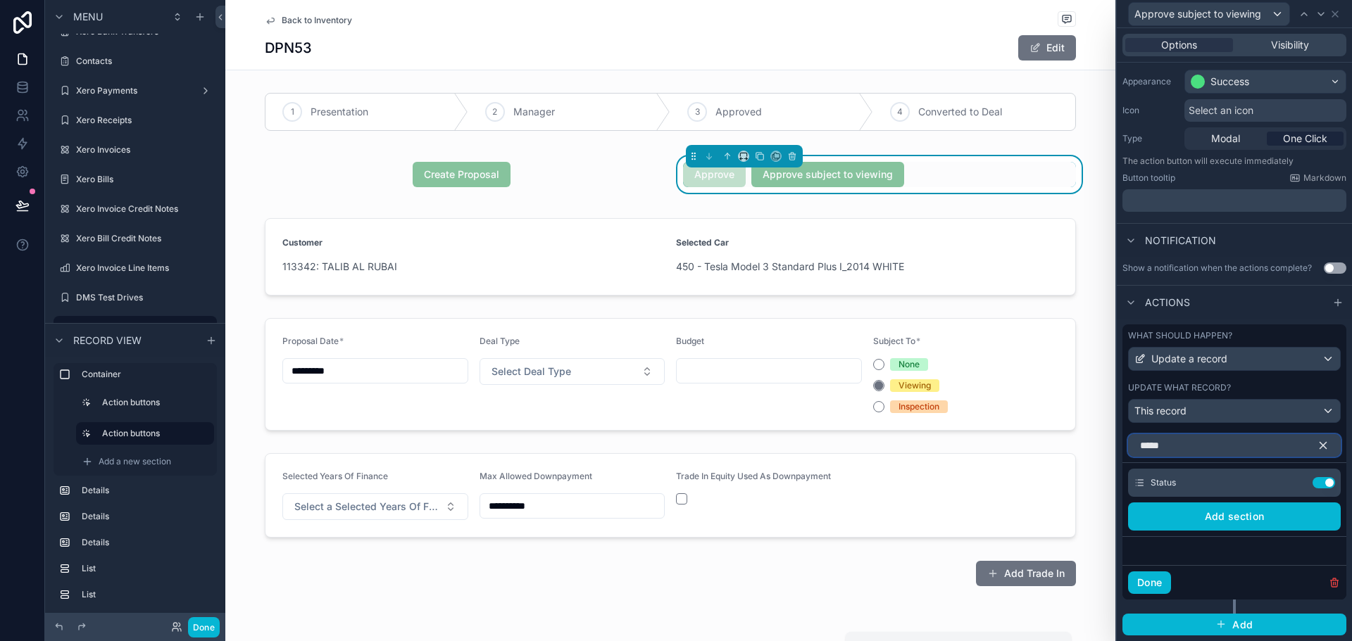
click at [1203, 446] on input "*****" at bounding box center [1234, 445] width 213 height 23
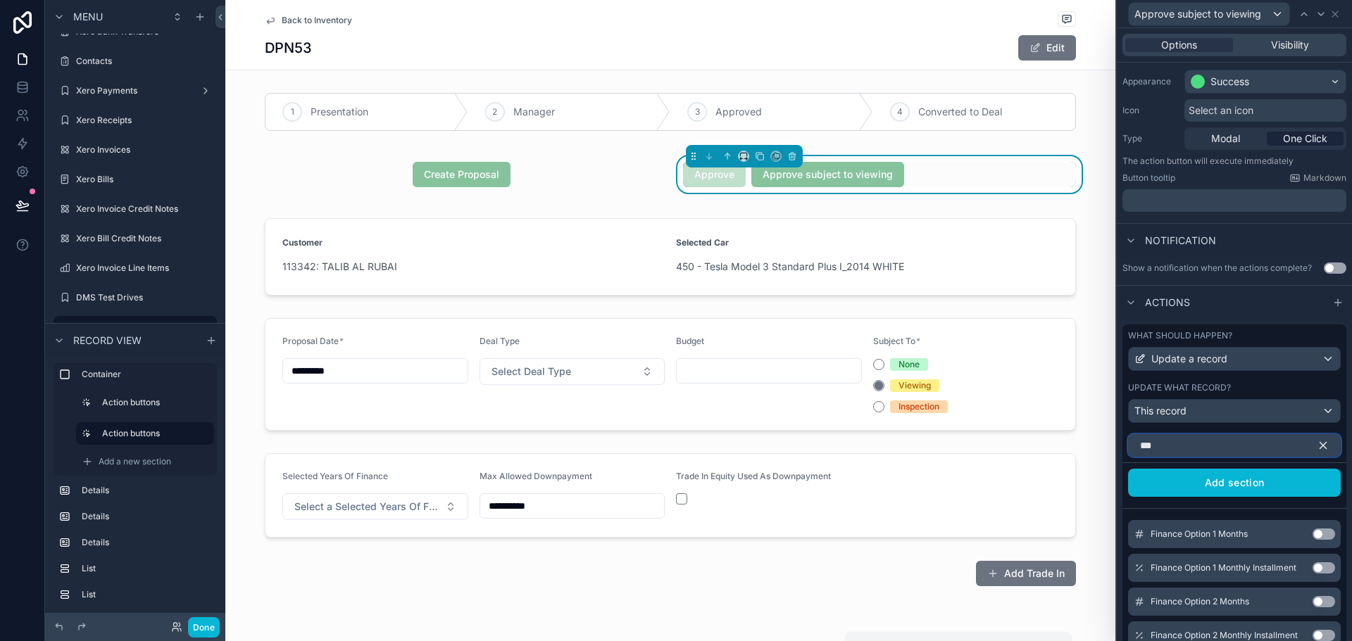
scroll to position [83, 0]
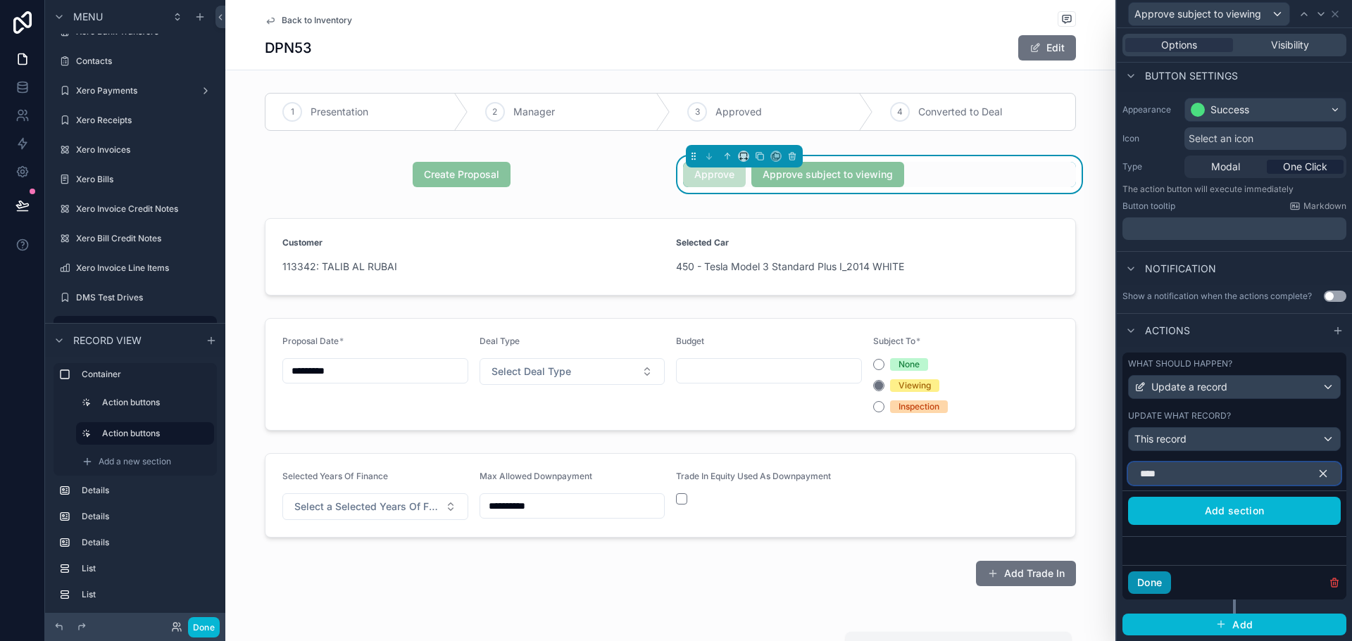
type input "****"
click at [1167, 579] on button "Done" at bounding box center [1149, 583] width 43 height 23
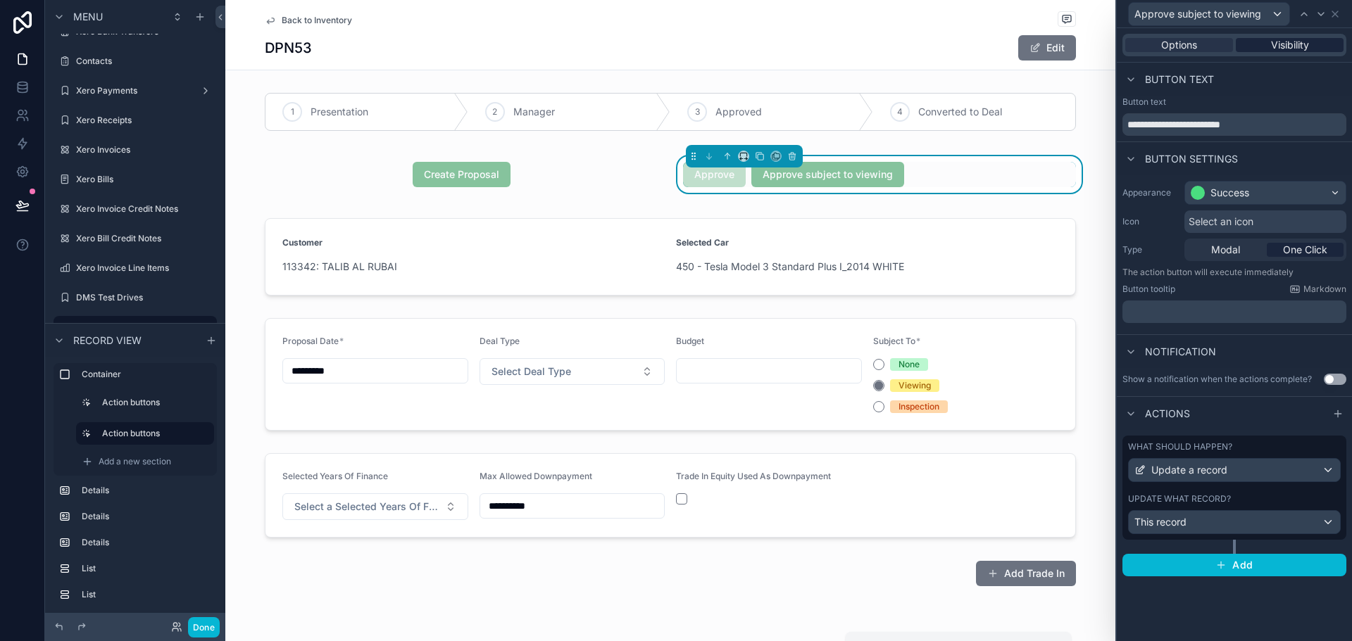
click at [1276, 49] on span "Visibility" at bounding box center [1290, 45] width 38 height 14
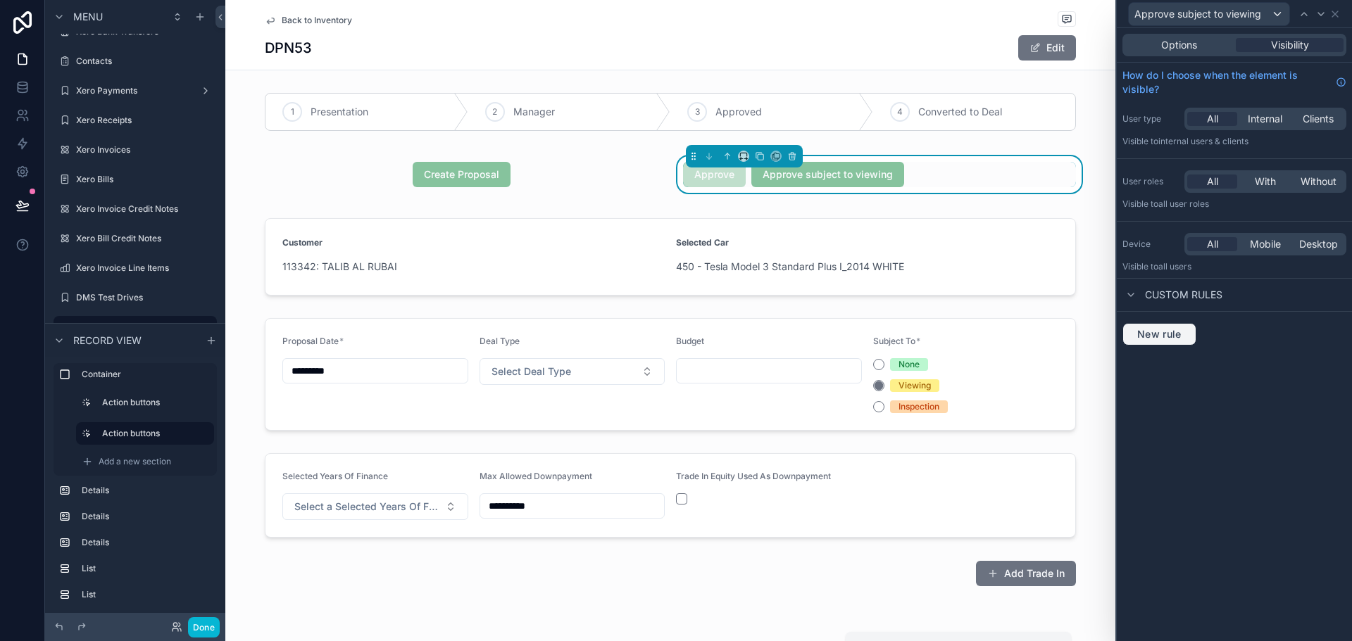
click at [1156, 332] on span "New rule" at bounding box center [1159, 334] width 56 height 13
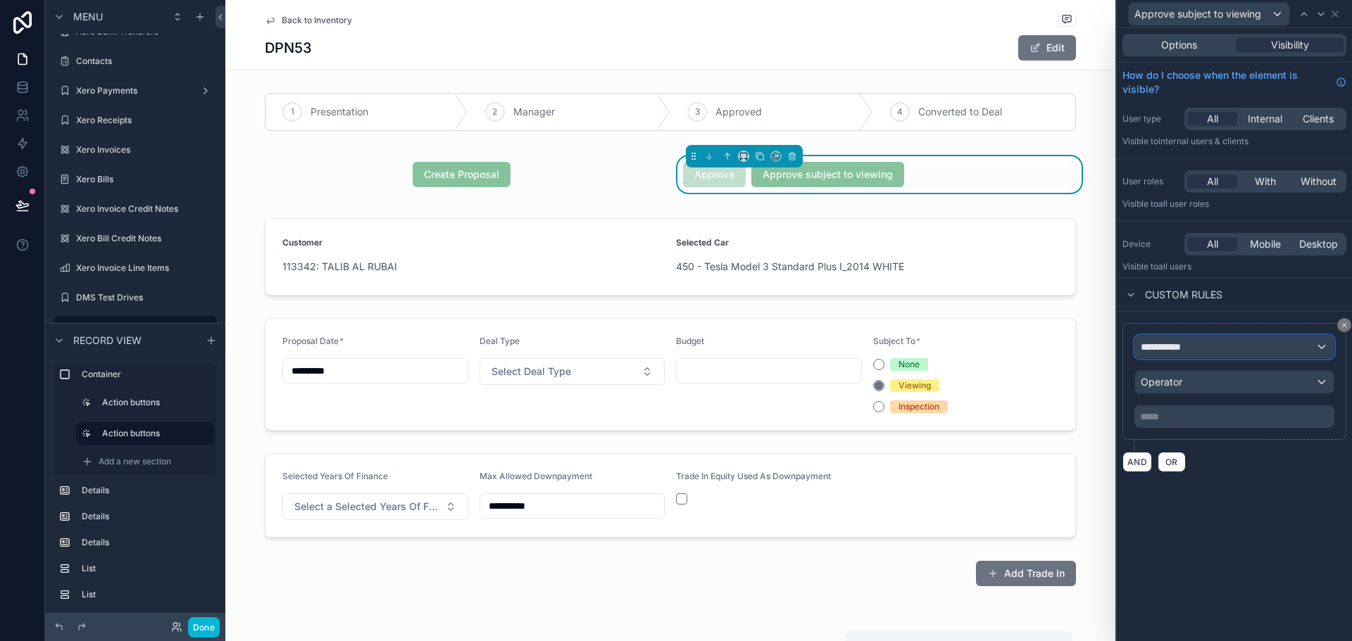
click at [1174, 341] on span "**********" at bounding box center [1167, 347] width 52 height 14
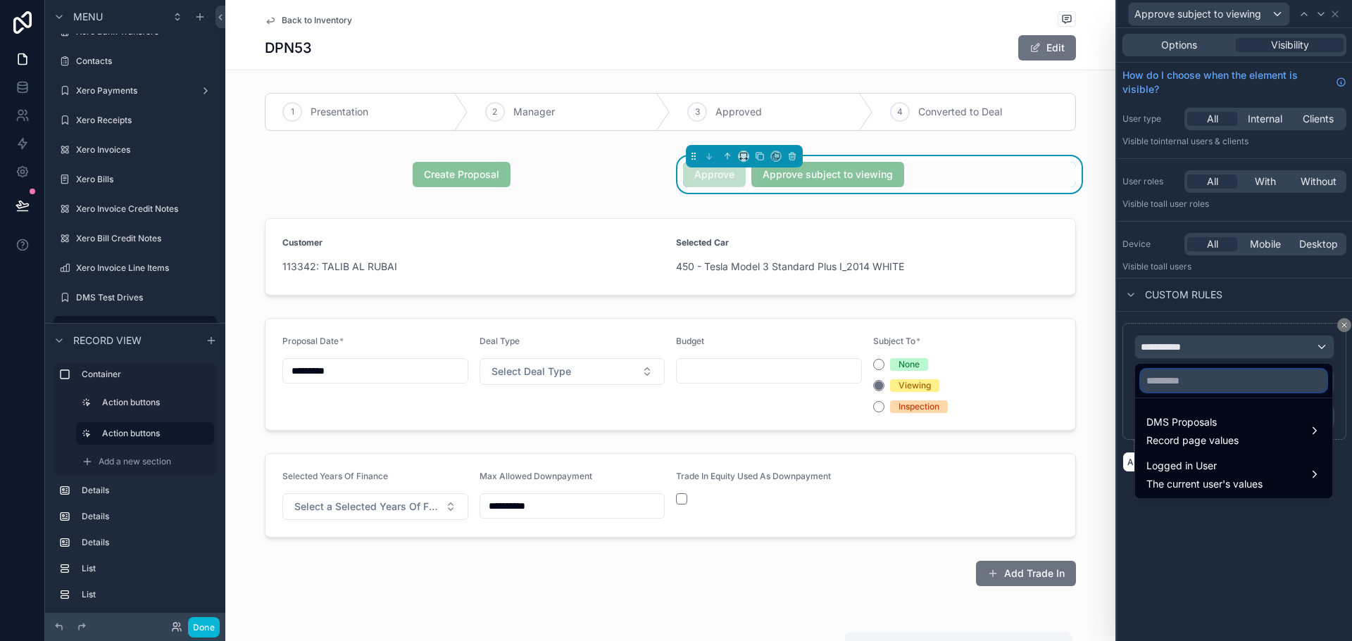
click at [1183, 387] on input "text" at bounding box center [1234, 381] width 186 height 23
type input "***"
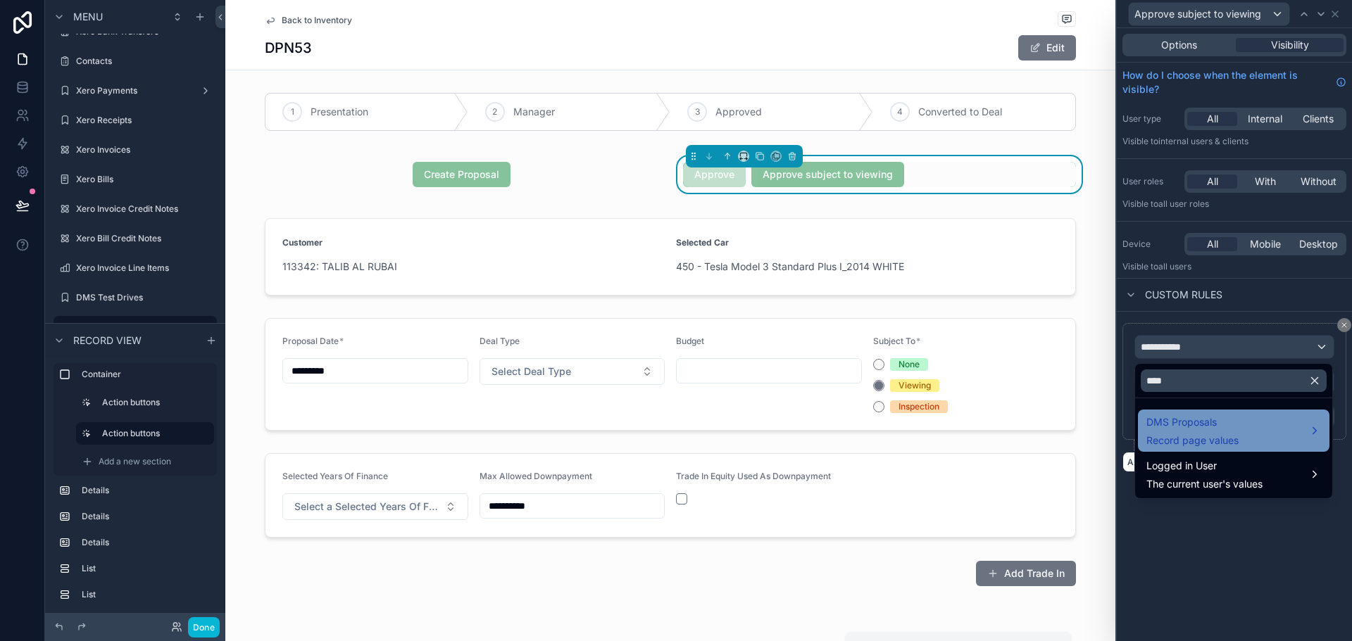
click at [1238, 438] on span "Record page values" at bounding box center [1192, 441] width 92 height 14
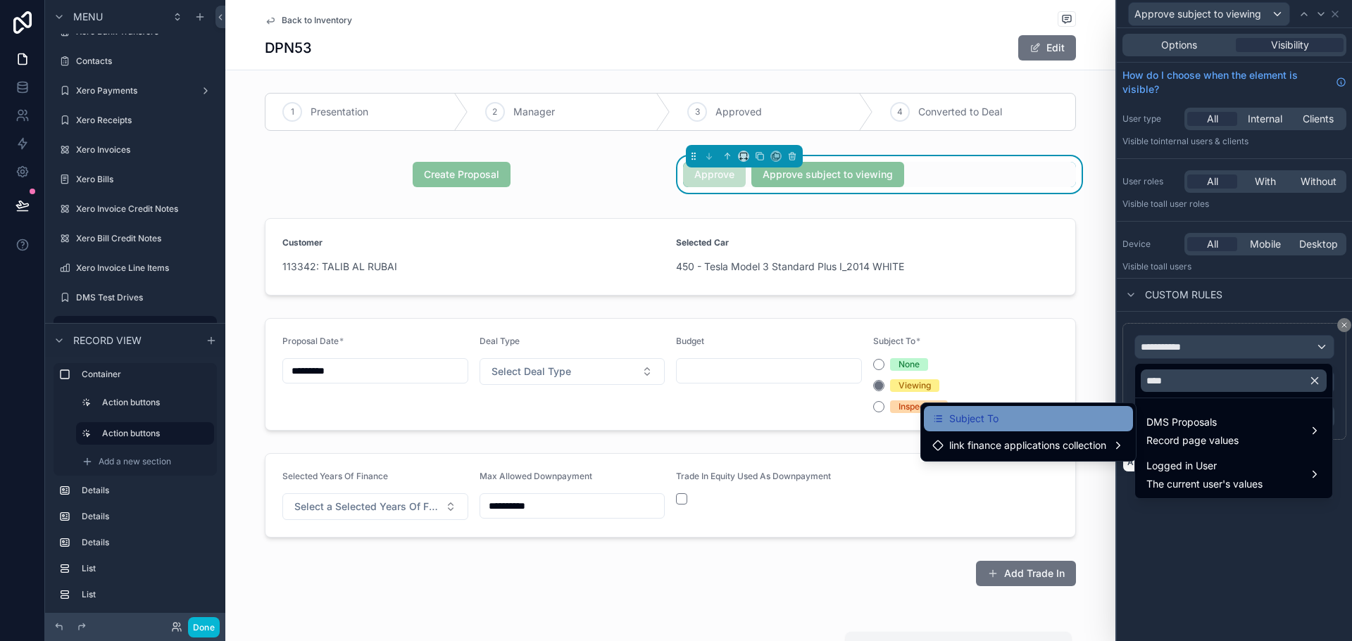
click at [1067, 421] on div "Subject To" at bounding box center [1028, 418] width 192 height 17
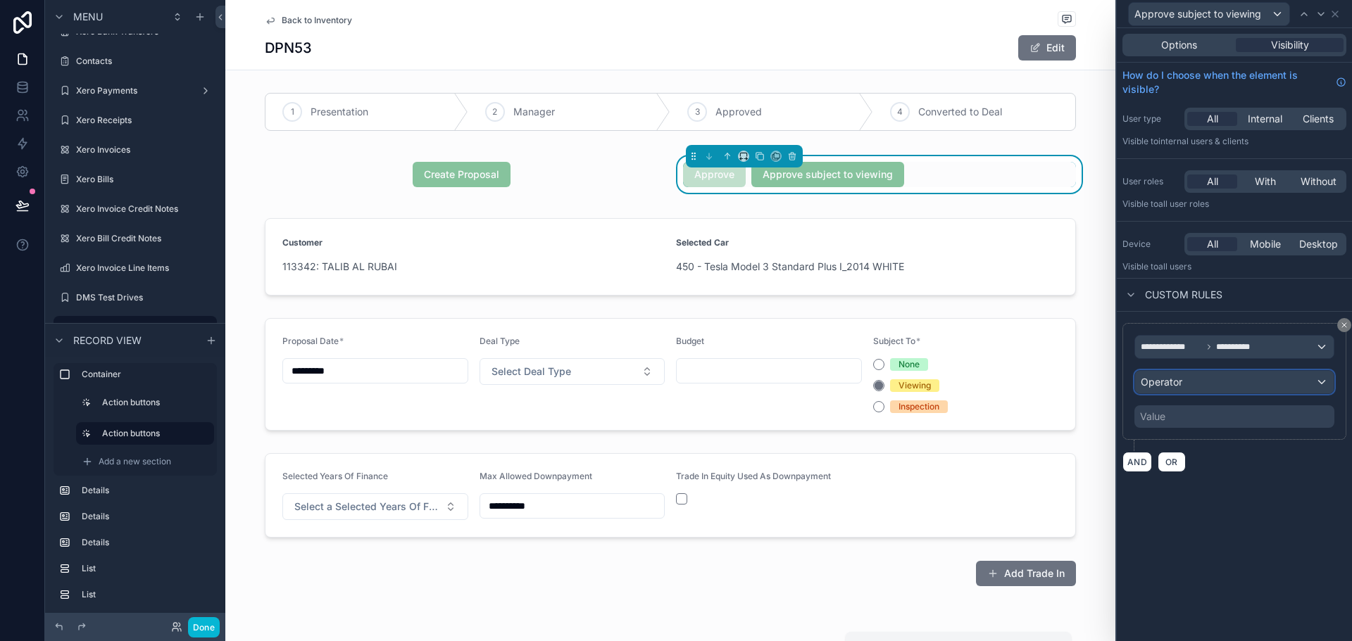
click at [1208, 379] on div "Operator" at bounding box center [1234, 382] width 199 height 23
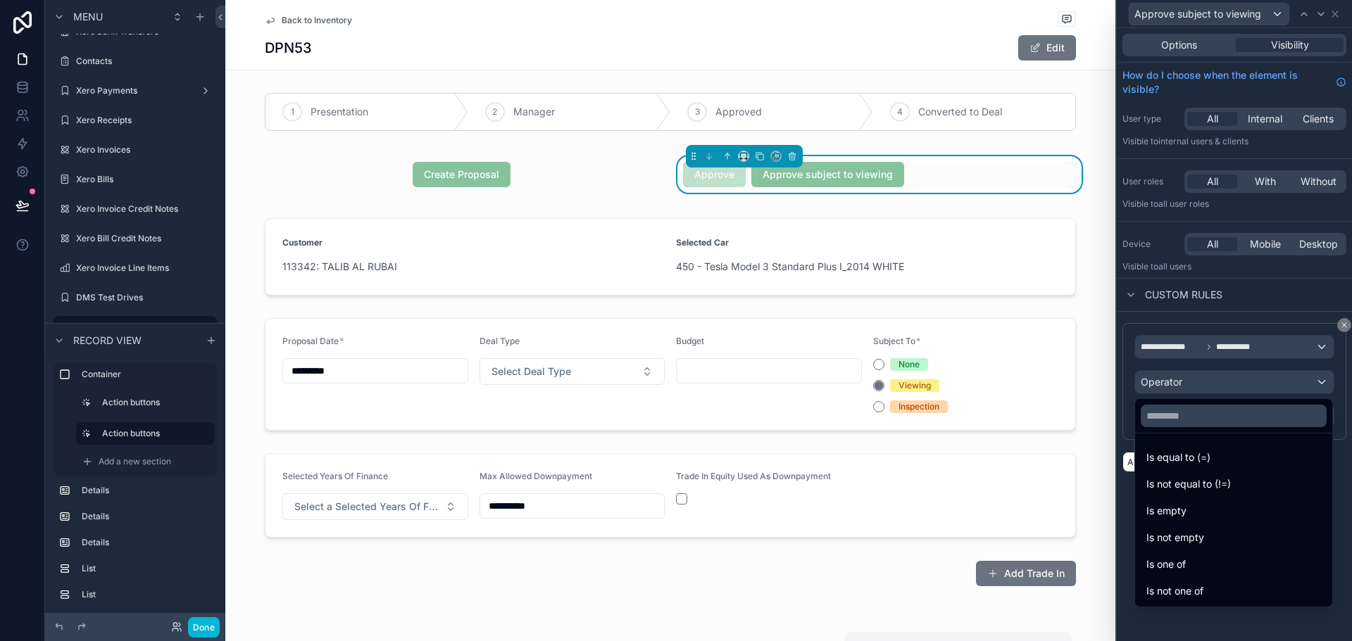
click at [1183, 471] on ul "Is equal to (=) Is not equal to (!=) Is empty Is not empty Is one of Is not one…" at bounding box center [1233, 520] width 197 height 173
drag, startPoint x: 1181, startPoint y: 465, endPoint x: 1173, endPoint y: 455, distance: 12.5
click at [1181, 464] on span "Is equal to (=)" at bounding box center [1178, 457] width 64 height 17
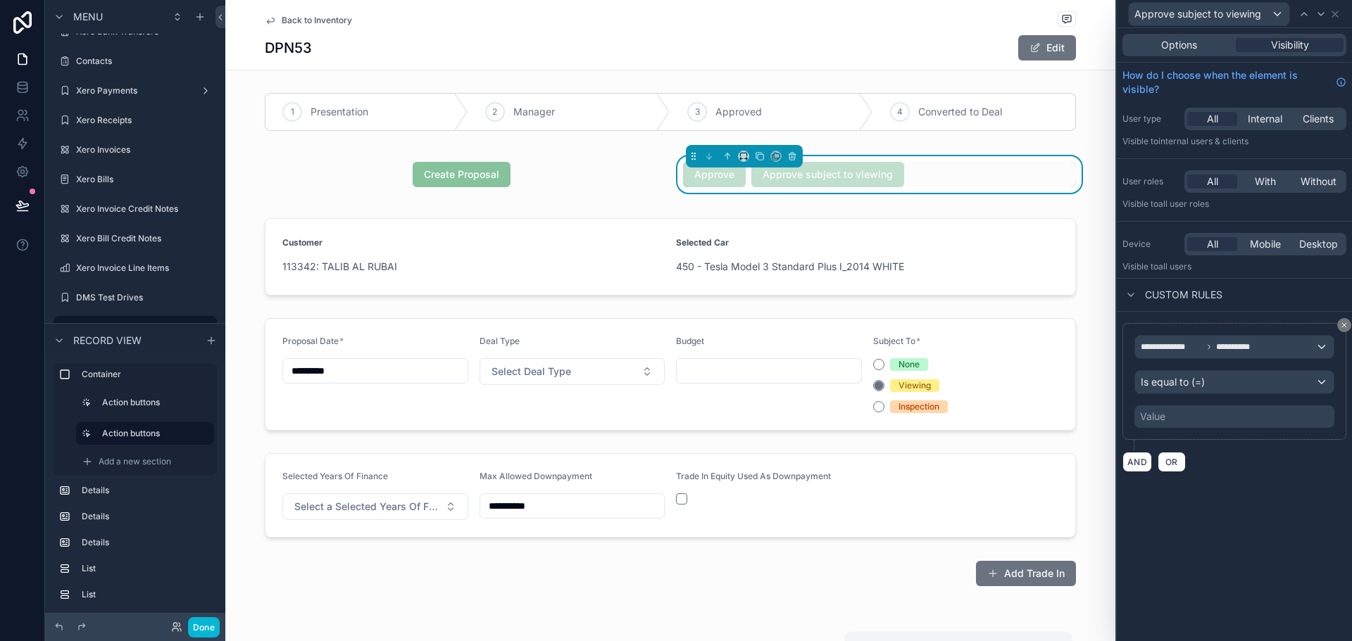
click at [1167, 420] on div "Value" at bounding box center [1234, 417] width 200 height 23
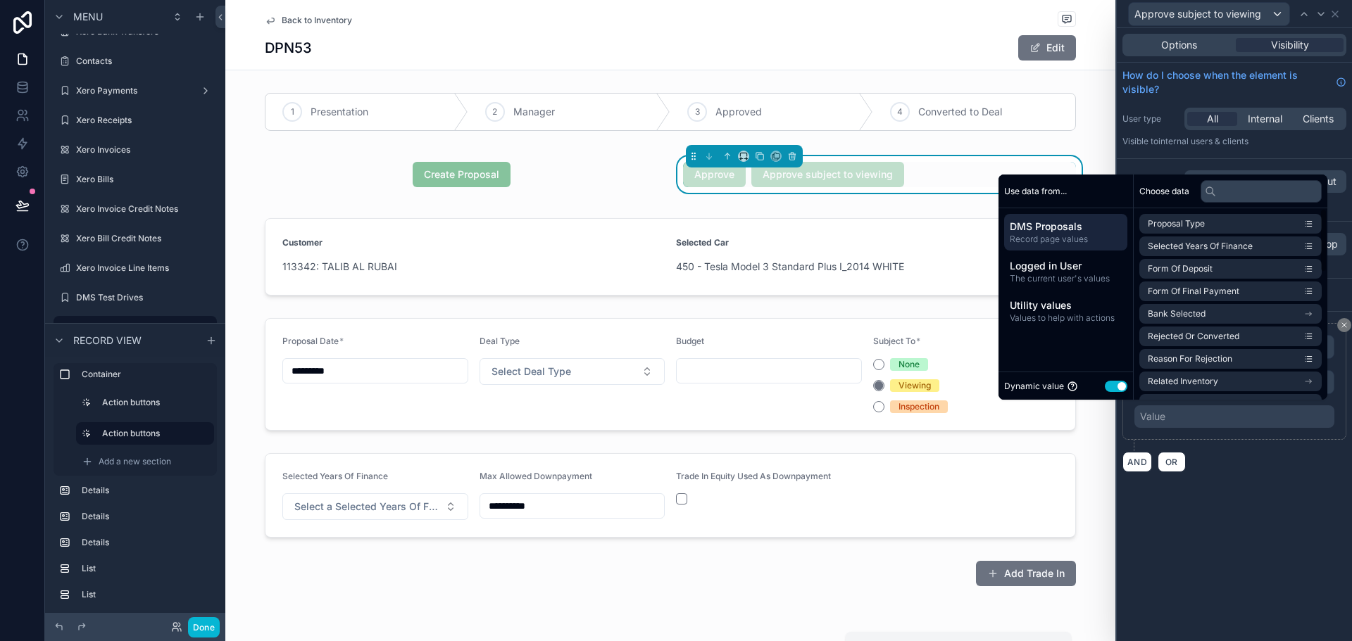
click at [1108, 384] on button "Use setting" at bounding box center [1116, 386] width 23 height 11
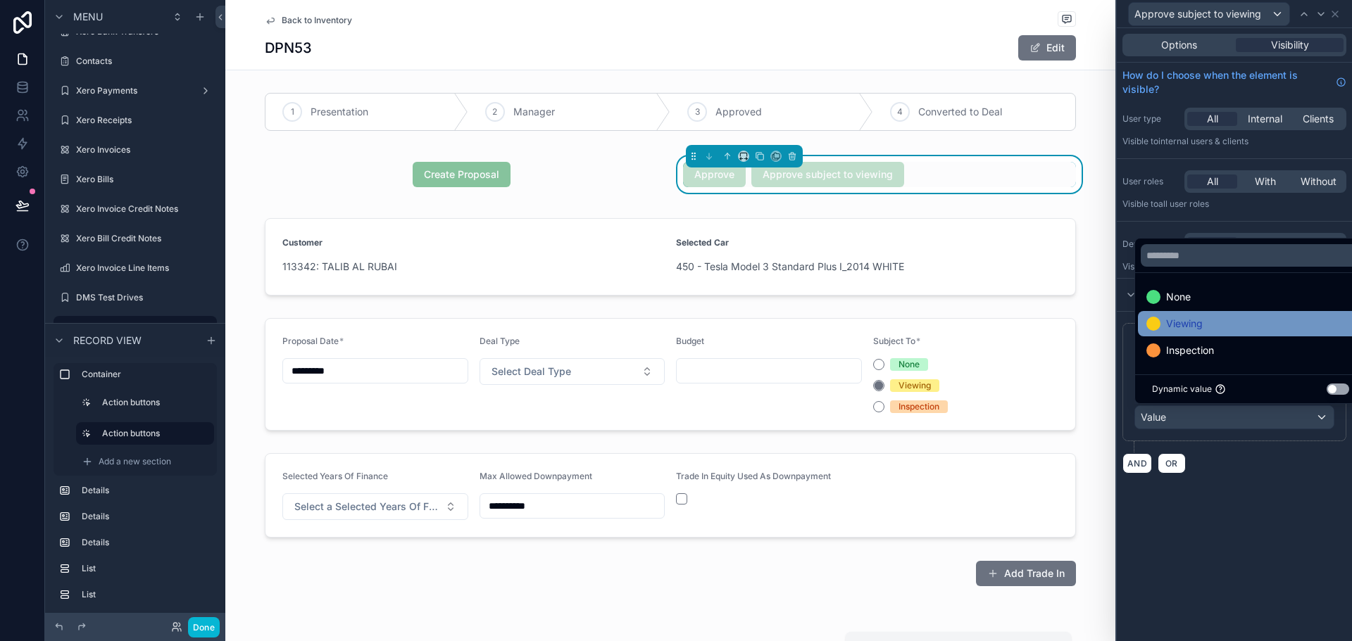
click at [1177, 325] on span "Viewing" at bounding box center [1184, 323] width 37 height 17
click at [1313, 514] on div "**********" at bounding box center [1234, 334] width 235 height 613
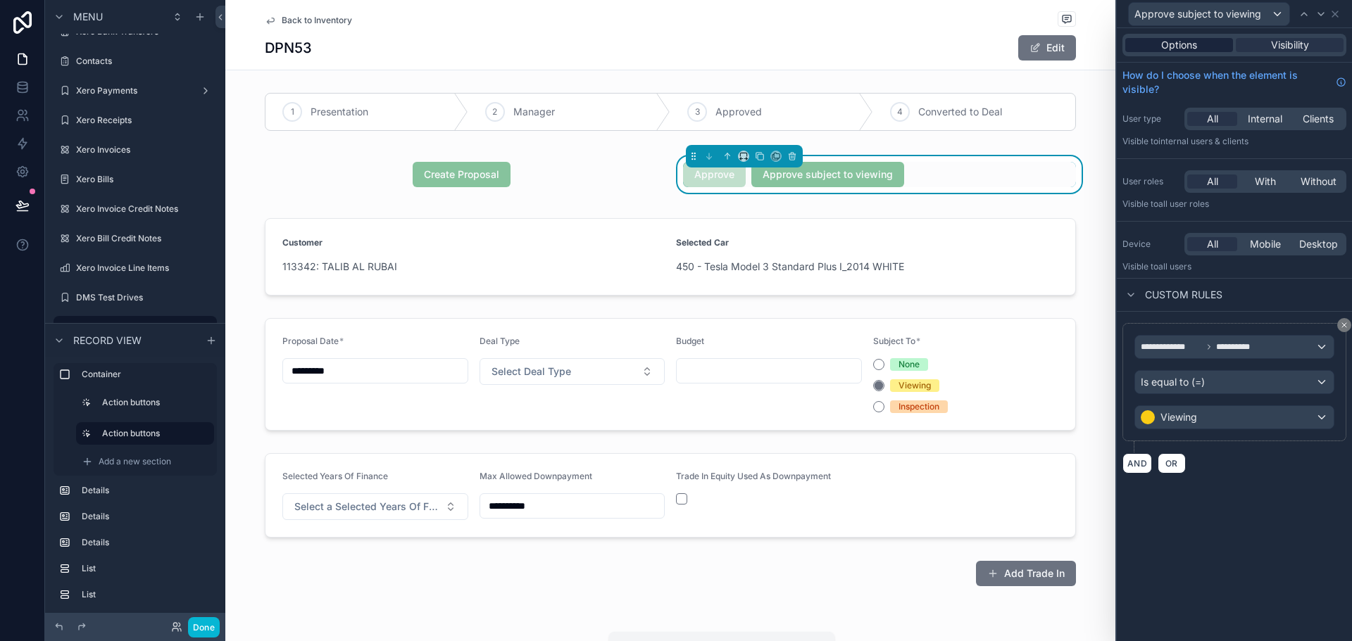
click at [1155, 47] on div "Options" at bounding box center [1179, 45] width 108 height 14
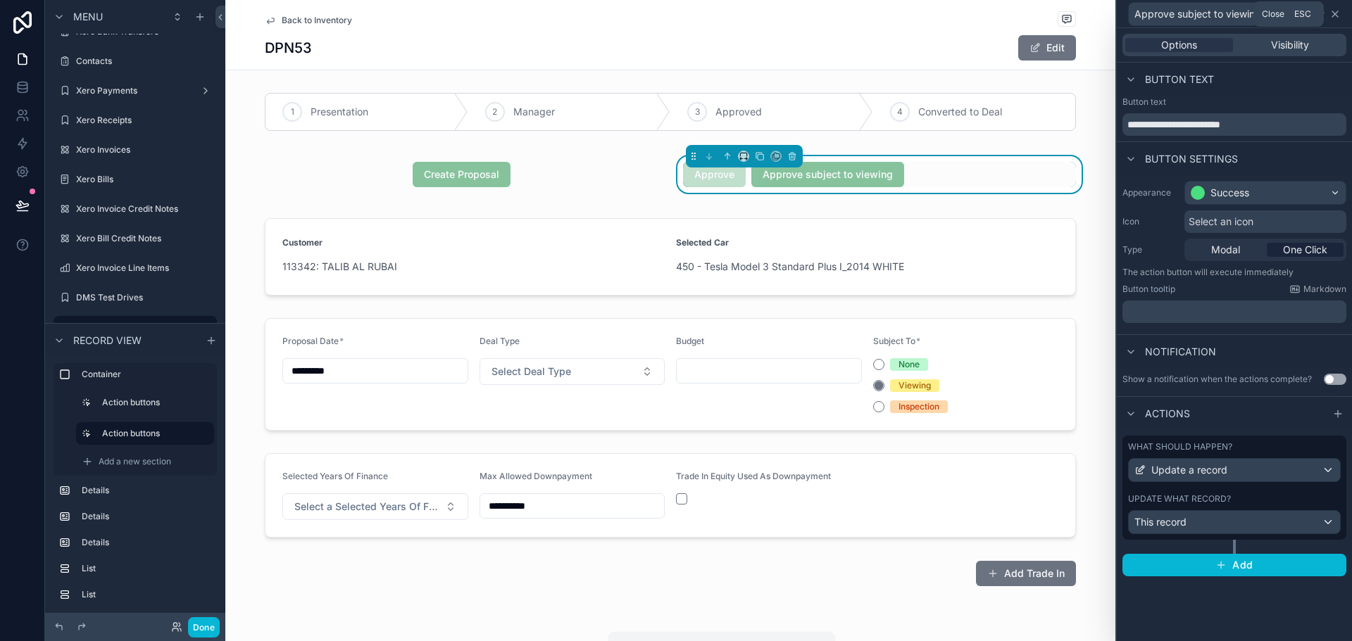
click at [1338, 13] on icon at bounding box center [1334, 13] width 11 height 11
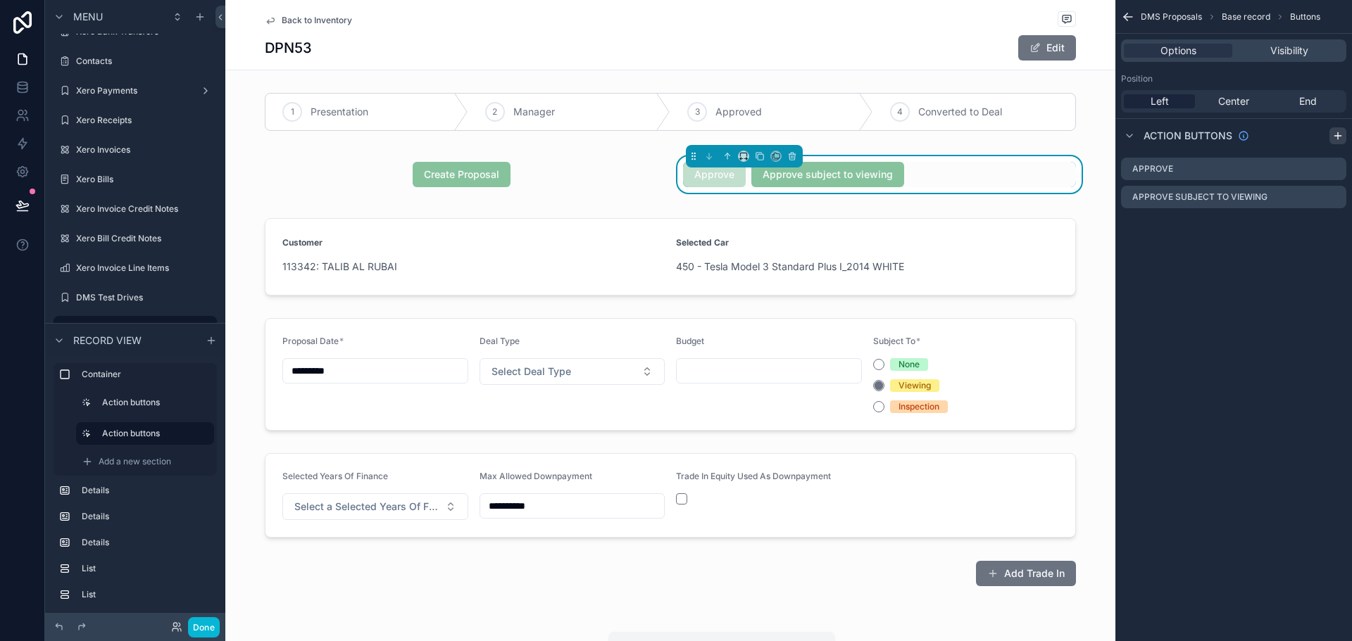
click at [1338, 131] on icon "scrollable content" at bounding box center [1337, 135] width 11 height 11
click at [1338, 224] on icon "scrollable content" at bounding box center [1334, 225] width 11 height 11
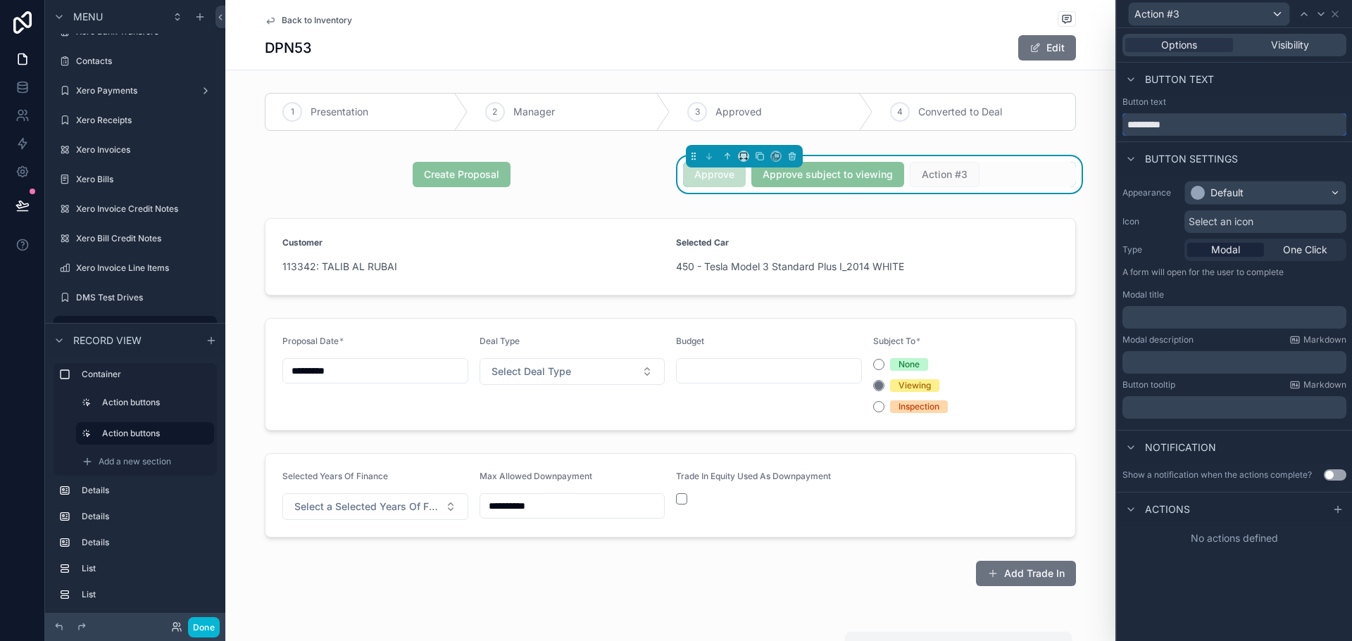
click at [1226, 128] on input "*********" at bounding box center [1234, 124] width 224 height 23
click at [1226, 128] on input "**********" at bounding box center [1234, 124] width 224 height 23
type input "*"
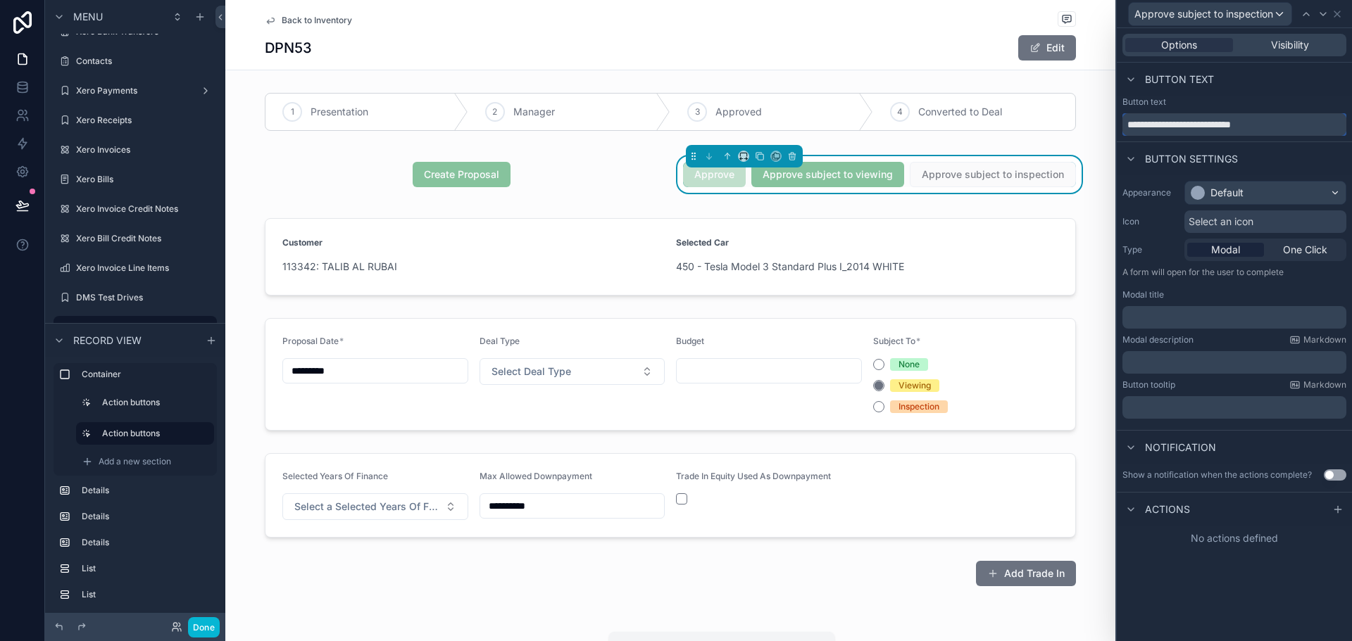
type input "**********"
click at [1261, 164] on div "Button settings" at bounding box center [1234, 159] width 235 height 34
click at [1260, 194] on div "Default" at bounding box center [1265, 193] width 161 height 23
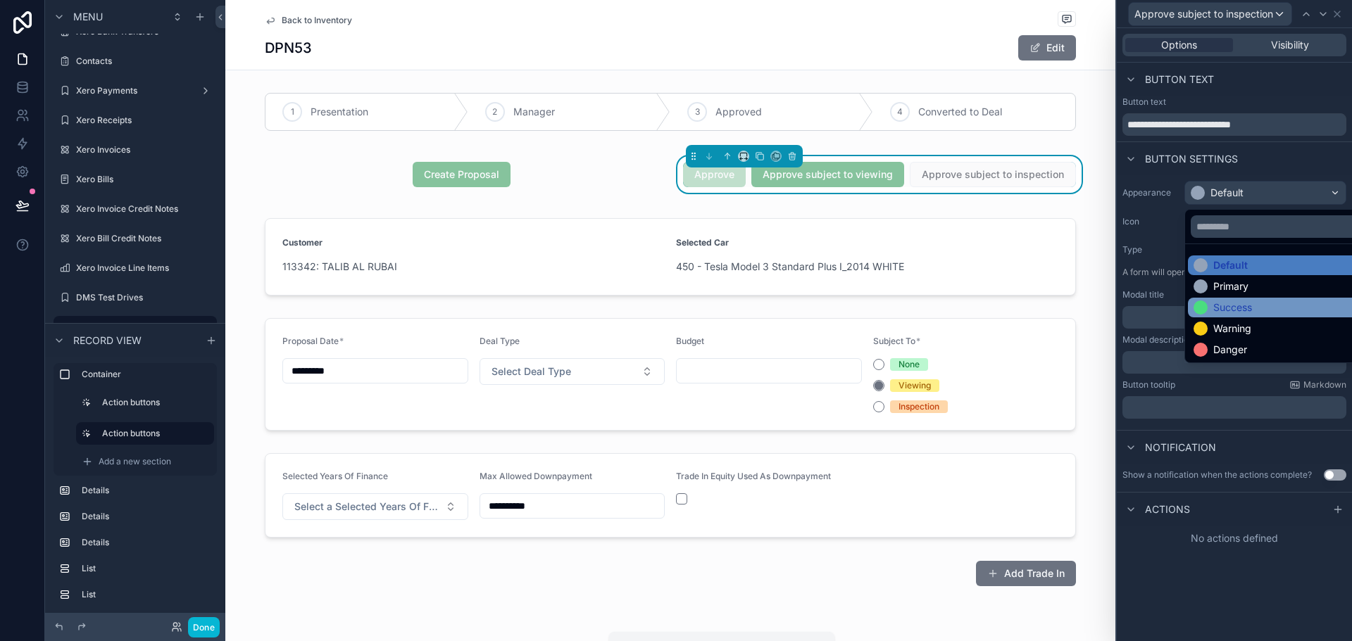
click at [1249, 306] on div "Success" at bounding box center [1232, 308] width 39 height 14
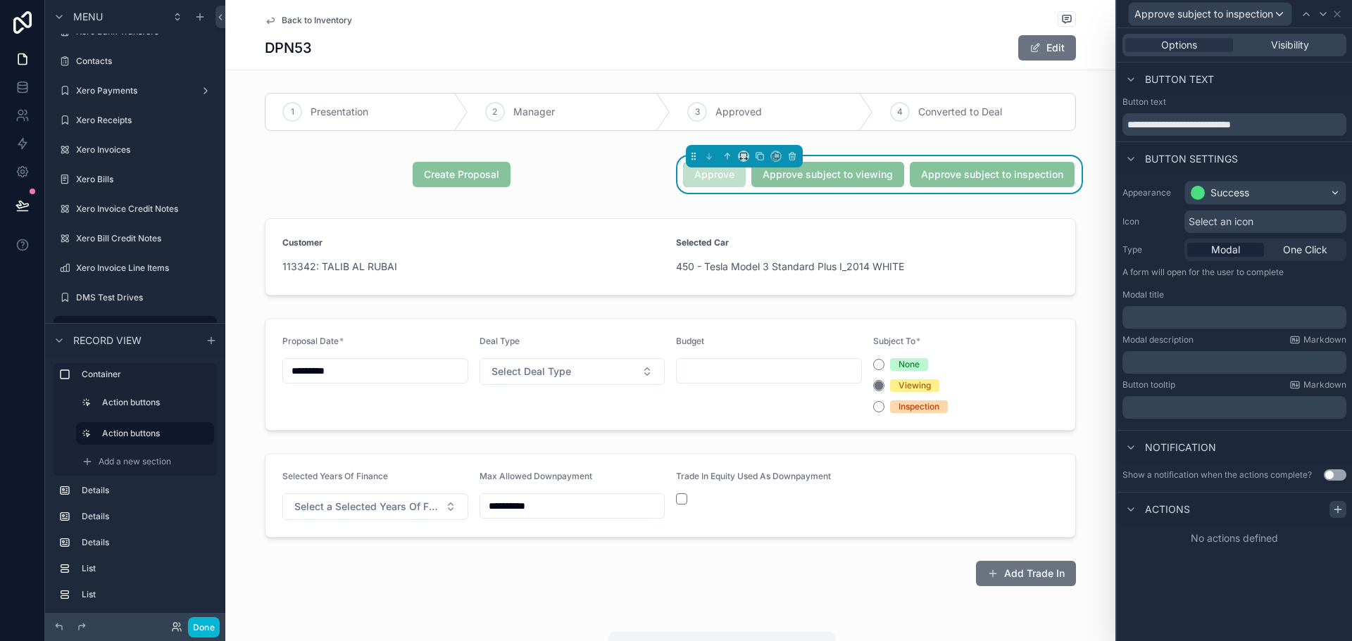
click at [1332, 507] on icon at bounding box center [1337, 509] width 11 height 11
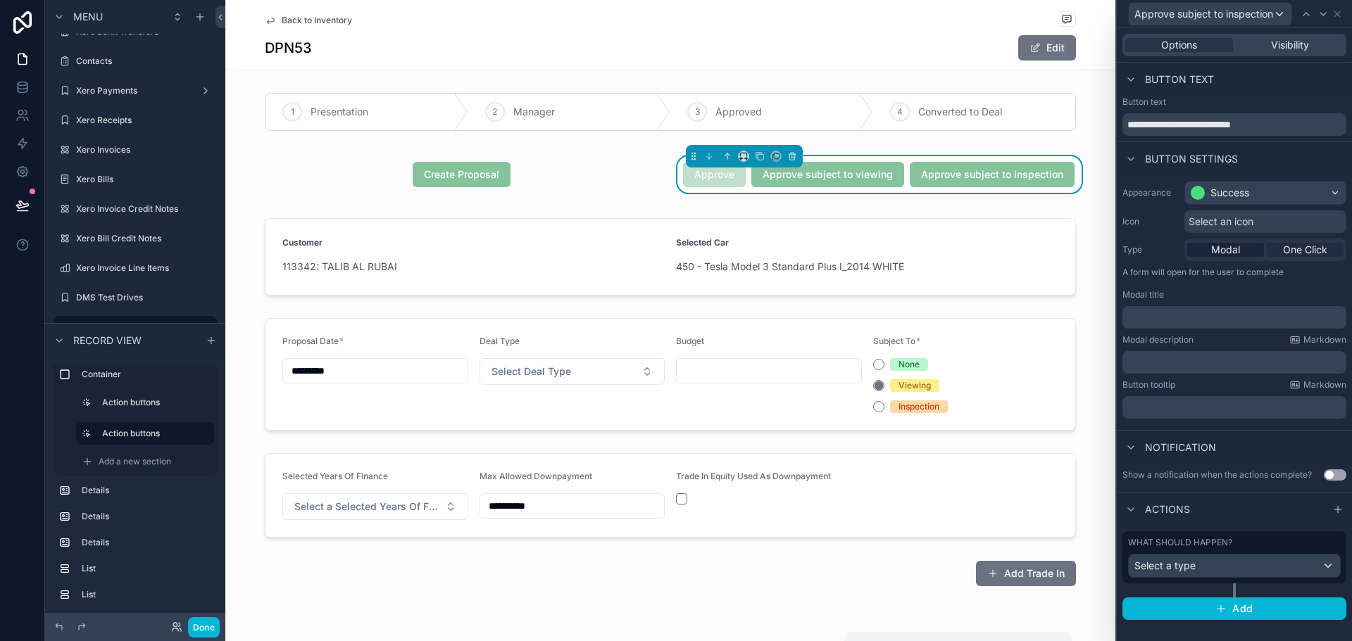
click at [1307, 249] on span "One Click" at bounding box center [1305, 250] width 44 height 14
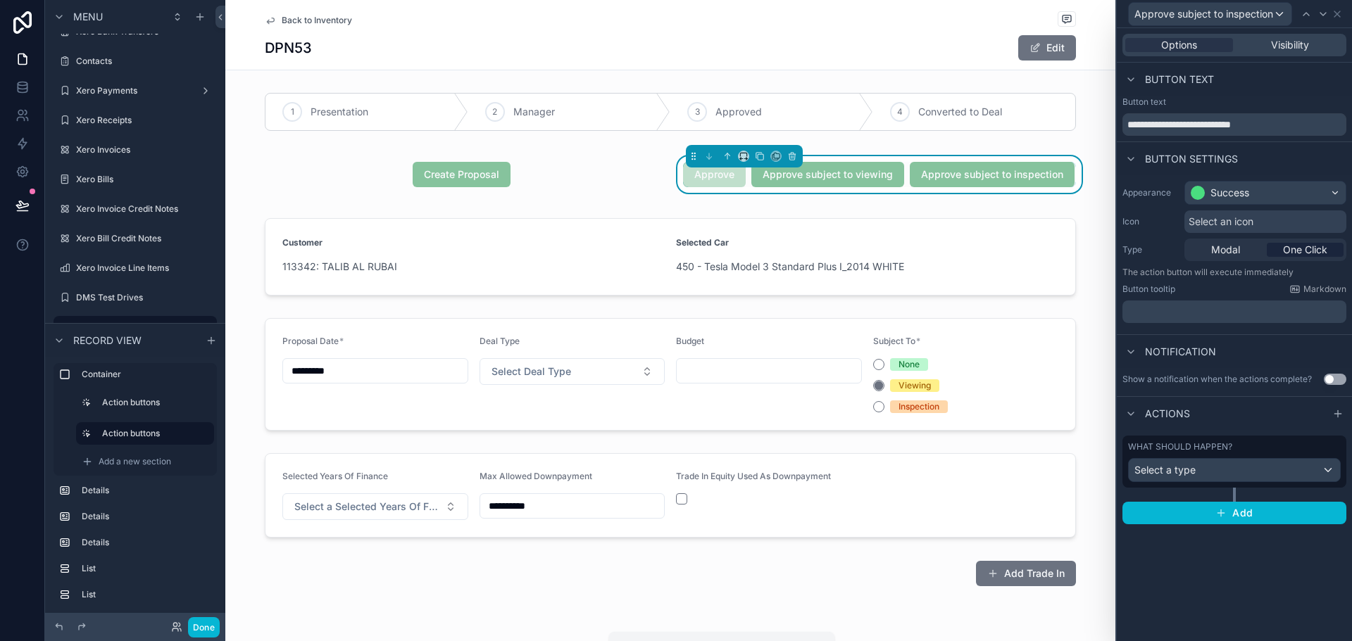
click at [1297, 316] on p "﻿" at bounding box center [1235, 312] width 215 height 14
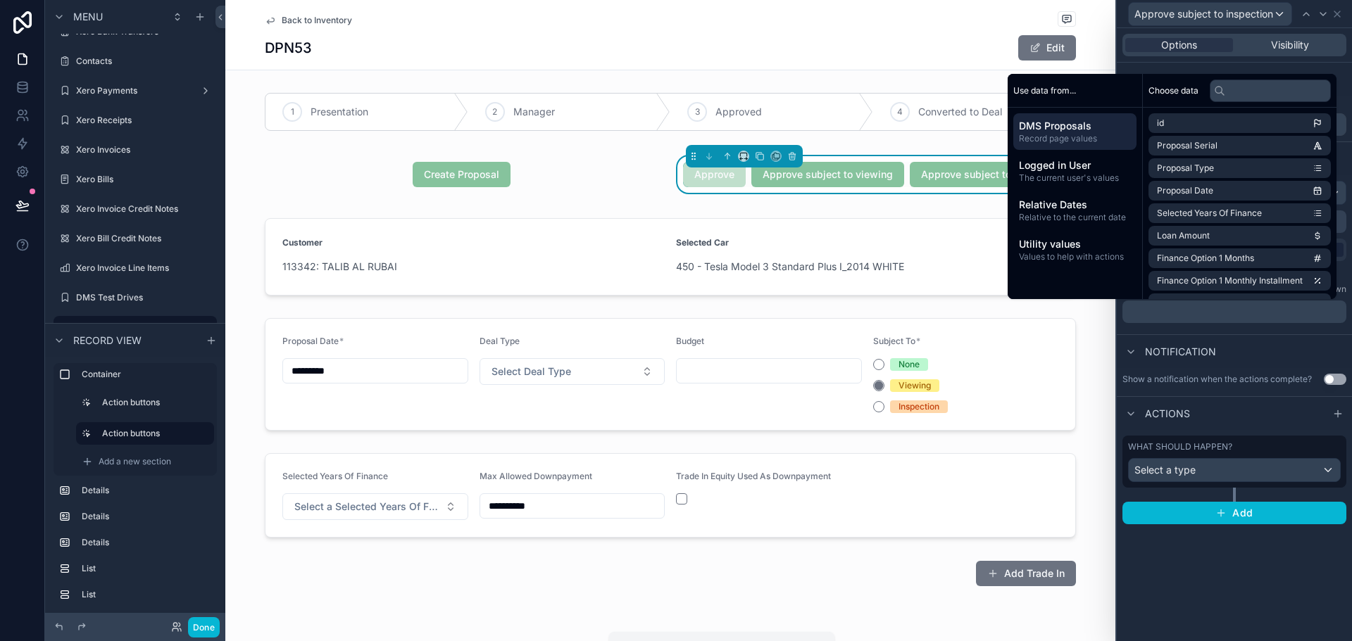
click at [1321, 341] on div "Notification" at bounding box center [1234, 351] width 235 height 34
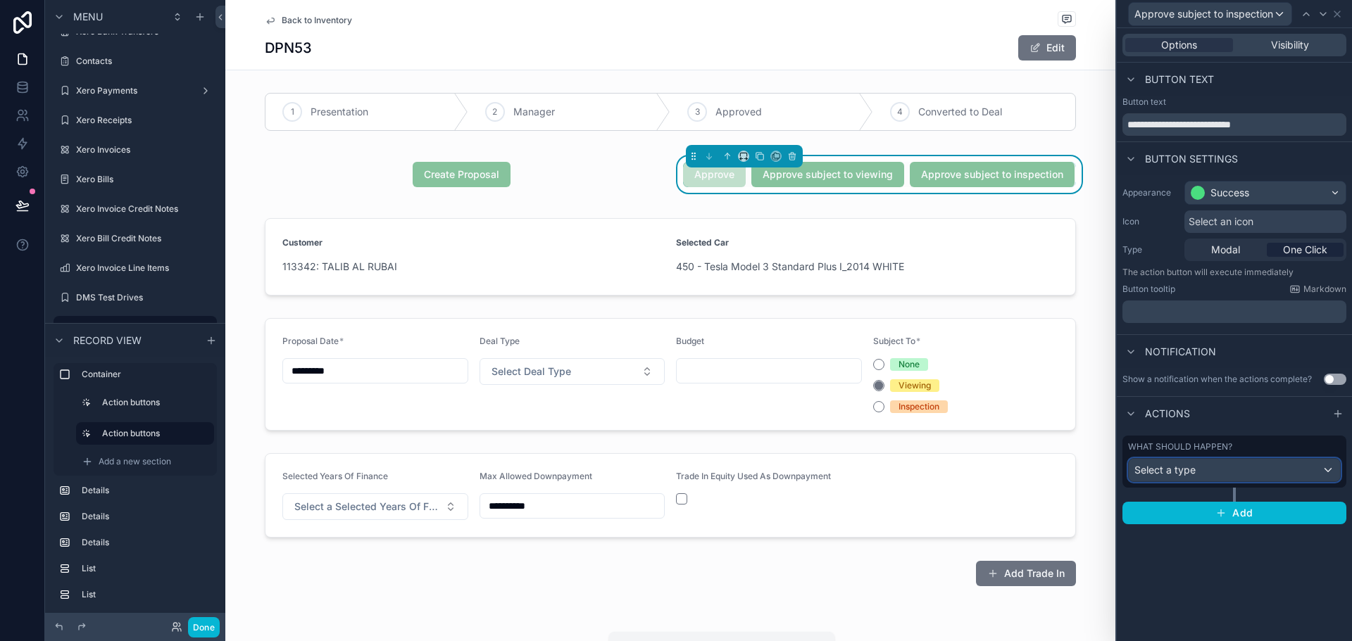
click at [1330, 471] on div "Select a type" at bounding box center [1234, 470] width 211 height 23
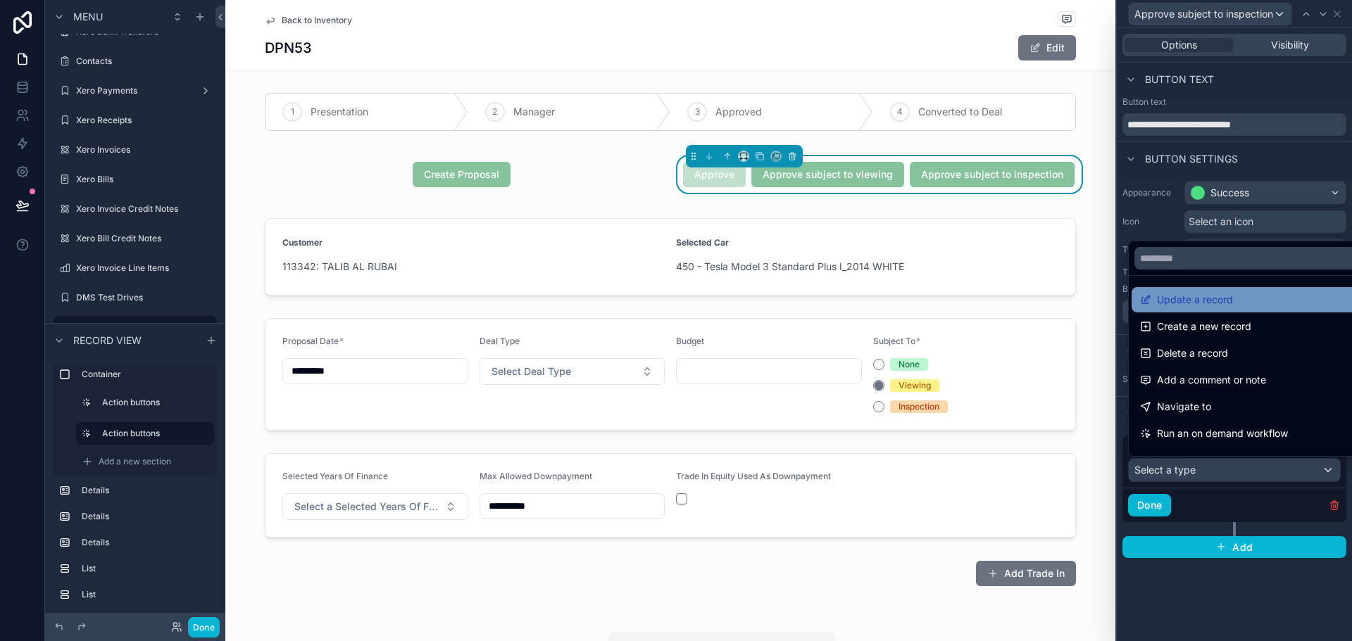
click at [1197, 291] on span "Update a record" at bounding box center [1195, 299] width 76 height 17
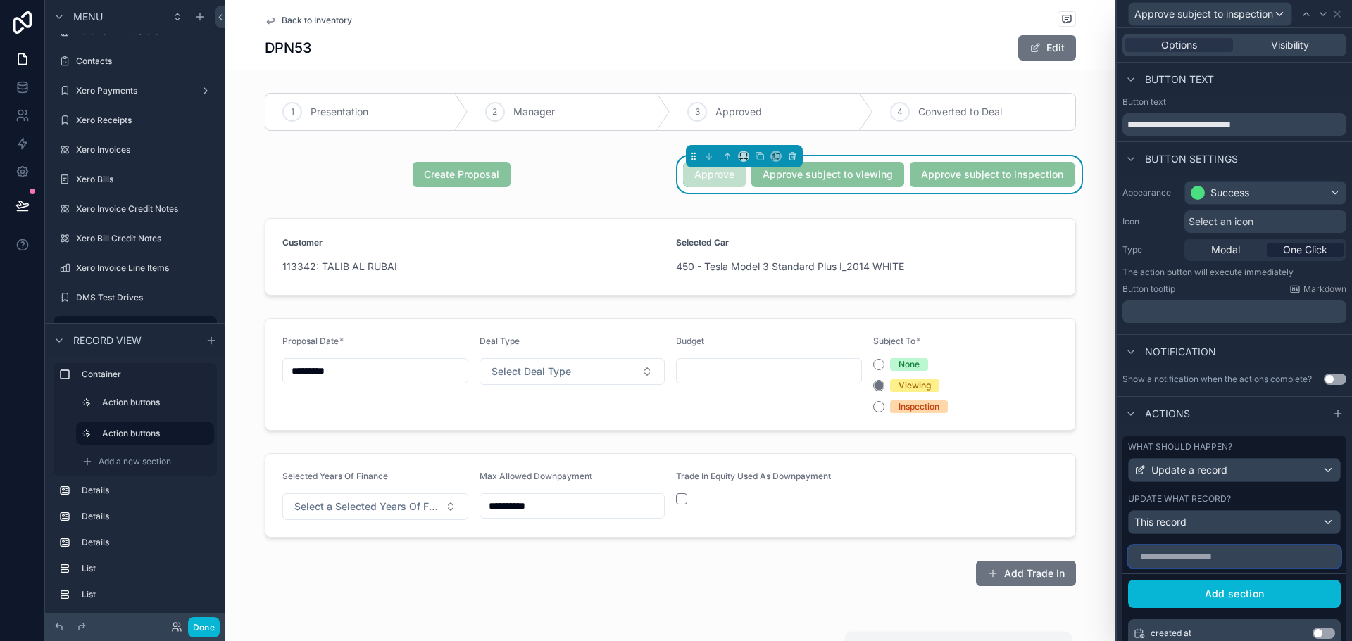
click at [1210, 554] on input "text" at bounding box center [1234, 557] width 213 height 23
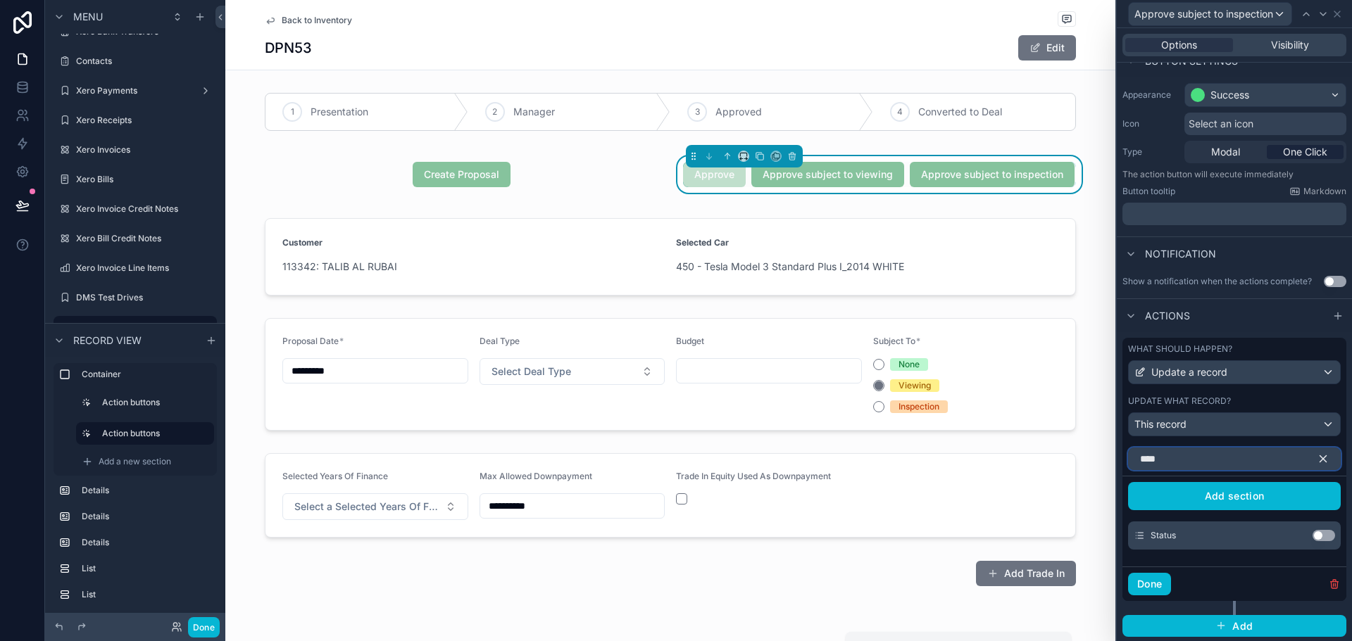
scroll to position [99, 0]
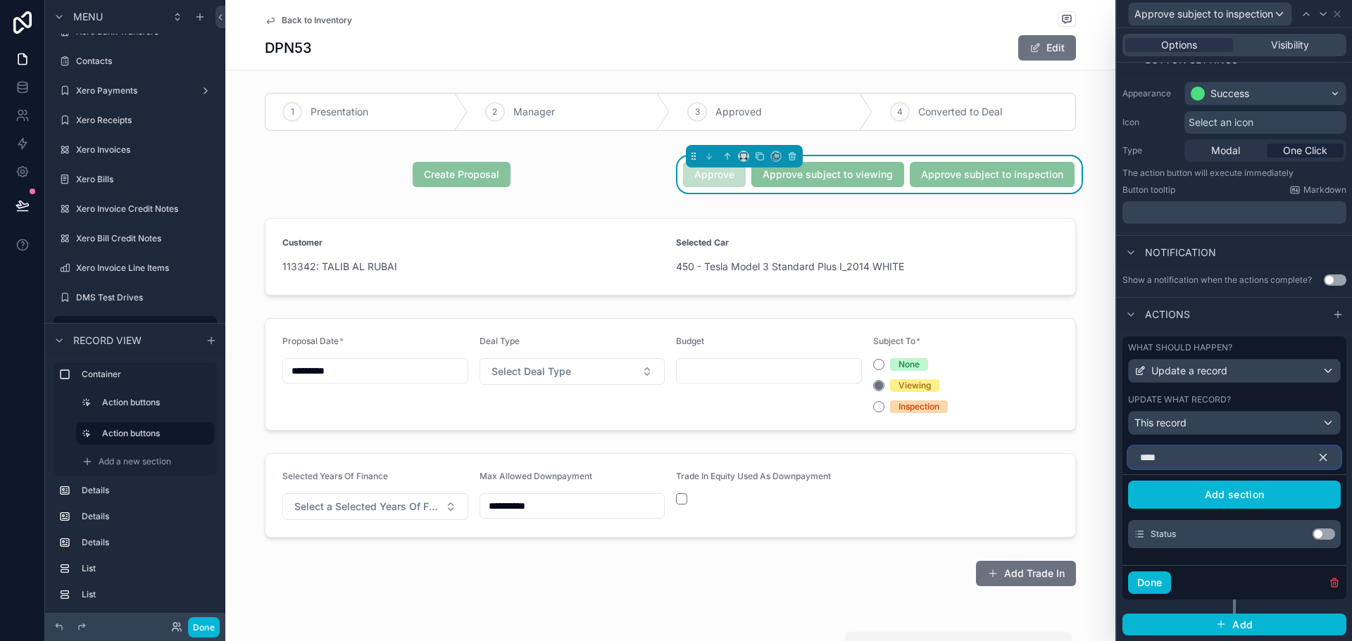
type input "****"
click at [1310, 526] on div "Status Use setting" at bounding box center [1234, 534] width 213 height 28
click at [1312, 532] on button "Use setting" at bounding box center [1323, 534] width 23 height 11
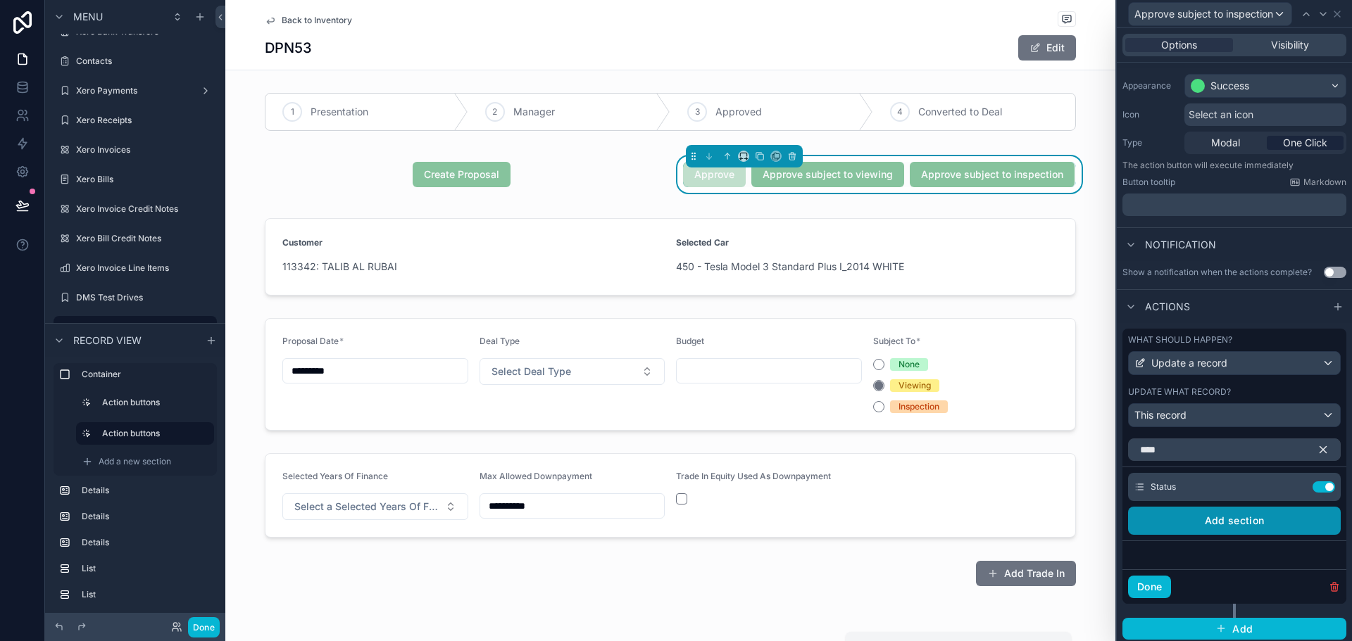
scroll to position [111, 0]
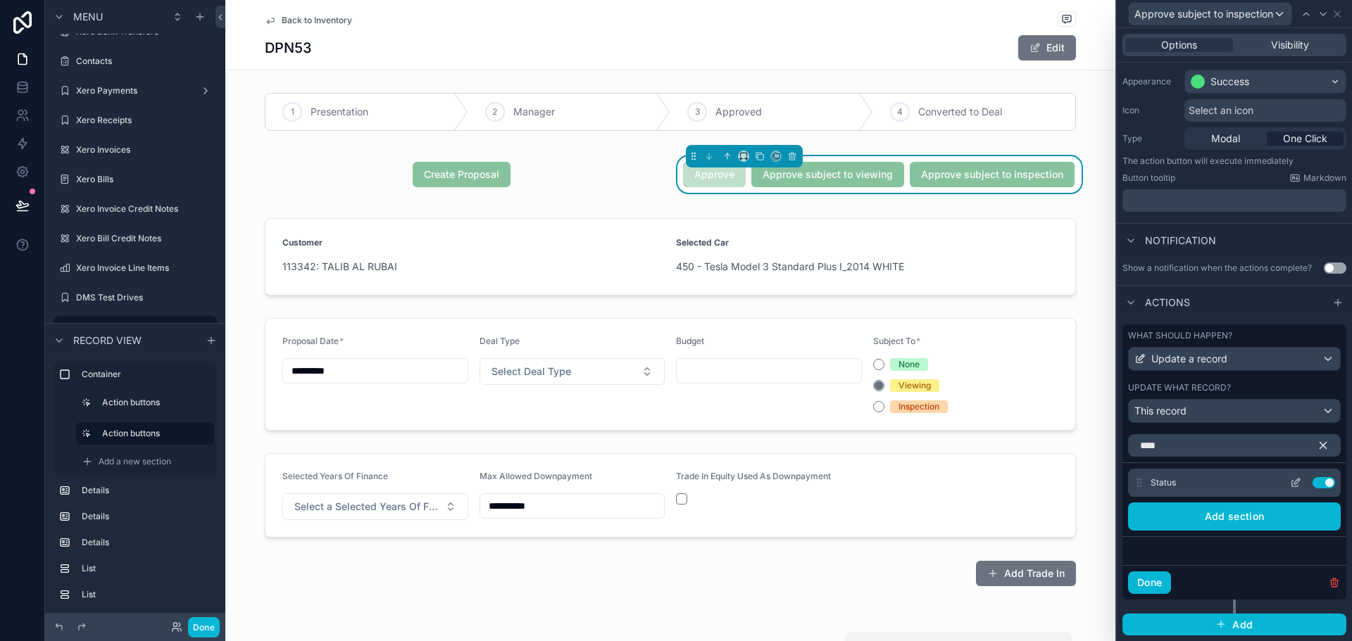
click at [1290, 480] on icon at bounding box center [1295, 482] width 11 height 11
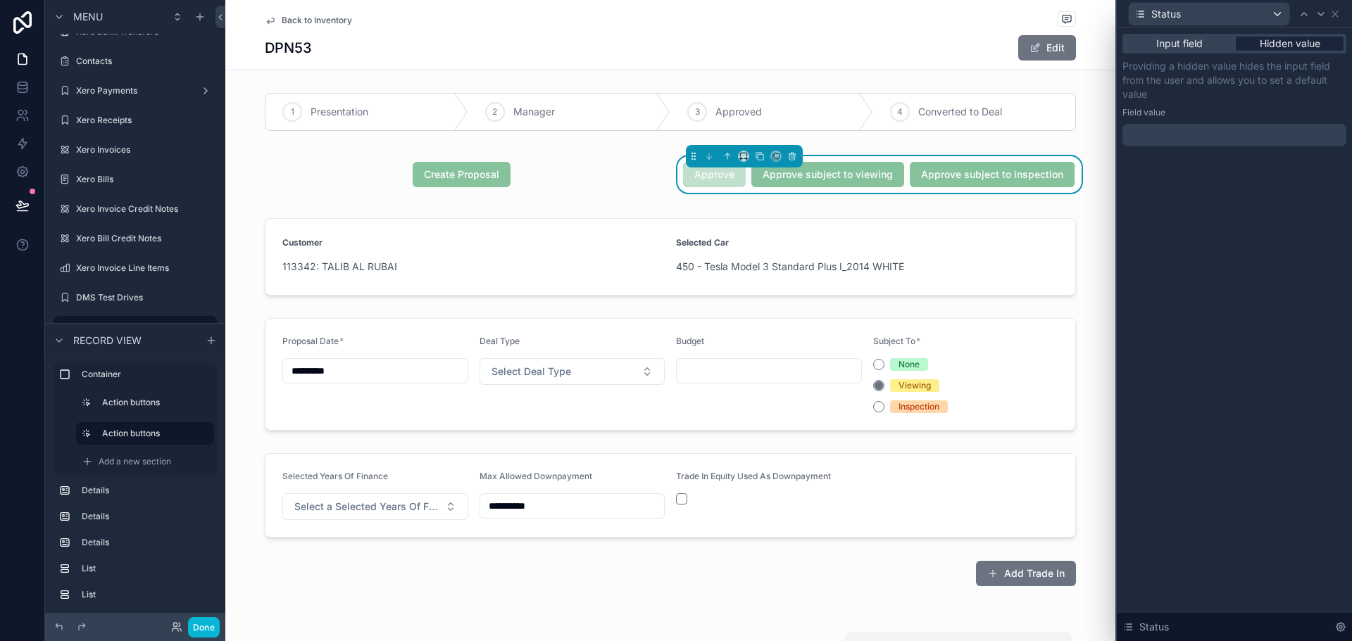
click at [1269, 43] on span "Hidden value" at bounding box center [1290, 44] width 61 height 14
click at [1241, 133] on div at bounding box center [1234, 135] width 224 height 23
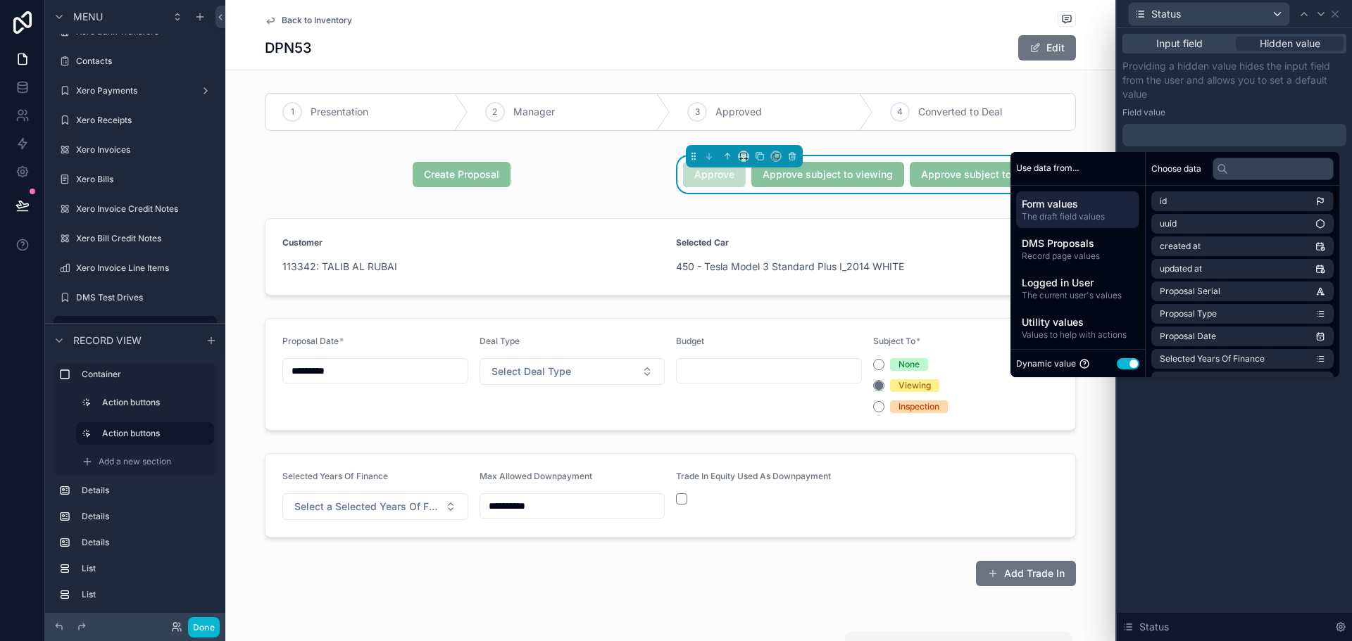
click at [1119, 368] on button "Use setting" at bounding box center [1128, 363] width 23 height 11
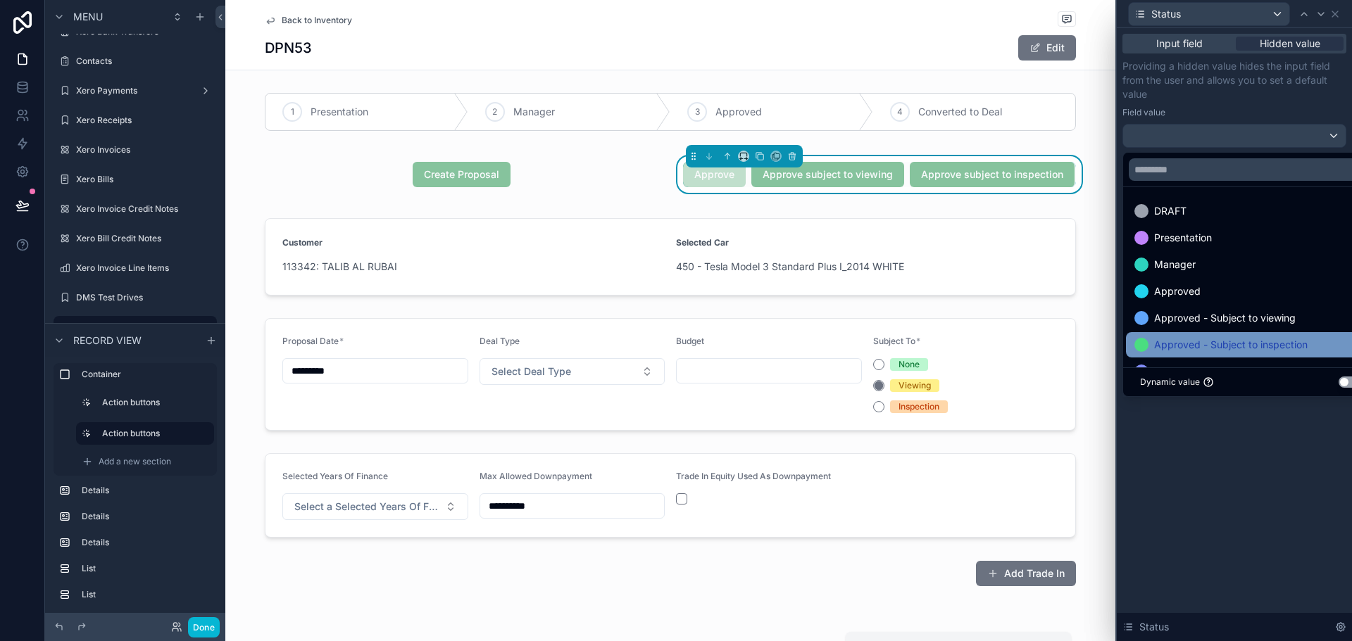
click at [1205, 348] on span "Approved - Subject to inspection" at bounding box center [1230, 345] width 153 height 17
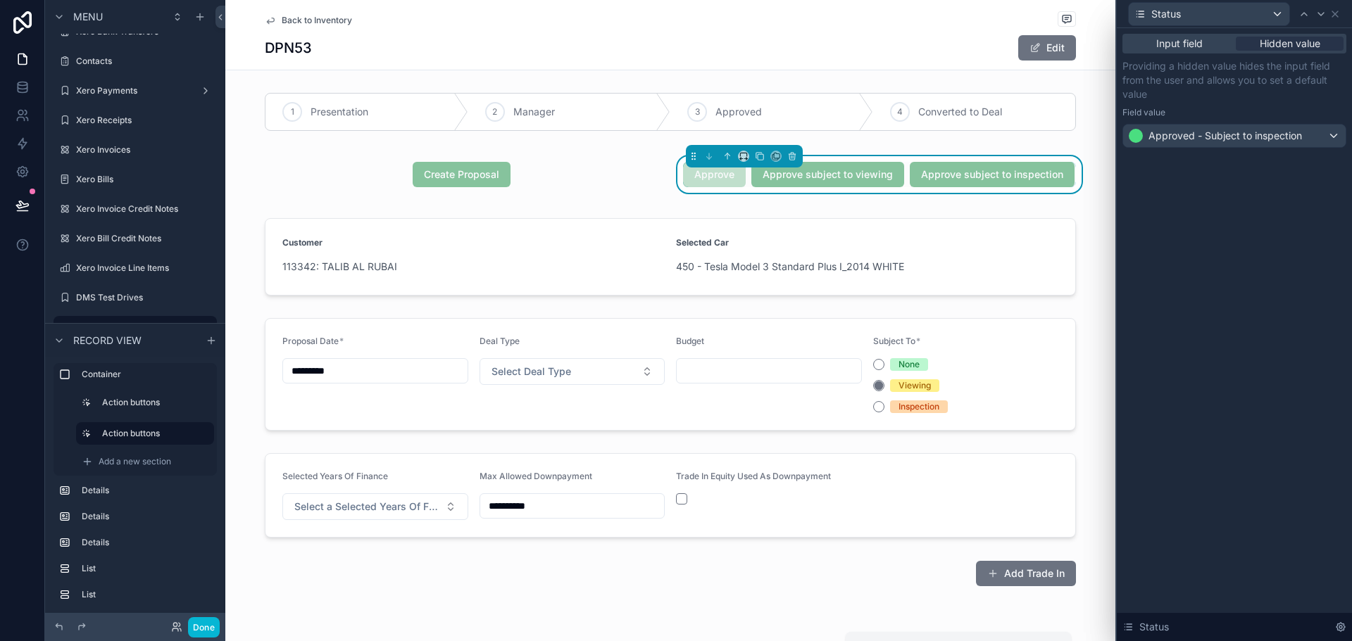
click at [1227, 467] on div "Input field Hidden value Providing a hidden value hides the input field from th…" at bounding box center [1234, 334] width 235 height 613
click at [1336, 15] on icon at bounding box center [1334, 13] width 11 height 11
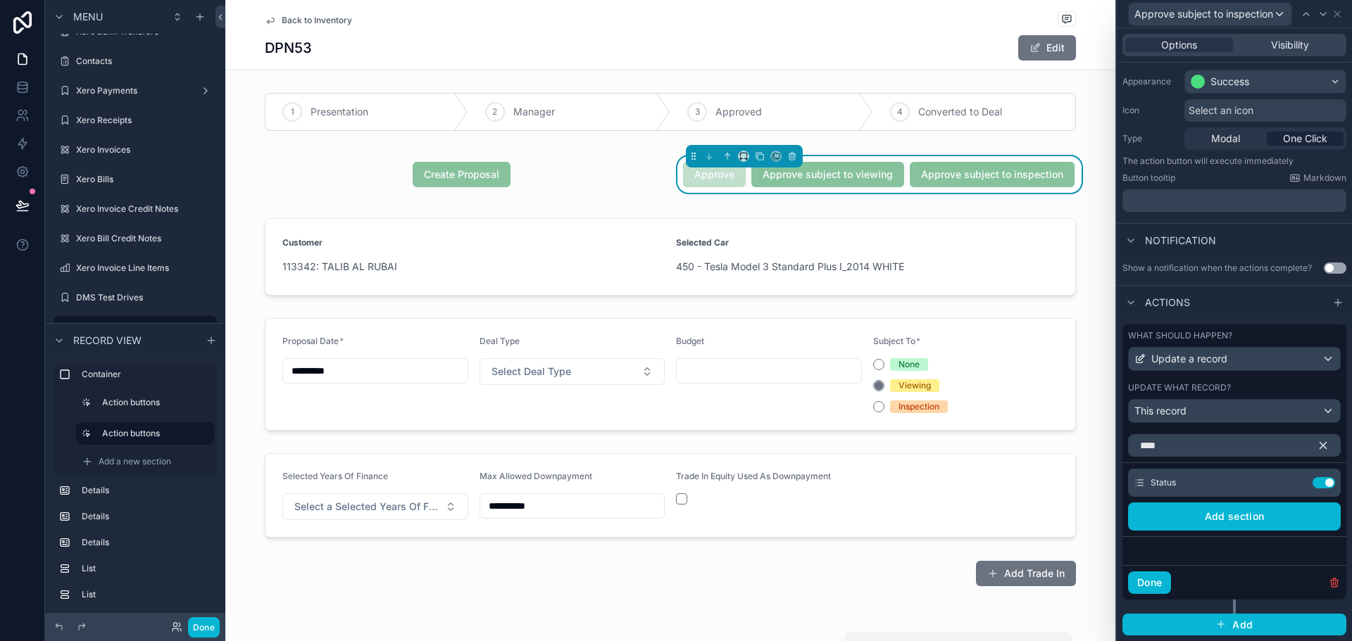
click at [1295, 36] on div "Options Visibility" at bounding box center [1234, 45] width 224 height 23
click at [1295, 40] on span "Visibility" at bounding box center [1290, 45] width 38 height 14
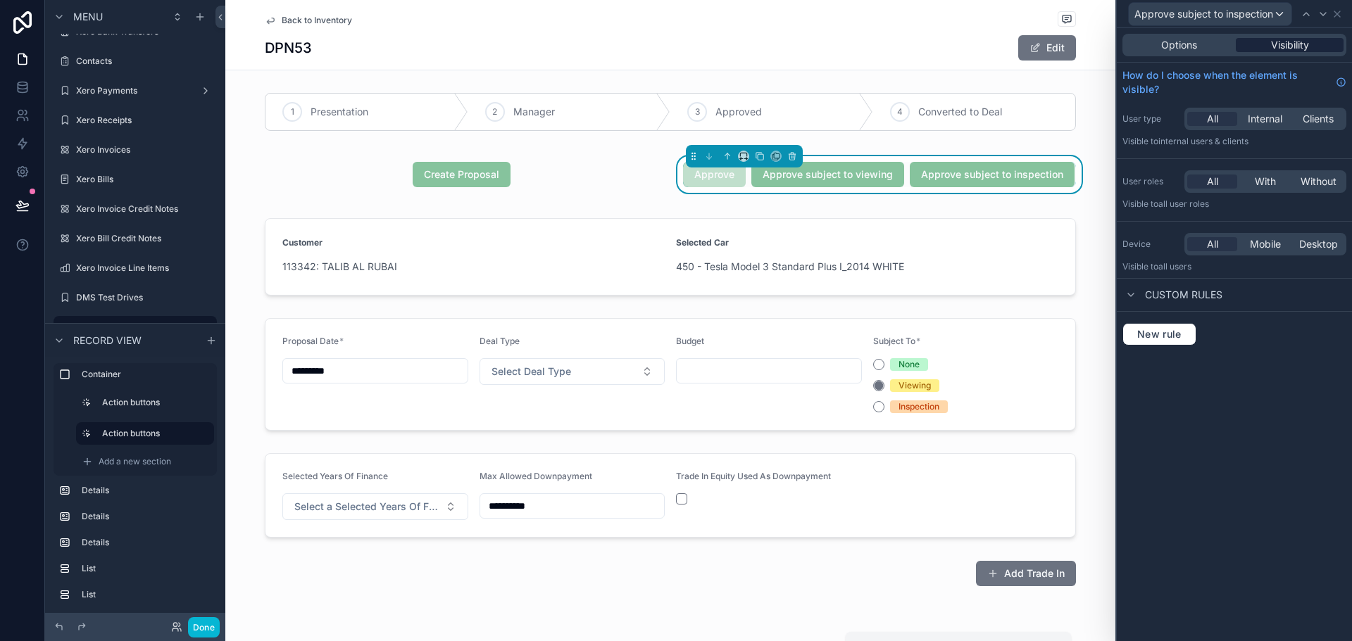
scroll to position [0, 0]
click at [1164, 336] on span "New rule" at bounding box center [1159, 334] width 56 height 13
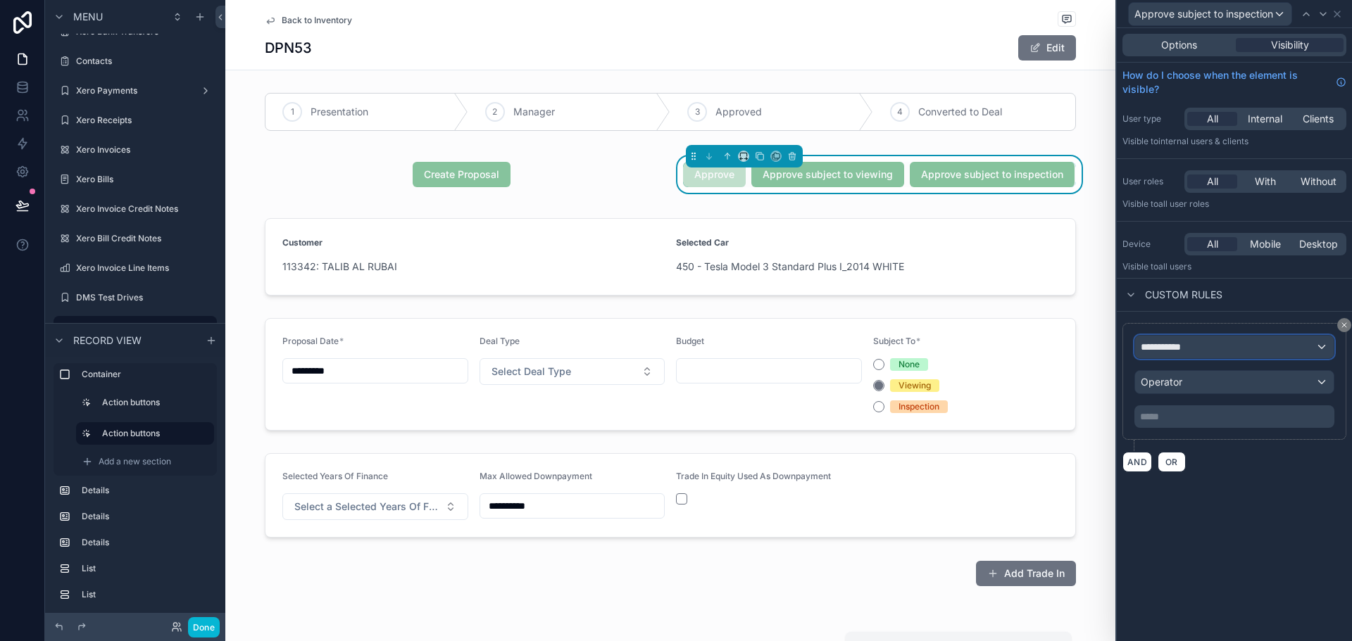
click at [1179, 341] on span "**********" at bounding box center [1167, 347] width 52 height 14
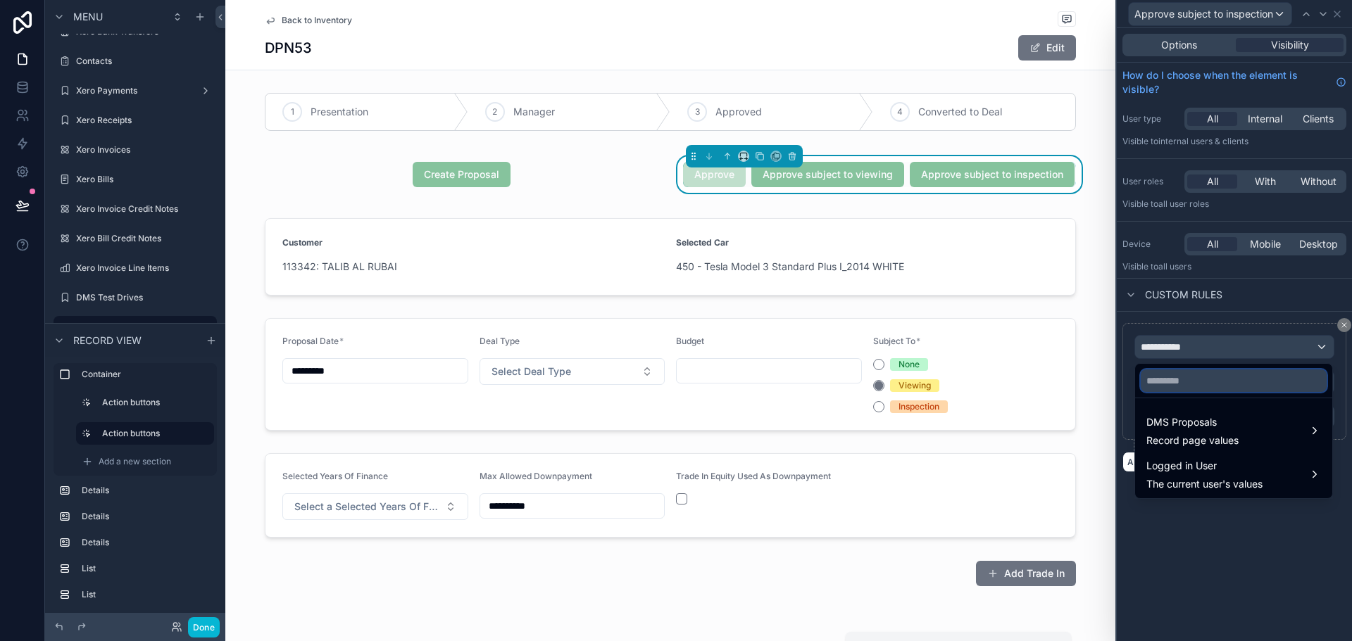
click at [1171, 389] on input "text" at bounding box center [1234, 381] width 186 height 23
type input "***"
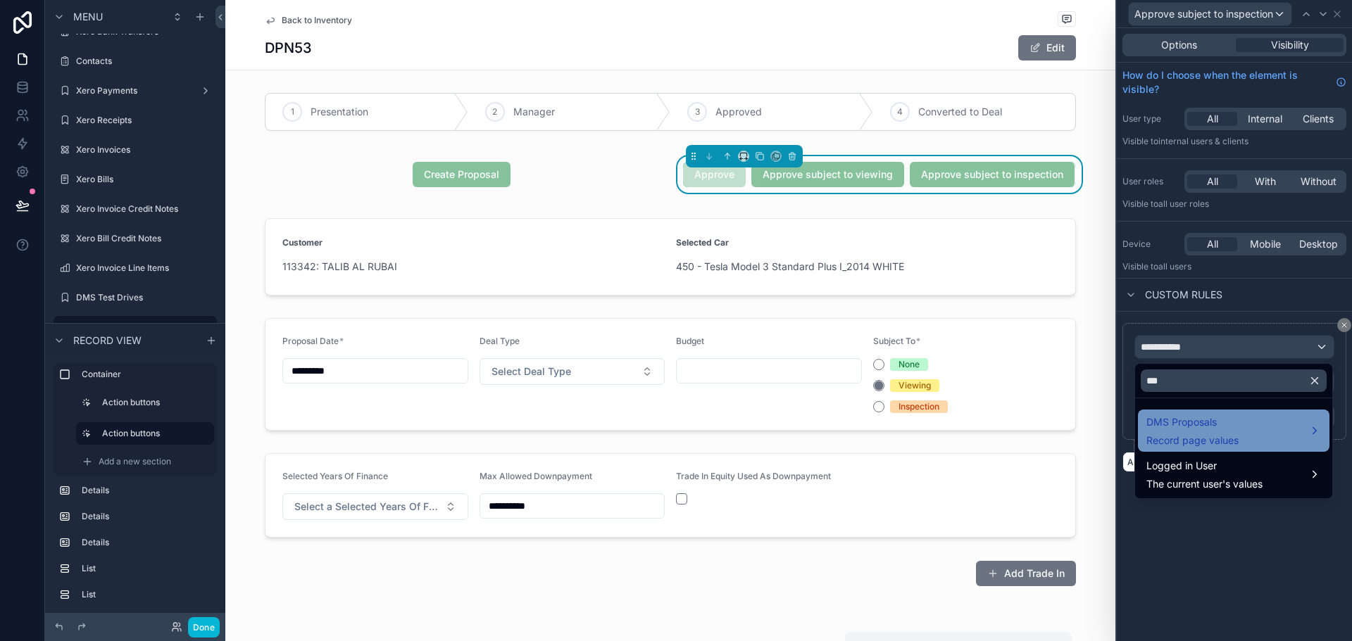
click at [1191, 434] on span "Record page values" at bounding box center [1192, 441] width 92 height 14
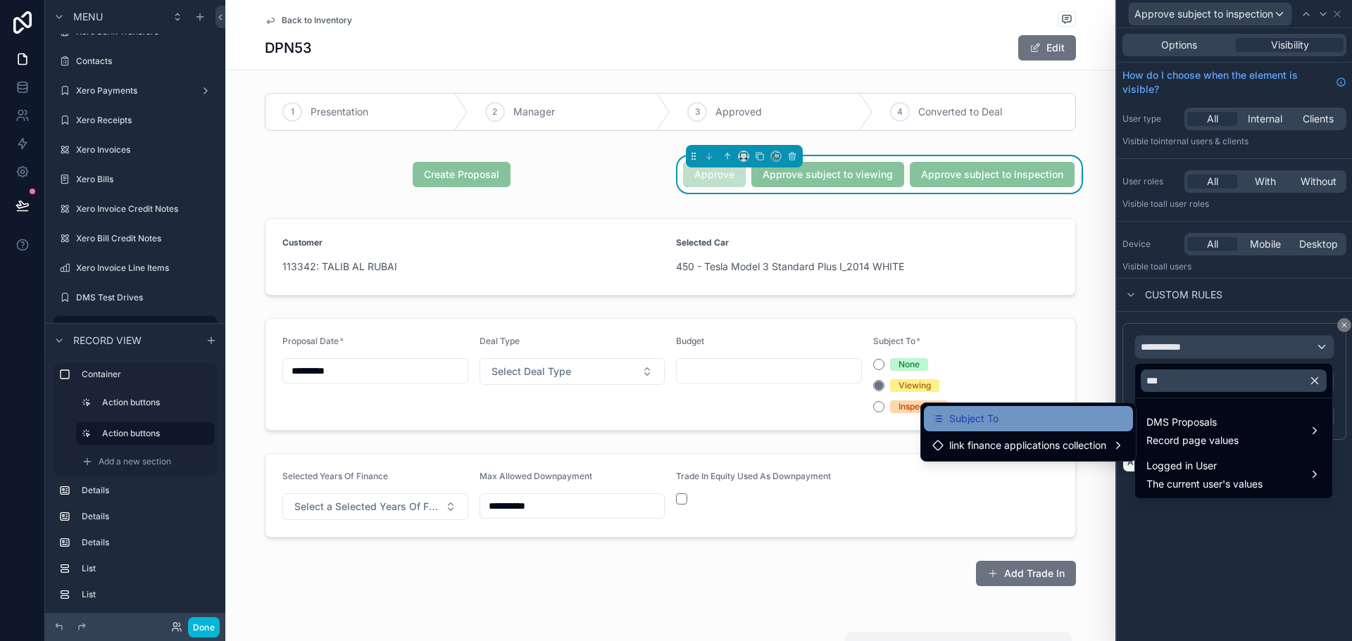
click at [1029, 415] on div "Subject To" at bounding box center [1028, 418] width 192 height 17
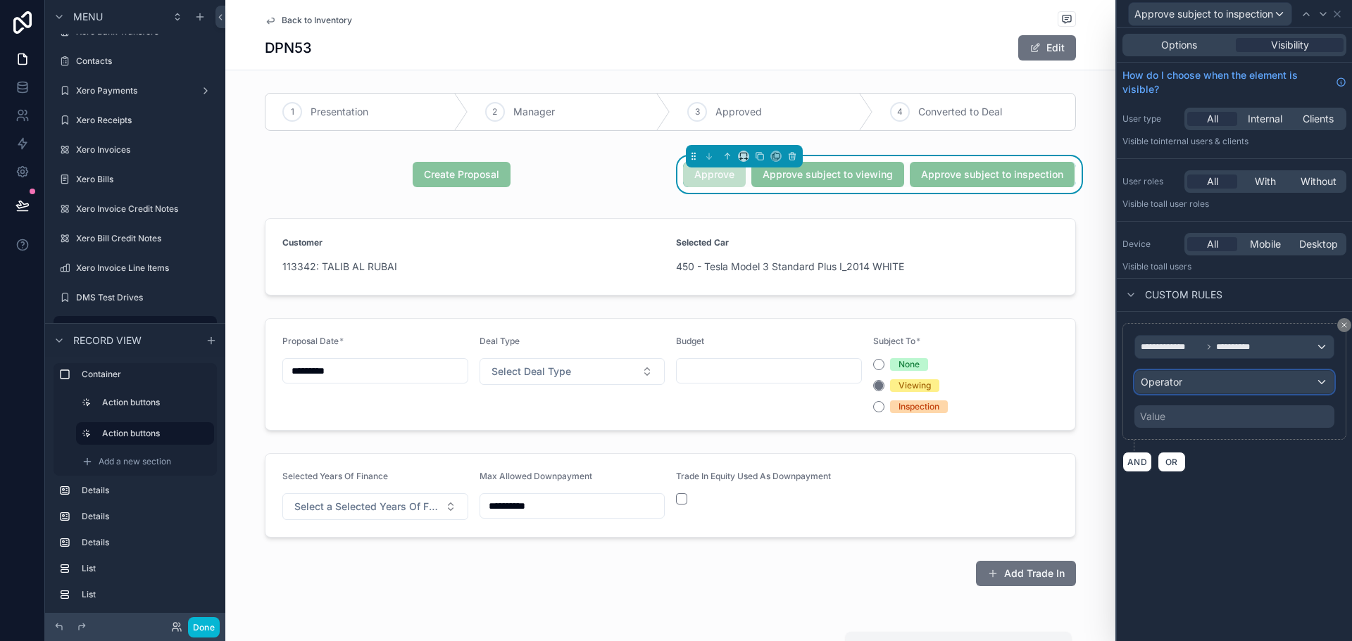
click at [1193, 379] on div "Operator" at bounding box center [1234, 382] width 199 height 23
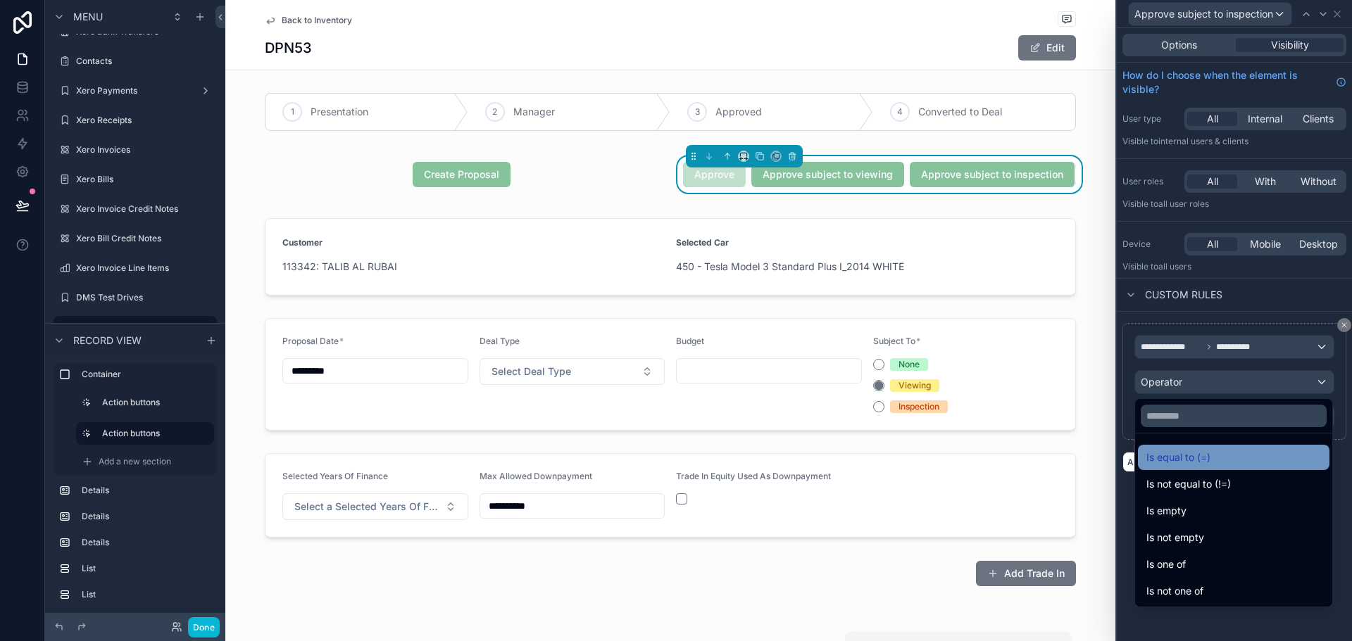
click at [1191, 458] on span "Is equal to (=)" at bounding box center [1178, 457] width 64 height 17
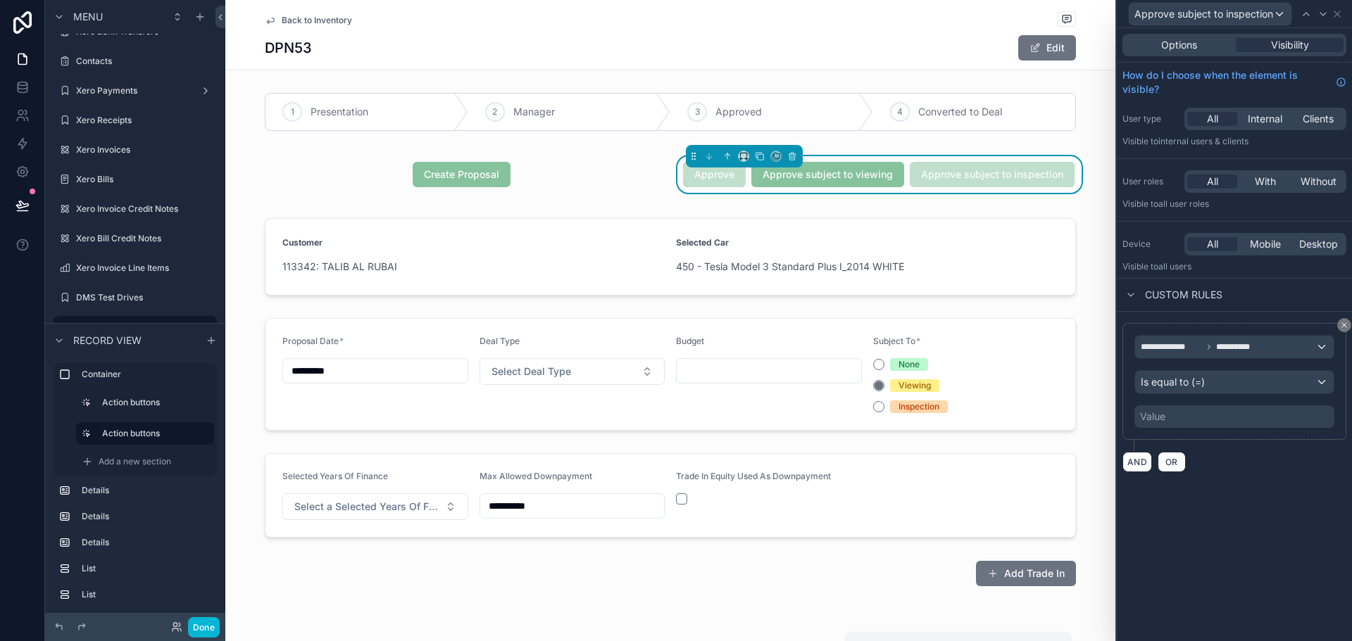
click at [1186, 422] on div "Value" at bounding box center [1234, 417] width 200 height 23
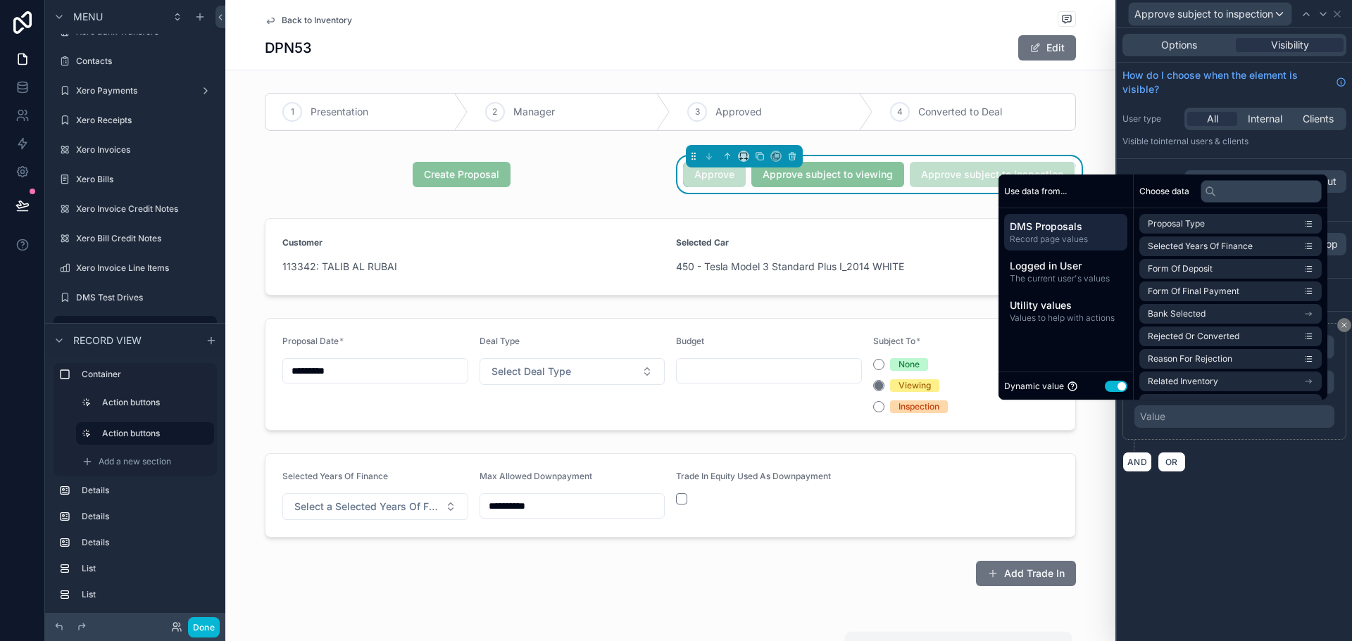
click at [1105, 383] on button "Use setting" at bounding box center [1116, 386] width 23 height 11
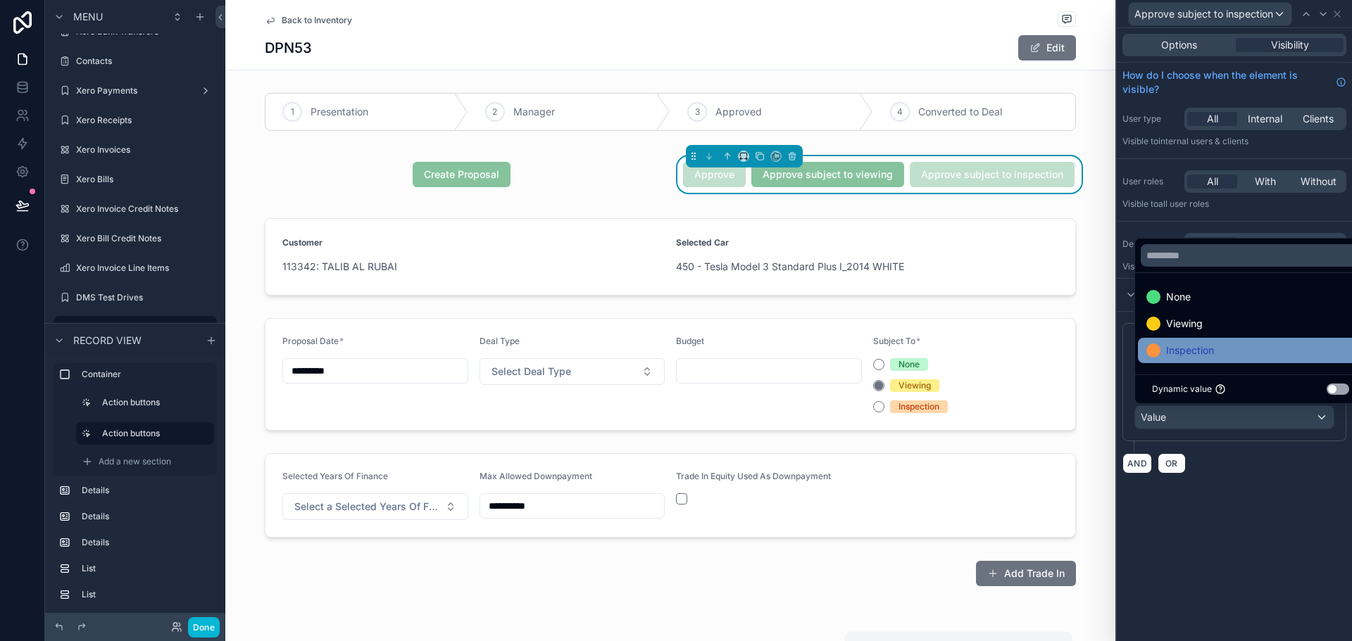
click at [1207, 349] on span "Inspection" at bounding box center [1190, 350] width 48 height 17
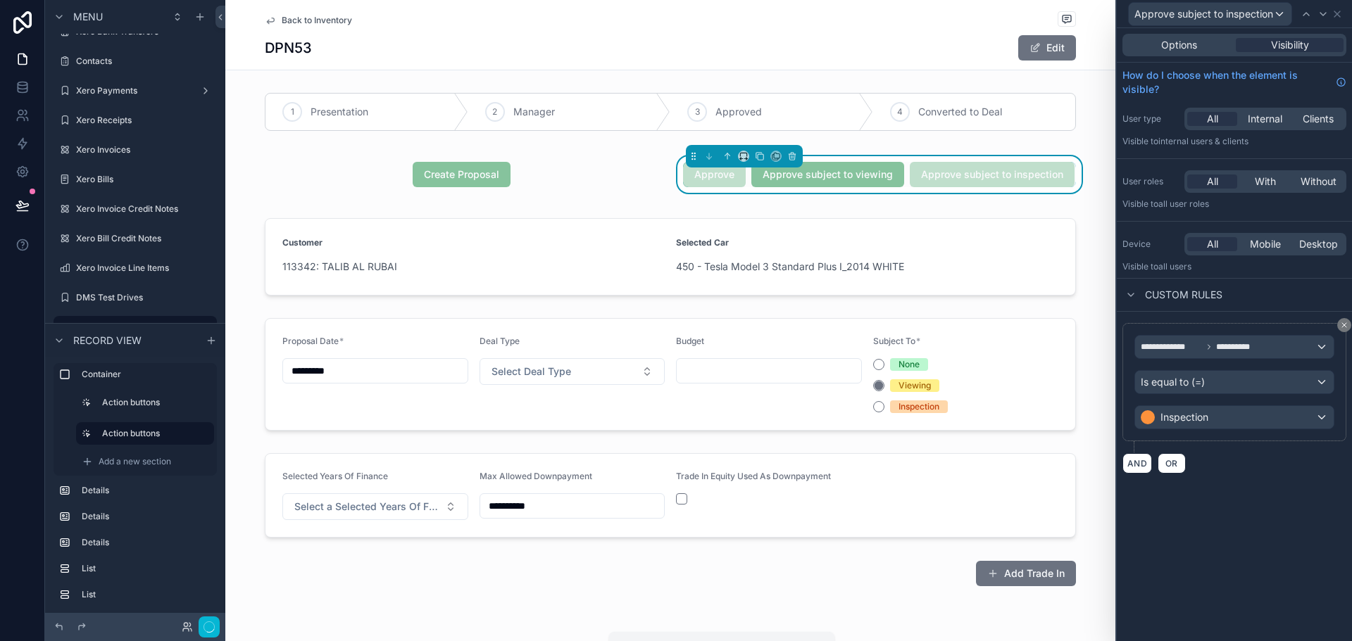
click at [1260, 503] on div "**********" at bounding box center [1234, 334] width 235 height 613
click at [1338, 12] on icon at bounding box center [1336, 13] width 11 height 11
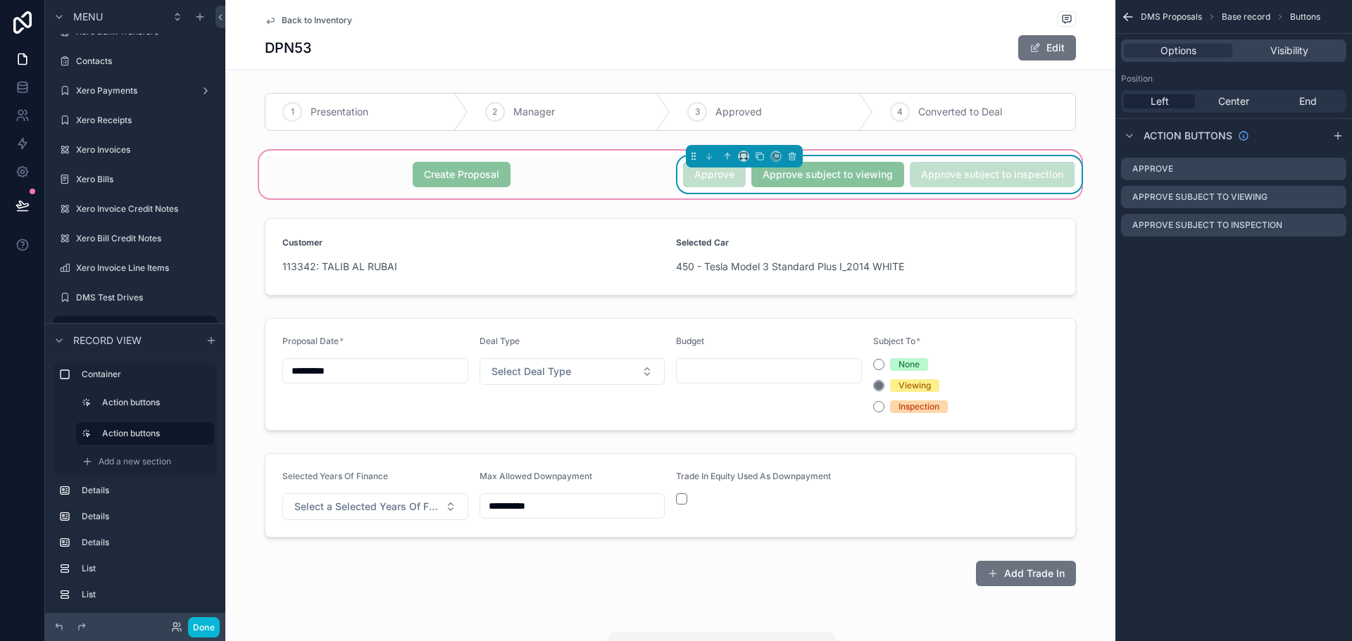
click at [674, 175] on div "Approve Approve subject to viewing Approve subject to inspection" at bounding box center [879, 174] width 410 height 37
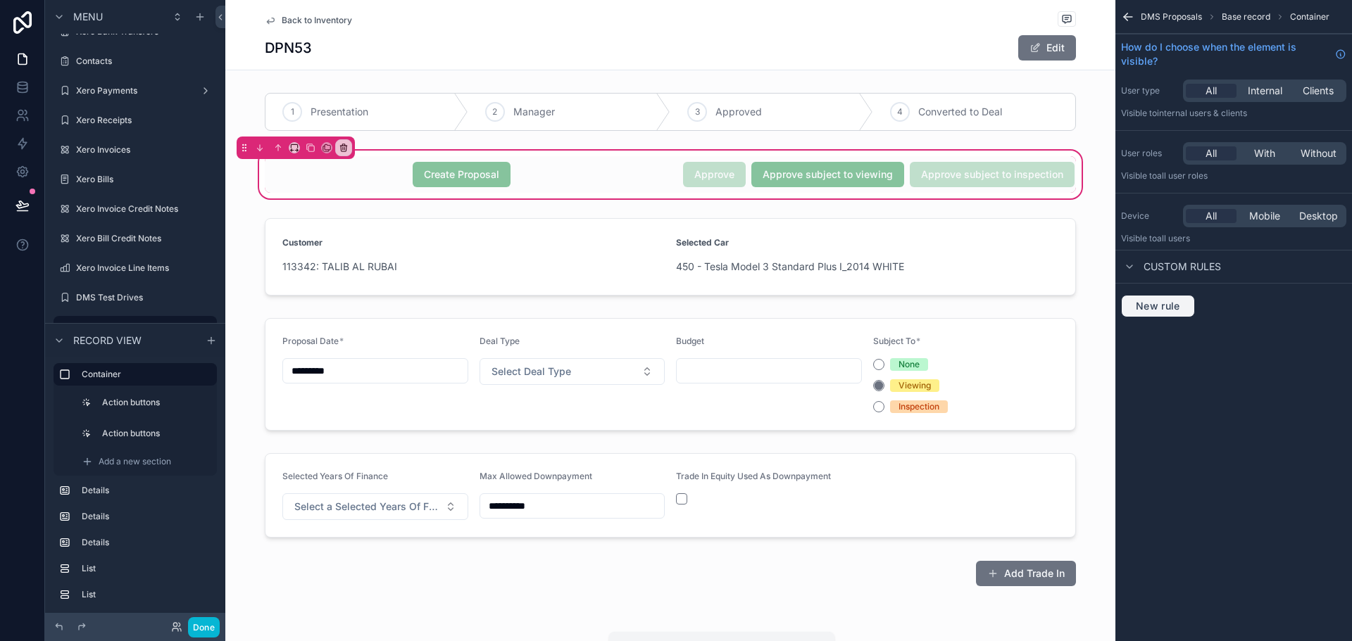
click at [1157, 308] on span "New rule" at bounding box center [1158, 306] width 56 height 13
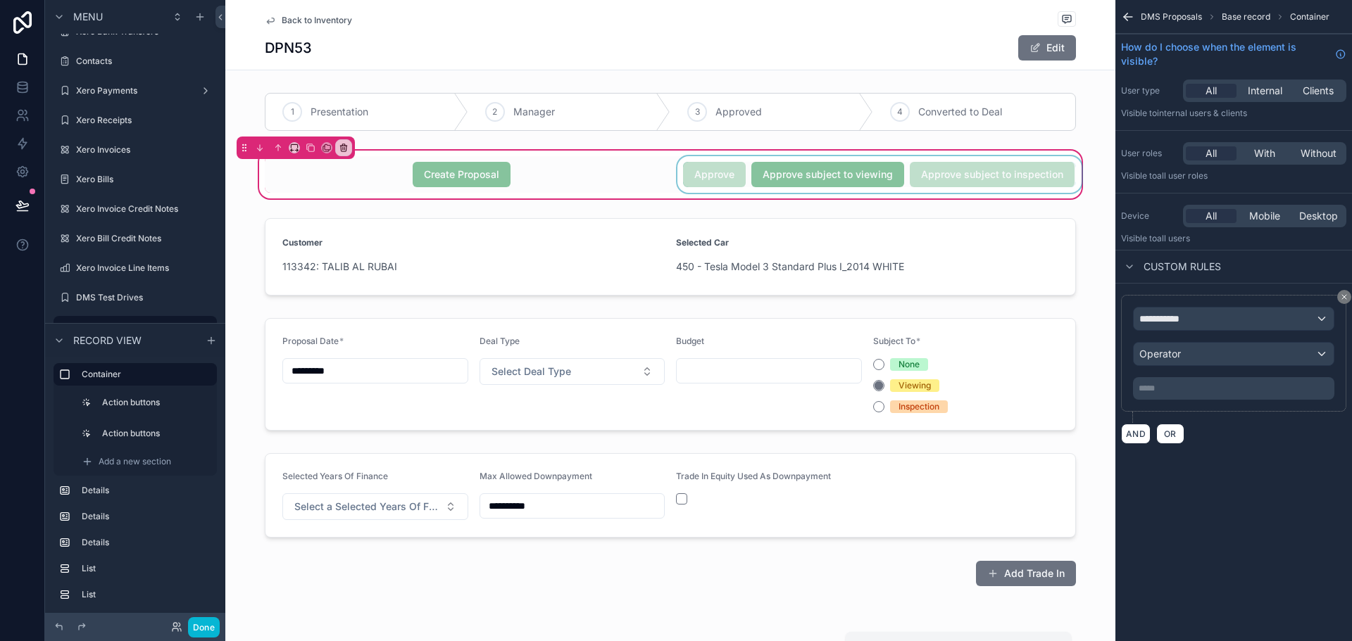
click at [848, 173] on div "scrollable content" at bounding box center [879, 174] width 410 height 37
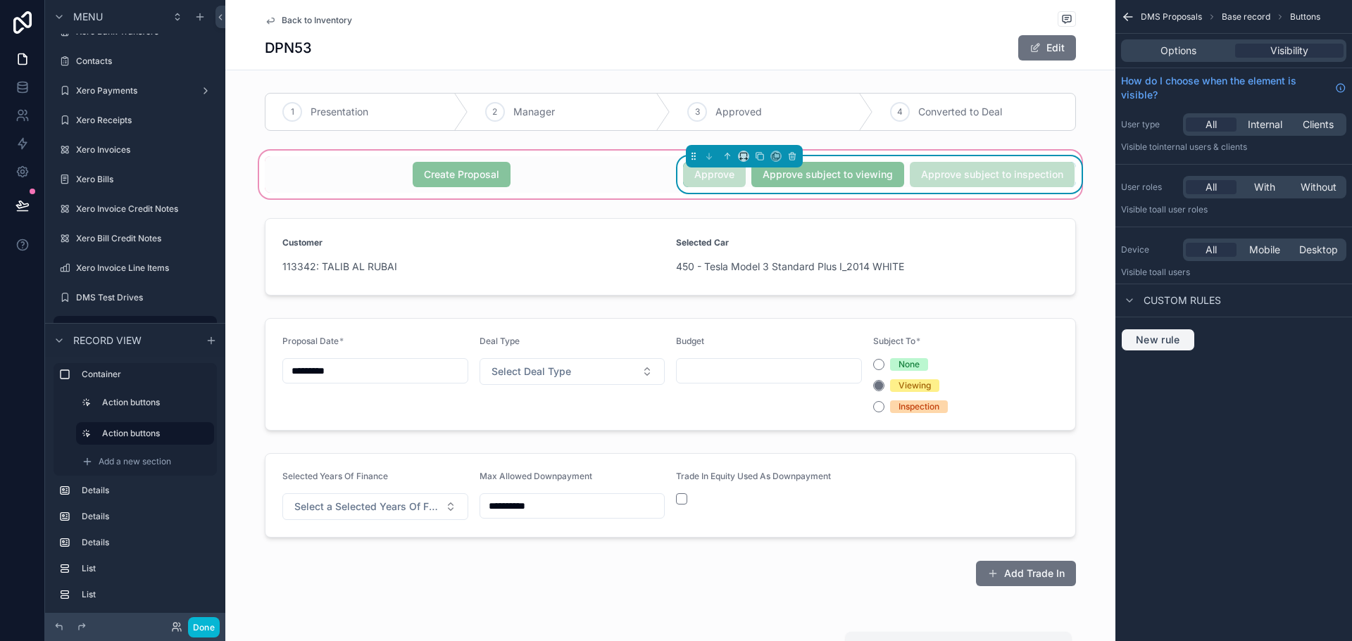
click at [1157, 344] on span "New rule" at bounding box center [1158, 340] width 56 height 13
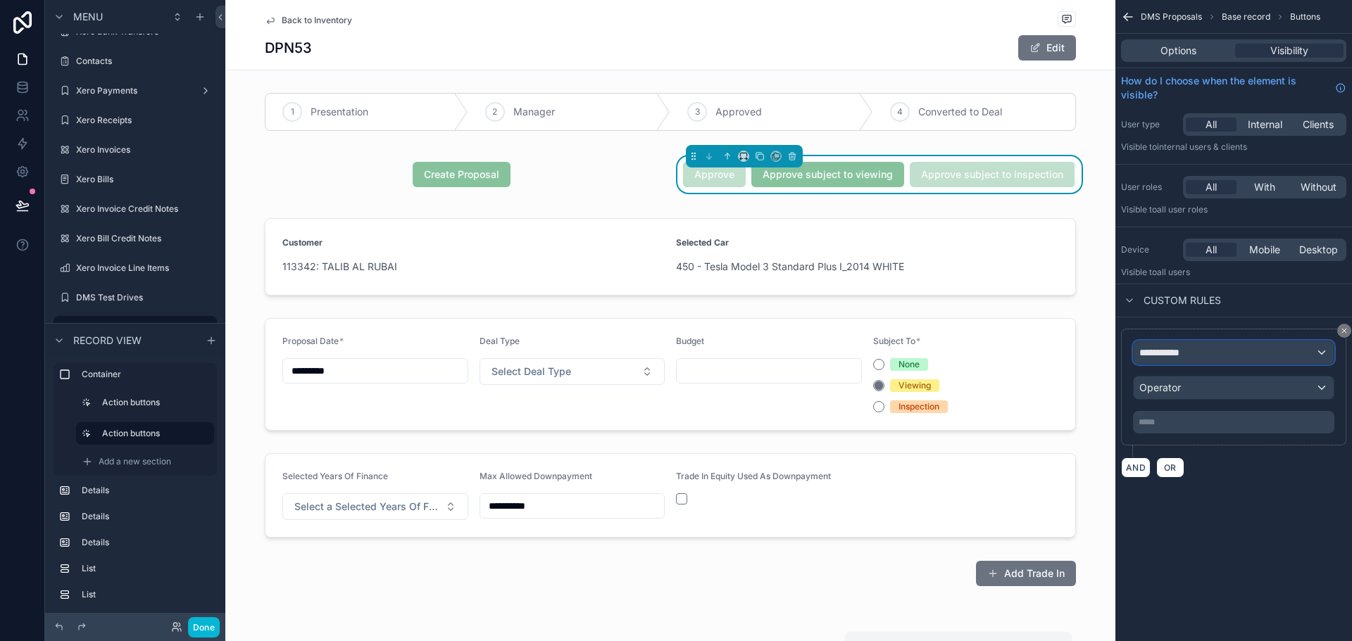
click at [1193, 354] on div "**********" at bounding box center [1234, 352] width 200 height 23
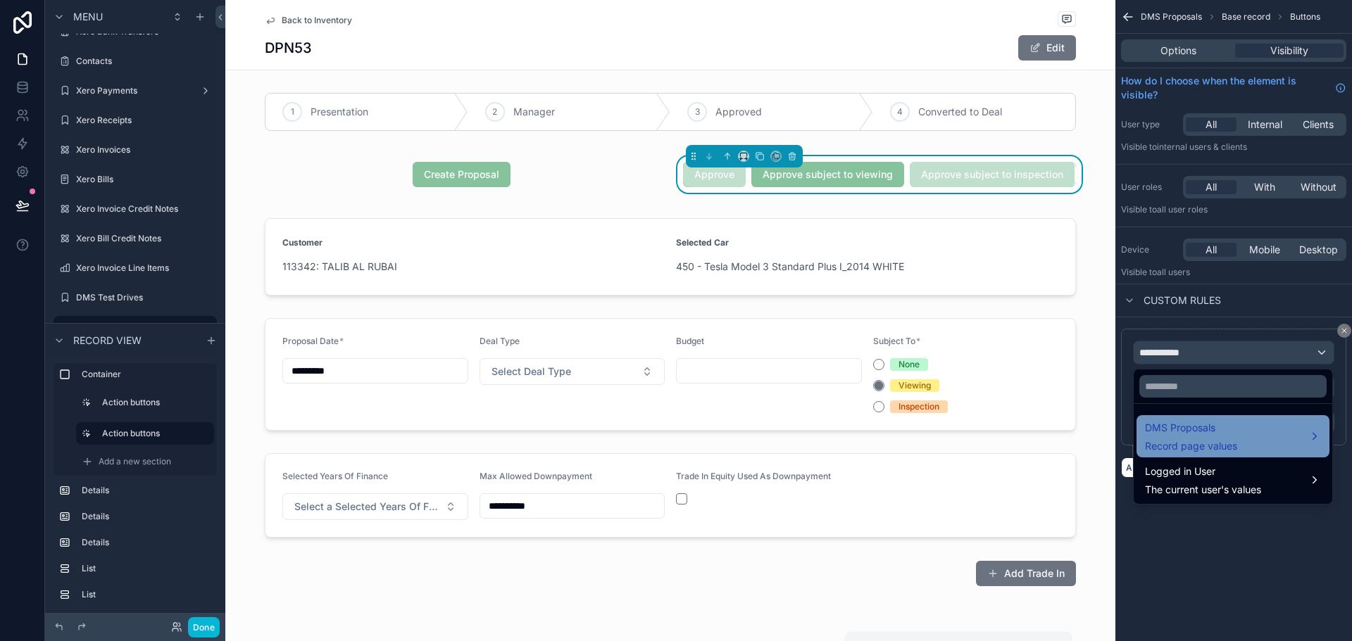
click at [1206, 442] on span "Record page values" at bounding box center [1191, 446] width 92 height 14
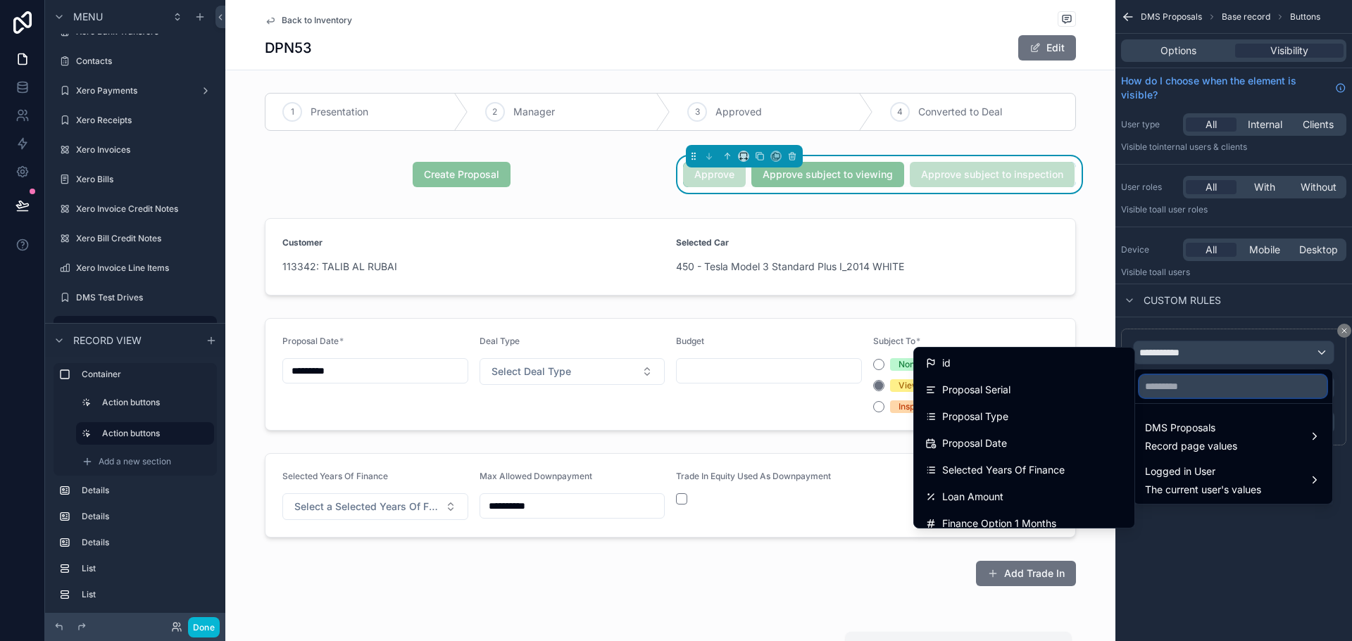
click at [1238, 390] on input "text" at bounding box center [1232, 386] width 187 height 23
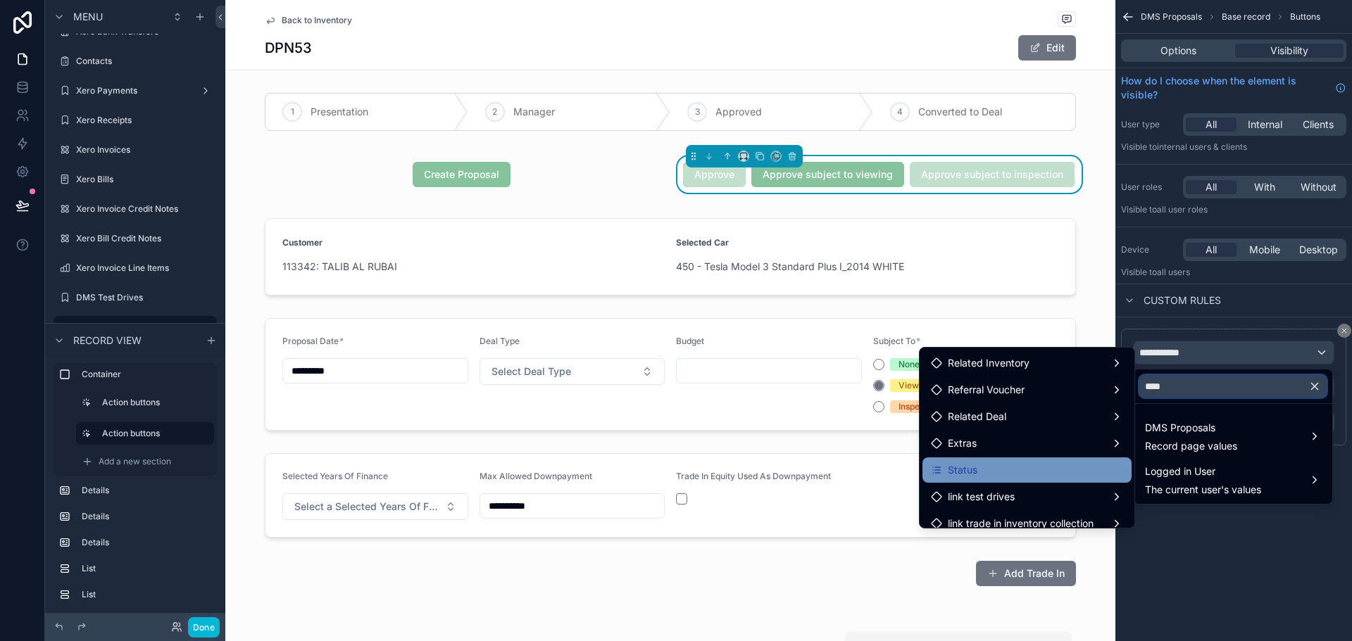
type input "****"
click at [1015, 472] on div "Status" at bounding box center [1027, 470] width 192 height 17
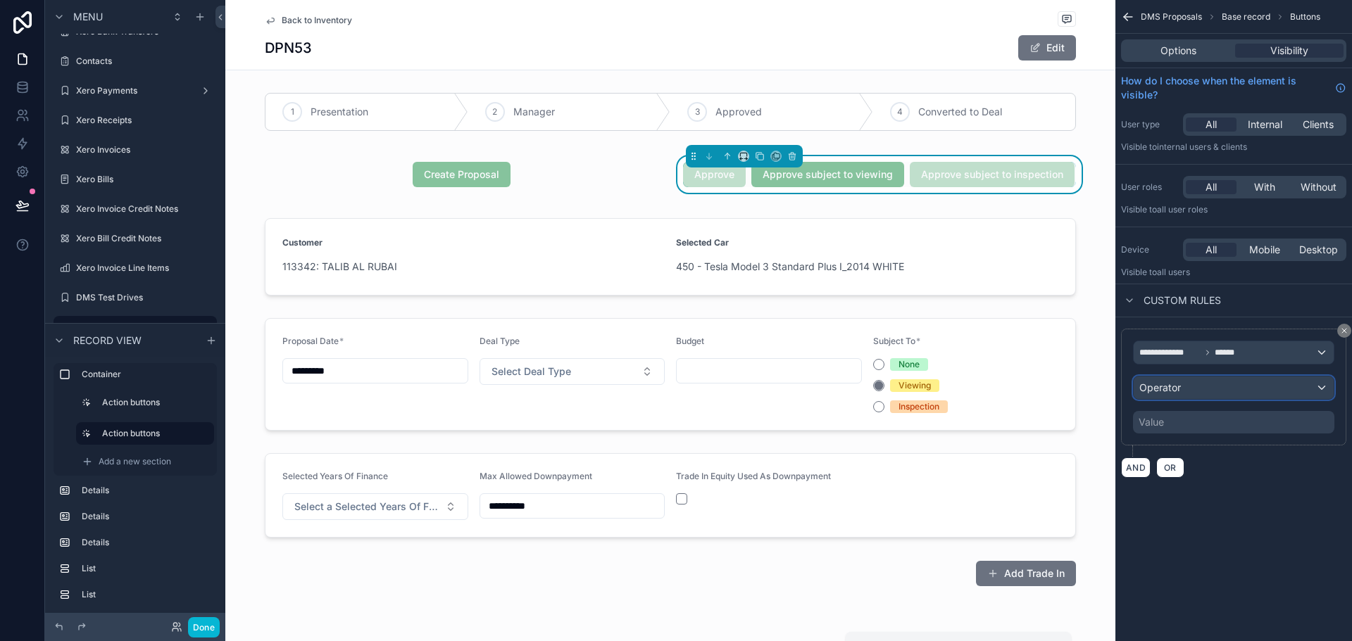
click at [1185, 392] on div "Operator" at bounding box center [1234, 388] width 200 height 23
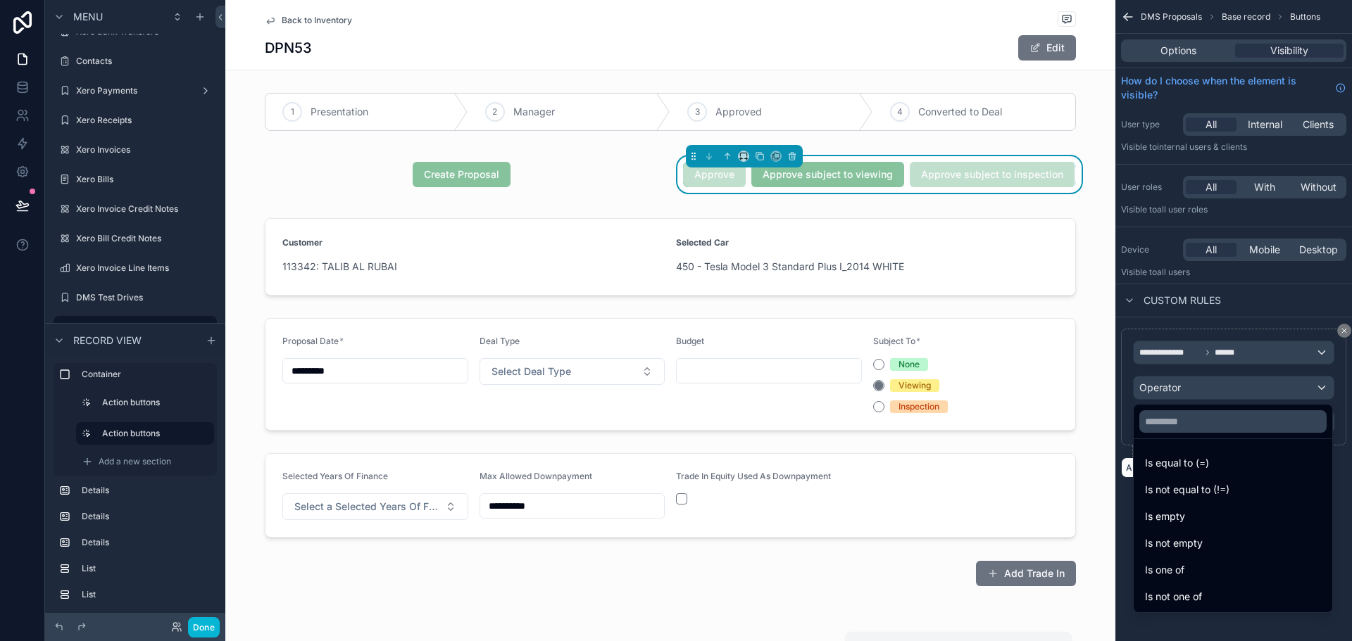
click at [1181, 458] on span "Is equal to (=)" at bounding box center [1177, 463] width 64 height 17
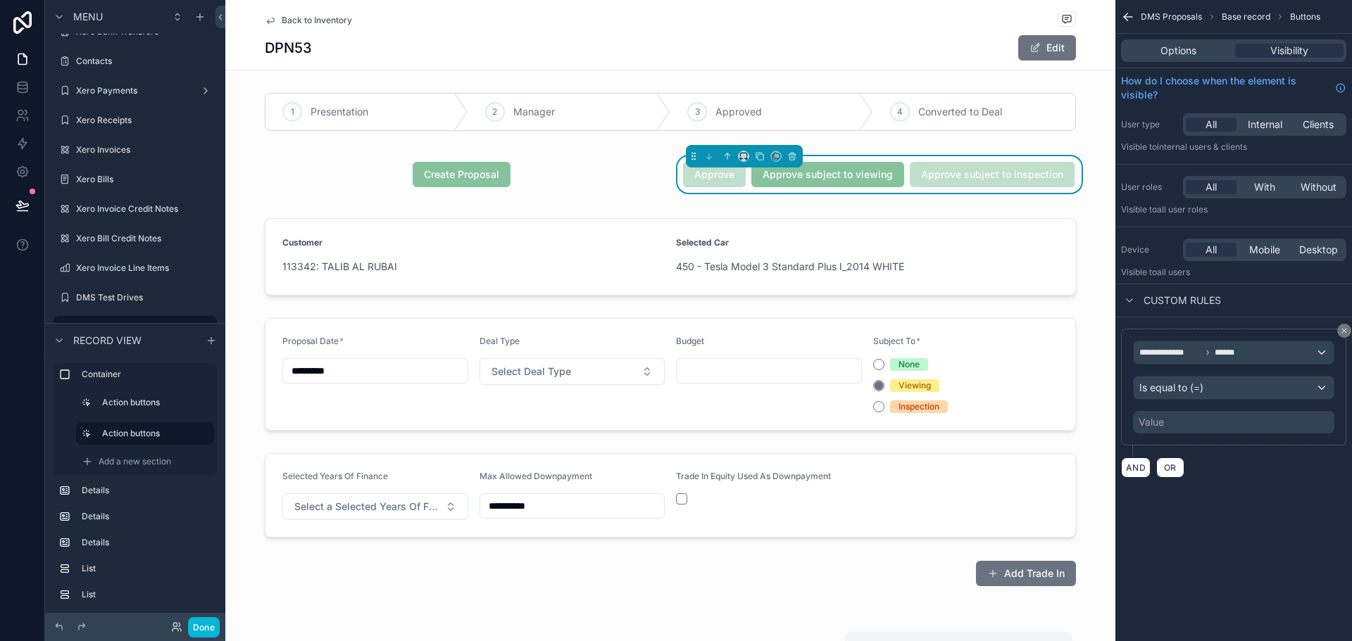
click at [1162, 422] on div "Value" at bounding box center [1150, 422] width 25 height 14
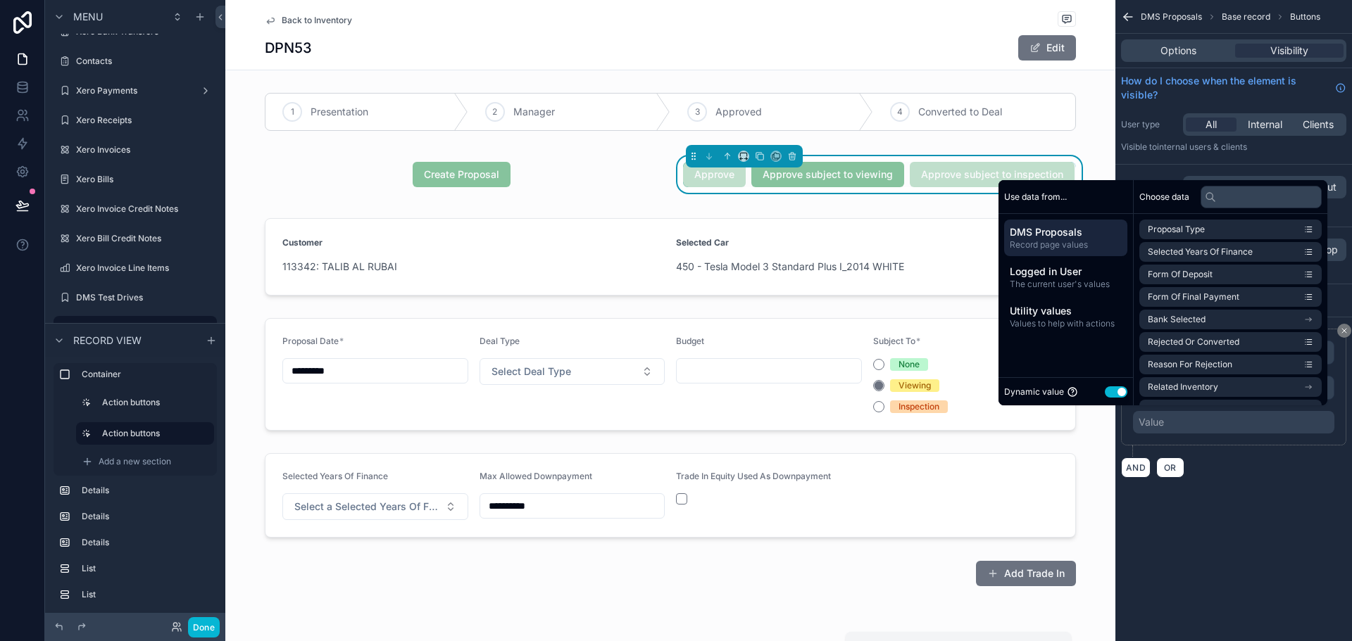
click at [1108, 391] on button "Use setting" at bounding box center [1116, 392] width 23 height 11
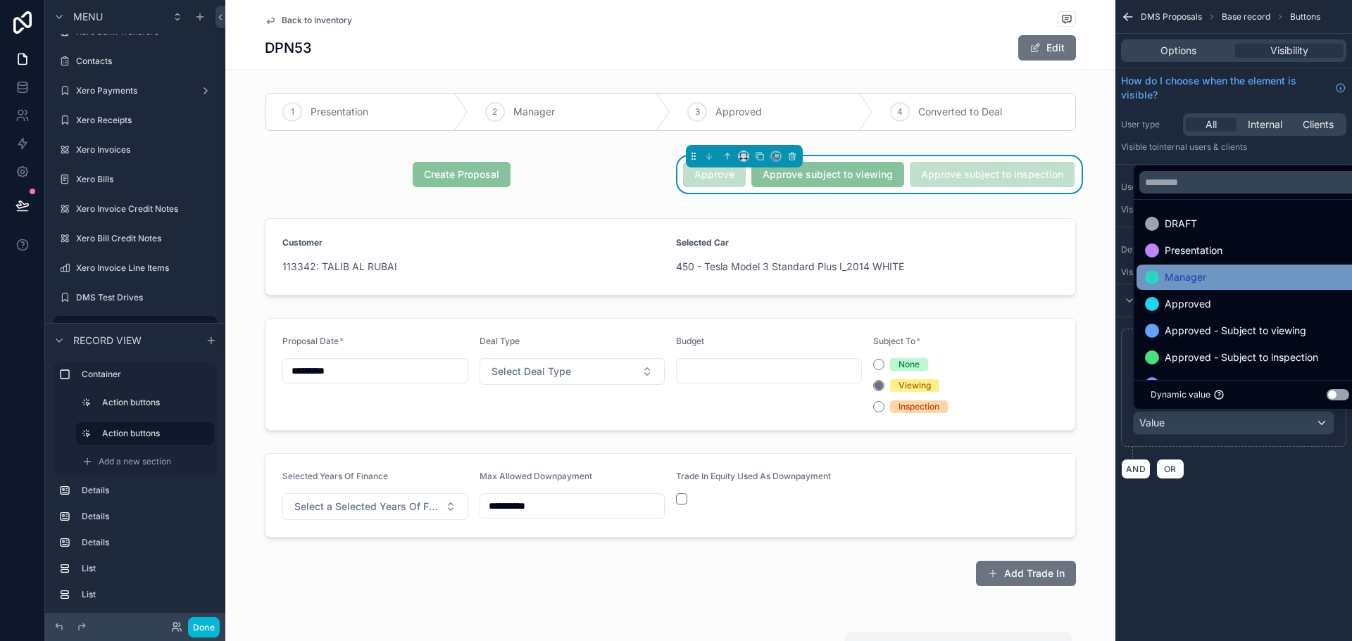
click at [1158, 273] on span at bounding box center [1152, 277] width 14 height 14
click at [1270, 515] on div "**********" at bounding box center [1233, 320] width 237 height 641
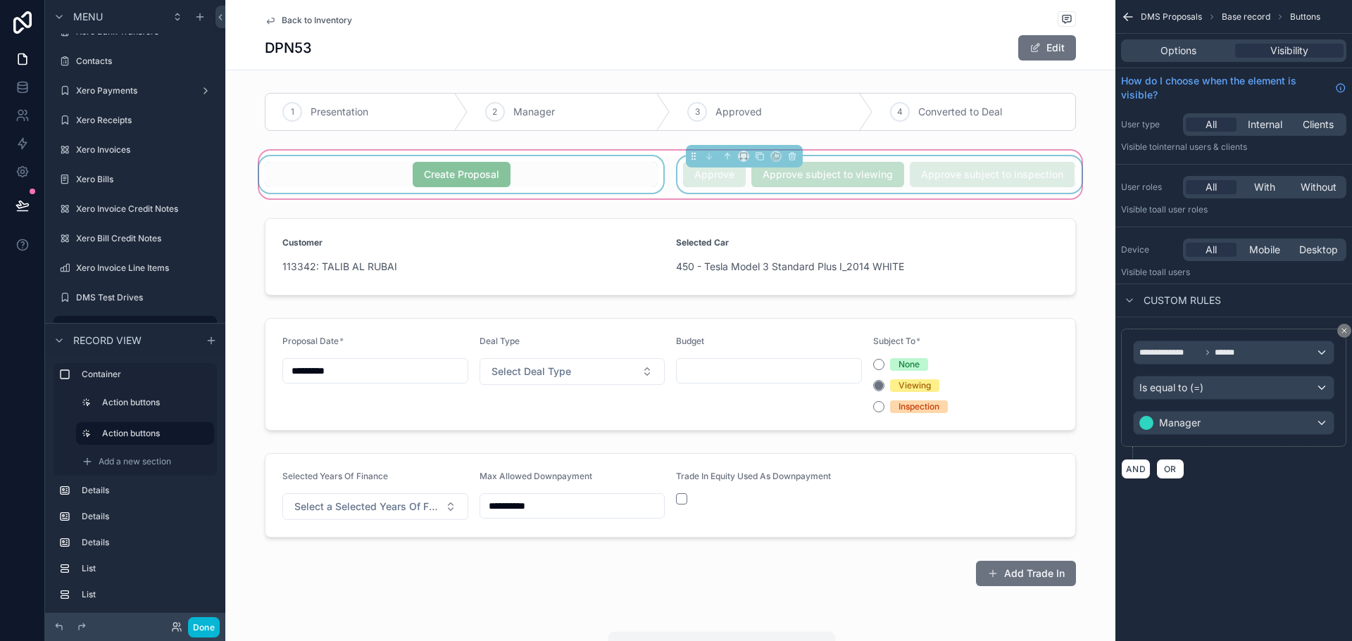
click at [529, 172] on div "scrollable content" at bounding box center [461, 174] width 410 height 37
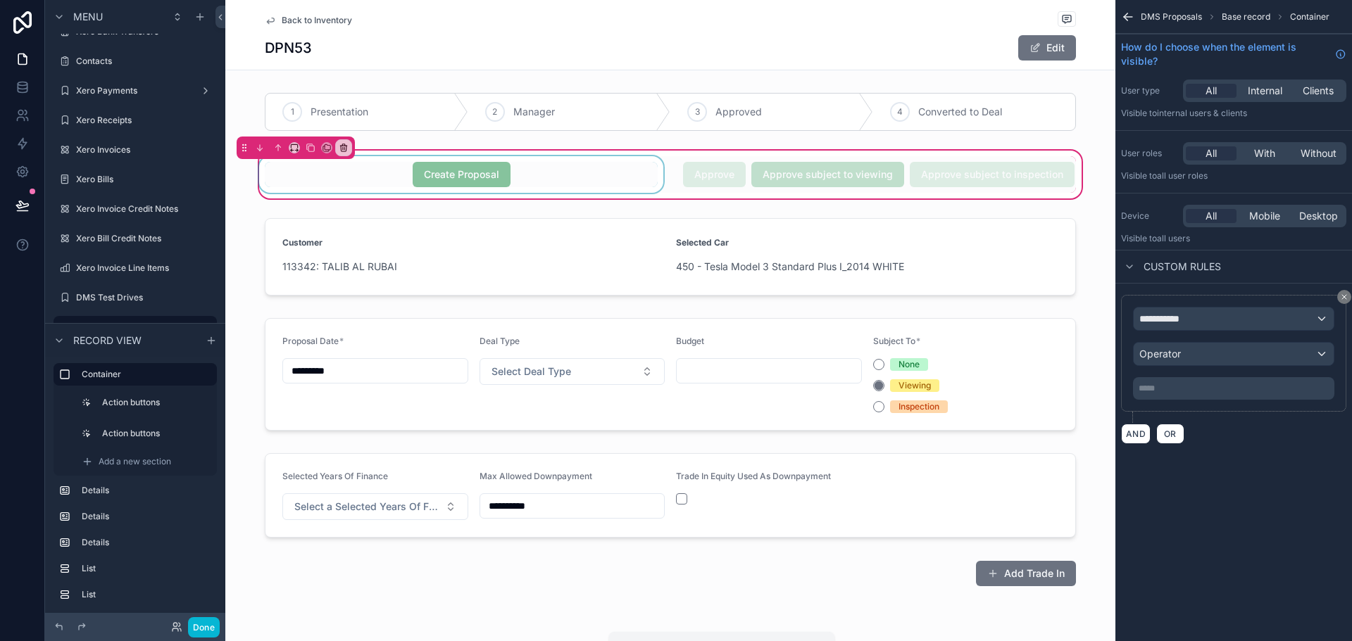
click at [490, 170] on div "scrollable content" at bounding box center [461, 174] width 410 height 37
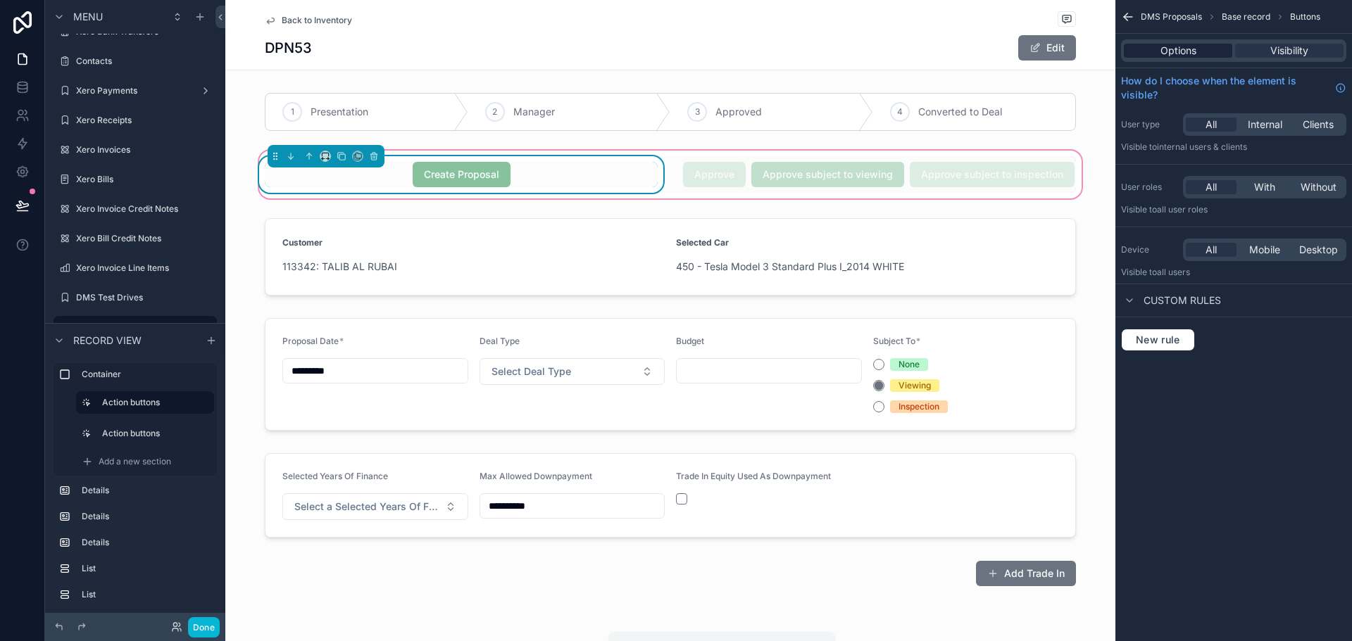
click at [1204, 52] on div "Options" at bounding box center [1178, 51] width 108 height 14
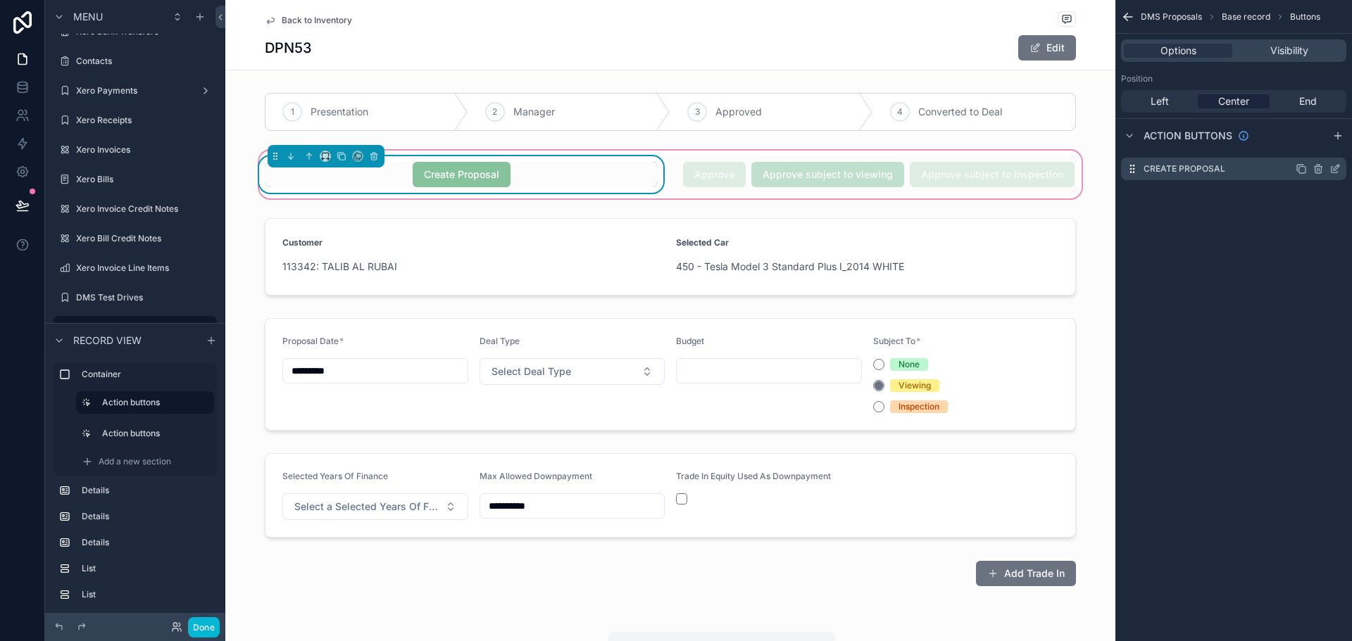
click at [1331, 169] on icon "scrollable content" at bounding box center [1334, 170] width 6 height 6
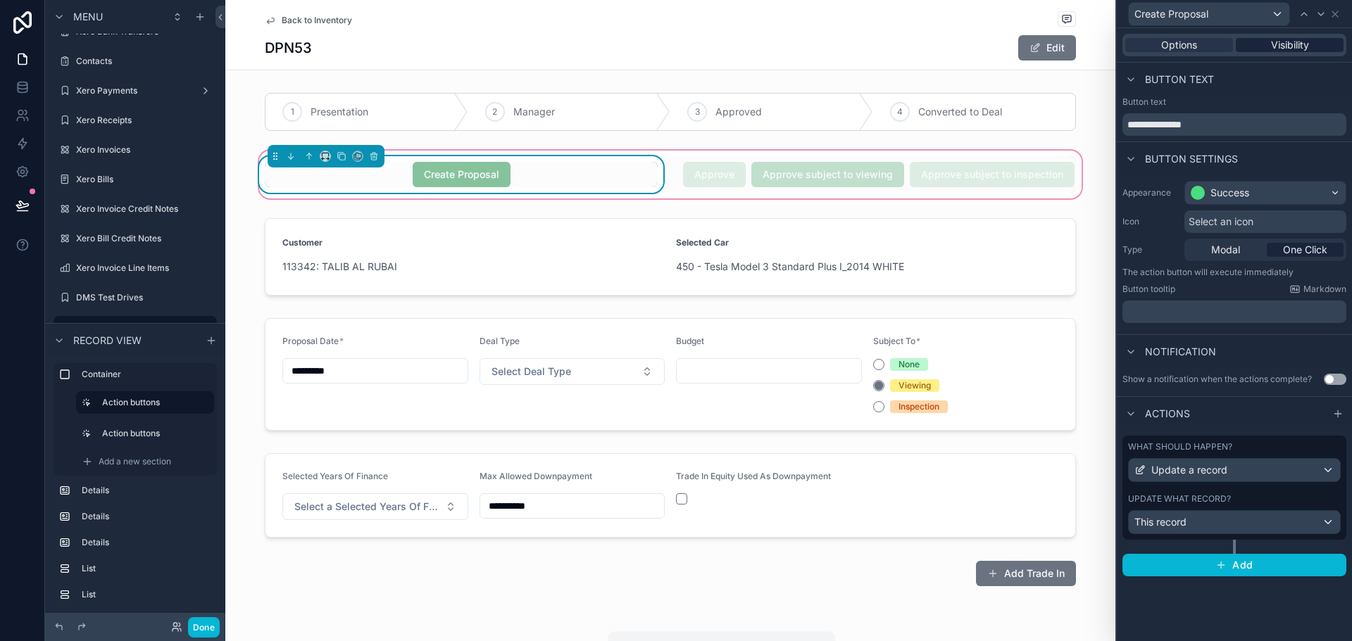
click at [1311, 39] on div "Visibility" at bounding box center [1290, 45] width 108 height 14
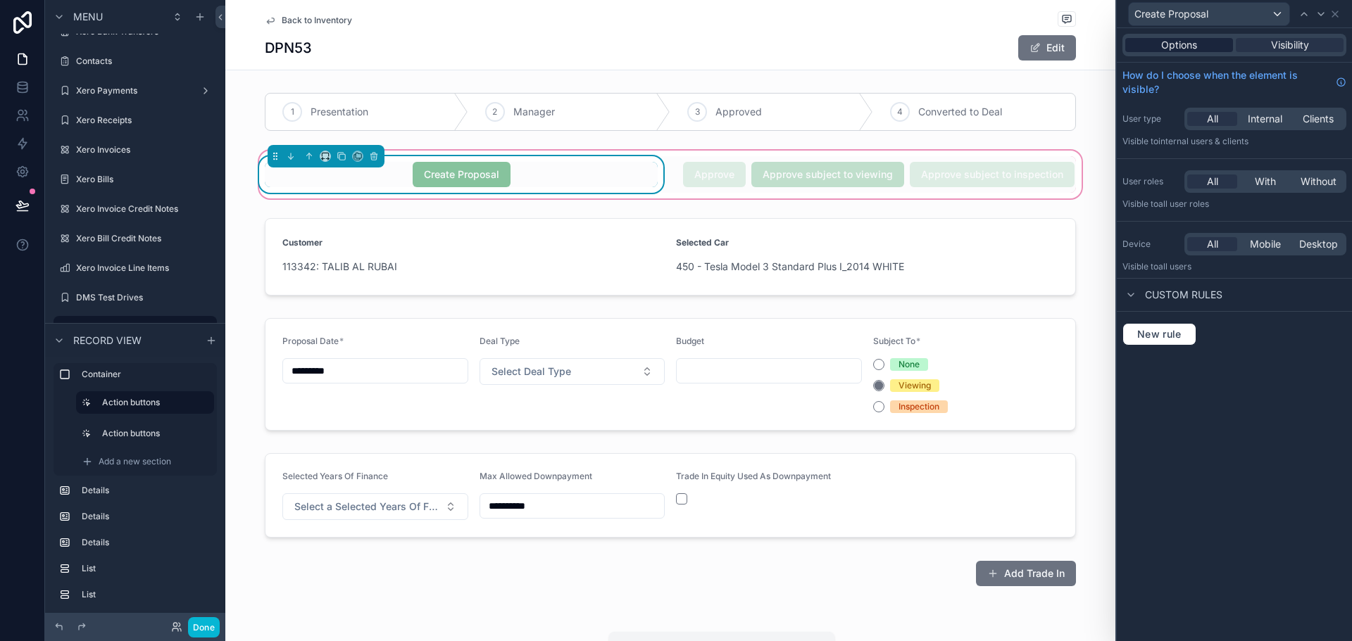
click at [1205, 45] on div "Options" at bounding box center [1179, 45] width 108 height 14
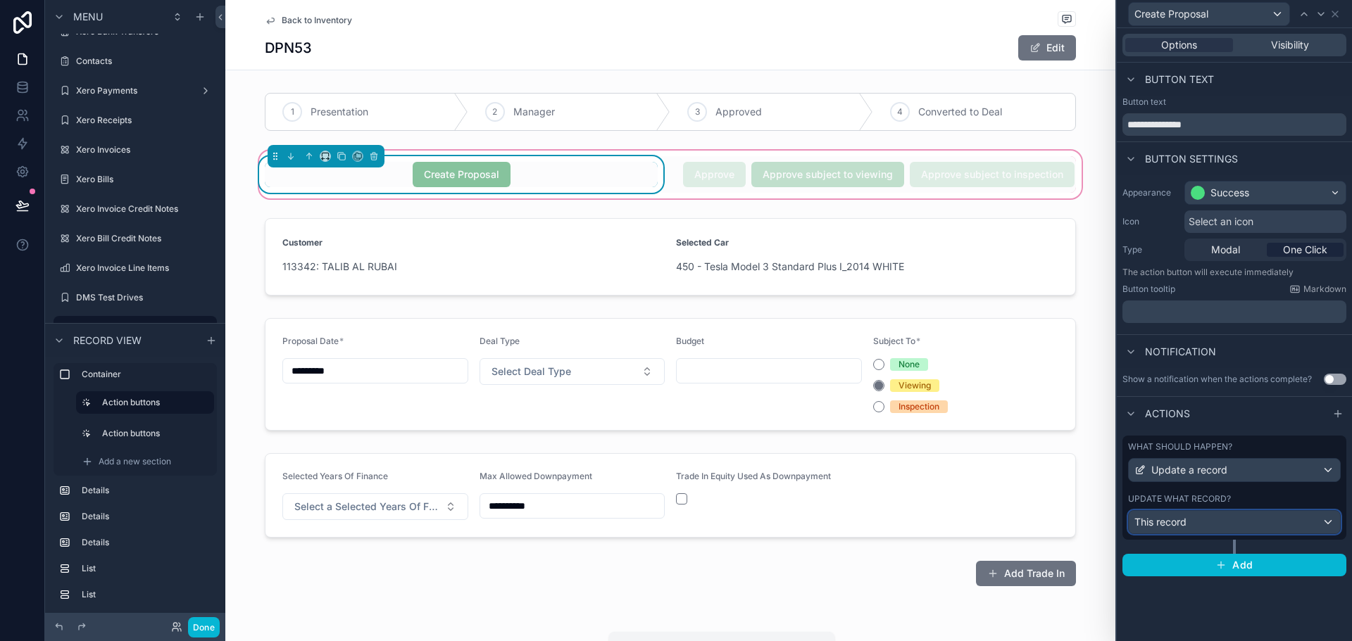
click at [1326, 518] on div "This record" at bounding box center [1234, 522] width 211 height 23
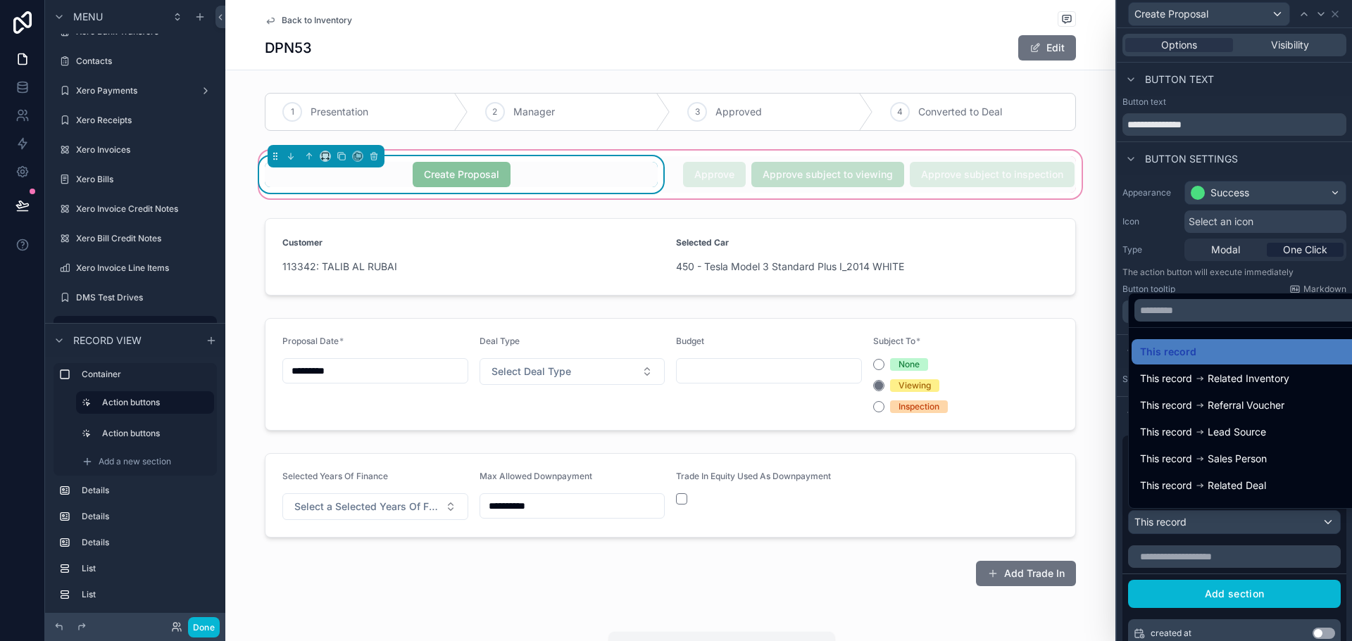
click at [1273, 560] on div at bounding box center [1234, 320] width 235 height 641
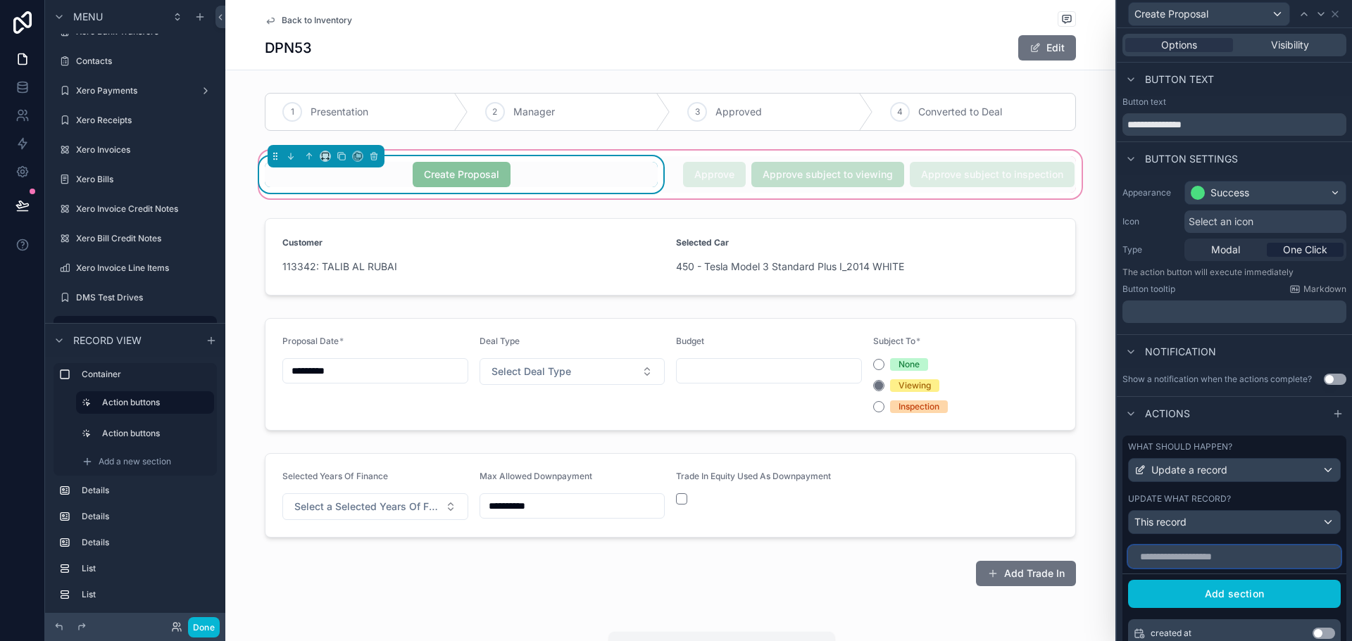
click at [1271, 552] on input "text" at bounding box center [1234, 557] width 213 height 23
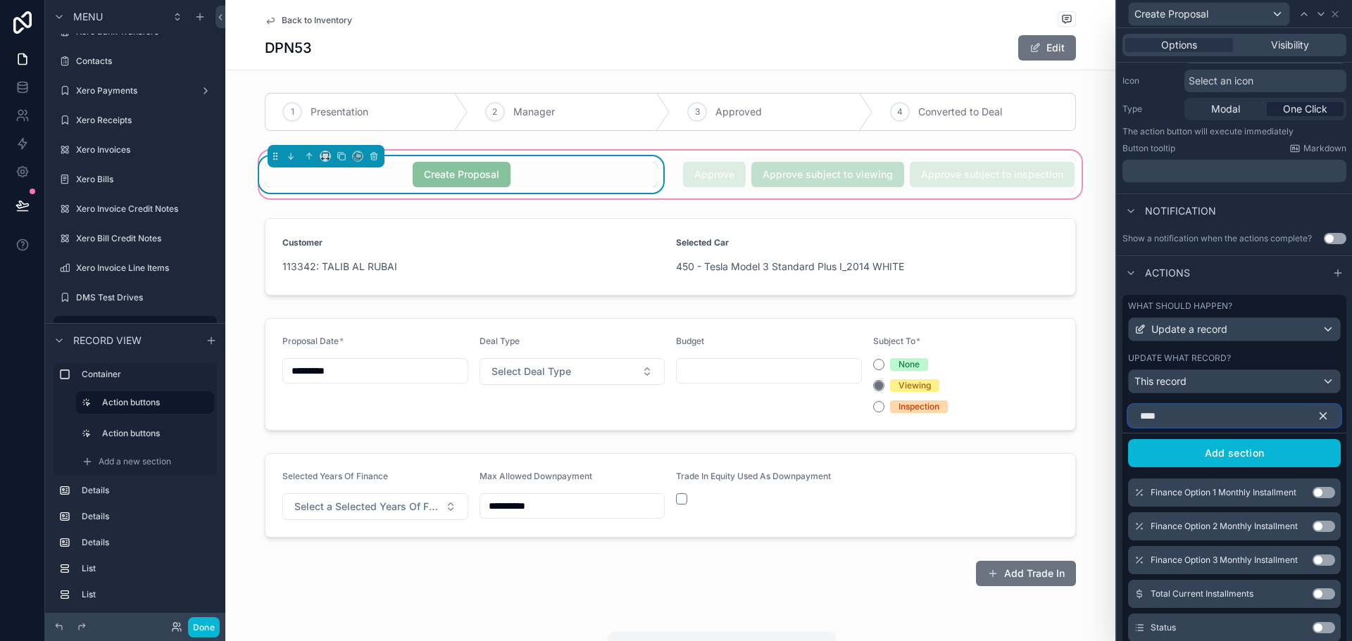
scroll to position [99, 0]
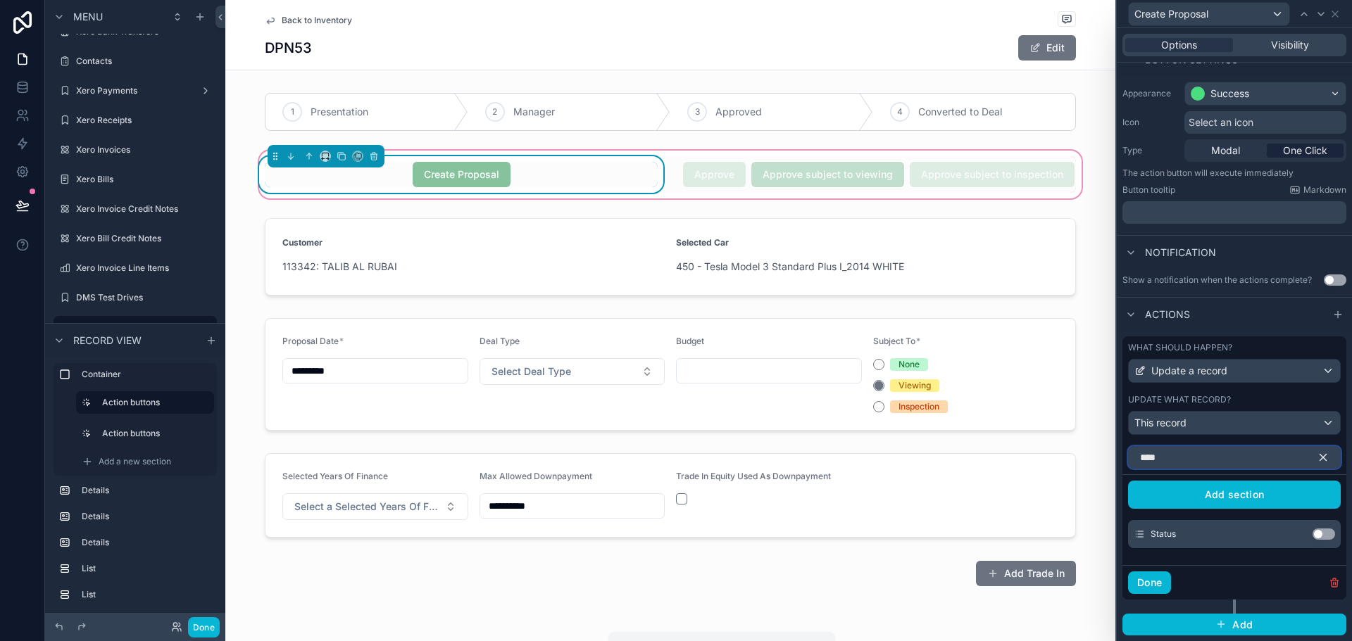
type input "****"
click at [1312, 533] on button "Use setting" at bounding box center [1323, 534] width 23 height 11
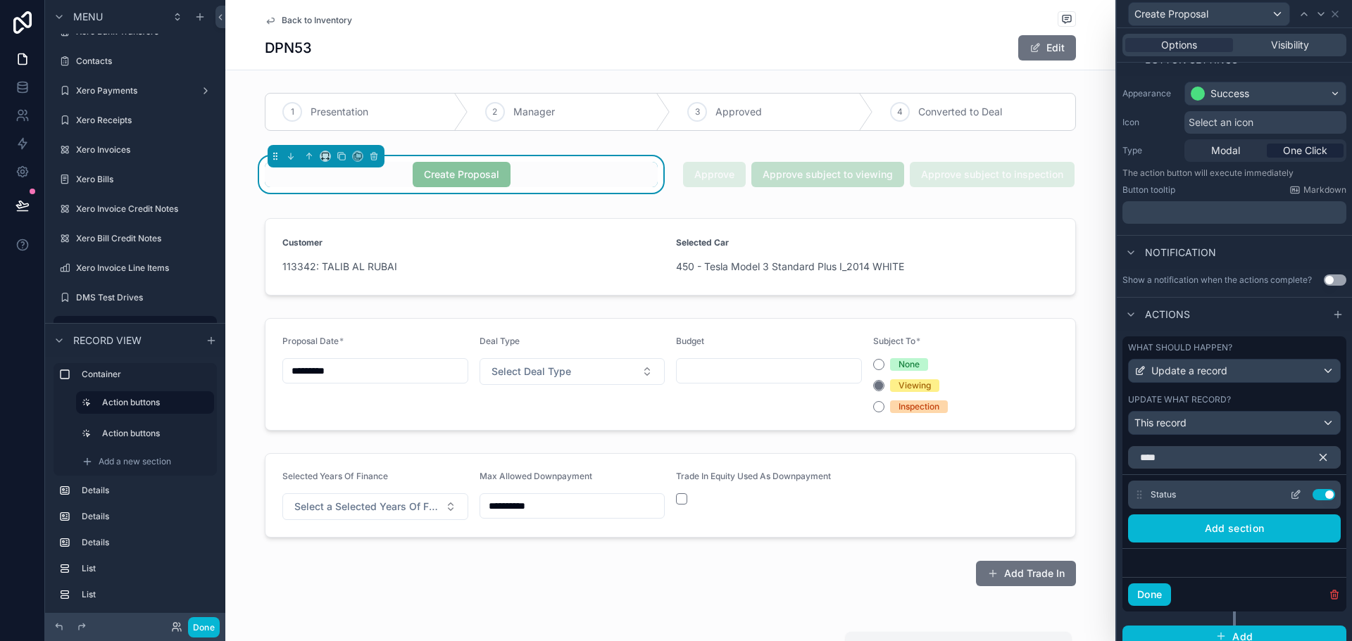
click at [1290, 494] on icon at bounding box center [1295, 494] width 11 height 11
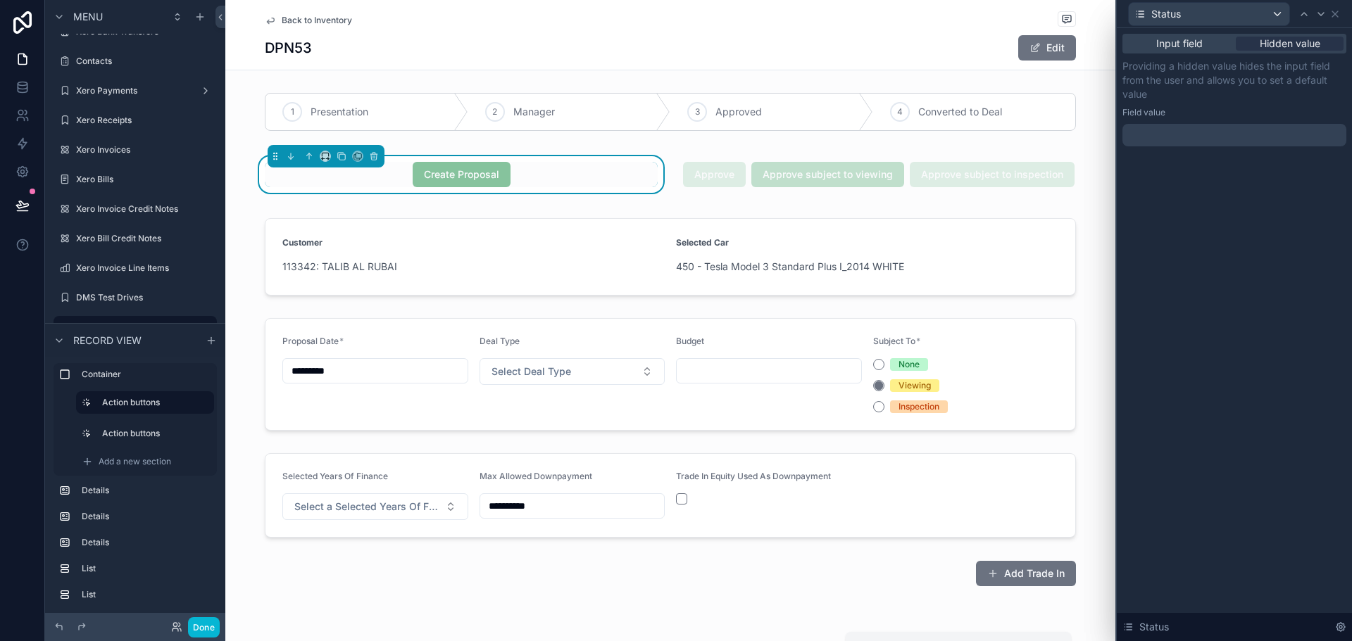
click at [1188, 133] on div at bounding box center [1234, 135] width 224 height 23
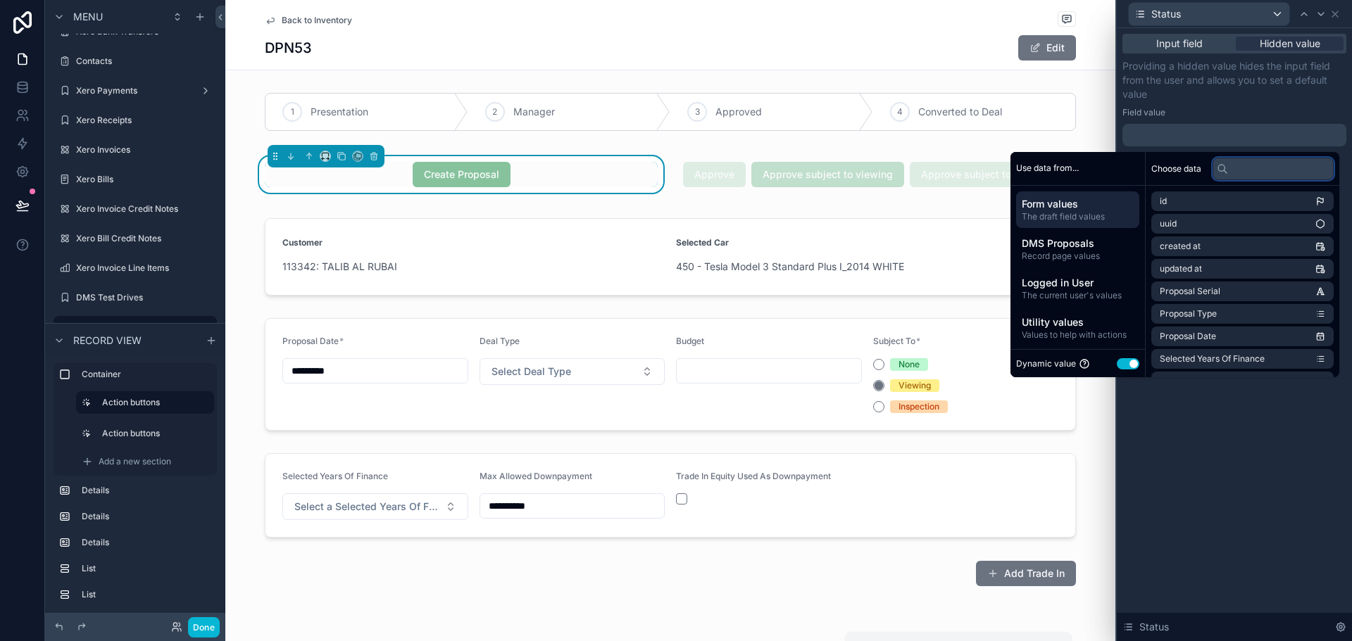
click at [1241, 172] on input "text" at bounding box center [1272, 169] width 121 height 23
type input "*"
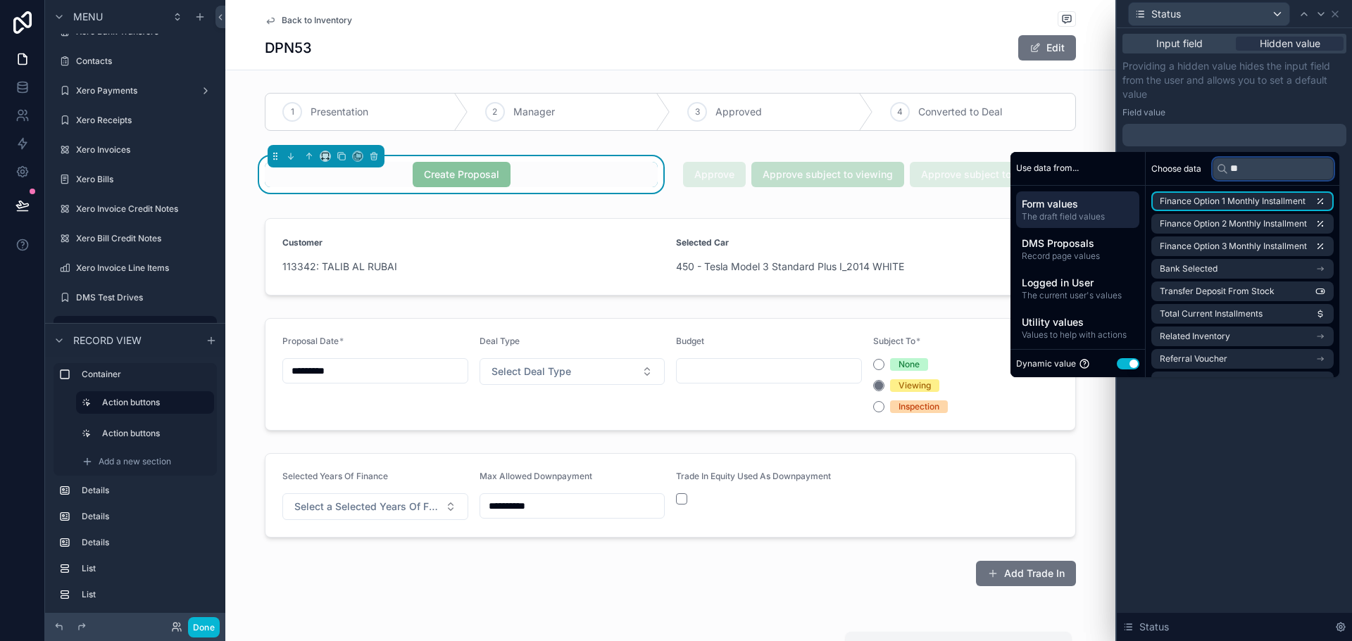
type input "*"
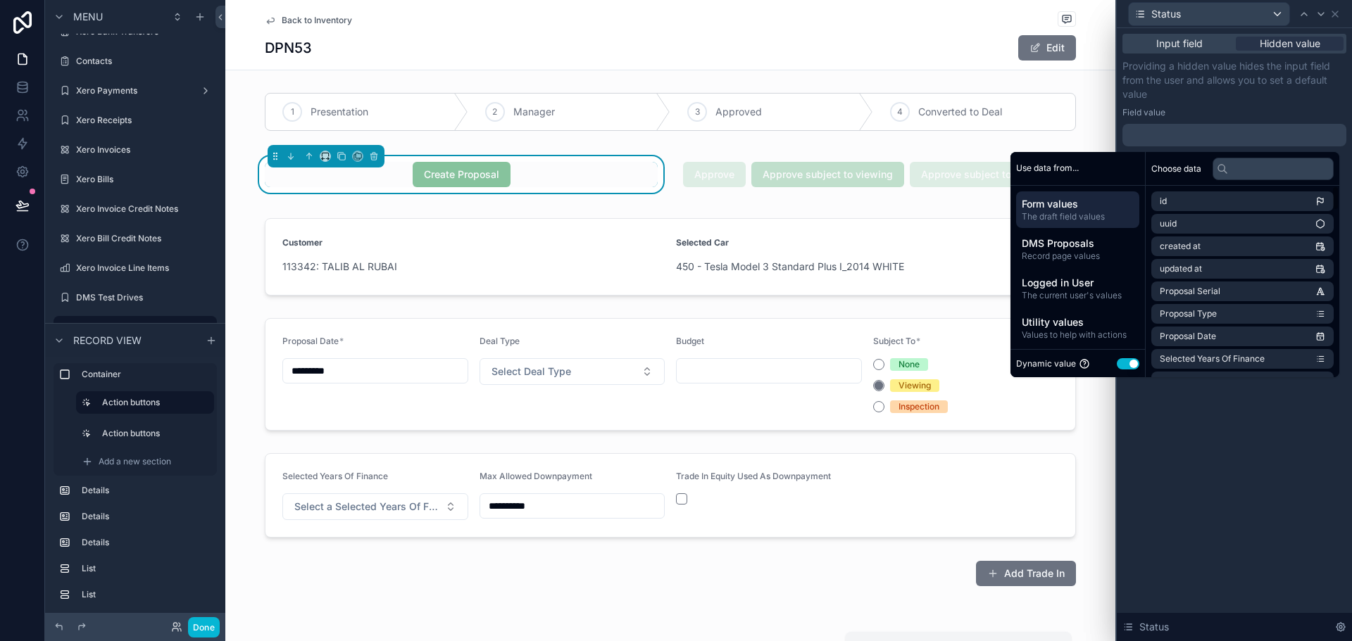
click at [1126, 363] on button "Use setting" at bounding box center [1128, 363] width 23 height 11
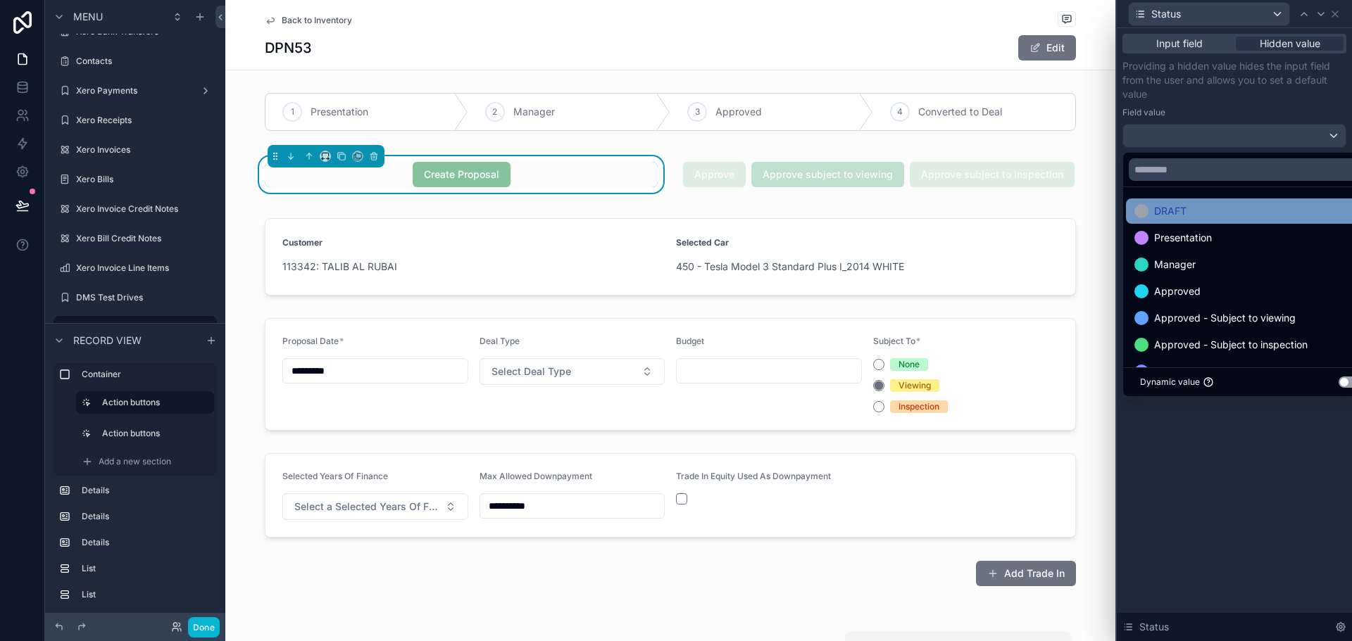
click at [1204, 206] on div "DRAFT" at bounding box center [1250, 211] width 232 height 17
click at [1216, 86] on p "Providing a hidden value hides the input field from the user and allows you to …" at bounding box center [1234, 80] width 224 height 42
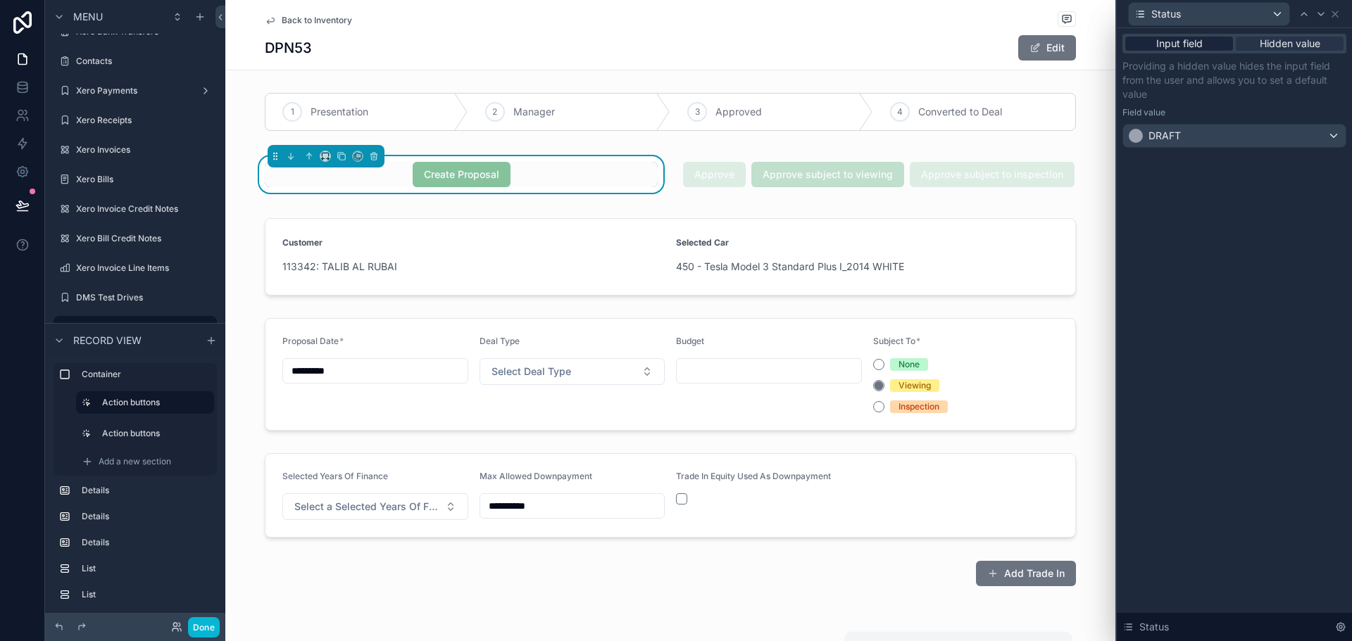
click at [1197, 39] on span "Input field" at bounding box center [1179, 44] width 46 height 14
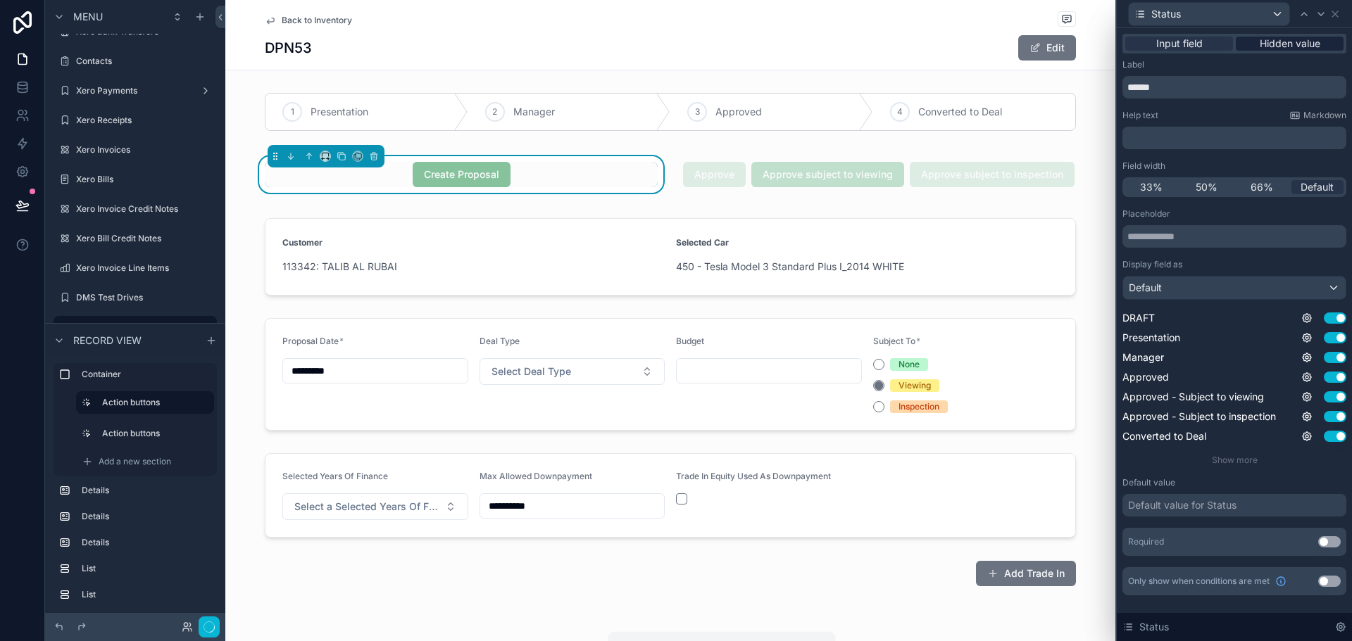
click at [1274, 40] on span "Hidden value" at bounding box center [1290, 44] width 61 height 14
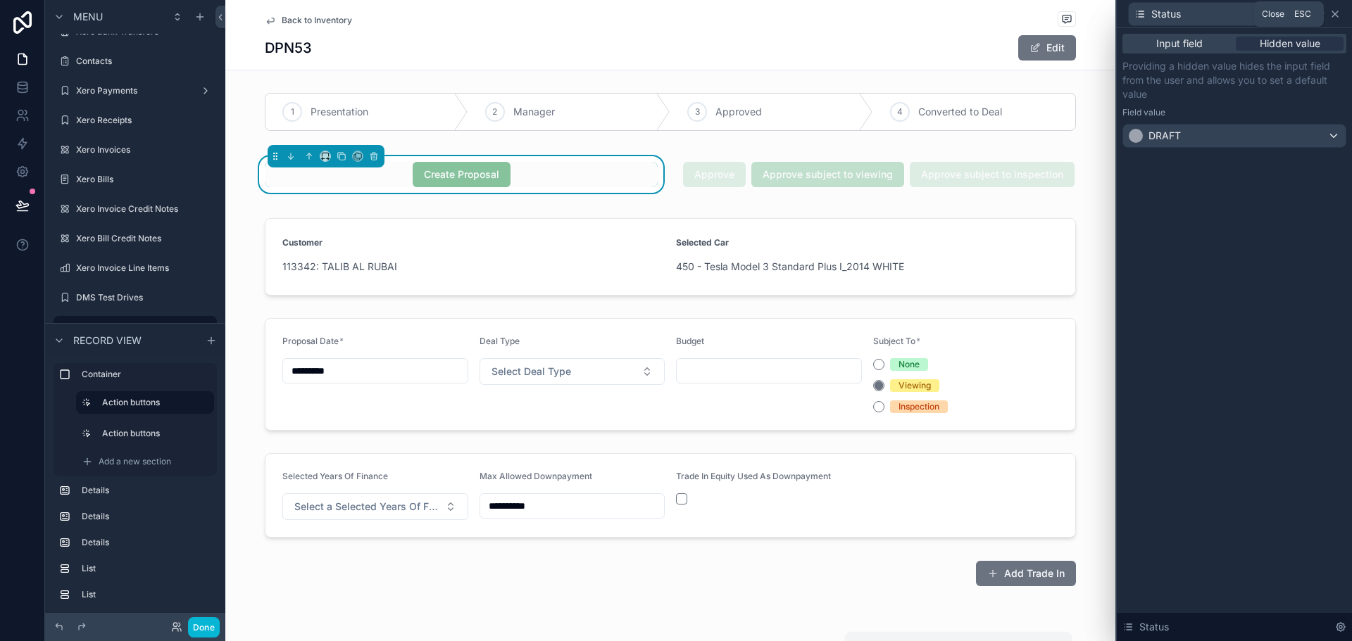
click at [1331, 8] on icon at bounding box center [1334, 13] width 11 height 11
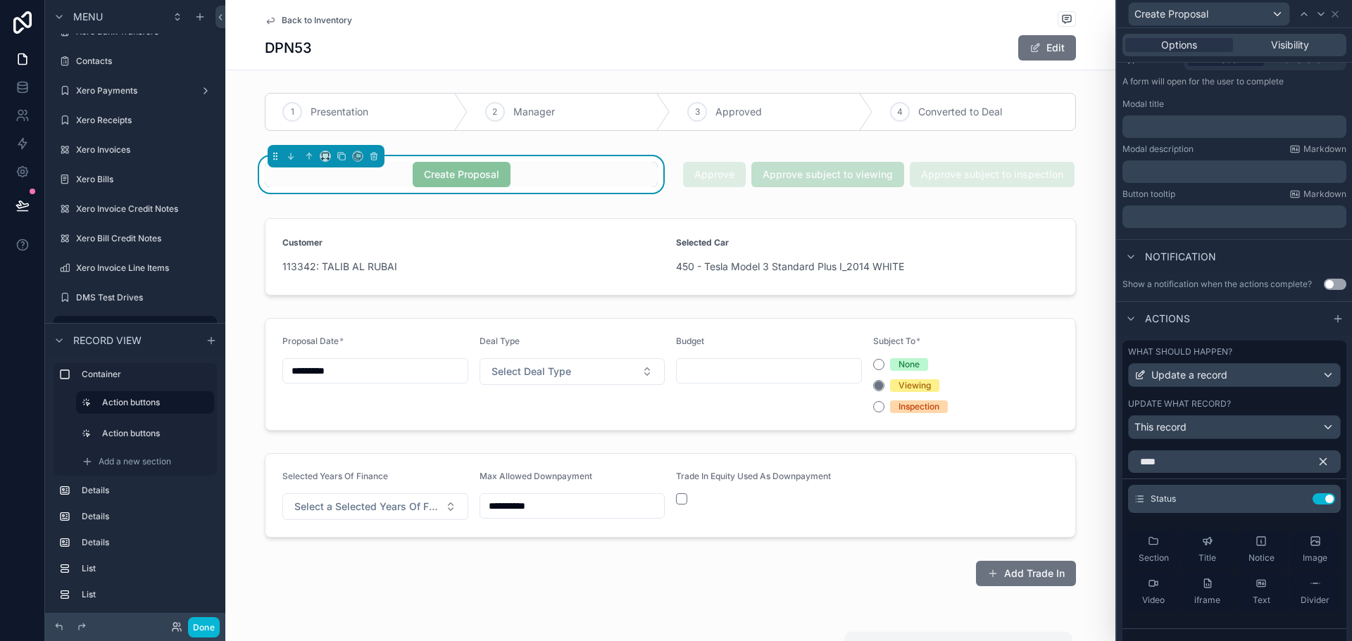
scroll to position [283, 0]
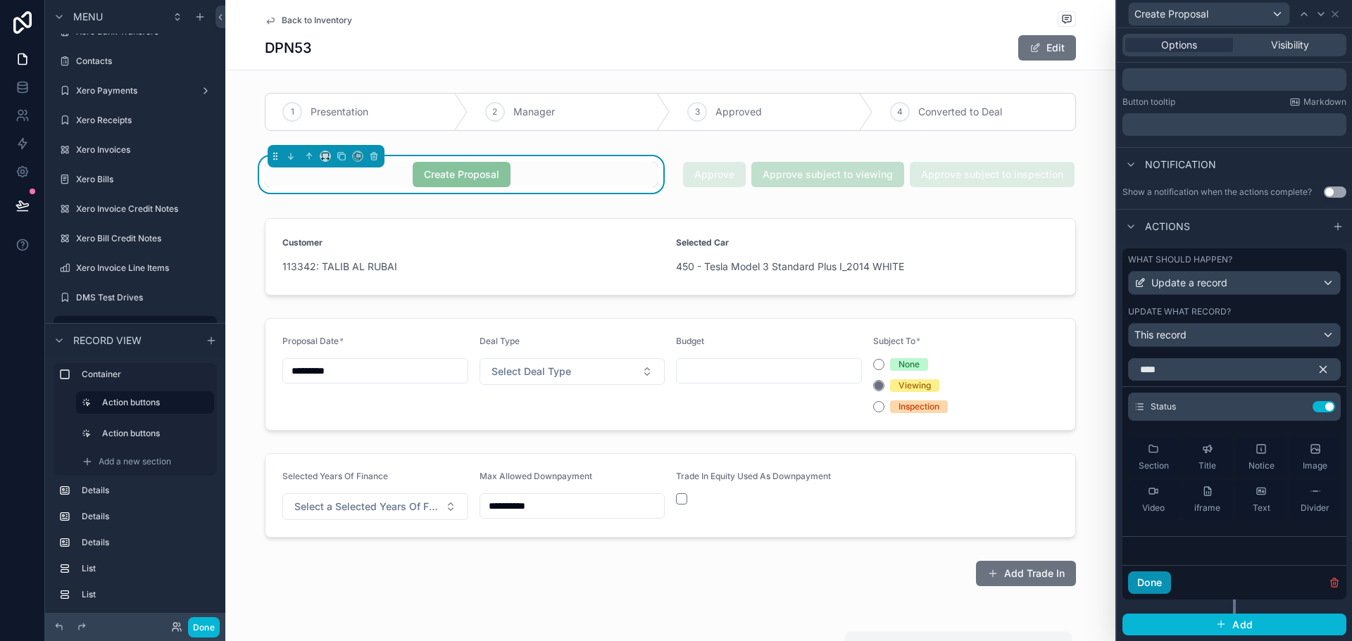
click at [1153, 586] on button "Done" at bounding box center [1149, 583] width 43 height 23
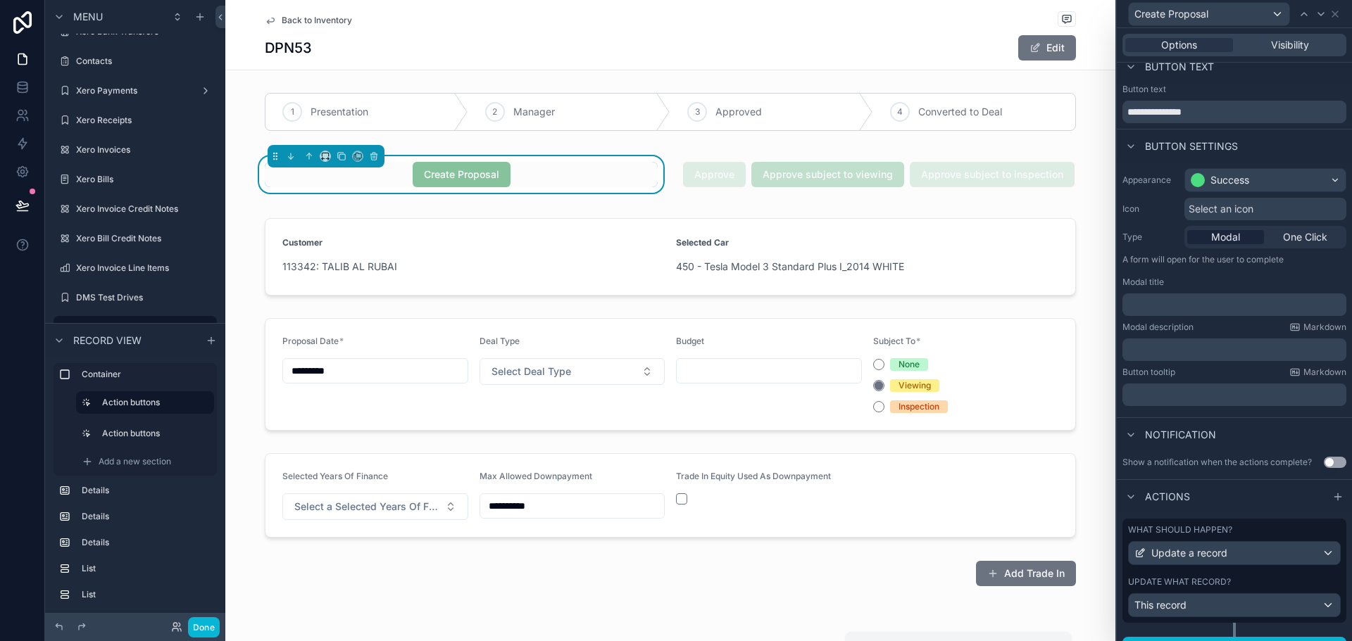
scroll to position [0, 0]
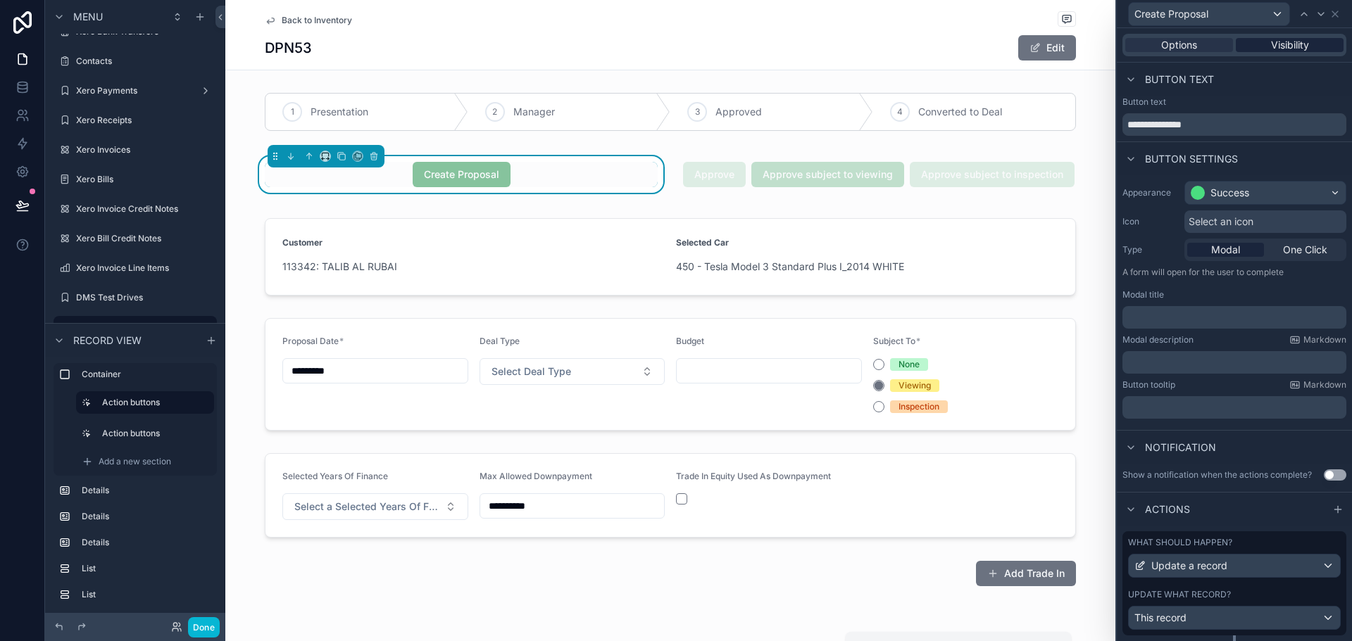
click at [1271, 39] on span "Visibility" at bounding box center [1290, 45] width 38 height 14
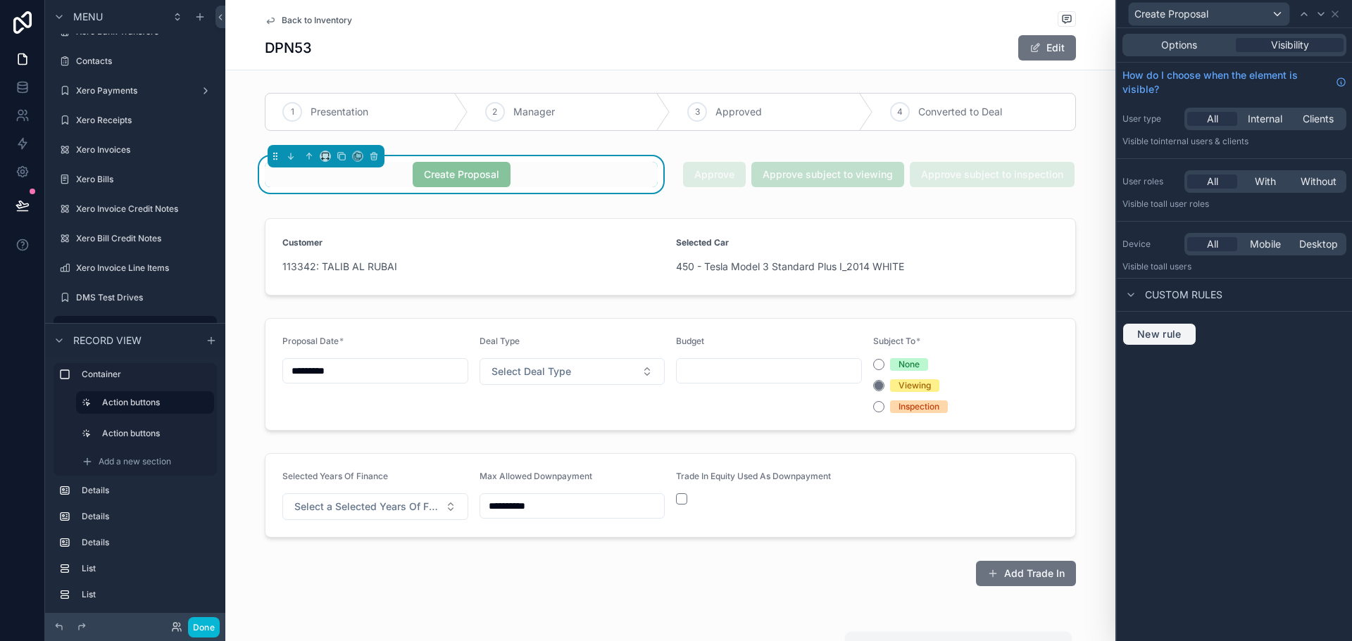
click at [1179, 332] on span "New rule" at bounding box center [1159, 334] width 56 height 13
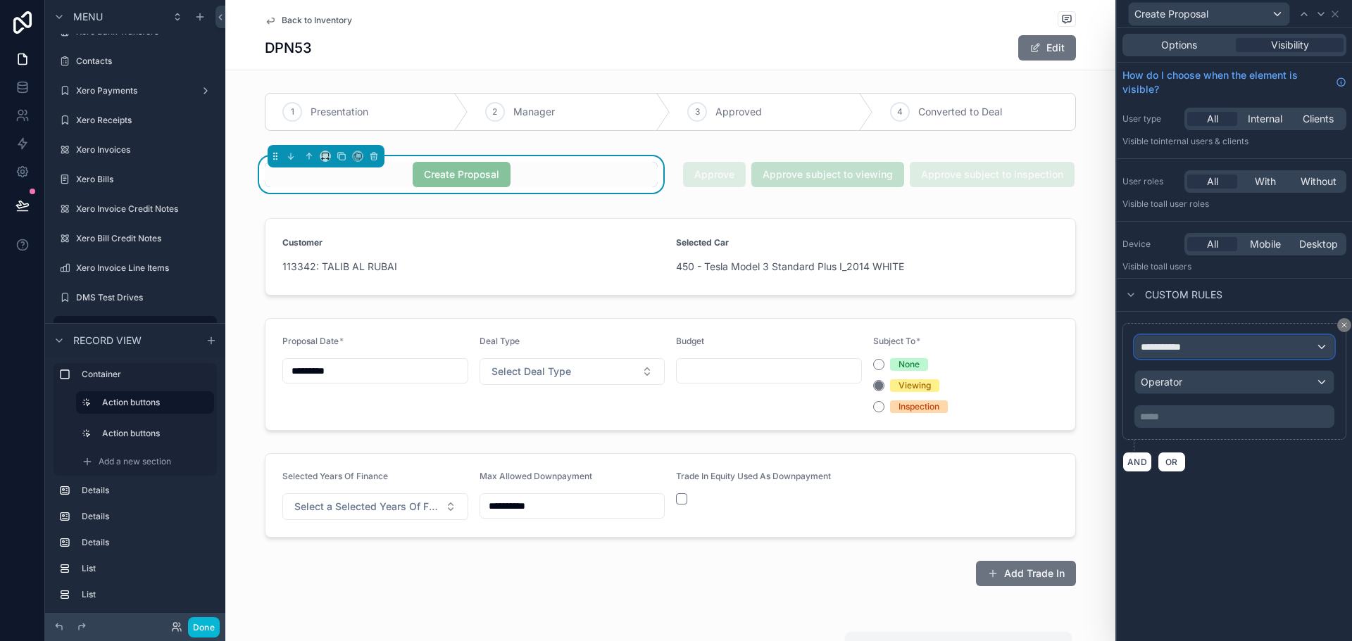
click at [1212, 351] on div "**********" at bounding box center [1234, 347] width 199 height 23
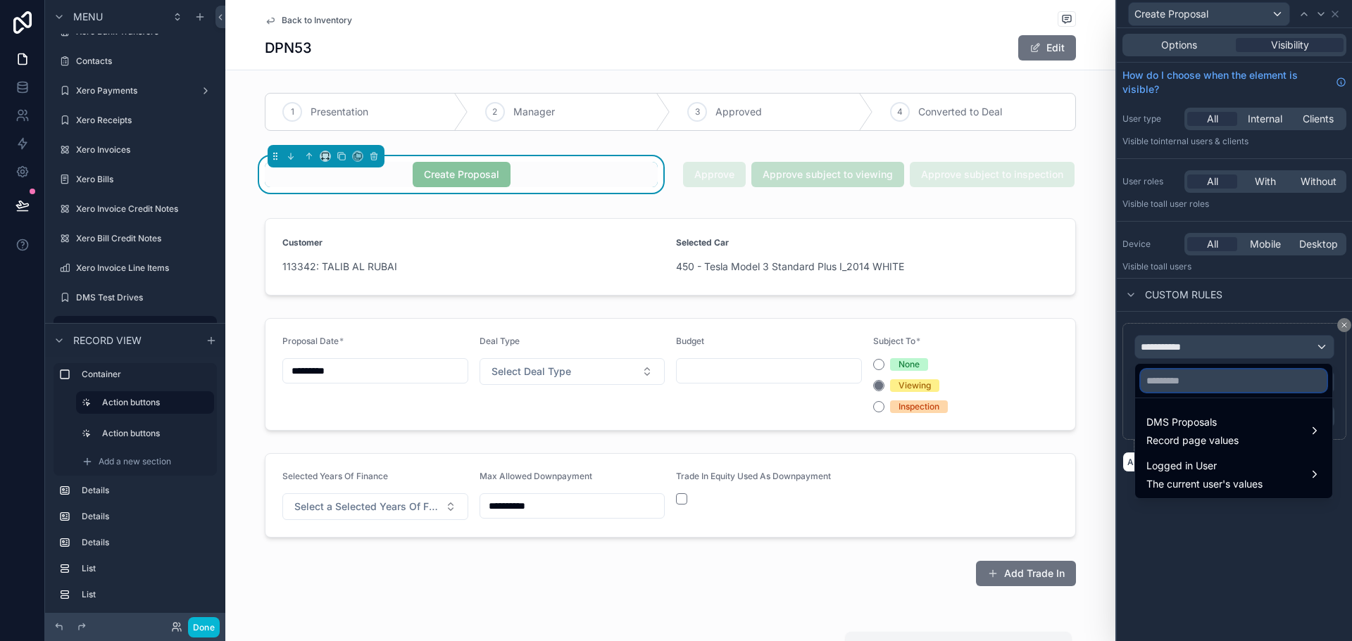
click at [1220, 387] on input "text" at bounding box center [1234, 381] width 186 height 23
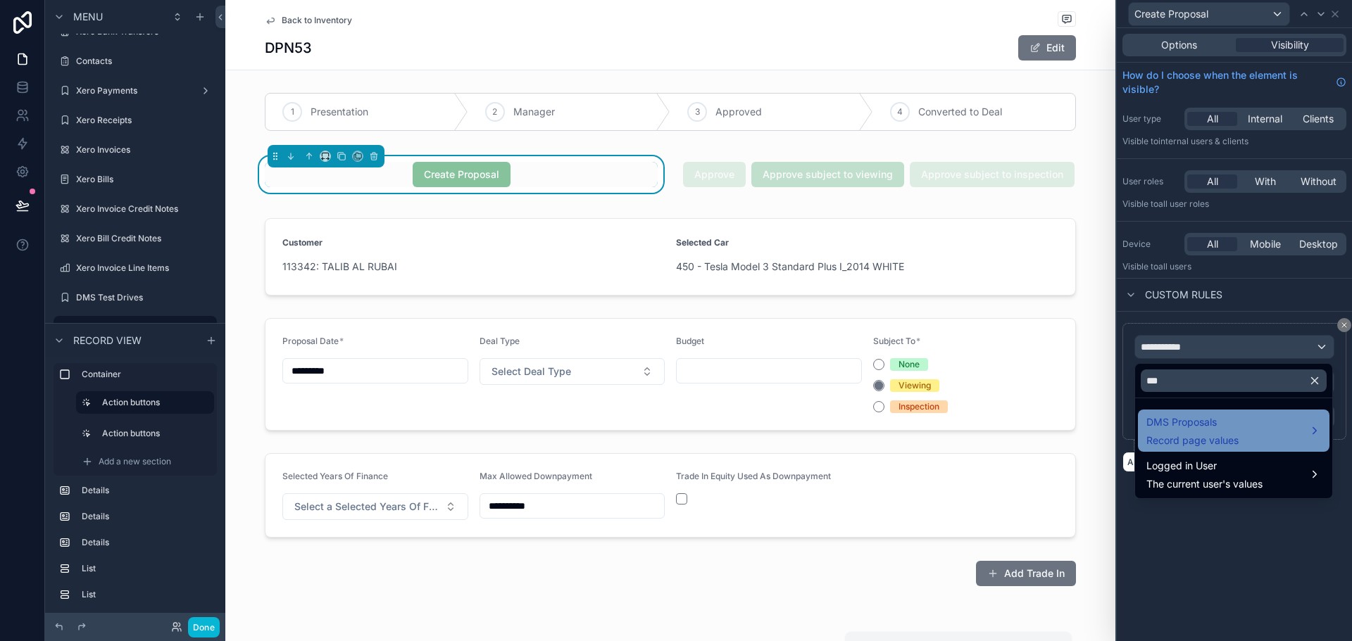
click at [1175, 429] on span "DMS Proposals" at bounding box center [1192, 422] width 92 height 17
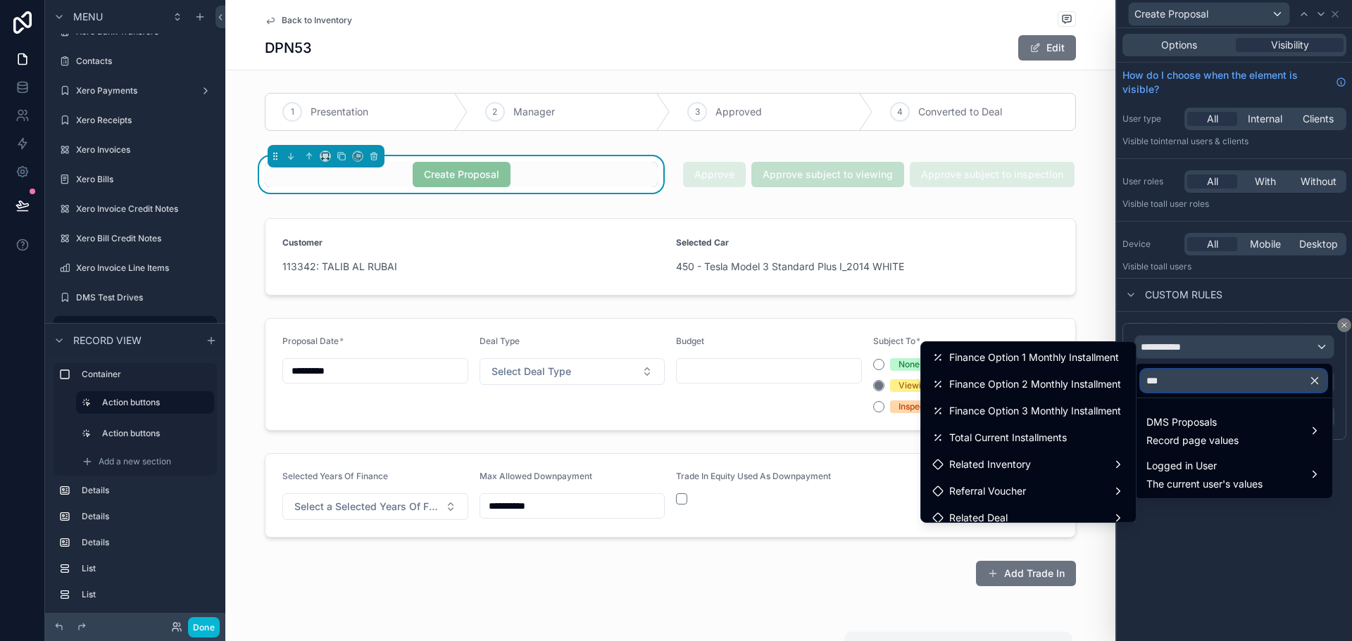
click at [1177, 386] on input "***" at bounding box center [1234, 381] width 186 height 23
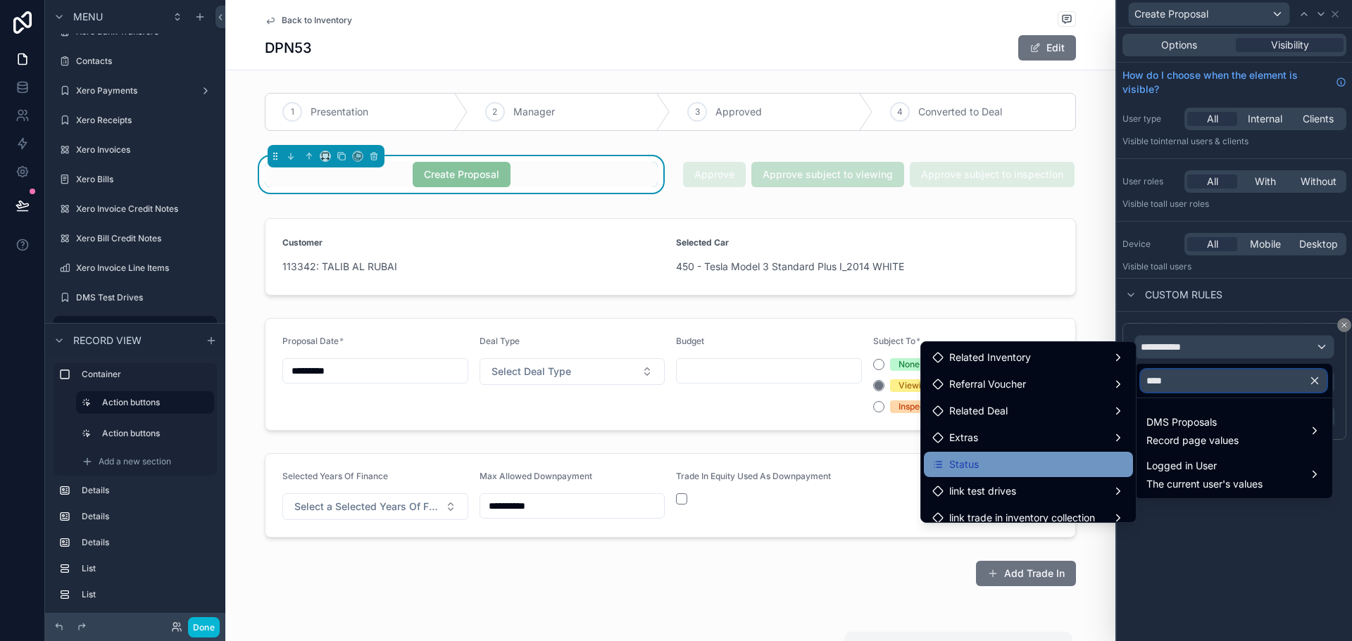
type input "****"
click at [1021, 464] on div "Status" at bounding box center [1028, 464] width 192 height 17
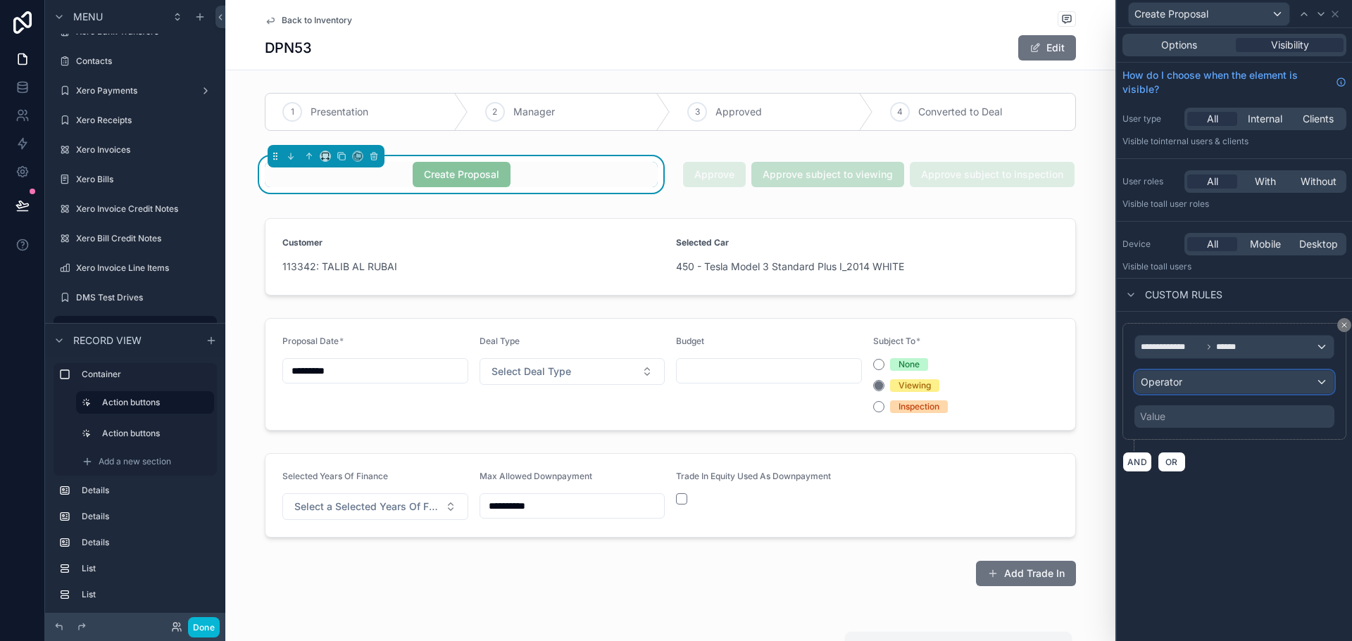
click at [1174, 387] on span "Operator" at bounding box center [1162, 382] width 42 height 12
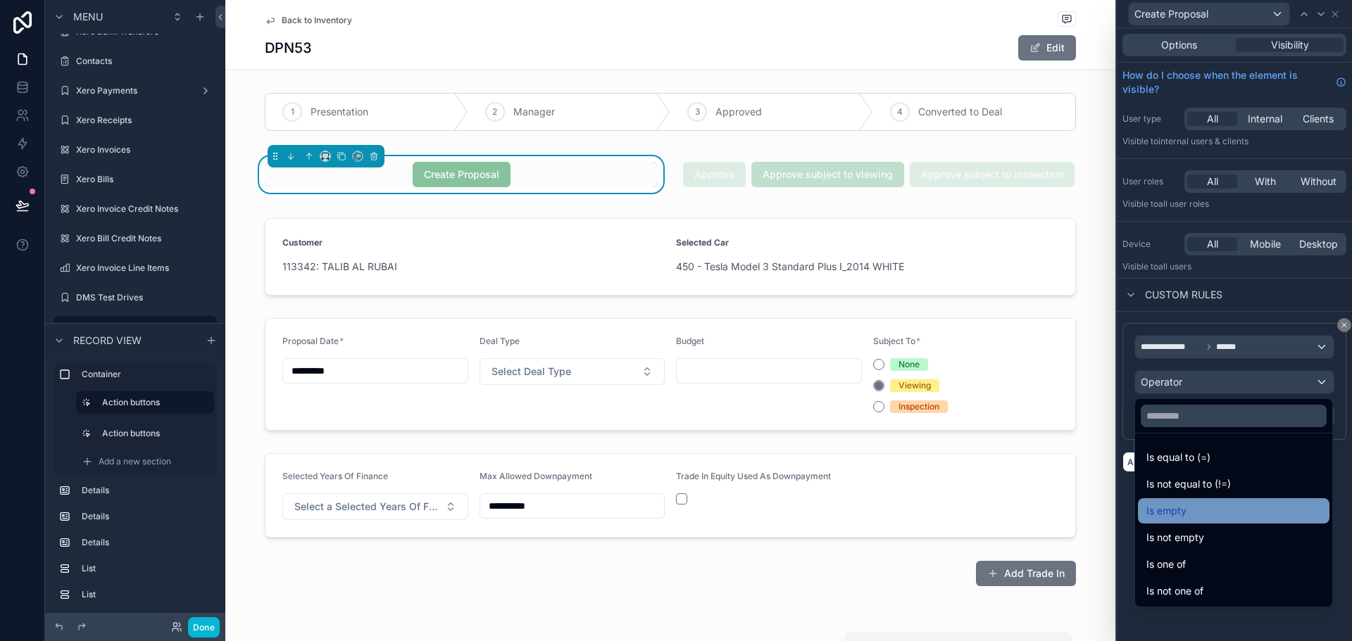
click at [1198, 509] on div "Is empty" at bounding box center [1233, 511] width 175 height 17
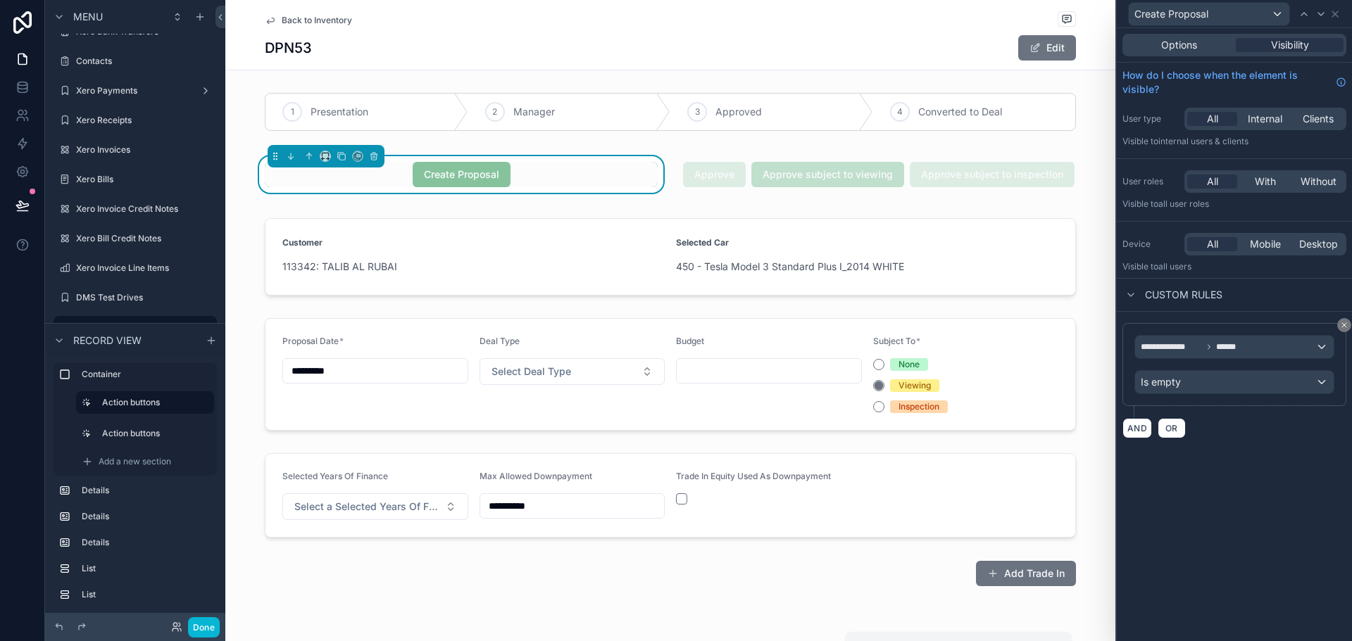
click at [1223, 315] on div "**********" at bounding box center [1234, 381] width 235 height 138
click at [823, 52] on div "DPN53 Edit" at bounding box center [670, 47] width 811 height 27
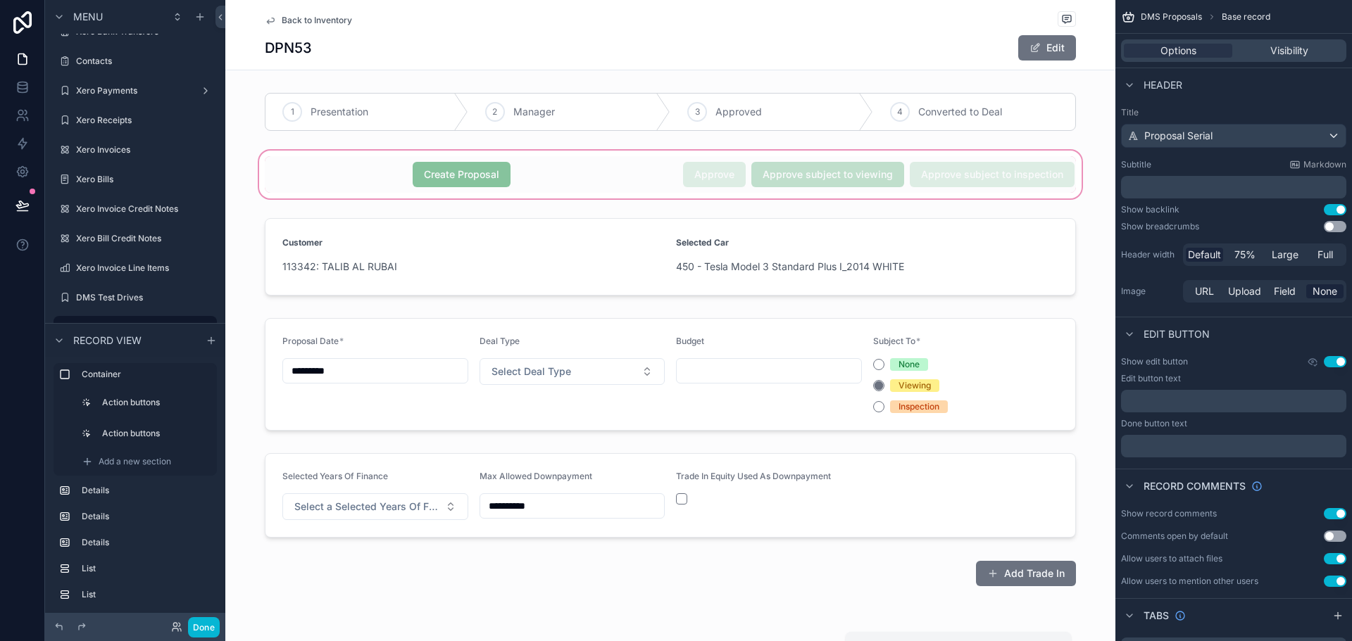
click at [586, 181] on div "scrollable content" at bounding box center [670, 175] width 890 height 54
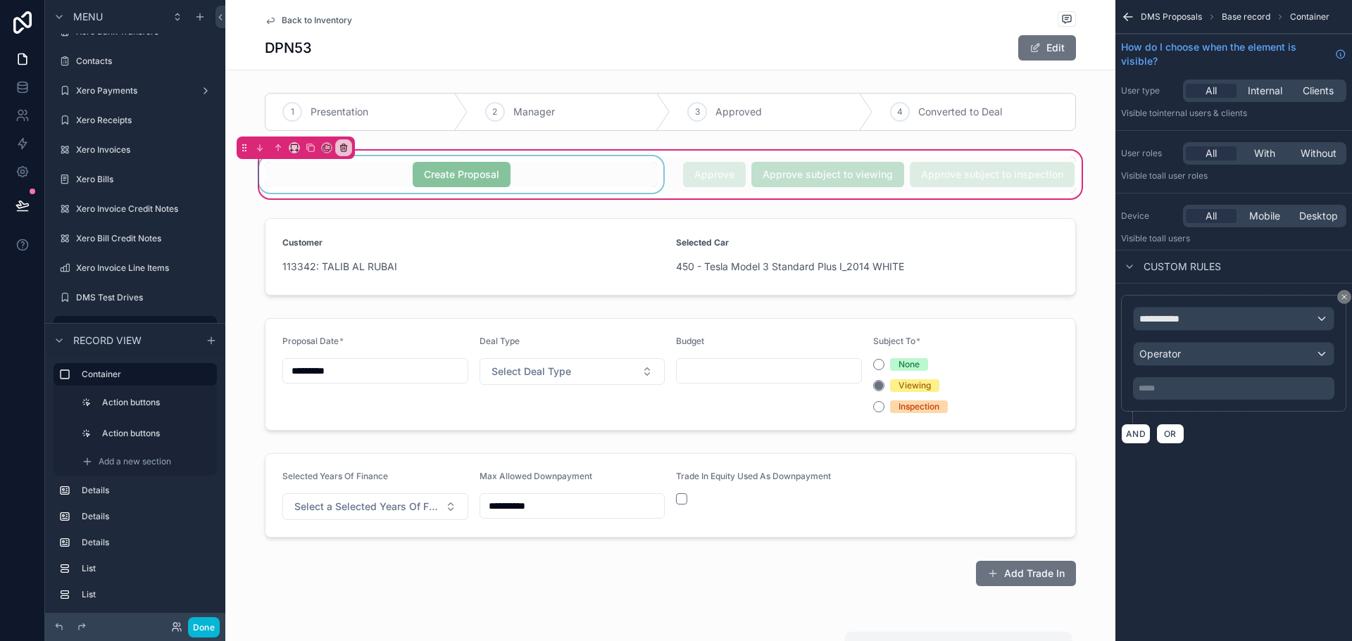
click at [508, 183] on div "scrollable content" at bounding box center [461, 174] width 410 height 37
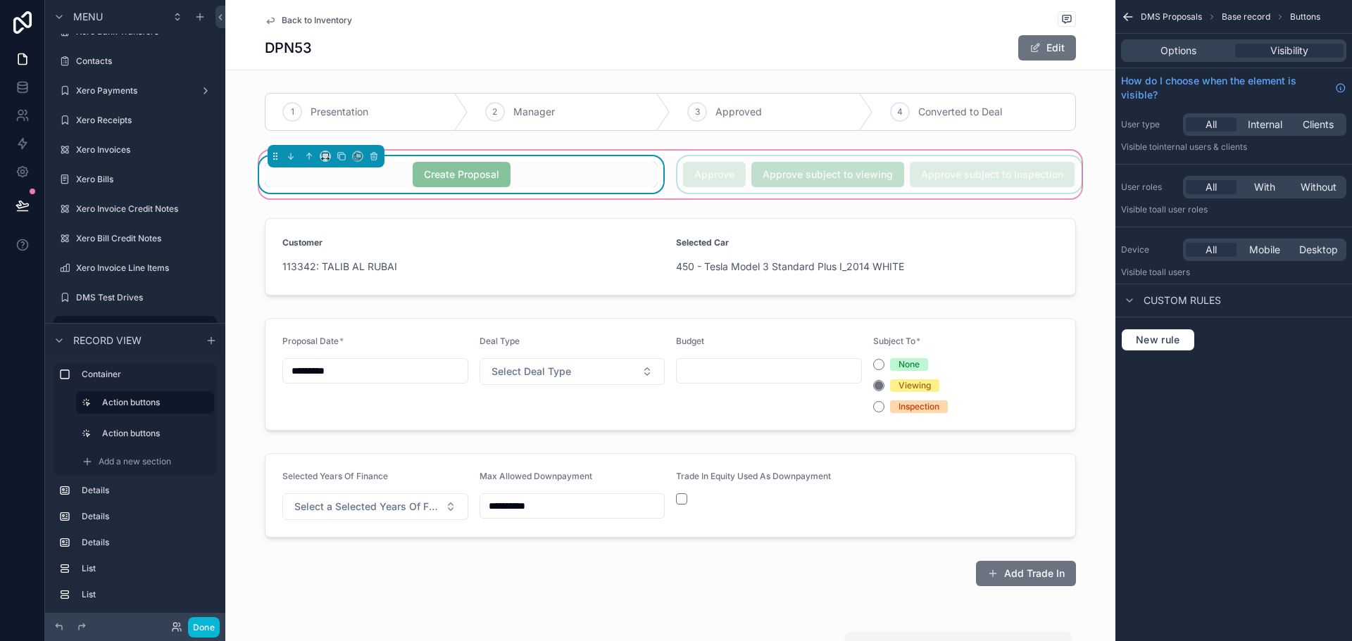
click at [720, 174] on div "scrollable content" at bounding box center [879, 174] width 410 height 37
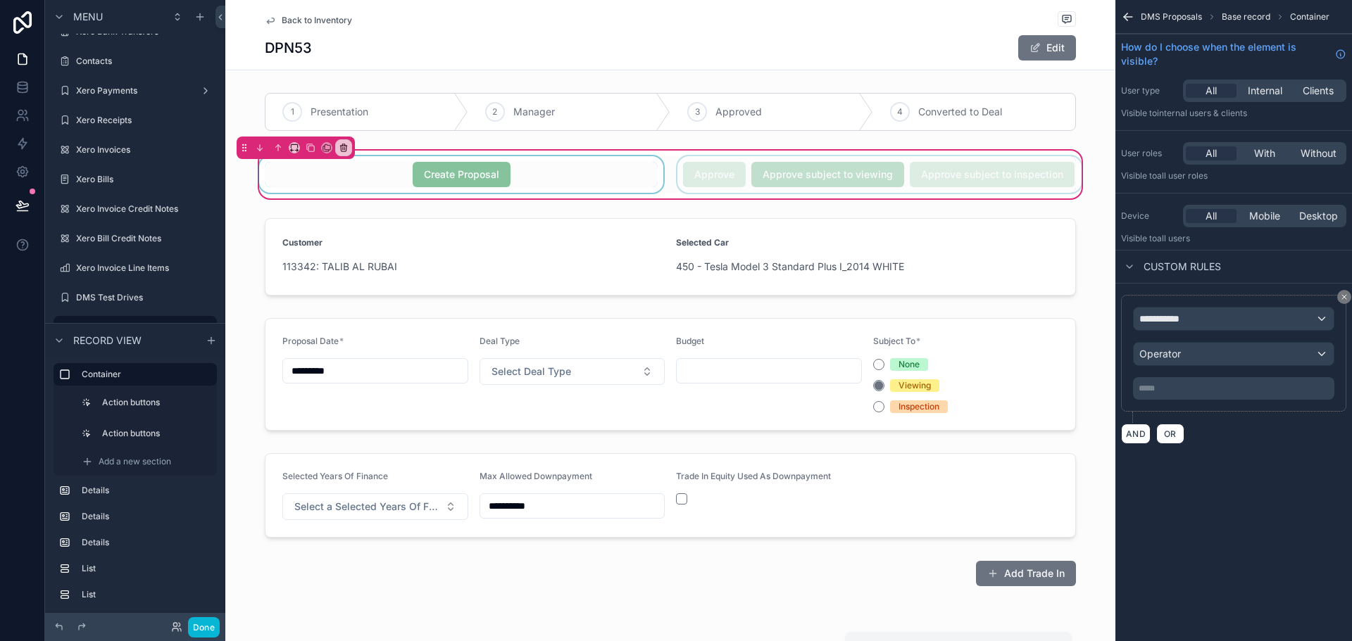
click at [734, 181] on div "scrollable content" at bounding box center [879, 174] width 410 height 37
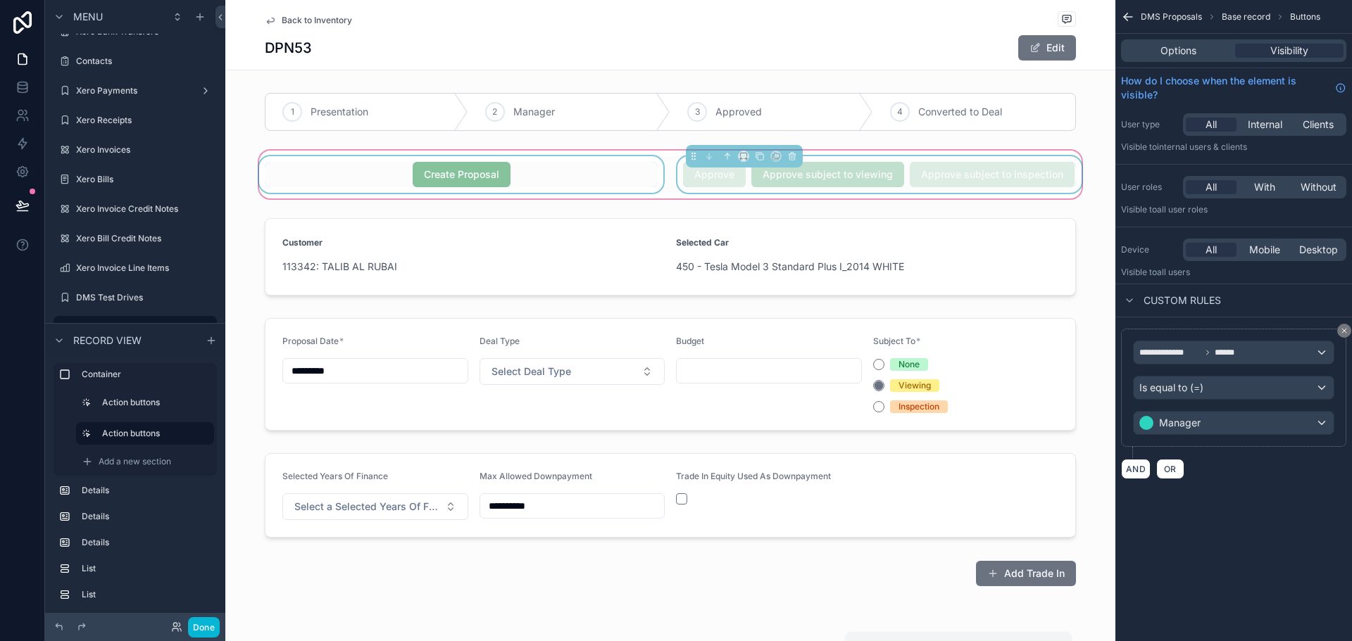
click at [543, 165] on div "scrollable content" at bounding box center [461, 174] width 410 height 37
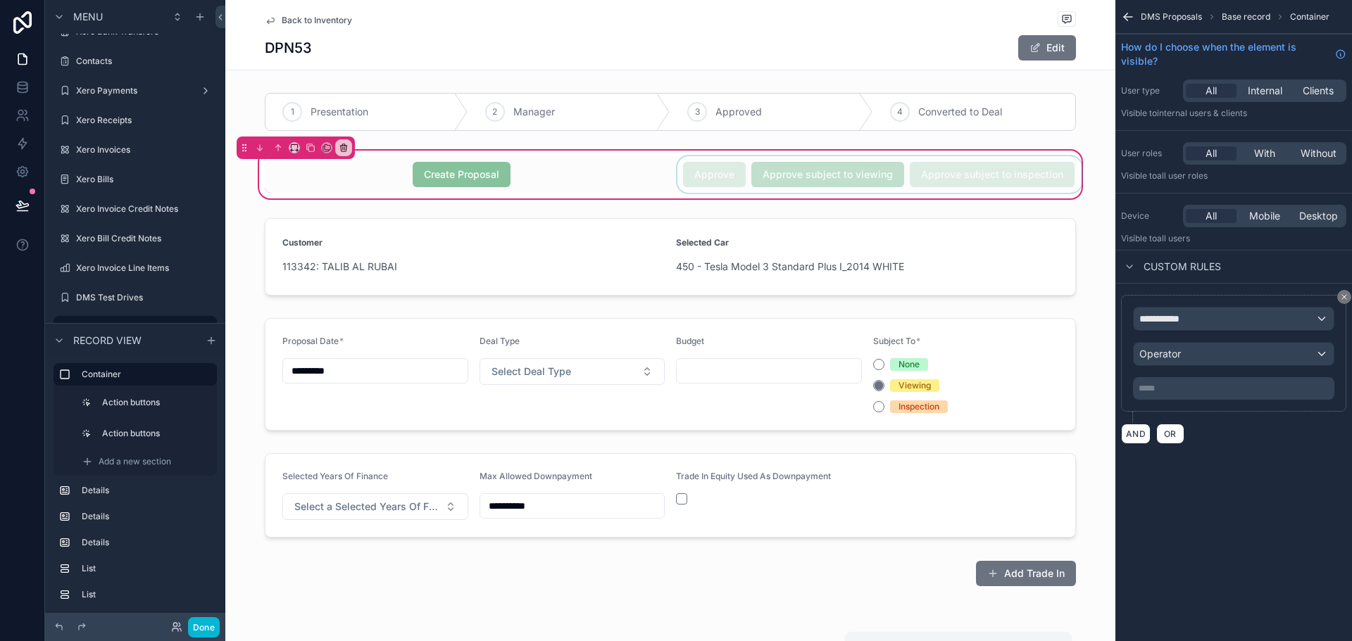
click at [1224, 387] on p "***** ﻿" at bounding box center [1234, 388] width 193 height 11
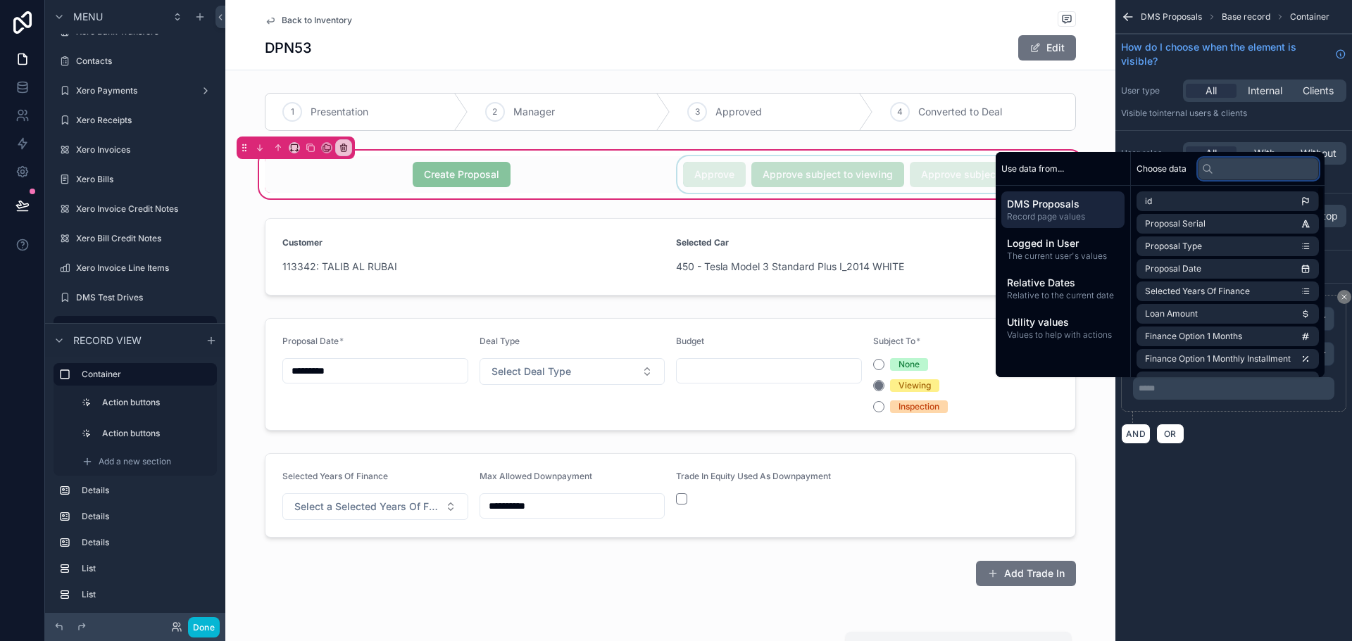
click at [1224, 172] on input "text" at bounding box center [1258, 169] width 121 height 23
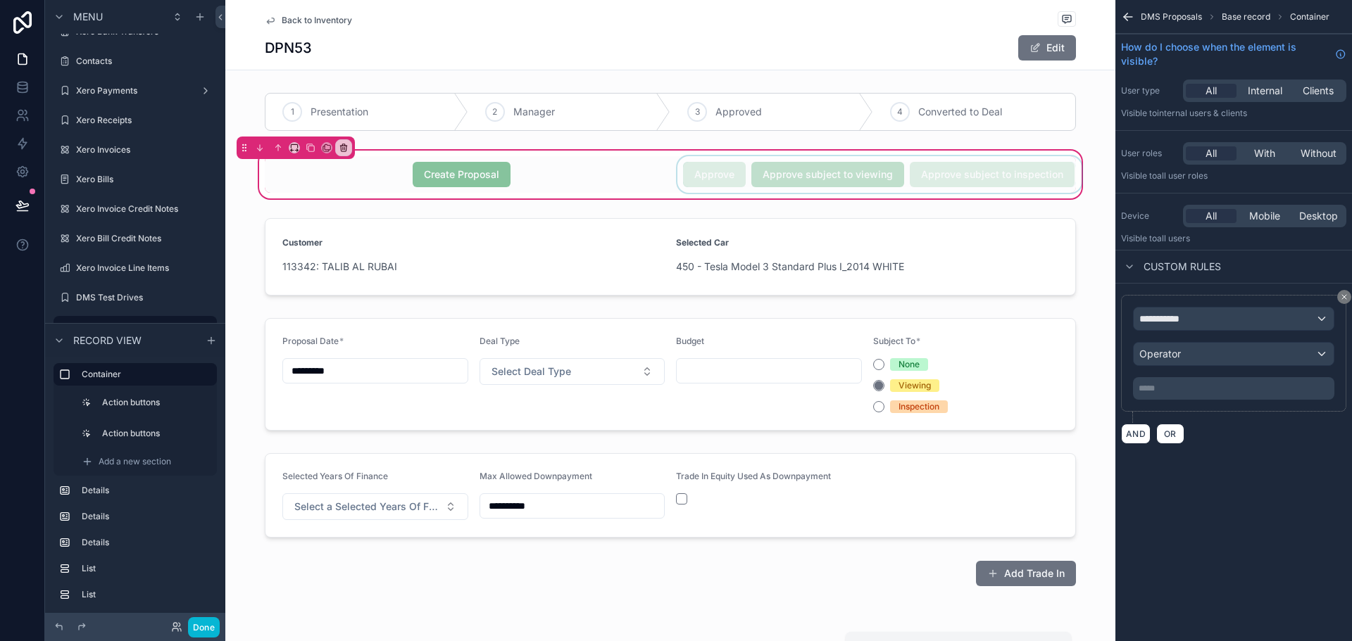
drag, startPoint x: 1248, startPoint y: 466, endPoint x: 1217, endPoint y: 463, distance: 31.1
click at [1248, 465] on div "**********" at bounding box center [1233, 239] width 237 height 478
click at [553, 179] on div "scrollable content" at bounding box center [461, 174] width 410 height 37
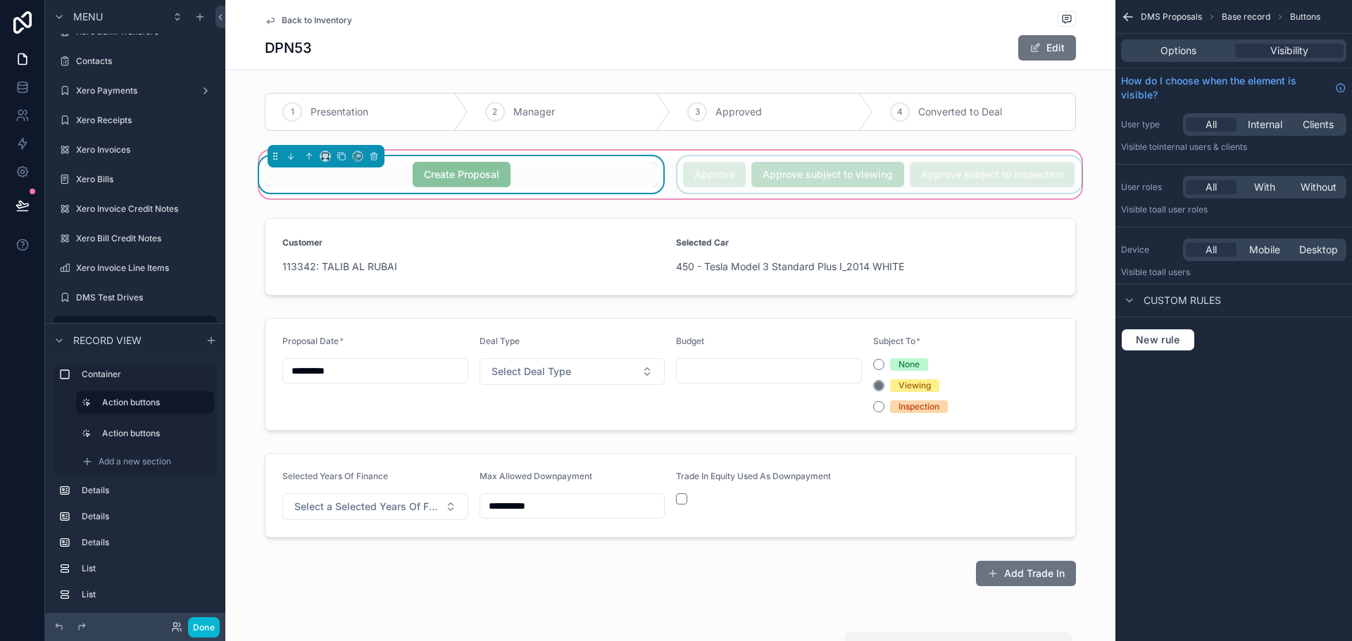
click at [908, 182] on div "scrollable content" at bounding box center [879, 174] width 410 height 37
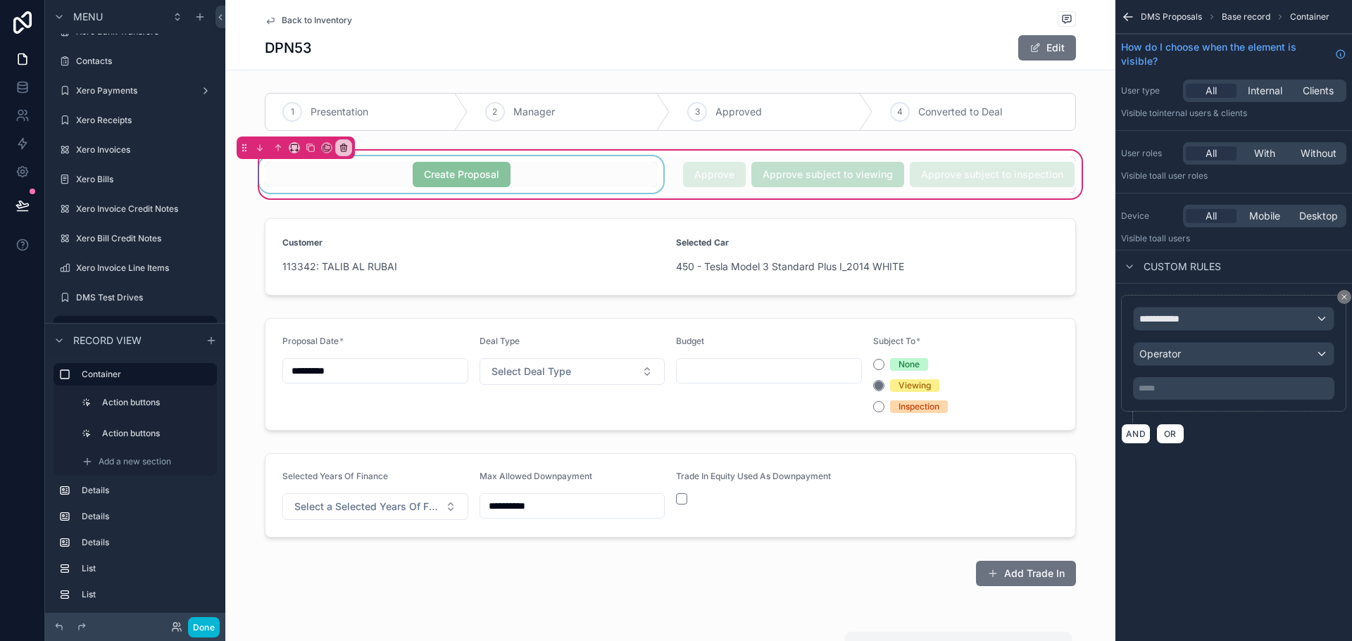
click at [522, 177] on div "scrollable content" at bounding box center [461, 174] width 410 height 37
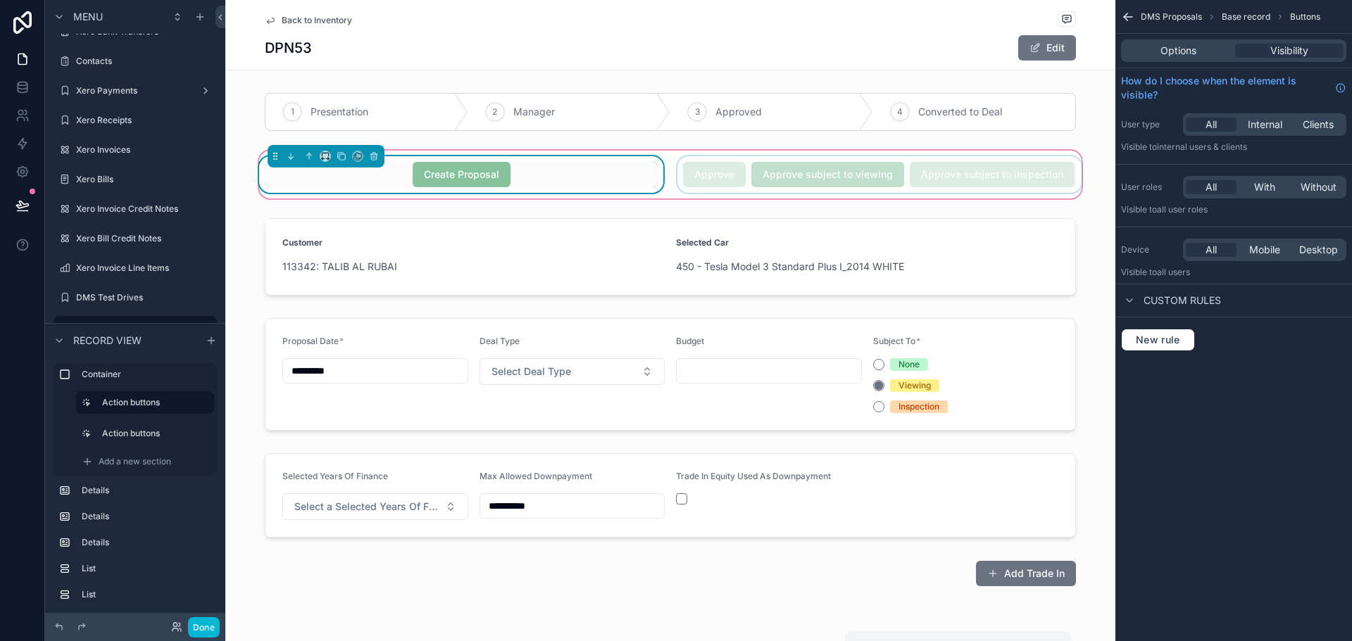
click at [678, 180] on div "scrollable content" at bounding box center [879, 174] width 410 height 37
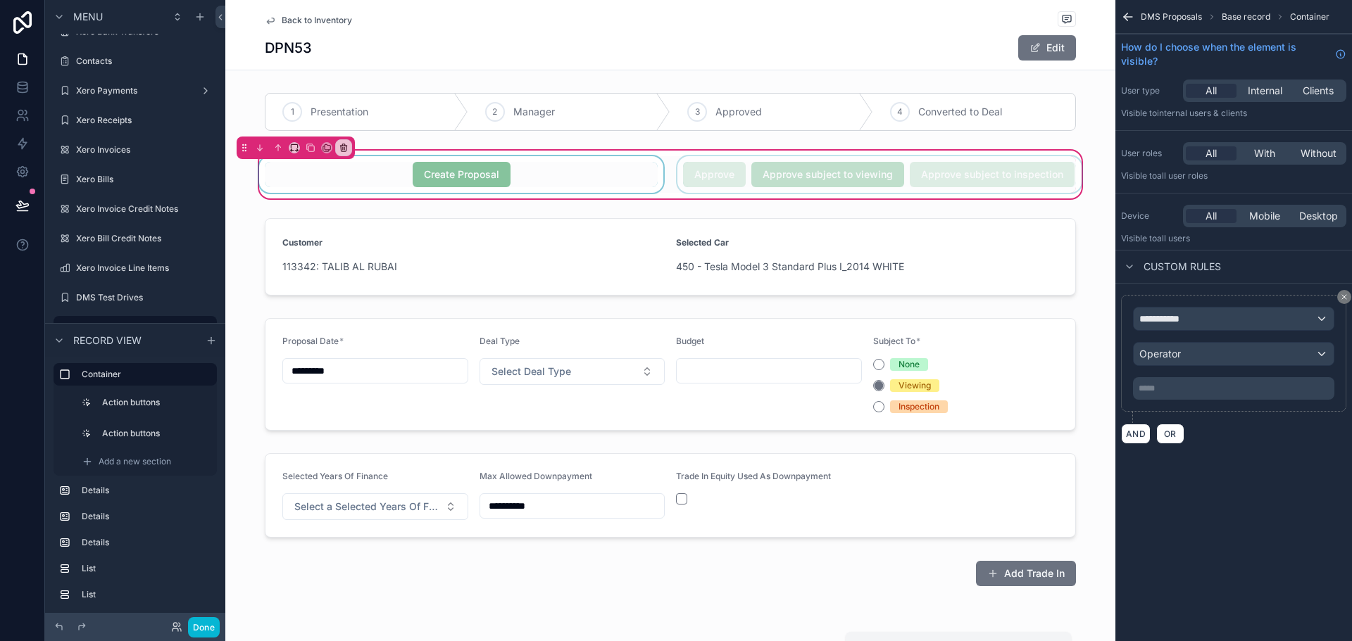
click at [802, 179] on div "scrollable content" at bounding box center [879, 174] width 410 height 37
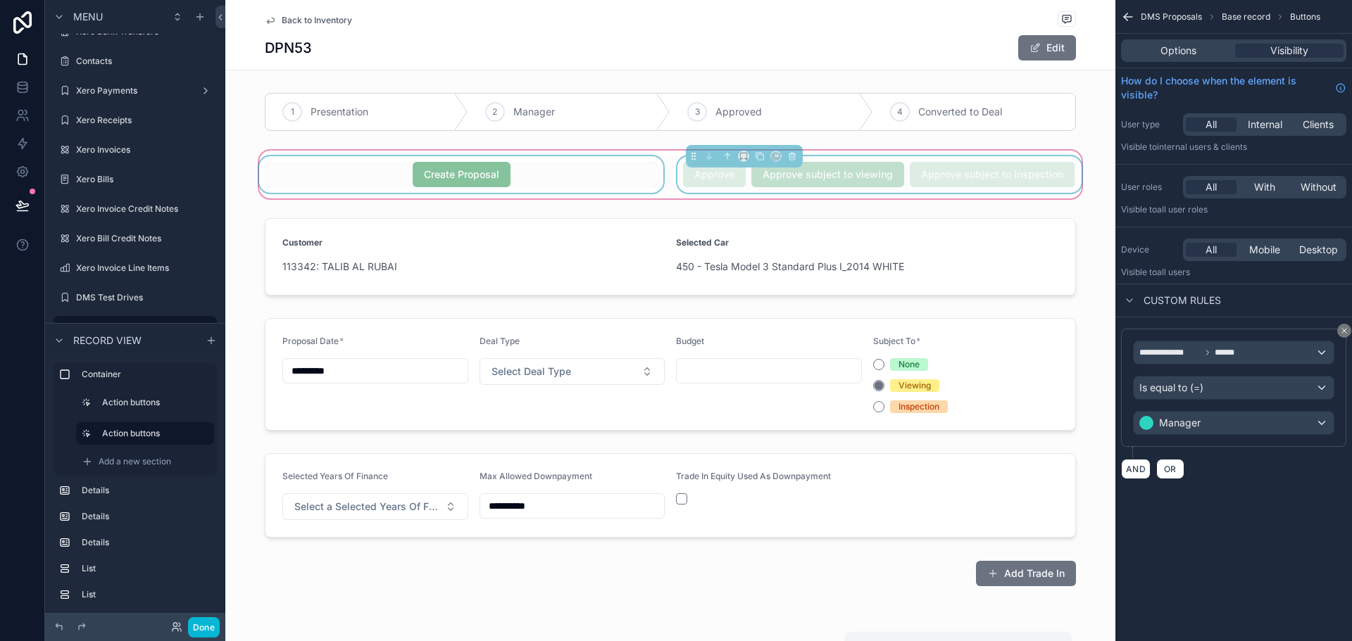
click at [964, 167] on span "Approve subject to inspection" at bounding box center [992, 174] width 165 height 14
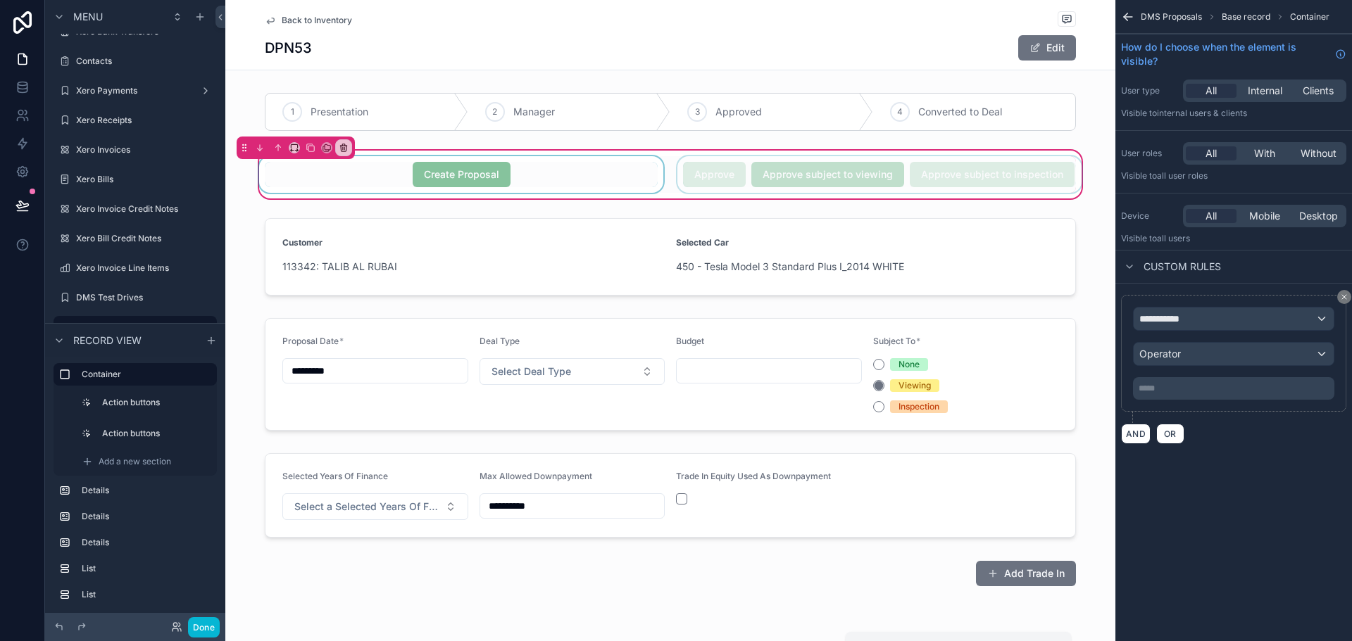
click at [928, 175] on div "scrollable content" at bounding box center [879, 174] width 410 height 37
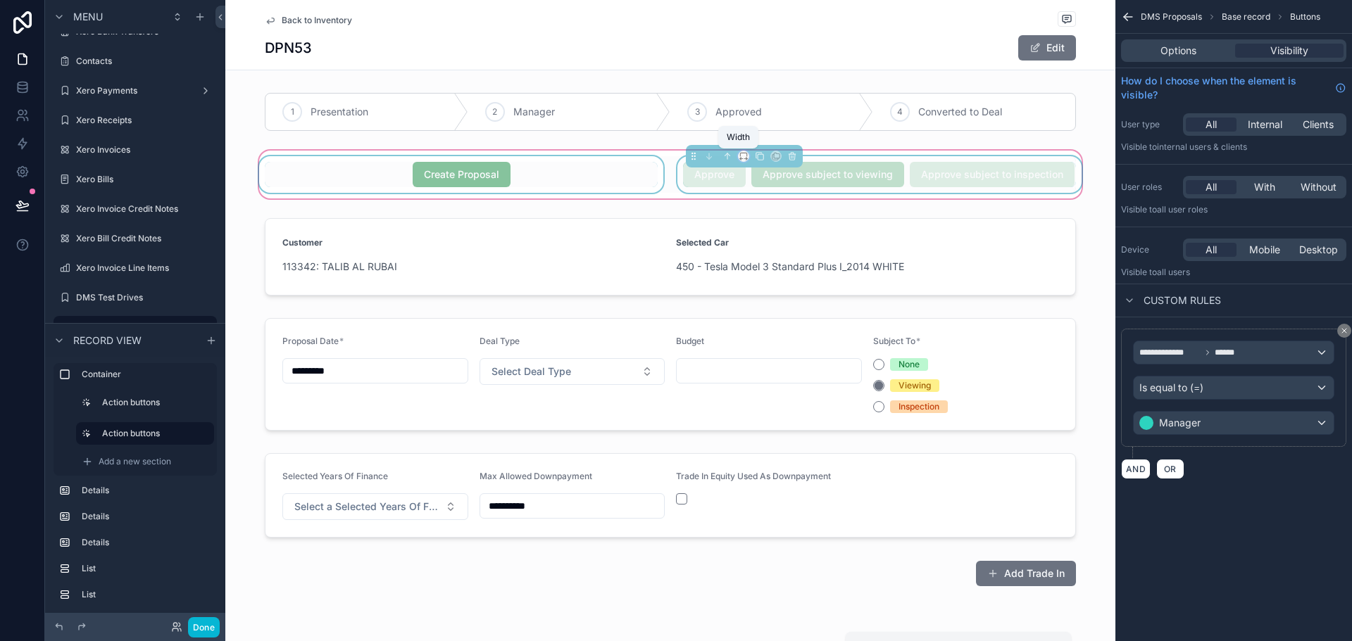
click at [739, 155] on icon "scrollable content" at bounding box center [744, 156] width 10 height 10
click at [767, 174] on span "Default" at bounding box center [761, 171] width 33 height 17
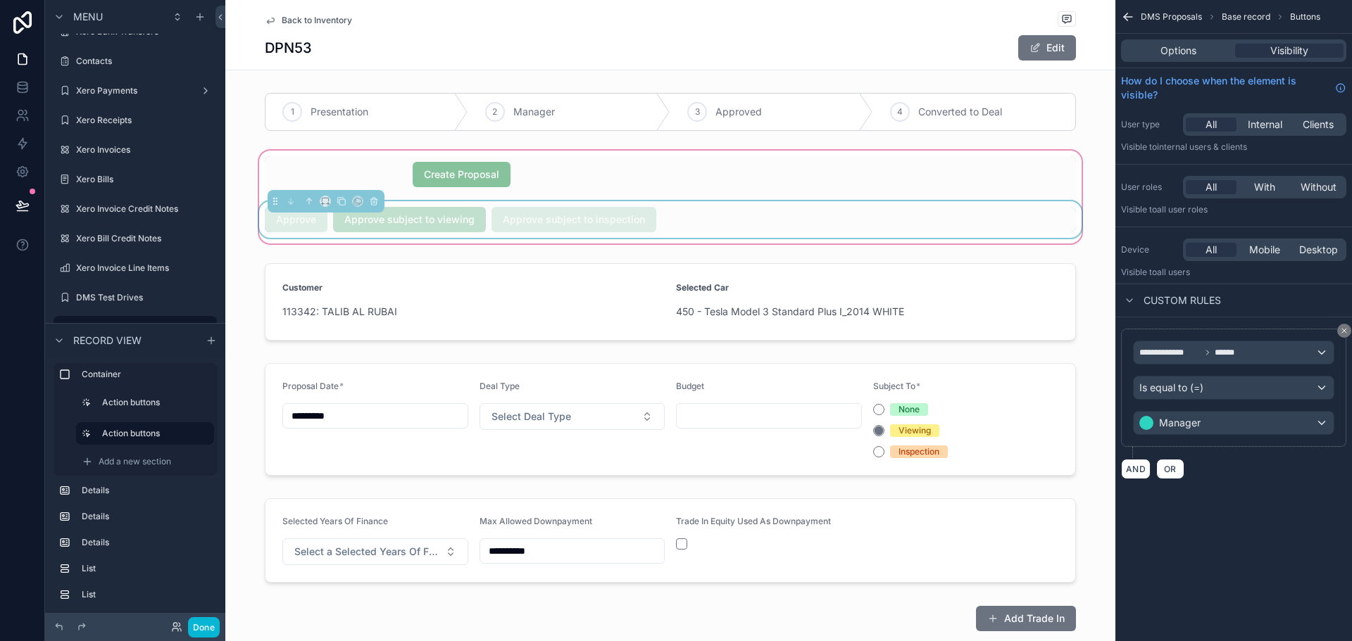
click at [684, 217] on div "Approve Approve subject to viewing Approve subject to inspection" at bounding box center [670, 219] width 811 height 25
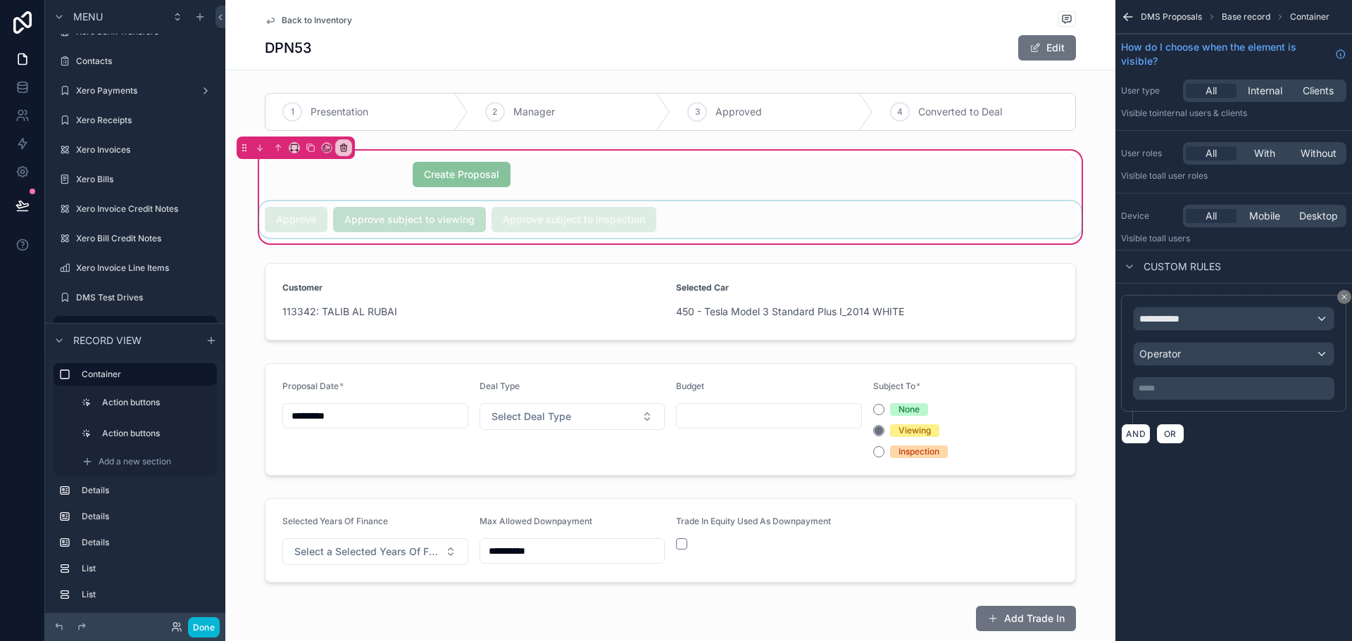
click at [741, 229] on div "scrollable content" at bounding box center [670, 219] width 828 height 37
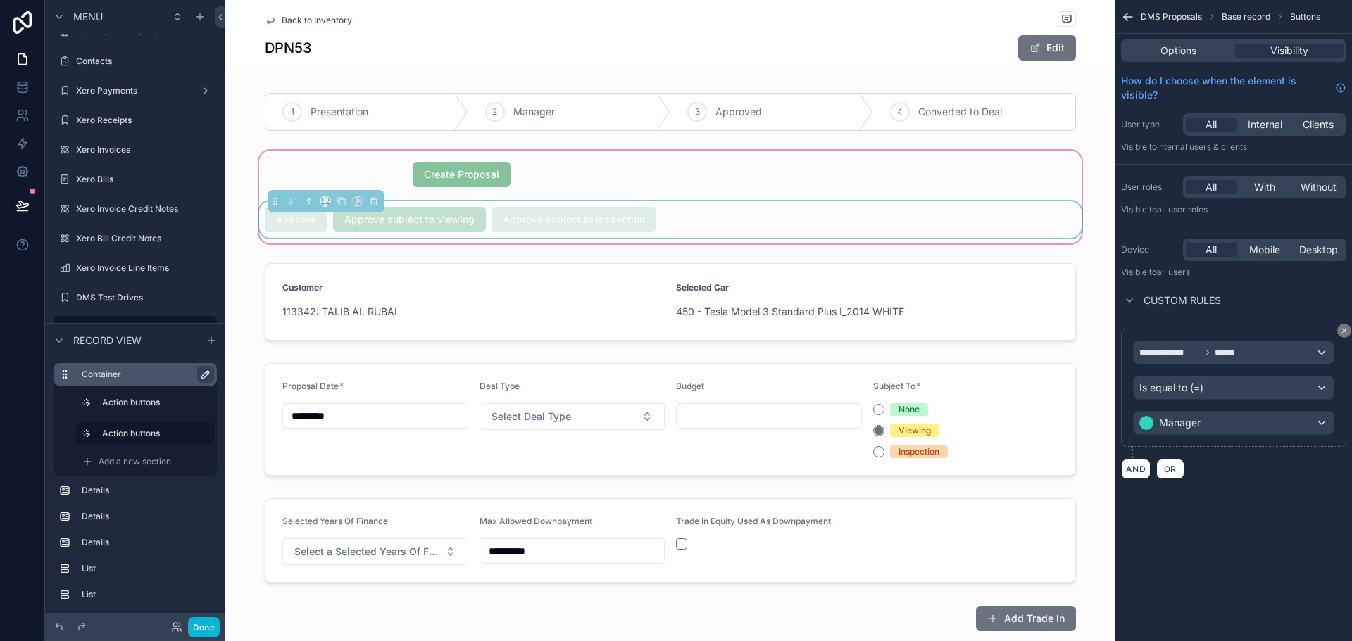
click at [208, 371] on icon "scrollable content" at bounding box center [205, 374] width 7 height 7
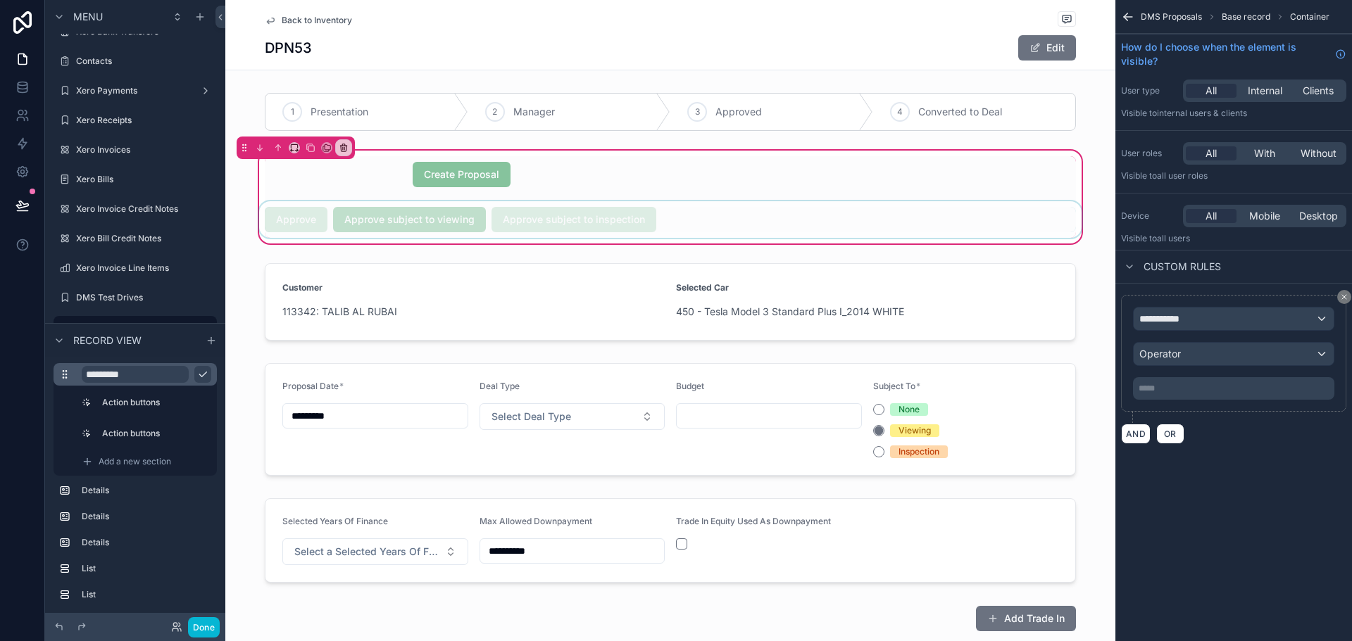
click at [203, 375] on icon "scrollable content" at bounding box center [202, 374] width 7 height 5
click at [179, 465] on div "Add a new section" at bounding box center [145, 462] width 138 height 23
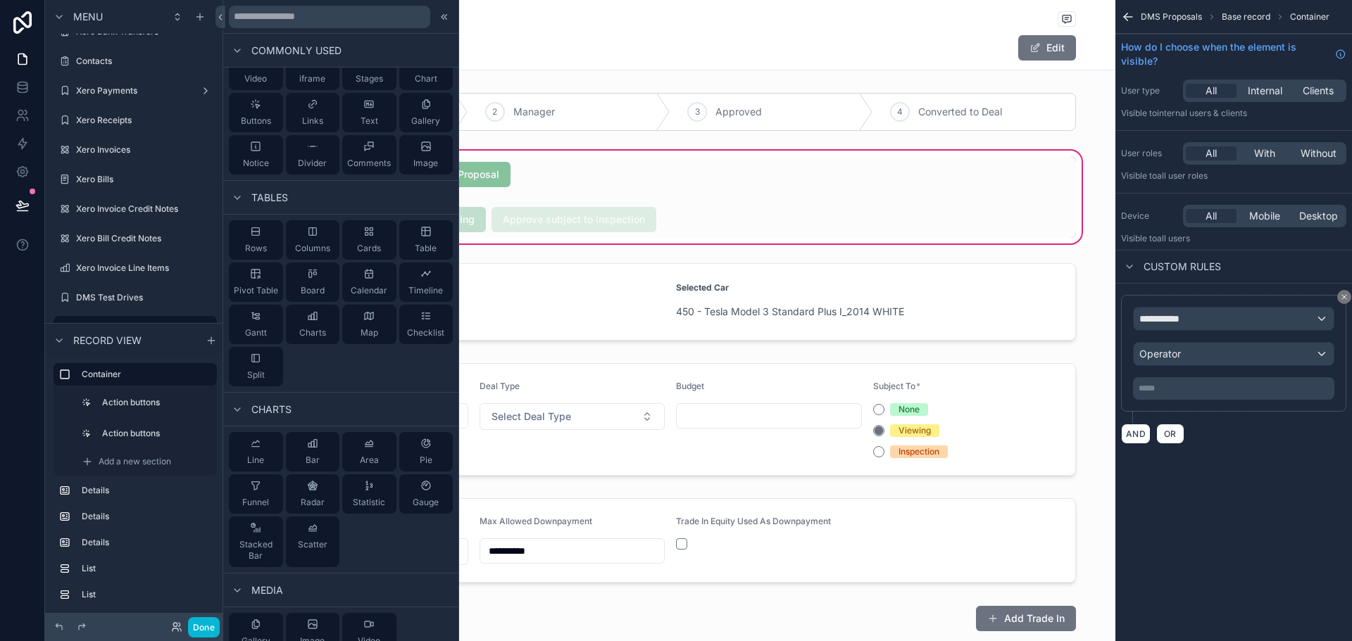
scroll to position [0, 0]
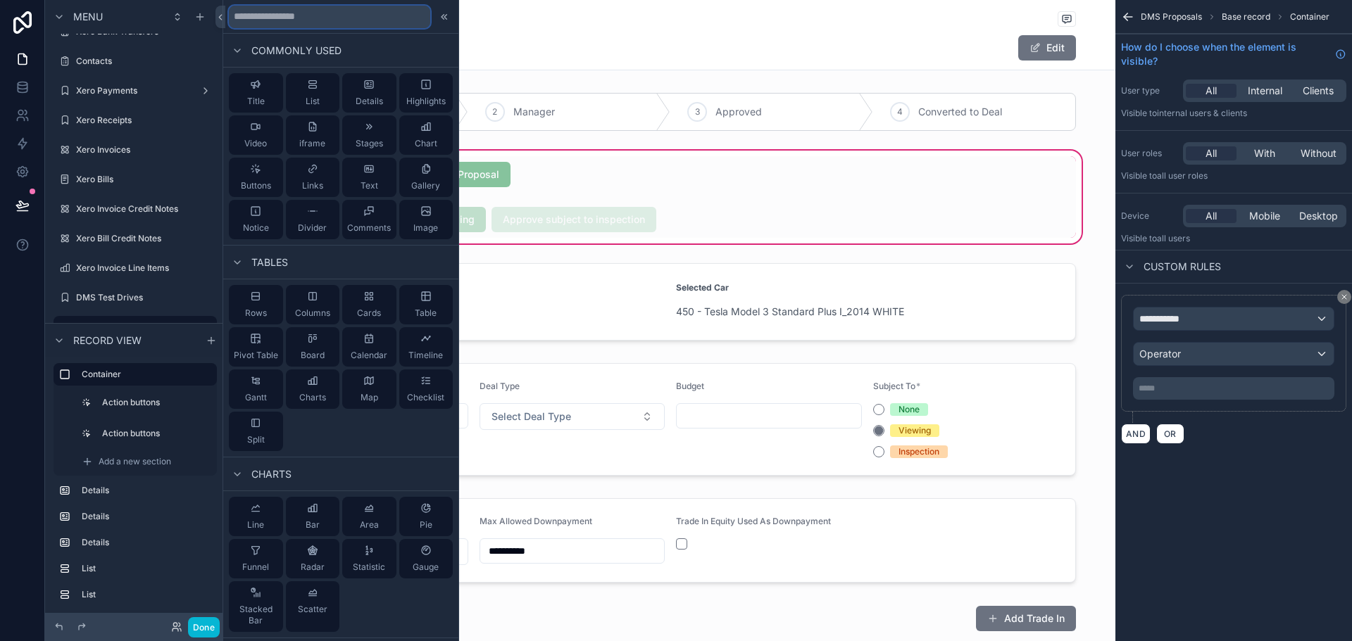
click at [314, 18] on input "text" at bounding box center [329, 17] width 201 height 23
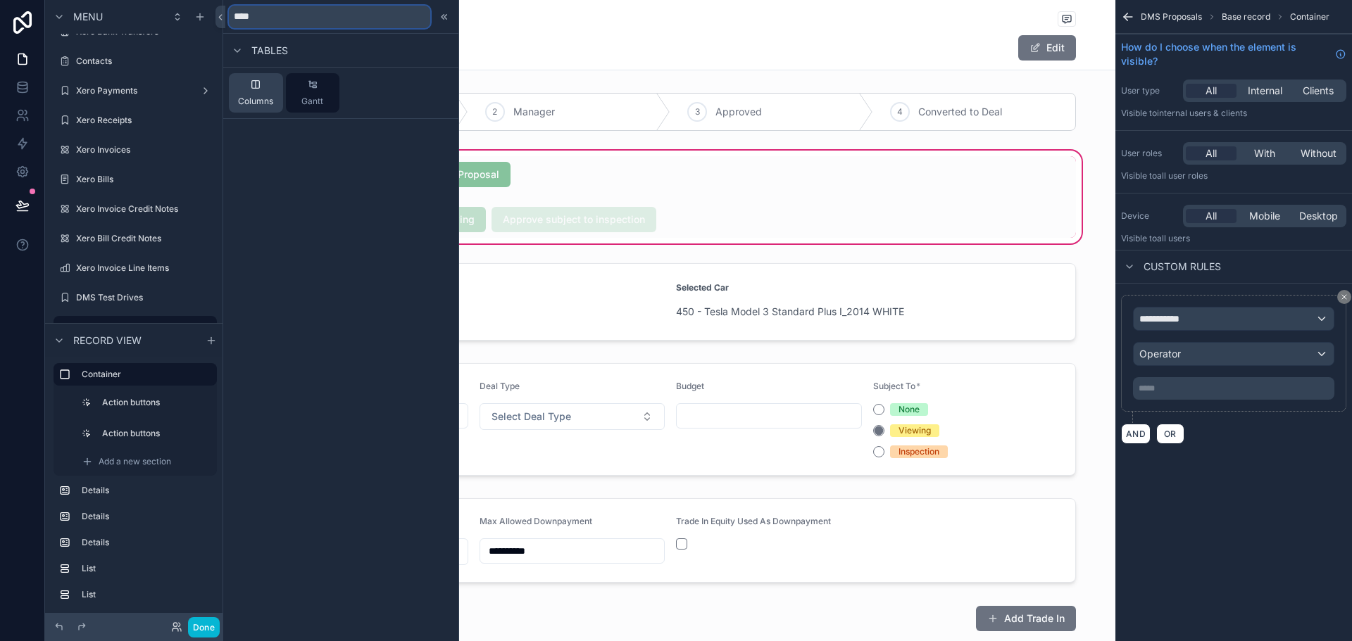
type input "****"
click at [241, 103] on span "Columns" at bounding box center [255, 101] width 35 height 11
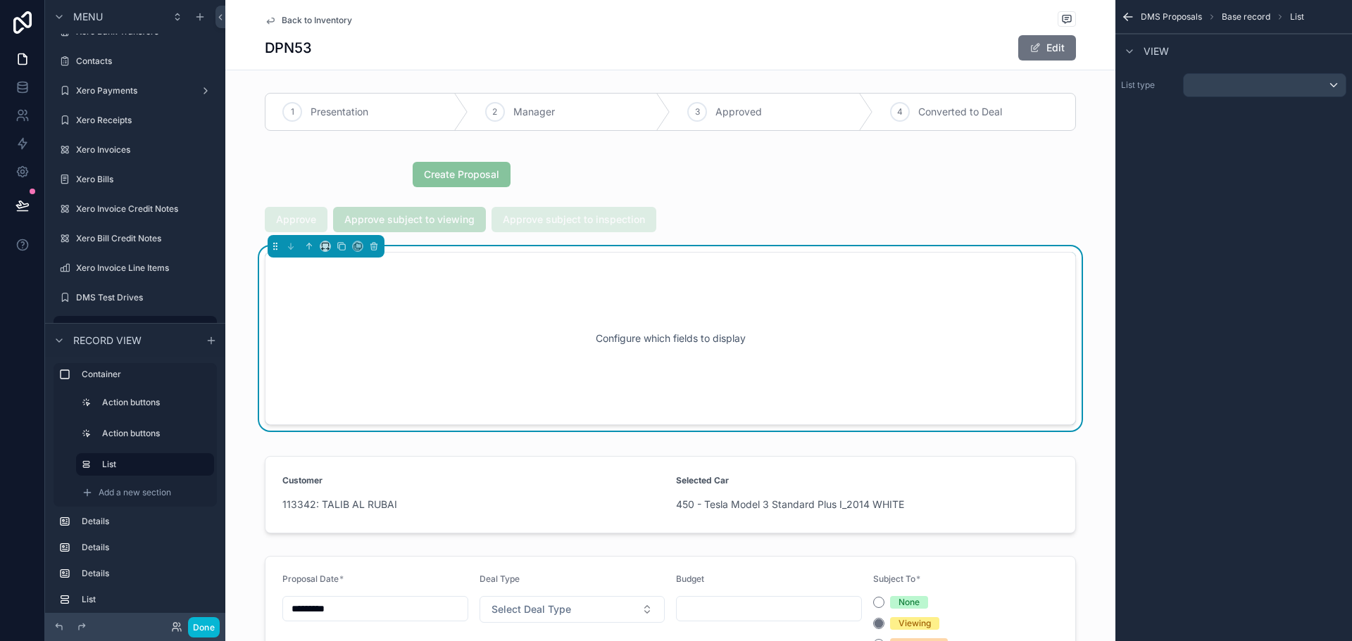
scroll to position [18, 0]
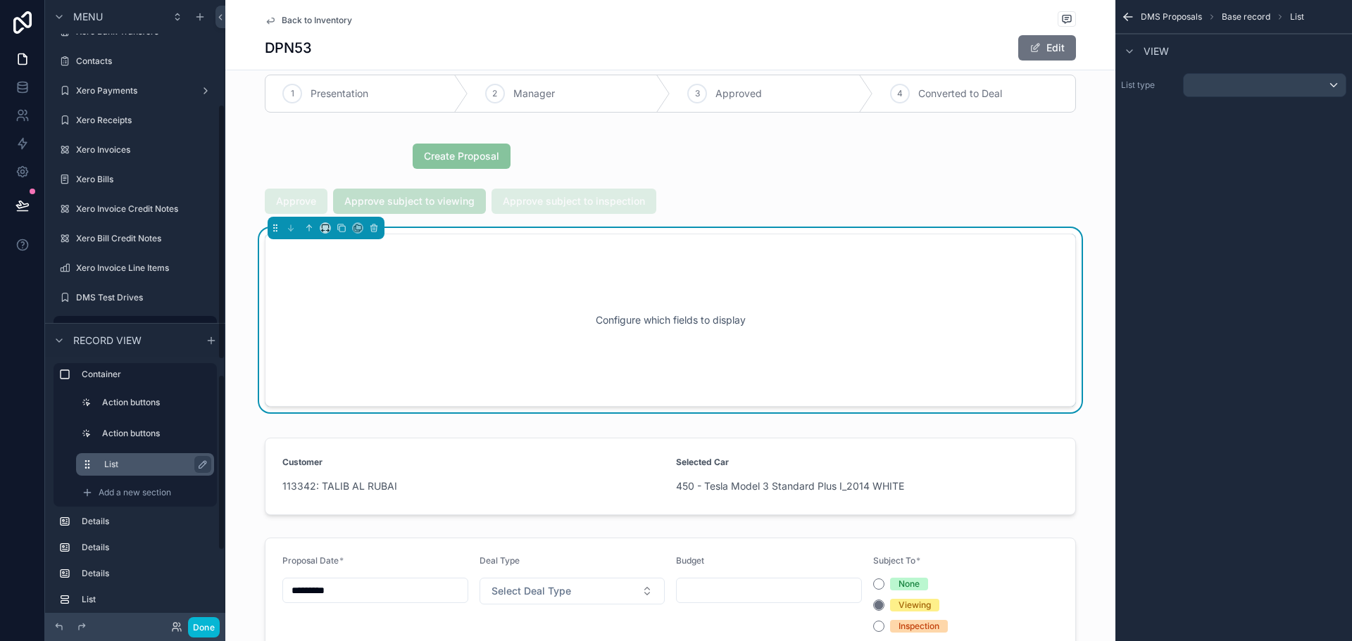
click at [123, 464] on label "List" at bounding box center [153, 464] width 99 height 11
click at [201, 465] on icon "scrollable content" at bounding box center [202, 464] width 11 height 11
click at [86, 464] on icon "scrollable content" at bounding box center [85, 464] width 1 height 1
click at [86, 465] on icon "scrollable content" at bounding box center [85, 464] width 1 height 1
click at [369, 230] on icon "scrollable content" at bounding box center [374, 228] width 10 height 10
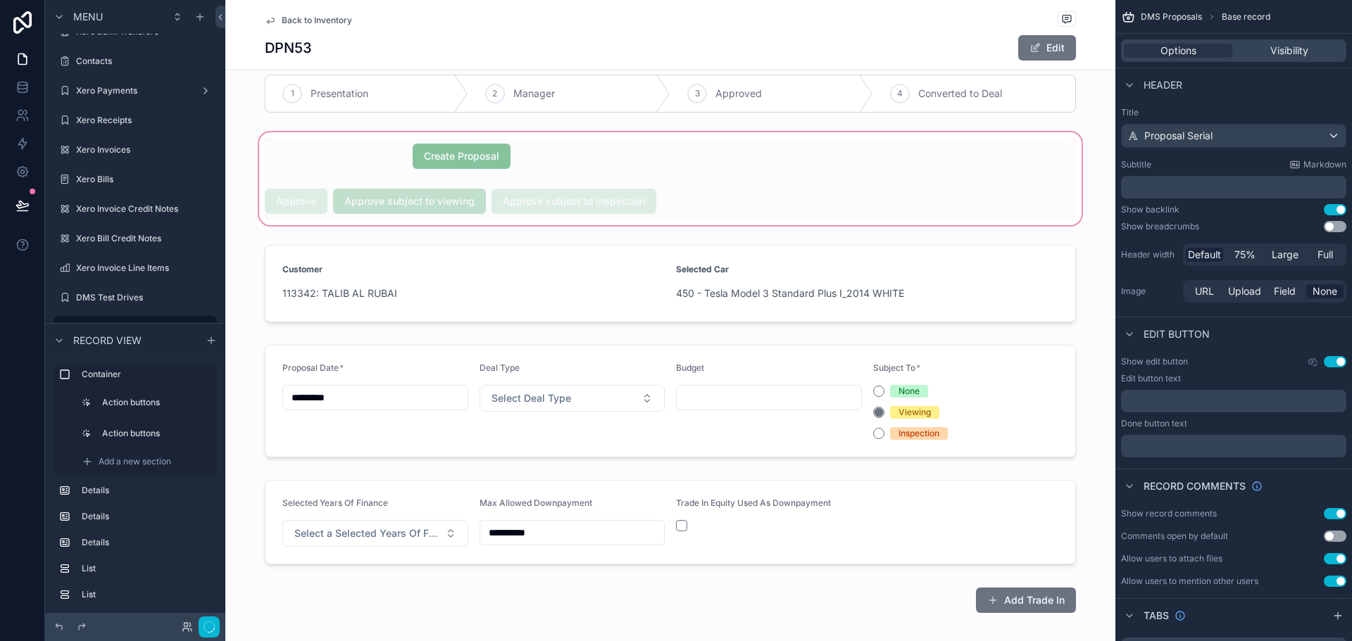
click at [397, 199] on div "scrollable content" at bounding box center [670, 179] width 890 height 99
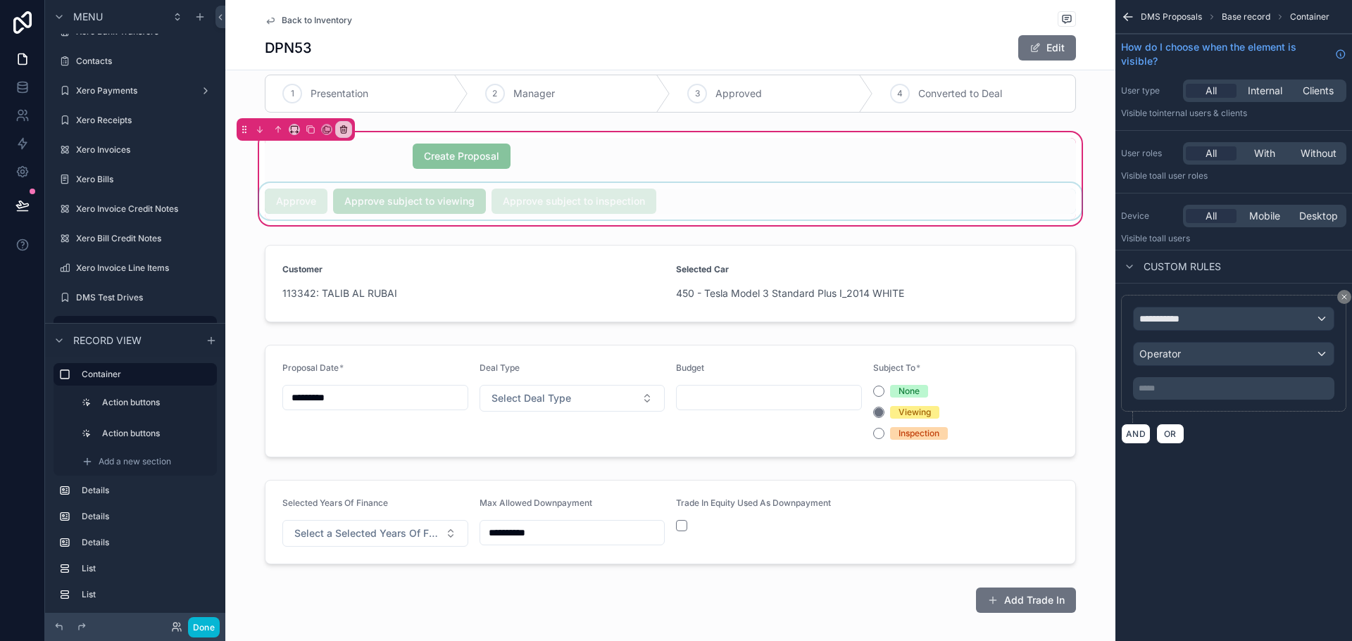
click at [582, 199] on div "scrollable content" at bounding box center [670, 201] width 828 height 37
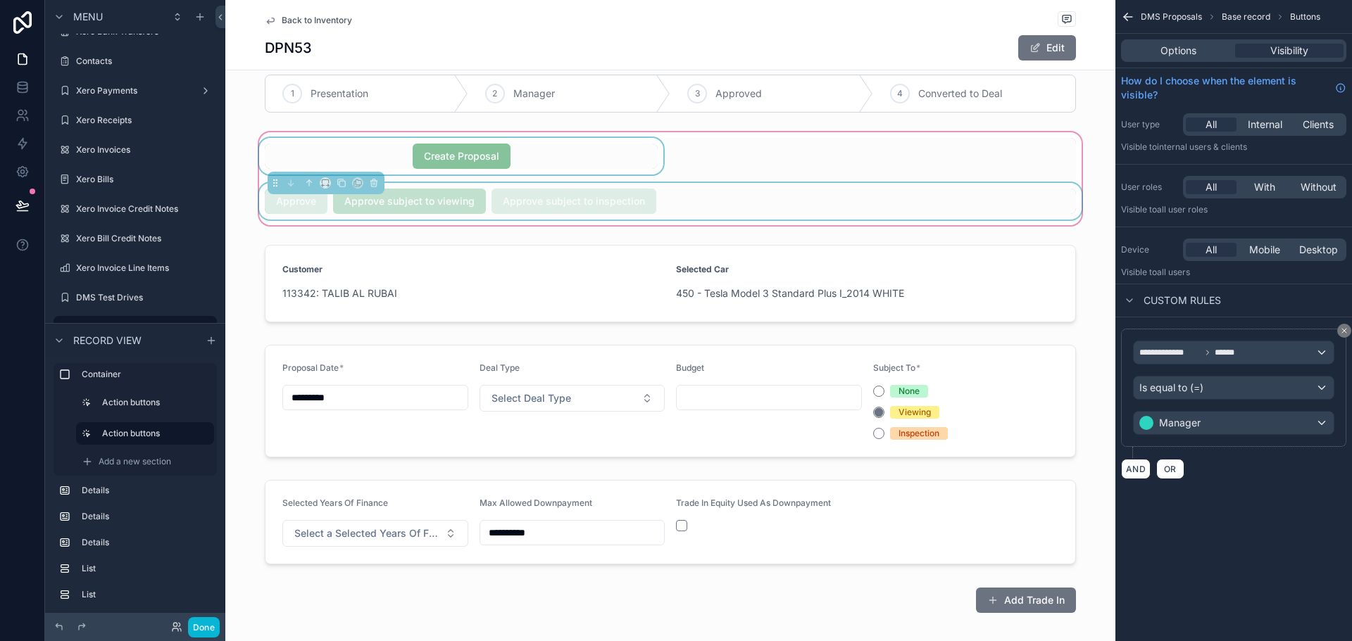
click at [548, 149] on div "scrollable content" at bounding box center [461, 156] width 410 height 37
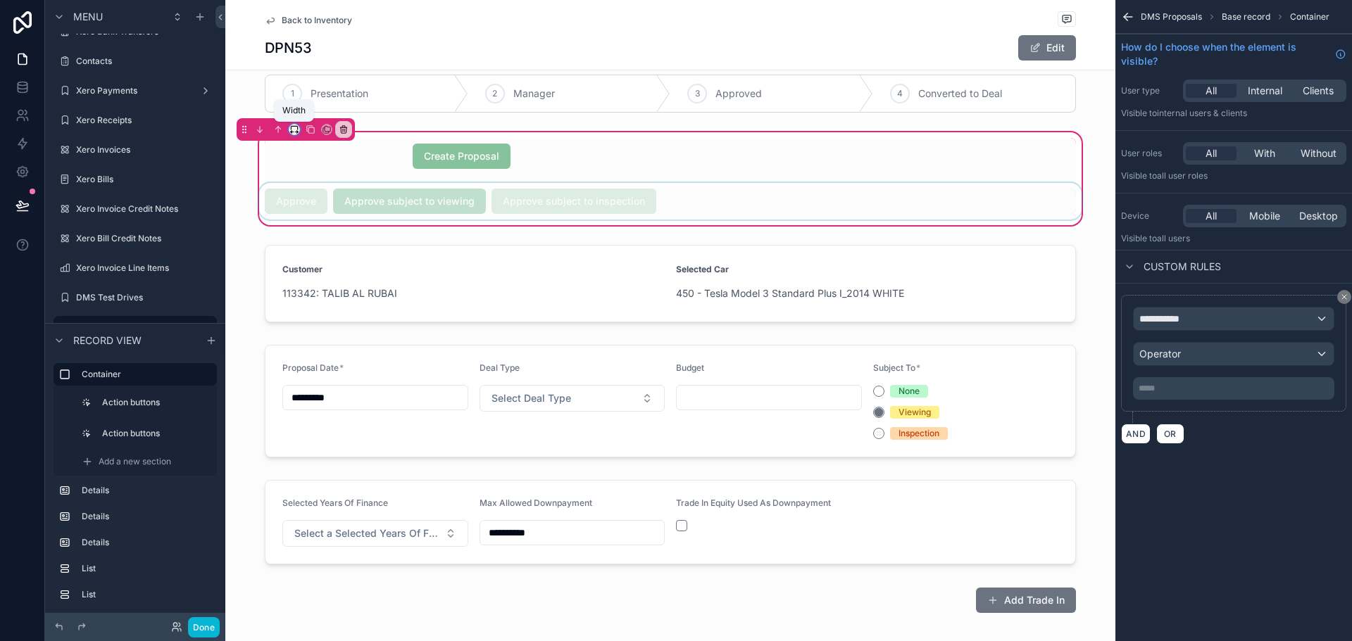
click at [294, 127] on icon "scrollable content" at bounding box center [294, 130] width 10 height 10
click at [321, 153] on span "Default" at bounding box center [318, 155] width 34 height 17
click at [290, 129] on icon "scrollable content" at bounding box center [294, 130] width 10 height 10
click at [320, 160] on span "Default" at bounding box center [318, 155] width 34 height 17
click at [618, 156] on div "scrollable content" at bounding box center [461, 156] width 410 height 37
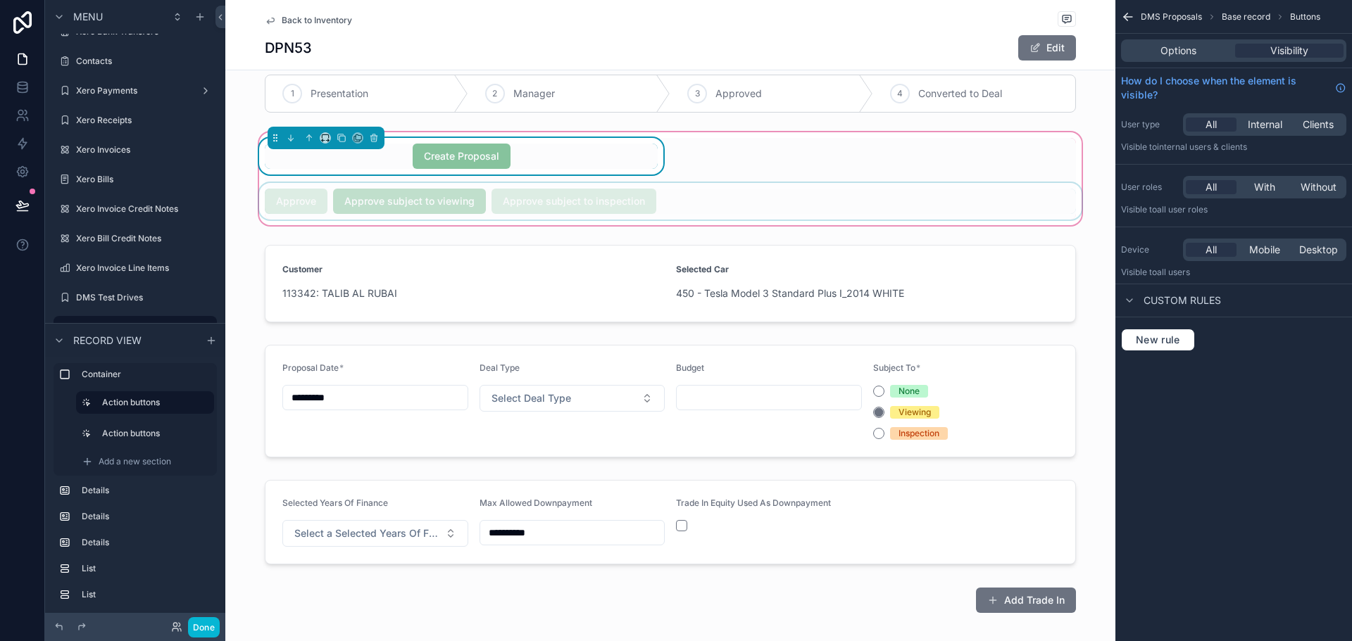
click at [751, 161] on div "Create Proposal Approve Approve subject to viewing Approve subject to inspection" at bounding box center [670, 179] width 828 height 82
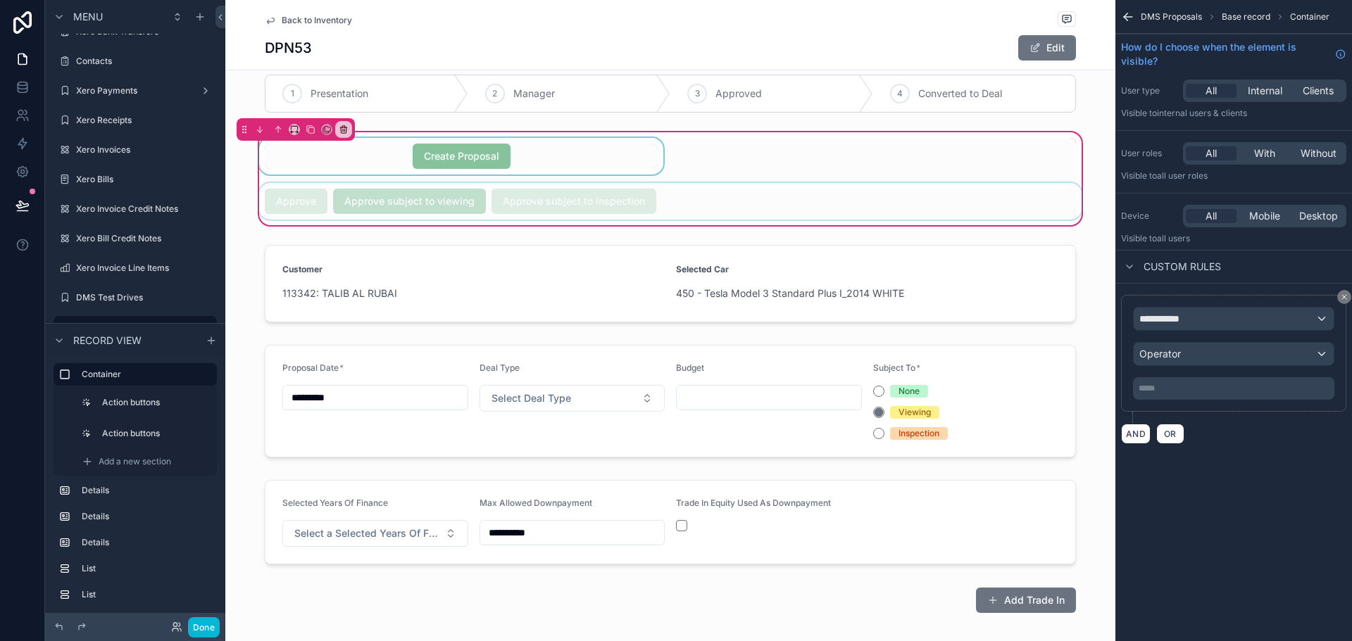
click at [572, 161] on div "scrollable content" at bounding box center [461, 156] width 410 height 37
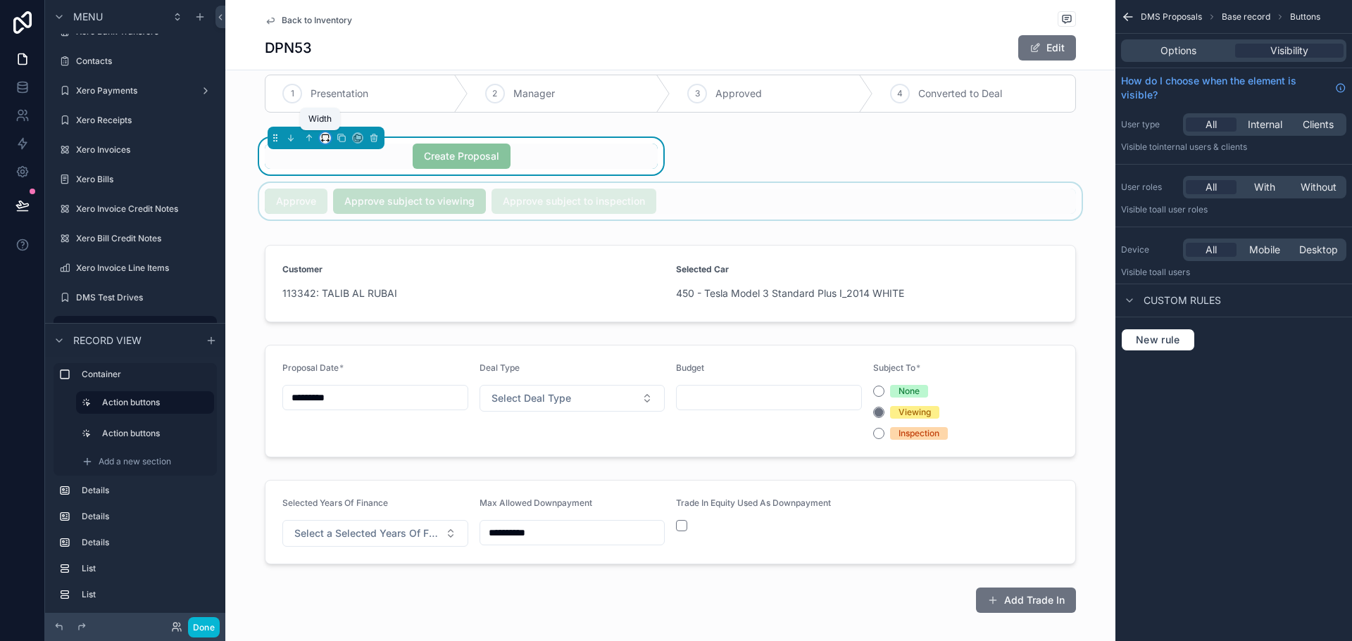
click at [323, 137] on icon "scrollable content" at bounding box center [325, 136] width 6 height 4
click at [353, 163] on span "Default" at bounding box center [343, 164] width 33 height 17
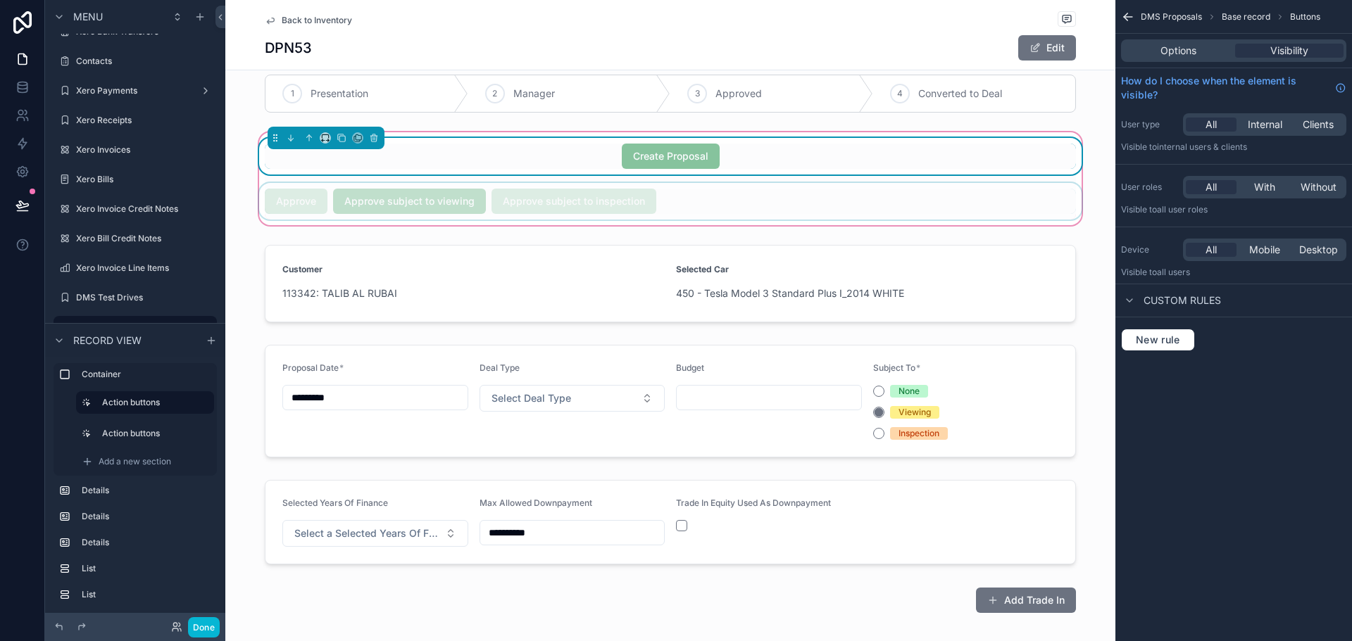
click at [683, 203] on div "scrollable content" at bounding box center [670, 201] width 828 height 37
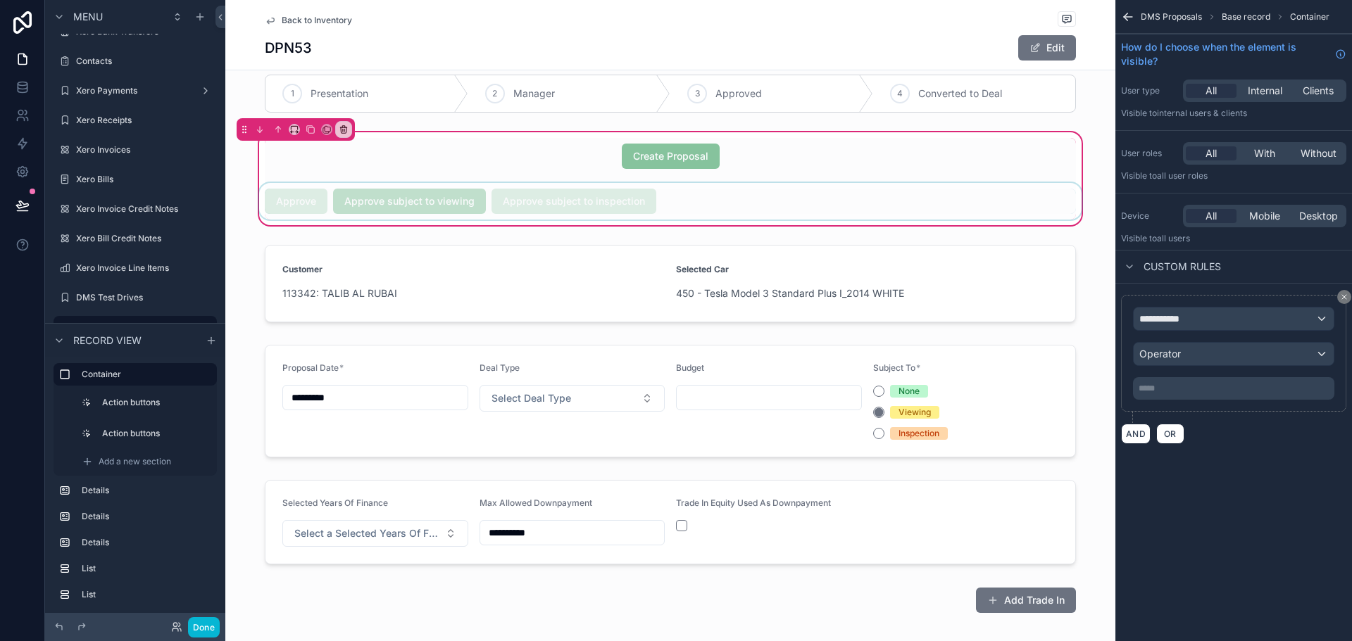
click at [399, 196] on div "scrollable content" at bounding box center [670, 201] width 828 height 37
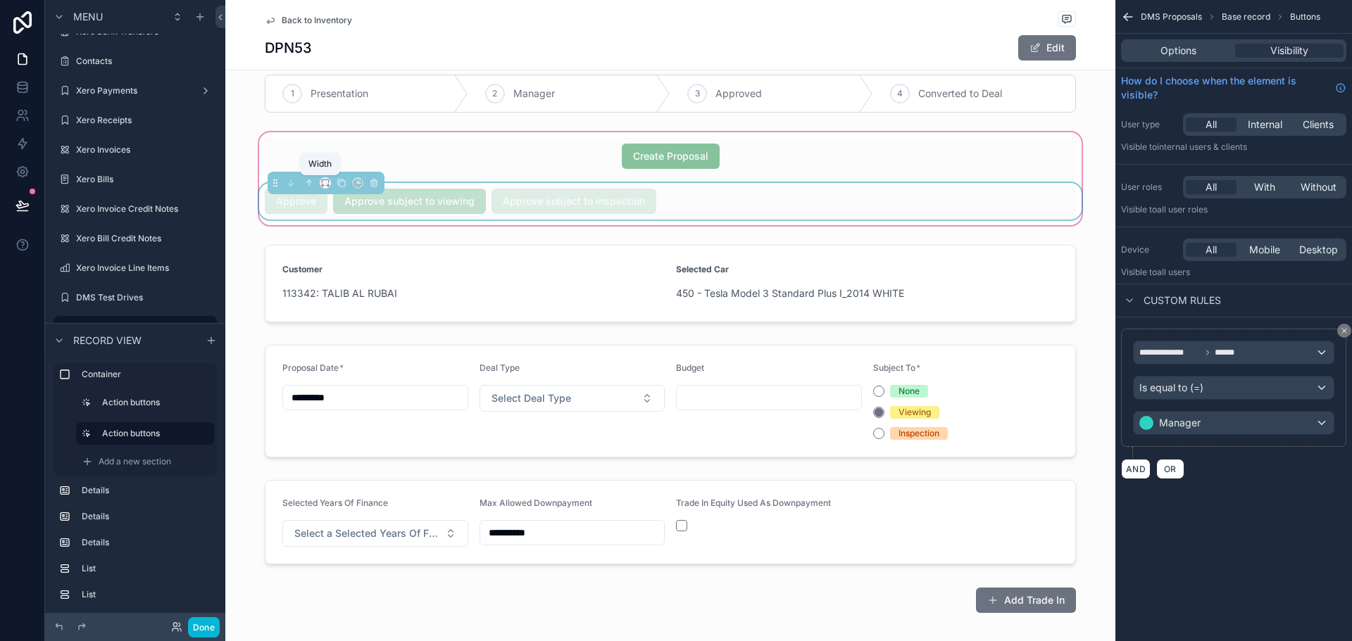
click at [320, 184] on icon "scrollable content" at bounding box center [325, 183] width 10 height 10
click at [351, 288] on div "50%" at bounding box center [349, 289] width 44 height 17
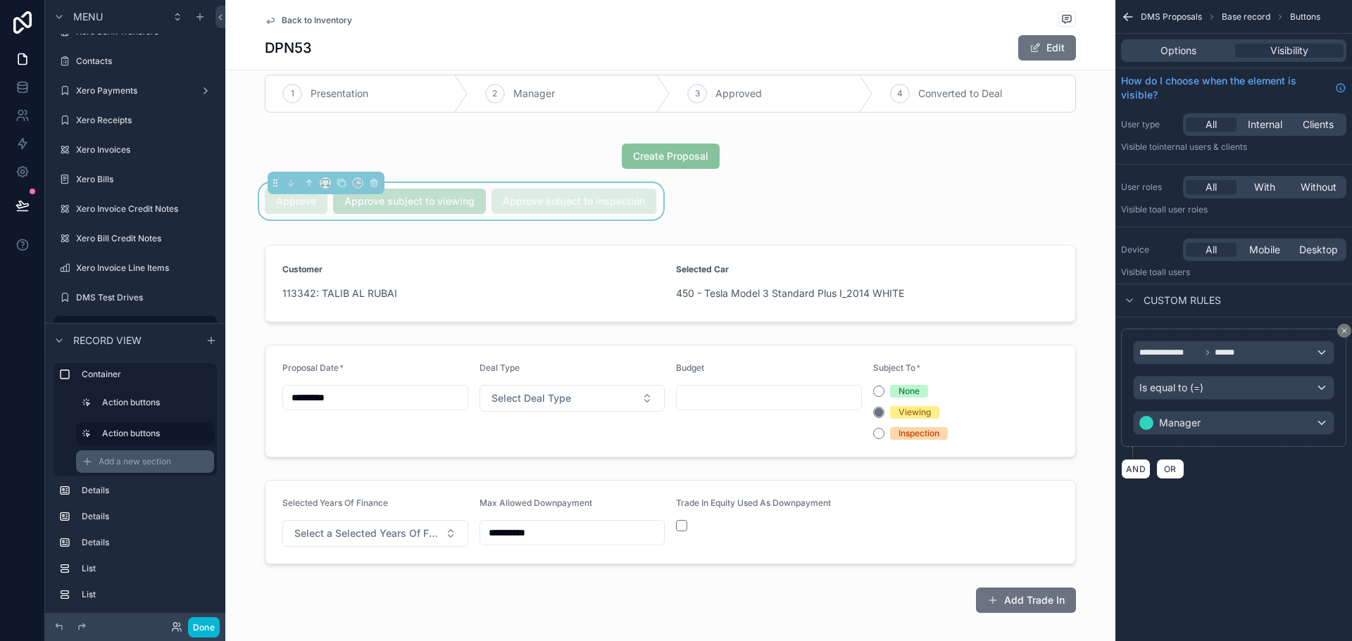
click at [105, 466] on span "Add a new section" at bounding box center [135, 461] width 73 height 11
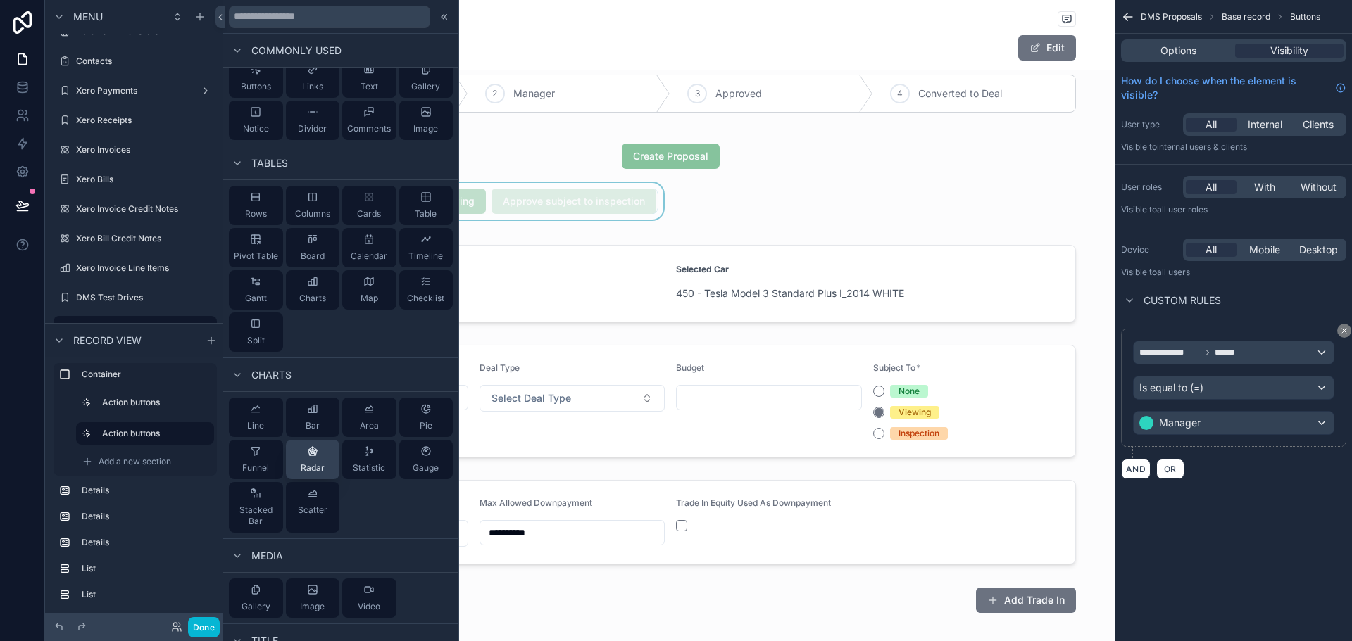
scroll to position [0, 0]
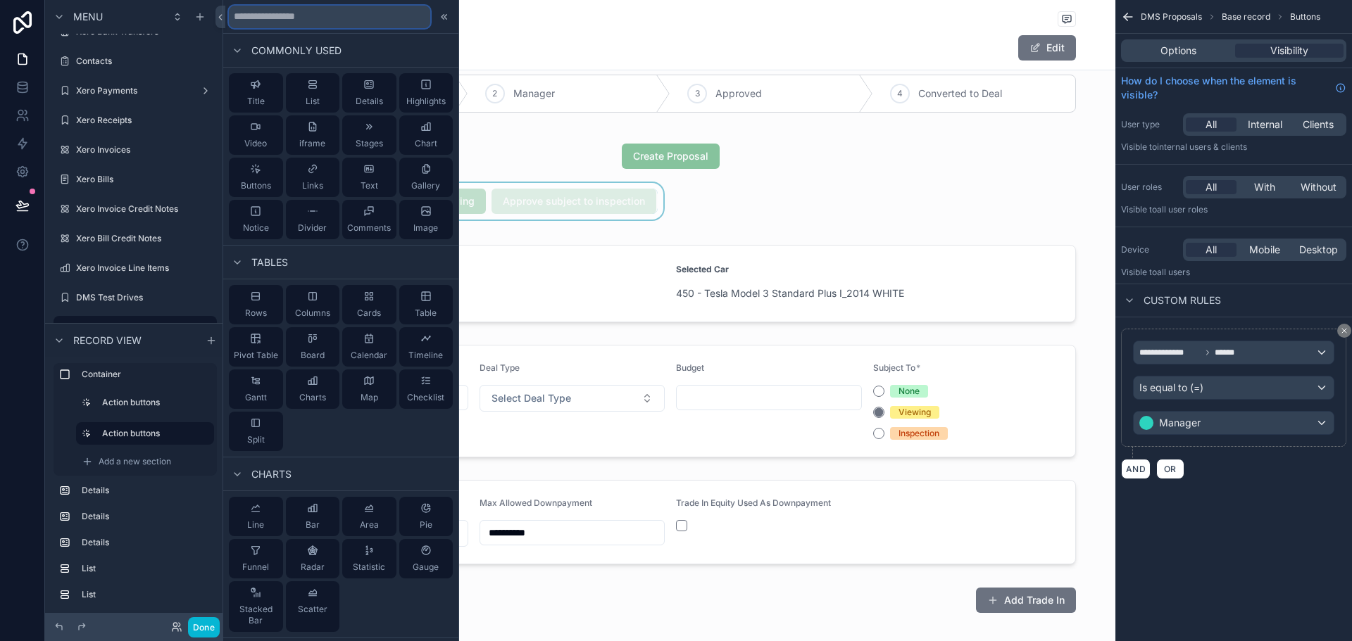
click at [326, 16] on input "text" at bounding box center [329, 17] width 201 height 23
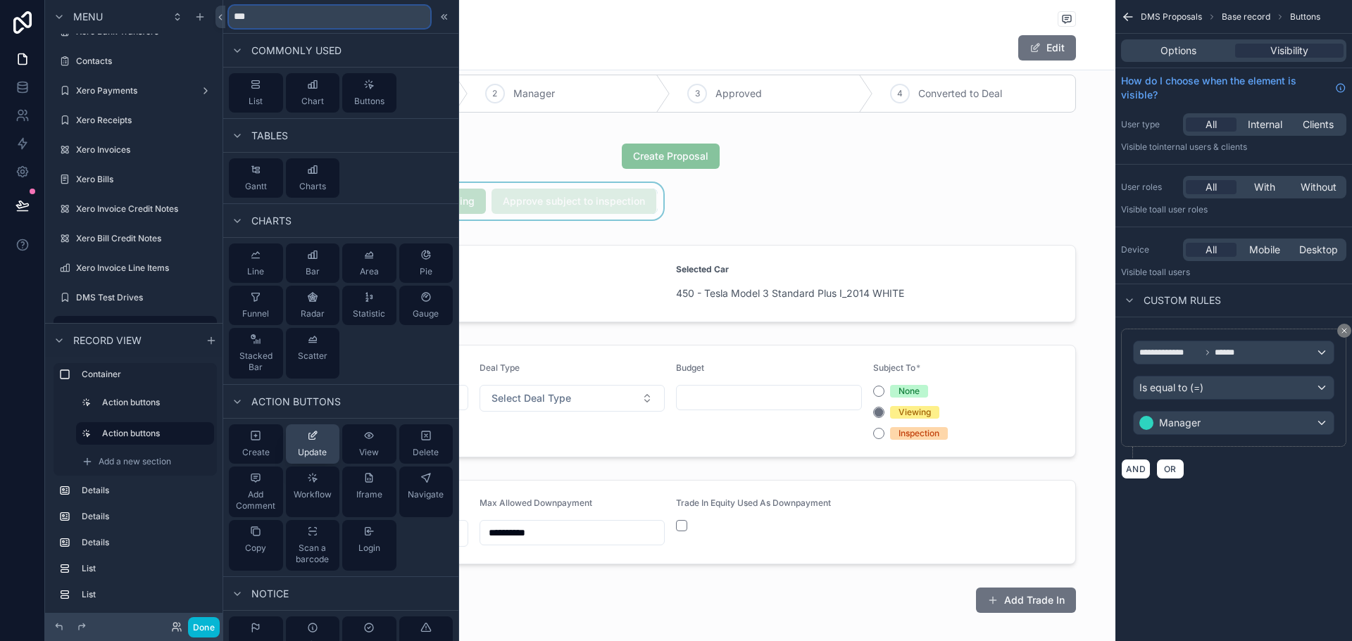
type input "***"
click at [317, 441] on div "Update" at bounding box center [312, 444] width 29 height 28
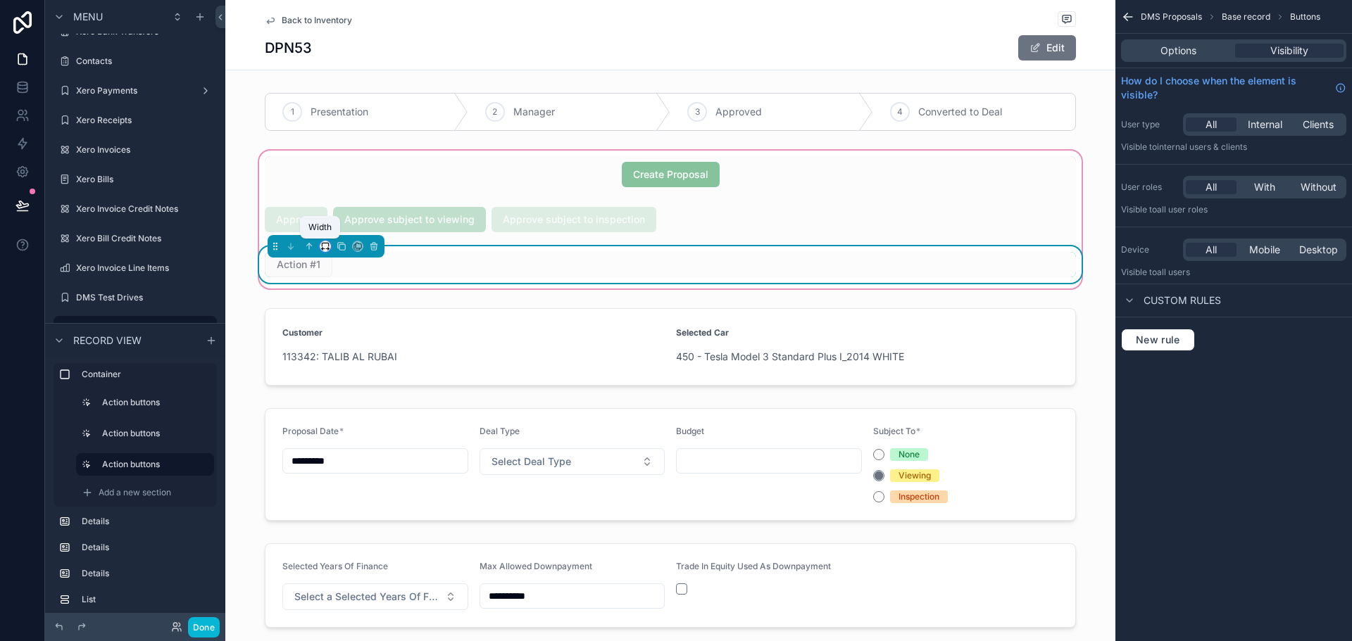
click at [323, 246] on icon "scrollable content" at bounding box center [325, 245] width 6 height 4
click at [353, 349] on div "50%" at bounding box center [349, 352] width 44 height 17
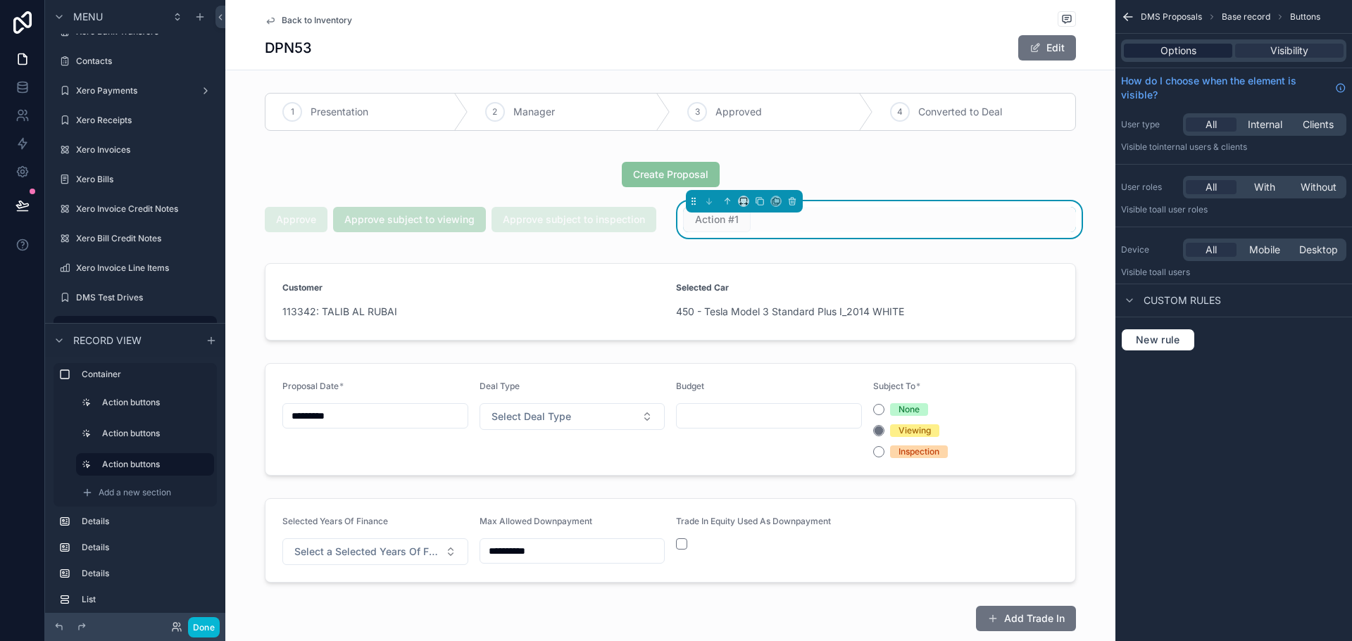
click at [1188, 52] on span "Options" at bounding box center [1178, 51] width 36 height 14
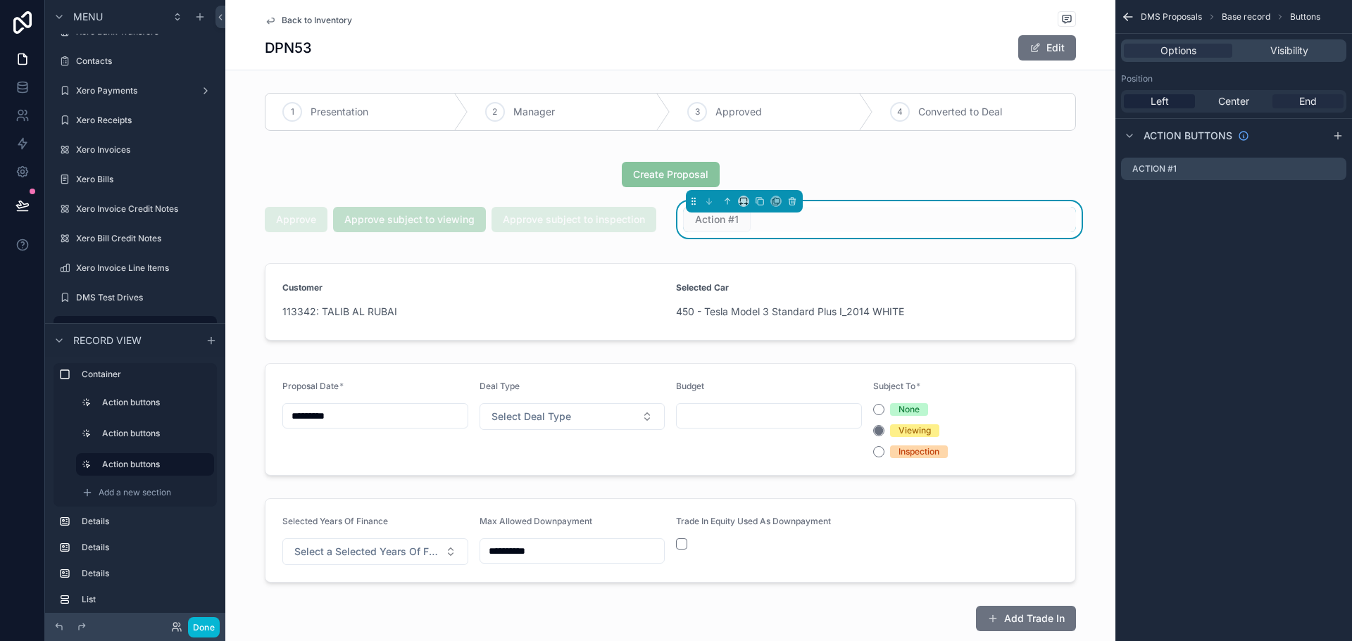
click at [1309, 99] on span "End" at bounding box center [1308, 101] width 18 height 14
click at [1337, 169] on icon "scrollable content" at bounding box center [1334, 168] width 11 height 11
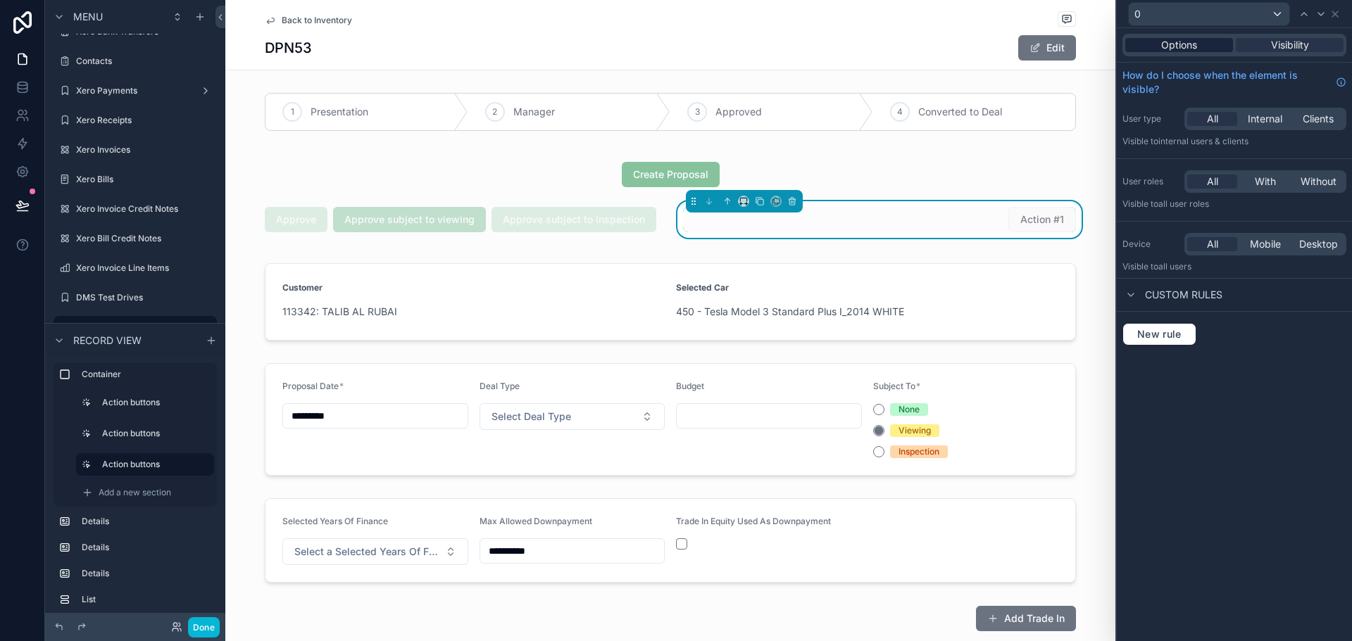
click at [1207, 49] on div "Options" at bounding box center [1179, 45] width 108 height 14
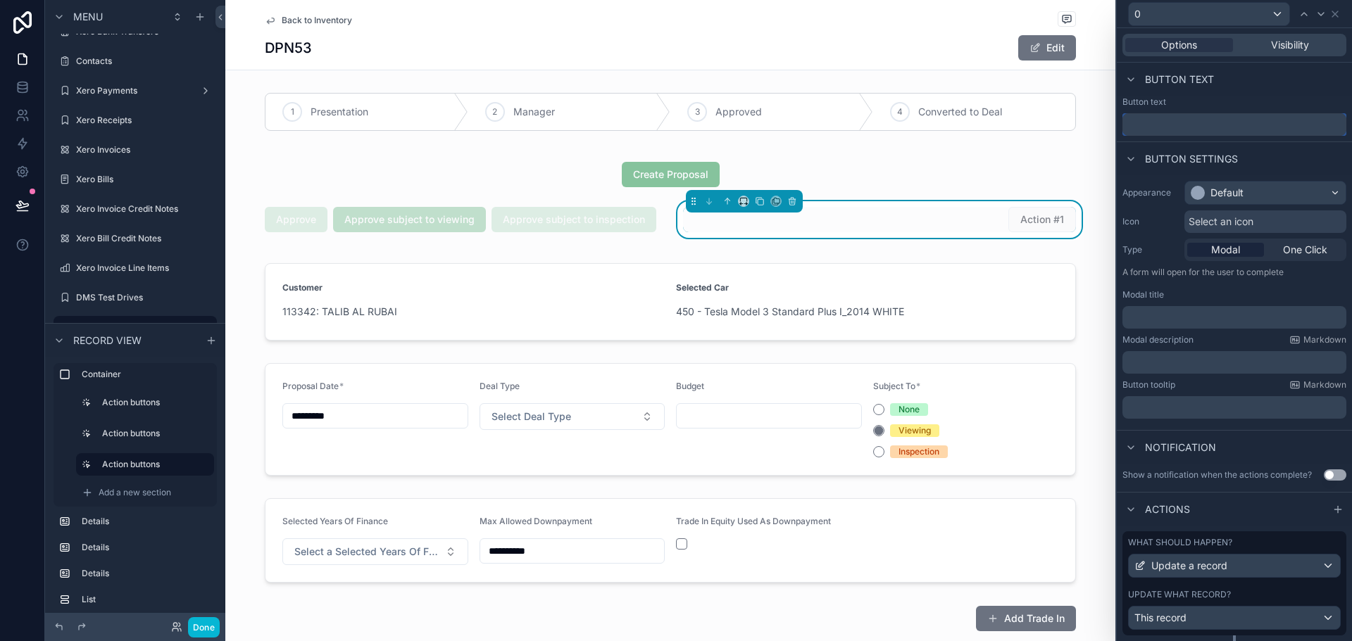
click at [1206, 115] on input "text" at bounding box center [1234, 124] width 224 height 23
click at [1245, 197] on div "Default" at bounding box center [1265, 193] width 161 height 23
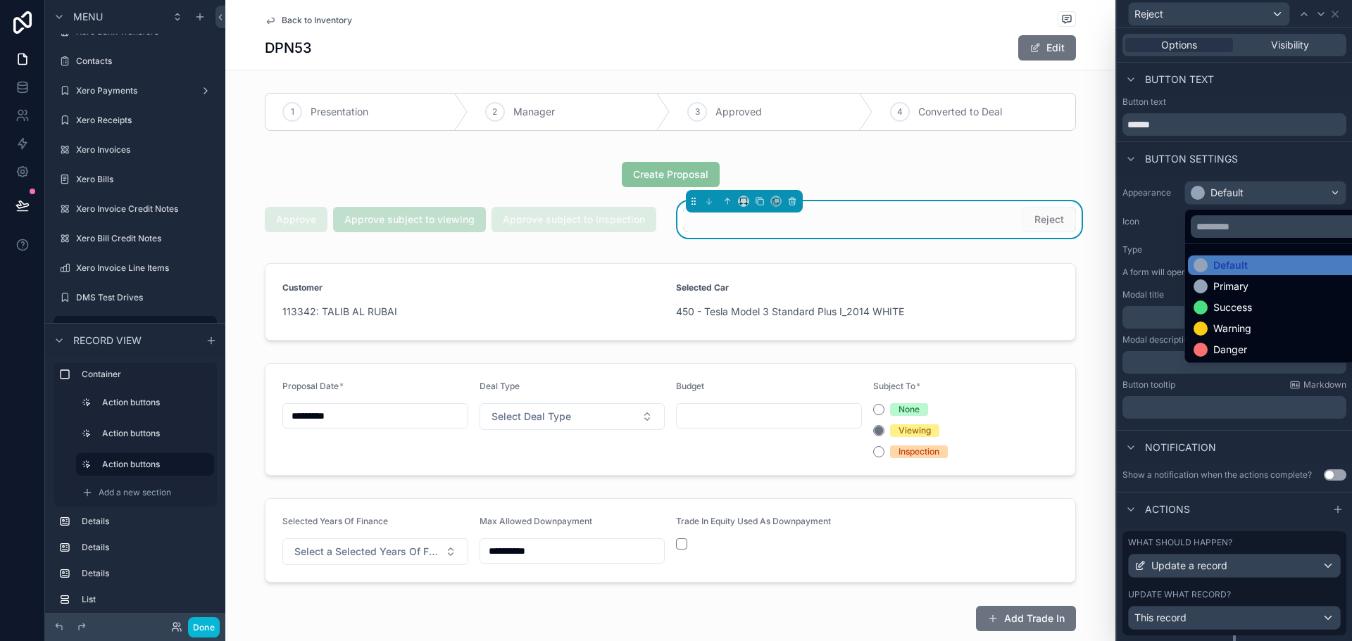
drag, startPoint x: 1238, startPoint y: 346, endPoint x: 1229, endPoint y: 329, distance: 19.2
click at [1238, 347] on div "Danger" at bounding box center [1230, 350] width 34 height 14
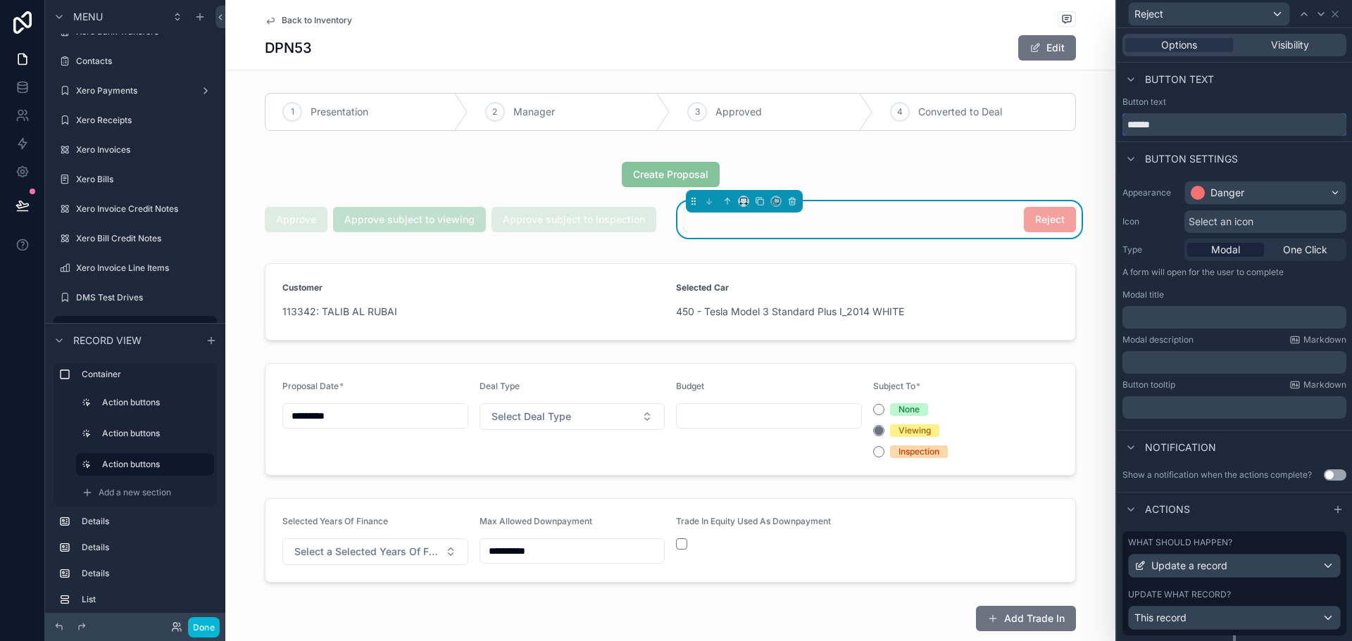
click at [1211, 120] on input "******" at bounding box center [1234, 124] width 224 height 23
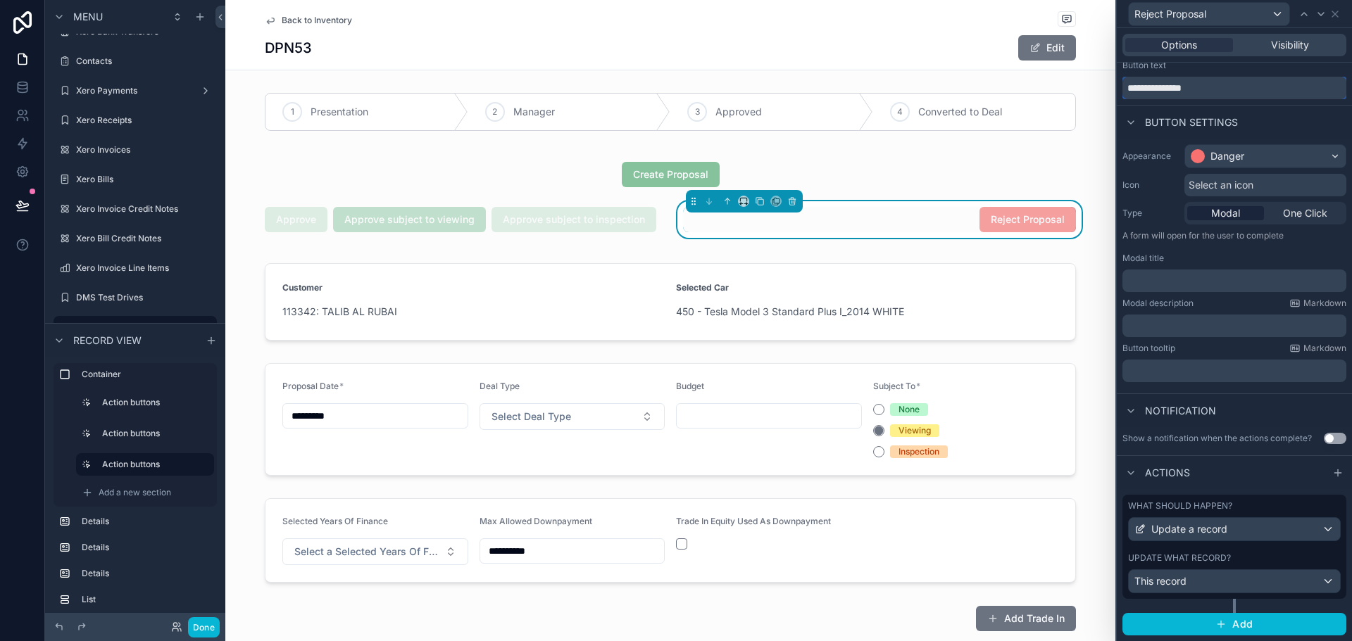
type input "**********"
click at [1305, 225] on div "Appearance Danger Icon Select an icon Type Modal One Click A form will open for…" at bounding box center [1234, 263] width 235 height 249
click at [1305, 215] on span "One Click" at bounding box center [1305, 213] width 44 height 14
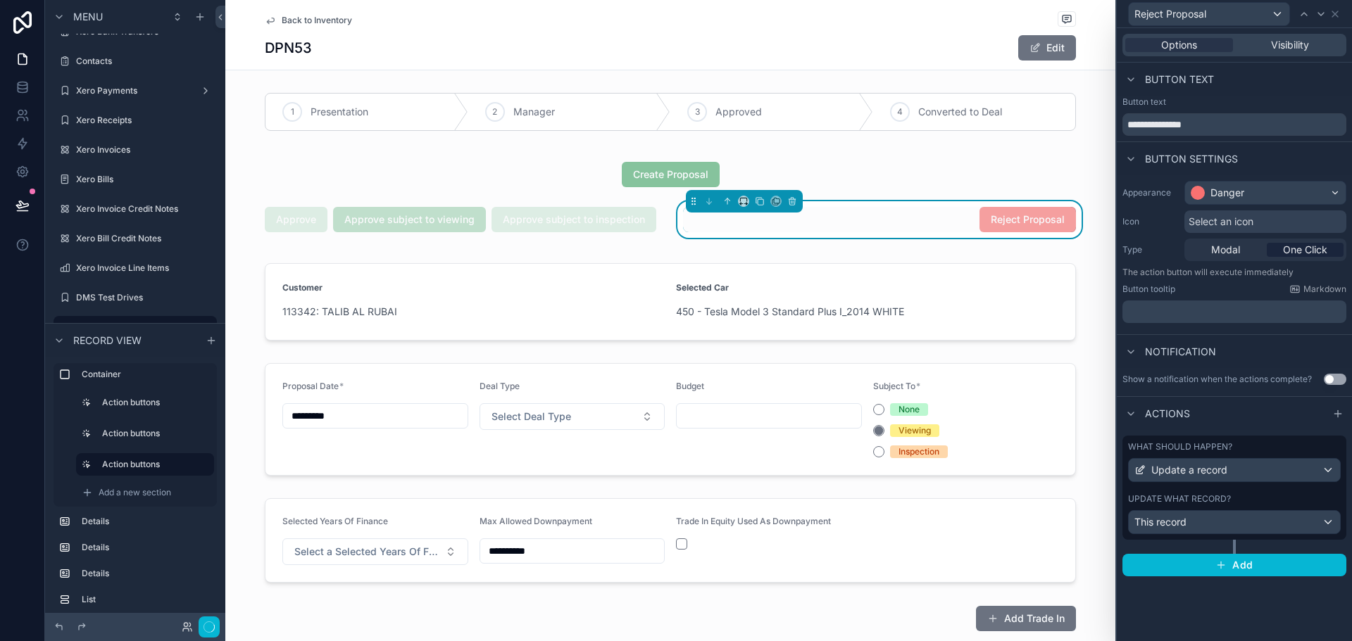
scroll to position [0, 0]
click at [1273, 520] on div "This record" at bounding box center [1234, 522] width 211 height 23
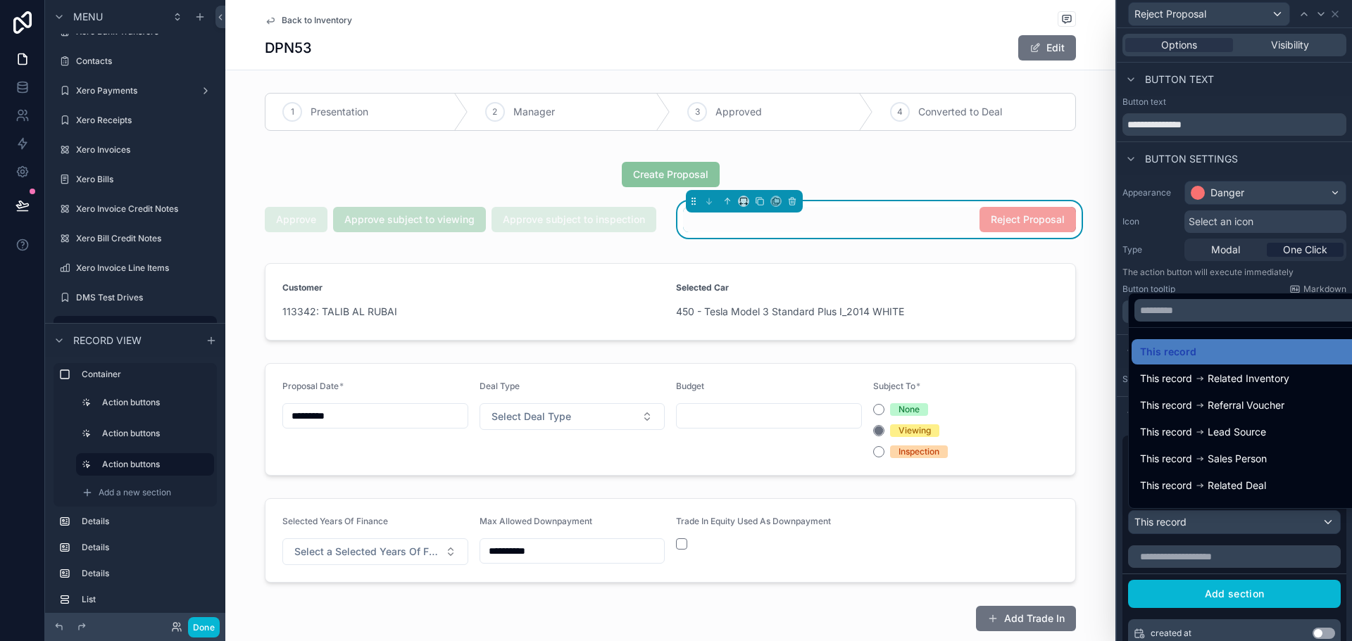
click at [1273, 520] on div at bounding box center [1234, 320] width 235 height 641
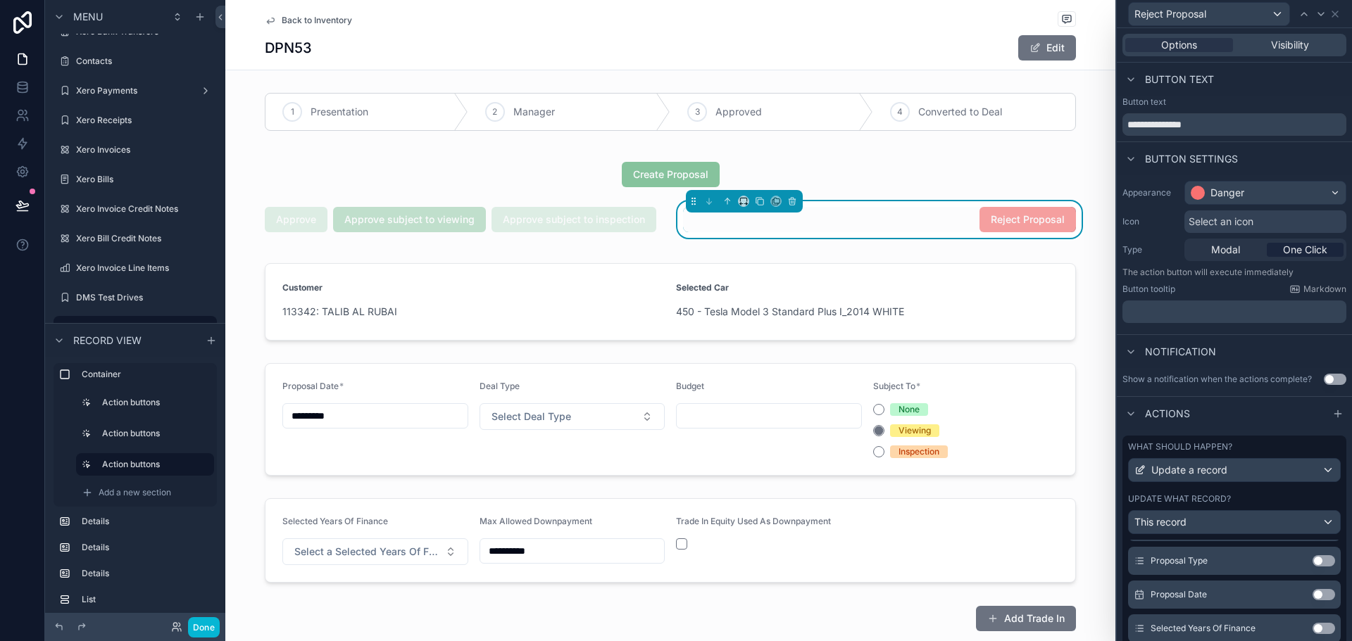
scroll to position [141, 0]
click at [1270, 519] on div "This record" at bounding box center [1234, 522] width 211 height 23
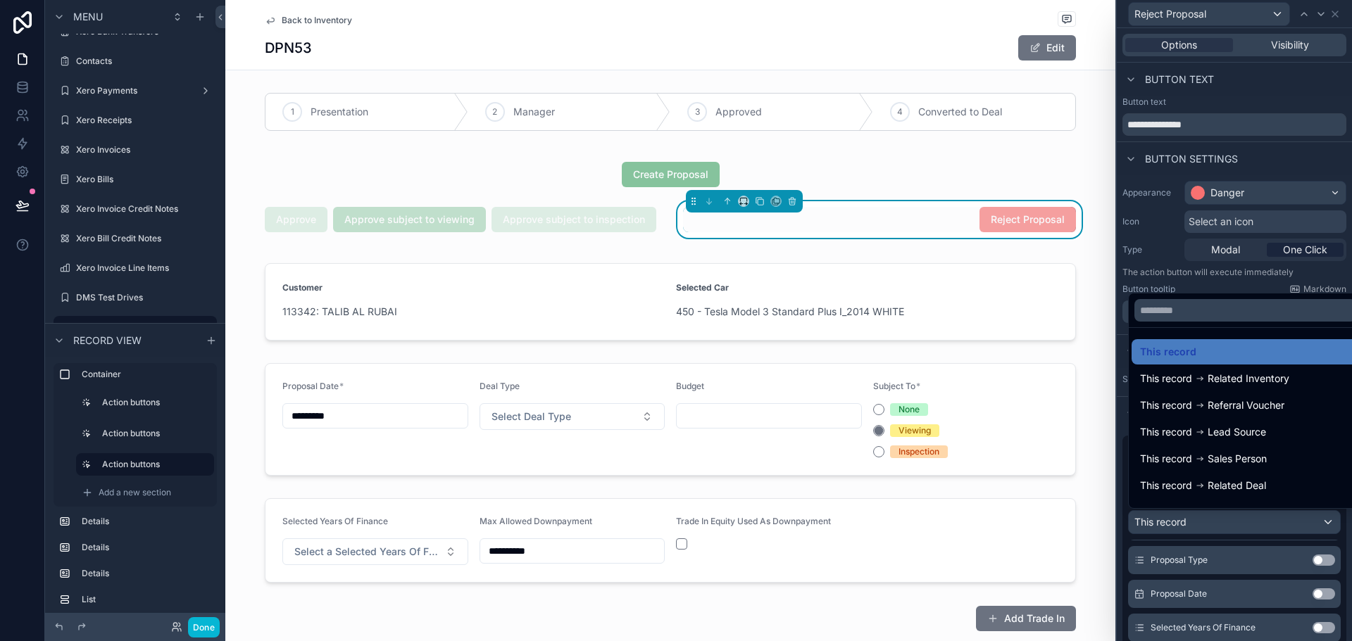
click at [1270, 519] on div at bounding box center [1234, 320] width 235 height 641
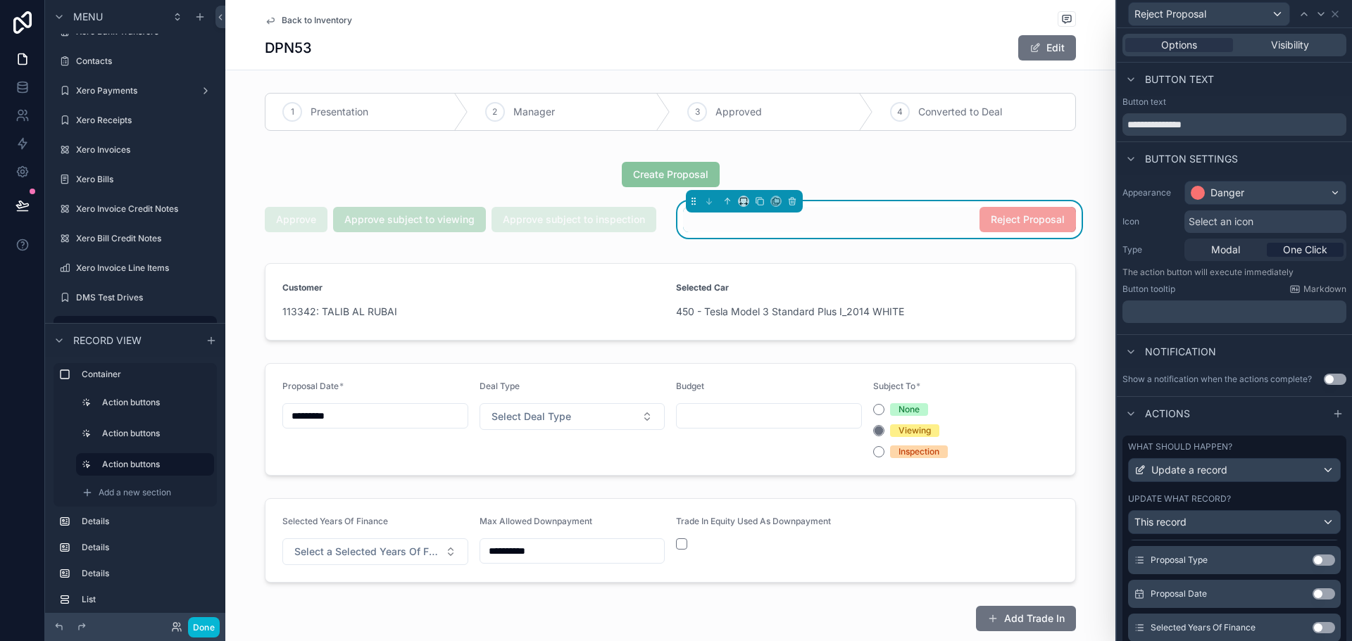
click at [1276, 503] on div "Update what record?" at bounding box center [1234, 499] width 213 height 11
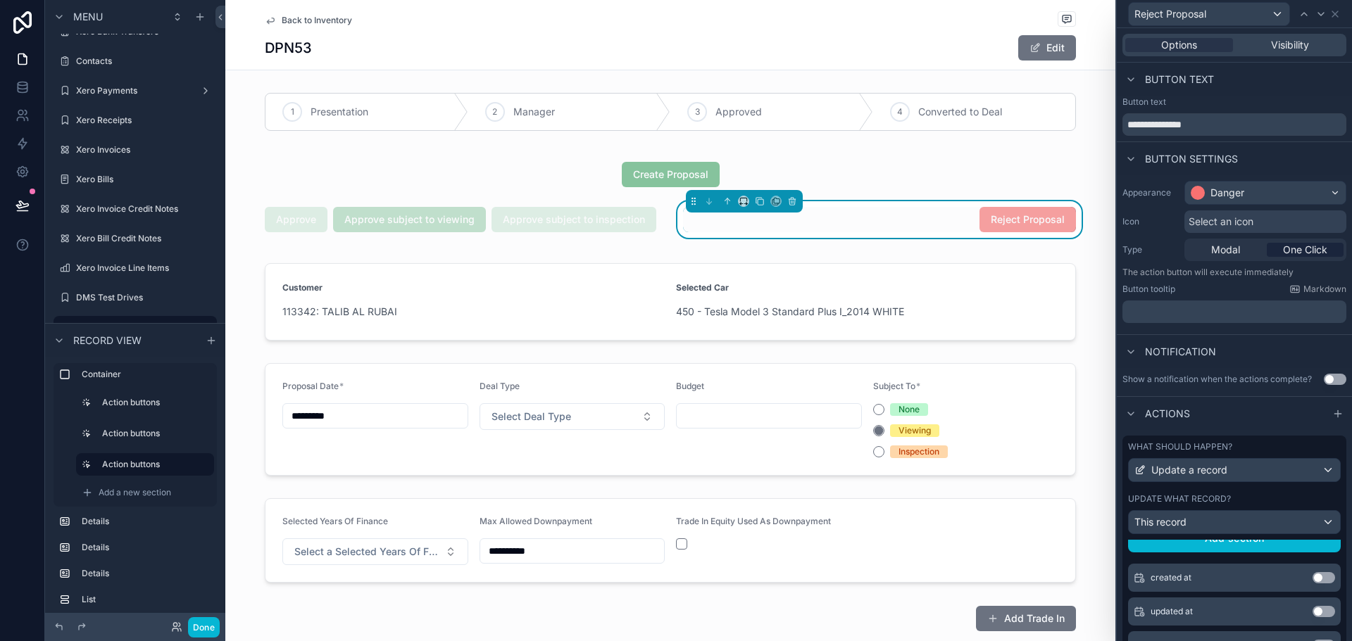
scroll to position [0, 0]
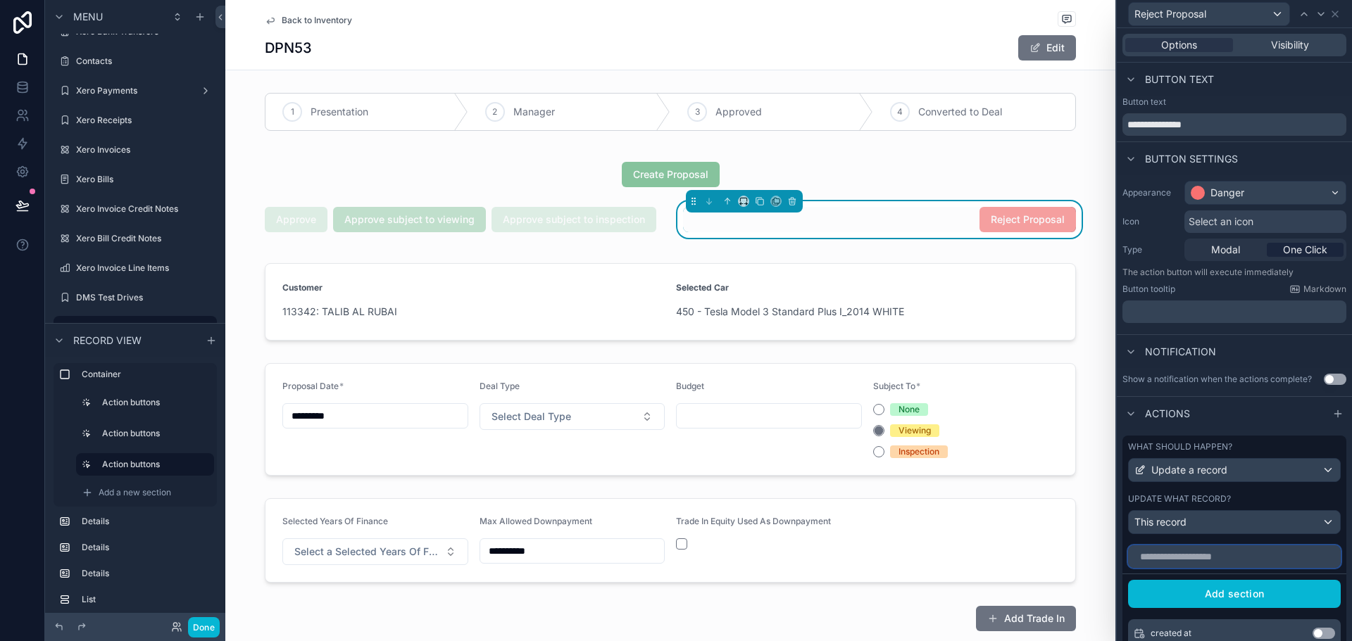
click at [1216, 558] on input "text" at bounding box center [1234, 557] width 213 height 23
type input "****"
click at [1312, 634] on button "Use setting" at bounding box center [1323, 633] width 23 height 11
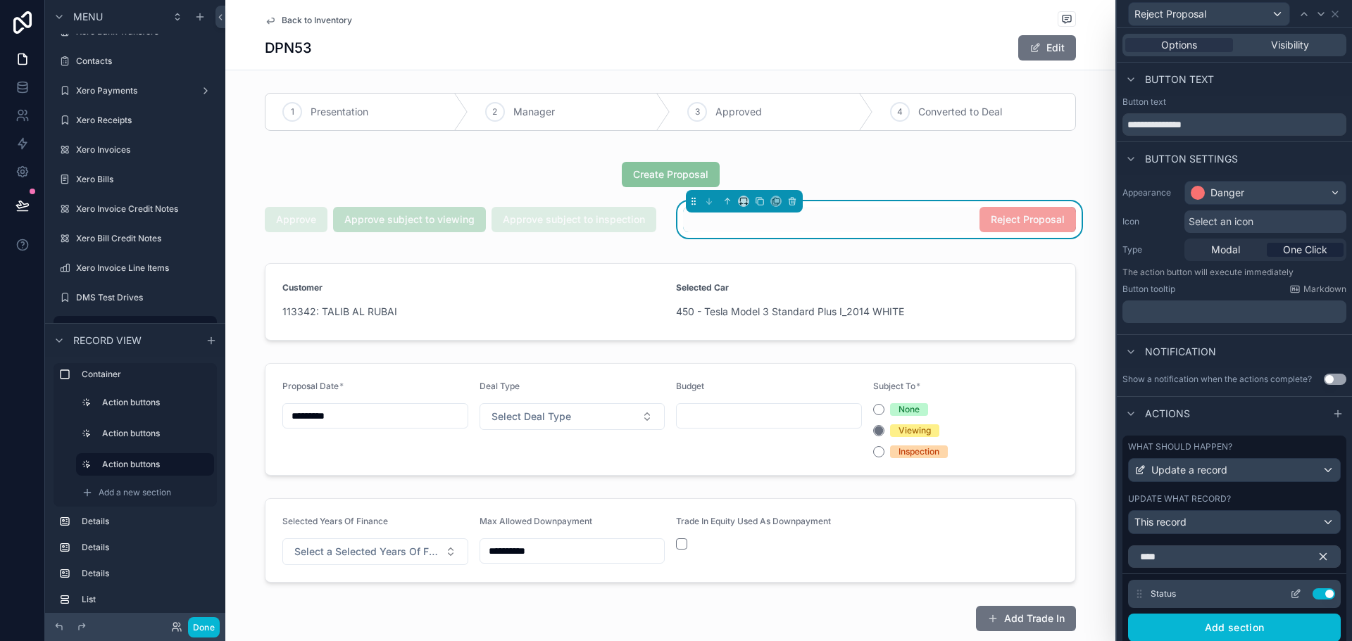
click at [1290, 594] on icon at bounding box center [1295, 594] width 11 height 11
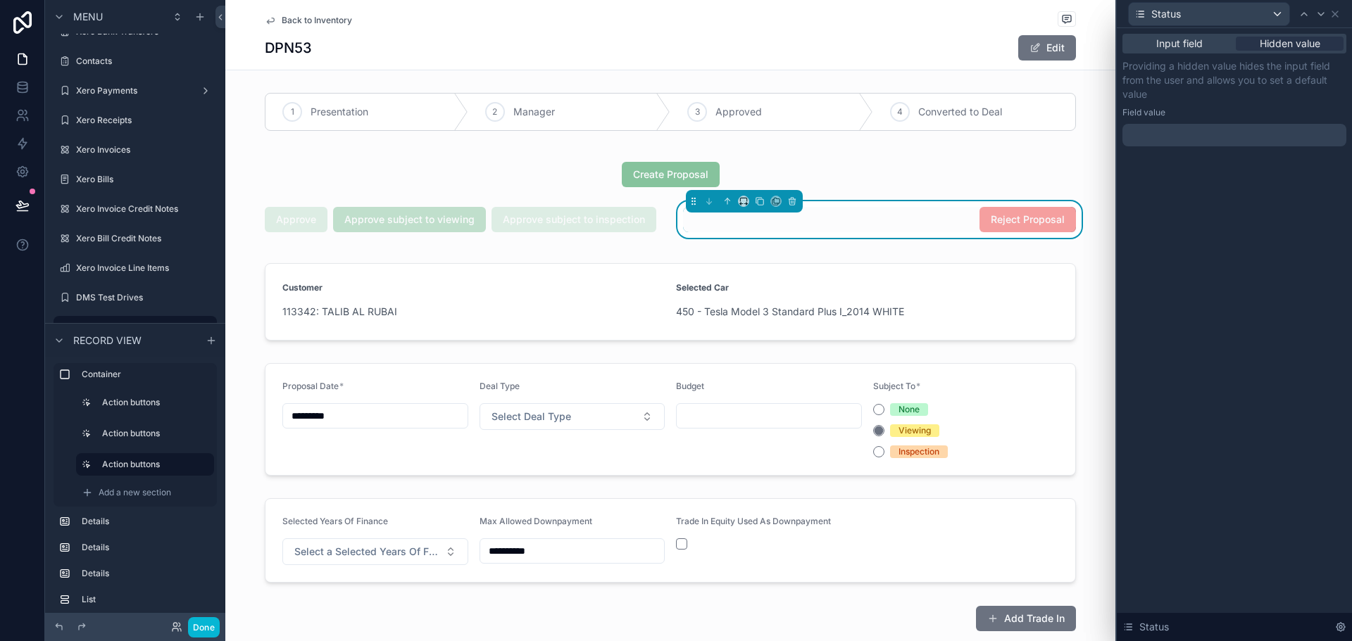
click at [1252, 125] on div at bounding box center [1234, 135] width 224 height 23
click at [1254, 131] on div at bounding box center [1234, 135] width 224 height 23
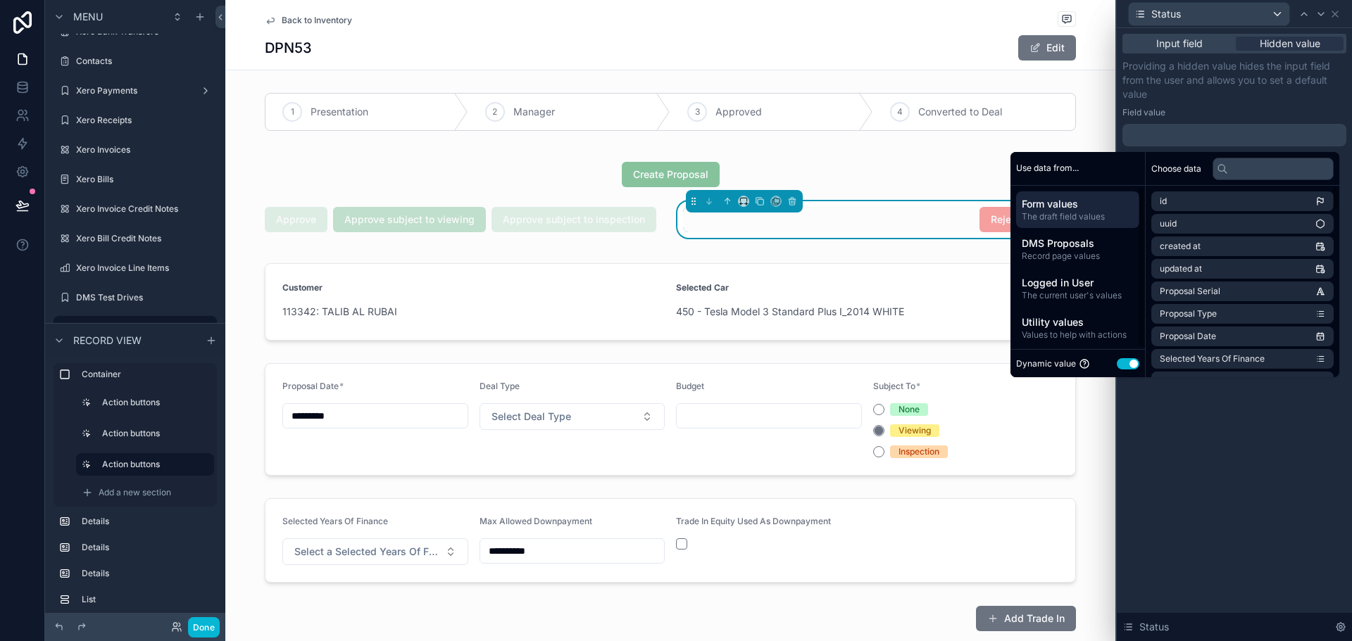
click at [1117, 361] on button "Use setting" at bounding box center [1128, 363] width 23 height 11
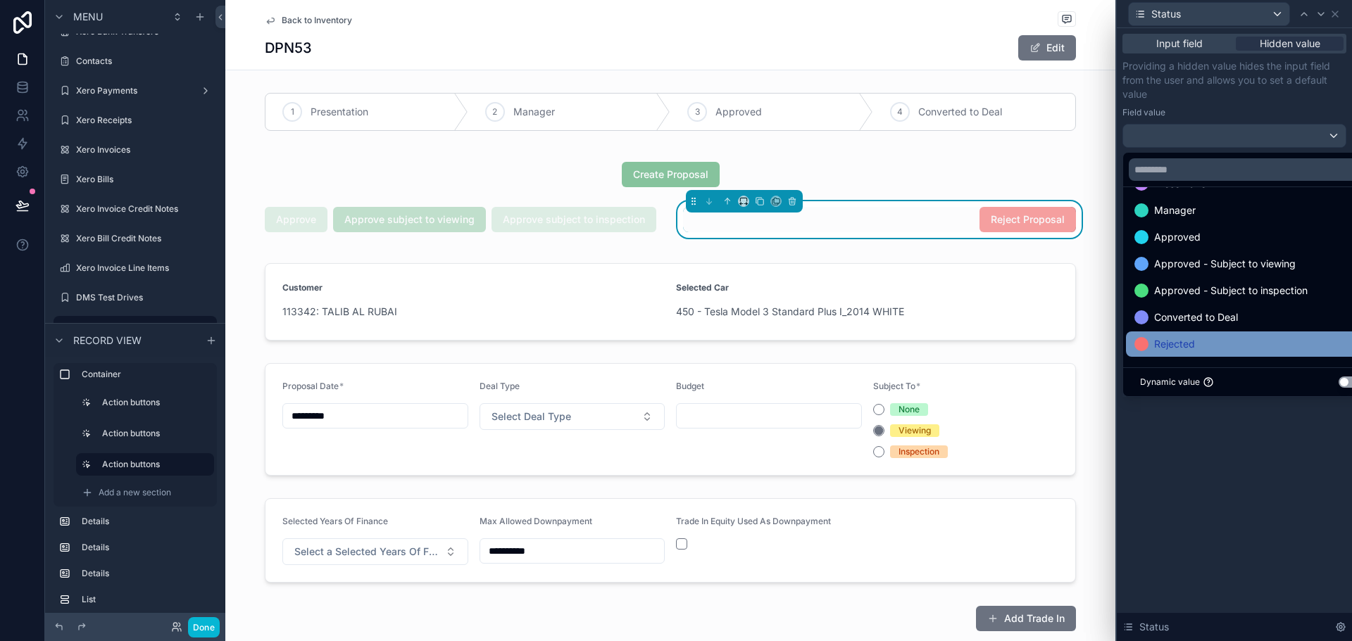
scroll to position [55, 0]
click at [1189, 331] on div "Rejected" at bounding box center [1250, 343] width 249 height 25
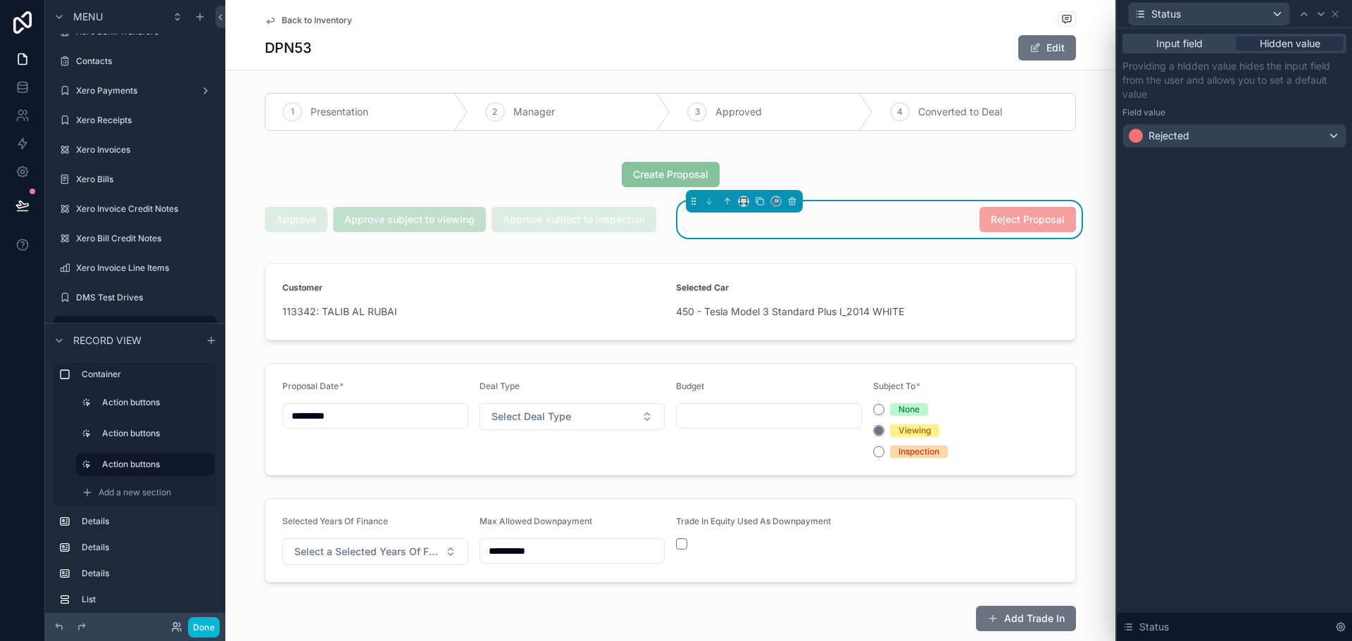
click at [1214, 464] on div "Input field Hidden value Providing a hidden value hides the input field from th…" at bounding box center [1234, 334] width 235 height 613
click at [1193, 38] on span "Input field" at bounding box center [1179, 44] width 46 height 14
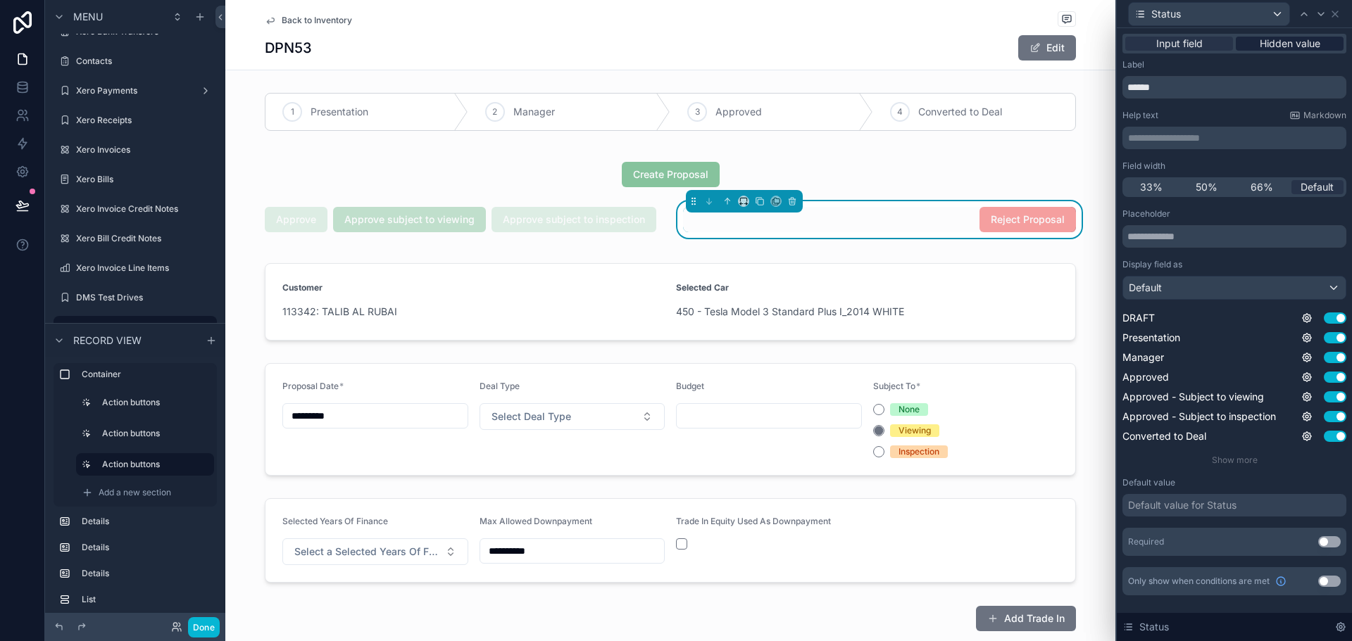
click at [1286, 46] on span "Hidden value" at bounding box center [1290, 44] width 61 height 14
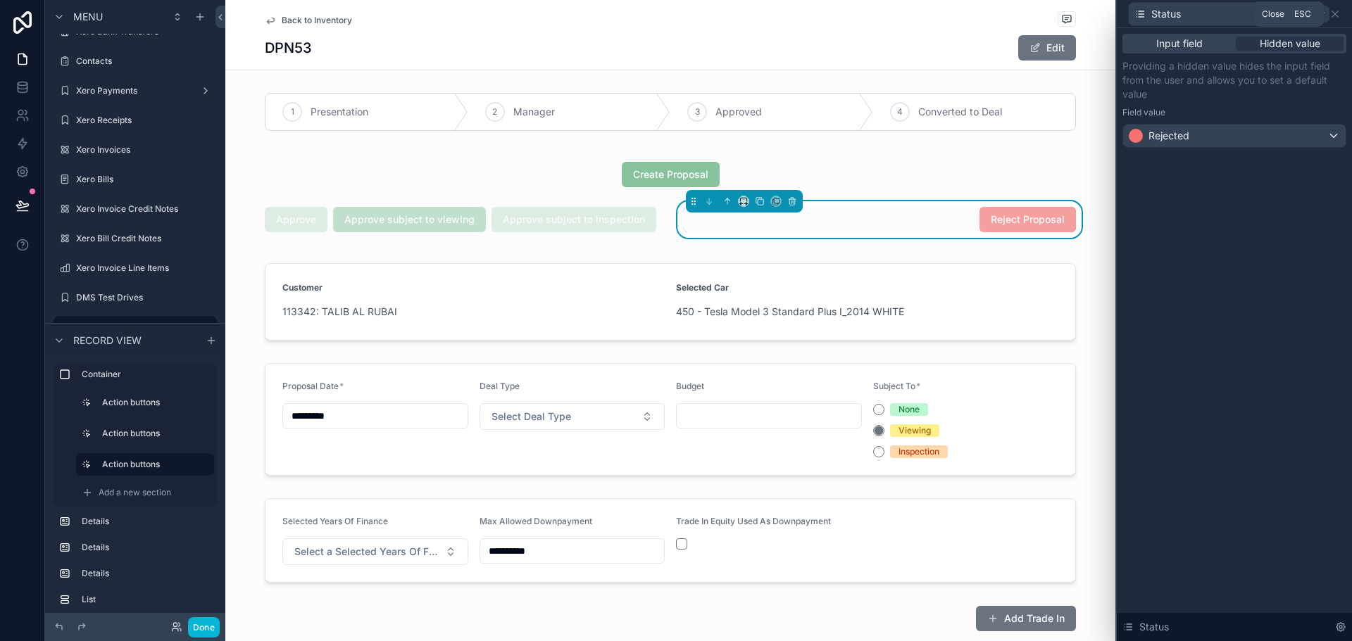
click at [1330, 12] on icon at bounding box center [1334, 13] width 11 height 11
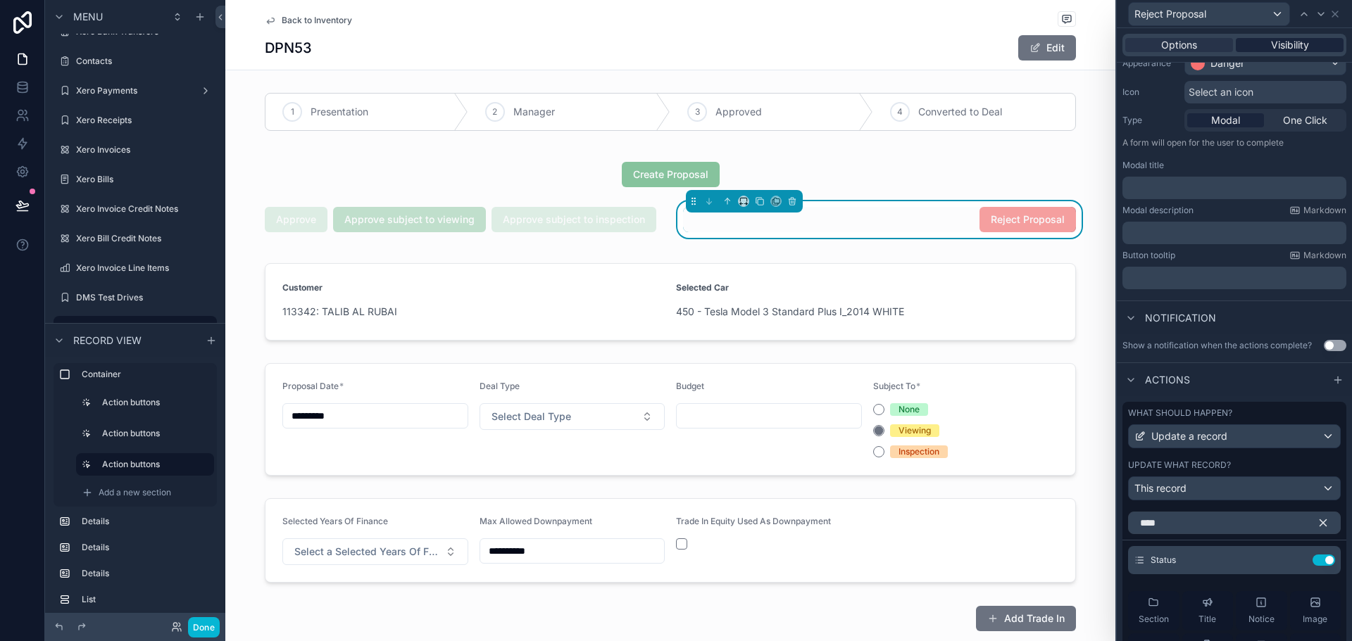
scroll to position [0, 0]
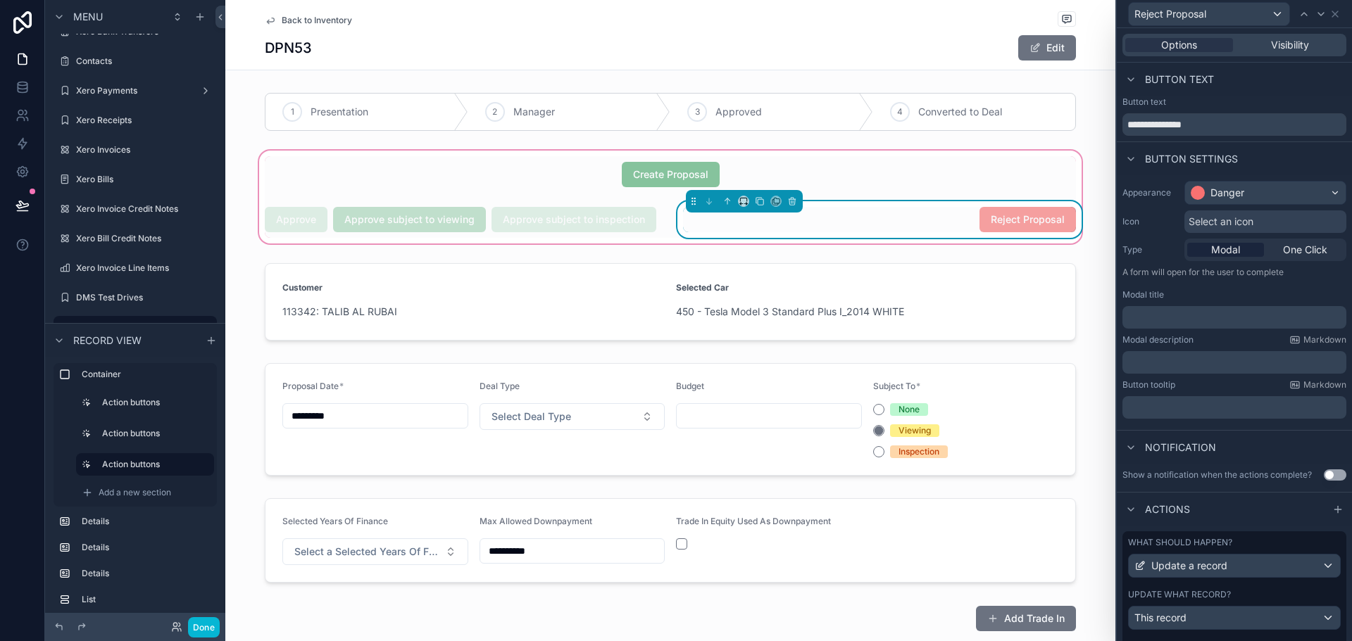
click at [883, 226] on div "Reject Proposal" at bounding box center [879, 219] width 393 height 25
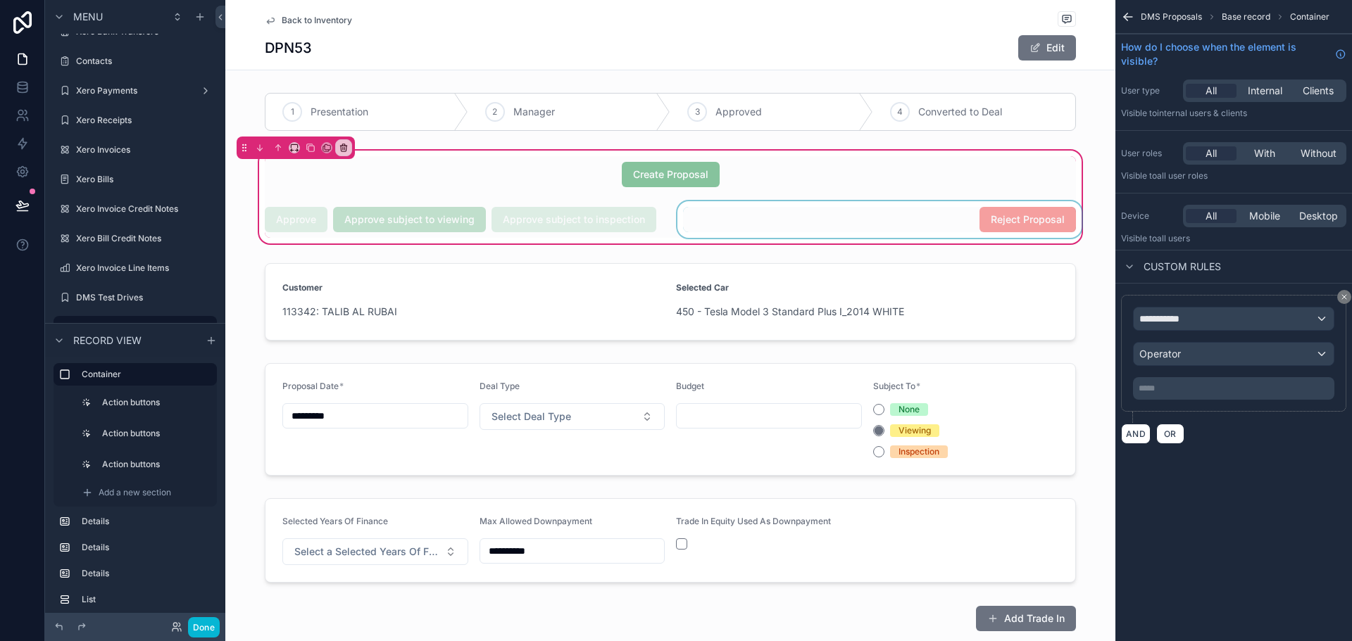
click at [842, 222] on div "scrollable content" at bounding box center [879, 219] width 410 height 37
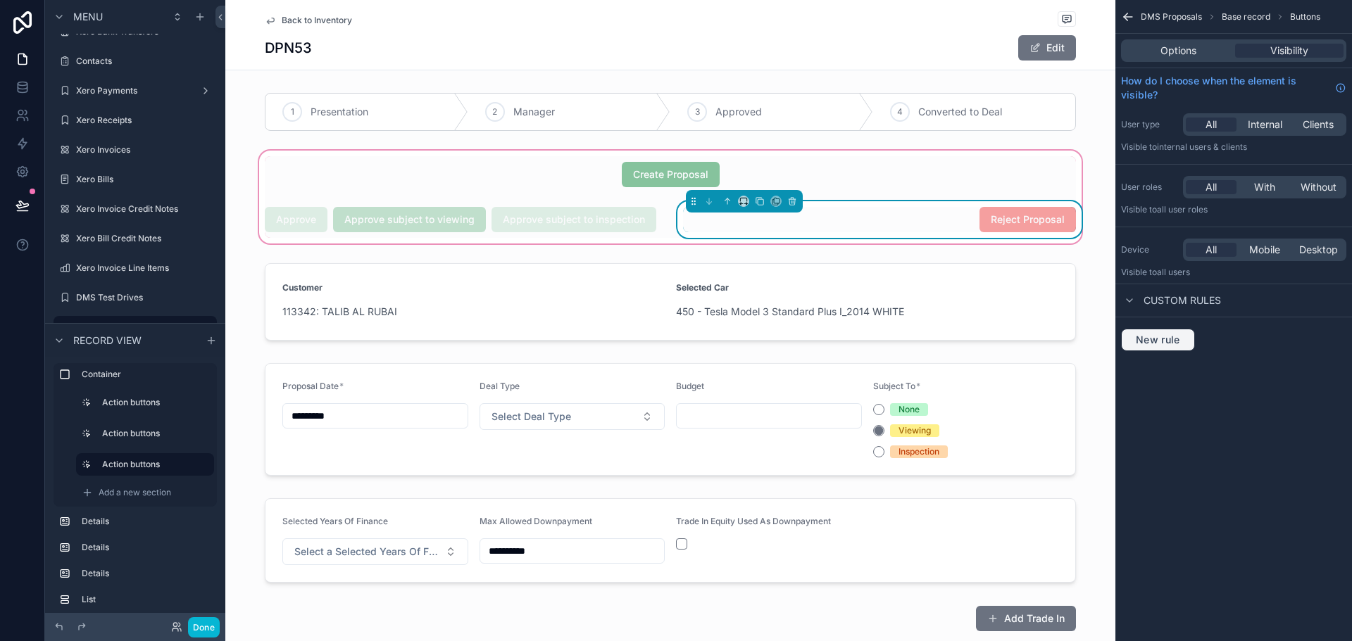
click at [1166, 347] on button "New rule" at bounding box center [1158, 340] width 74 height 23
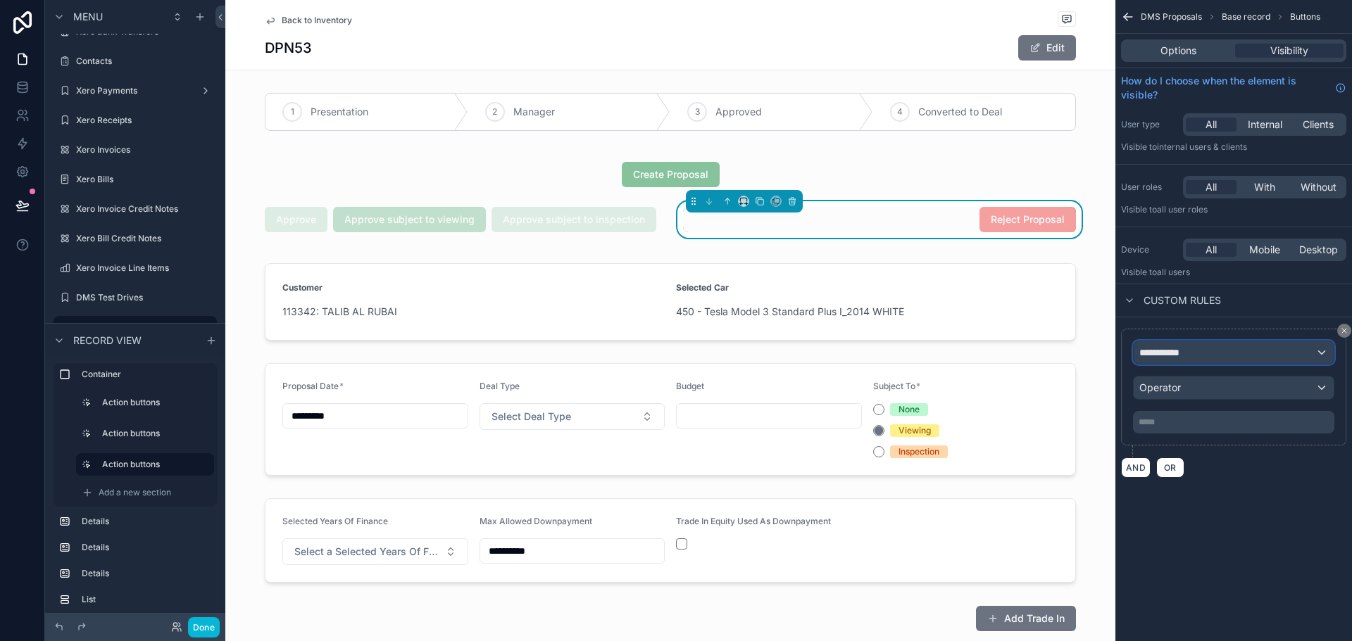
click at [1186, 349] on span "**********" at bounding box center [1165, 353] width 52 height 14
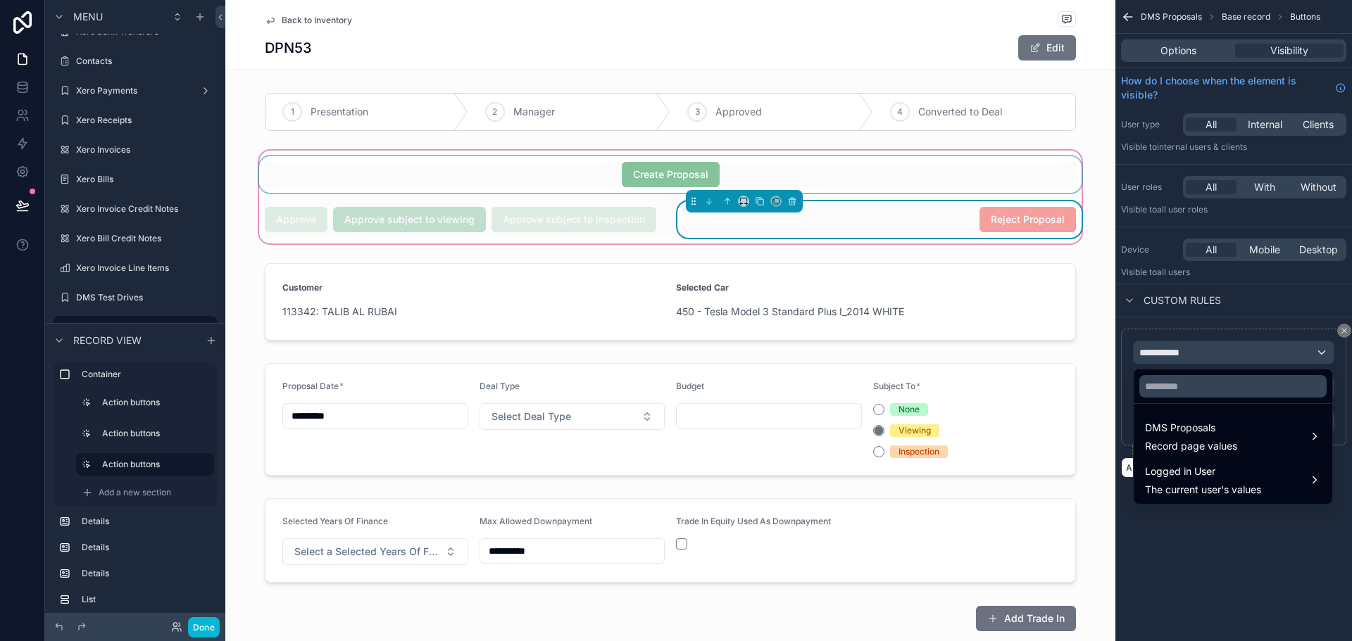
click at [644, 172] on div "scrollable content" at bounding box center [670, 174] width 828 height 37
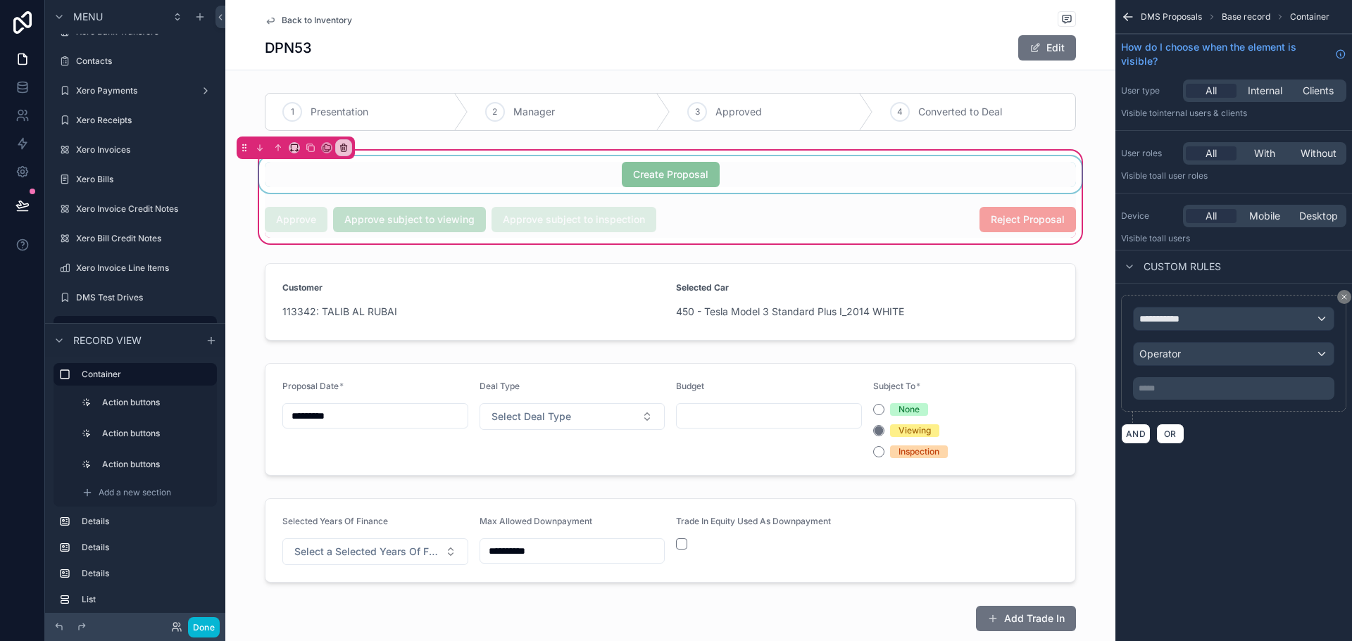
click at [412, 181] on div "scrollable content" at bounding box center [670, 174] width 828 height 37
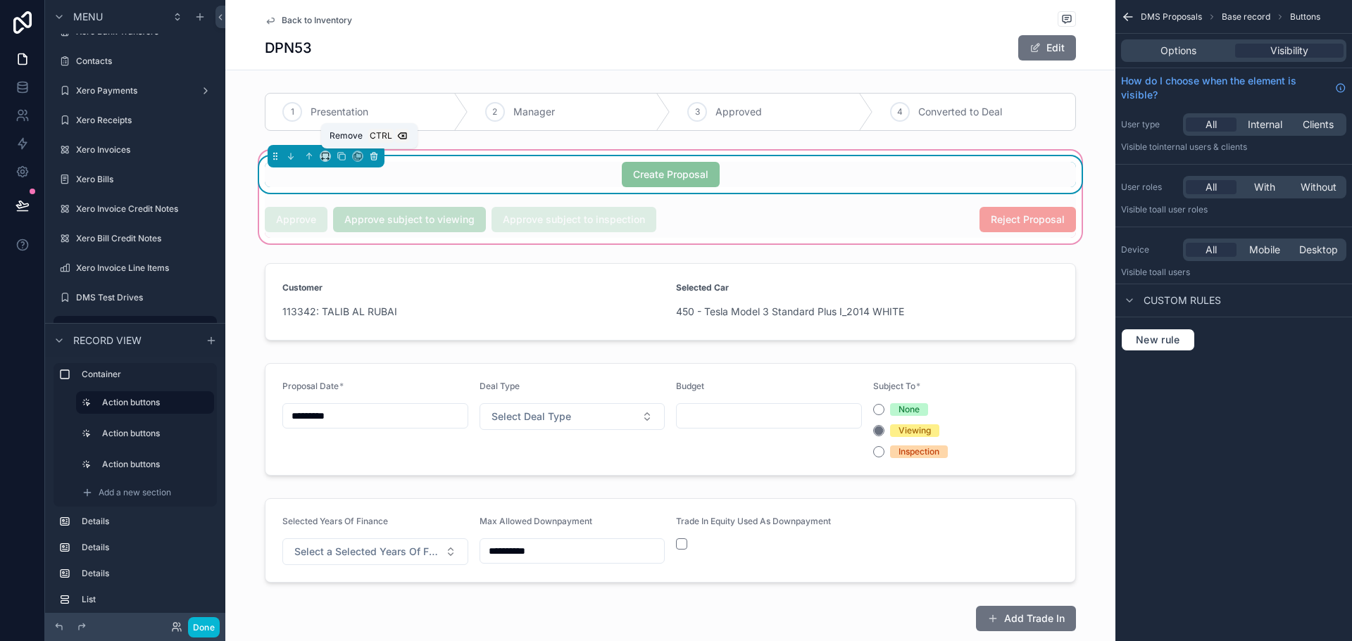
click at [372, 153] on icon "scrollable content" at bounding box center [373, 153] width 3 height 1
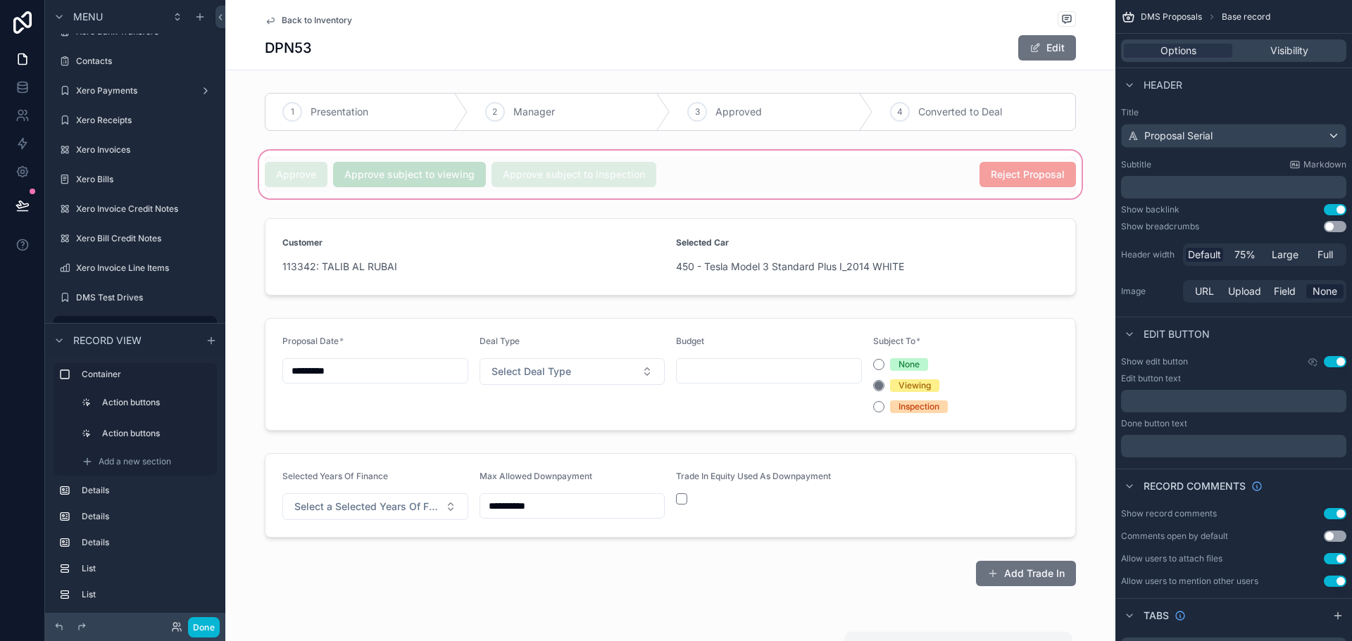
click at [922, 179] on div "scrollable content" at bounding box center [670, 175] width 890 height 54
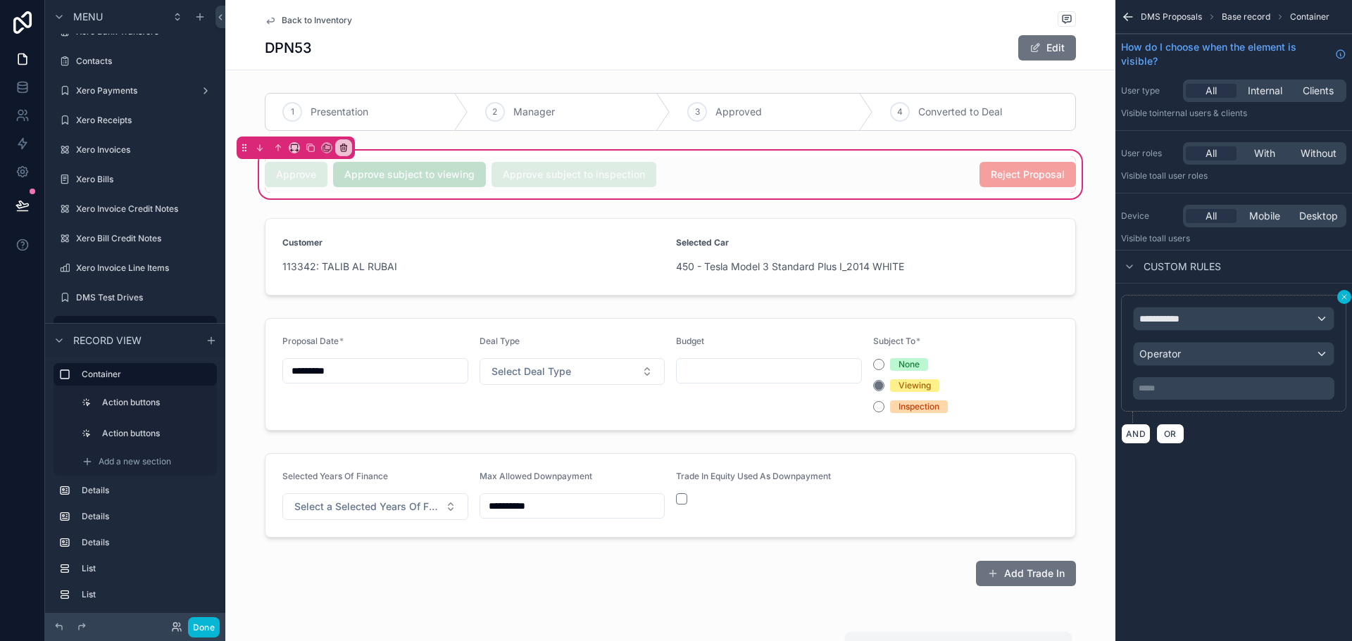
click at [1340, 296] on icon "scrollable content" at bounding box center [1344, 297] width 8 height 8
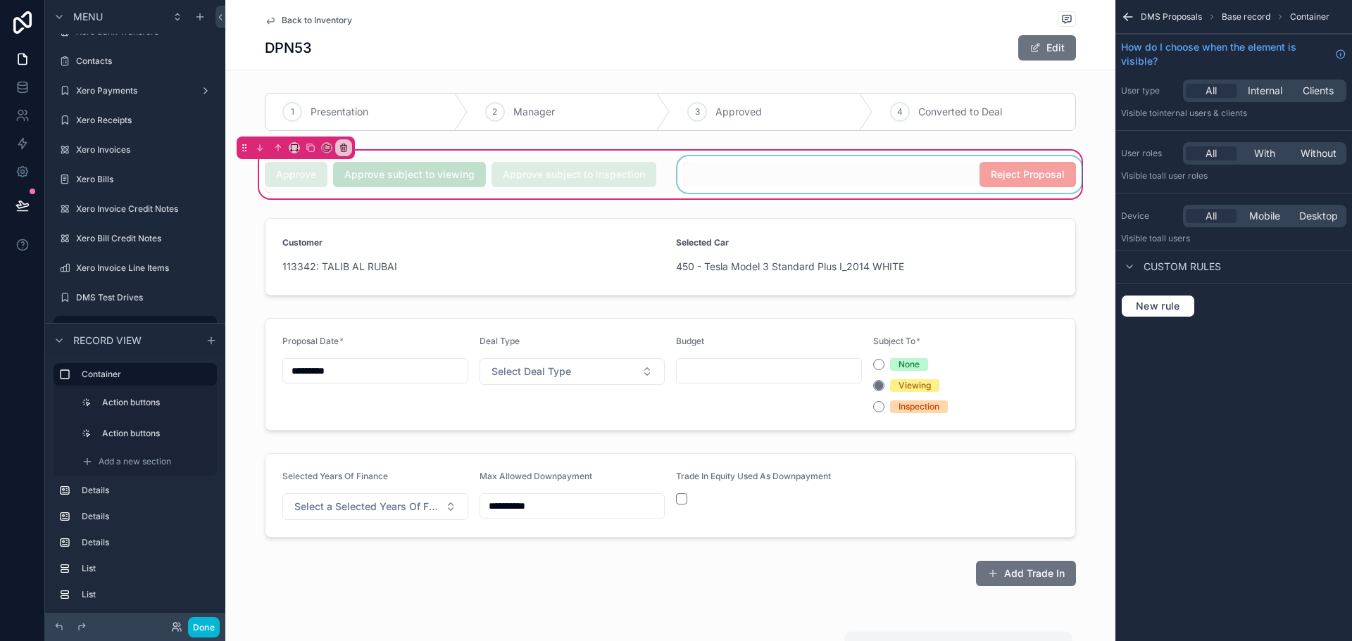
click at [885, 170] on div "scrollable content" at bounding box center [879, 174] width 410 height 37
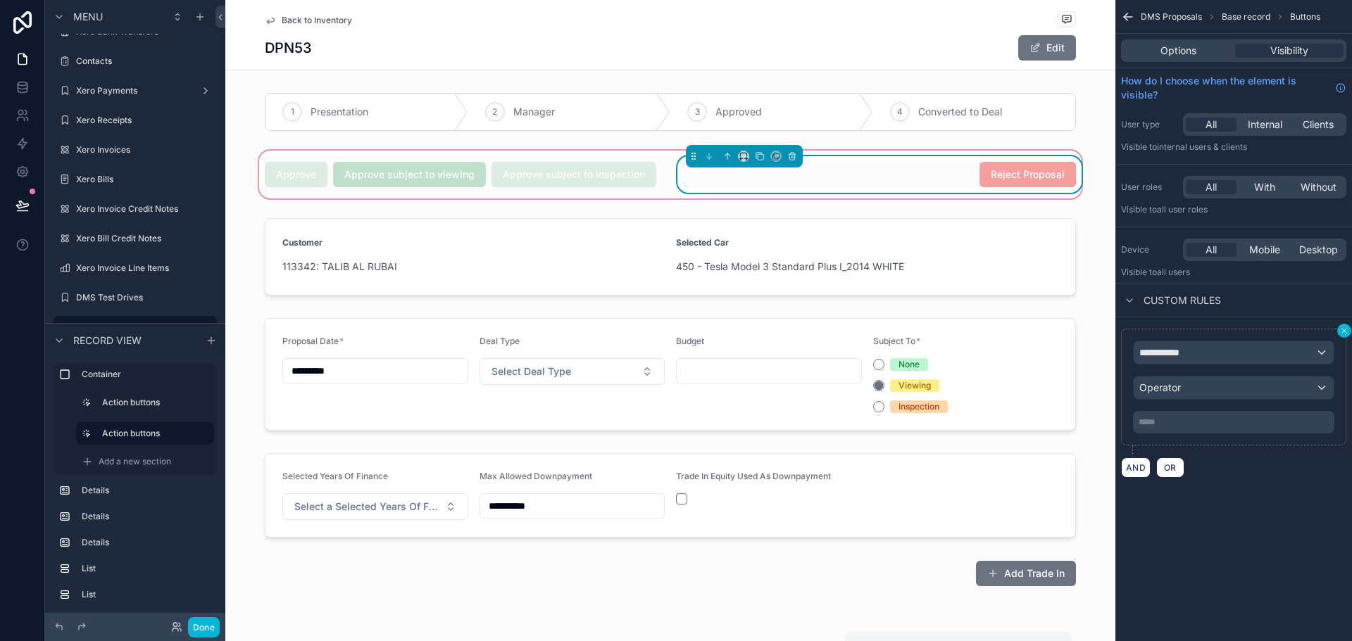
click at [1338, 329] on button "scrollable content" at bounding box center [1344, 331] width 14 height 14
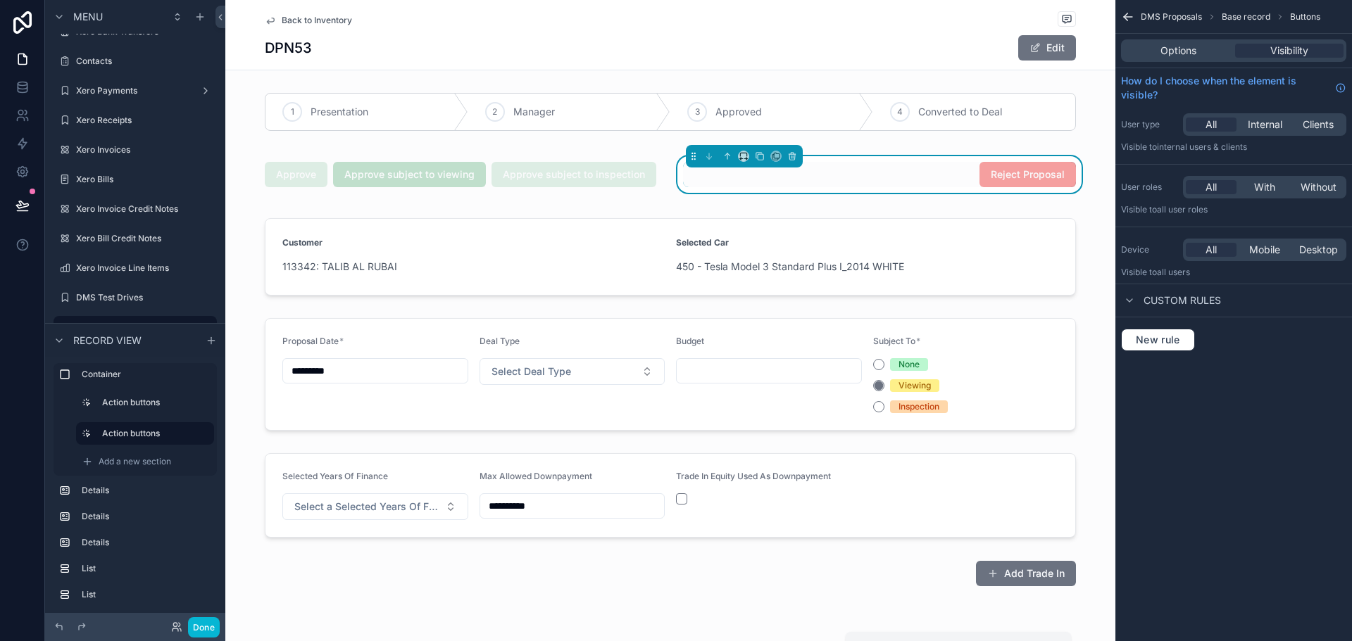
click at [670, 154] on div "Approve Approve subject to viewing Approve subject to inspection Reject Proposal" at bounding box center [670, 175] width 890 height 54
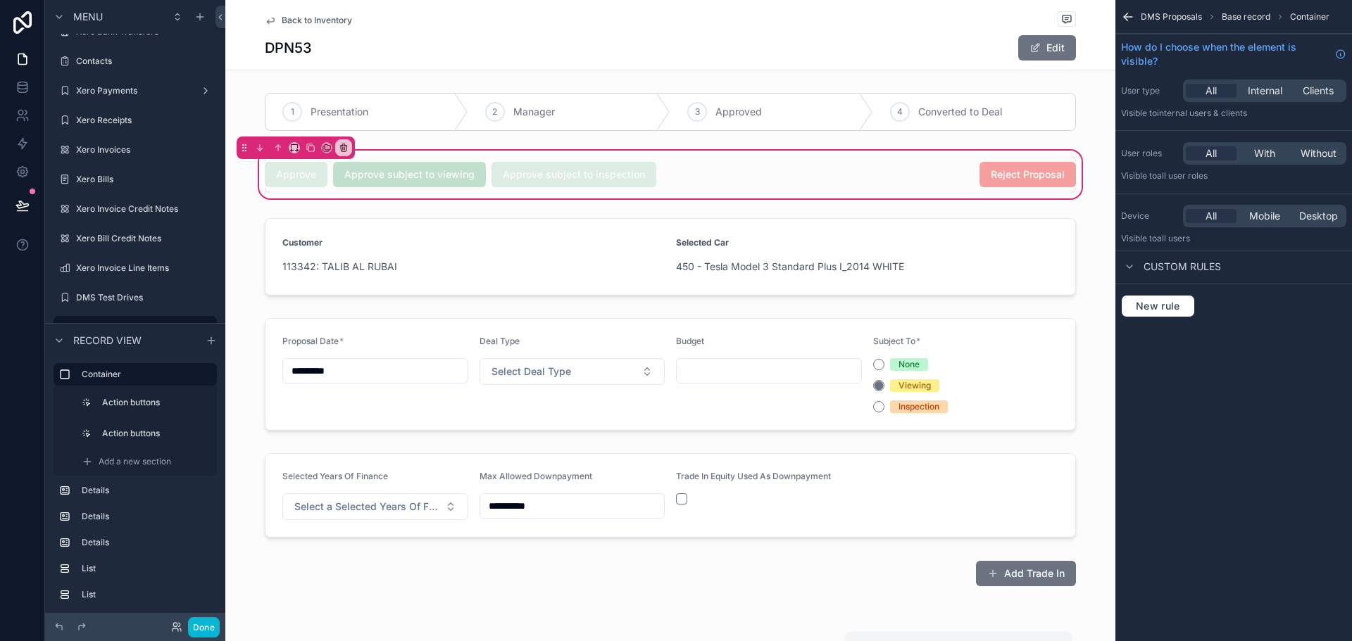
click at [1151, 291] on div "New rule" at bounding box center [1233, 306] width 237 height 45
click at [1157, 303] on span "New rule" at bounding box center [1158, 306] width 56 height 13
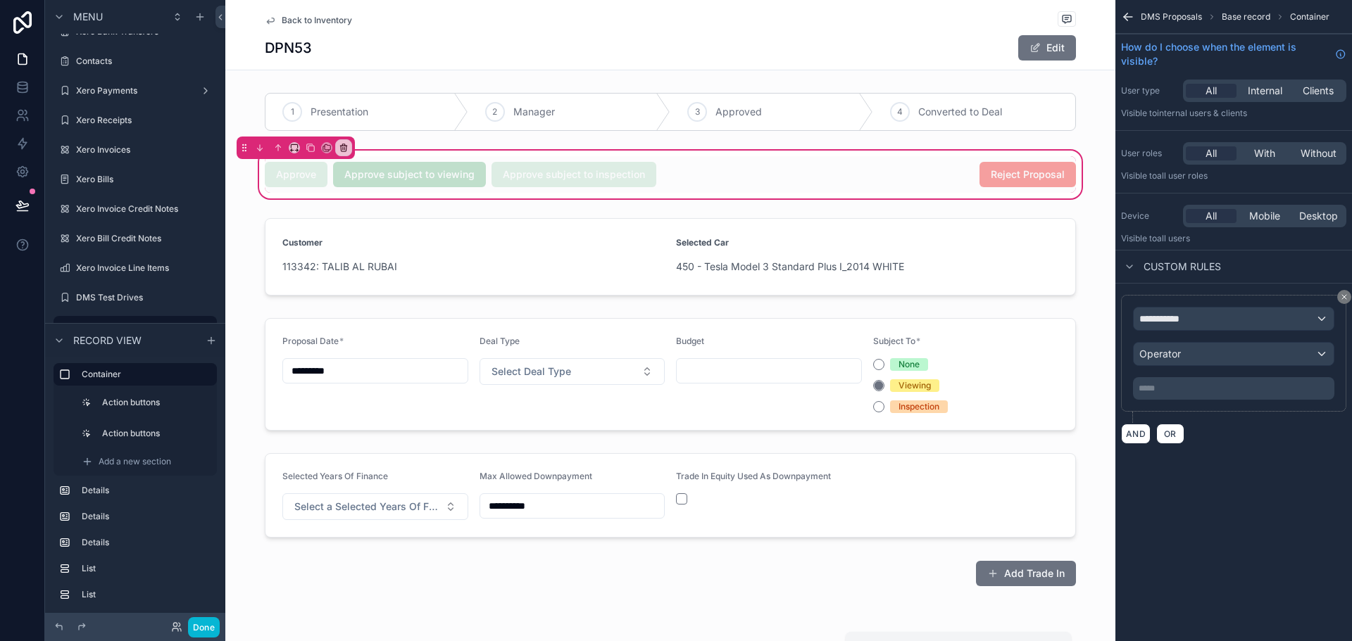
click at [1215, 341] on div "**********" at bounding box center [1233, 353] width 201 height 93
click at [1226, 326] on div "**********" at bounding box center [1234, 319] width 200 height 23
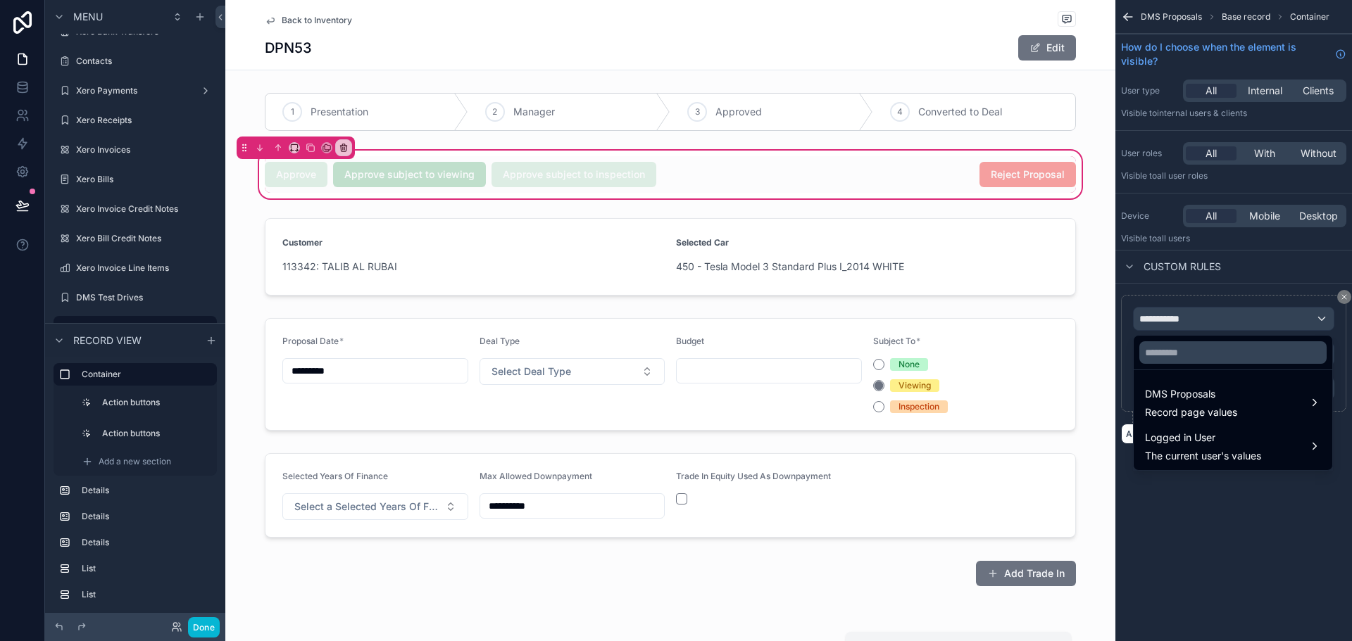
drag, startPoint x: 1212, startPoint y: 369, endPoint x: 1210, endPoint y: 360, distance: 8.9
click at [1211, 368] on div at bounding box center [1233, 353] width 199 height 34
click at [1210, 360] on input "text" at bounding box center [1232, 352] width 187 height 23
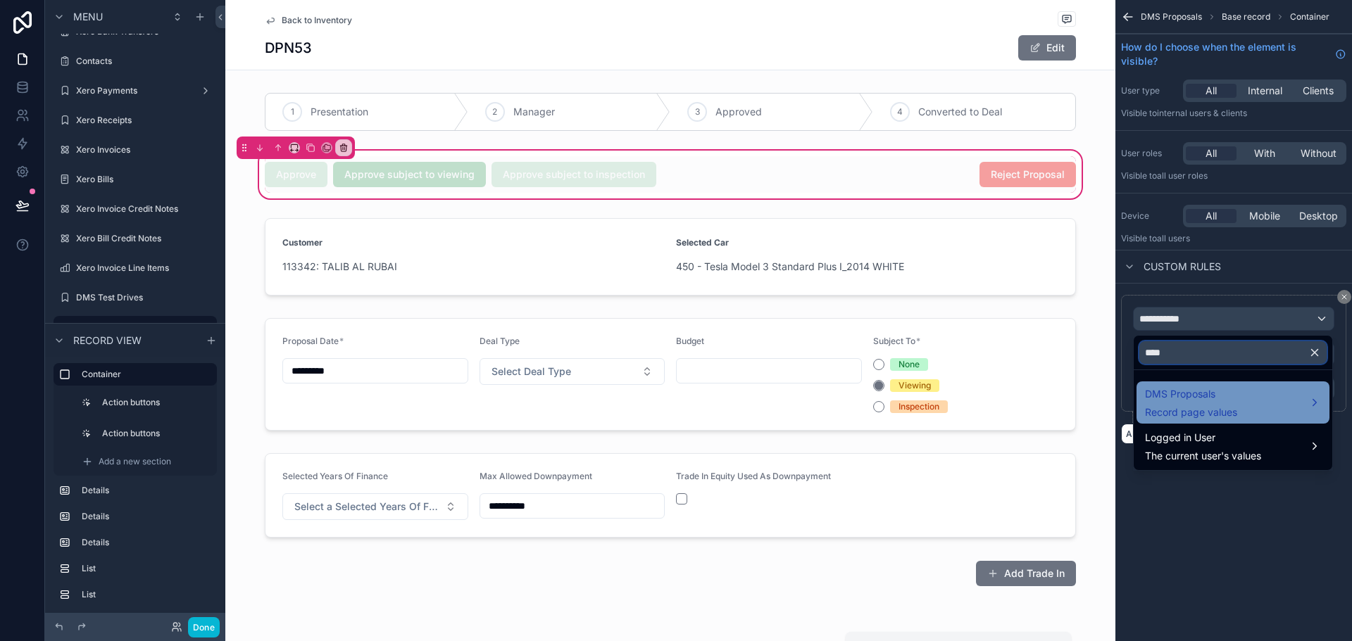
type input "****"
click at [1208, 409] on span "Record page values" at bounding box center [1191, 413] width 92 height 14
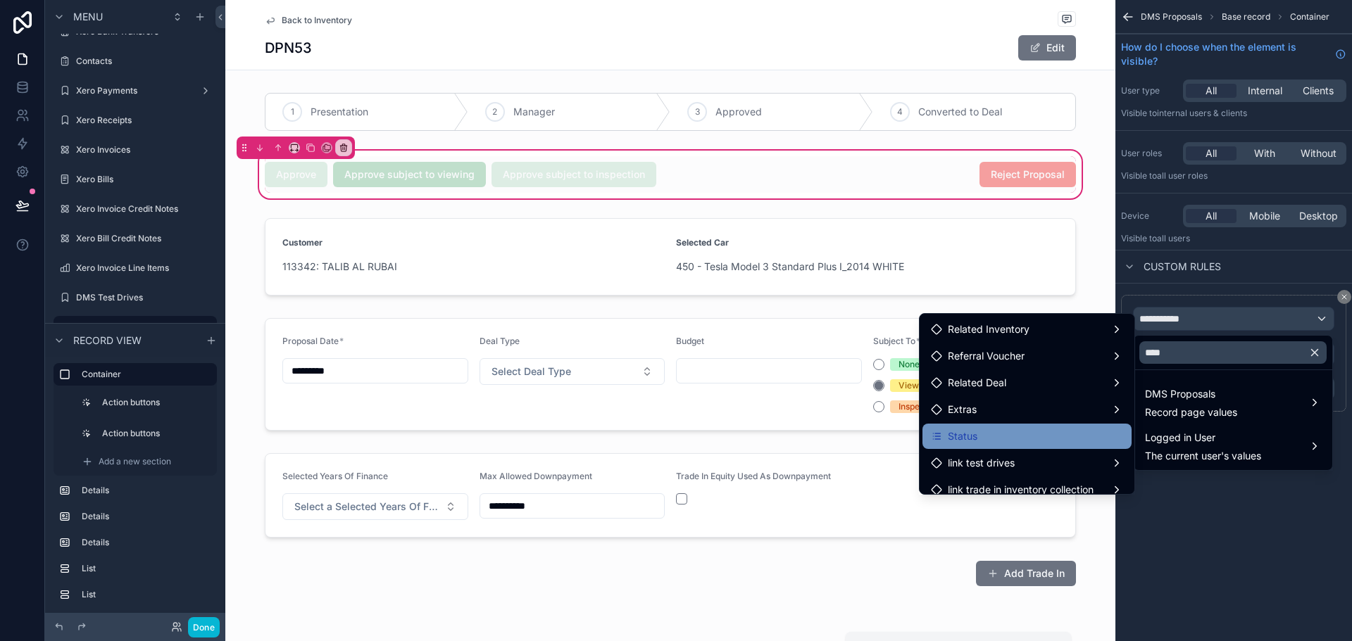
click at [982, 428] on div "Status" at bounding box center [1027, 436] width 192 height 17
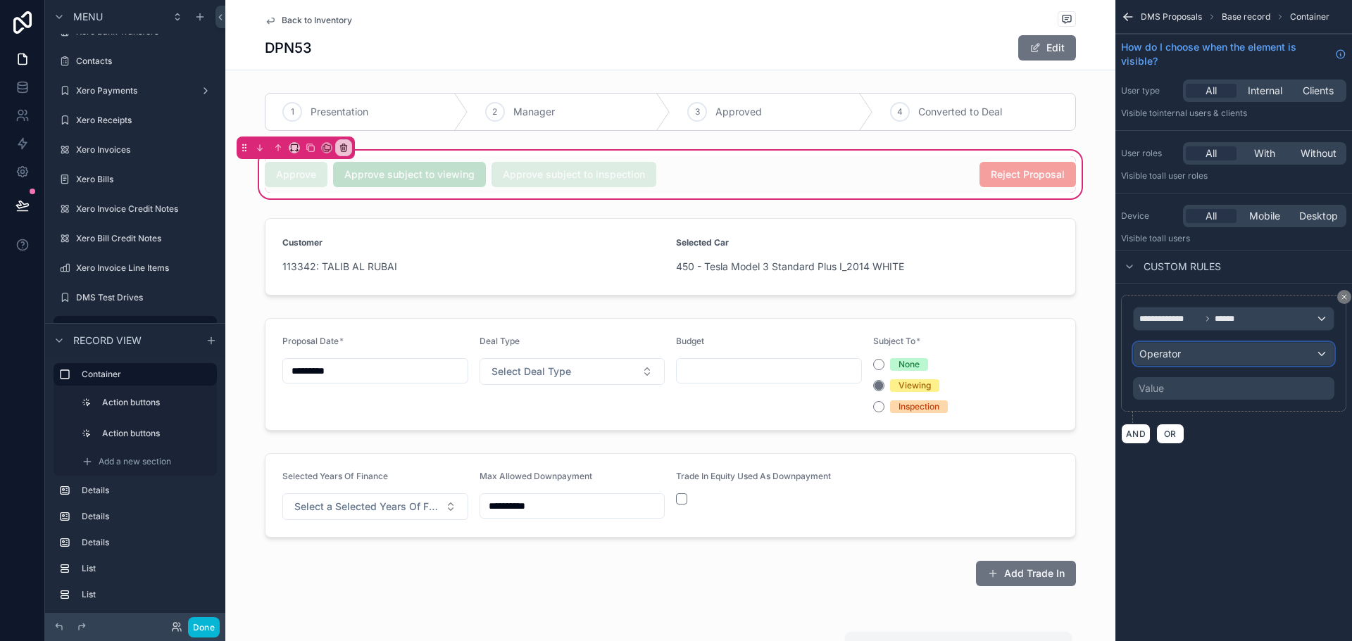
click at [1205, 355] on div "Operator" at bounding box center [1234, 354] width 200 height 23
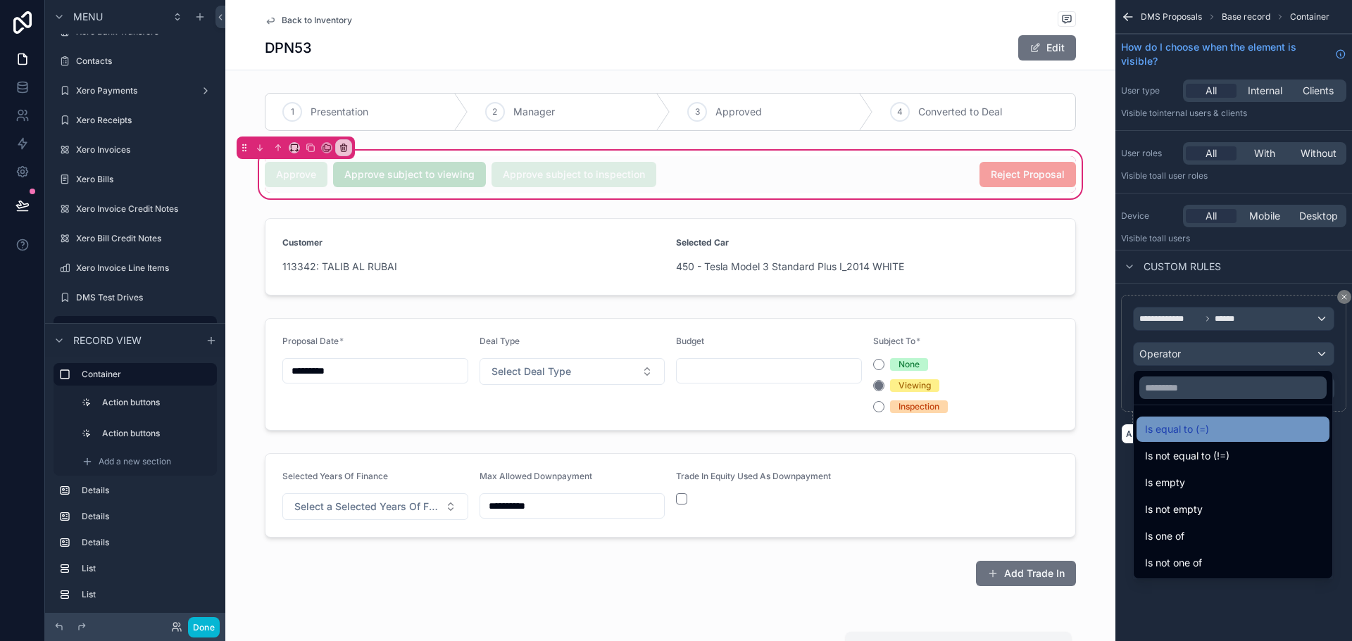
click at [1211, 427] on div "Is equal to (=)" at bounding box center [1233, 429] width 176 height 17
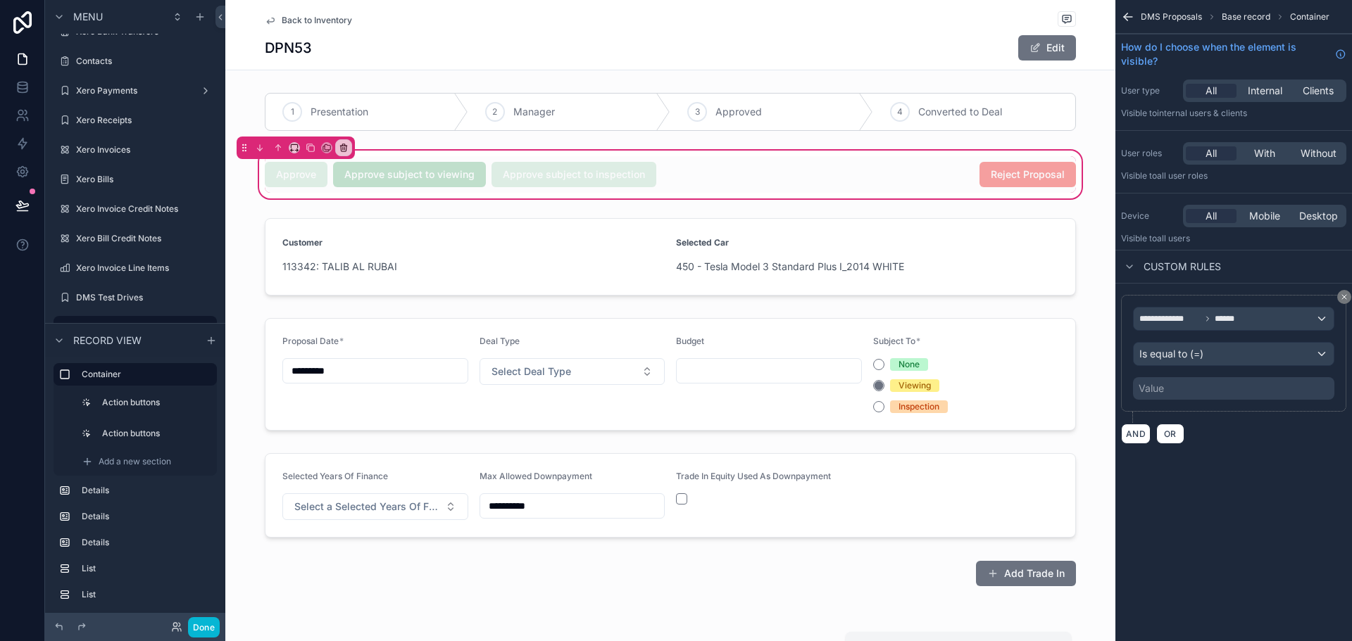
click at [1210, 387] on div "Value" at bounding box center [1233, 388] width 201 height 23
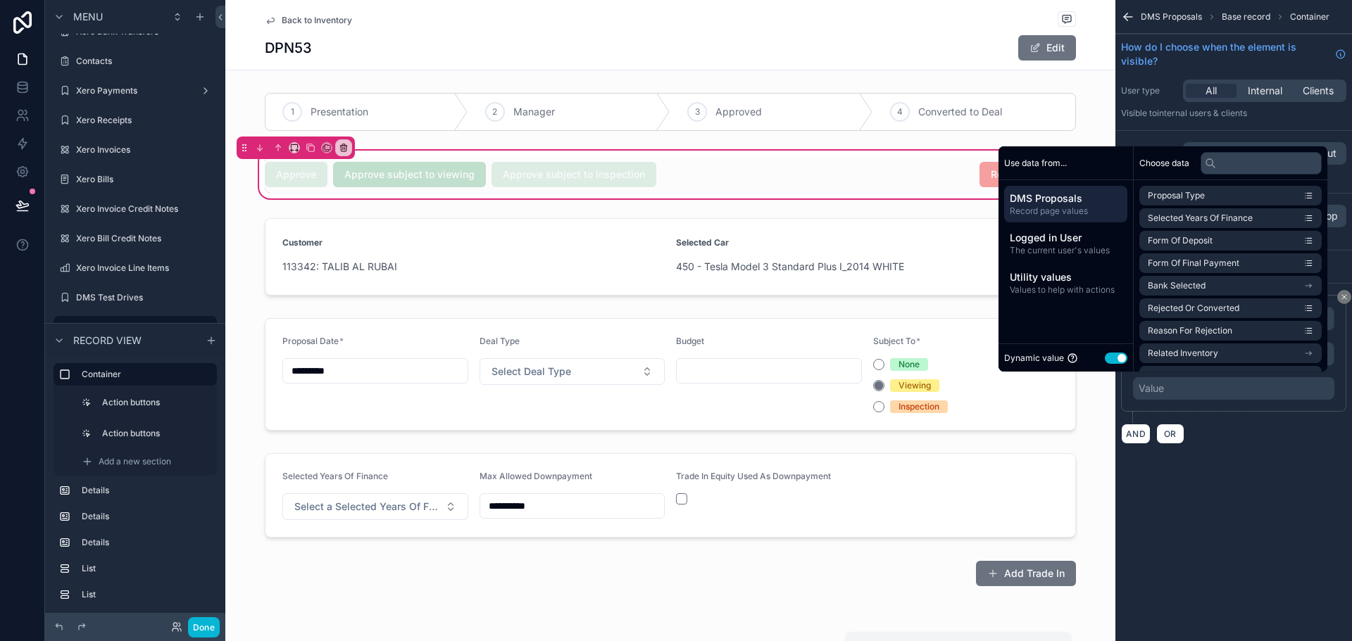
click at [1105, 360] on button "Use setting" at bounding box center [1116, 358] width 23 height 11
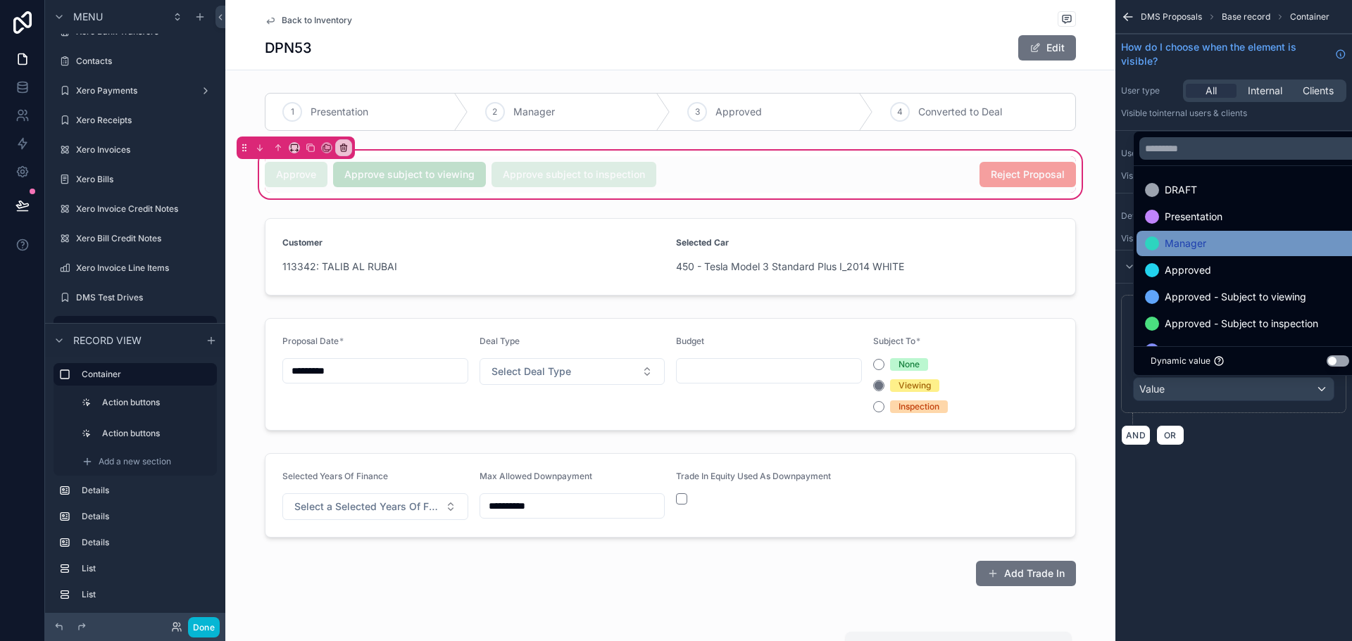
click at [1205, 246] on span "Manager" at bounding box center [1185, 243] width 42 height 17
click at [1273, 458] on div "**********" at bounding box center [1233, 239] width 237 height 479
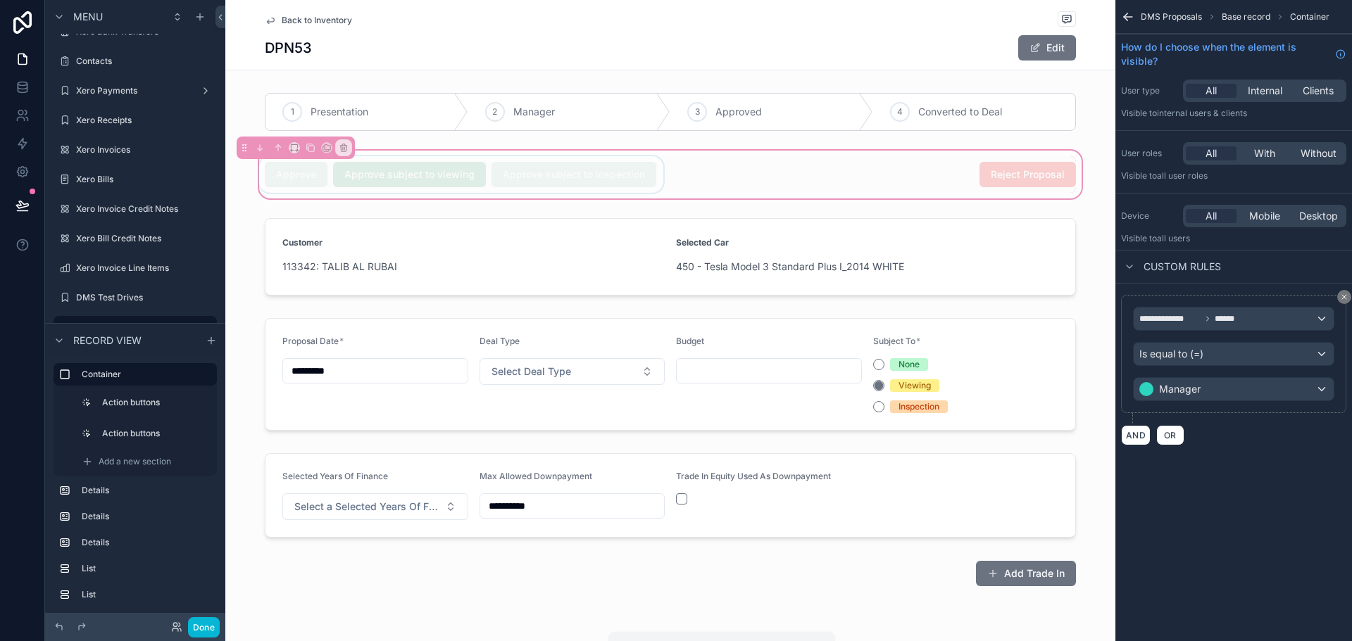
click at [641, 187] on div "scrollable content" at bounding box center [461, 174] width 410 height 37
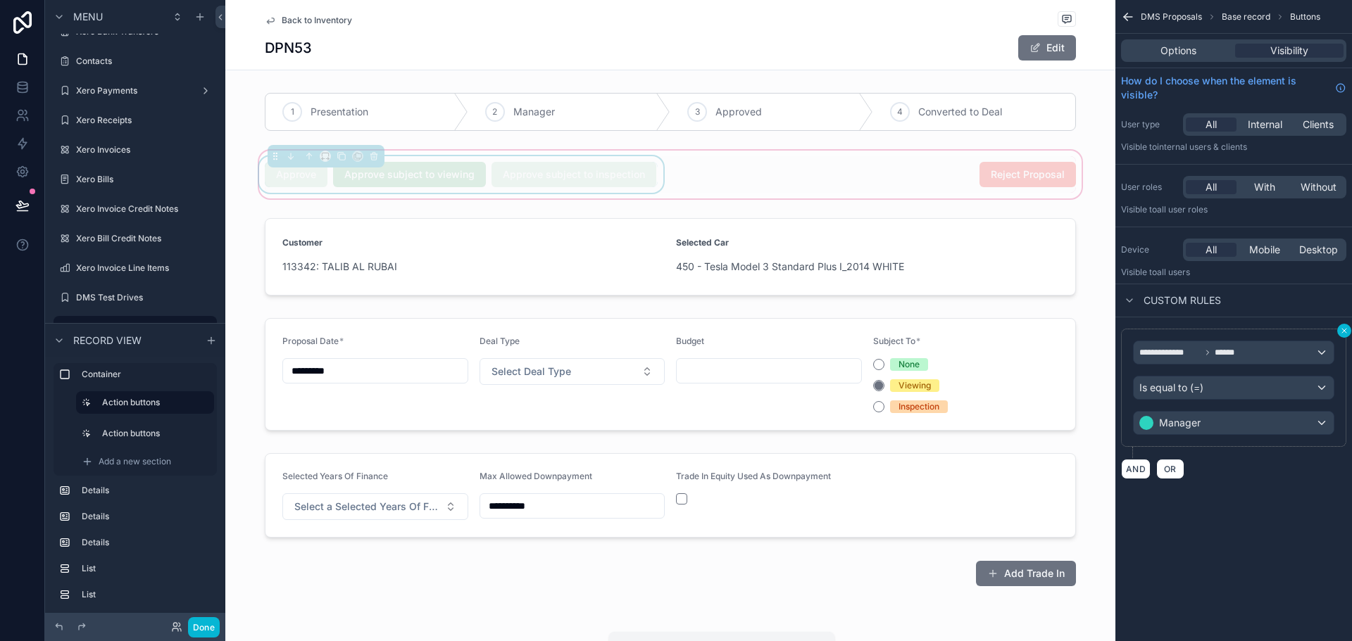
click at [1340, 333] on icon "scrollable content" at bounding box center [1344, 331] width 8 height 8
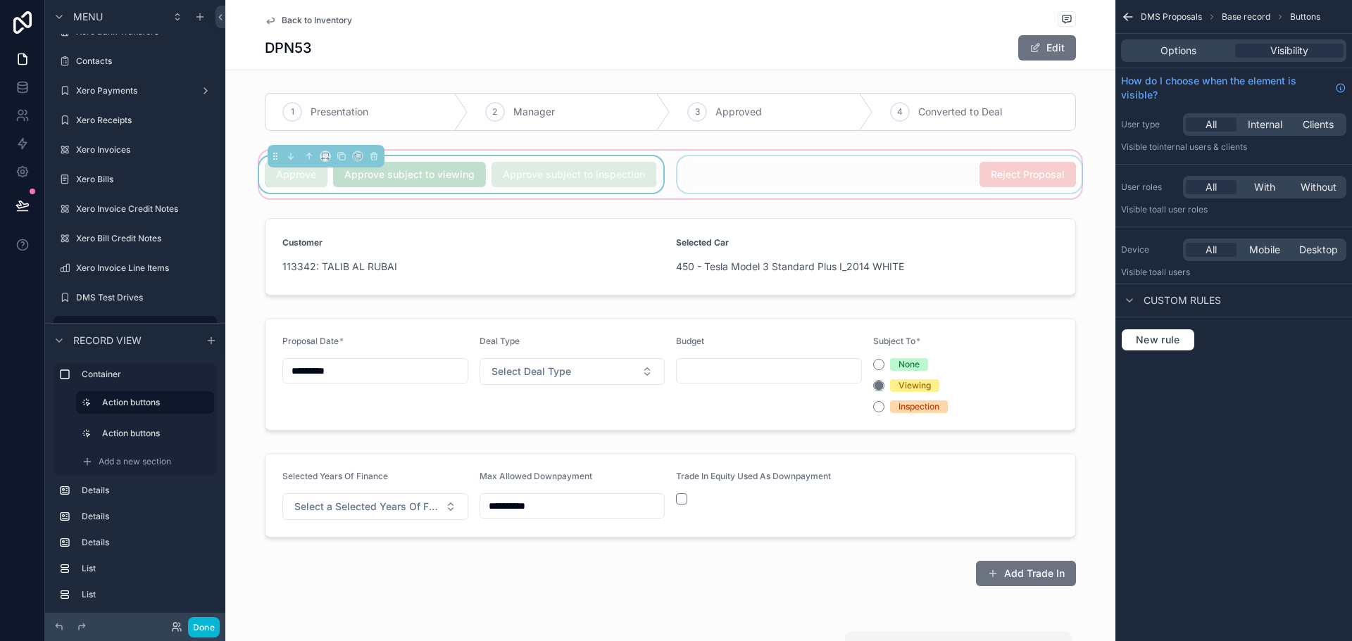
click at [791, 178] on div "scrollable content" at bounding box center [879, 174] width 410 height 37
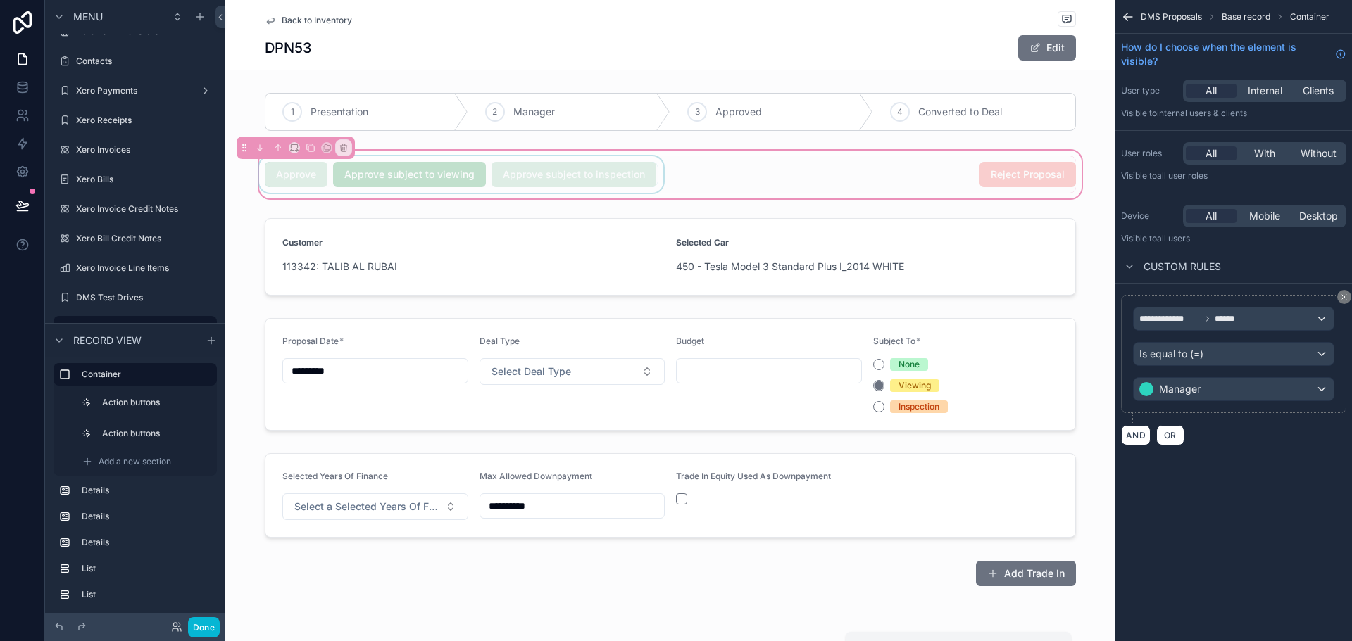
click at [616, 177] on div "scrollable content" at bounding box center [461, 174] width 410 height 37
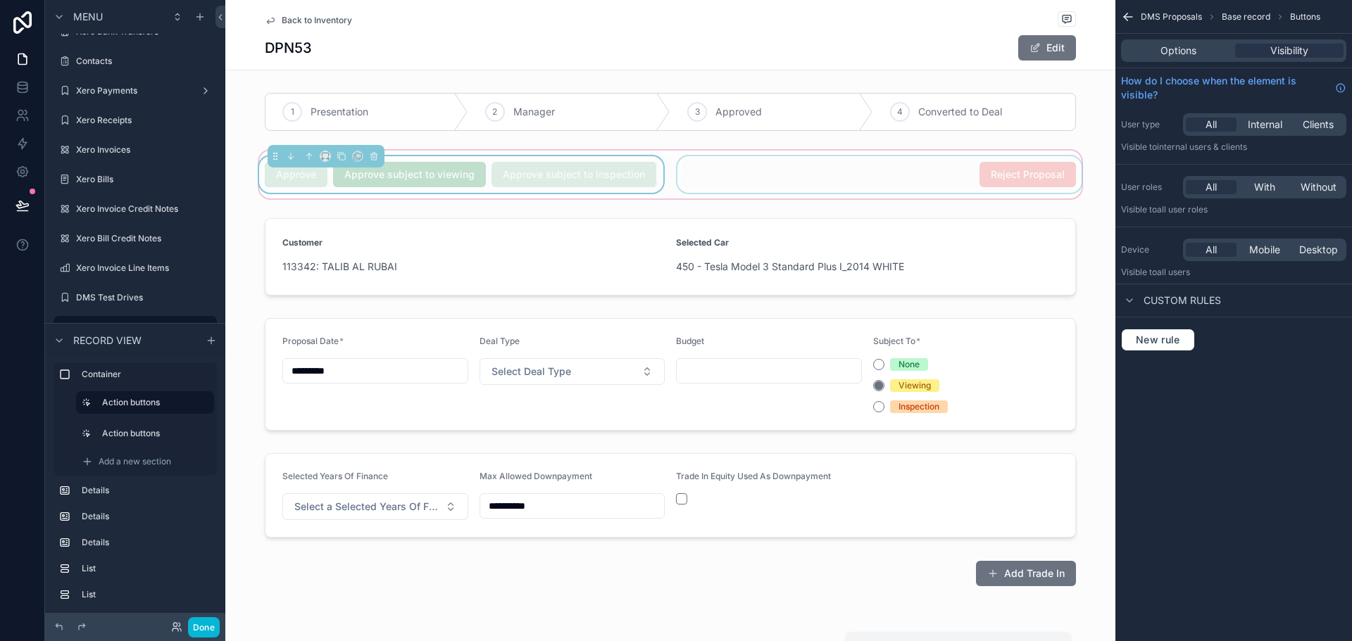
click at [754, 170] on div "scrollable content" at bounding box center [879, 174] width 410 height 37
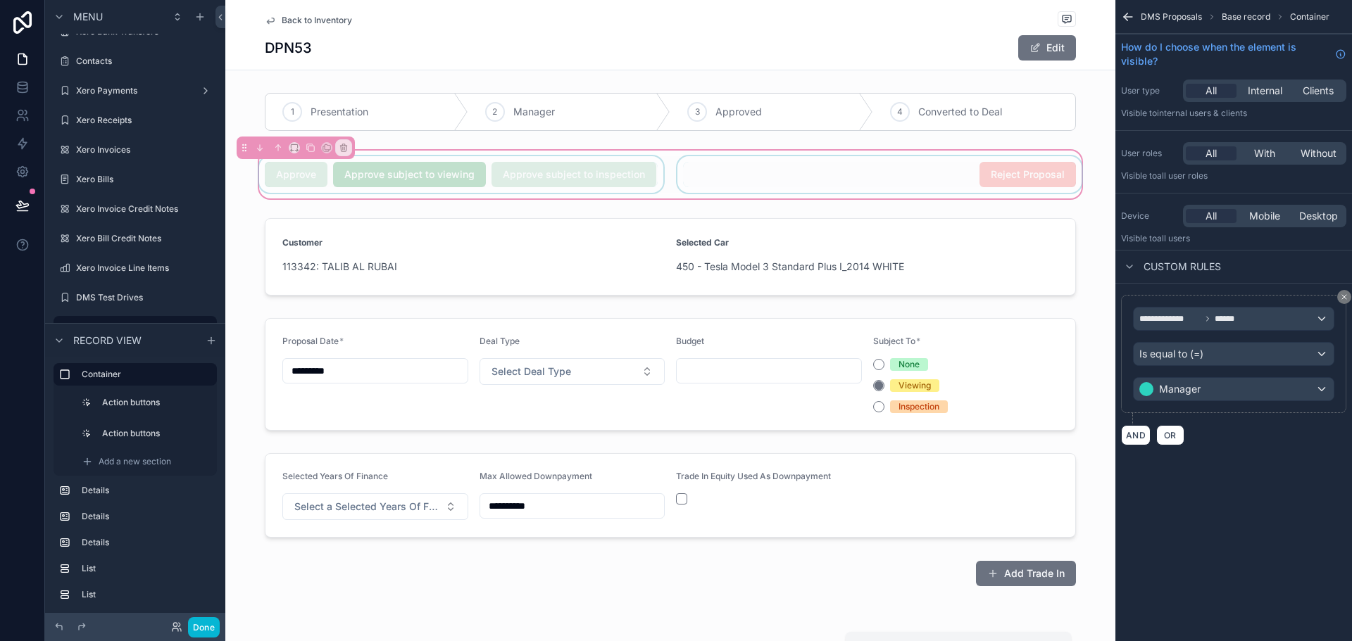
click at [885, 182] on div "scrollable content" at bounding box center [879, 174] width 410 height 37
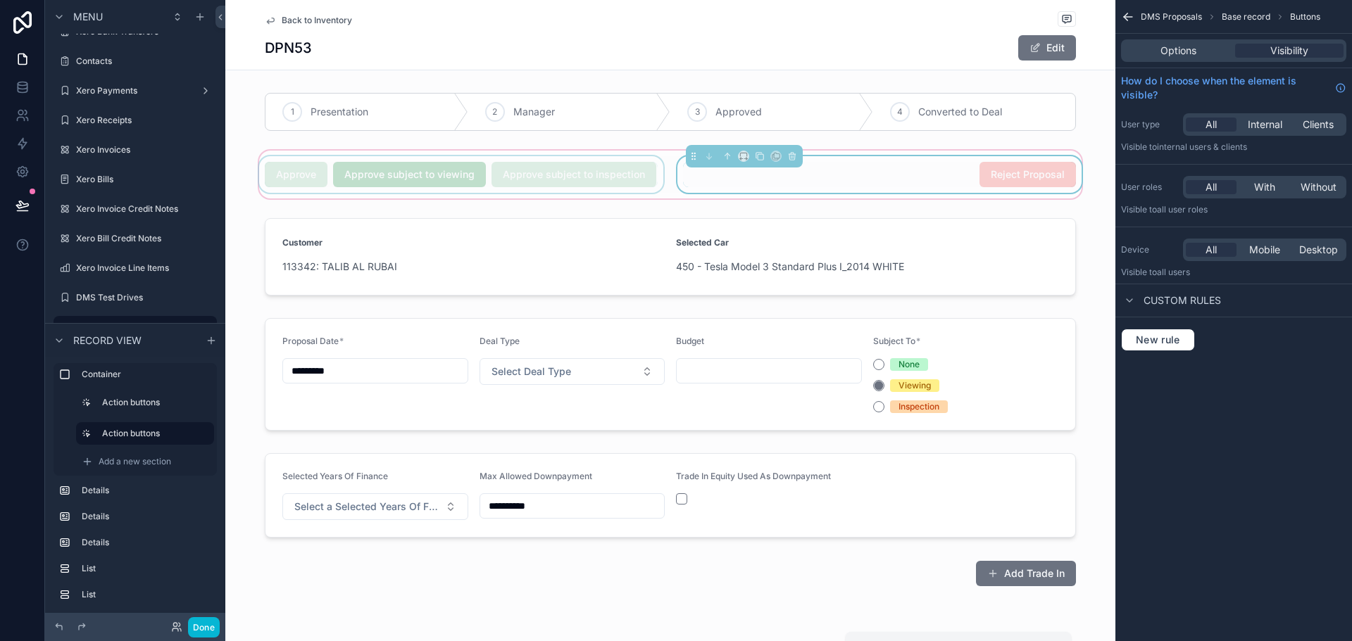
click at [885, 182] on div "Reject Proposal" at bounding box center [879, 174] width 393 height 25
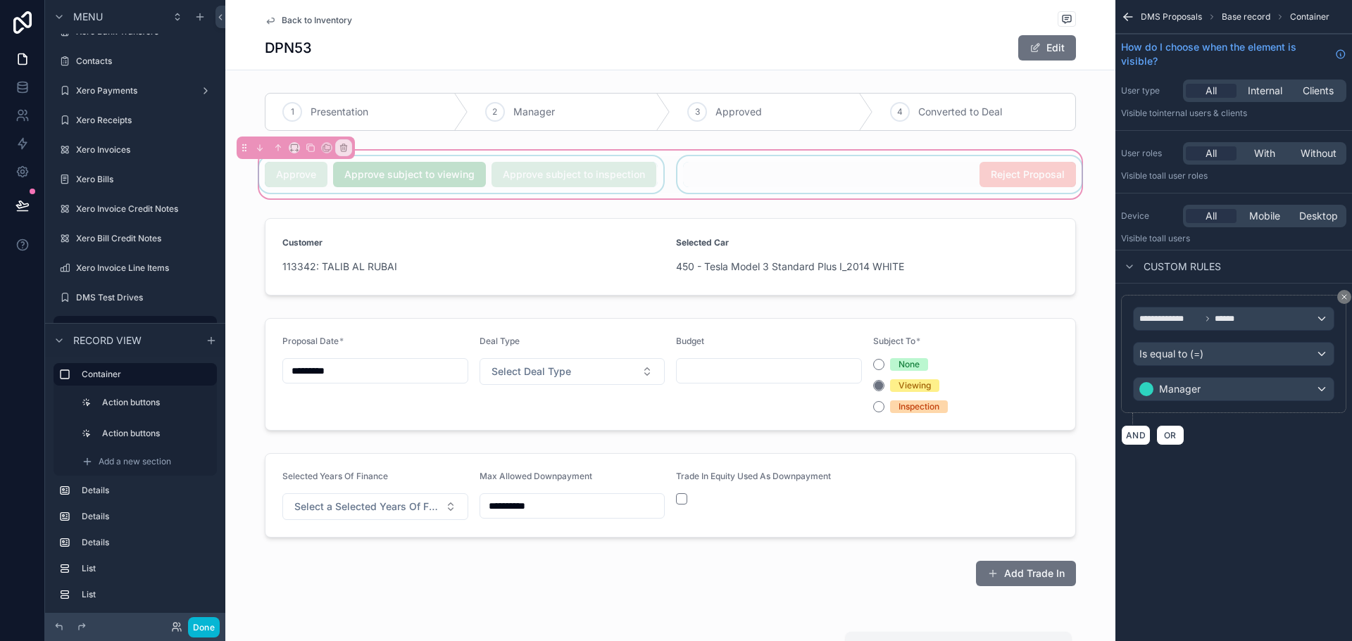
click at [996, 180] on div "scrollable content" at bounding box center [879, 174] width 410 height 37
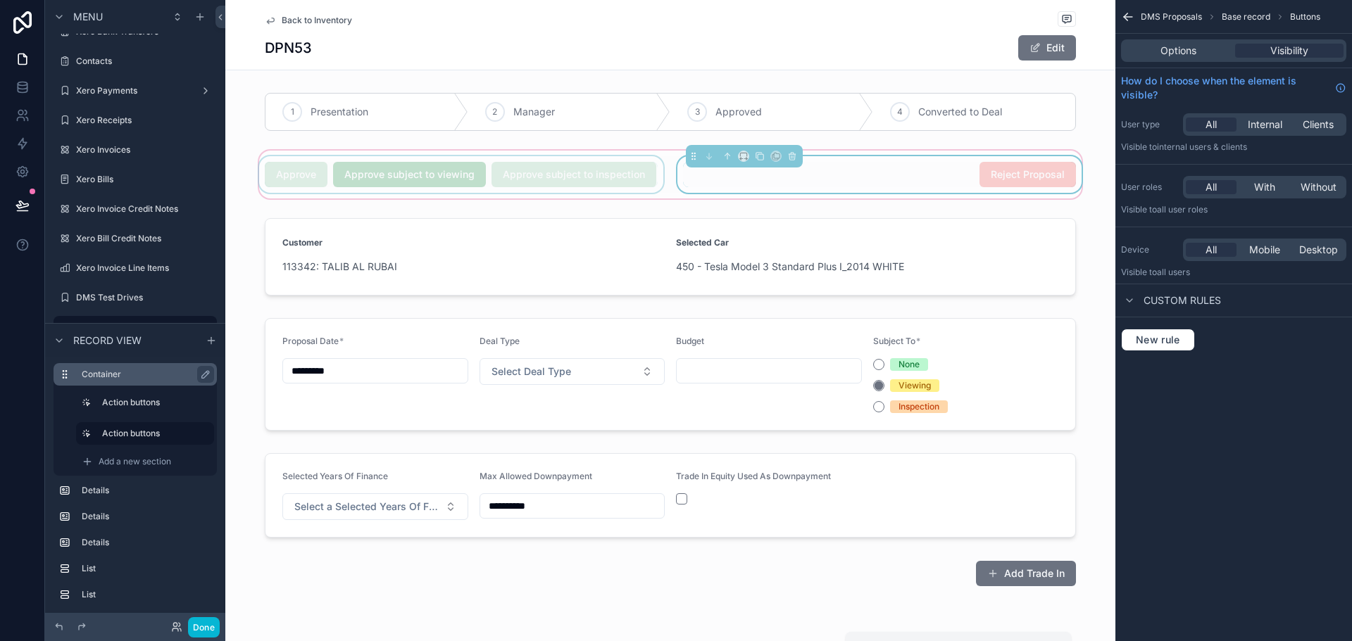
click at [134, 370] on label "Container" at bounding box center [144, 374] width 124 height 11
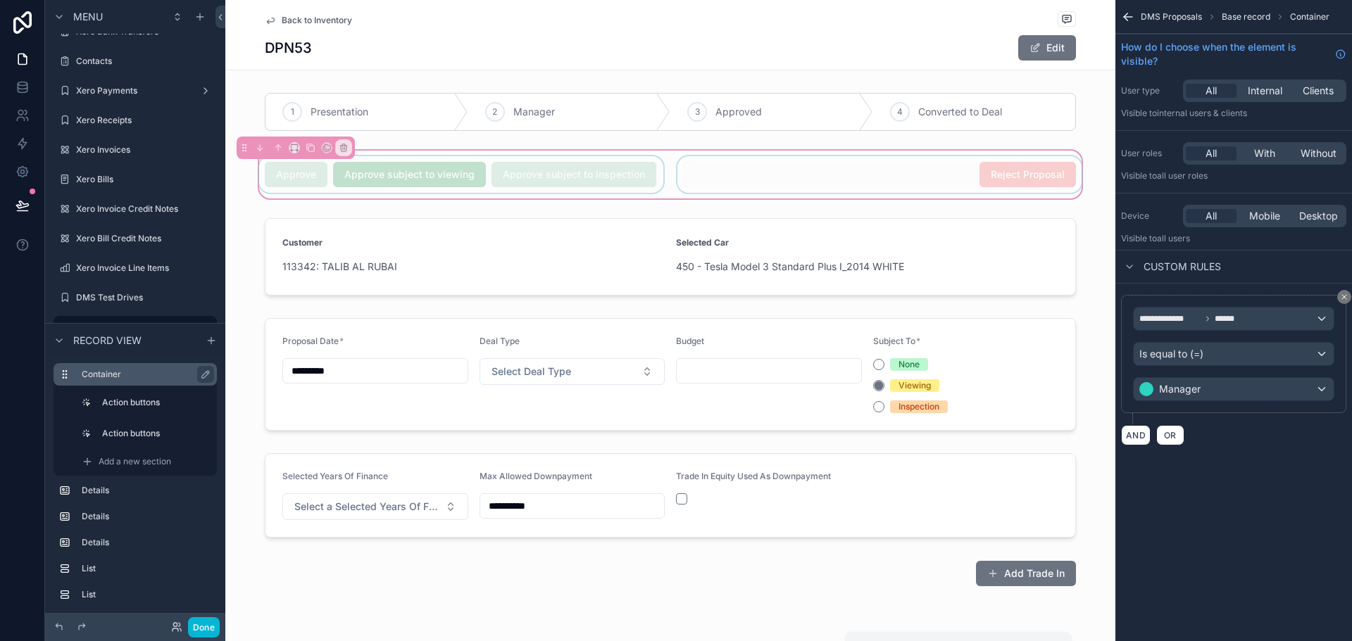
click at [113, 373] on label "Container" at bounding box center [144, 374] width 124 height 11
click at [203, 376] on icon "scrollable content" at bounding box center [205, 374] width 11 height 11
click at [132, 375] on input "*********" at bounding box center [135, 374] width 107 height 17
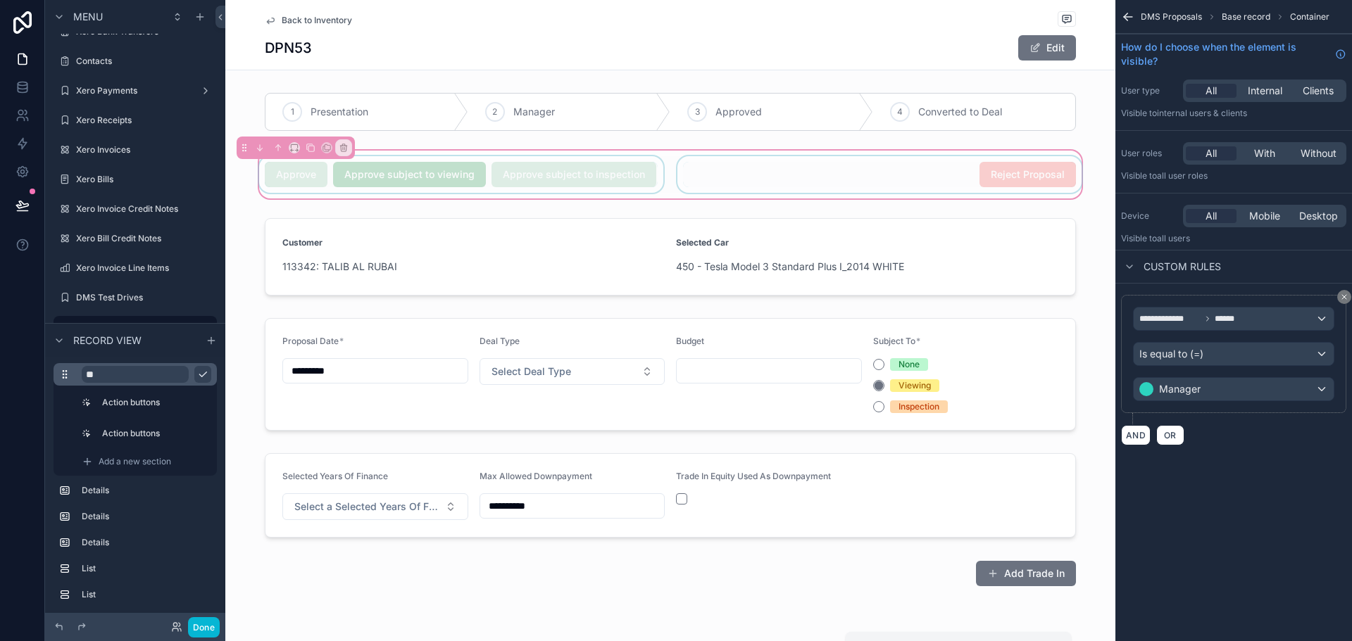
type input "*"
type input "**********"
click at [137, 399] on label "Action buttons" at bounding box center [153, 402] width 99 height 11
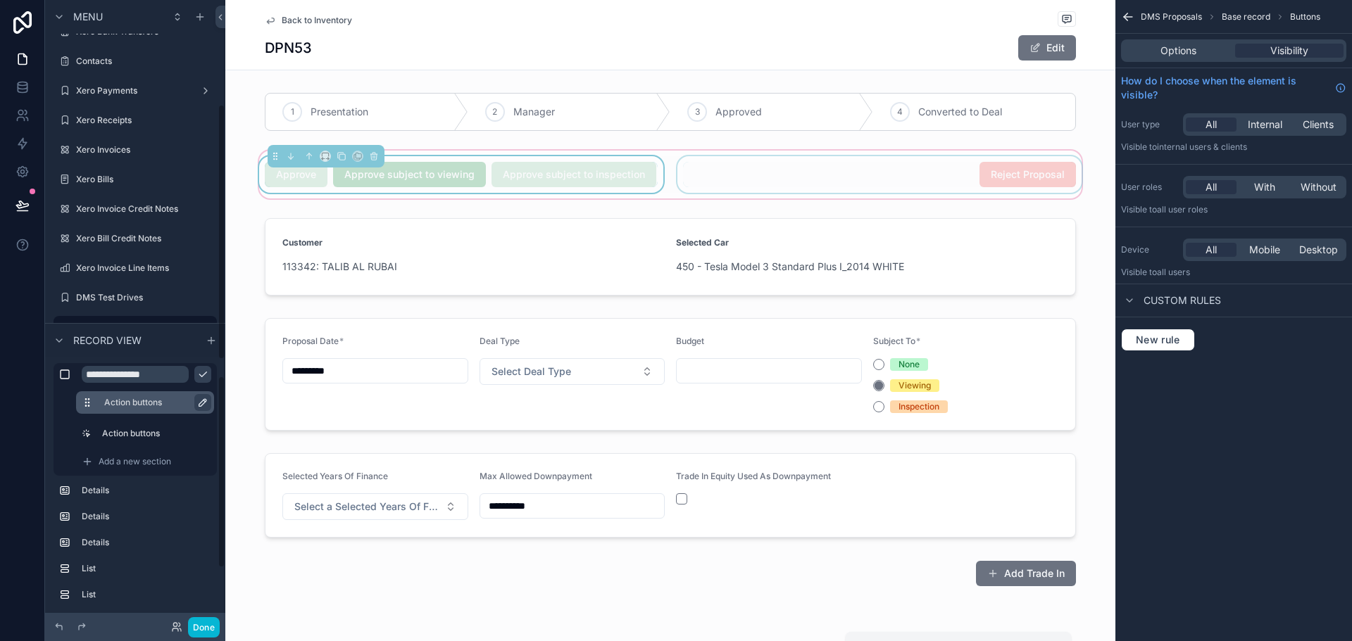
click at [201, 403] on icon "scrollable content" at bounding box center [202, 402] width 11 height 11
click at [154, 407] on input "**********" at bounding box center [145, 402] width 82 height 17
click at [154, 406] on input "**********" at bounding box center [145, 402] width 82 height 17
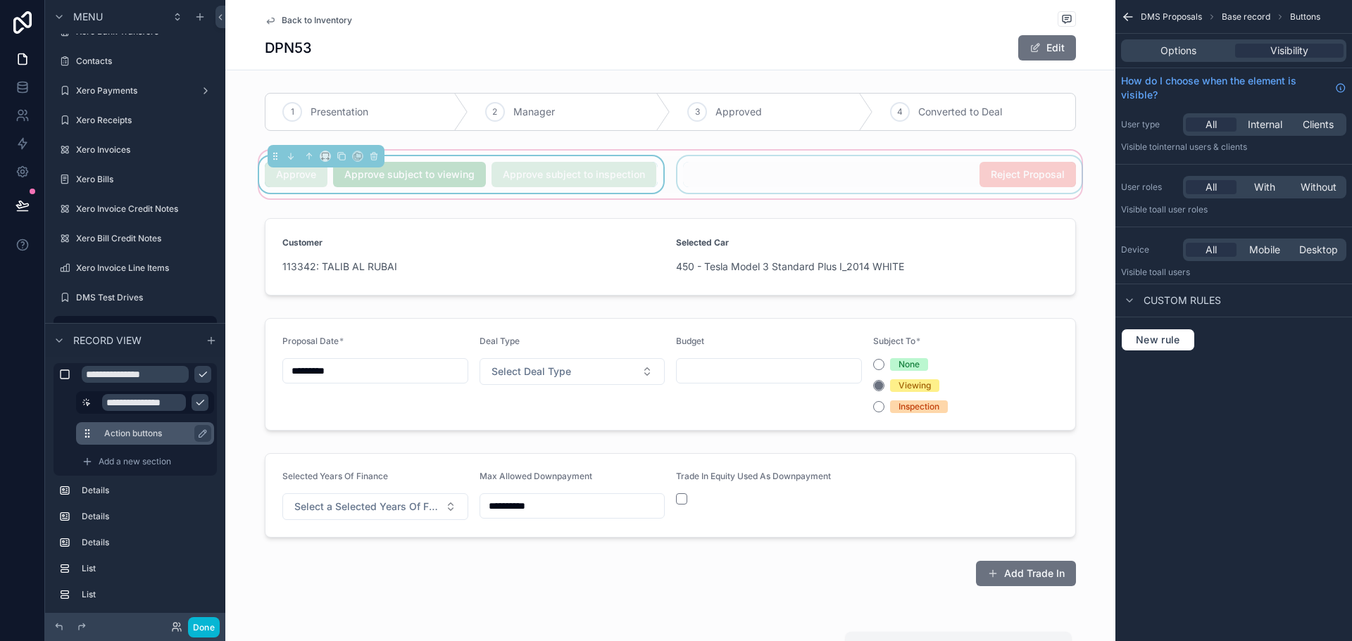
type input "**********"
click at [151, 437] on label "Action buttons" at bounding box center [153, 433] width 99 height 11
click at [210, 431] on button "scrollable content" at bounding box center [202, 433] width 17 height 17
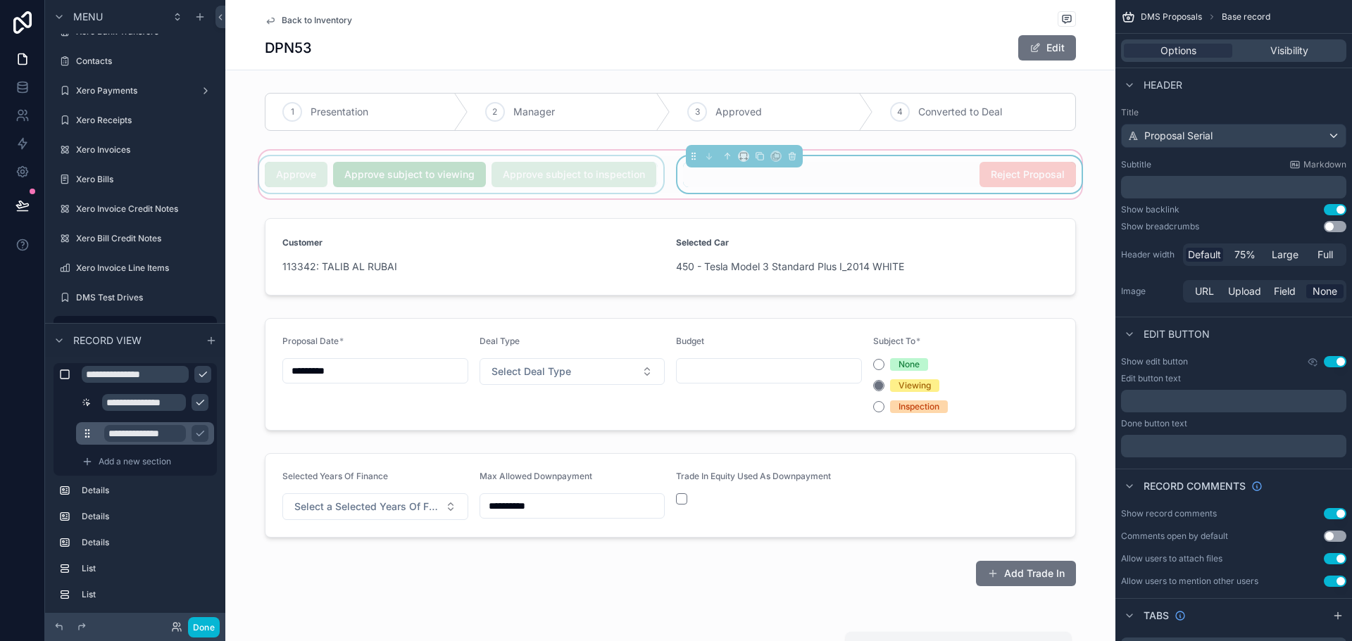
click at [154, 434] on input "**********" at bounding box center [145, 433] width 82 height 17
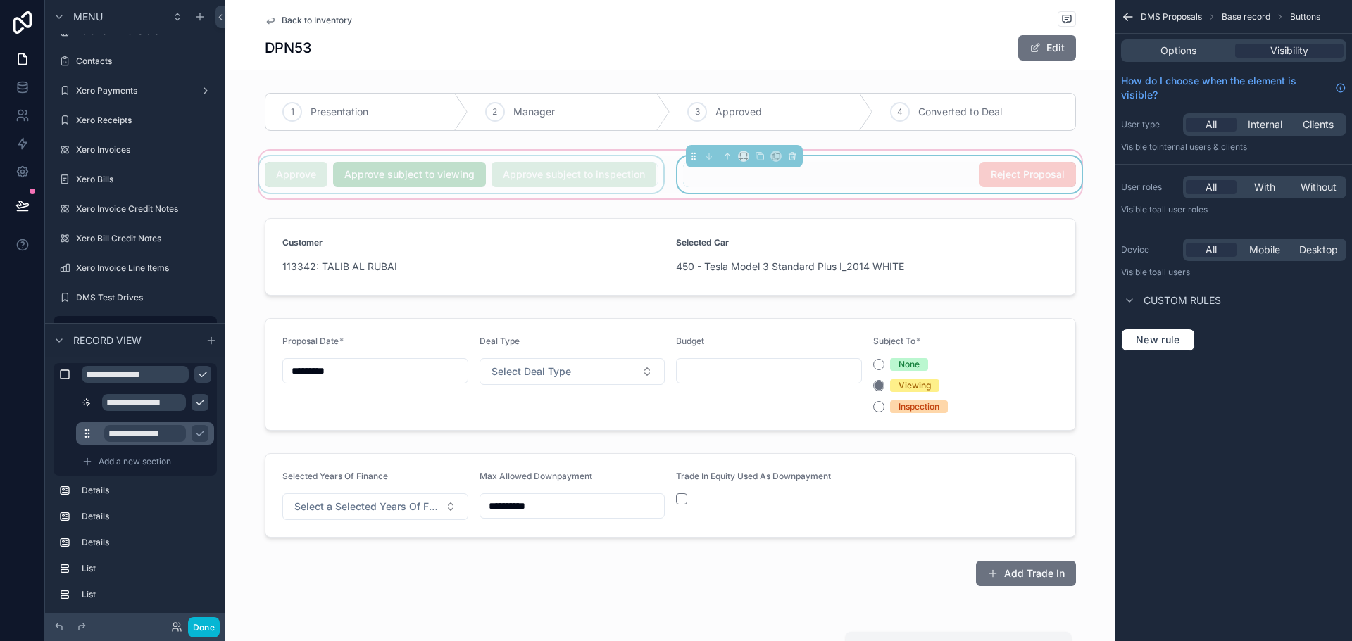
click at [154, 434] on input "**********" at bounding box center [145, 433] width 82 height 17
type input "*"
type input "******"
click at [197, 435] on icon "scrollable content" at bounding box center [199, 433] width 11 height 11
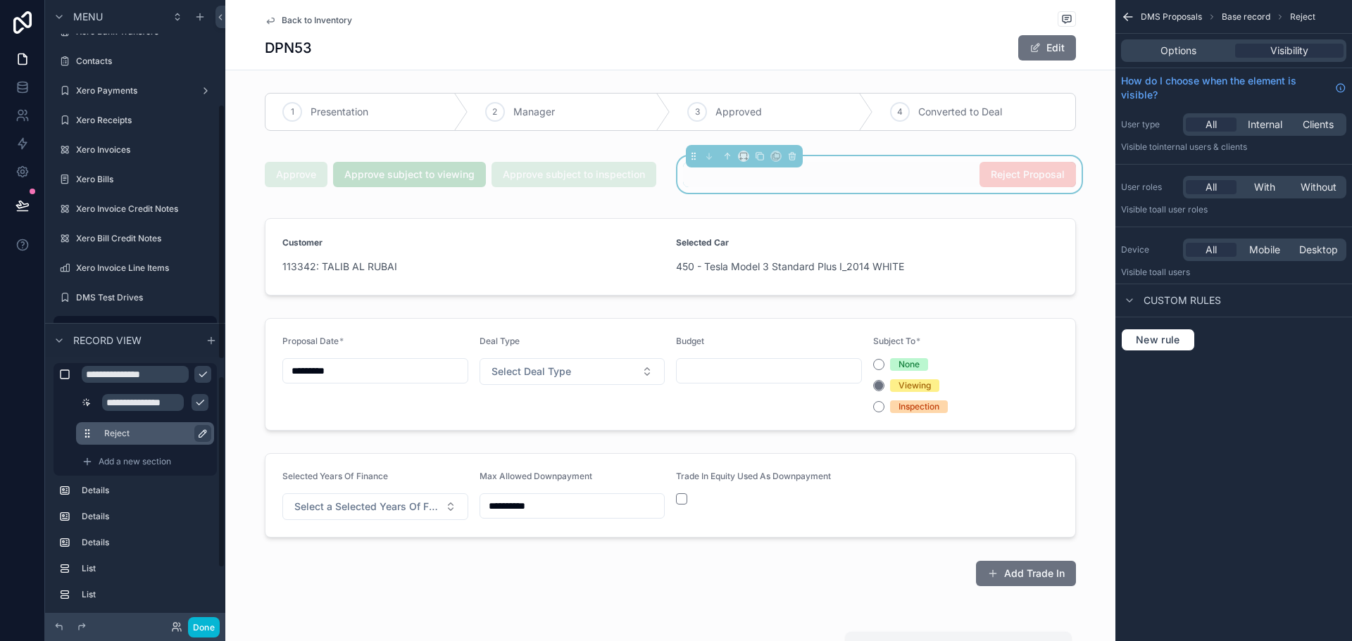
click at [202, 406] on icon "scrollable content" at bounding box center [199, 402] width 11 height 11
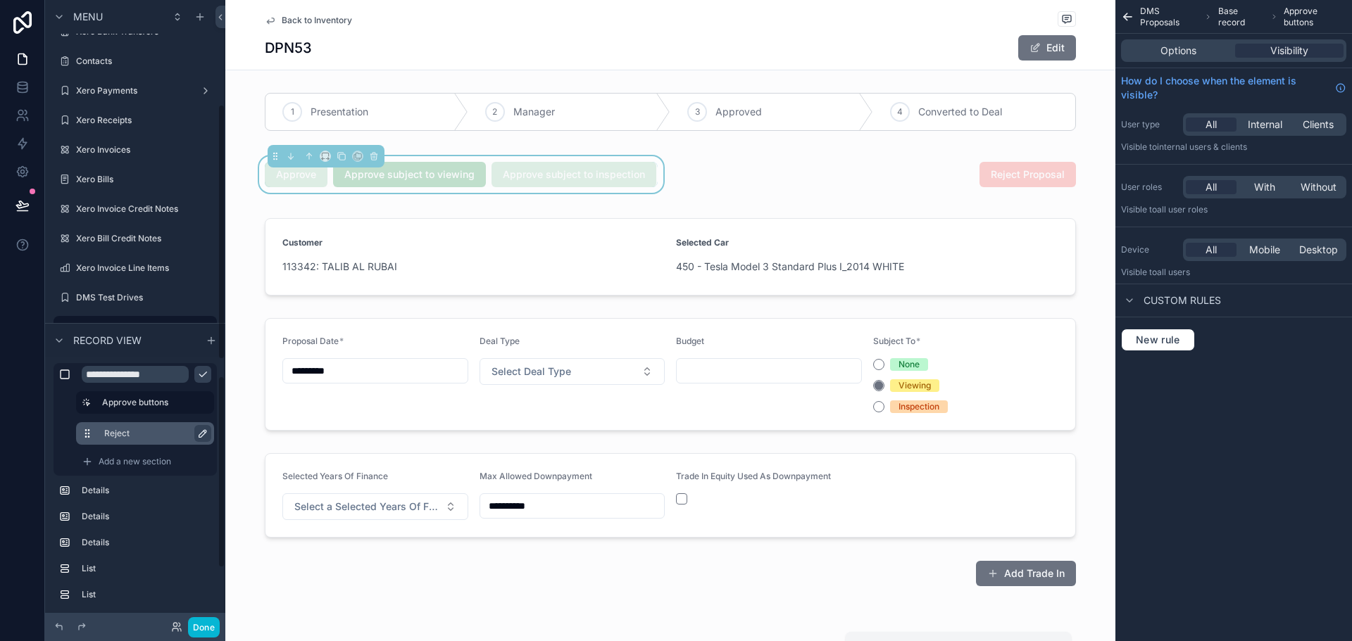
click at [206, 379] on icon "scrollable content" at bounding box center [202, 374] width 11 height 11
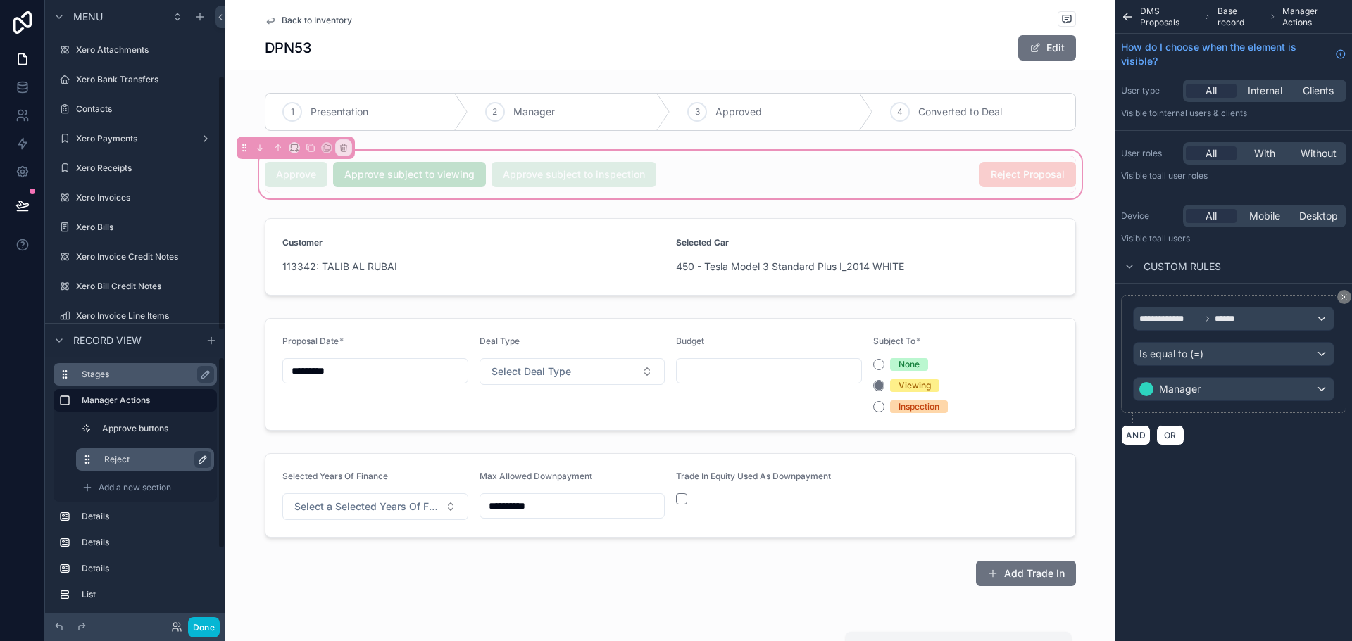
scroll to position [185, 0]
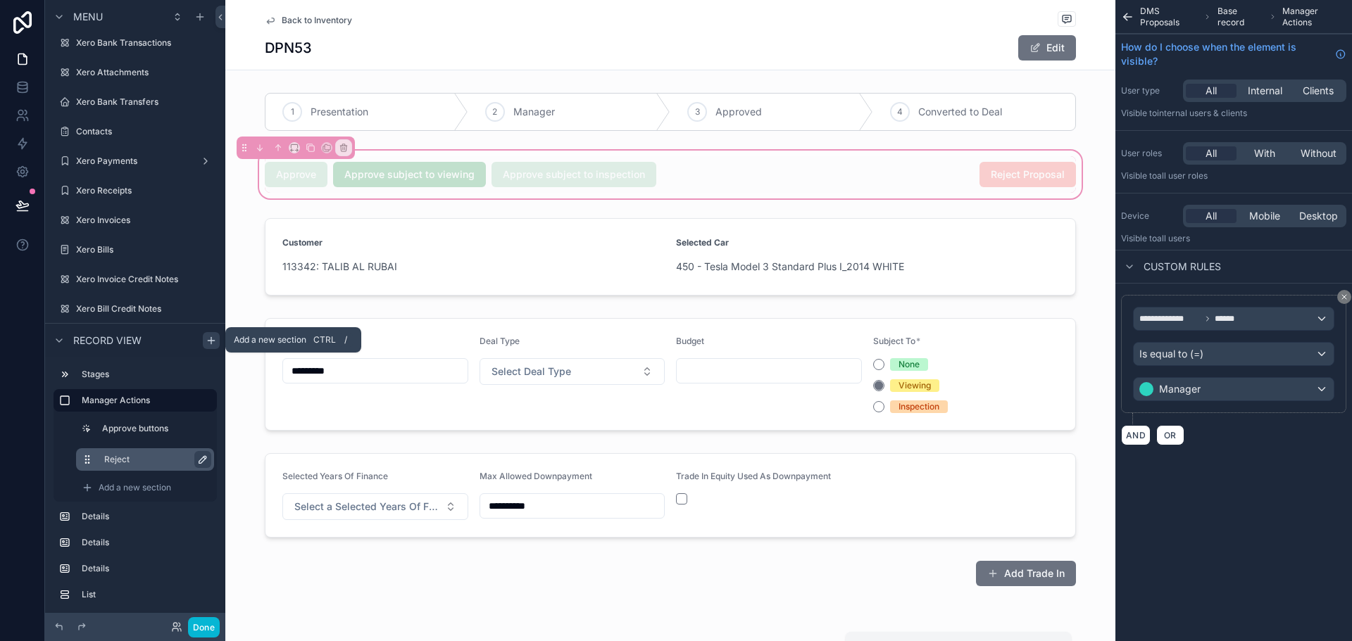
click at [208, 340] on icon "scrollable content" at bounding box center [211, 340] width 6 height 0
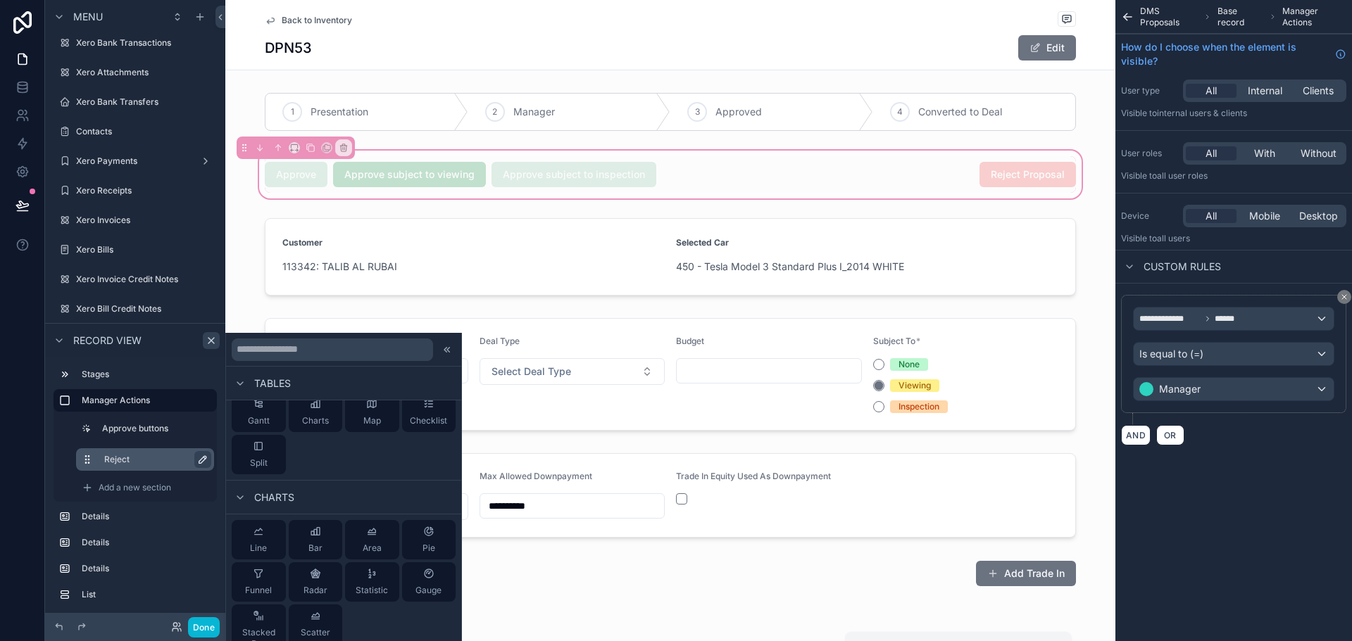
scroll to position [529, 0]
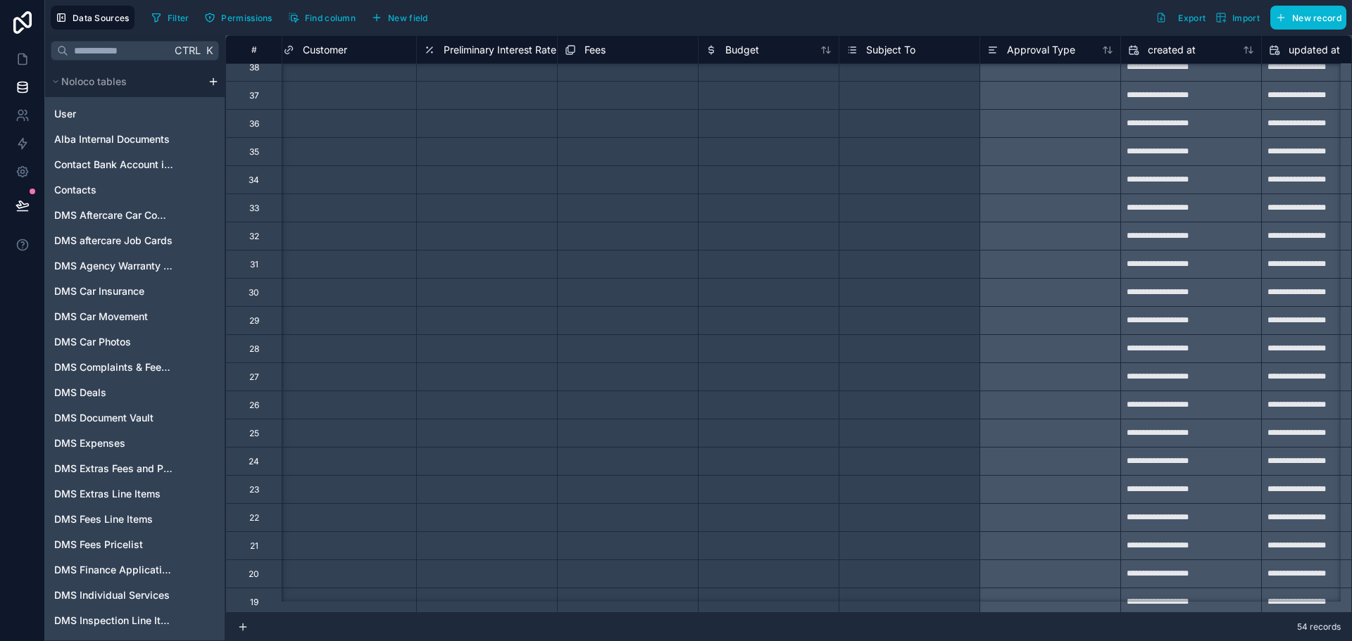
scroll to position [0, 7047]
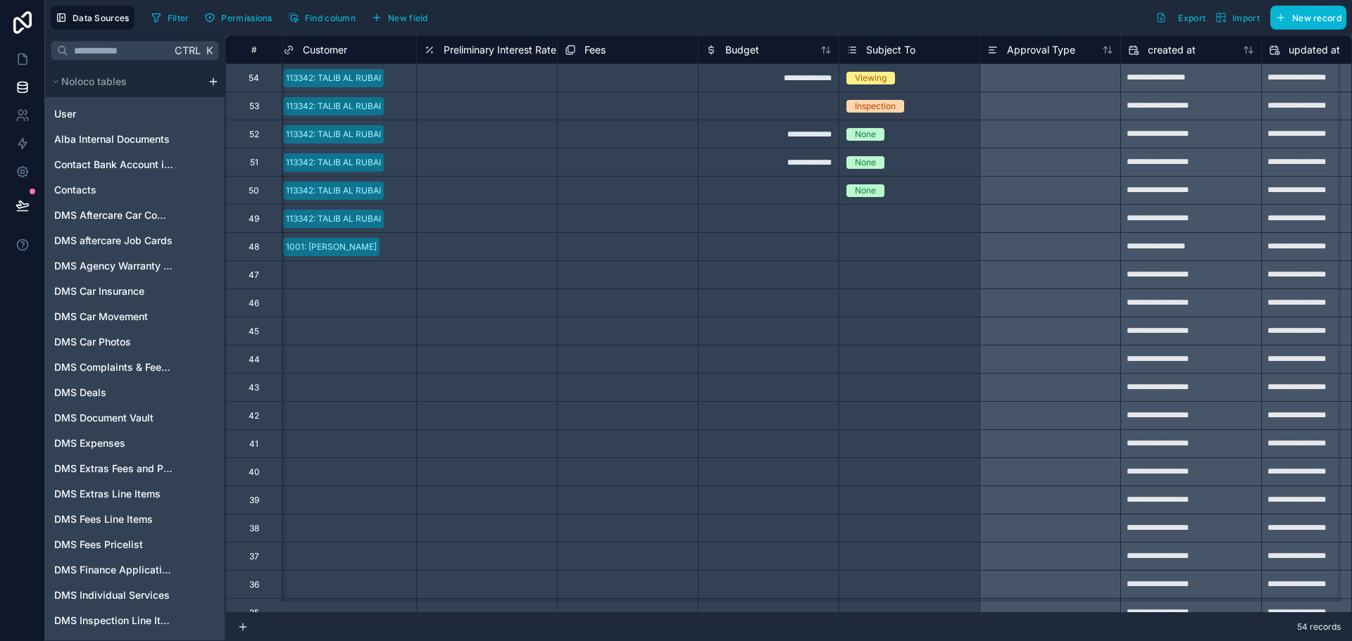
click at [1018, 49] on span "Approval Type" at bounding box center [1041, 50] width 68 height 14
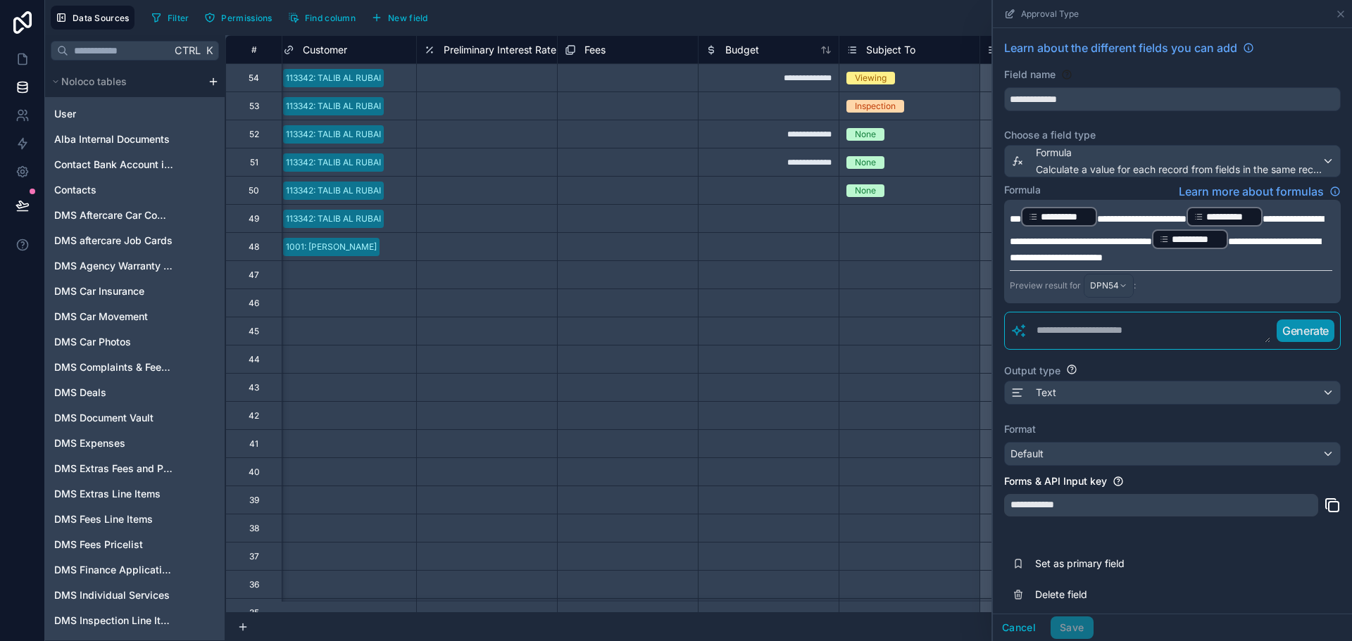
click at [1117, 220] on span "**********" at bounding box center [1141, 219] width 89 height 10
drag, startPoint x: 1153, startPoint y: 220, endPoint x: 1193, endPoint y: 219, distance: 40.2
click at [1186, 219] on span "**********" at bounding box center [1141, 219] width 89 height 10
click at [1049, 239] on span "**********" at bounding box center [1166, 230] width 313 height 32
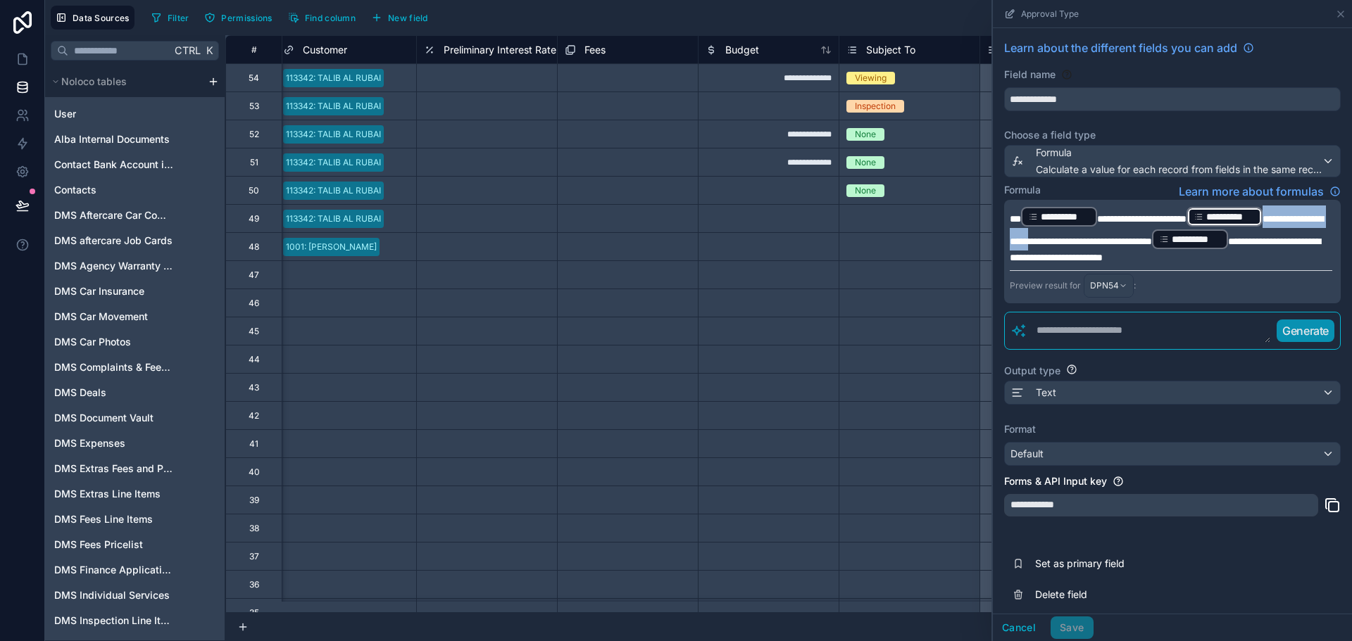
drag, startPoint x: 1094, startPoint y: 237, endPoint x: 1249, endPoint y: 219, distance: 155.9
click at [1249, 219] on p "**********" at bounding box center [1171, 235] width 322 height 59
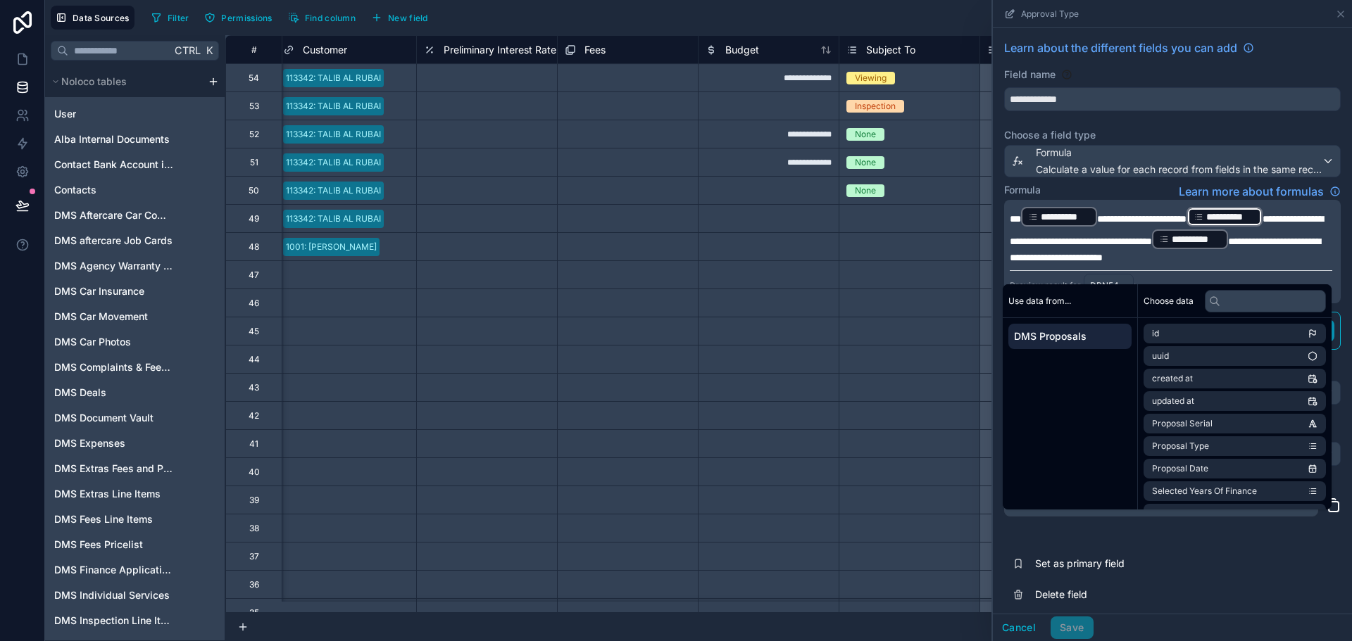
click at [1149, 186] on div "Formula Learn more about formulas" at bounding box center [1172, 191] width 337 height 17
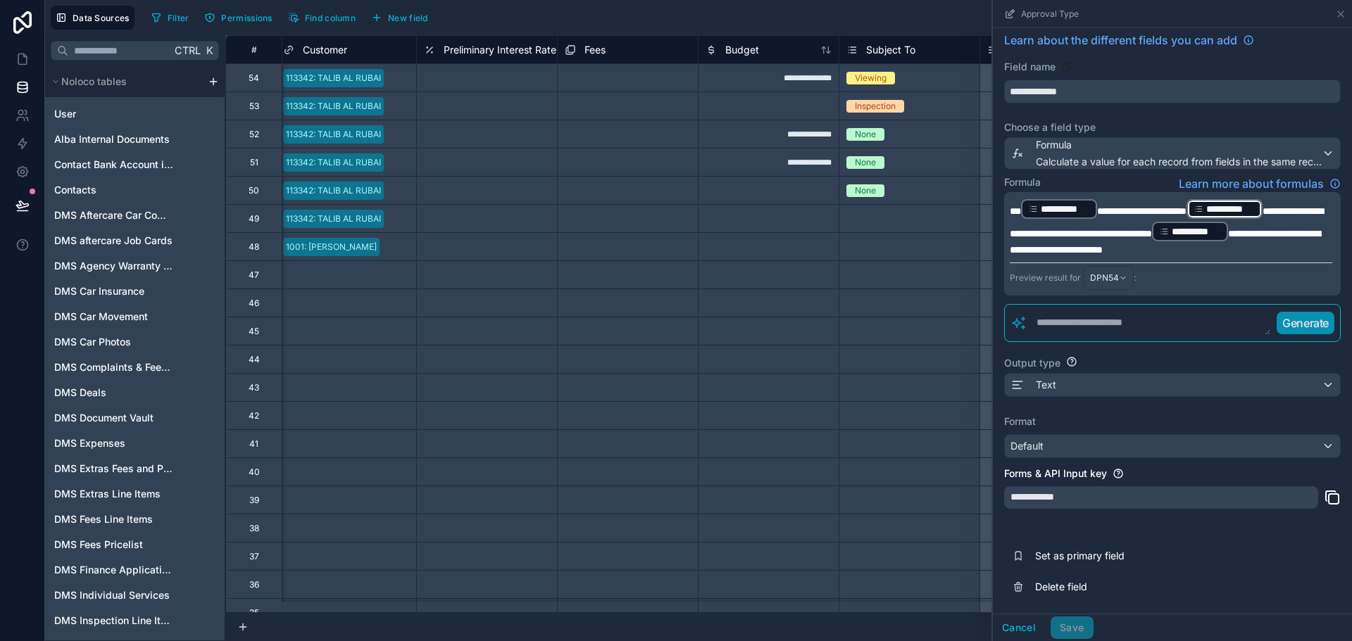
scroll to position [22, 0]
click at [968, 232] on div "Select a Subject To" at bounding box center [909, 246] width 141 height 28
click at [953, 228] on div "Select a Subject To" at bounding box center [909, 218] width 140 height 27
click at [1342, 10] on icon at bounding box center [1340, 13] width 11 height 11
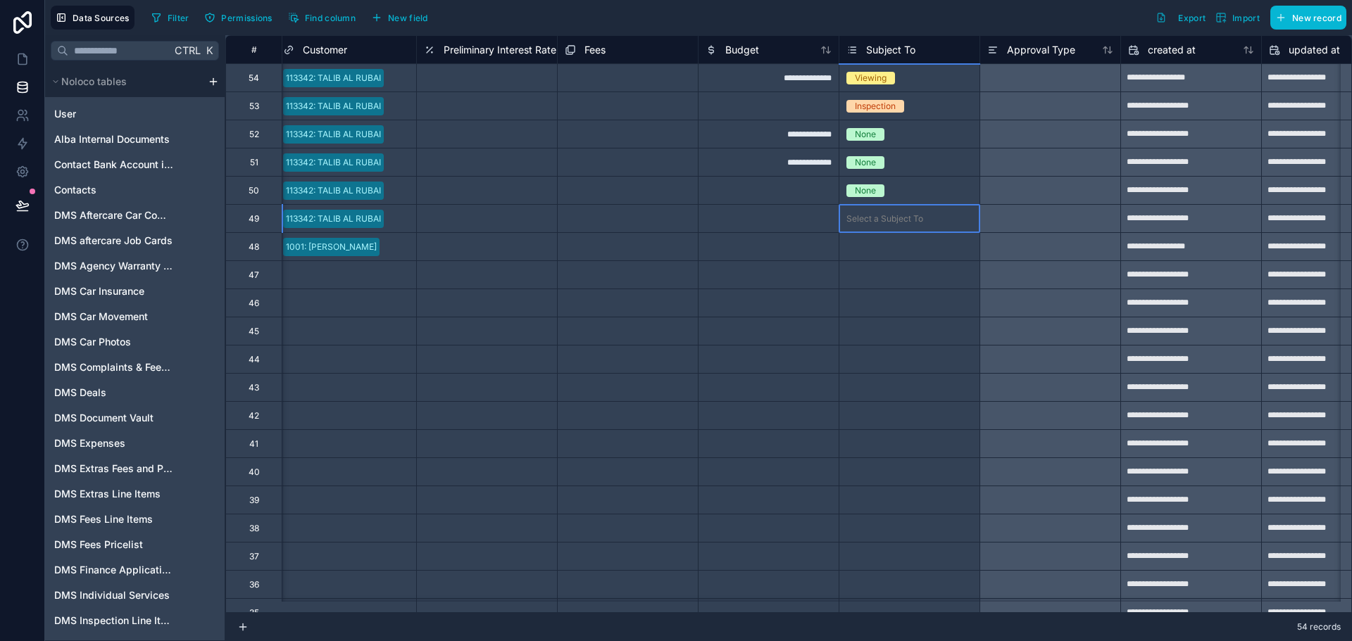
click at [930, 212] on div "Select a Subject To" at bounding box center [909, 219] width 140 height 14
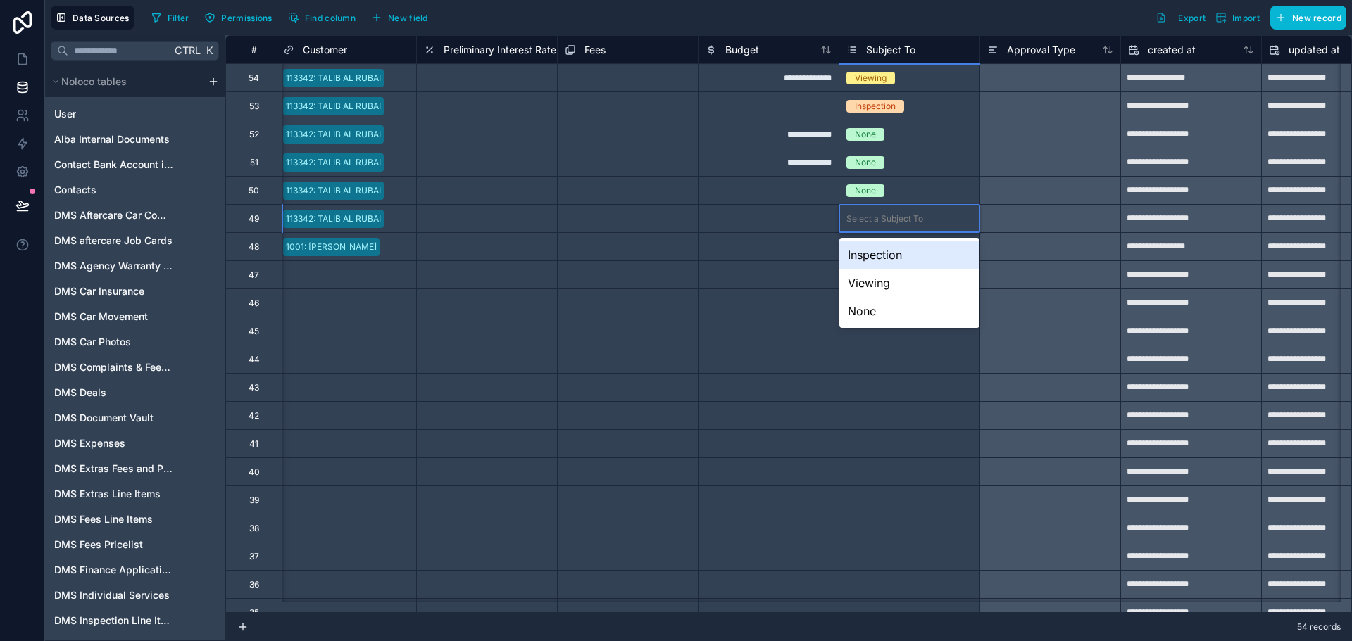
click at [930, 212] on div "Select a Subject To" at bounding box center [909, 219] width 140 height 14
click at [922, 231] on div "Select a Subject To" at bounding box center [909, 218] width 140 height 27
click at [927, 294] on div "Viewing" at bounding box center [909, 283] width 140 height 28
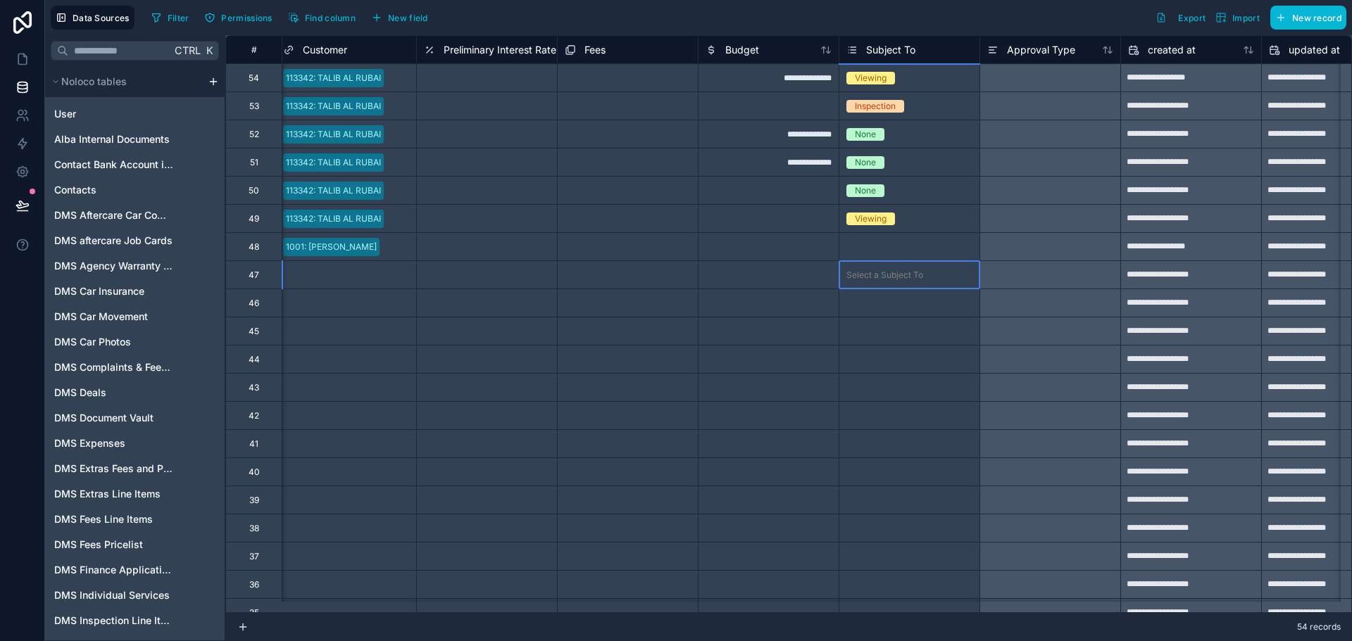
click at [928, 270] on div "Select a Subject To" at bounding box center [909, 275] width 140 height 14
click at [927, 259] on div "Select a Subject To" at bounding box center [909, 246] width 140 height 27
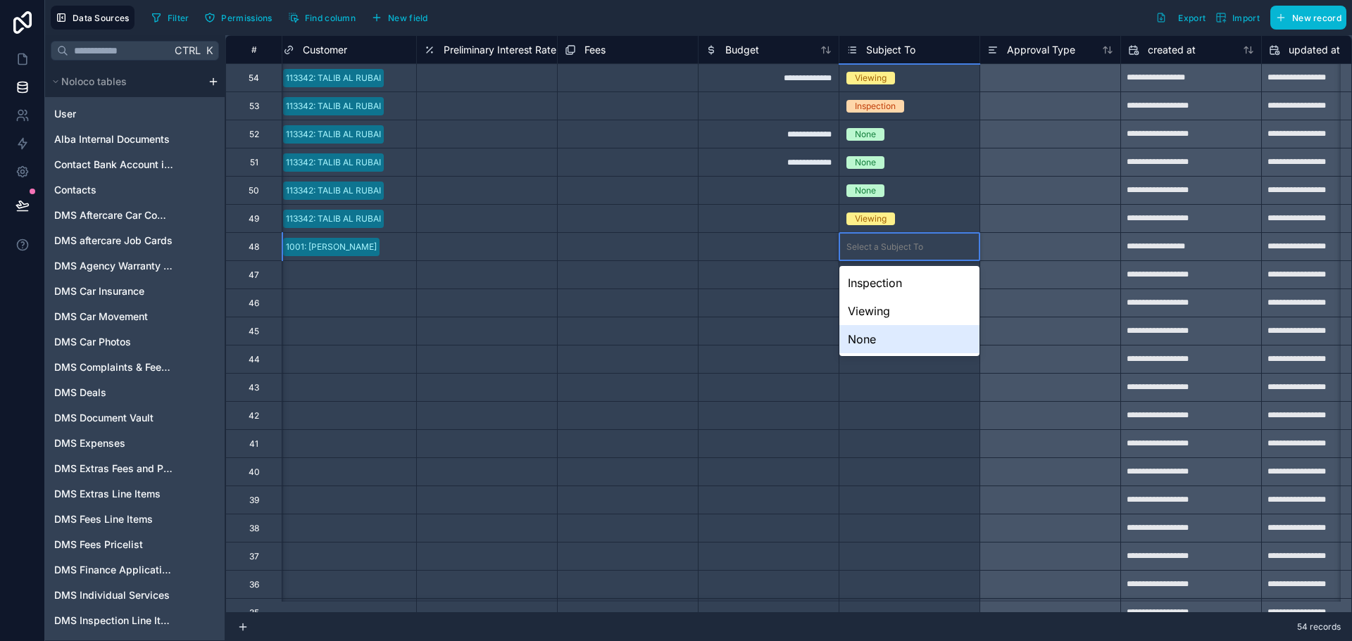
click at [929, 335] on div "None" at bounding box center [909, 339] width 140 height 28
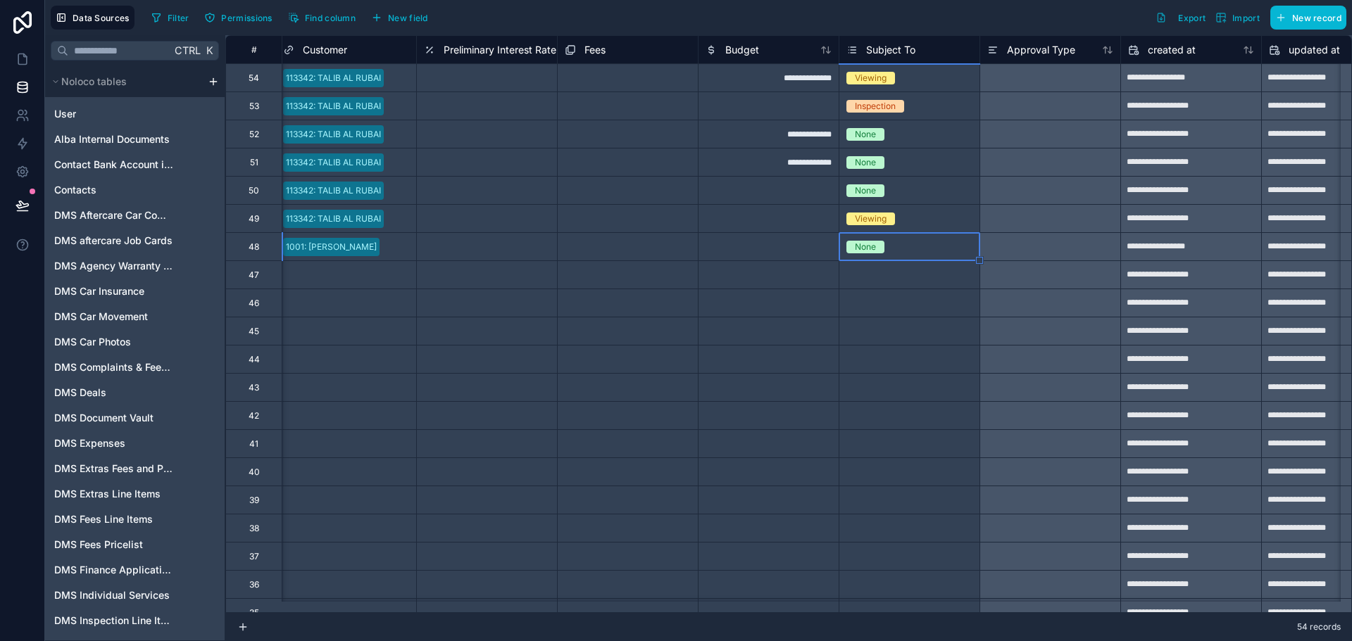
click at [922, 285] on div "Select a Subject To" at bounding box center [909, 274] width 140 height 27
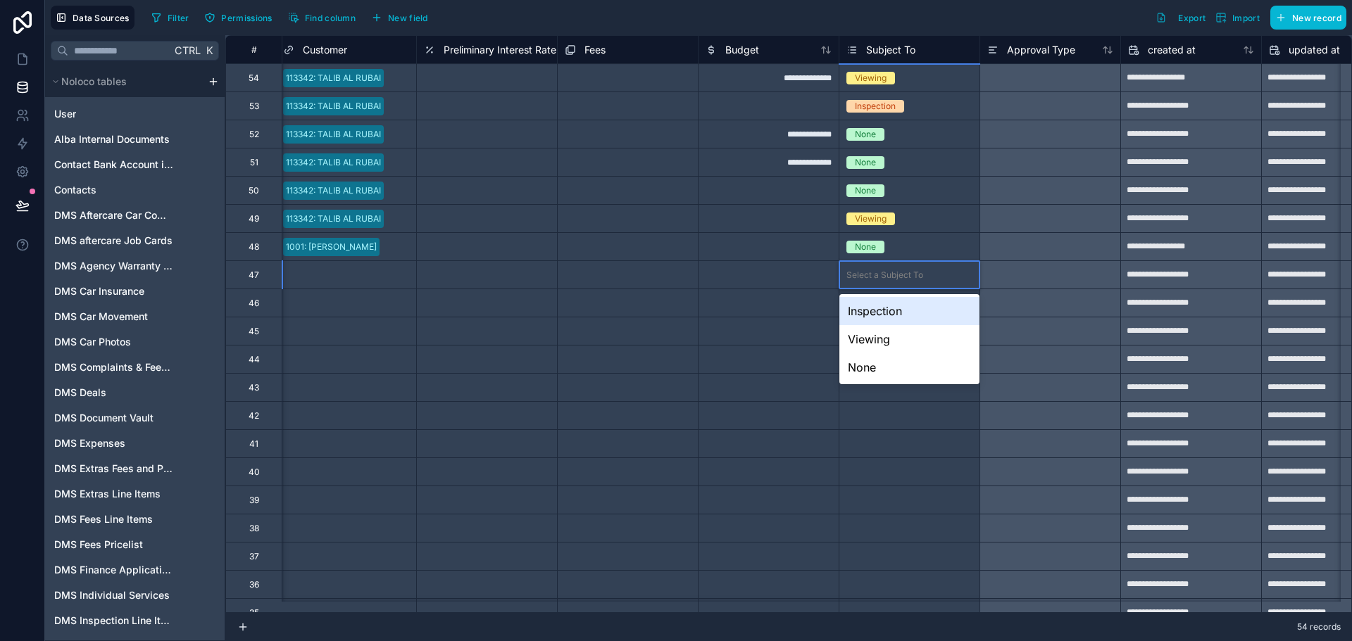
click at [914, 310] on div "Inspection" at bounding box center [909, 311] width 140 height 28
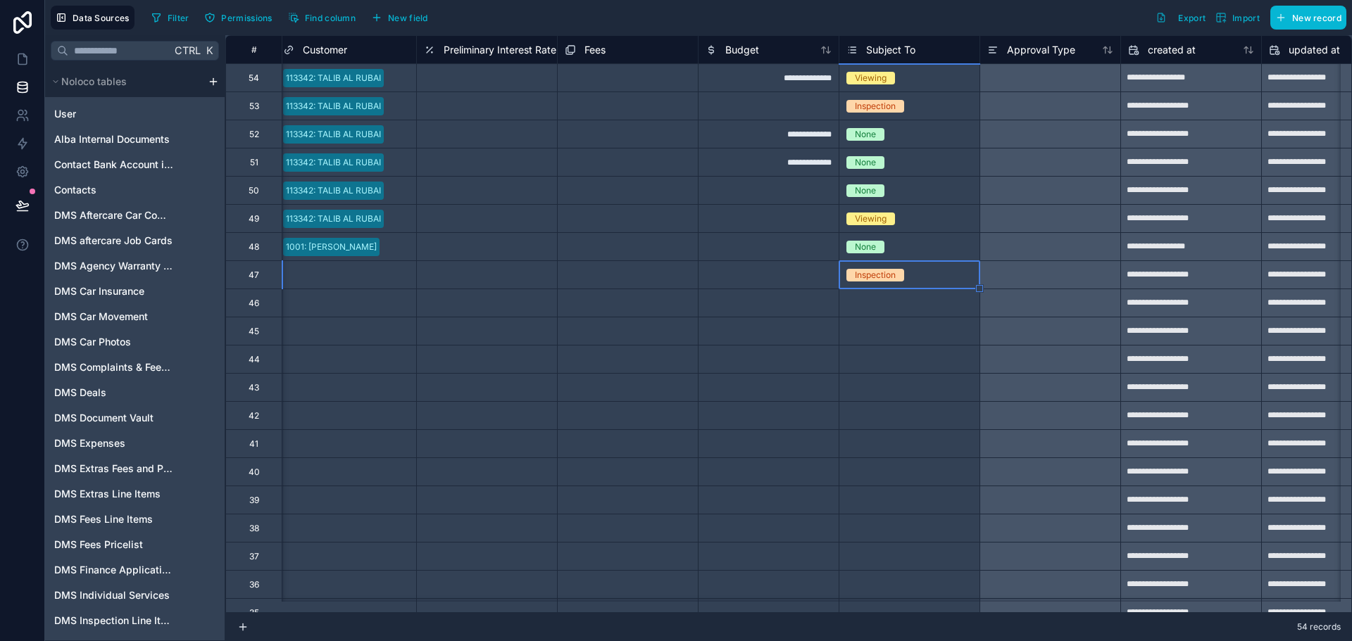
click at [914, 310] on div "Select a Subject To" at bounding box center [909, 302] width 140 height 27
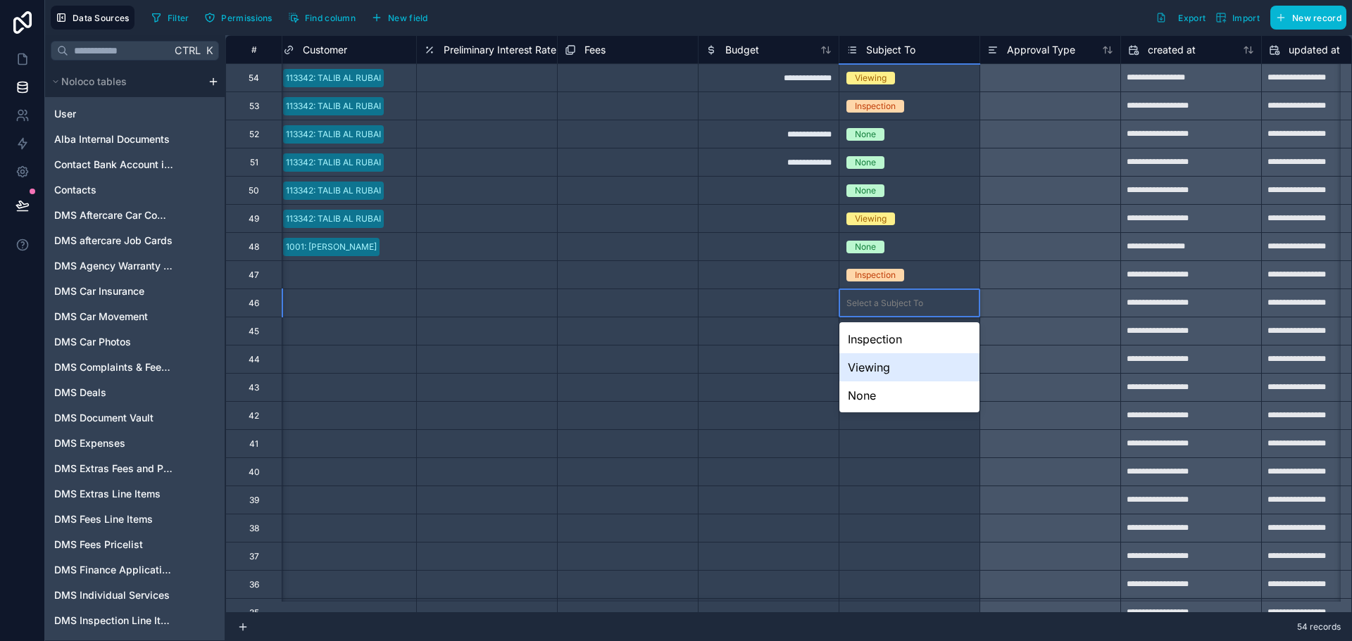
click at [926, 358] on div "Viewing" at bounding box center [909, 367] width 140 height 28
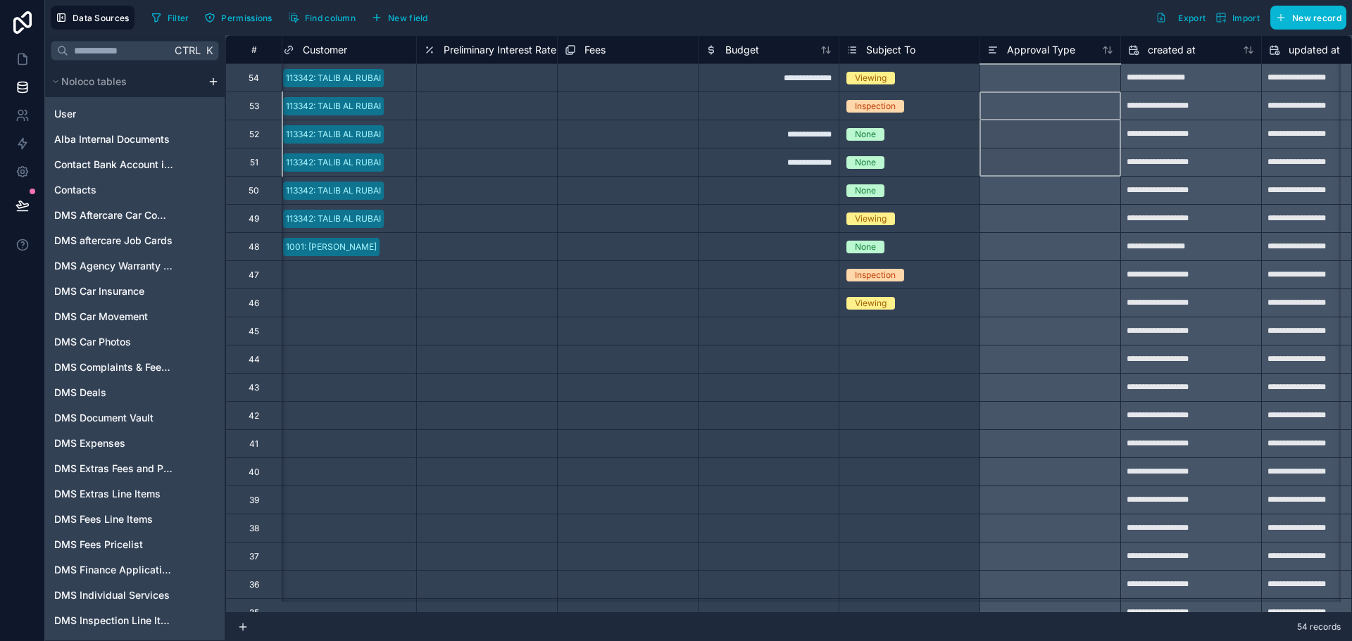
drag, startPoint x: 1056, startPoint y: 106, endPoint x: 1048, endPoint y: 193, distance: 87.7
click at [898, 44] on span "Subject To" at bounding box center [890, 50] width 49 height 14
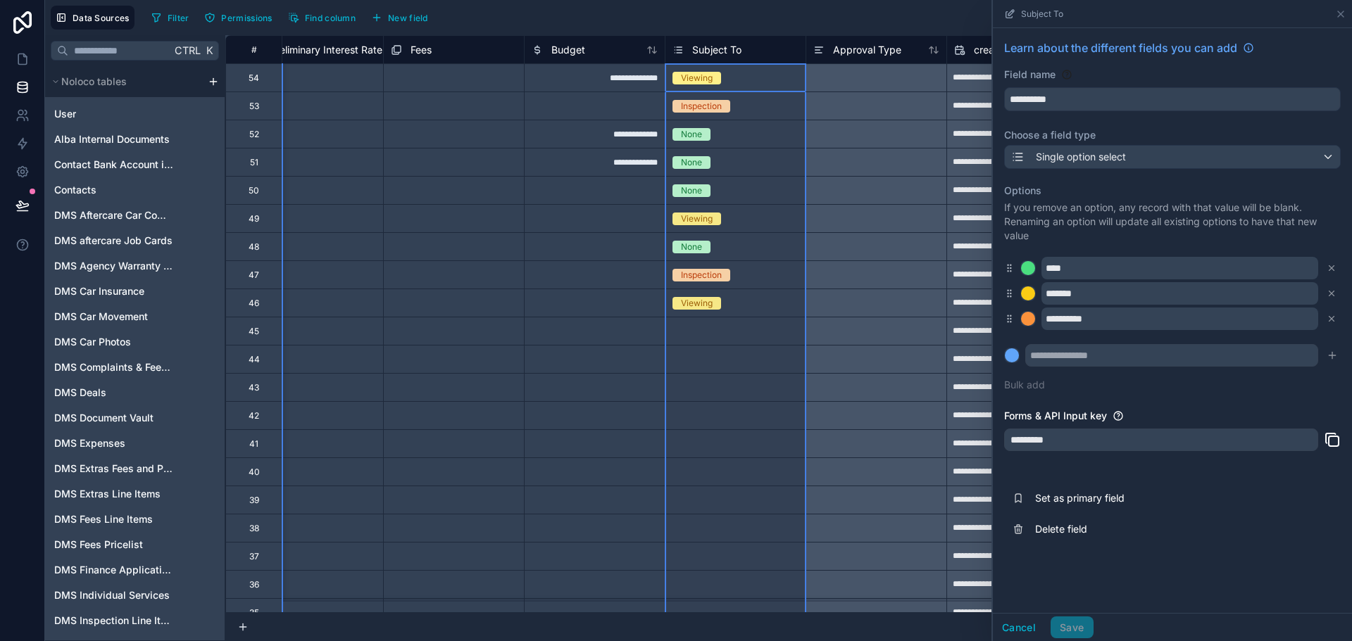
scroll to position [0, 7258]
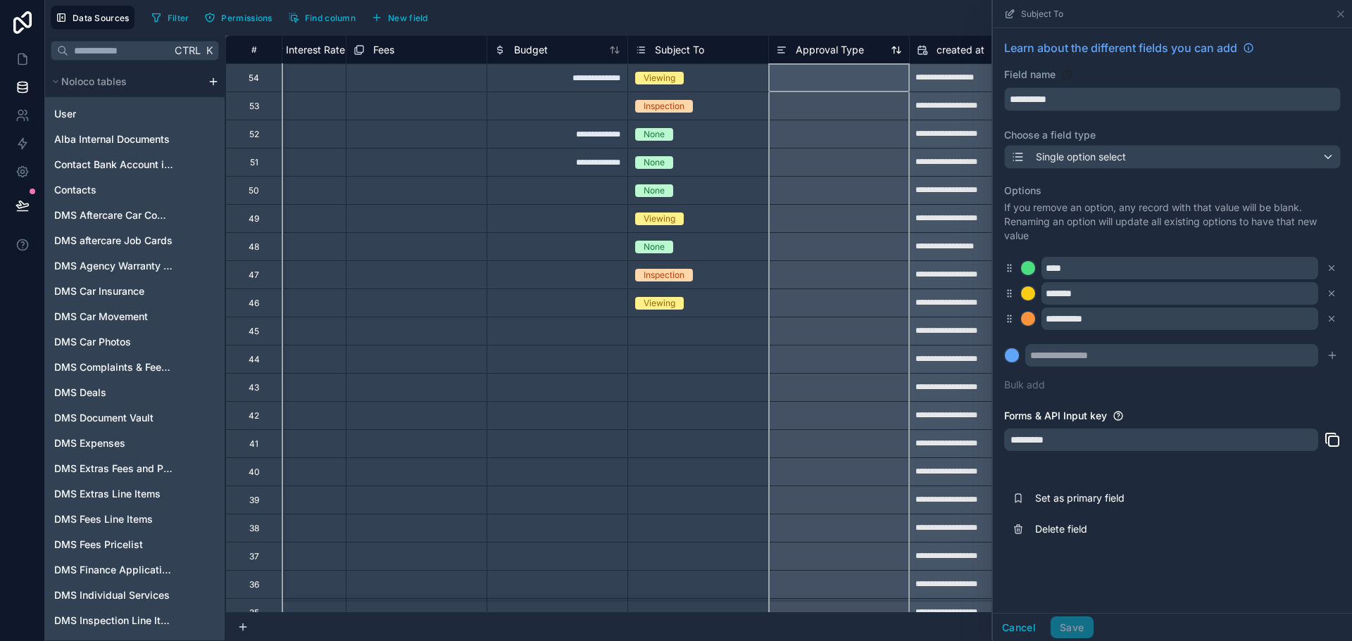
click at [846, 47] on span "Approval Type" at bounding box center [830, 50] width 68 height 14
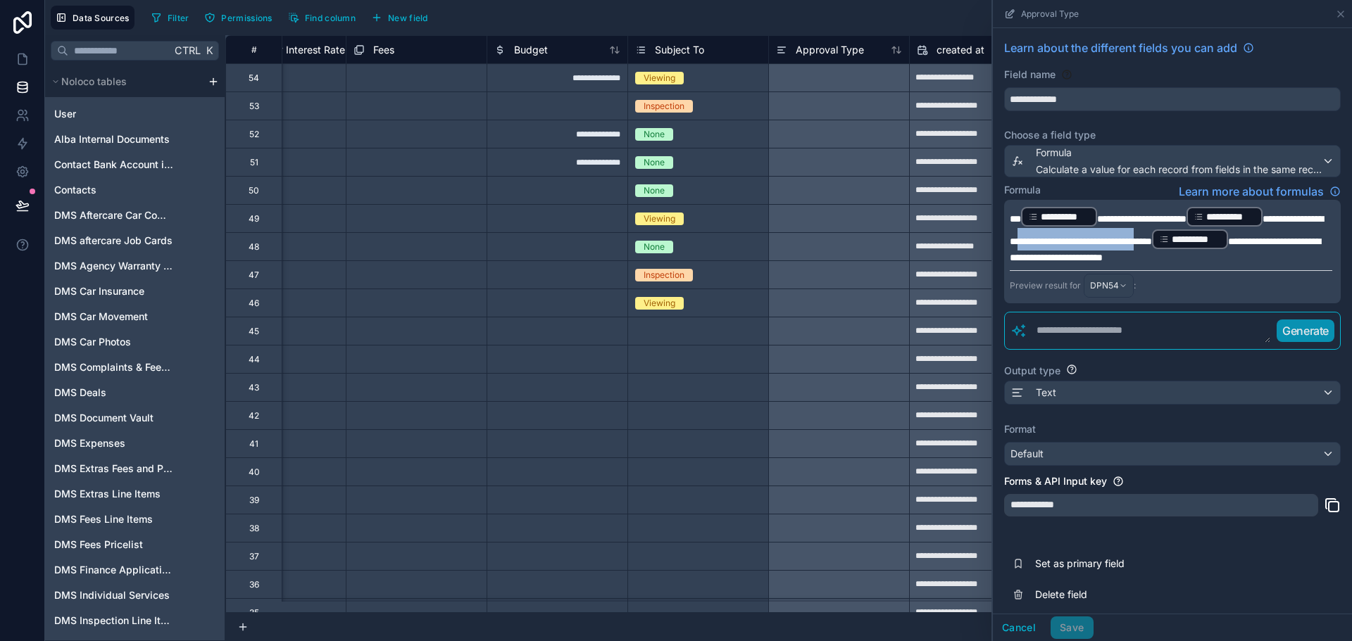
drag, startPoint x: 1079, startPoint y: 234, endPoint x: 1232, endPoint y: 231, distance: 153.5
click at [1232, 231] on span "**********" at bounding box center [1166, 230] width 313 height 32
click at [1238, 237] on span "**********" at bounding box center [1166, 230] width 313 height 32
drag, startPoint x: 1072, startPoint y: 238, endPoint x: 1233, endPoint y: 241, distance: 161.3
click at [1233, 241] on p "**********" at bounding box center [1171, 235] width 322 height 59
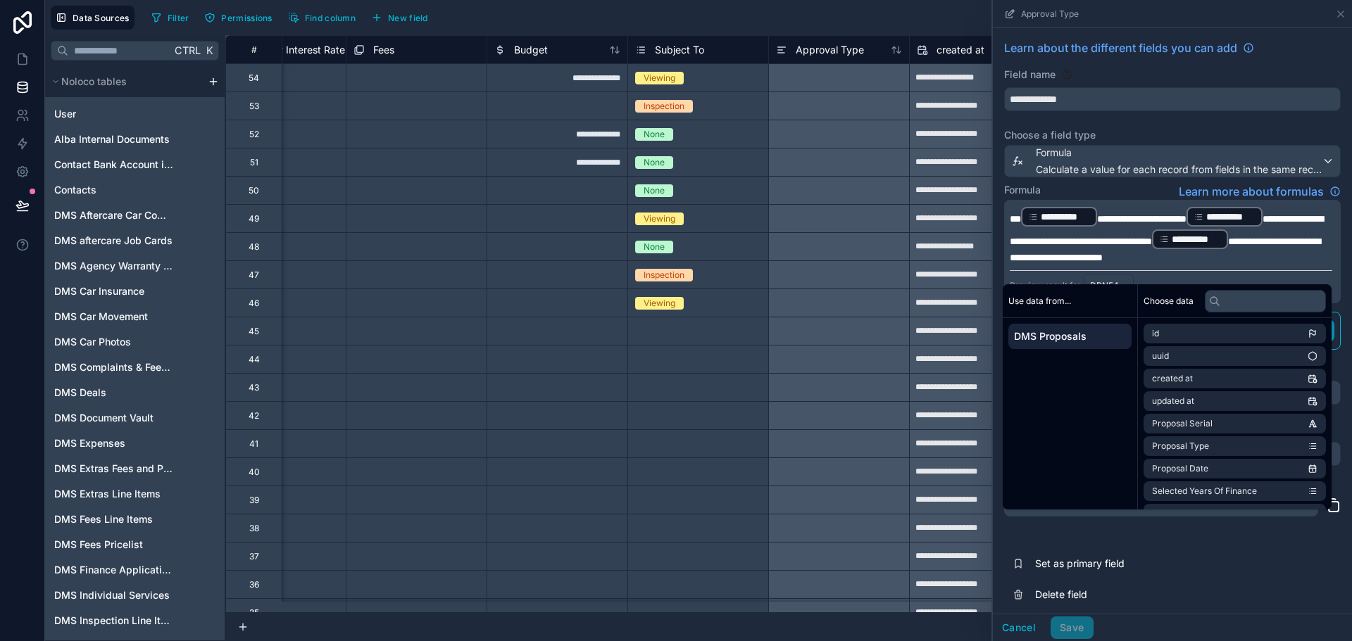
click at [1026, 263] on span "**********" at bounding box center [1165, 250] width 310 height 26
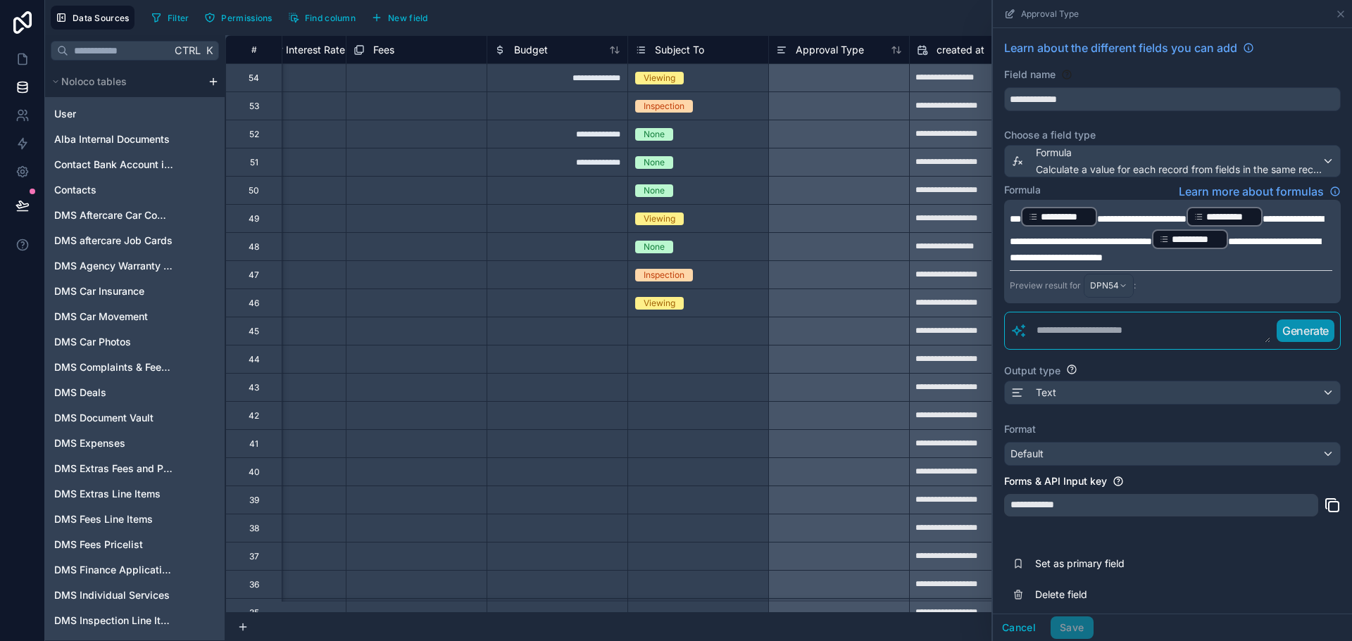
click at [1014, 263] on span "**********" at bounding box center [1165, 250] width 310 height 26
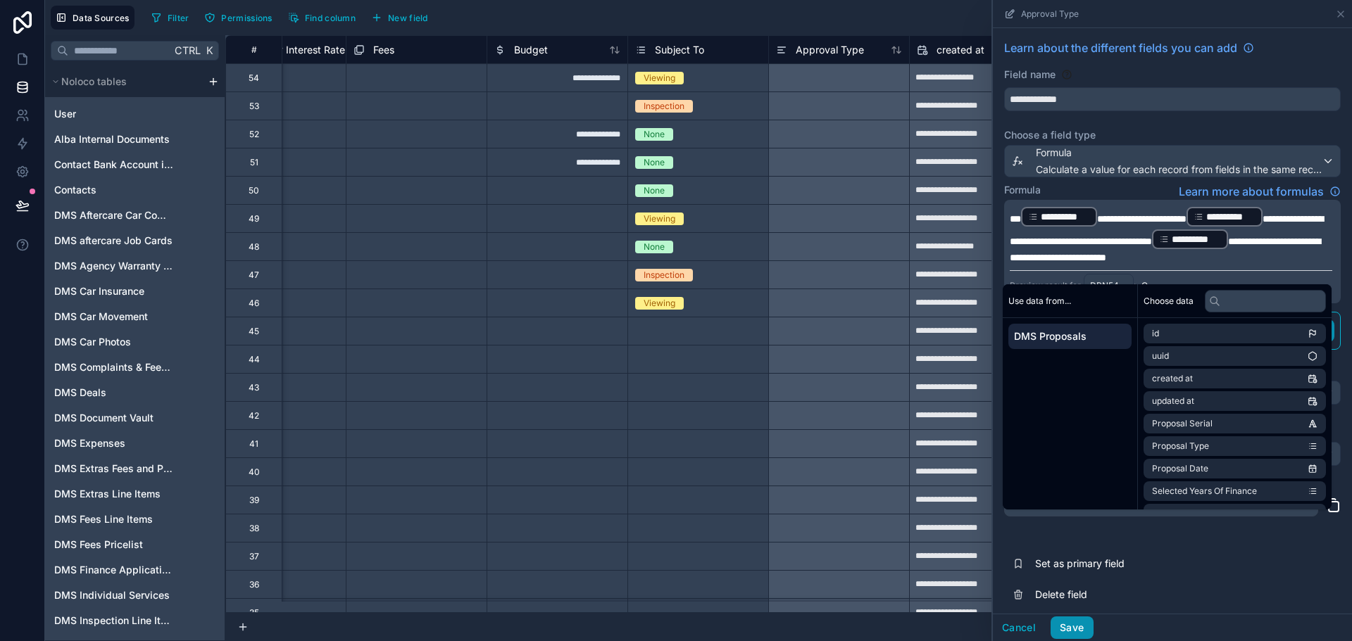
click at [1074, 629] on button "Save" at bounding box center [1071, 628] width 42 height 23
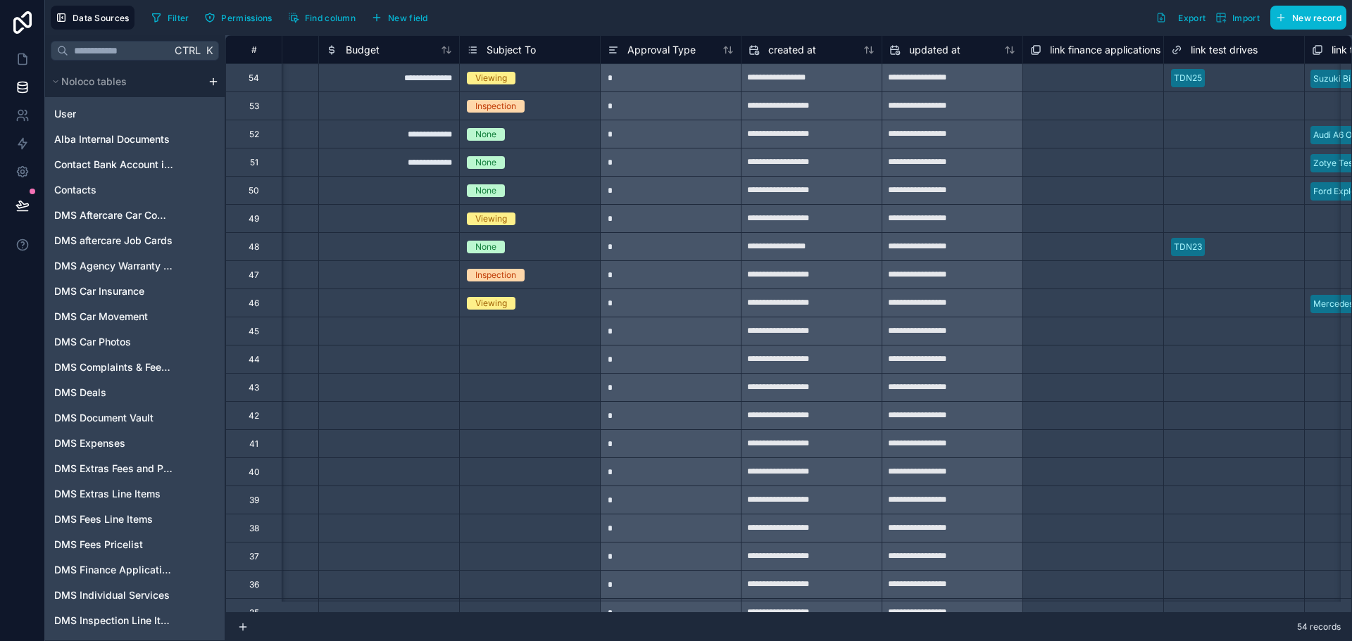
scroll to position [0, 7390]
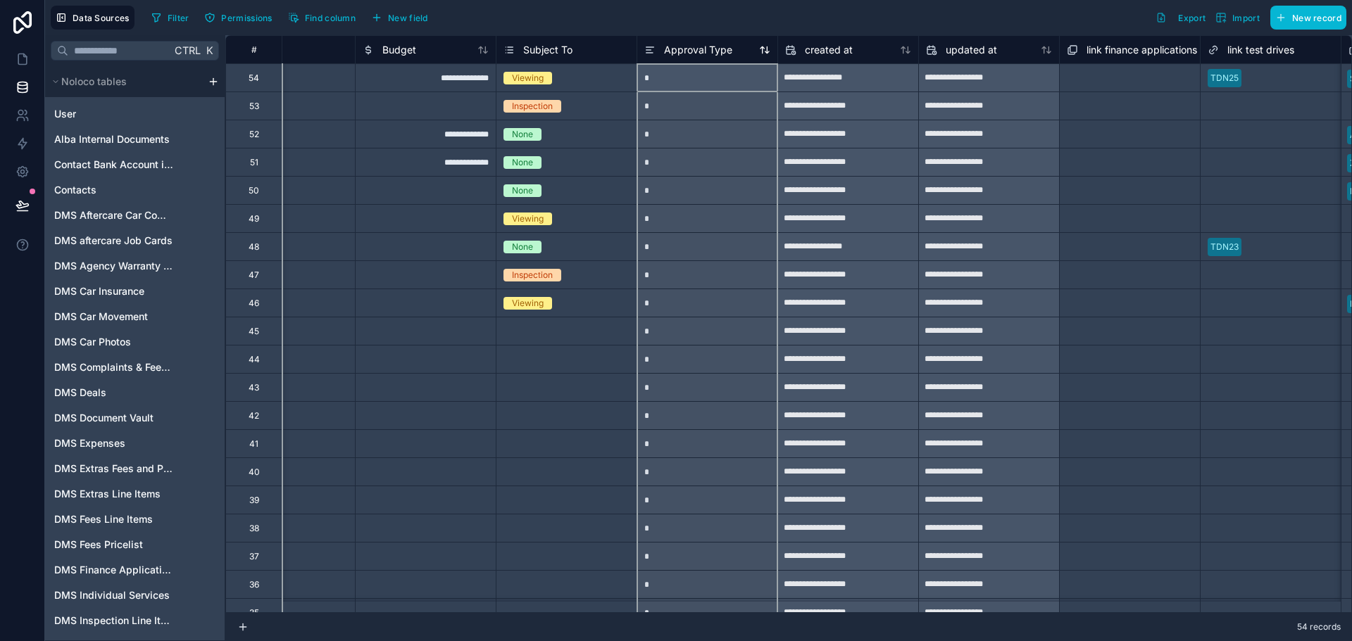
click at [691, 48] on span "Approval Type" at bounding box center [698, 50] width 68 height 14
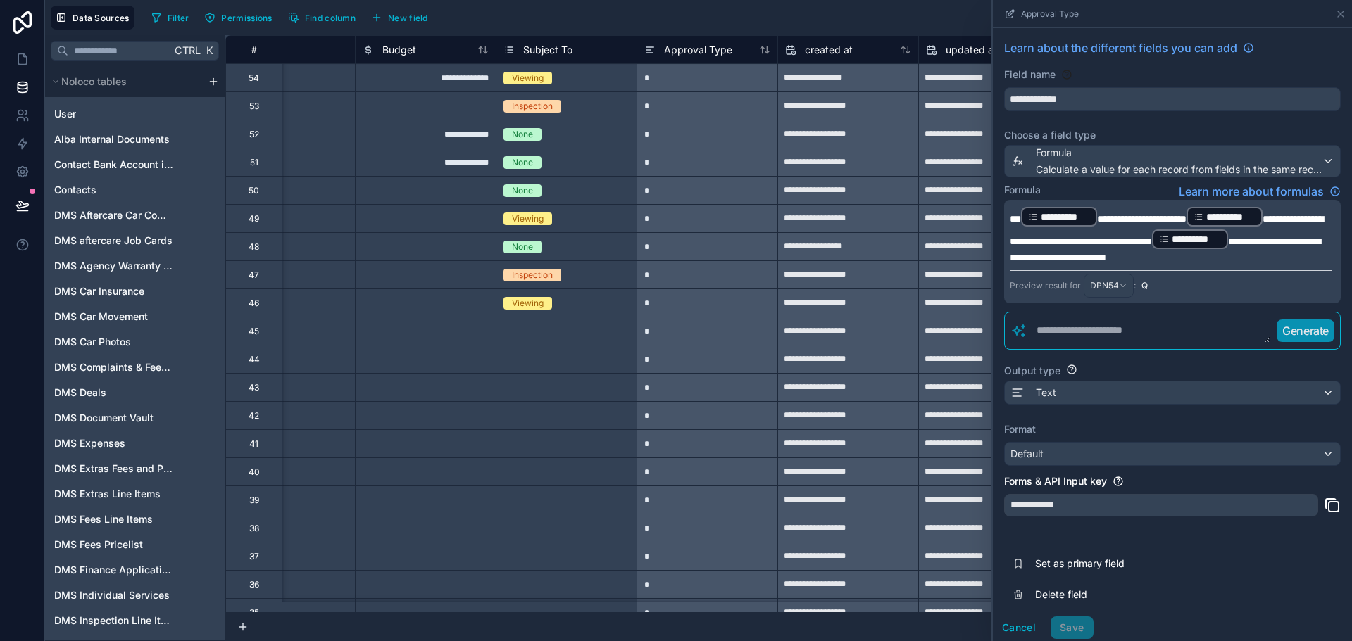
click at [1099, 216] on span "**********" at bounding box center [1141, 219] width 89 height 10
click at [1020, 263] on span "**********" at bounding box center [1165, 250] width 310 height 26
click at [1013, 265] on p "**********" at bounding box center [1171, 235] width 322 height 59
drag, startPoint x: 1013, startPoint y: 273, endPoint x: 1022, endPoint y: 277, distance: 9.2
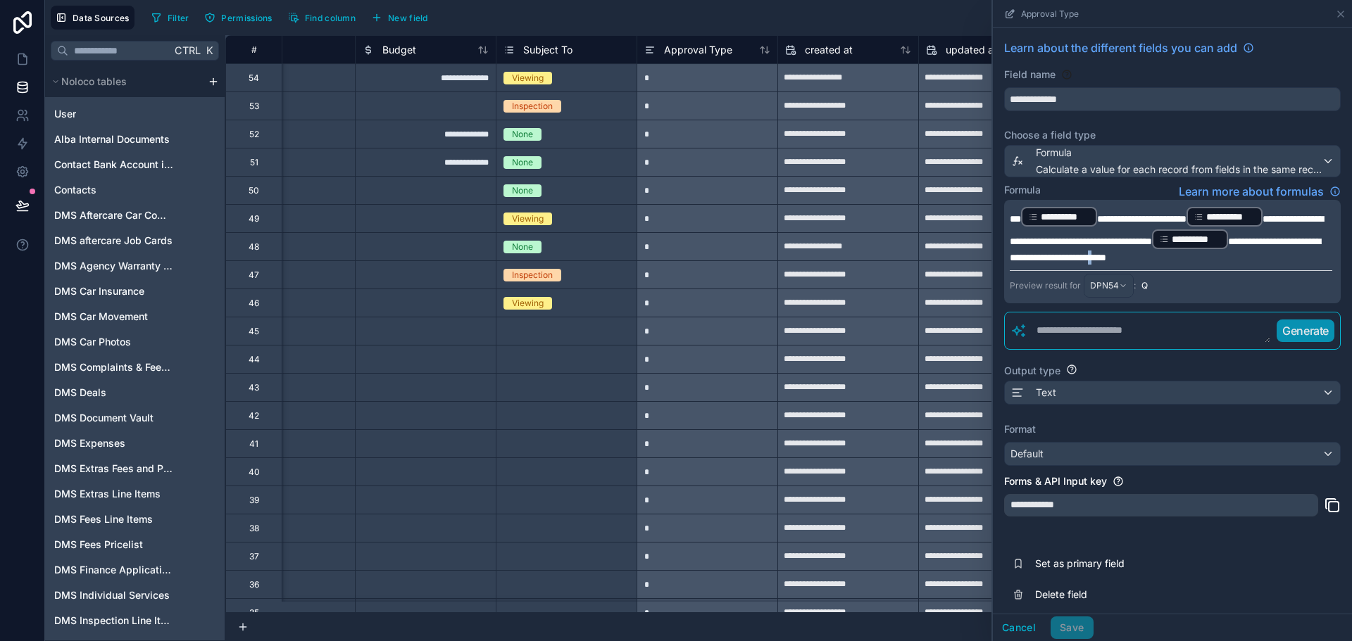
click at [1022, 263] on span "**********" at bounding box center [1165, 250] width 310 height 26
click at [1017, 263] on span "**********" at bounding box center [1165, 250] width 310 height 26
drag, startPoint x: 1026, startPoint y: 273, endPoint x: 1010, endPoint y: 270, distance: 15.9
click at [1010, 263] on span "**********" at bounding box center [1165, 250] width 310 height 26
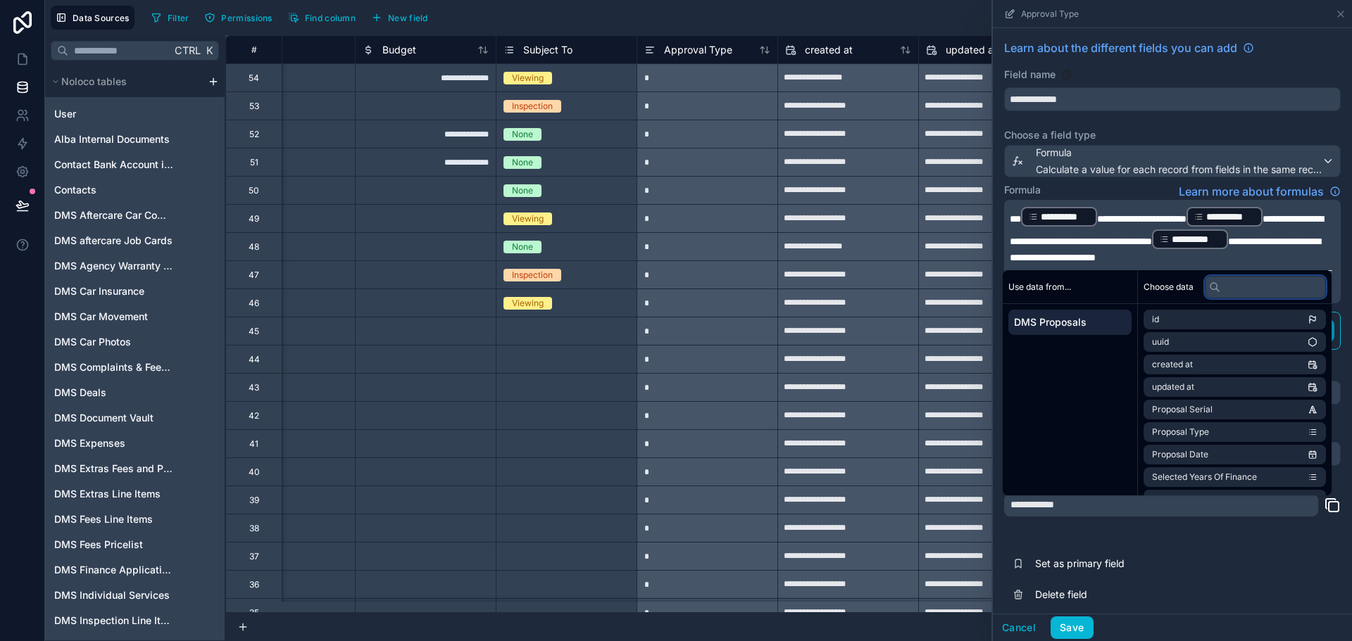
click at [1232, 282] on input "text" at bounding box center [1265, 287] width 121 height 23
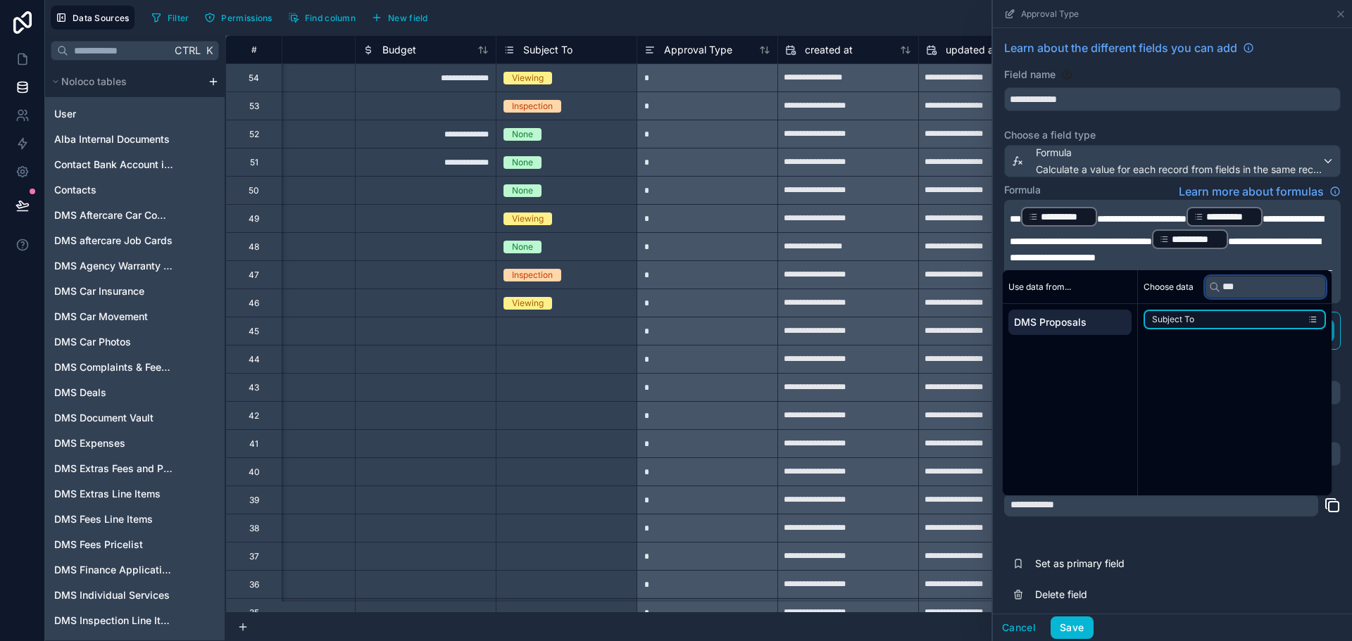
type input "***"
click at [1222, 317] on li "Subject To" at bounding box center [1234, 320] width 182 height 20
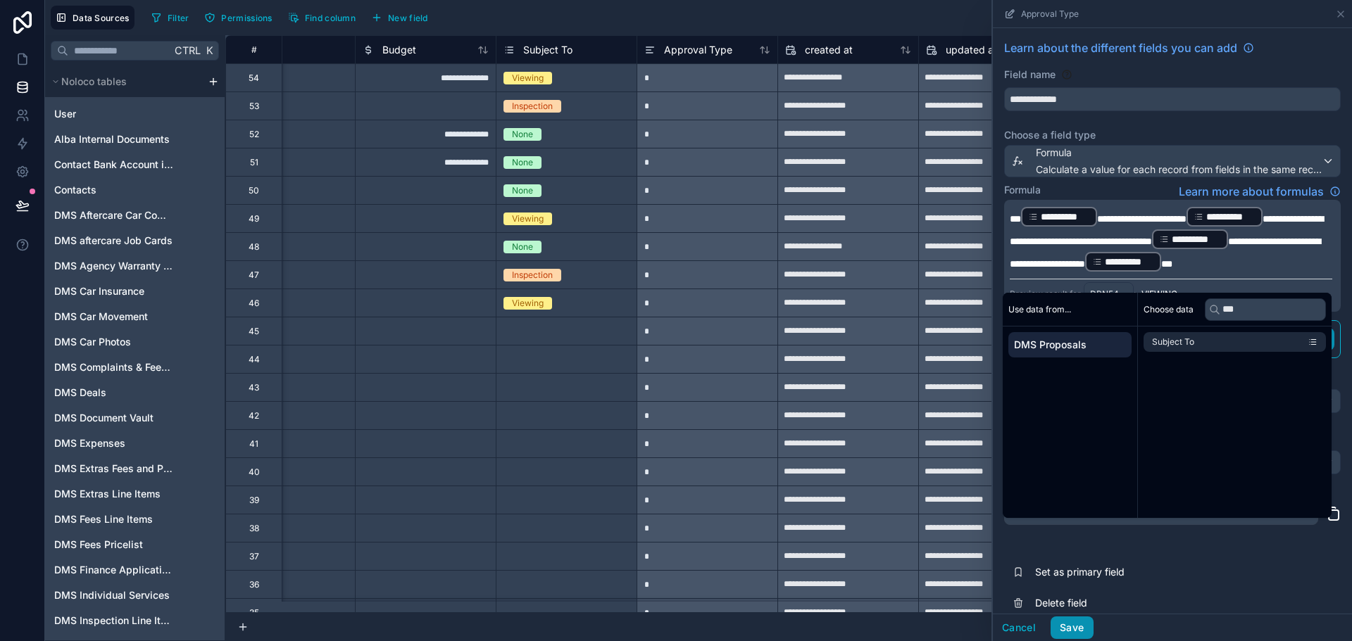
click at [1079, 624] on button "Save" at bounding box center [1071, 628] width 42 height 23
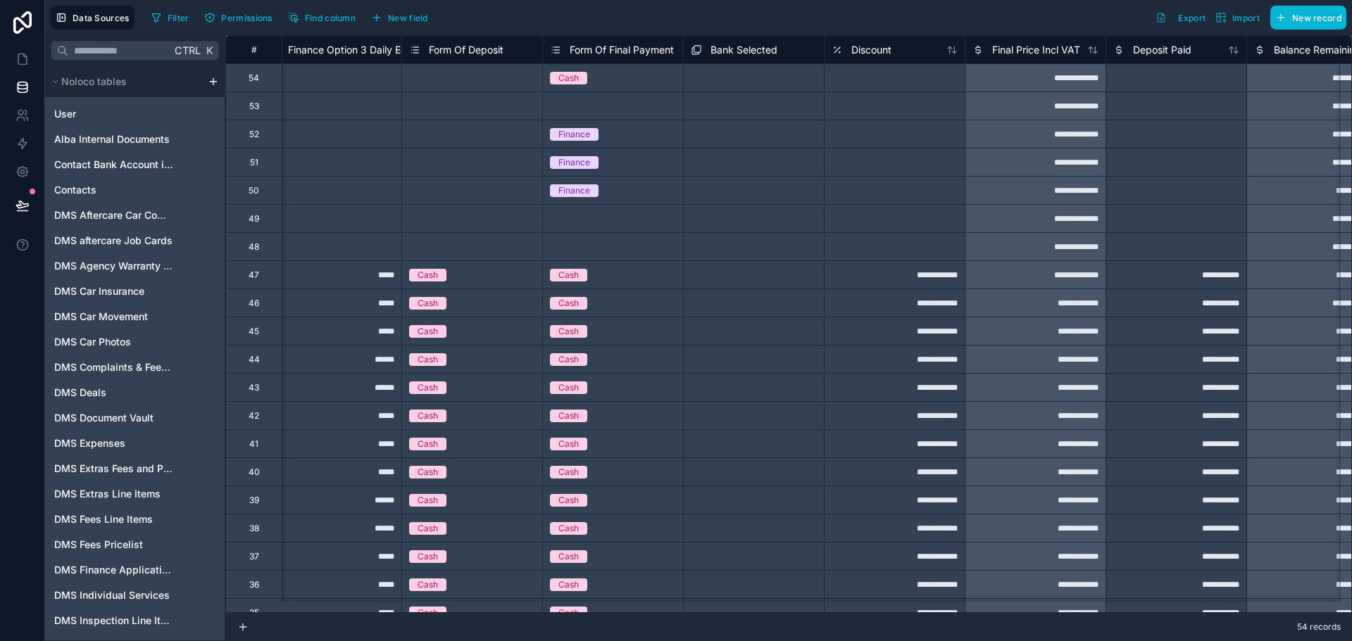
scroll to position [0, 2323]
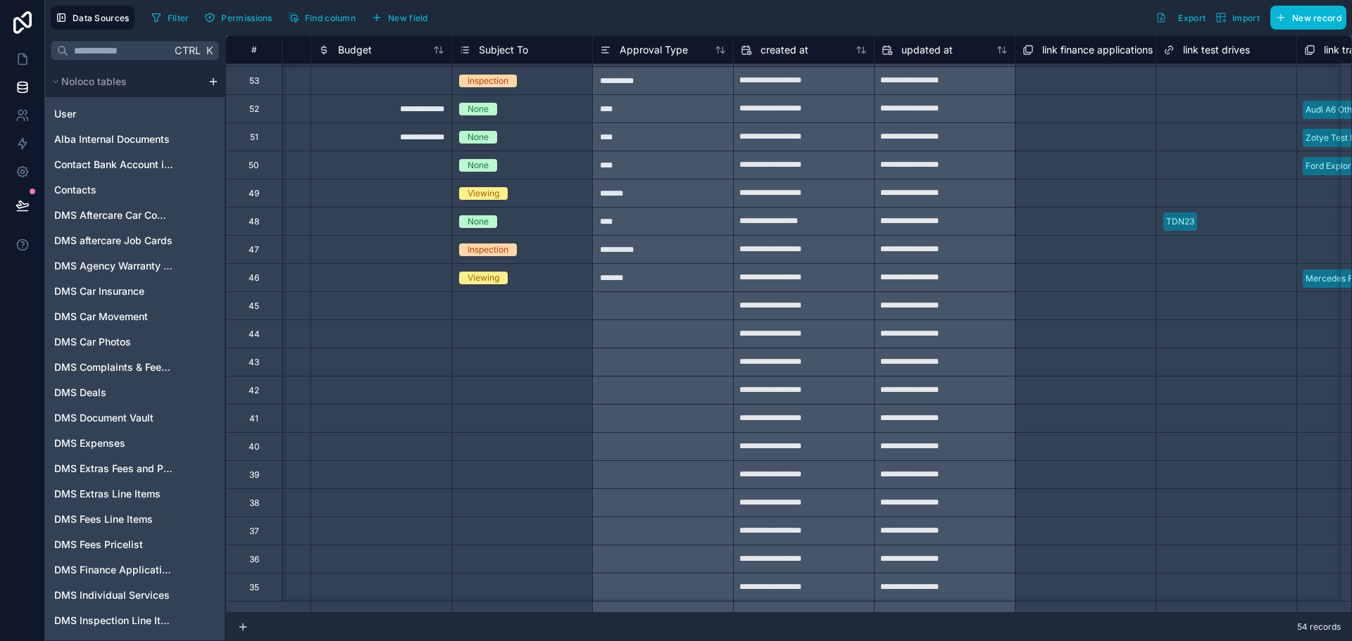
scroll to position [25, 7390]
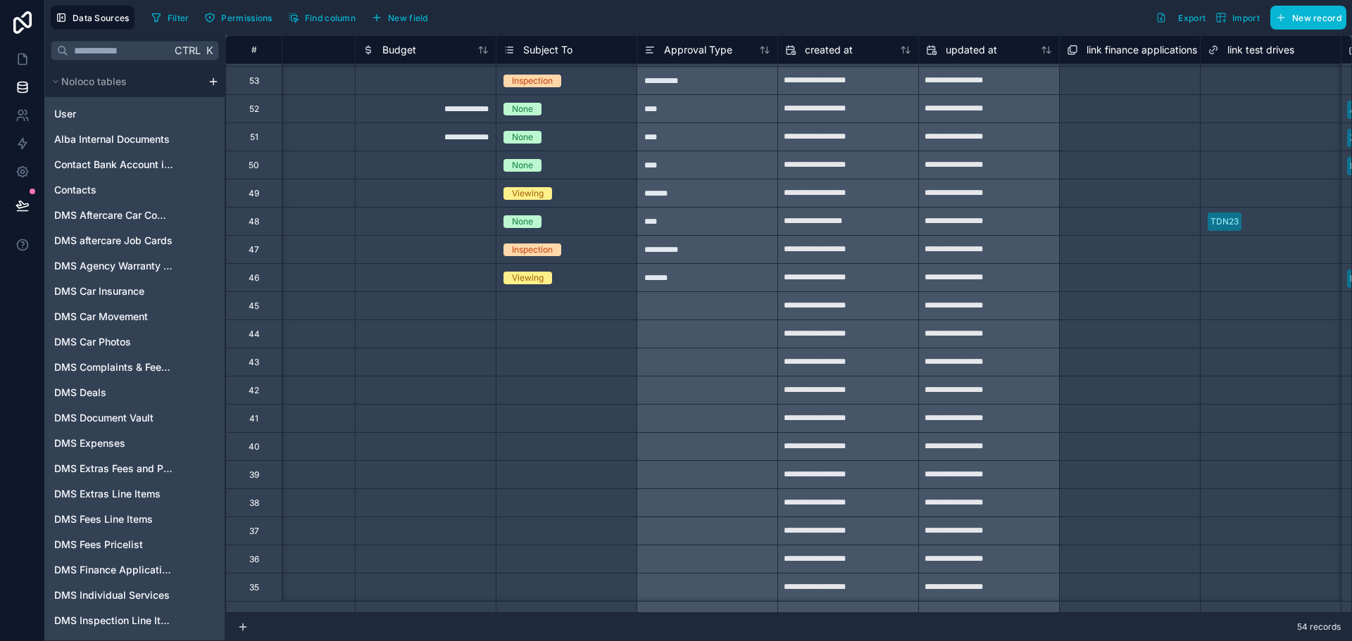
click at [546, 45] on span "Subject To" at bounding box center [547, 50] width 49 height 14
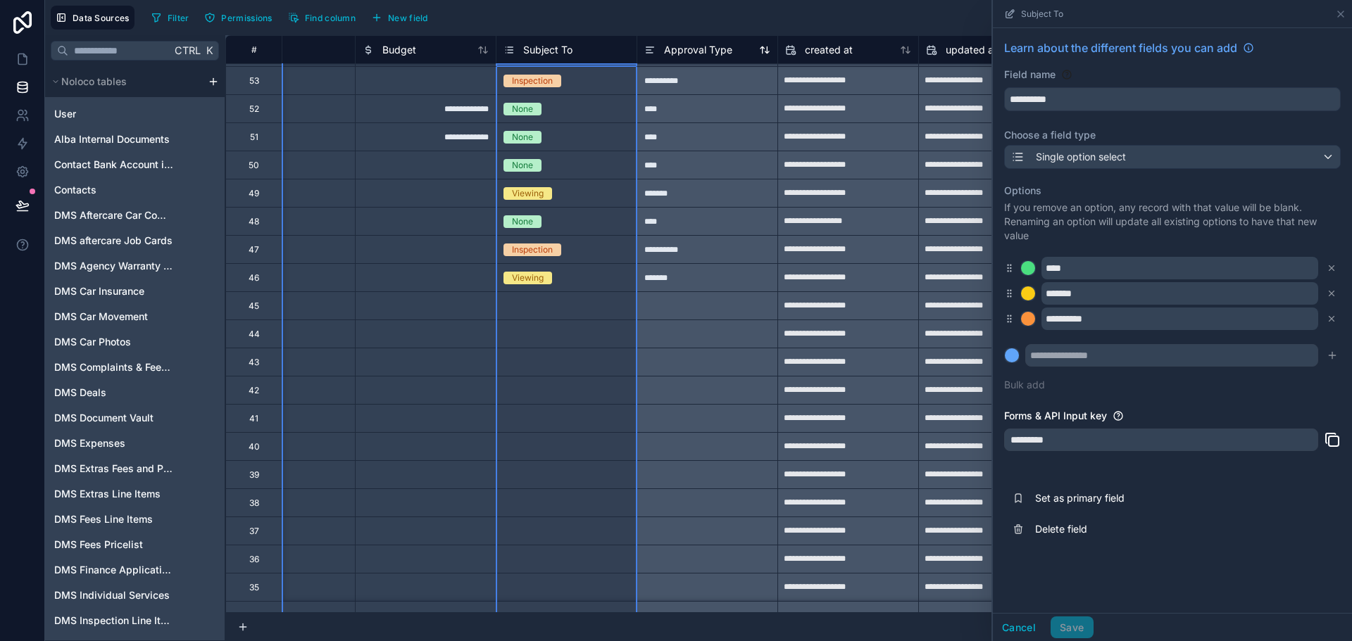
click at [712, 54] on span "Approval Type" at bounding box center [698, 50] width 68 height 14
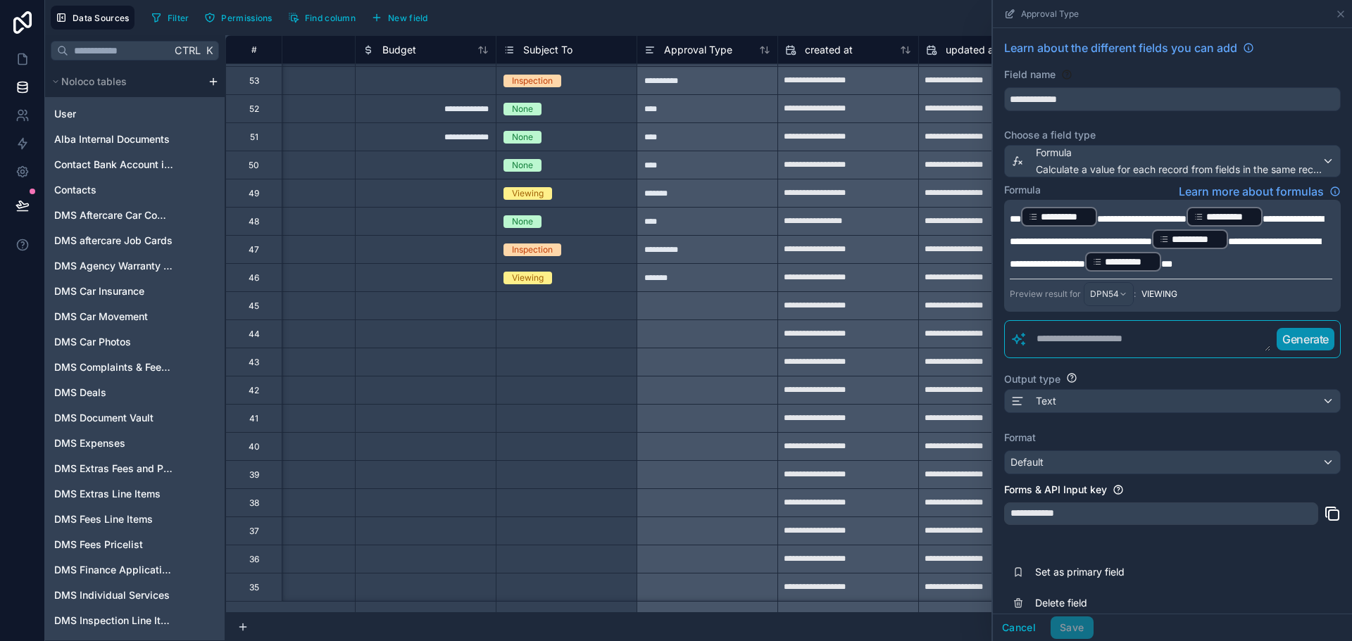
click at [1121, 215] on span "**********" at bounding box center [1141, 219] width 89 height 10
click at [1042, 231] on span "**********" at bounding box center [1166, 230] width 313 height 32
click at [1123, 259] on span "**********" at bounding box center [1165, 253] width 310 height 32
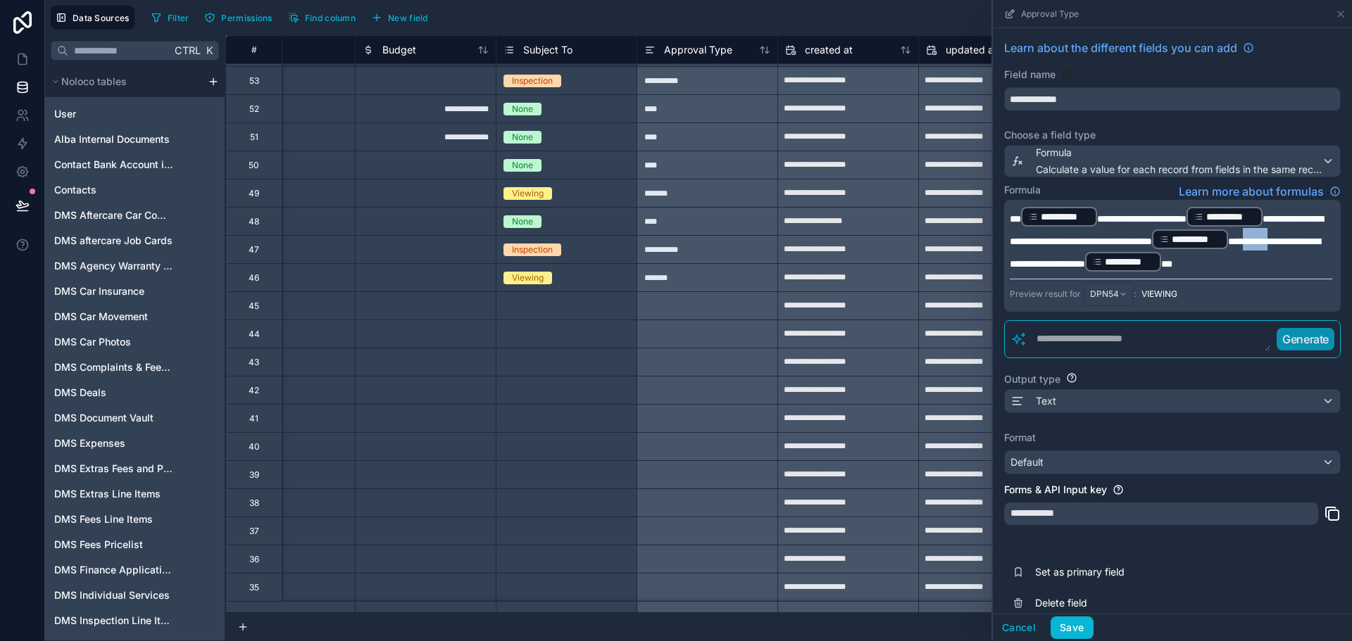
click at [1123, 259] on span "**********" at bounding box center [1165, 253] width 310 height 32
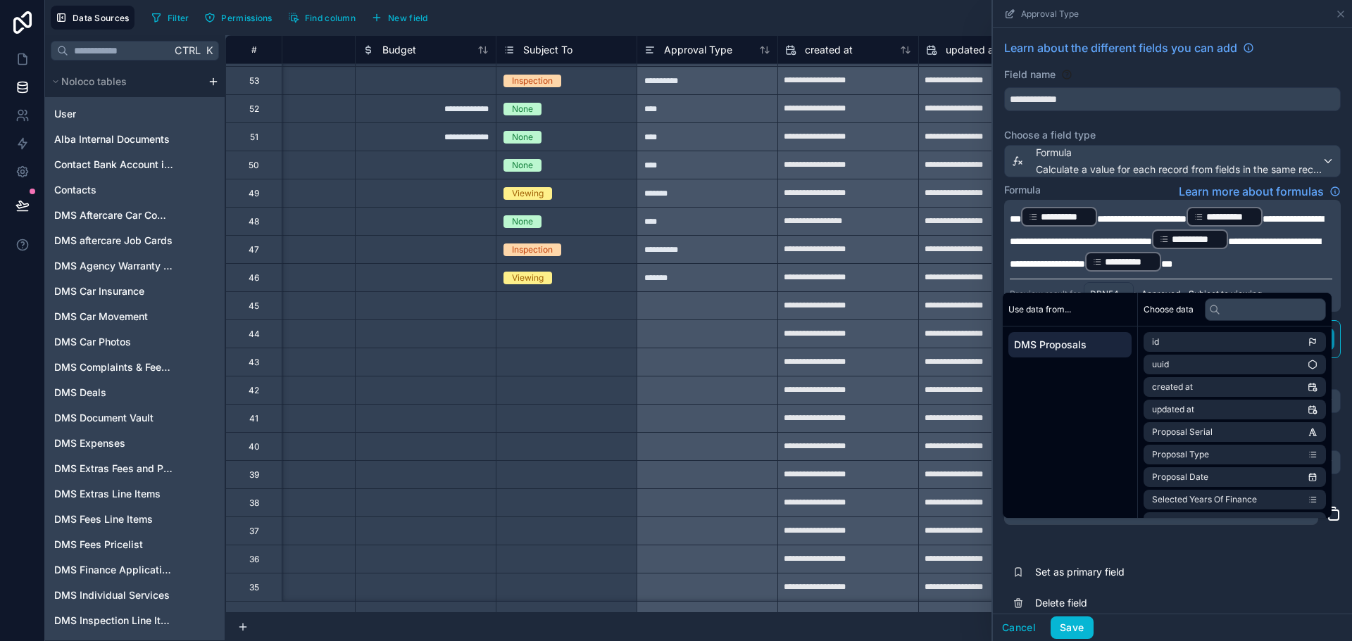
click at [1161, 269] on span "***" at bounding box center [1166, 264] width 11 height 10
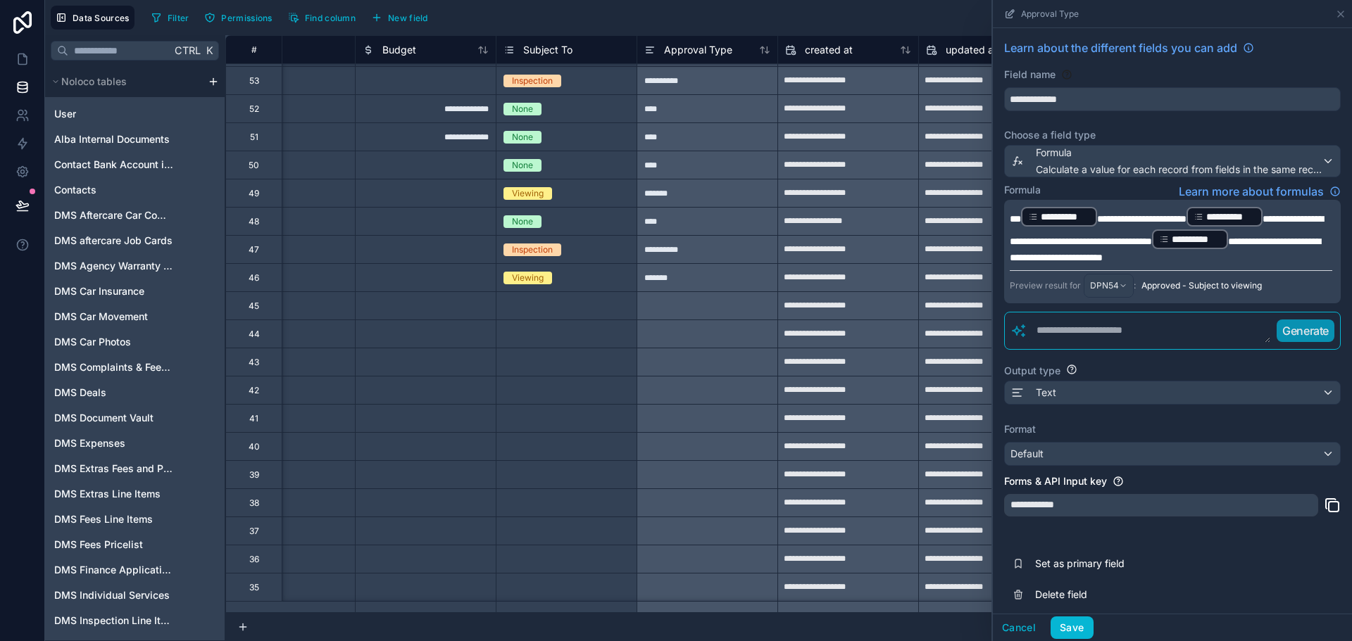
click at [1137, 189] on div "Formula Learn more about formulas" at bounding box center [1172, 191] width 337 height 17
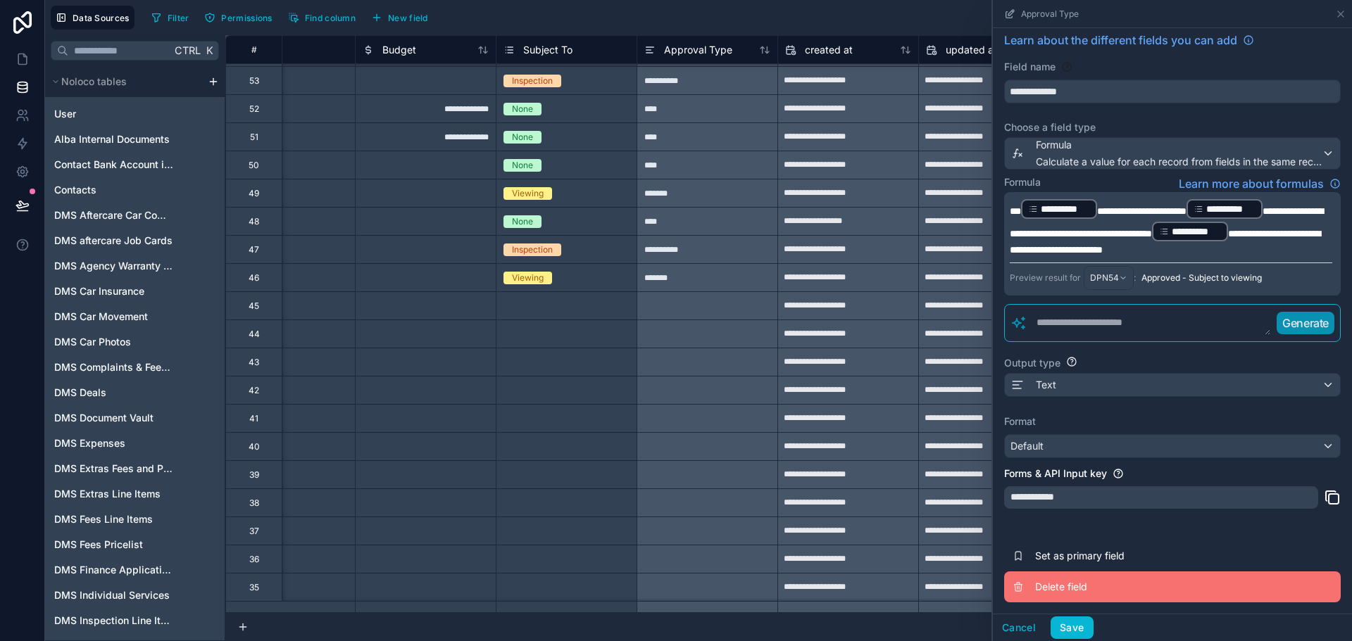
scroll to position [22, 0]
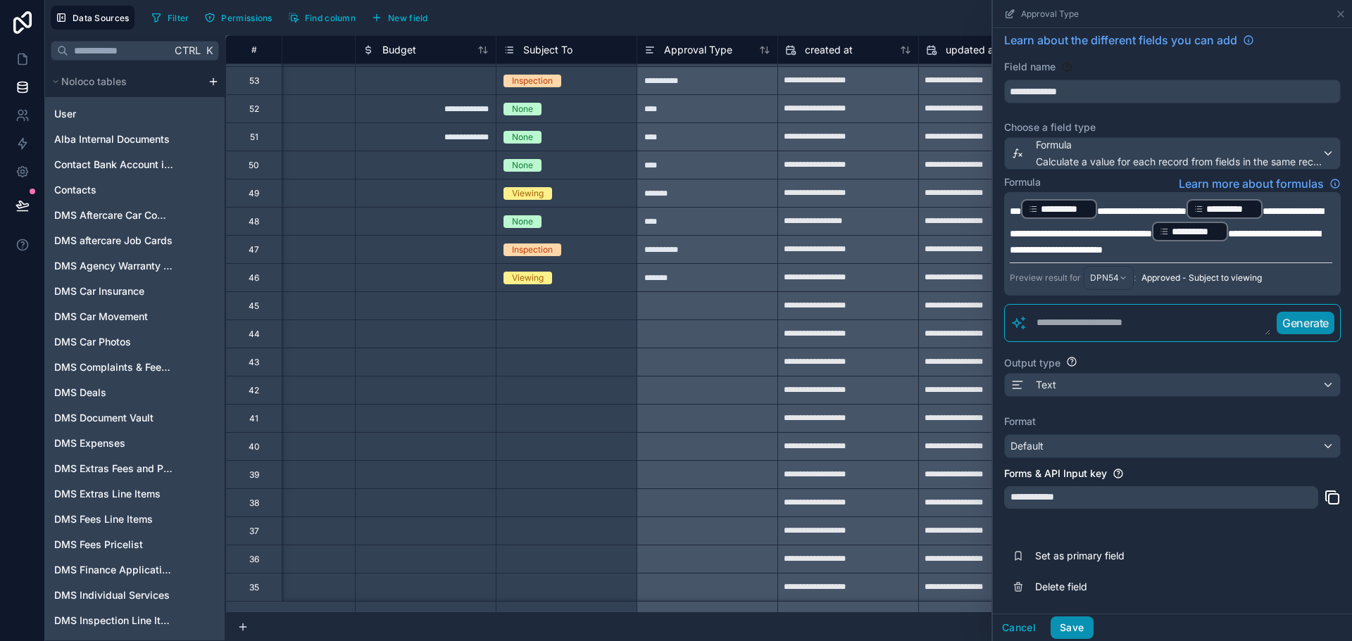
click at [1072, 620] on button "Save" at bounding box center [1071, 628] width 42 height 23
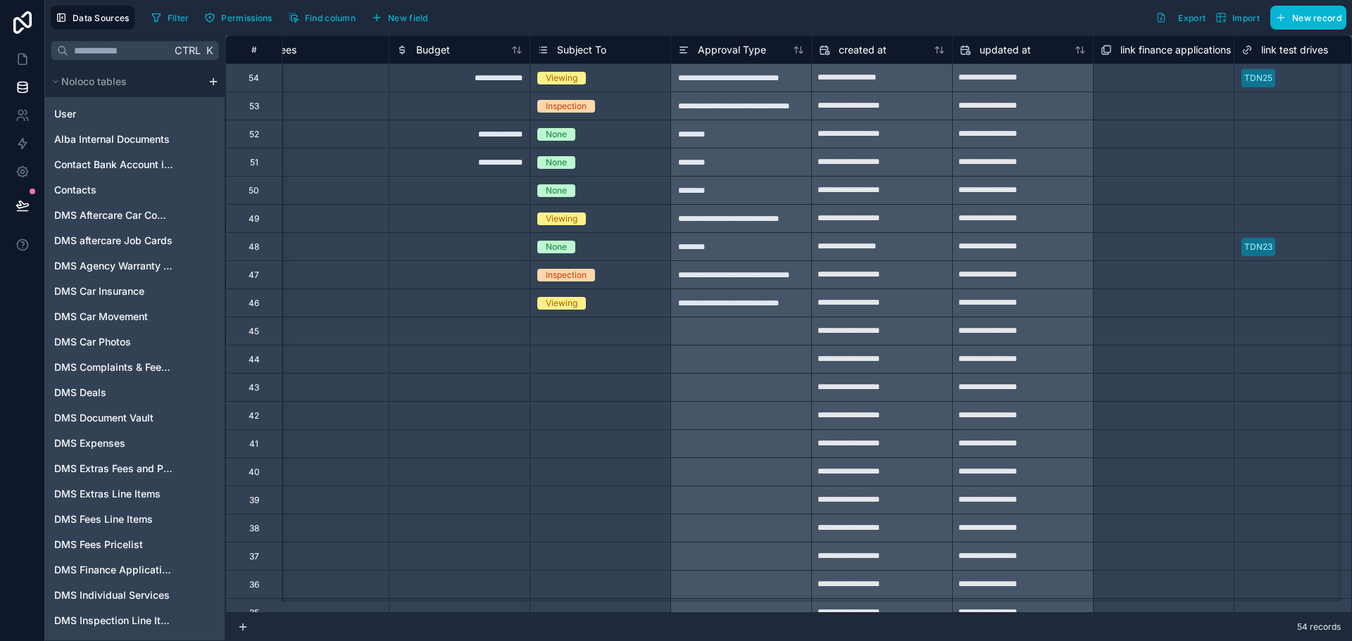
scroll to position [0, 7319]
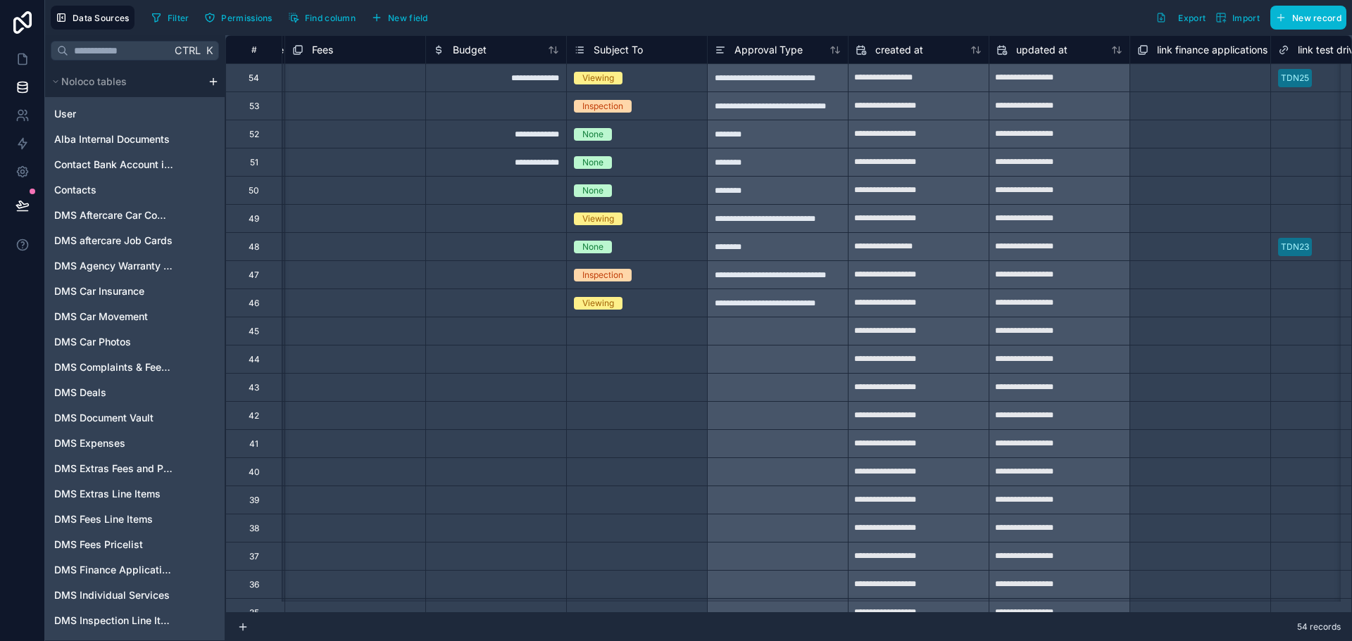
click at [761, 84] on div "**********" at bounding box center [777, 77] width 141 height 28
click at [741, 51] on span "Approval Type" at bounding box center [768, 50] width 68 height 14
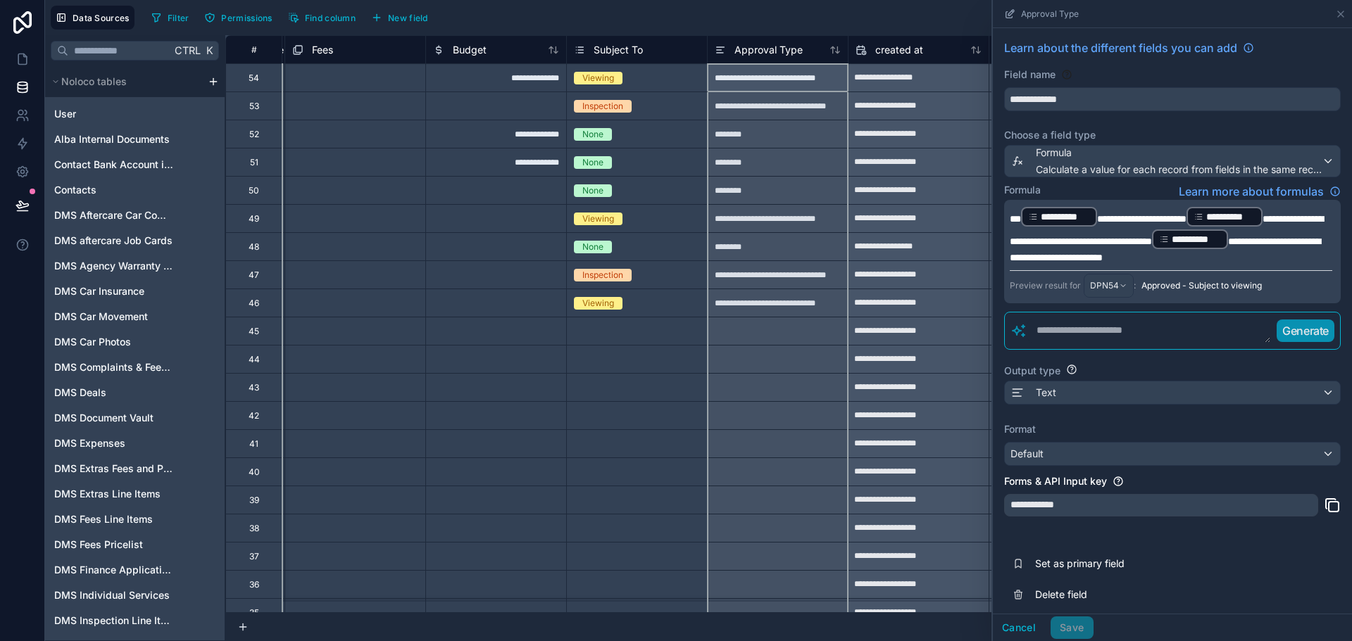
click at [1165, 219] on span "**********" at bounding box center [1141, 219] width 89 height 10
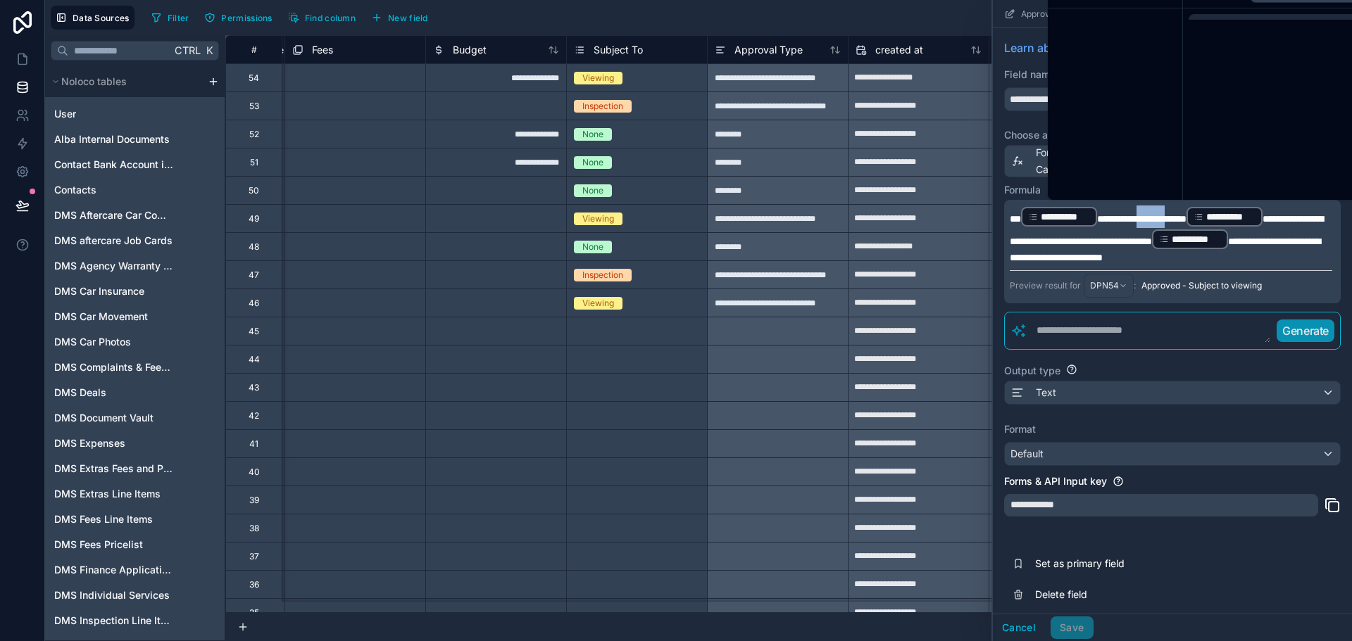
click at [1165, 219] on span "**********" at bounding box center [1141, 219] width 89 height 10
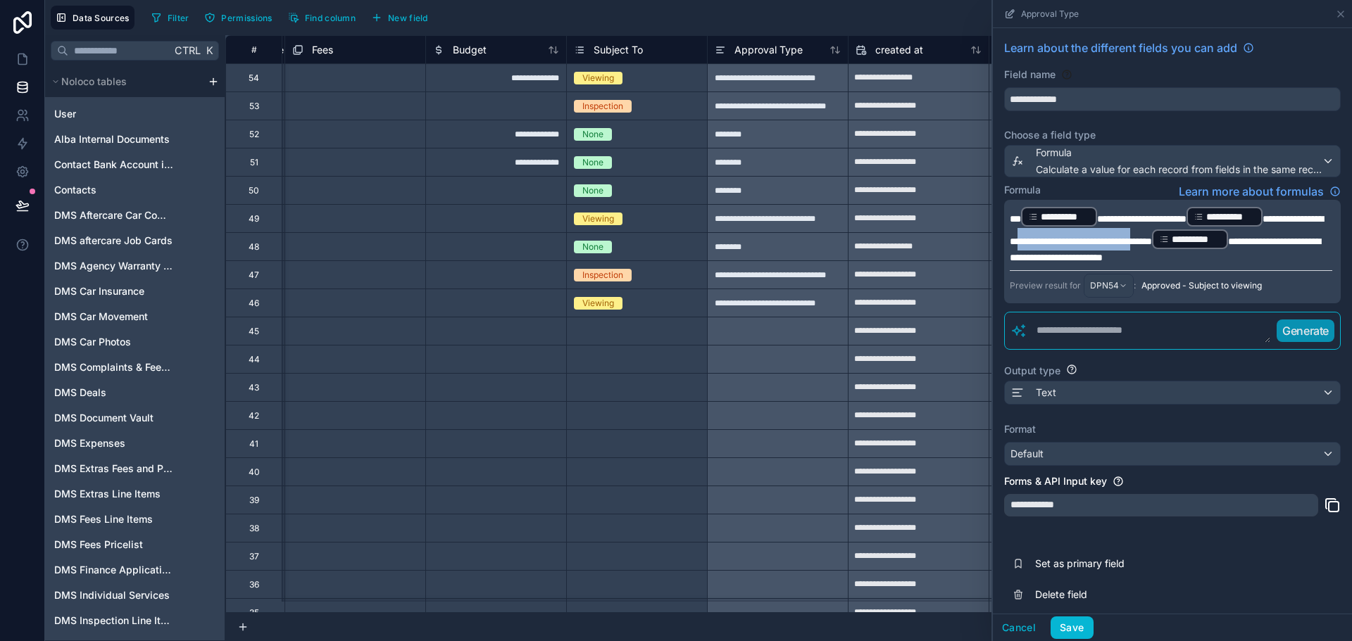
drag, startPoint x: 1089, startPoint y: 236, endPoint x: 1239, endPoint y: 239, distance: 150.0
click at [1239, 239] on span "**********" at bounding box center [1166, 230] width 313 height 32
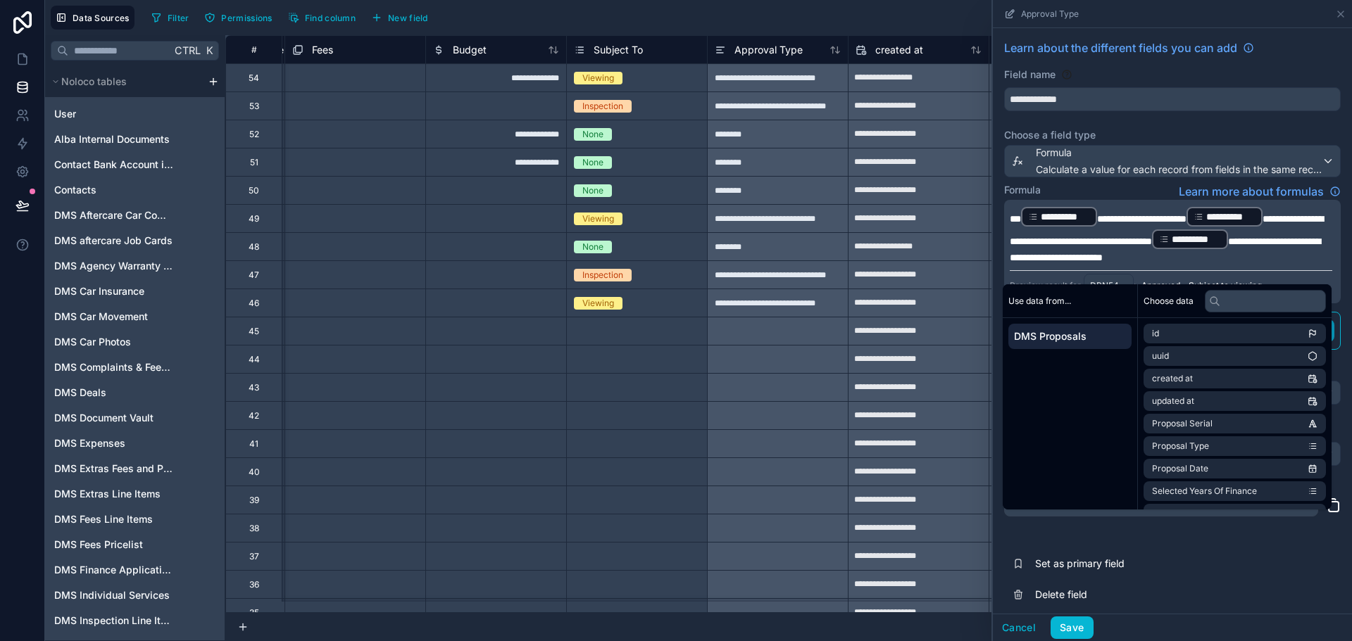
click at [1172, 257] on span "**********" at bounding box center [1165, 250] width 310 height 26
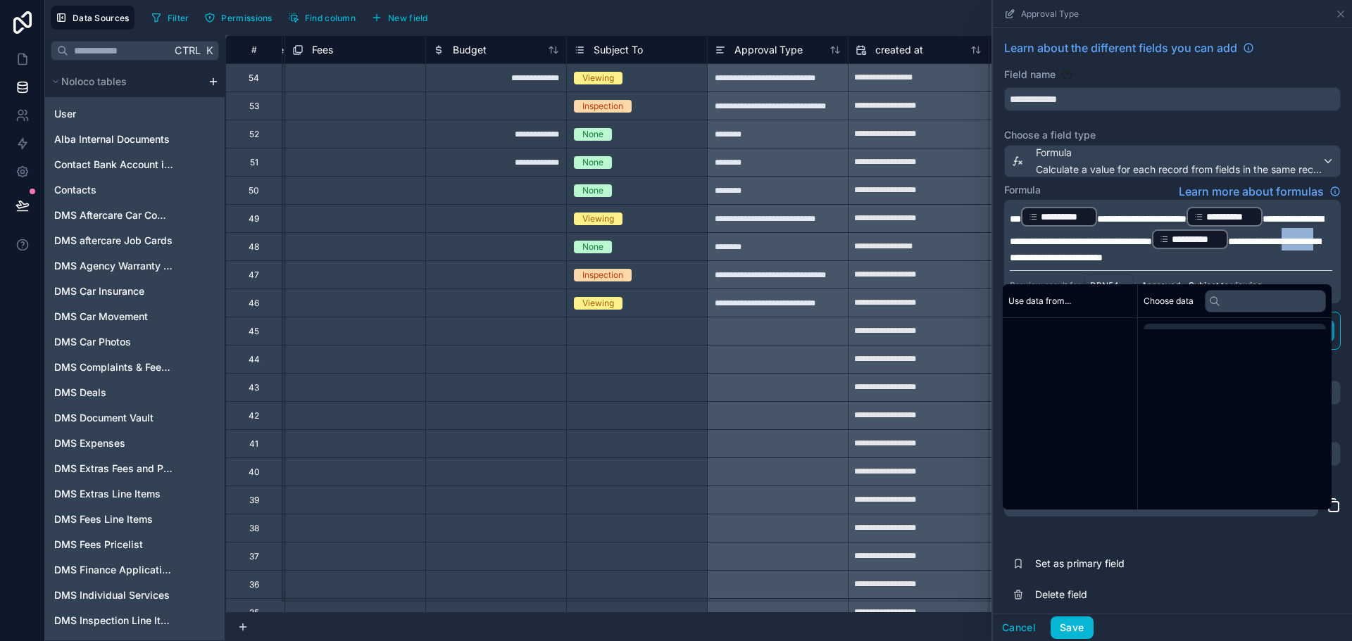
click at [1172, 257] on span "**********" at bounding box center [1165, 250] width 310 height 26
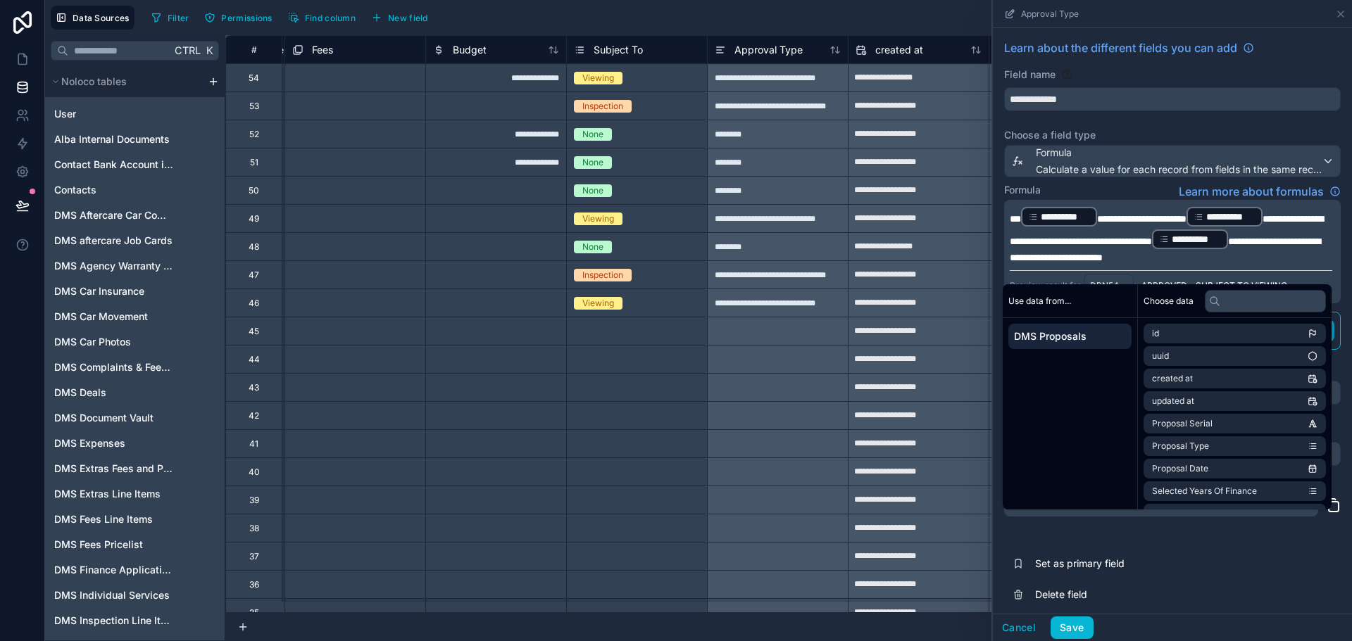
click at [1134, 192] on div "Formula Learn more about formulas" at bounding box center [1172, 191] width 337 height 17
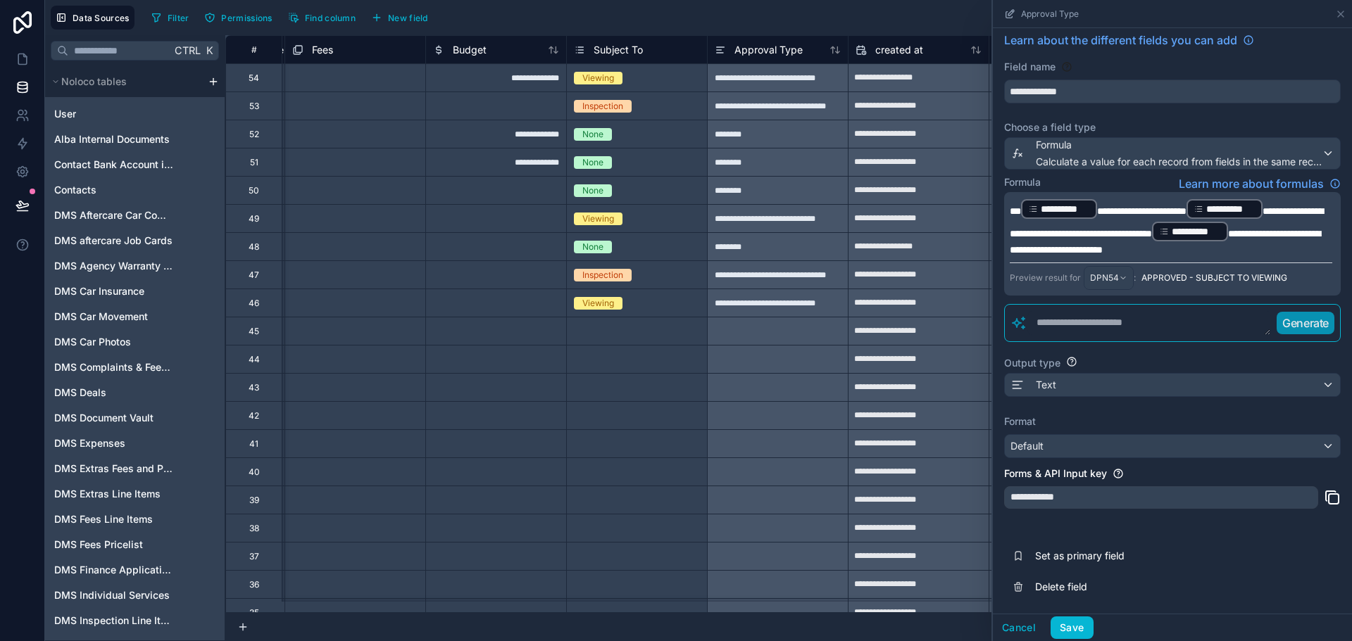
scroll to position [22, 0]
click at [1069, 629] on button "Save" at bounding box center [1071, 628] width 42 height 23
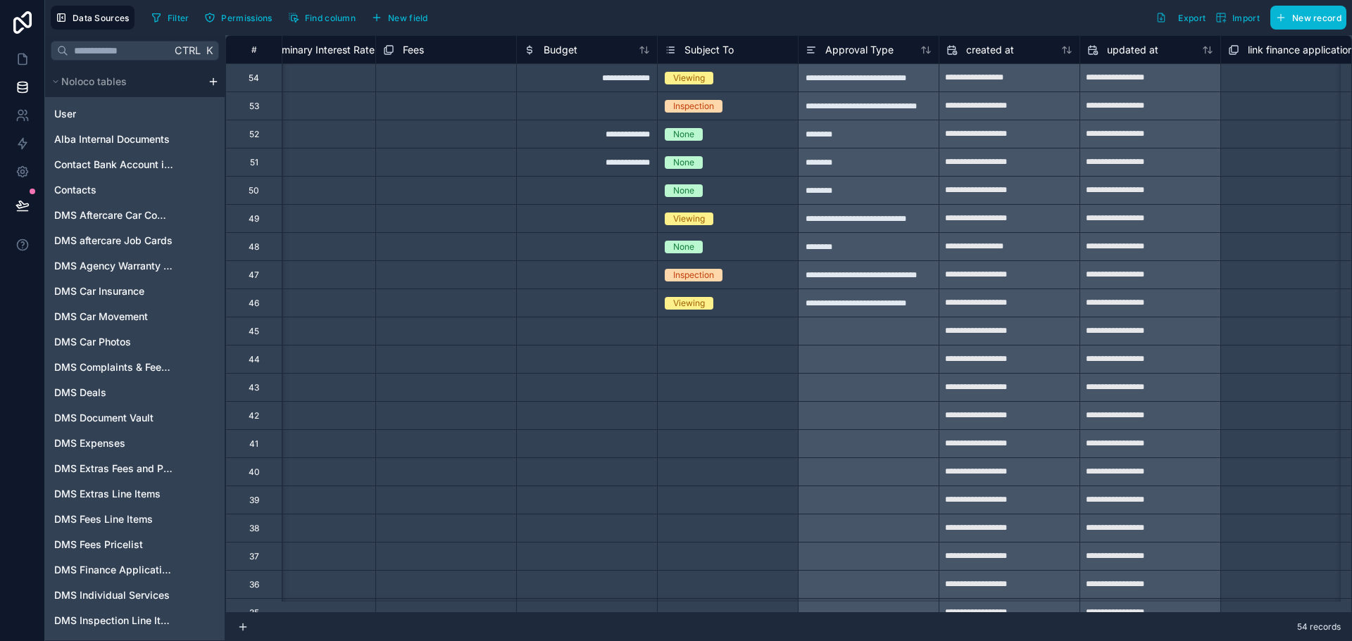
scroll to position [0, 7269]
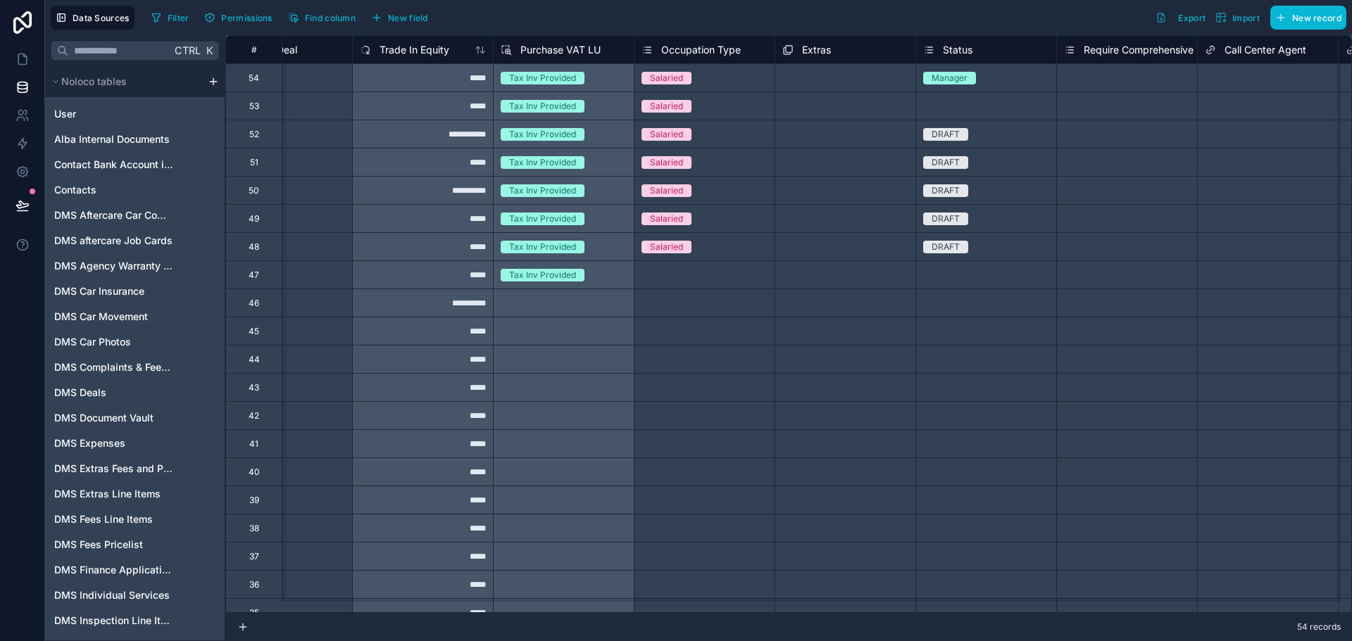
scroll to position [0, 6196]
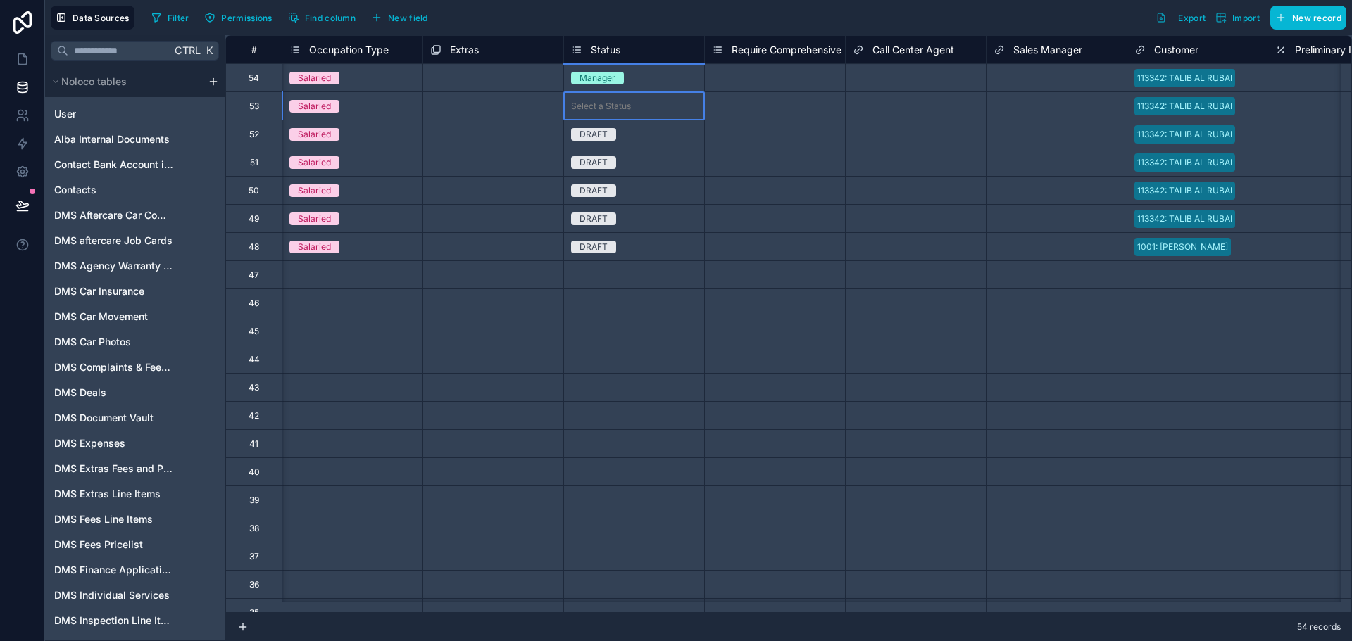
click at [619, 111] on div "Select a Status" at bounding box center [601, 106] width 60 height 11
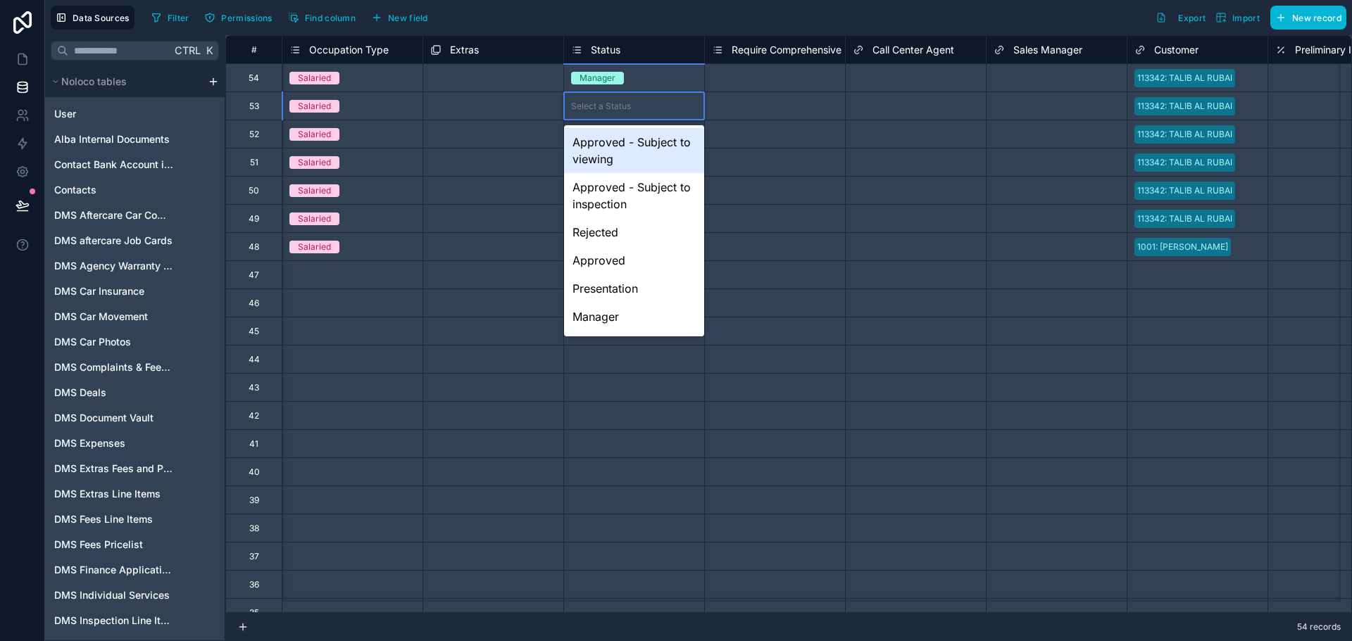
click at [619, 111] on div "Select a Status" at bounding box center [601, 106] width 60 height 11
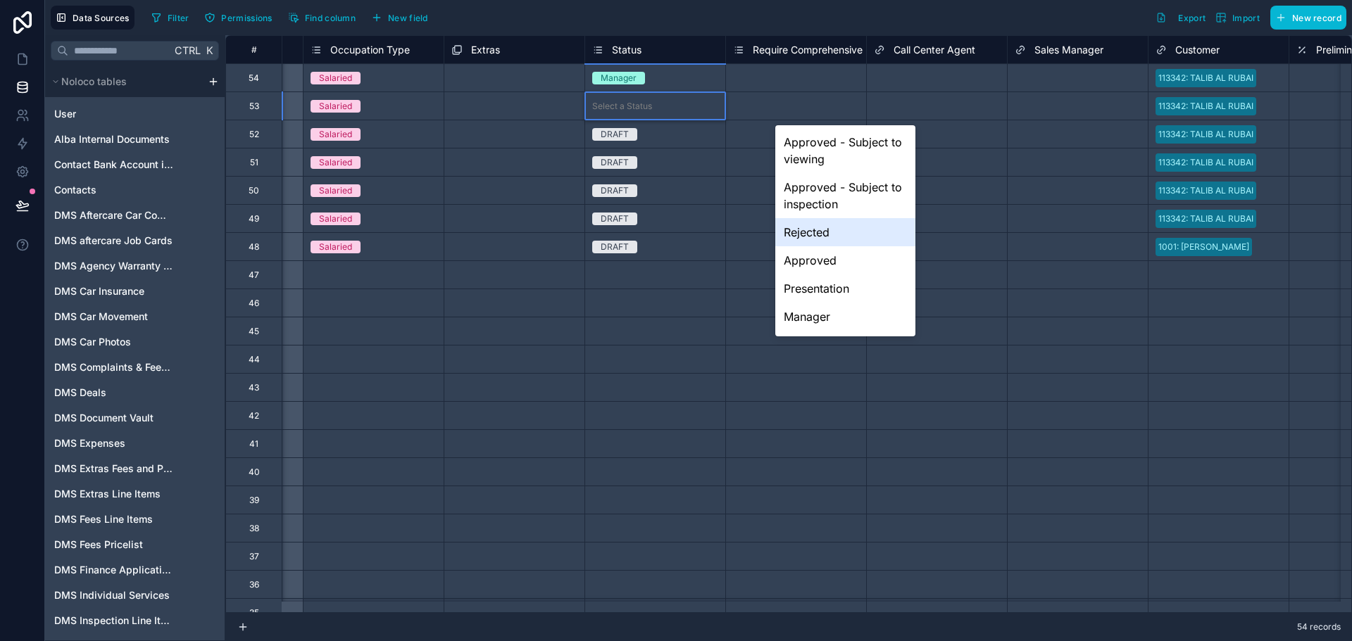
scroll to position [0, 5984]
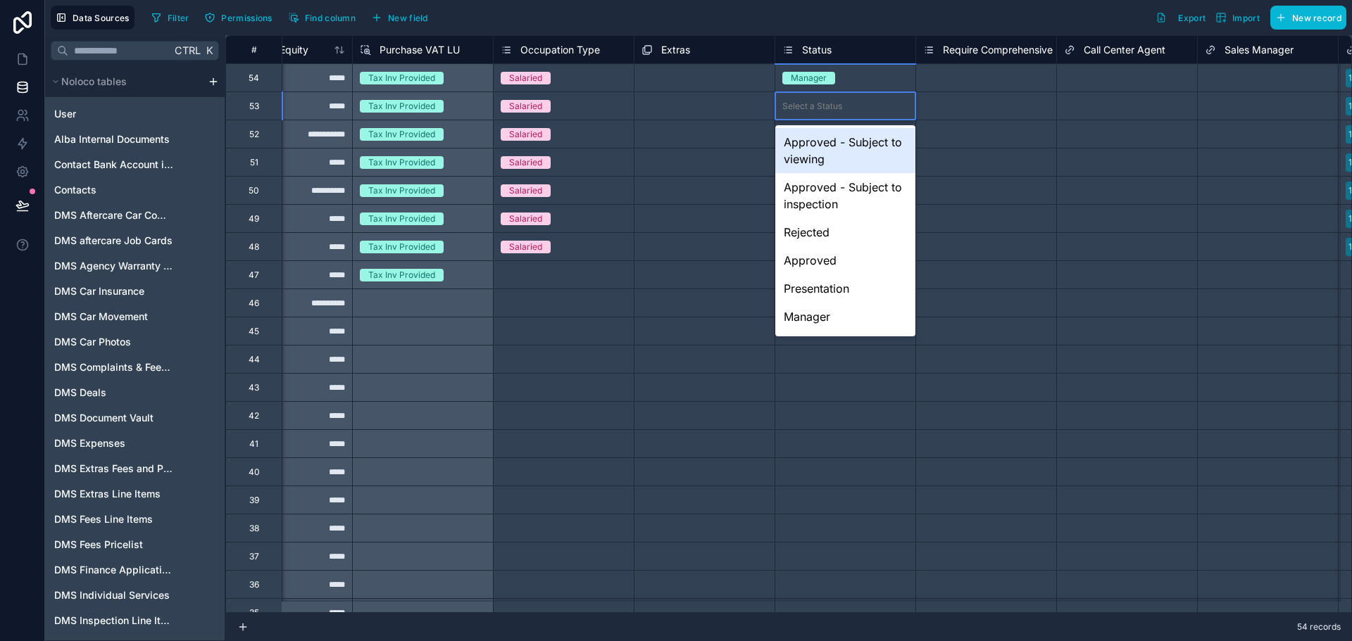
click at [867, 111] on div "Select a Status" at bounding box center [845, 106] width 140 height 14
click at [889, 17] on div "Filter Permissions Find column New field Export Import New record" at bounding box center [746, 18] width 1200 height 24
click at [966, 174] on div "Select a Require Comprehensive" at bounding box center [986, 162] width 140 height 25
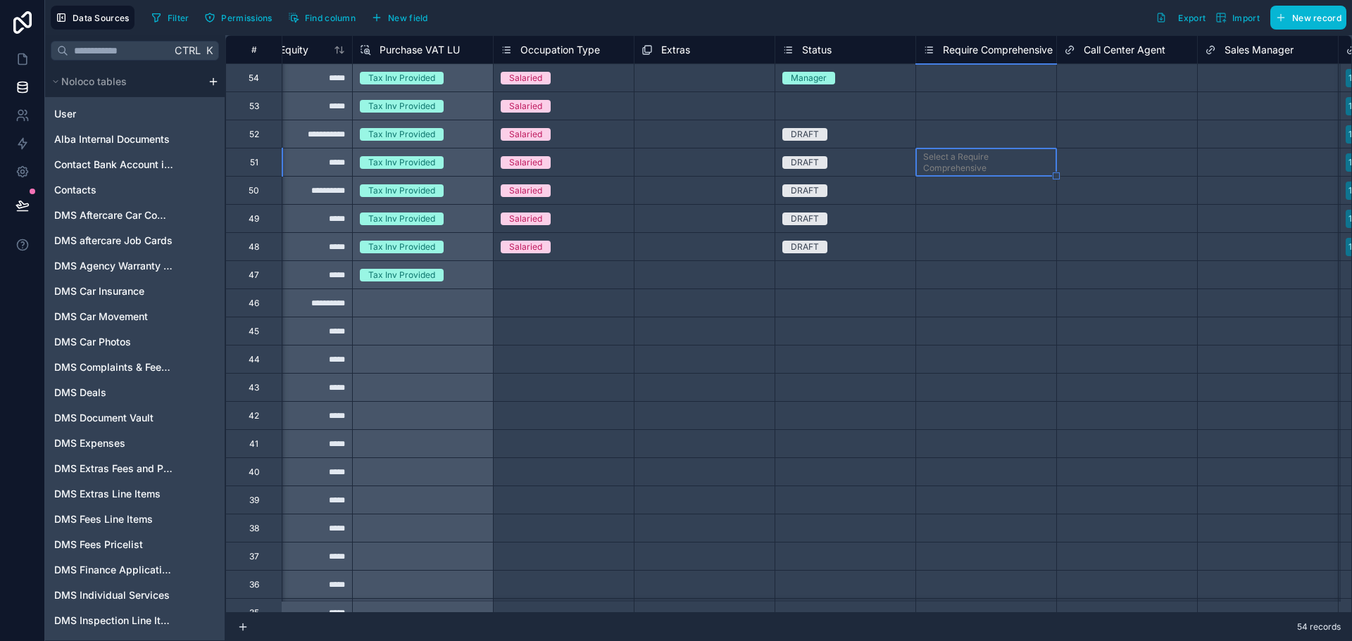
click at [884, 118] on div "Select a Status" at bounding box center [845, 105] width 140 height 27
click at [413, 14] on span "New field" at bounding box center [408, 18] width 40 height 11
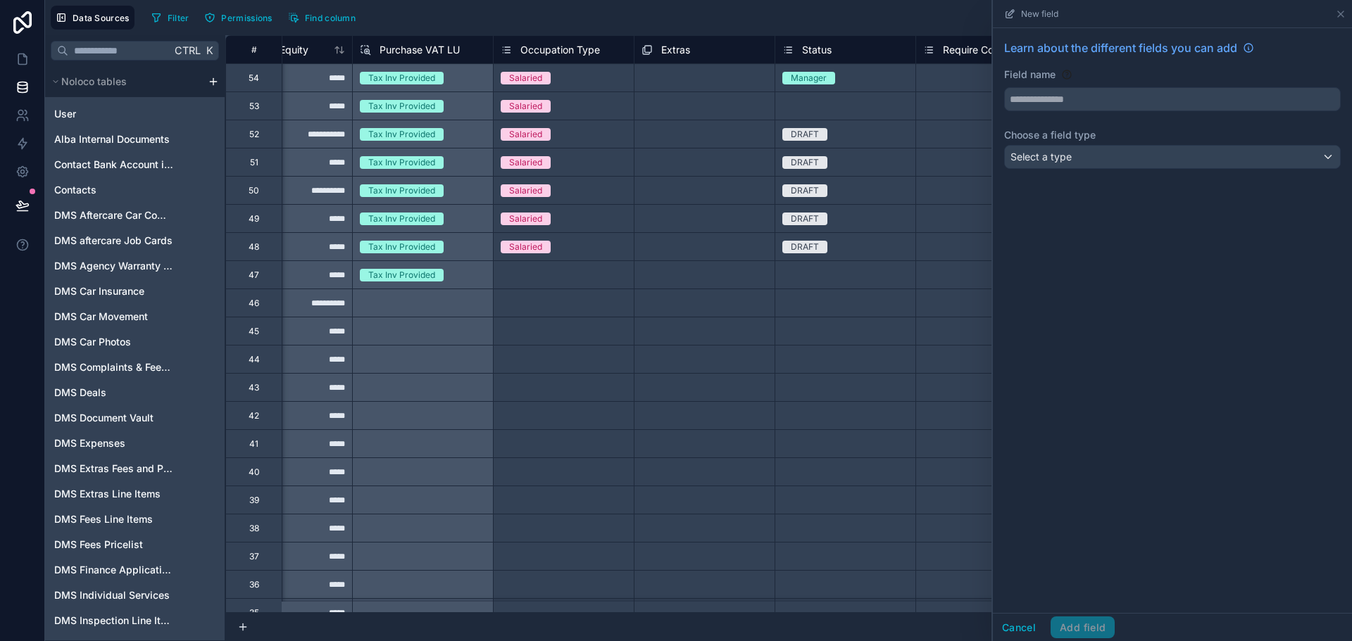
click at [1161, 111] on div "Learn about the different fields you can add Field name Choose a field type Sel…" at bounding box center [1172, 107] width 359 height 158
click at [1162, 83] on div "Field name" at bounding box center [1172, 90] width 337 height 44
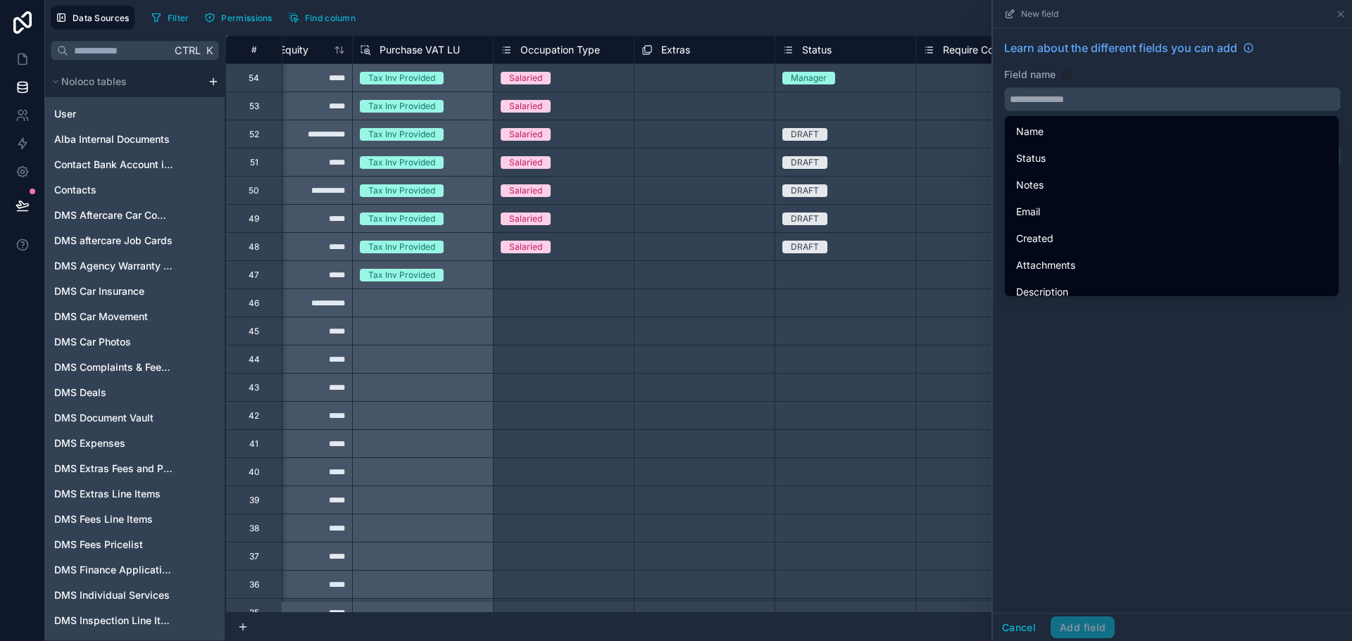
click at [1181, 99] on input "text" at bounding box center [1172, 99] width 335 height 23
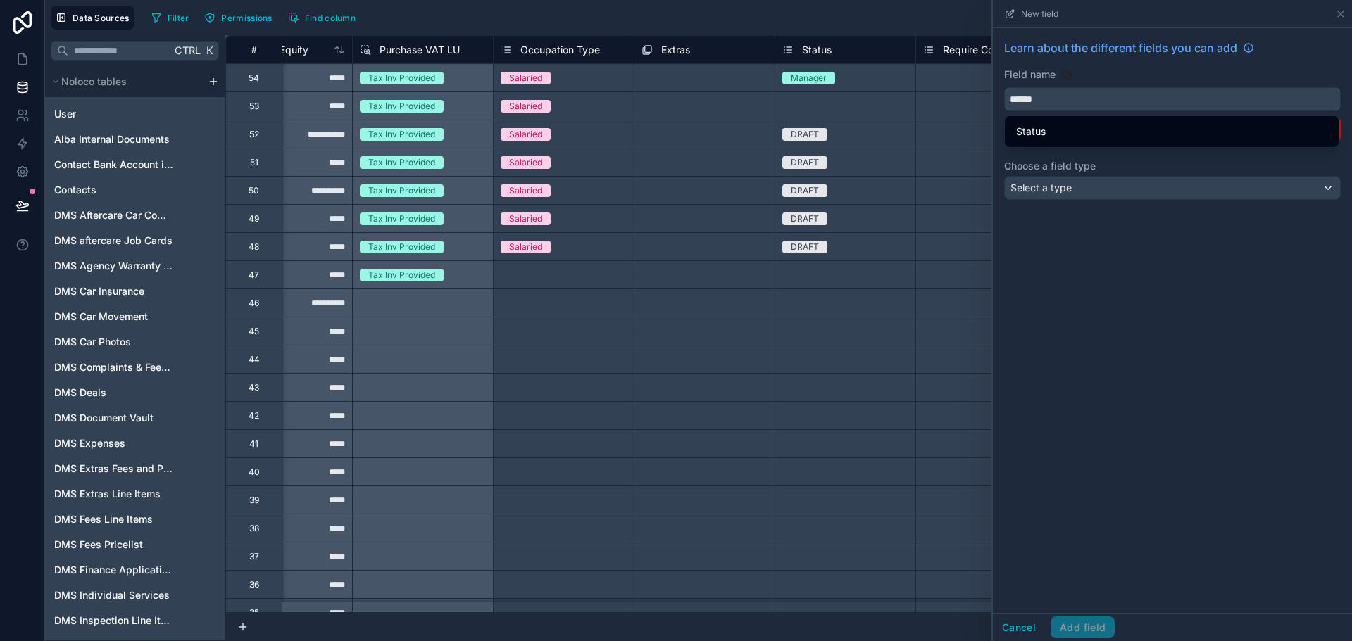
type input "******"
click at [1272, 451] on div "Learn about the different fields you can add Field name ****** The name has to …" at bounding box center [1172, 320] width 359 height 585
click at [1177, 195] on div "Select a type" at bounding box center [1172, 188] width 335 height 23
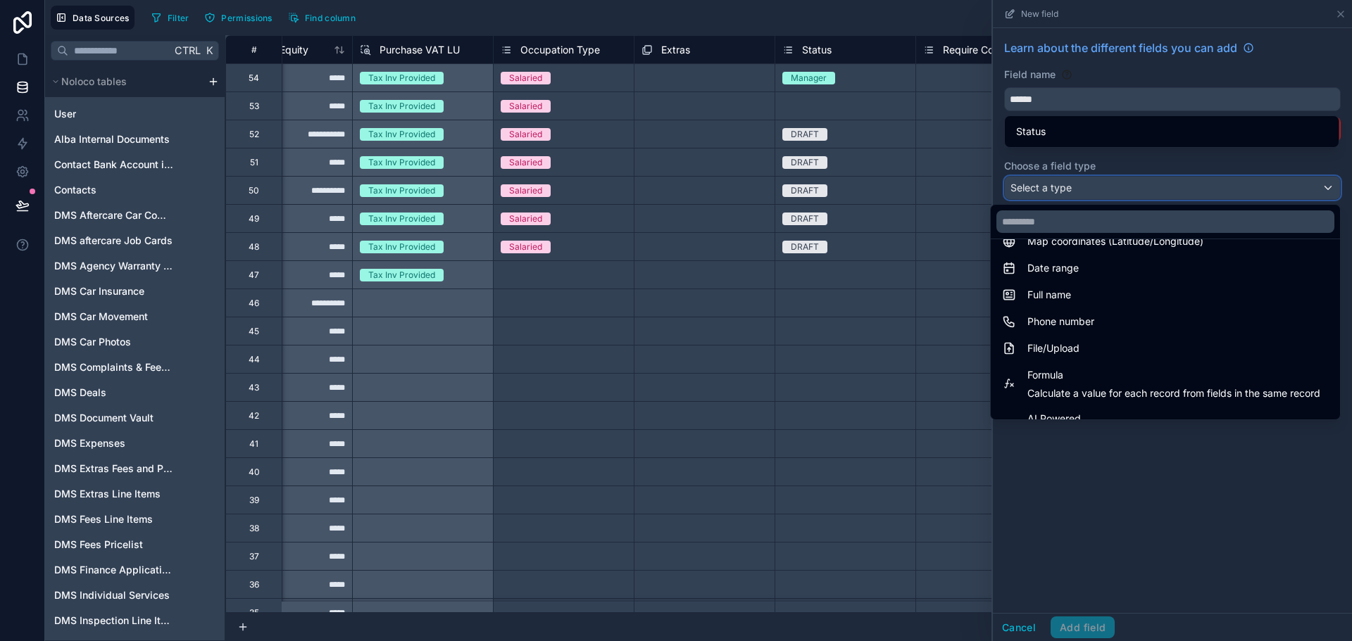
scroll to position [352, 0]
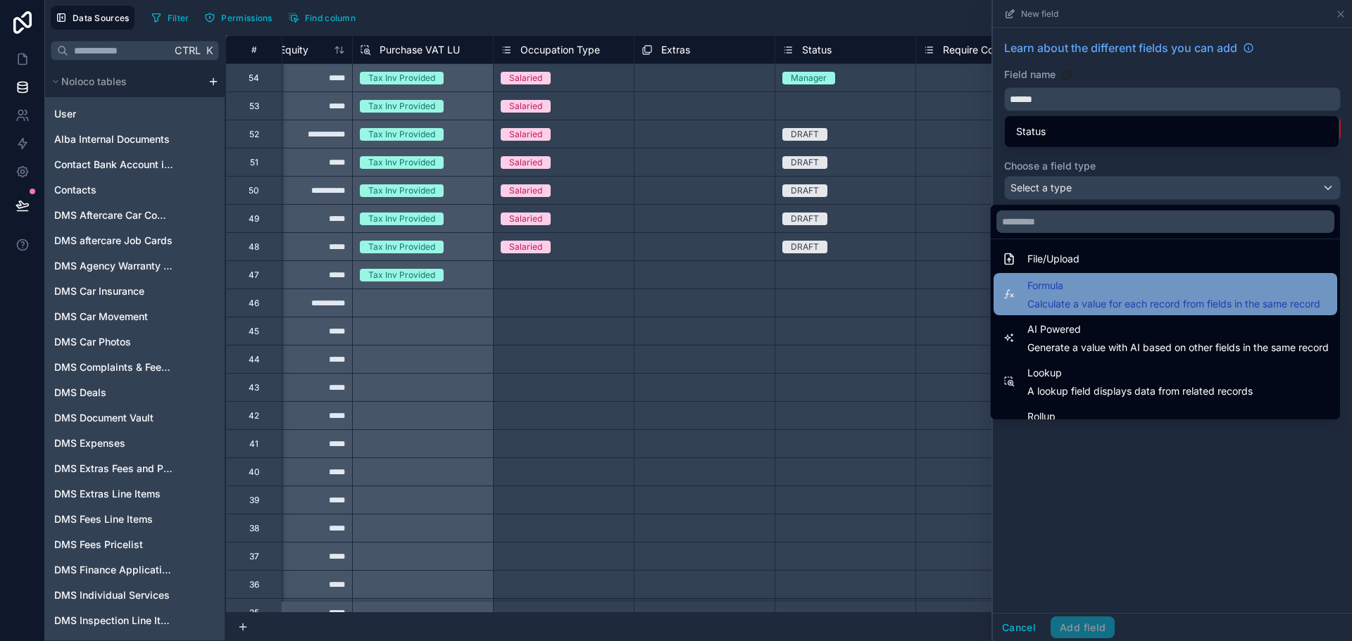
click at [1089, 296] on div "Formula Calculate a value for each record from fields in the same record" at bounding box center [1173, 294] width 293 height 34
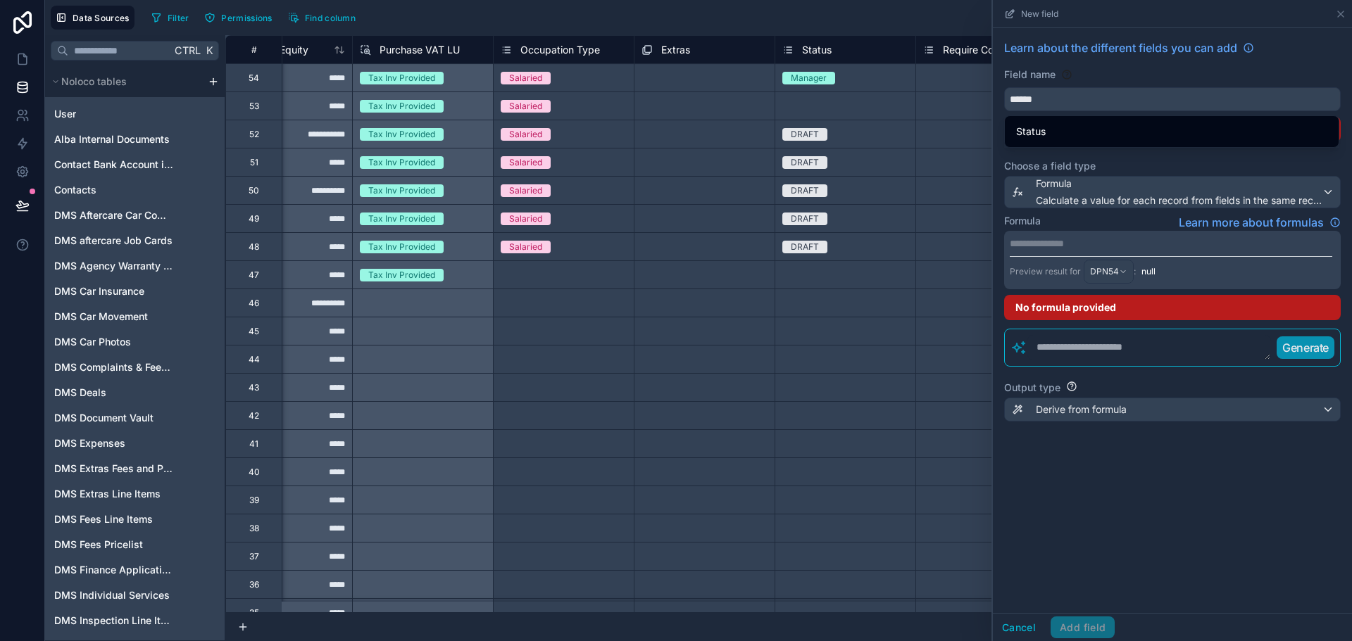
click at [1127, 239] on p "**********" at bounding box center [1171, 244] width 322 height 14
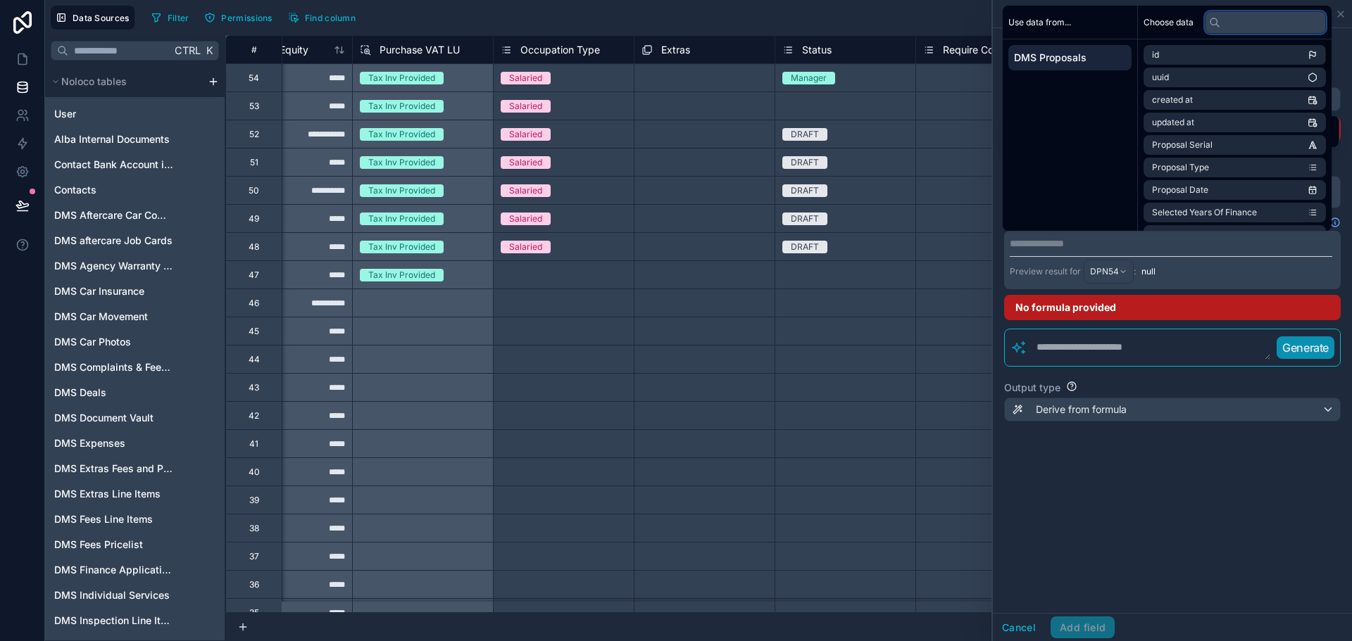
click at [1241, 23] on input "text" at bounding box center [1265, 22] width 121 height 23
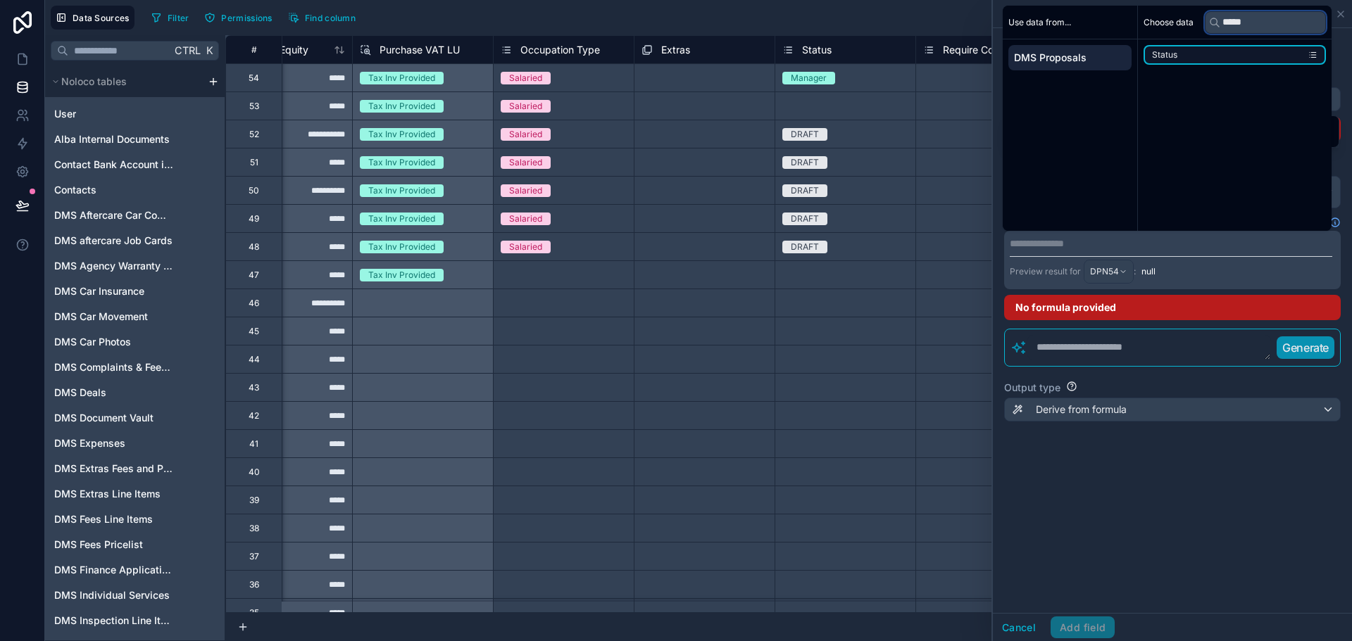
type input "*****"
click at [1231, 52] on li "Status" at bounding box center [1234, 55] width 182 height 20
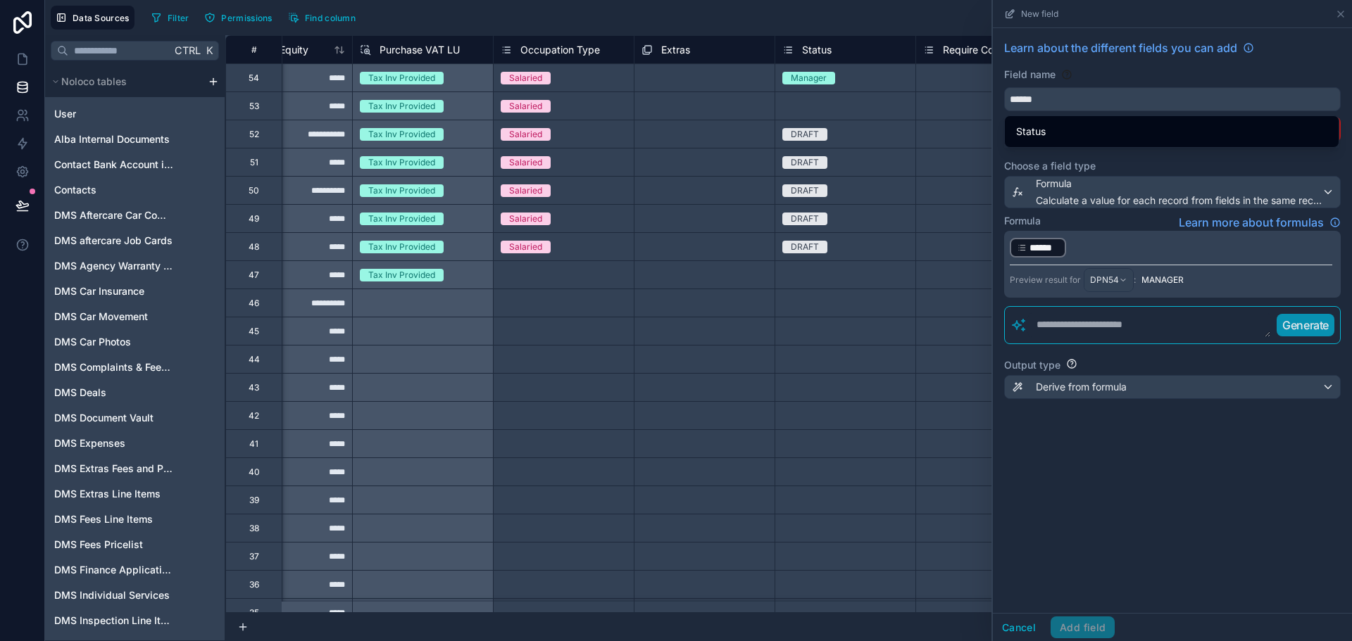
click at [1059, 622] on div "Cancel Add field" at bounding box center [1054, 628] width 122 height 23
click at [1084, 244] on p "﻿ ****** ﻿ ﻿" at bounding box center [1171, 248] width 322 height 23
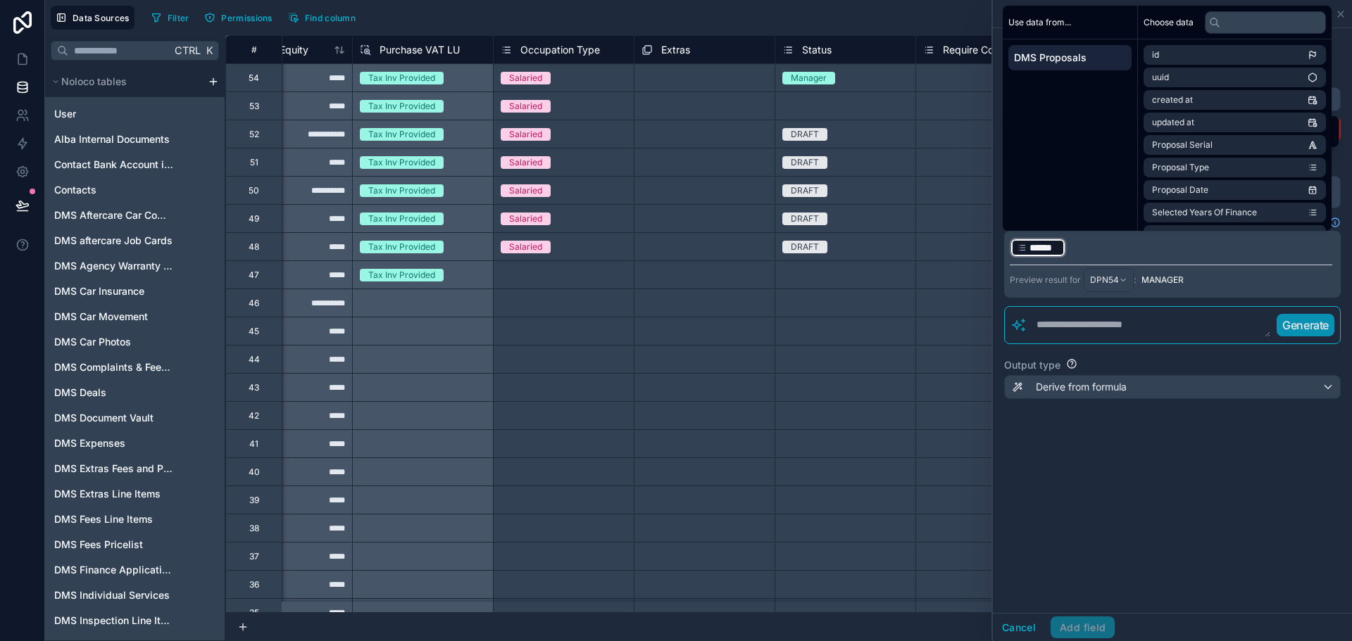
click at [1069, 243] on p "﻿ ****** ﻿ ﻿" at bounding box center [1171, 248] width 322 height 23
click at [1008, 248] on div "﻿ ****** ﻿ ﻿ Preview result for DPN54 : MANAGER" at bounding box center [1172, 264] width 337 height 67
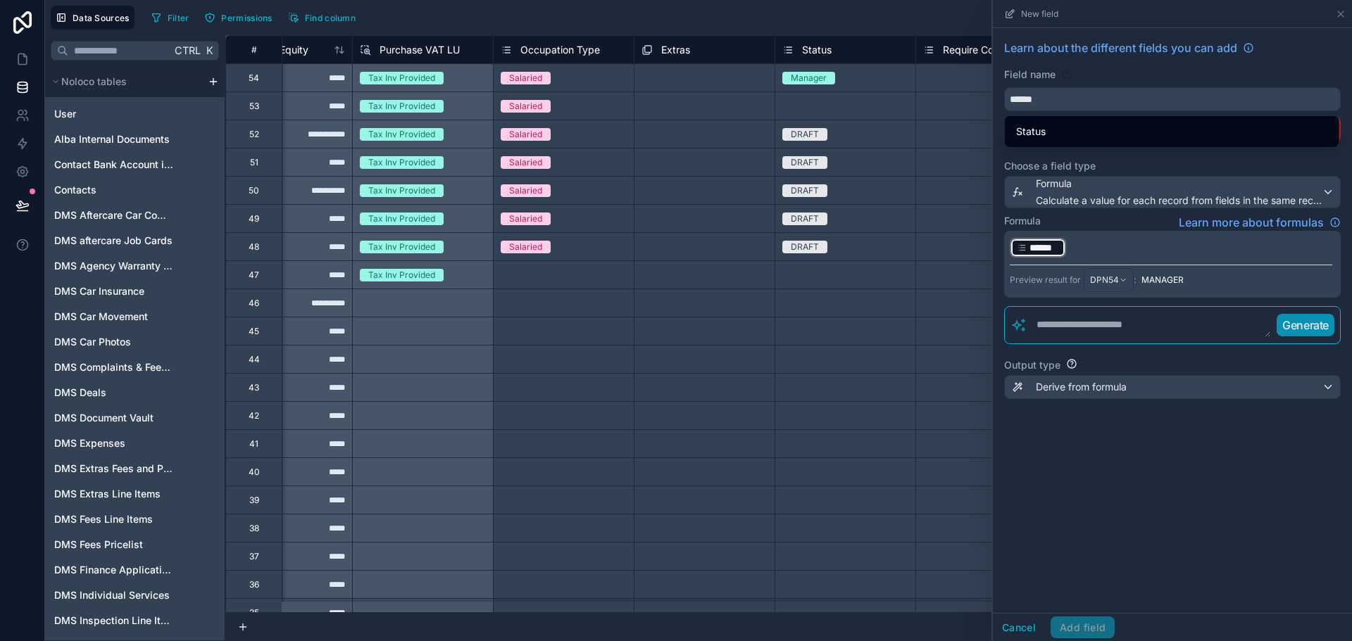
click at [1093, 250] on p "﻿ ****** ﻿ ﻿" at bounding box center [1171, 248] width 322 height 23
click at [1085, 465] on div "Learn about the different fields you can add Field name ****** The name has to …" at bounding box center [1172, 320] width 359 height 585
click at [1108, 333] on textarea at bounding box center [1149, 325] width 244 height 25
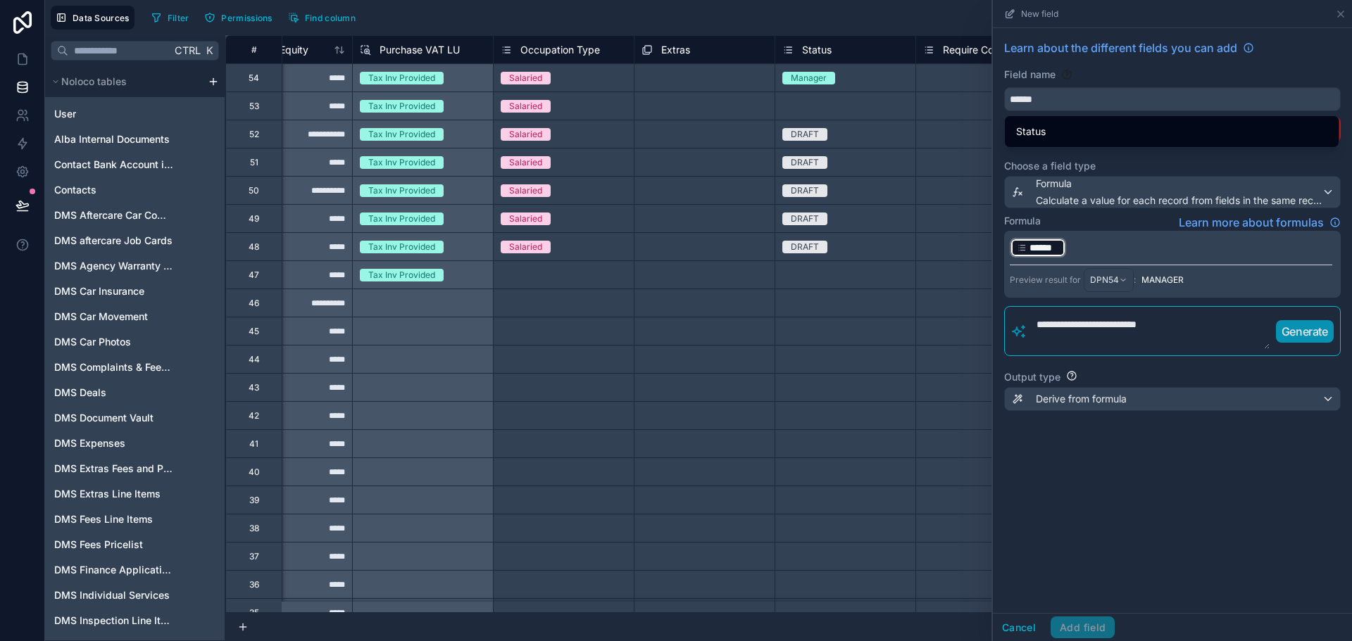
scroll to position [0, 0]
type textarea "**********"
click at [1289, 335] on p "Generate" at bounding box center [1304, 331] width 46 height 17
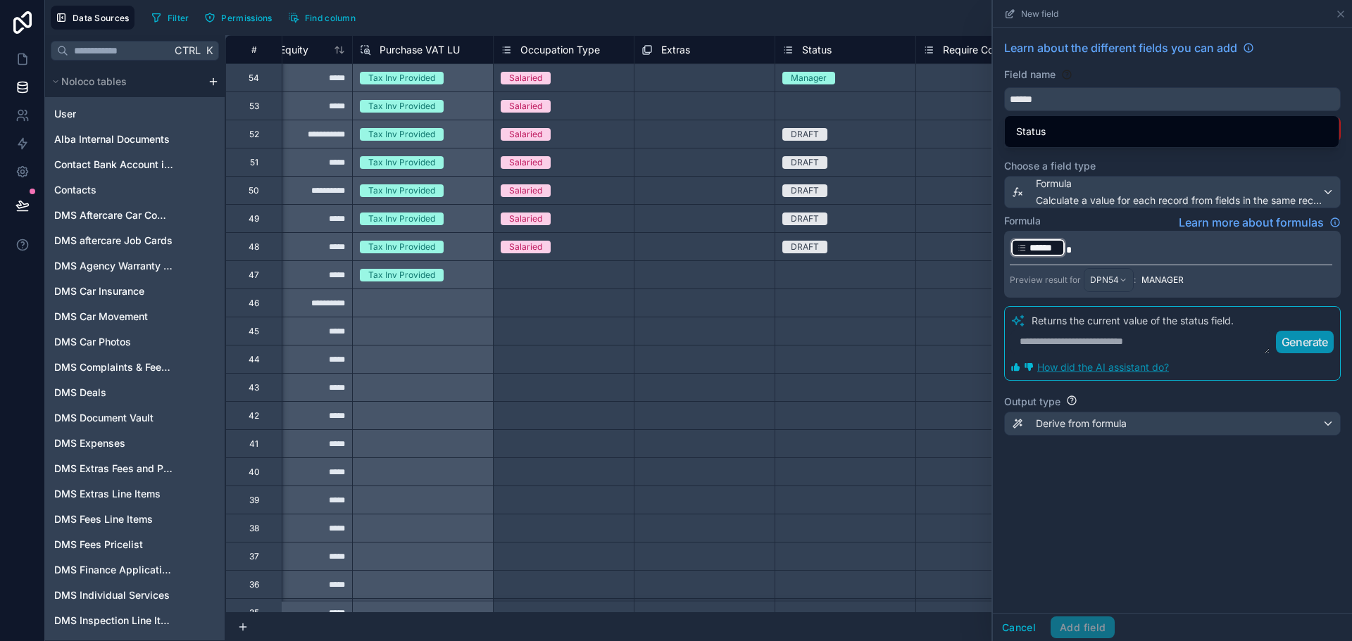
click at [1149, 317] on p "Returns the current value of the status field." at bounding box center [1182, 321] width 303 height 14
click at [1101, 105] on input "******" at bounding box center [1172, 99] width 335 height 23
click at [1004, 87] on button "******" at bounding box center [1172, 99] width 337 height 24
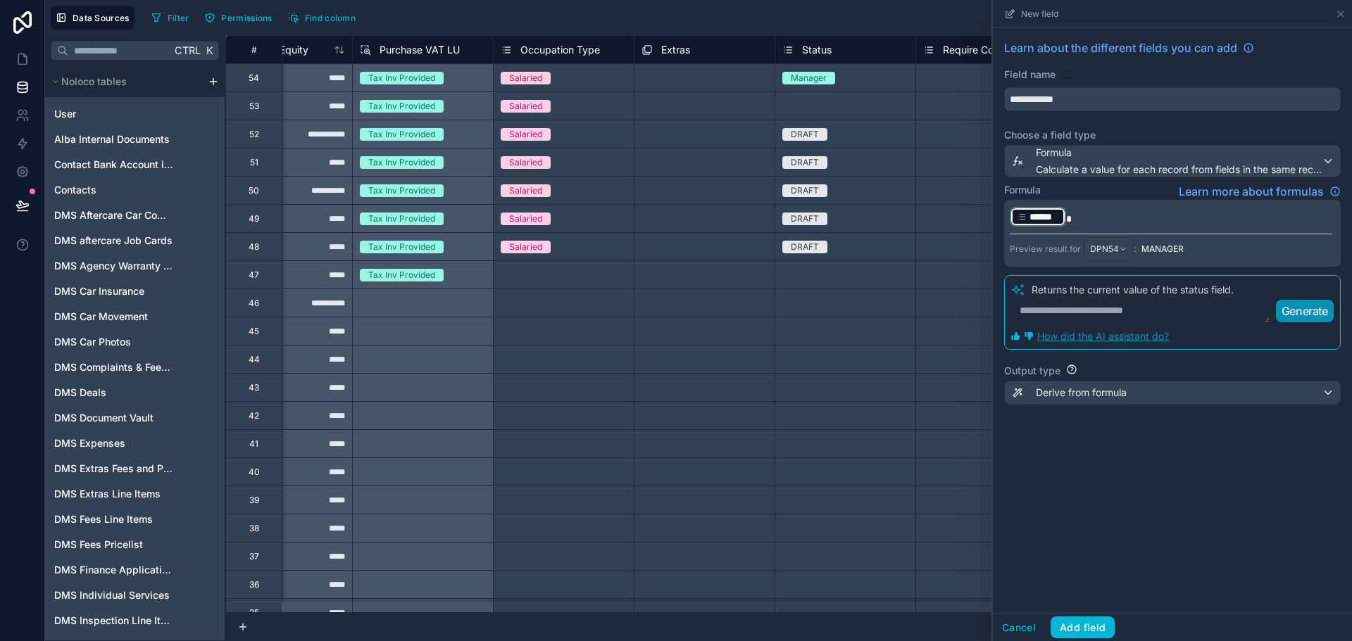
type input "**********"
click at [1094, 501] on div "**********" at bounding box center [1172, 320] width 359 height 585
click at [1085, 627] on button "Add field" at bounding box center [1082, 628] width 64 height 23
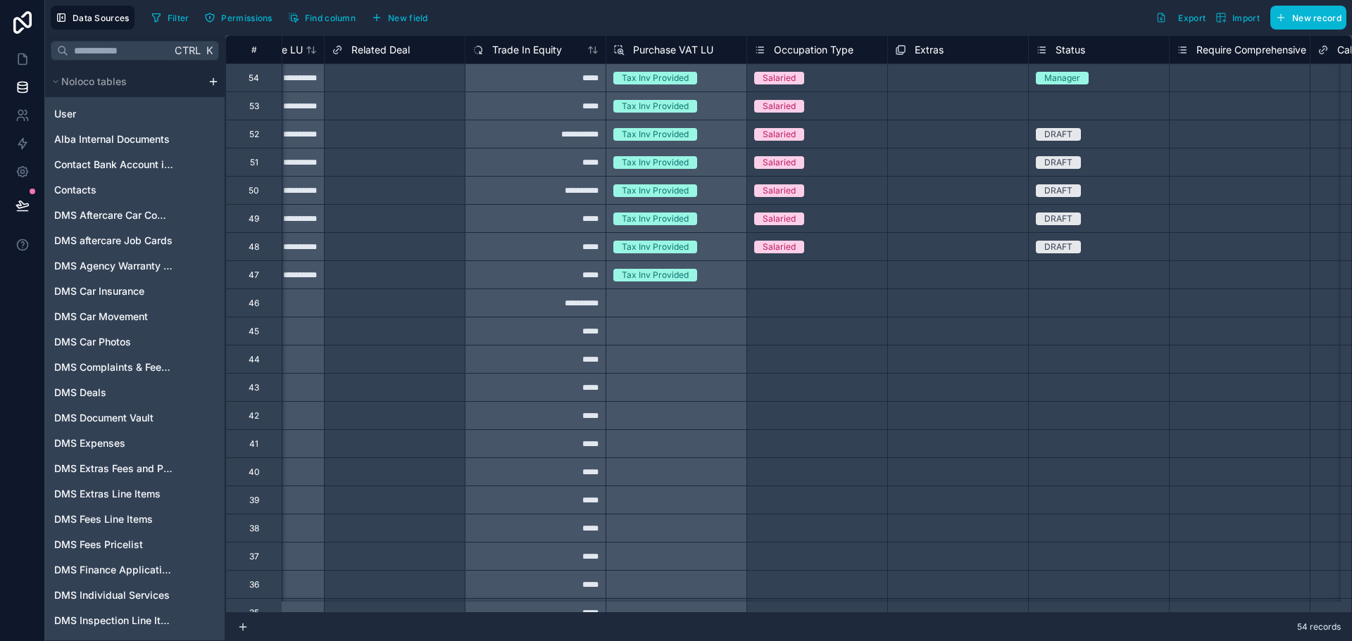
scroll to position [0, 5801]
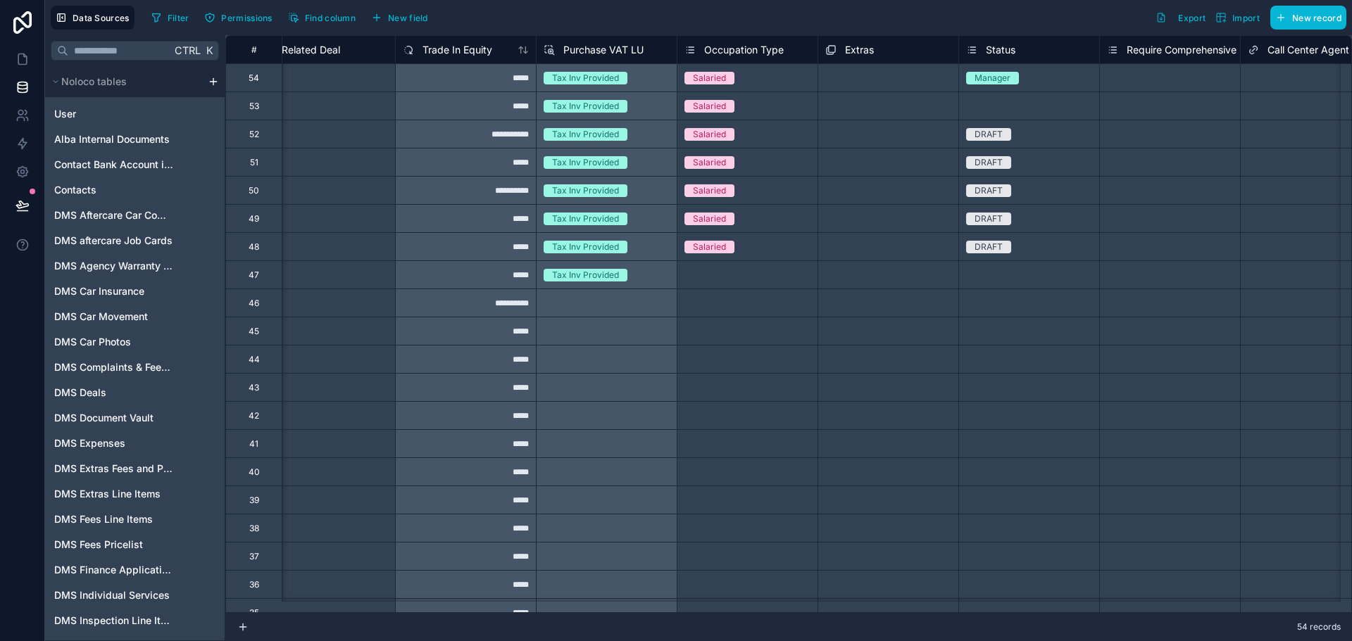
click at [1030, 101] on div "Select a Status" at bounding box center [1029, 106] width 140 height 14
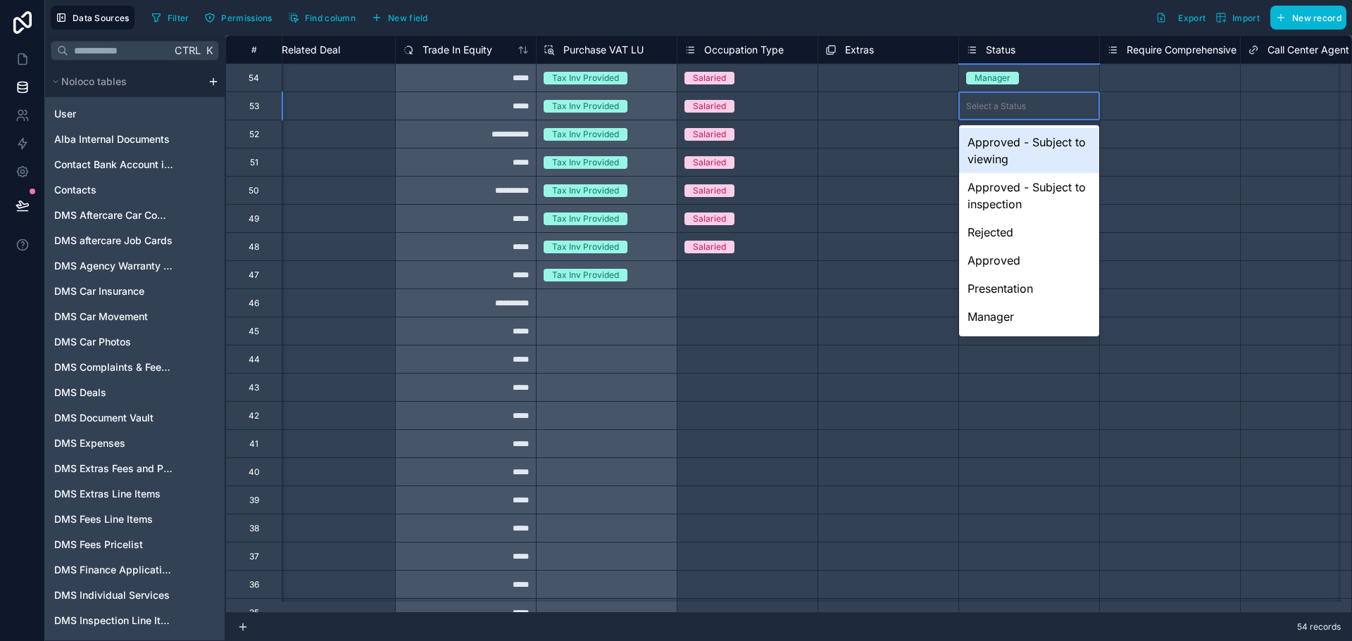
click at [1030, 101] on div "Select a Status" at bounding box center [1029, 106] width 140 height 14
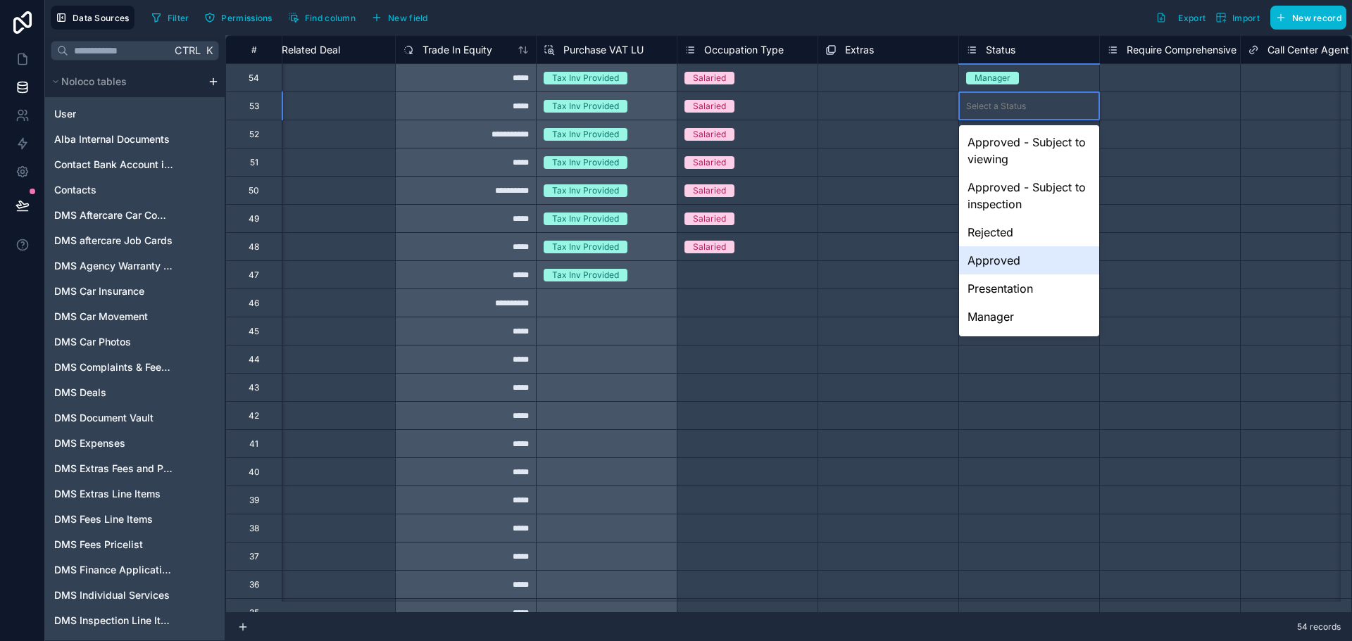
click at [1056, 258] on div "Approved" at bounding box center [1029, 260] width 140 height 28
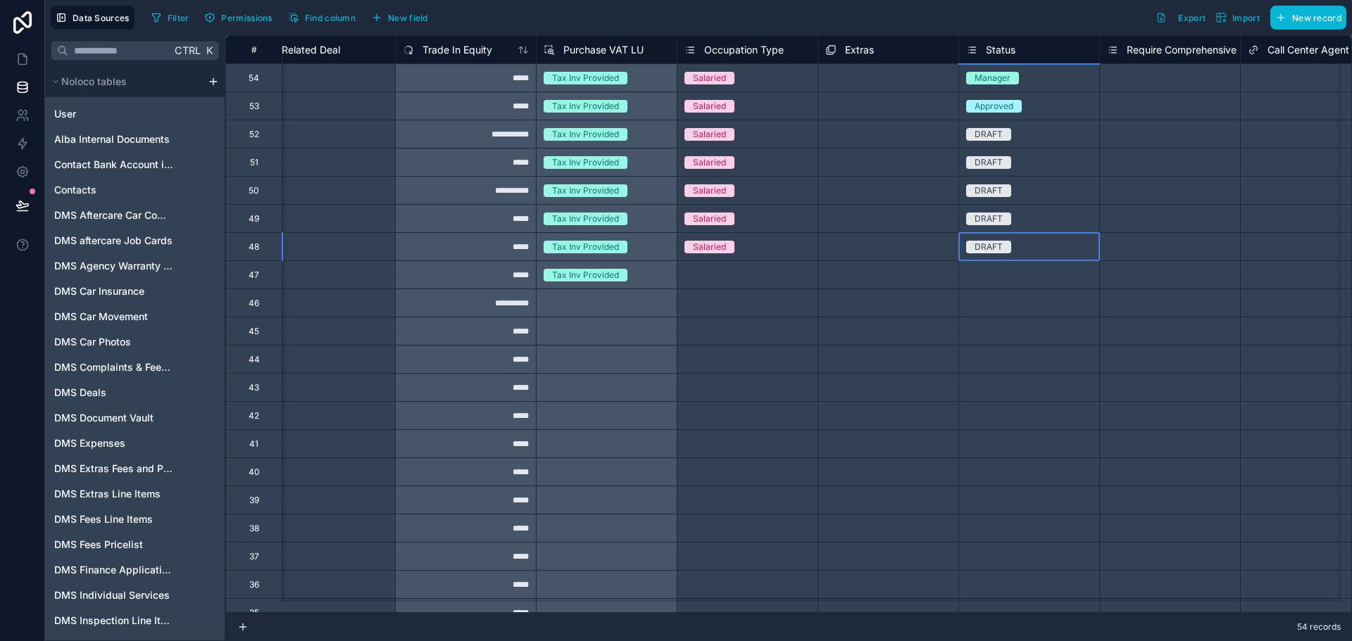
click at [1050, 259] on div "DRAFT" at bounding box center [1029, 246] width 140 height 27
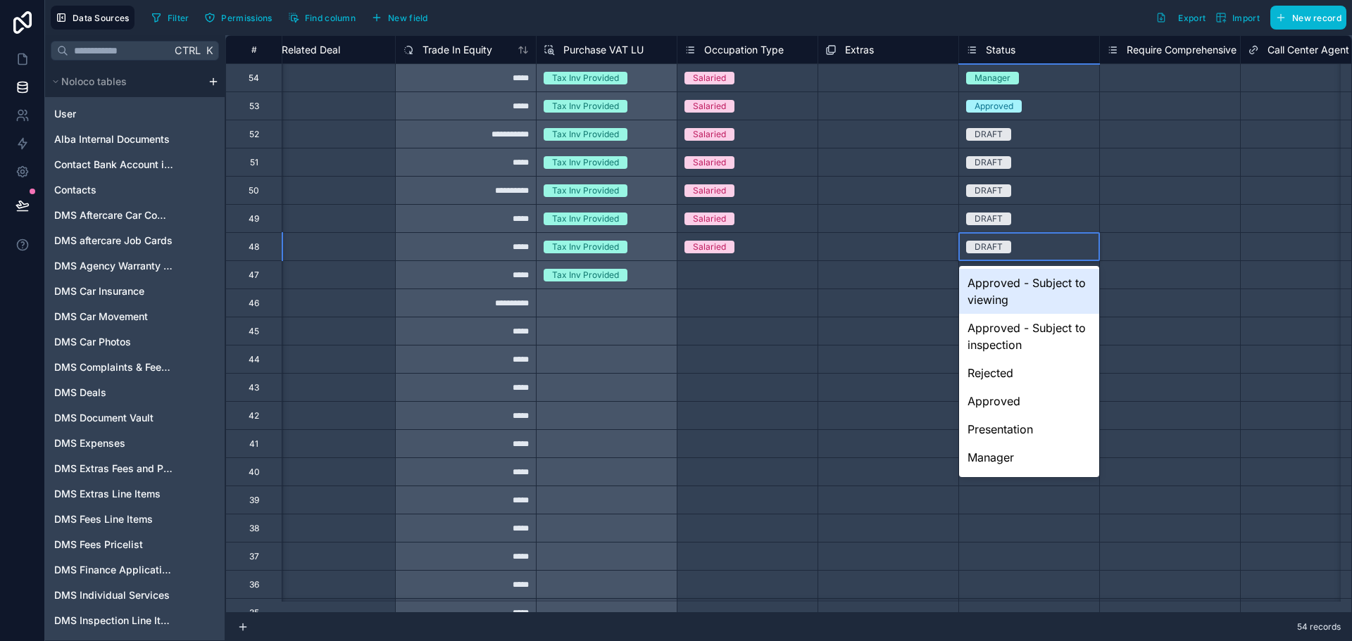
click at [1050, 259] on div "DRAFT" at bounding box center [1029, 246] width 140 height 27
click at [1043, 314] on div "Approved - Subject to inspection" at bounding box center [1029, 336] width 140 height 45
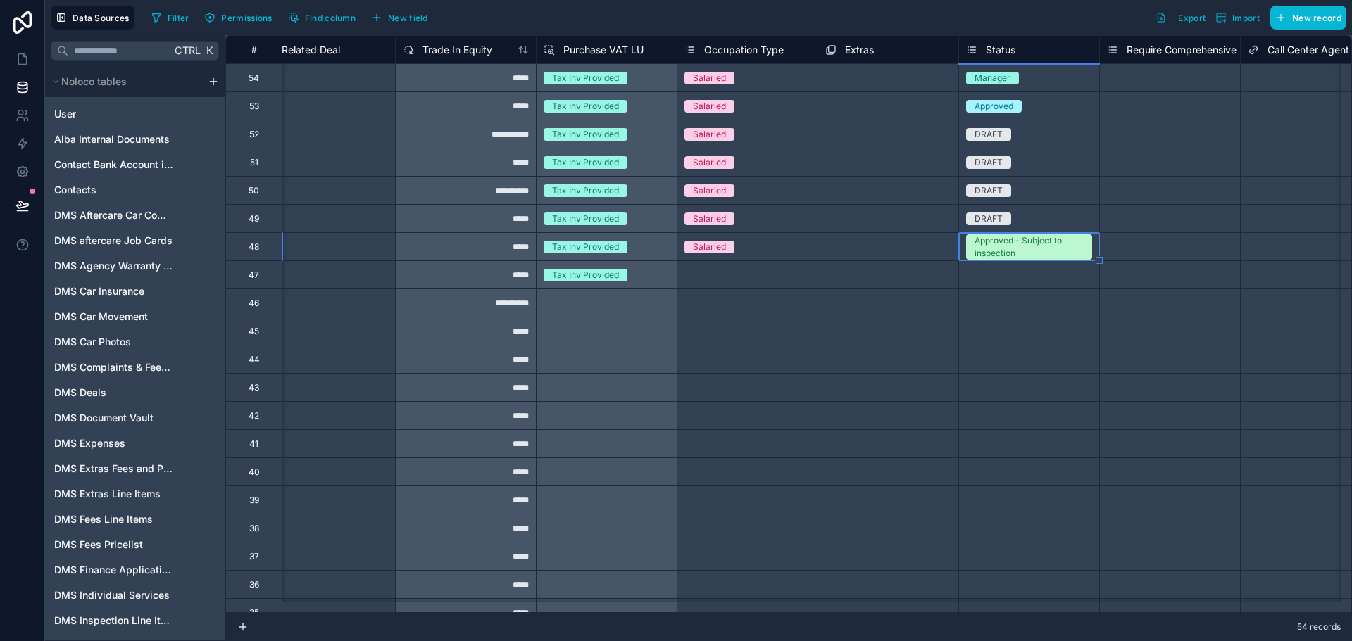
click at [1031, 287] on div "Select a Status" at bounding box center [1029, 274] width 140 height 27
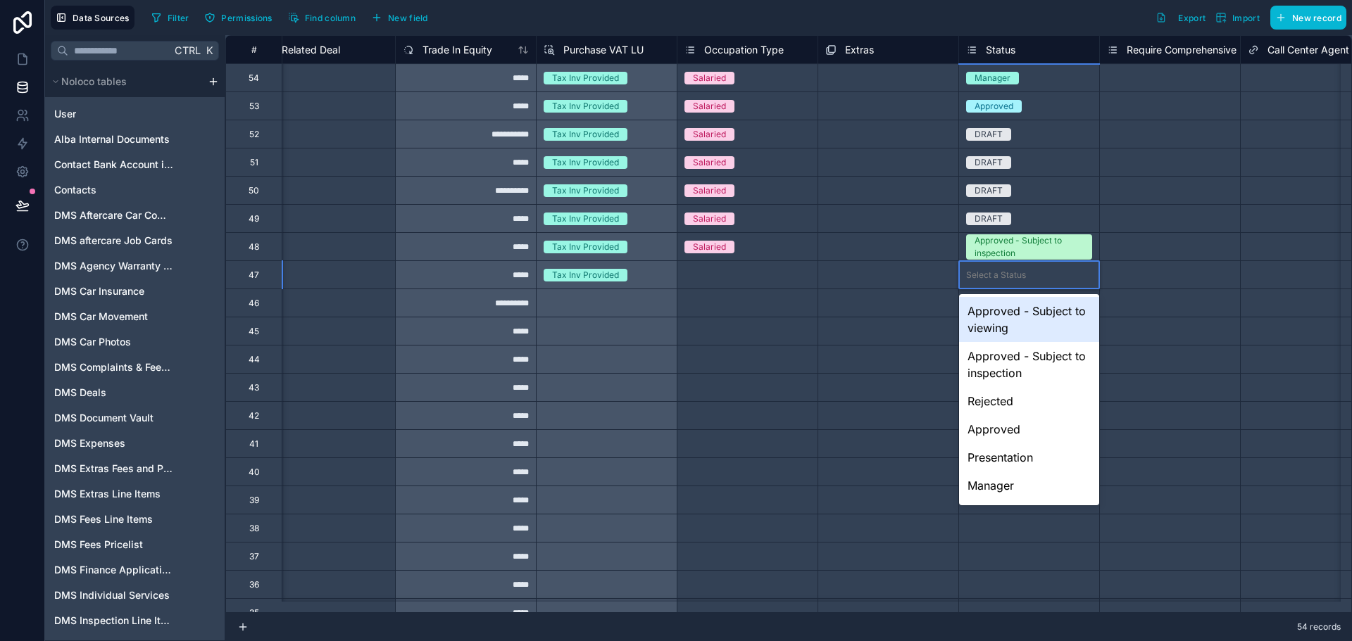
click at [1027, 308] on div "Approved - Subject to viewing" at bounding box center [1029, 319] width 140 height 45
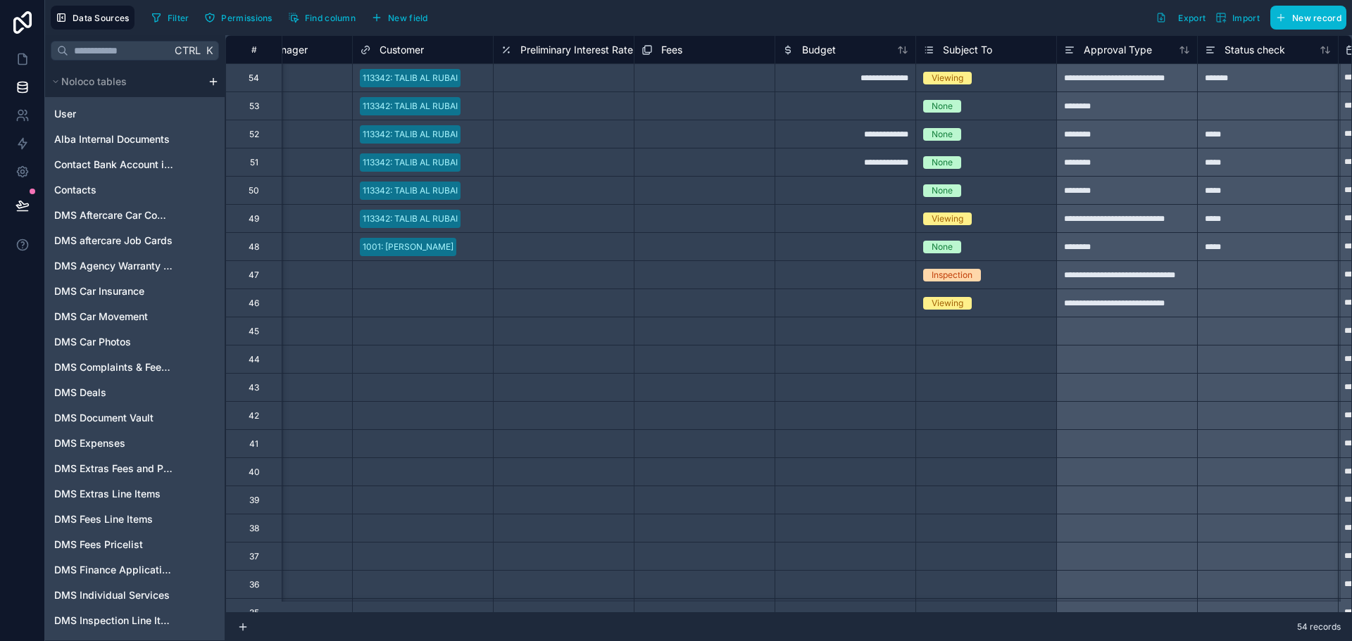
scroll to position [0, 7812]
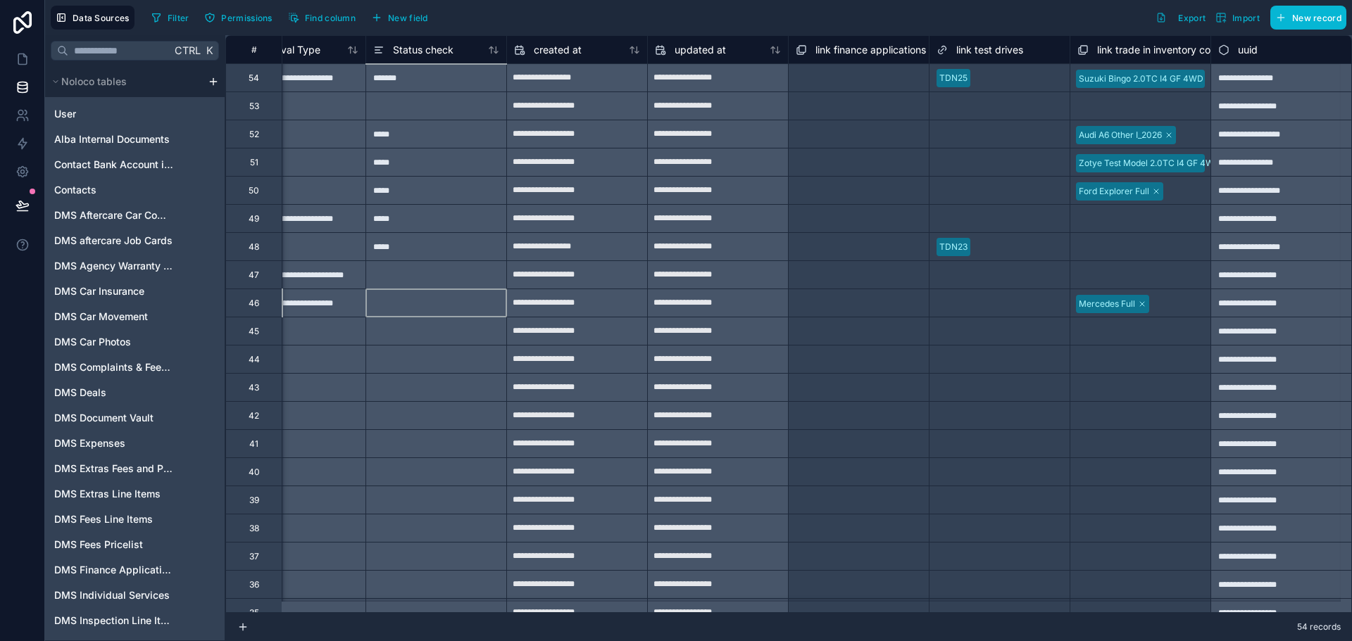
click at [375, 315] on div at bounding box center [435, 303] width 141 height 28
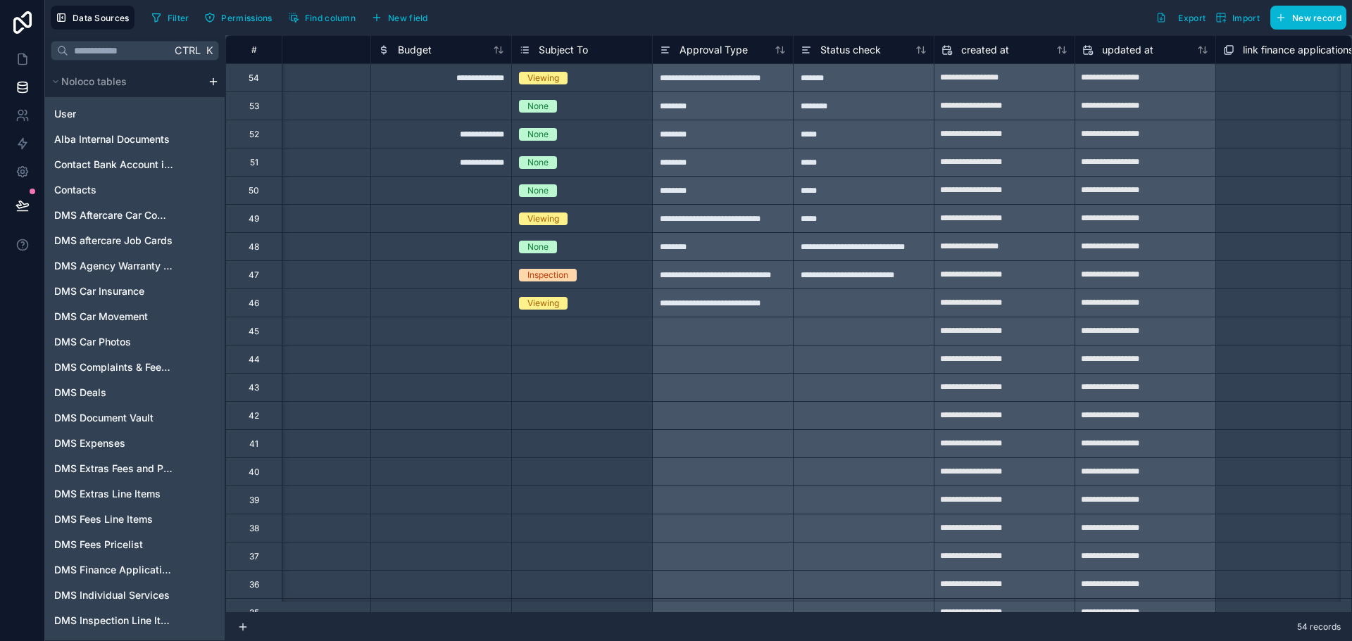
scroll to position [0, 7362]
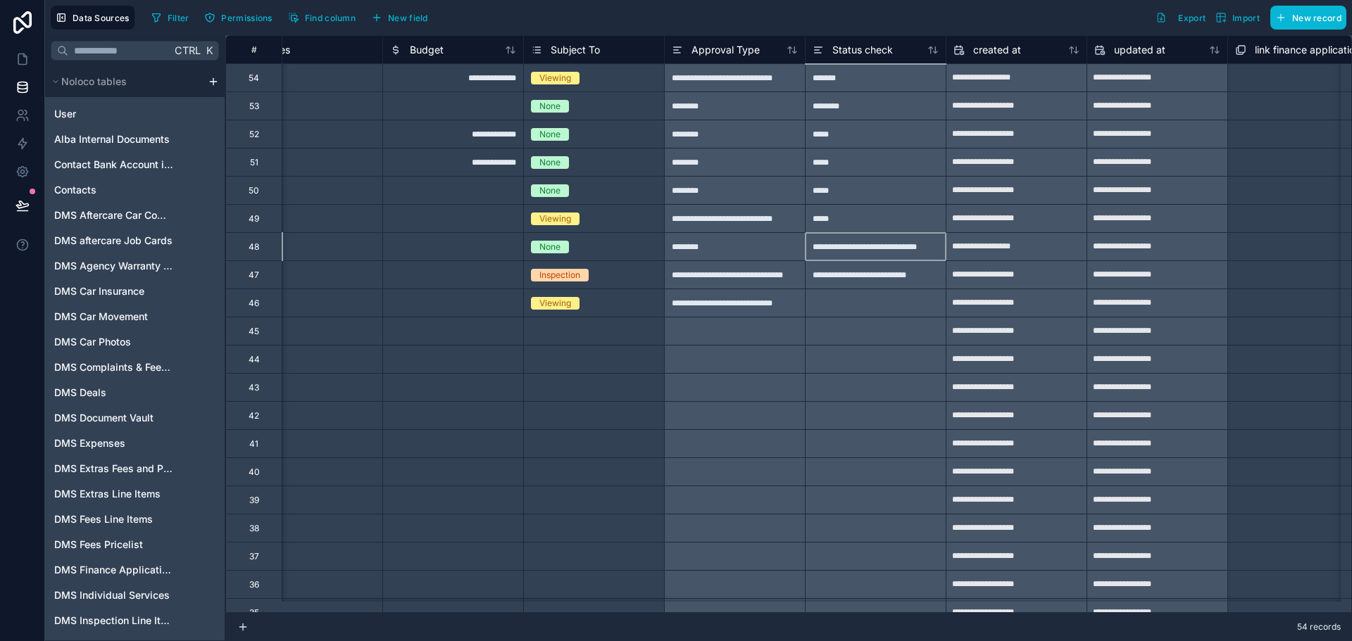
click at [898, 256] on div "**********" at bounding box center [875, 246] width 141 height 28
click at [879, 283] on div "**********" at bounding box center [875, 274] width 141 height 28
click at [724, 96] on div "********" at bounding box center [734, 106] width 141 height 28
click at [727, 52] on span "Approval Type" at bounding box center [725, 50] width 68 height 14
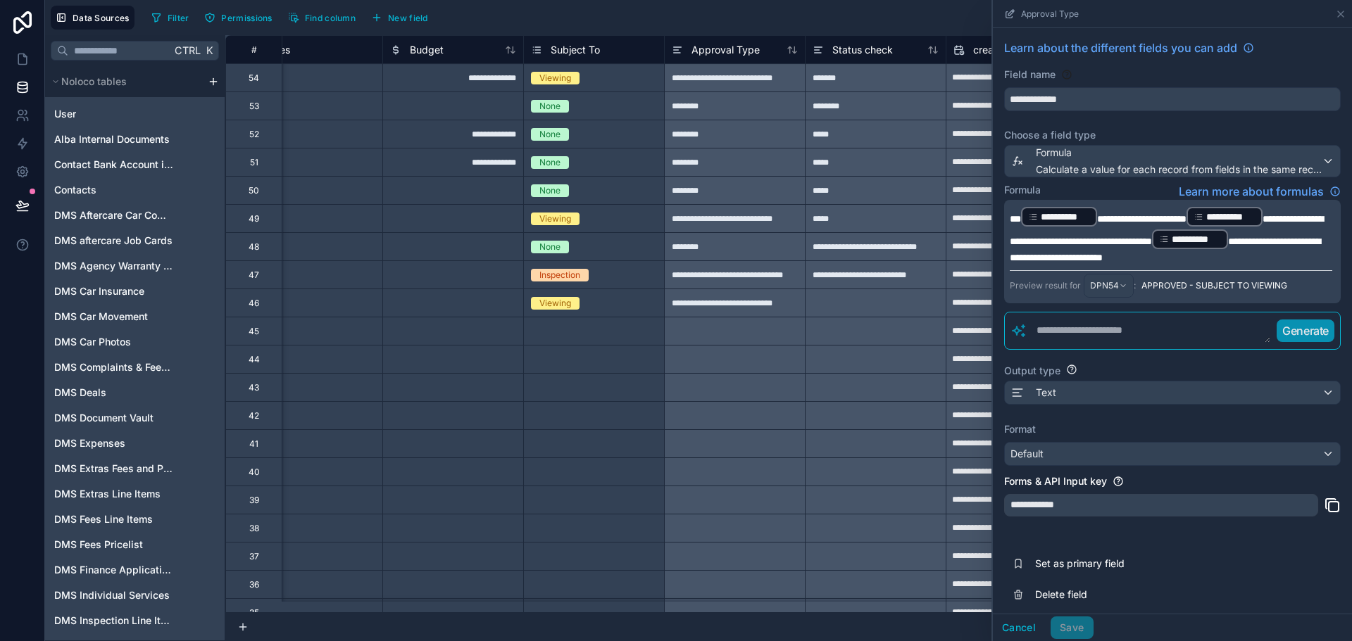
click at [1124, 215] on span "**********" at bounding box center [1141, 219] width 89 height 10
click at [1181, 221] on span "**********" at bounding box center [1141, 219] width 89 height 10
drag, startPoint x: 1086, startPoint y: 233, endPoint x: 1275, endPoint y: 232, distance: 189.4
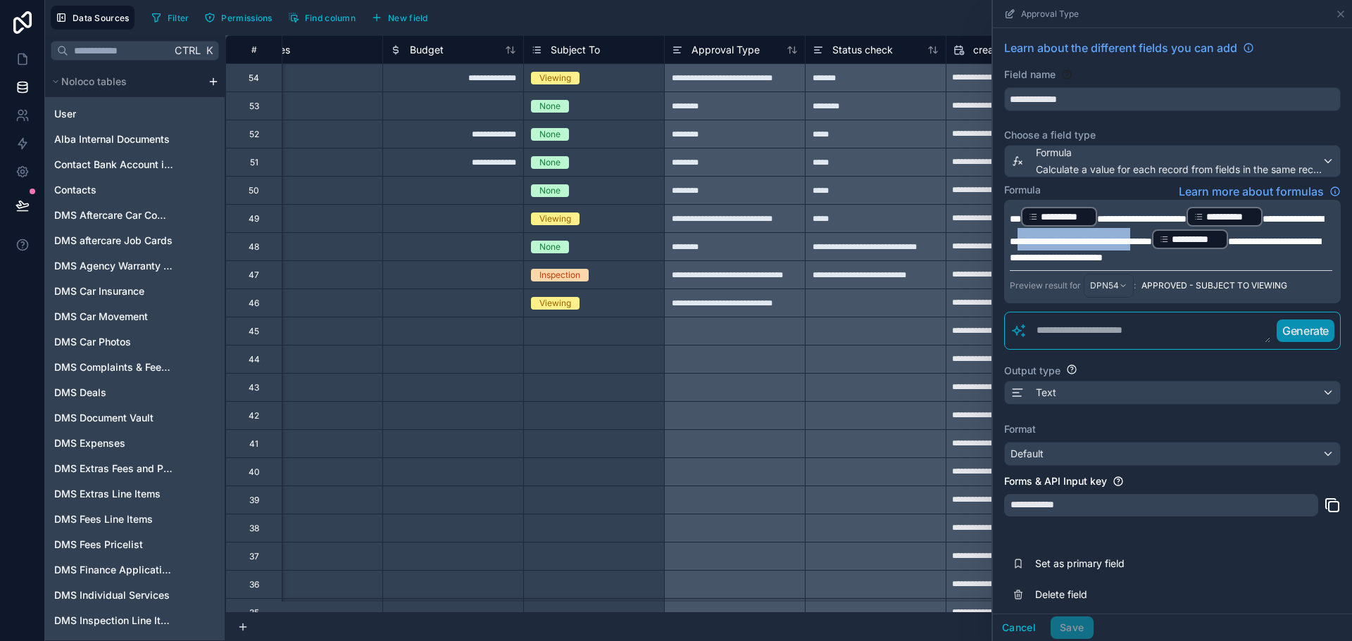
click at [1275, 232] on span "**********" at bounding box center [1166, 230] width 313 height 32
drag, startPoint x: 1159, startPoint y: 253, endPoint x: 1050, endPoint y: 272, distance: 110.7
click at [1050, 263] on span "**********" at bounding box center [1170, 250] width 321 height 26
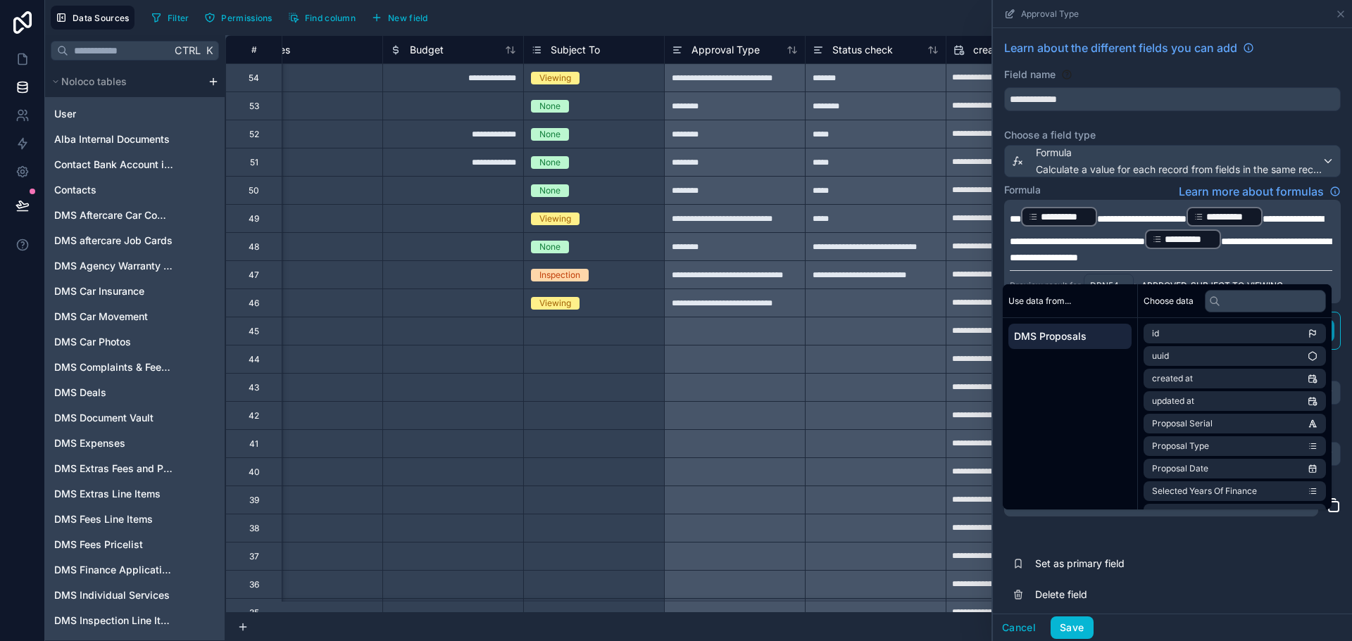
click at [1118, 201] on div "**********" at bounding box center [1172, 251] width 337 height 103
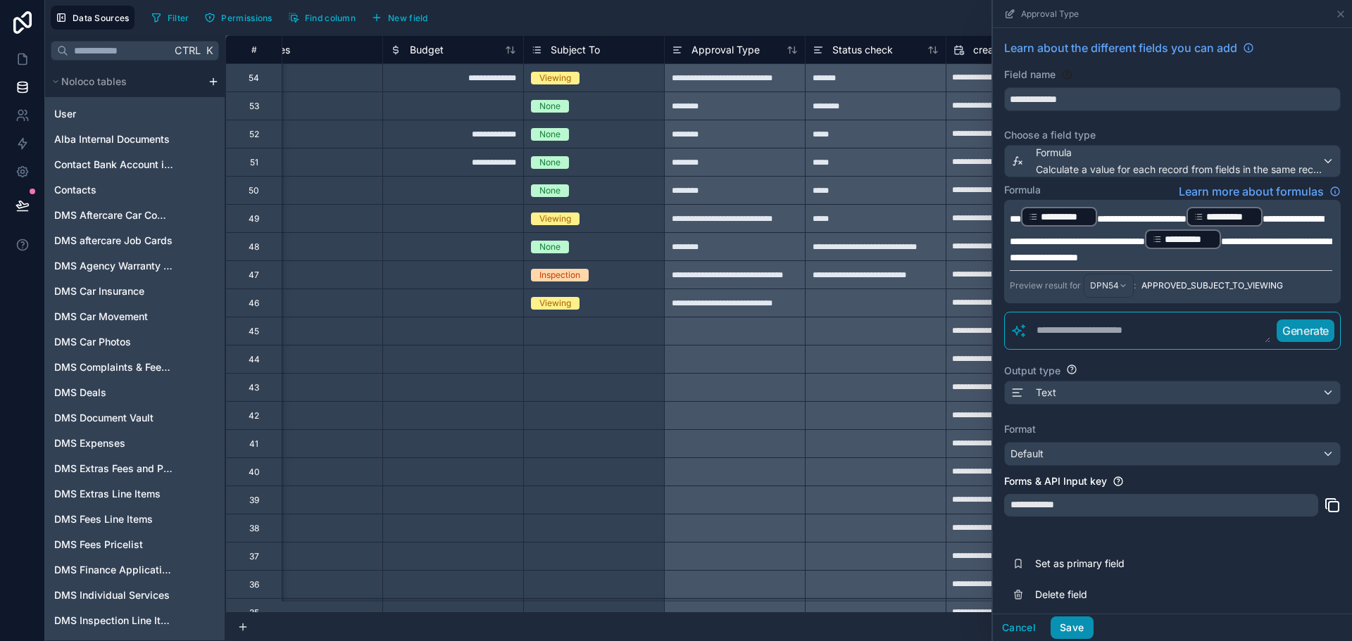
click at [1076, 626] on button "Save" at bounding box center [1071, 628] width 42 height 23
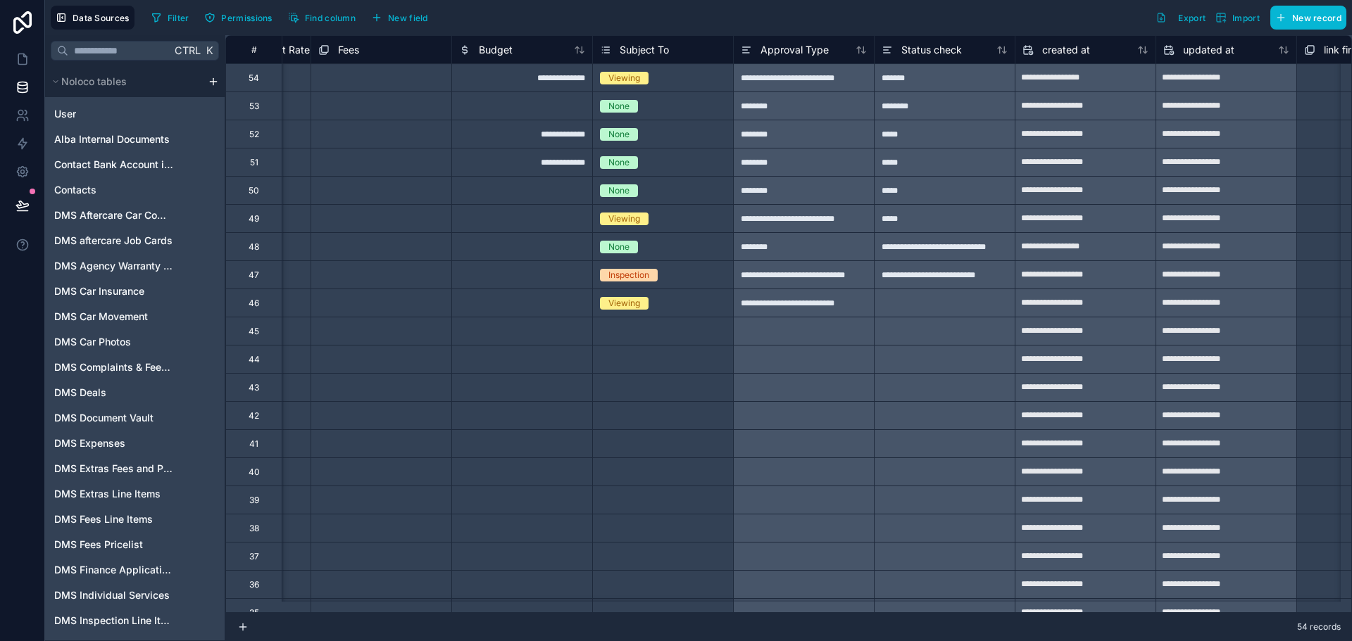
scroll to position [0, 7299]
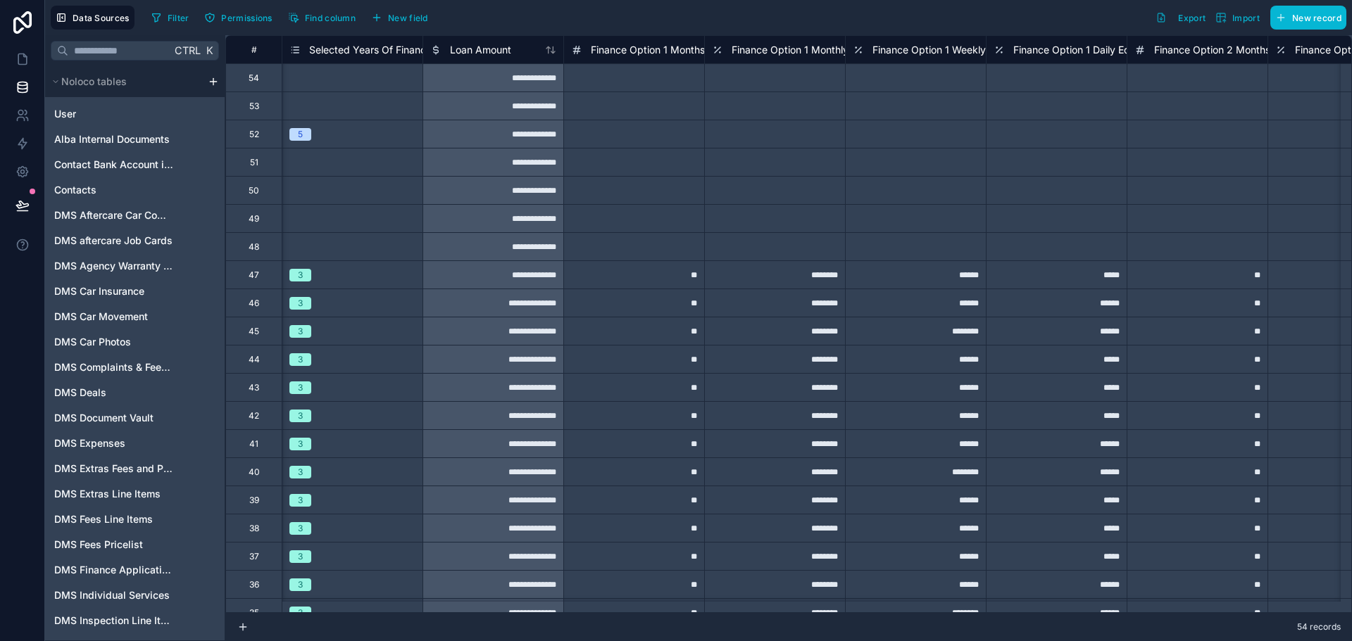
click at [450, 197] on div "**********" at bounding box center [492, 190] width 141 height 28
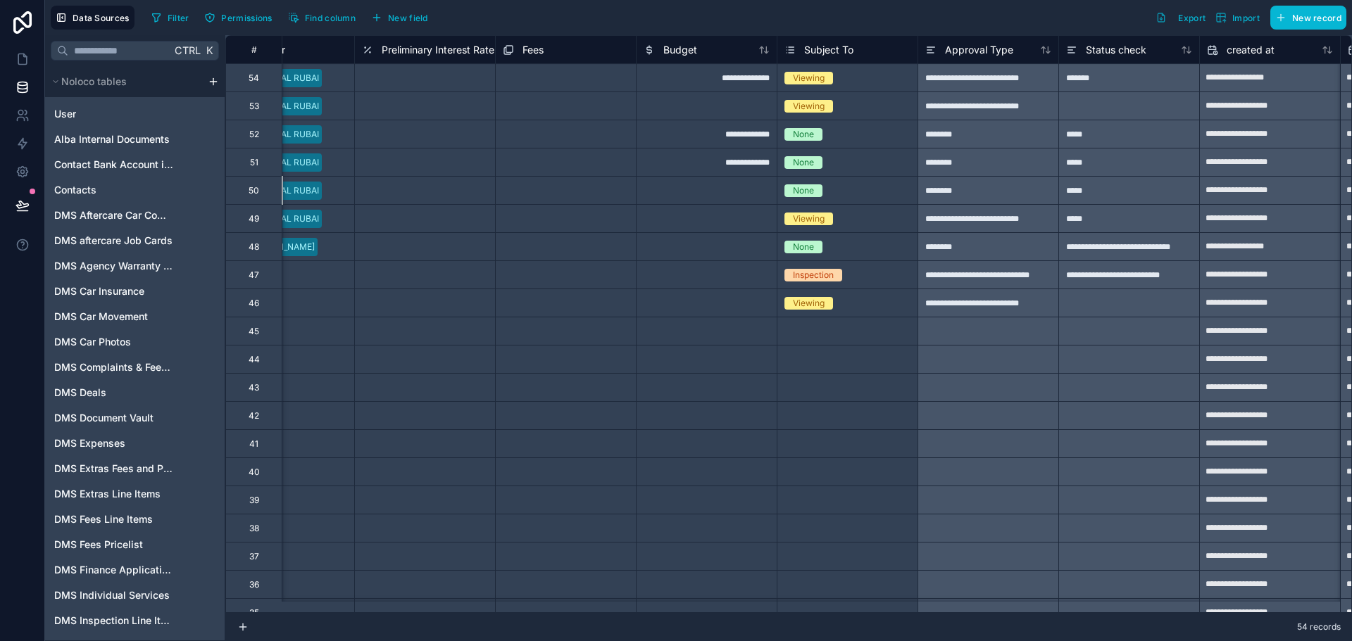
scroll to position [0, 7288]
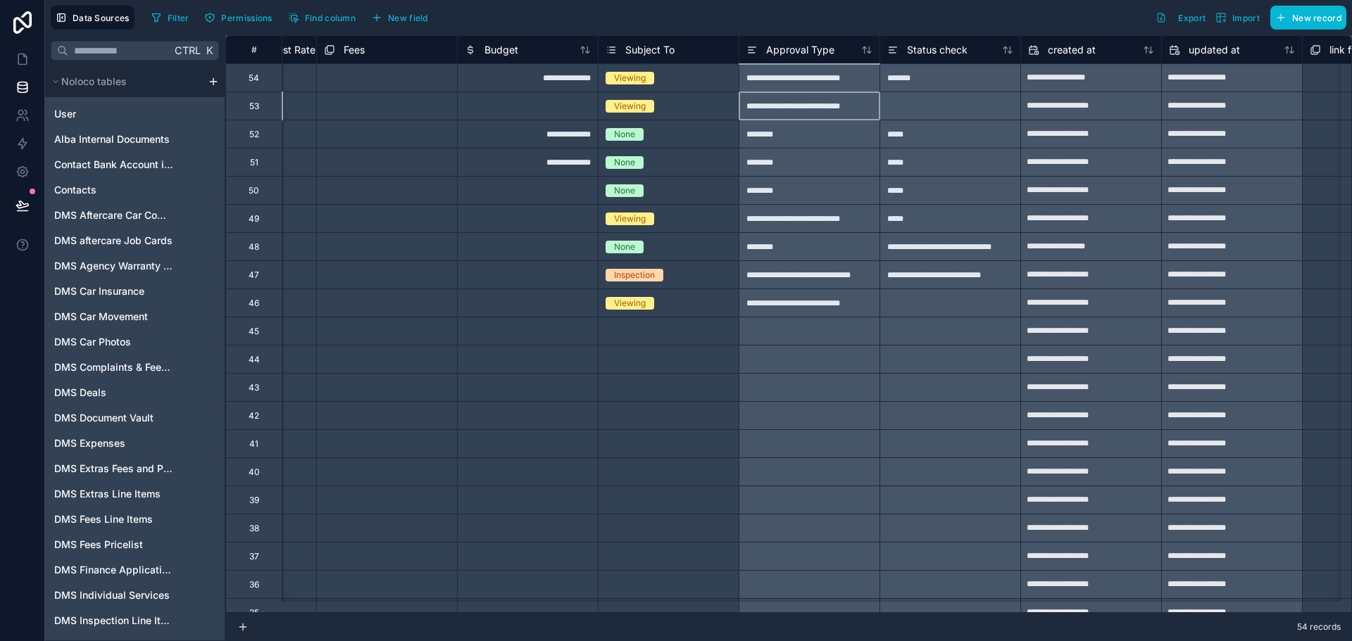
click at [828, 111] on div "**********" at bounding box center [809, 106] width 141 height 28
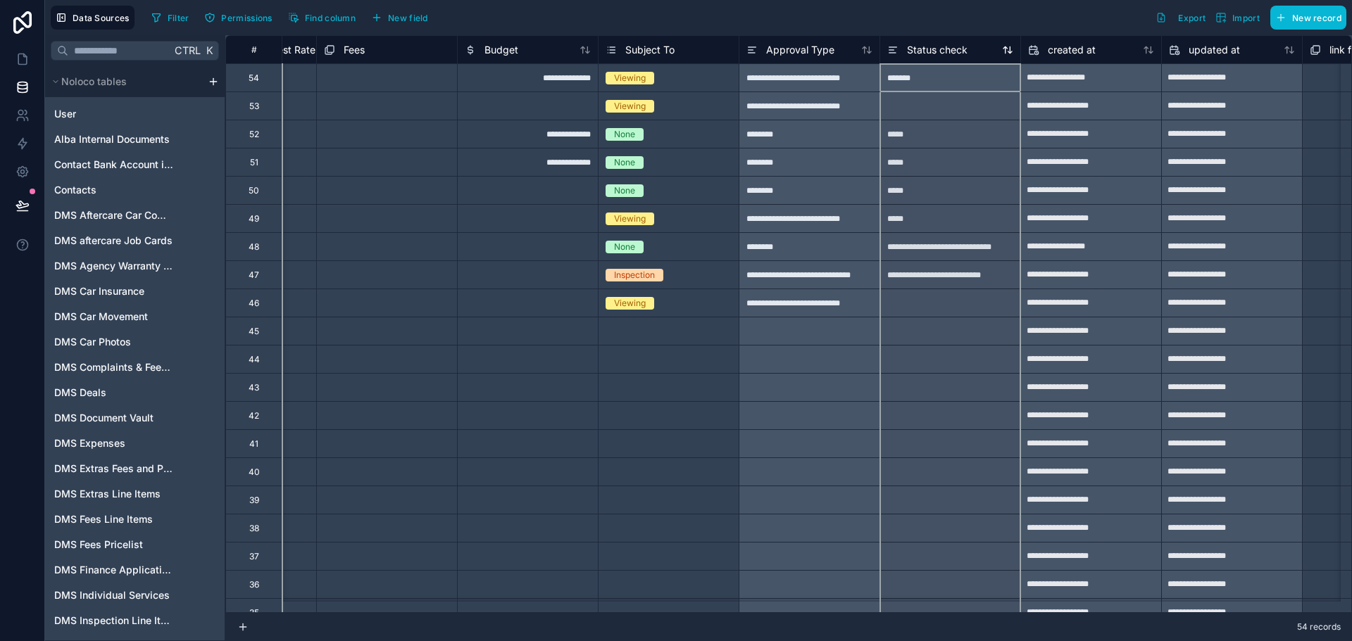
drag, startPoint x: 880, startPoint y: 44, endPoint x: 893, endPoint y: 46, distance: 13.7
click at [893, 46] on div "Status check" at bounding box center [950, 50] width 140 height 17
click at [832, 113] on div "**********" at bounding box center [809, 106] width 141 height 28
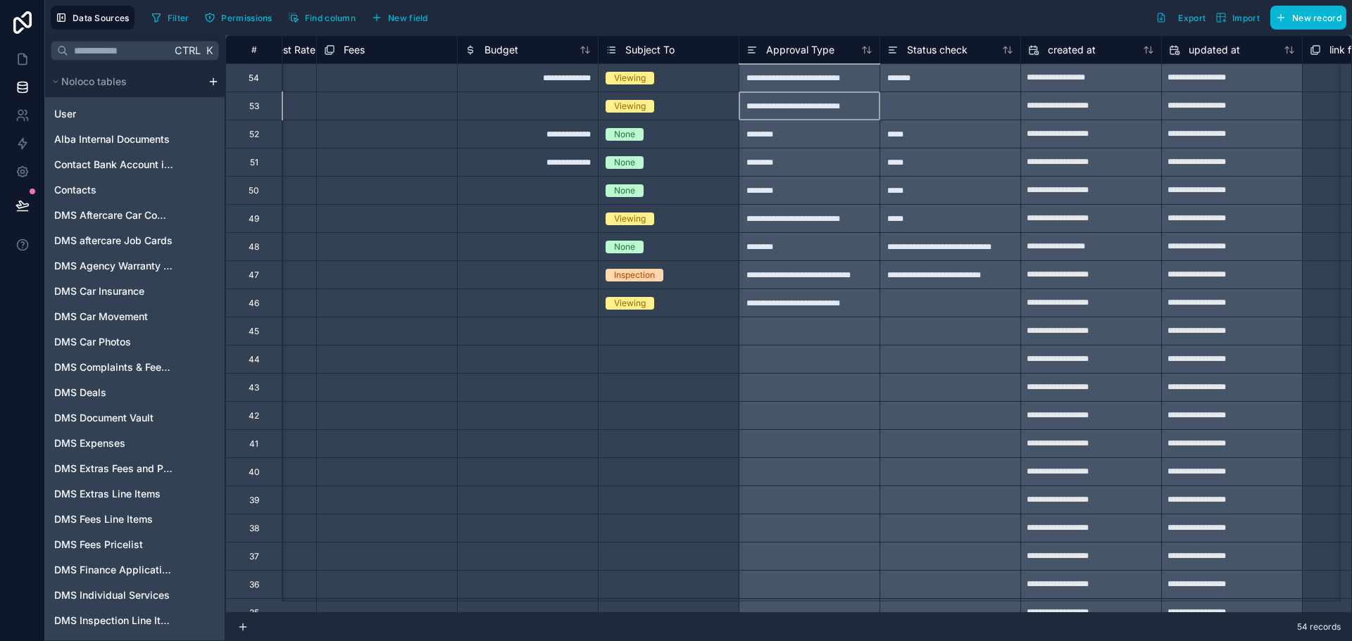
click at [927, 111] on div at bounding box center [949, 106] width 141 height 28
